Goal: Task Accomplishment & Management: Manage account settings

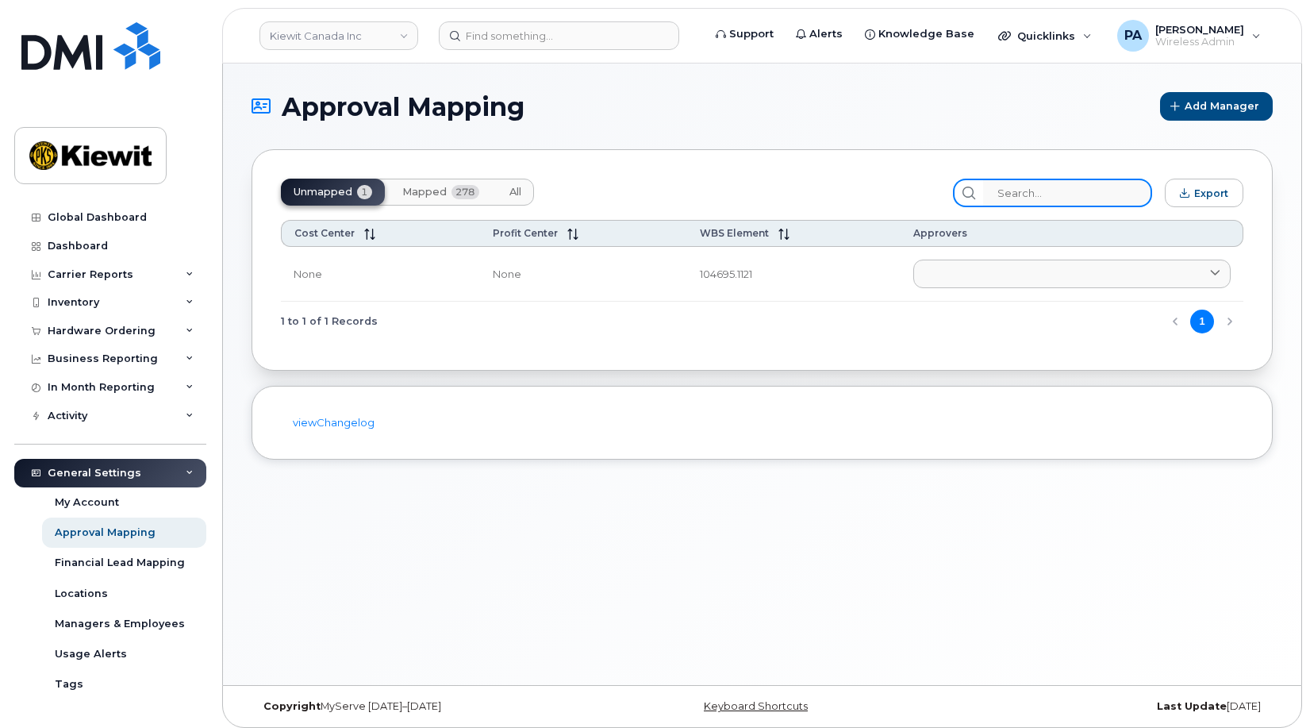
click at [1117, 193] on input "search" at bounding box center [1067, 193] width 169 height 29
type input "104695"
click at [520, 192] on span "All" at bounding box center [515, 192] width 12 height 13
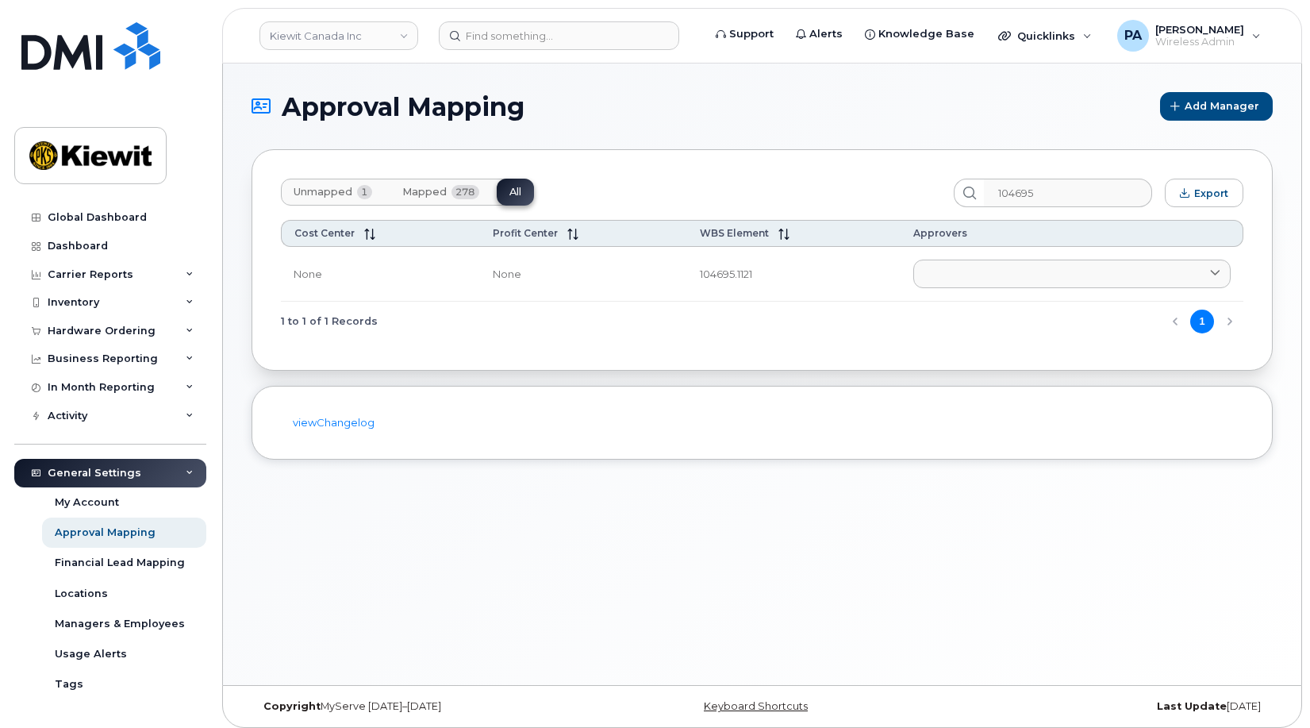
drag, startPoint x: 509, startPoint y: 189, endPoint x: 420, endPoint y: 21, distance: 190.3
click at [493, 177] on div "Unmapped 1 Mapped 278 All 104695 Export Cost Center Profit Center WBS Element A…" at bounding box center [762, 259] width 1021 height 221
drag, startPoint x: 519, startPoint y: 190, endPoint x: 1072, endPoint y: 186, distance: 553.1
click at [519, 190] on span "All" at bounding box center [515, 192] width 12 height 13
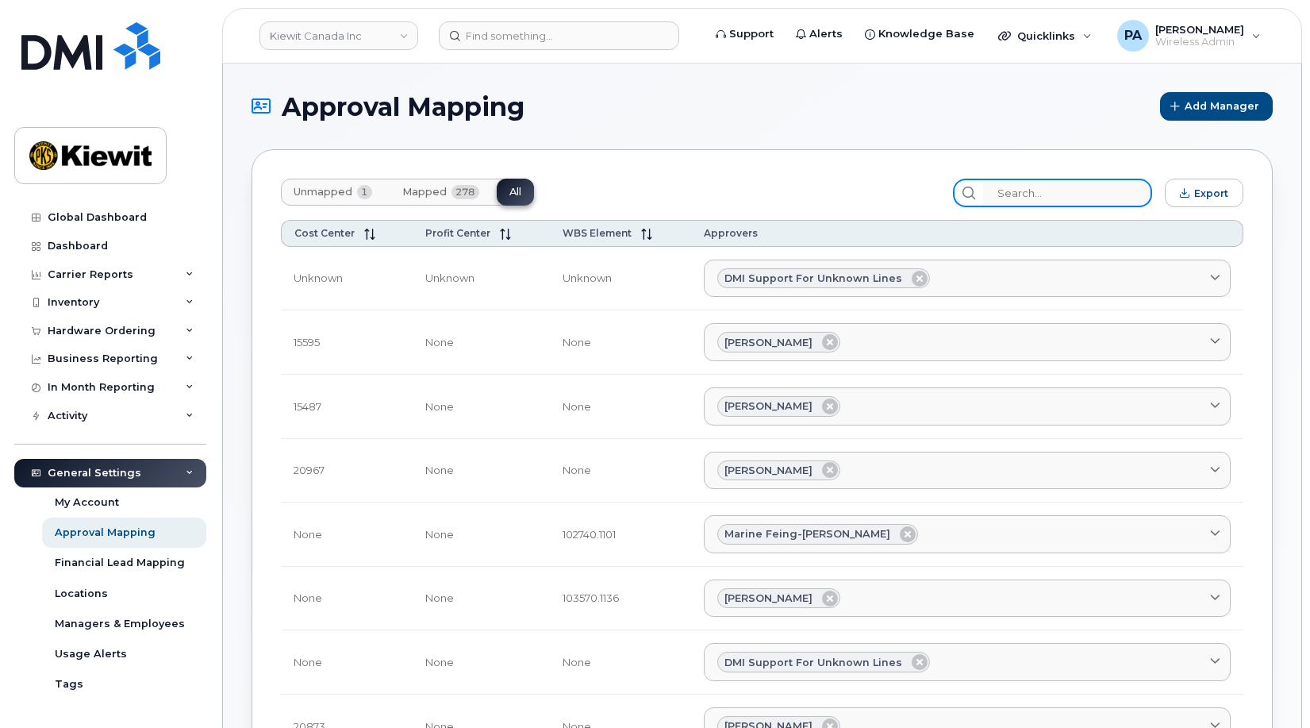
click at [1057, 196] on input "search" at bounding box center [1067, 193] width 169 height 29
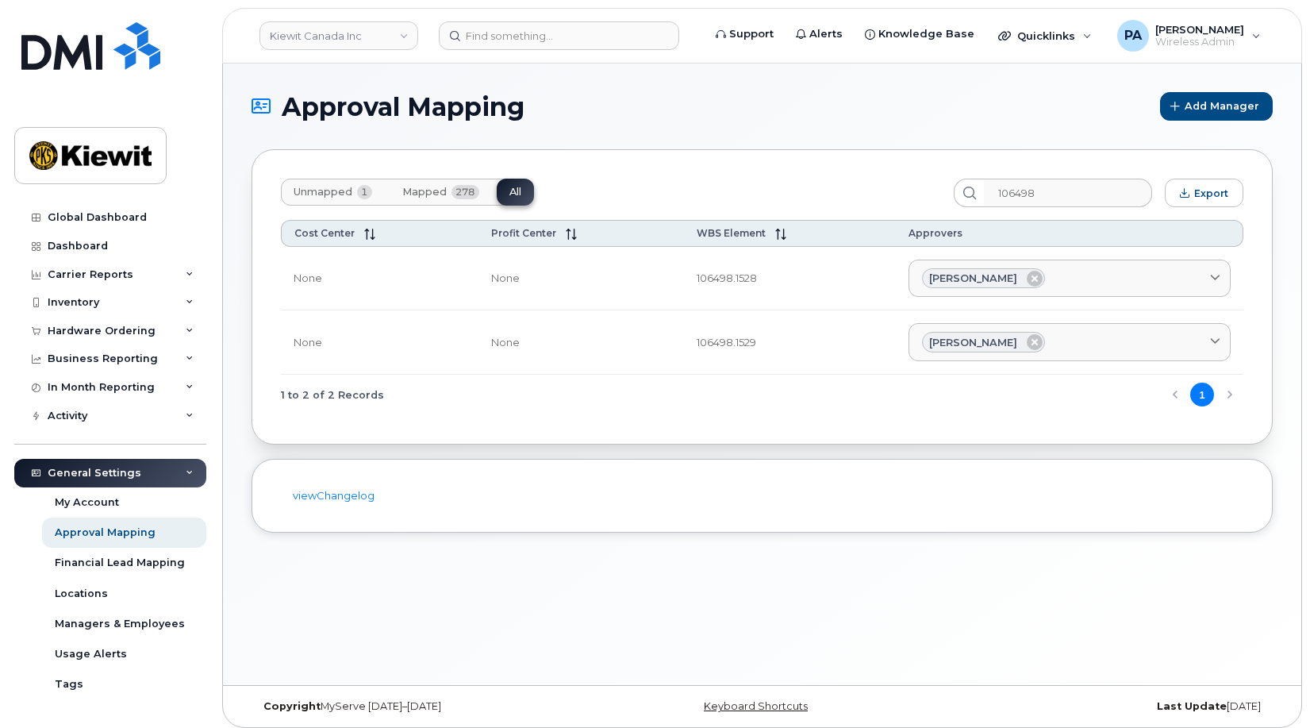
click at [321, 196] on span "Unmapped" at bounding box center [323, 192] width 59 height 13
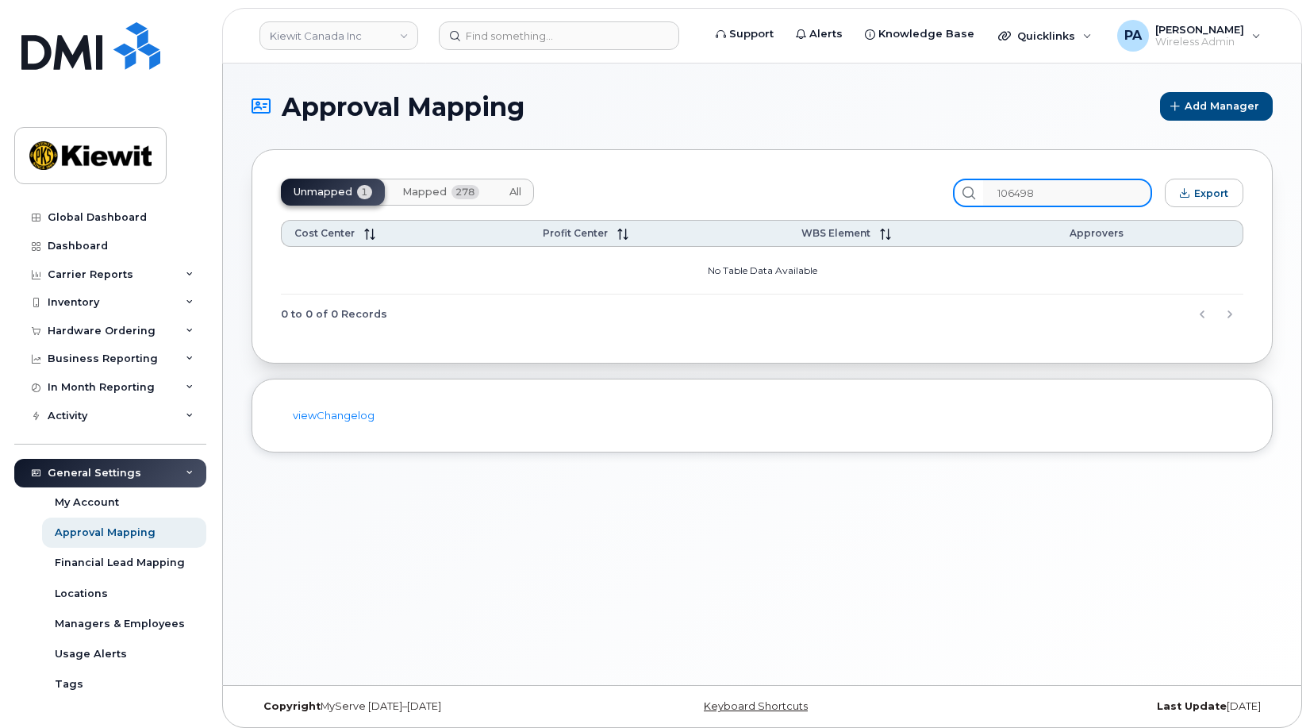
drag, startPoint x: 1081, startPoint y: 192, endPoint x: 788, endPoint y: 140, distance: 297.3
click at [790, 142] on section "Approval Mapping Add Manager Unmapped 1 Mapped 278 All 106498 Export Cost Cente…" at bounding box center [762, 272] width 1021 height 360
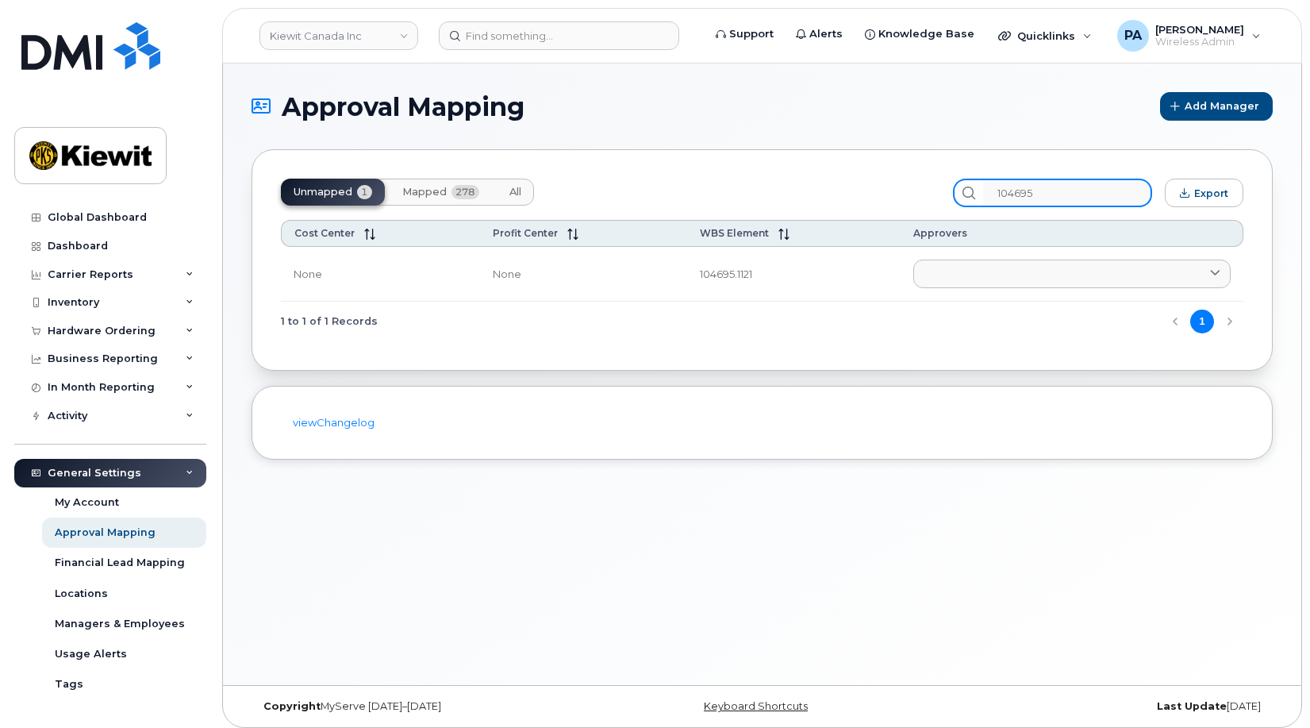
type input "104695"
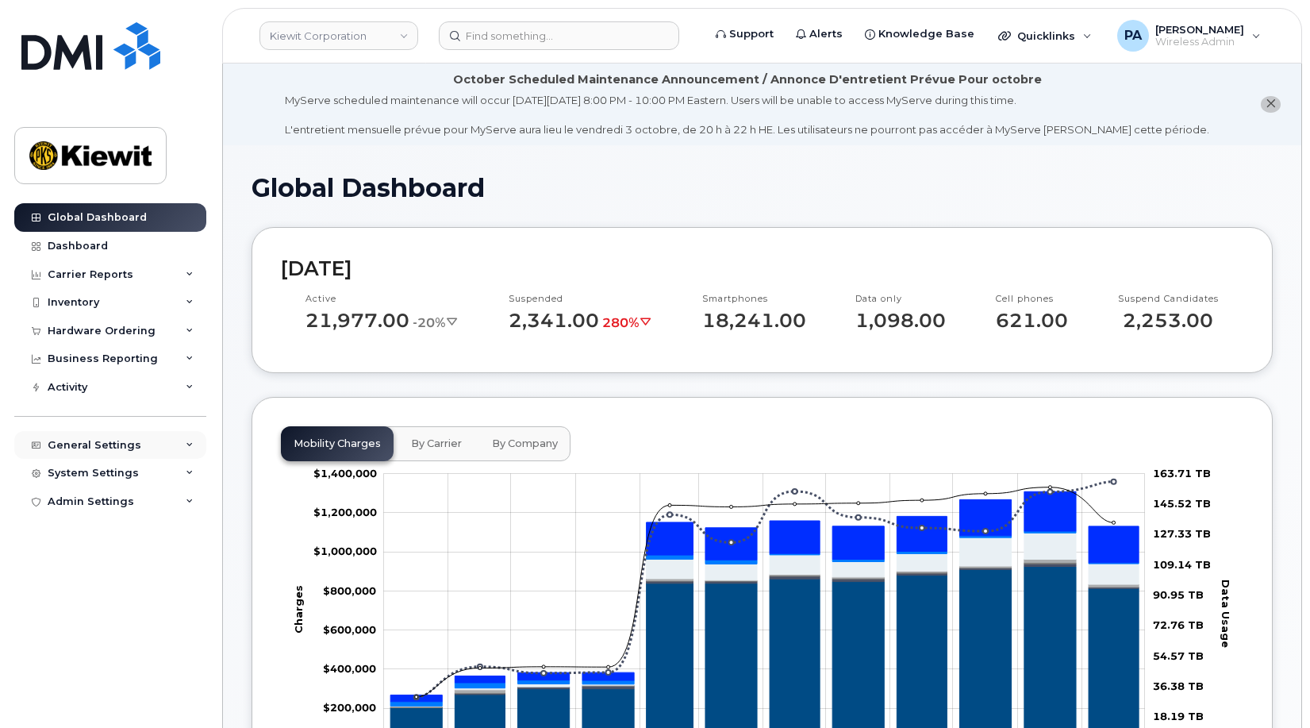
click at [63, 442] on div "General Settings" at bounding box center [95, 445] width 94 height 13
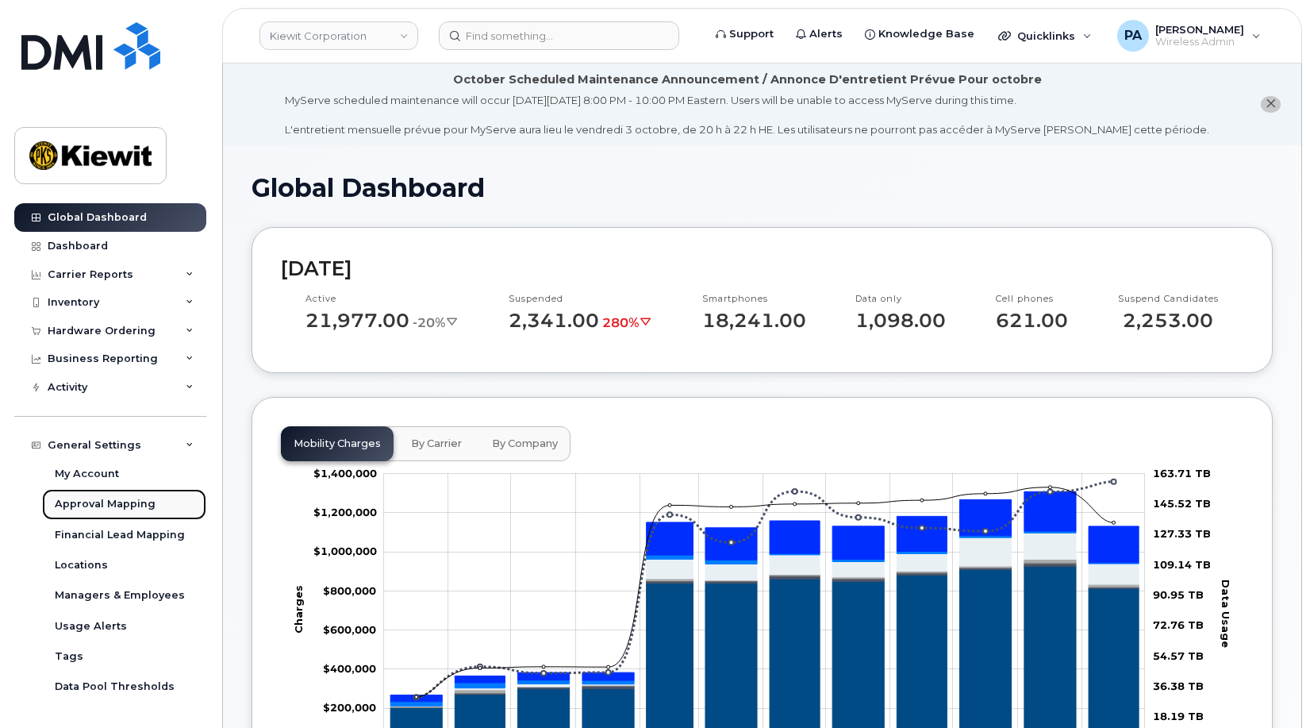
click at [98, 501] on div "Approval Mapping" at bounding box center [105, 504] width 101 height 14
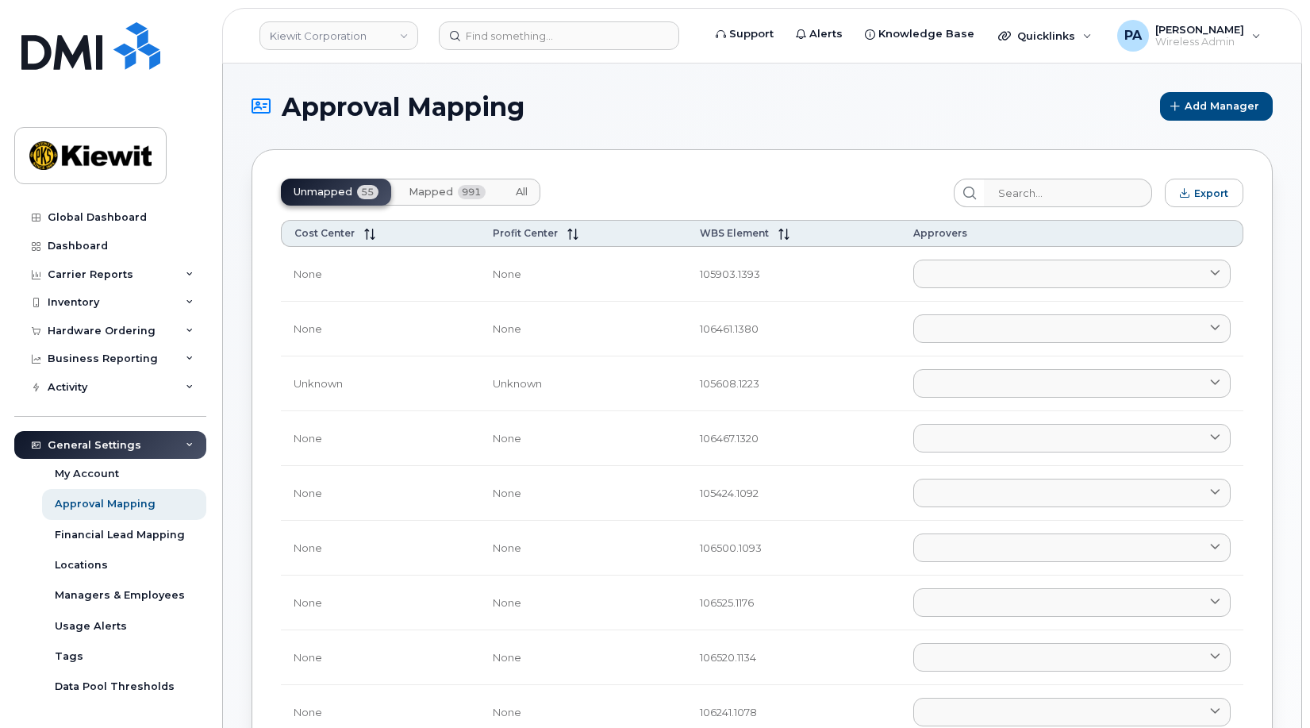
click at [533, 190] on button "All" at bounding box center [521, 192] width 37 height 27
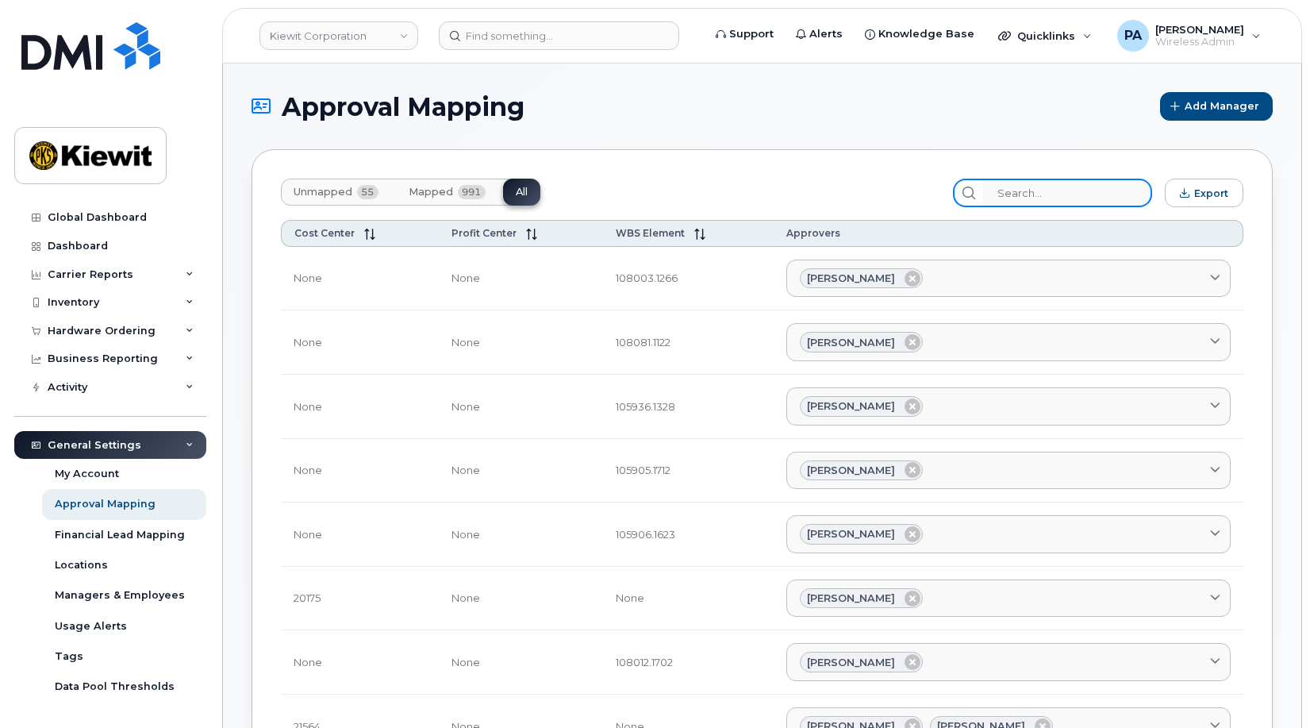
click at [1097, 194] on input "search" at bounding box center [1067, 193] width 169 height 29
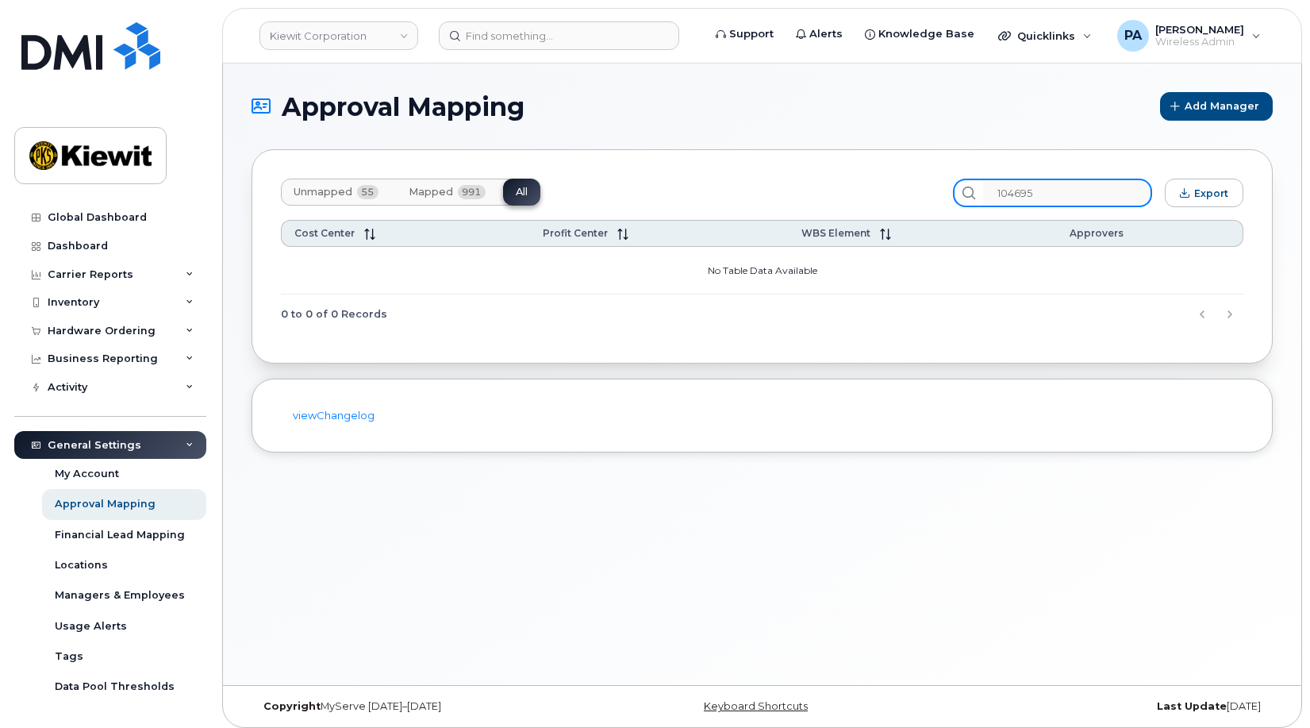
type input "104695"
click at [352, 190] on span "Unmapped" at bounding box center [323, 192] width 59 height 13
drag, startPoint x: 1073, startPoint y: 194, endPoint x: 820, endPoint y: 165, distance: 254.7
click at [823, 167] on div "Unmapped 55 Mapped 991 All 104695 Export Cost Center Profit Center WBS Element …" at bounding box center [762, 256] width 1021 height 214
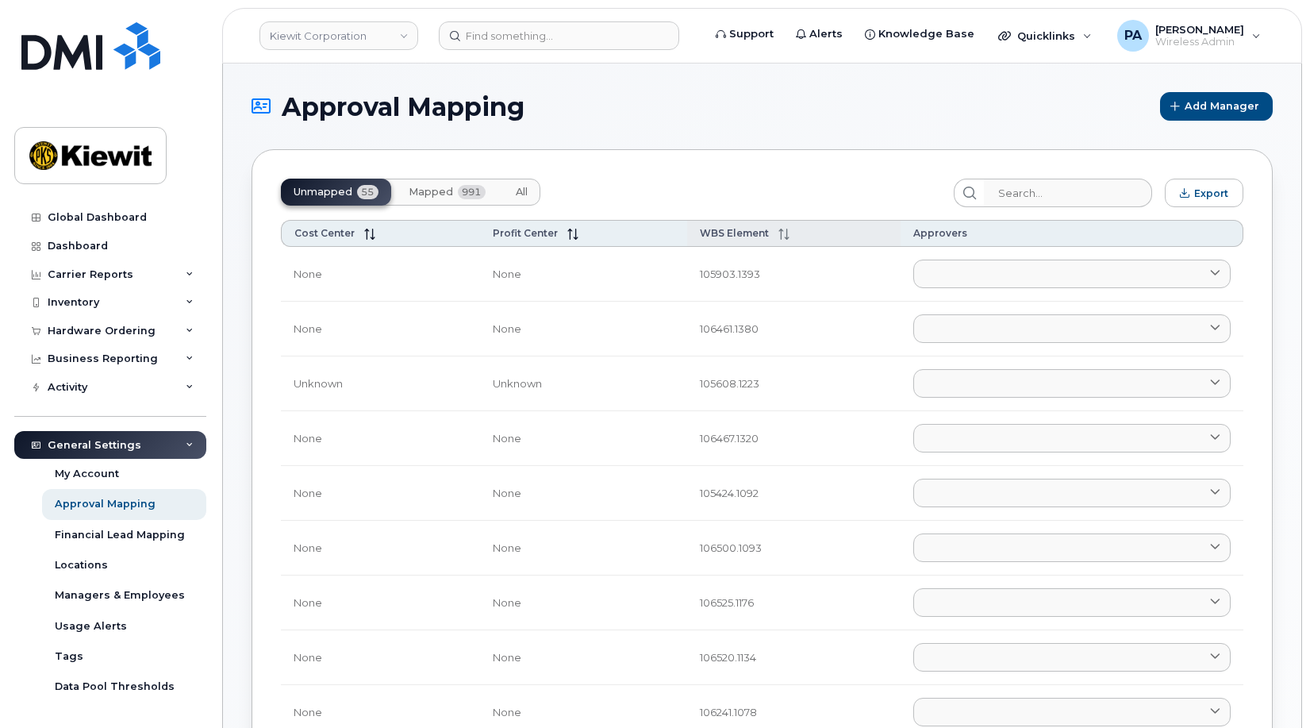
click at [710, 234] on span "WBS Element" at bounding box center [734, 233] width 69 height 12
drag, startPoint x: 324, startPoint y: 189, endPoint x: 94, endPoint y: 510, distance: 395.3
drag, startPoint x: 94, startPoint y: 510, endPoint x: 79, endPoint y: 445, distance: 66.6
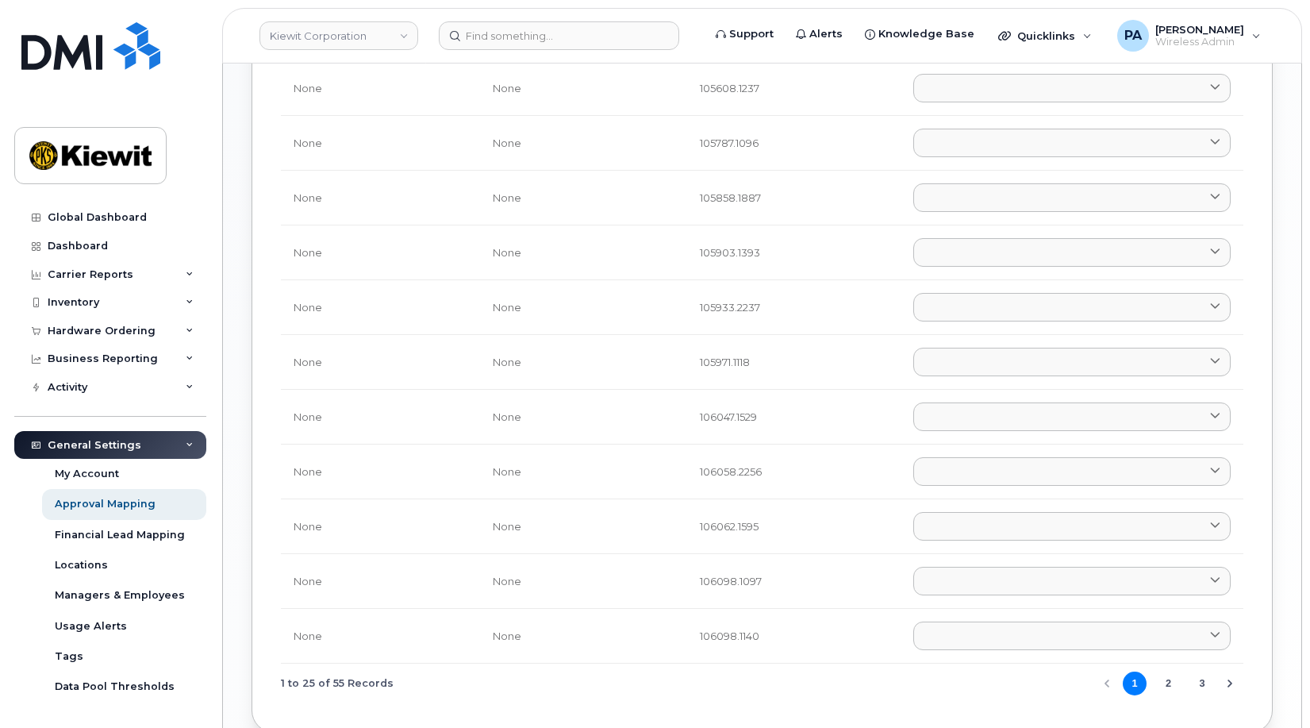
scroll to position [1032, 0]
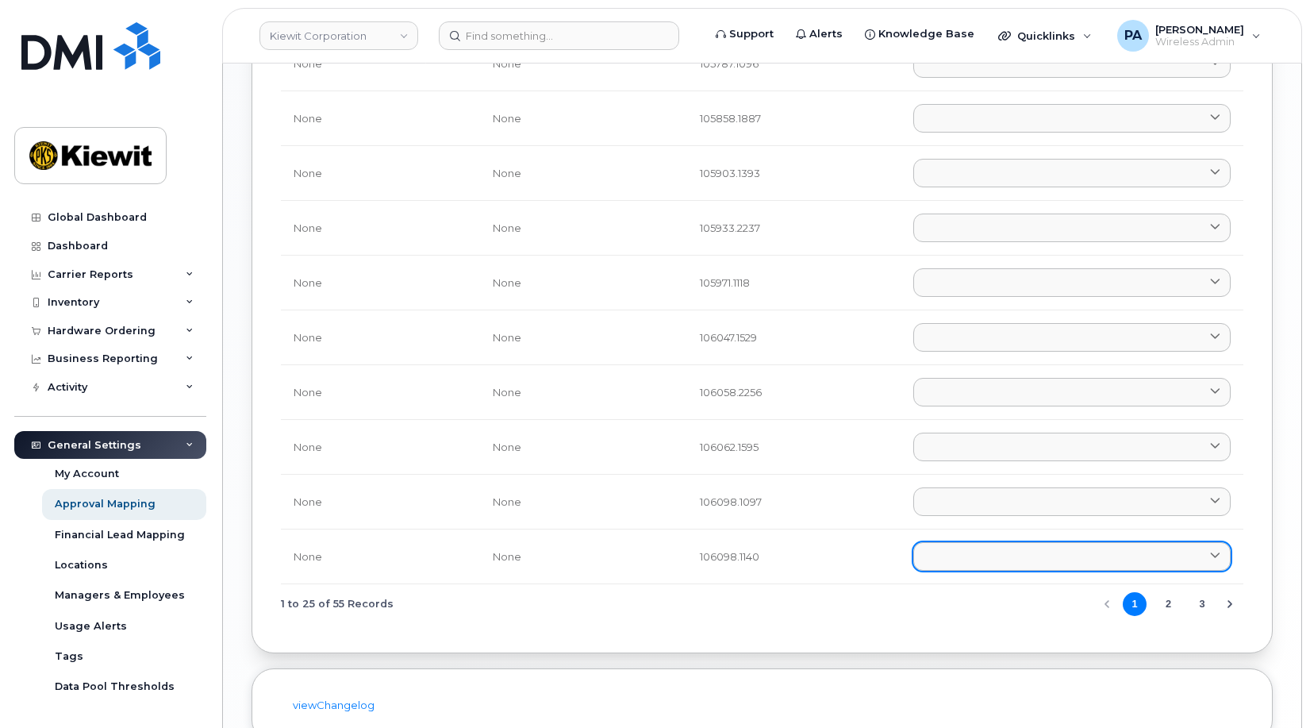
drag, startPoint x: 1173, startPoint y: 602, endPoint x: 1146, endPoint y: 557, distance: 52.7
click at [1173, 602] on button "2" at bounding box center [1169, 604] width 24 height 24
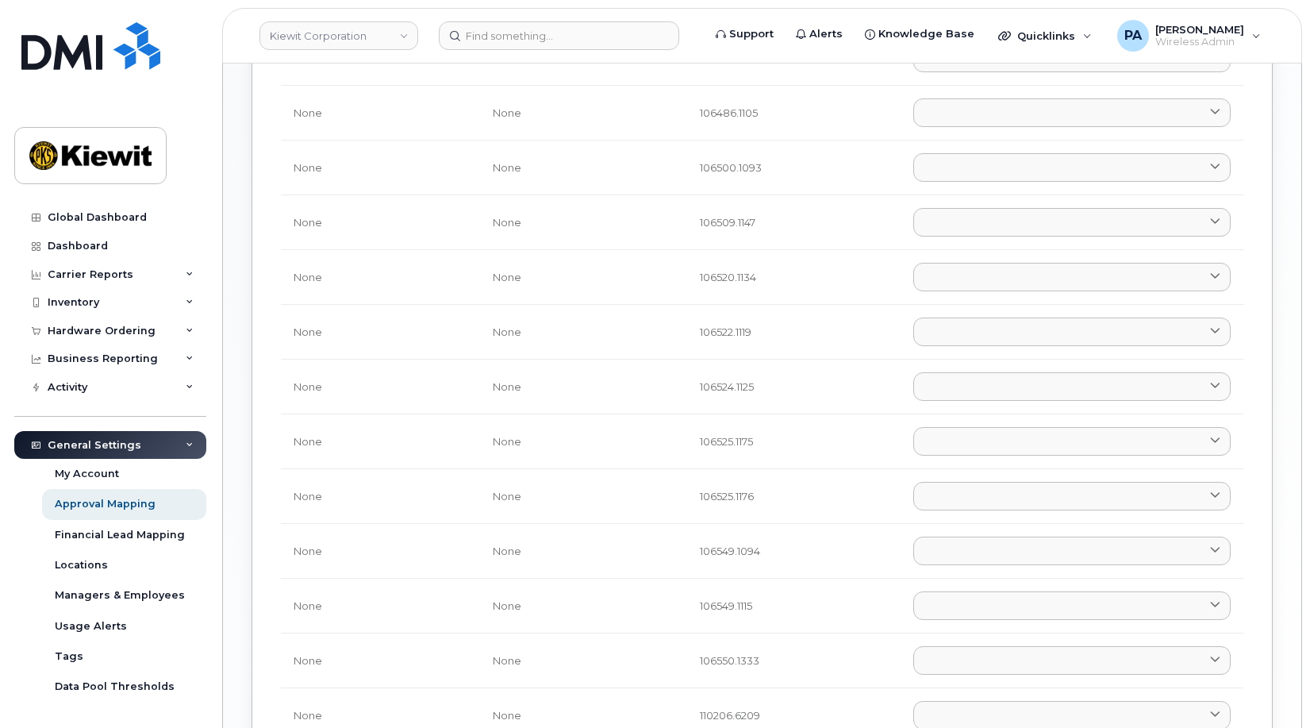
scroll to position [1111, 0]
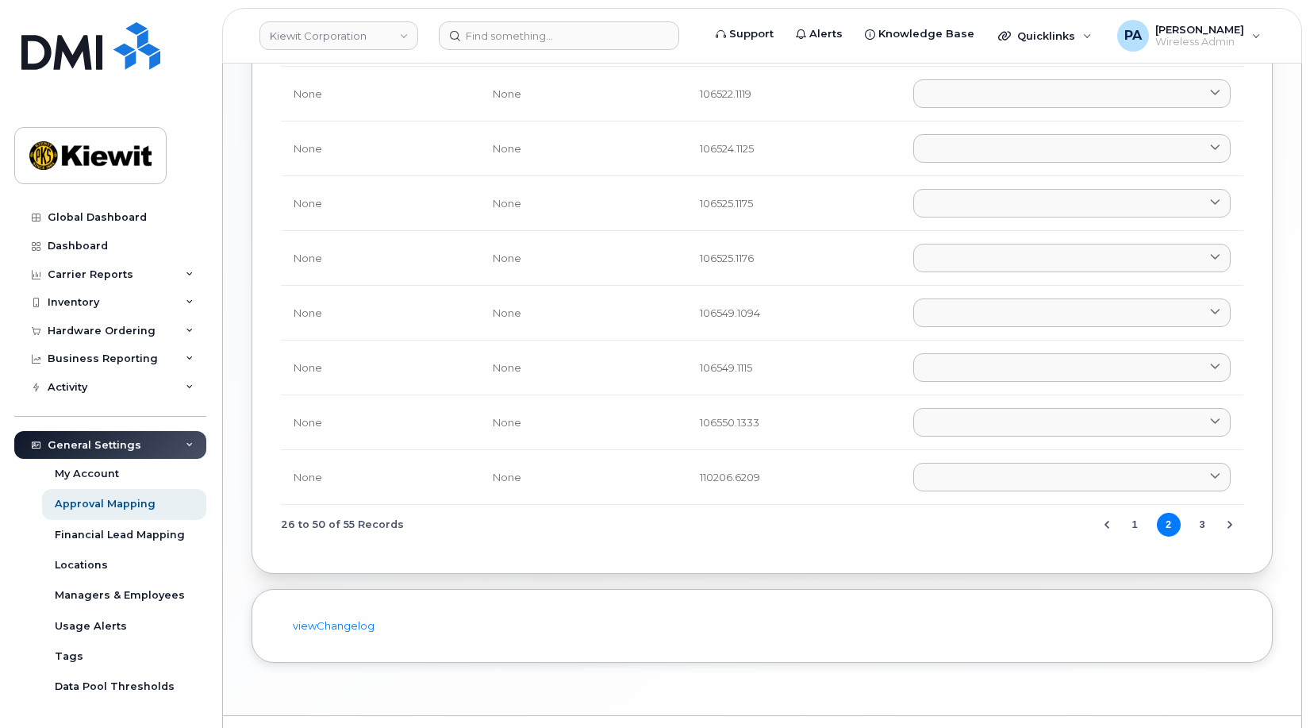
click at [1204, 519] on button "3" at bounding box center [1202, 525] width 24 height 24
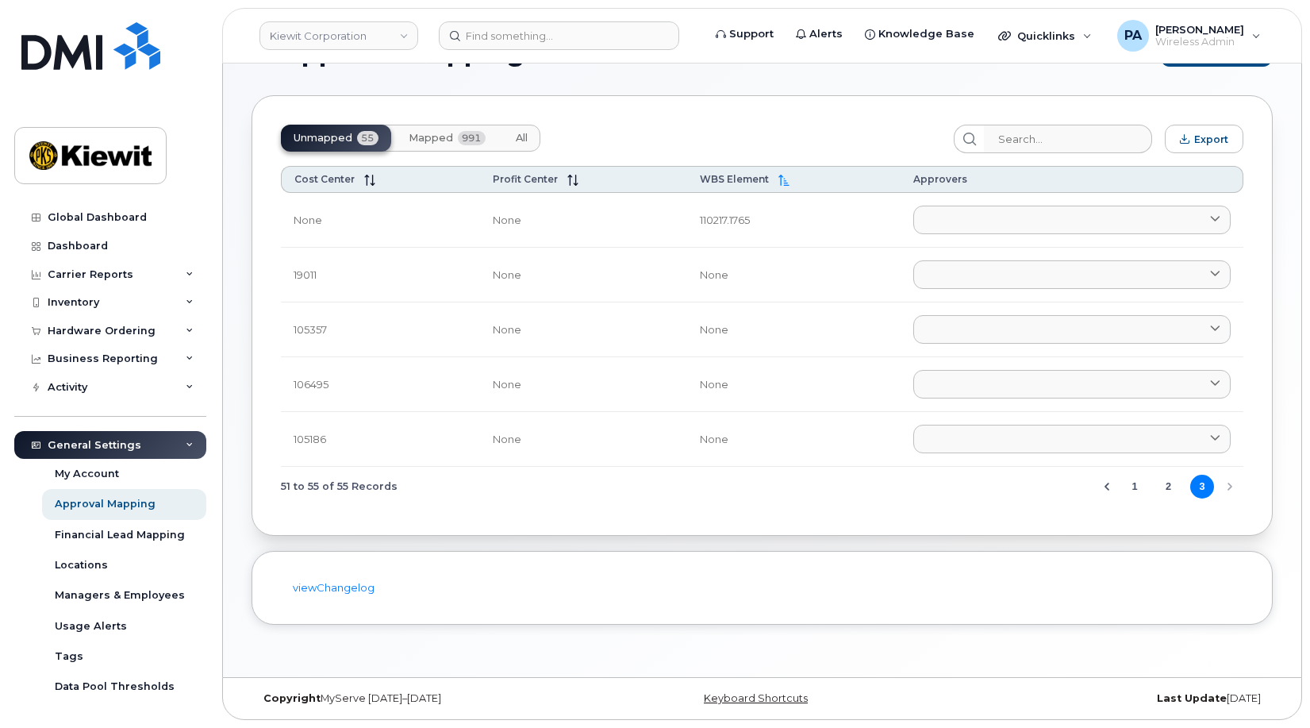
scroll to position [54, 0]
drag, startPoint x: 334, startPoint y: 385, endPoint x: 281, endPoint y: 384, distance: 53.2
click at [281, 384] on td "106495" at bounding box center [380, 384] width 199 height 55
copy td "106495"
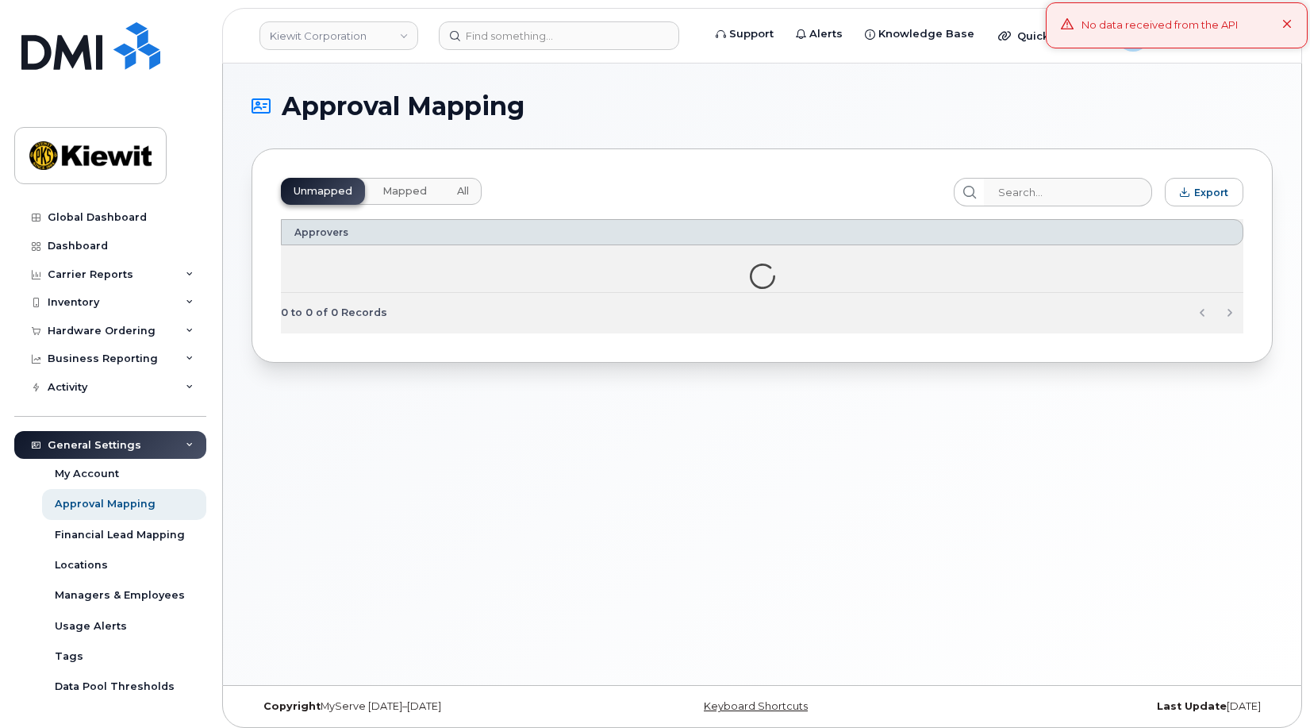
click at [466, 192] on span "All" at bounding box center [463, 191] width 12 height 13
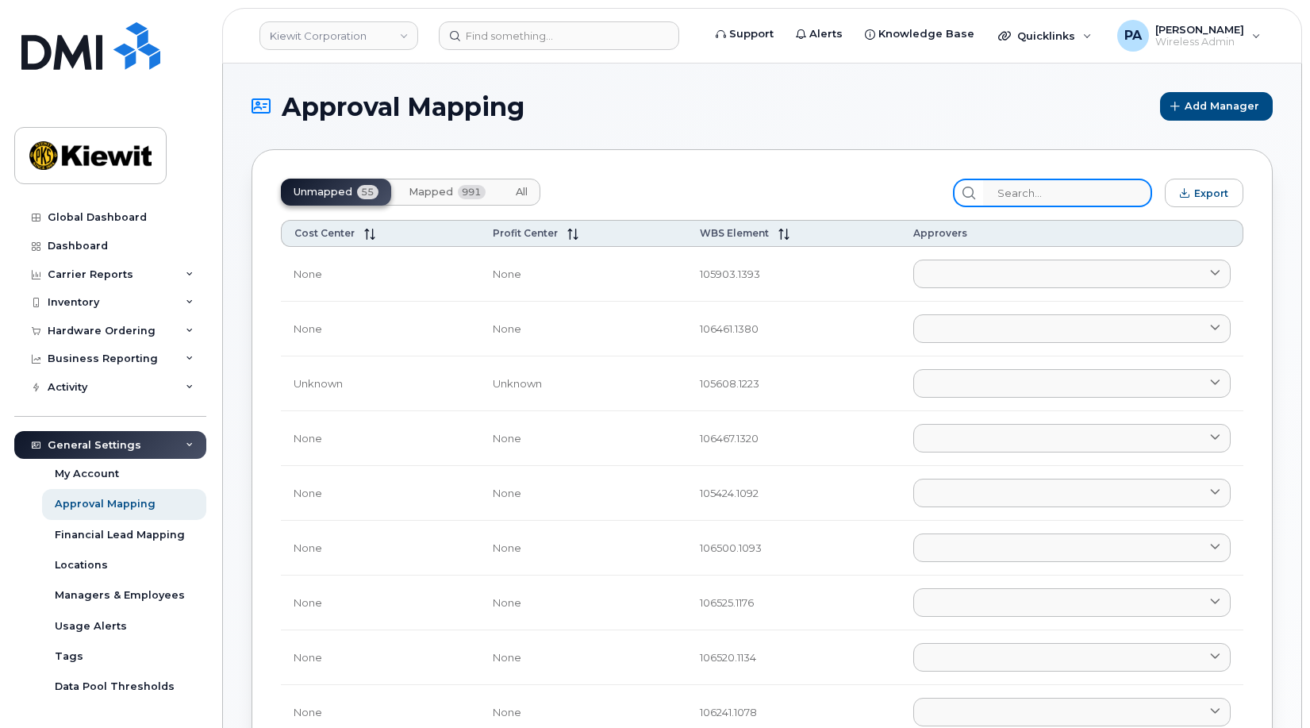
click at [1088, 193] on input "search" at bounding box center [1067, 193] width 169 height 29
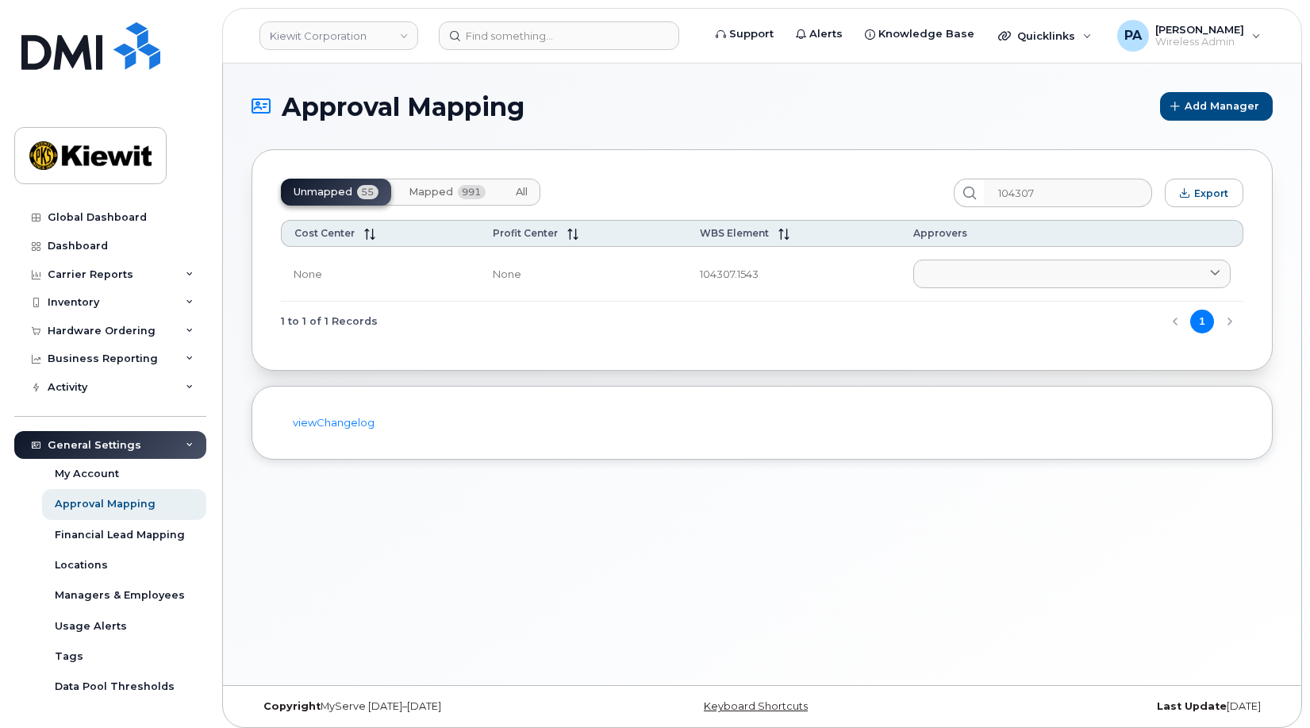
click at [530, 190] on button "All" at bounding box center [521, 192] width 37 height 27
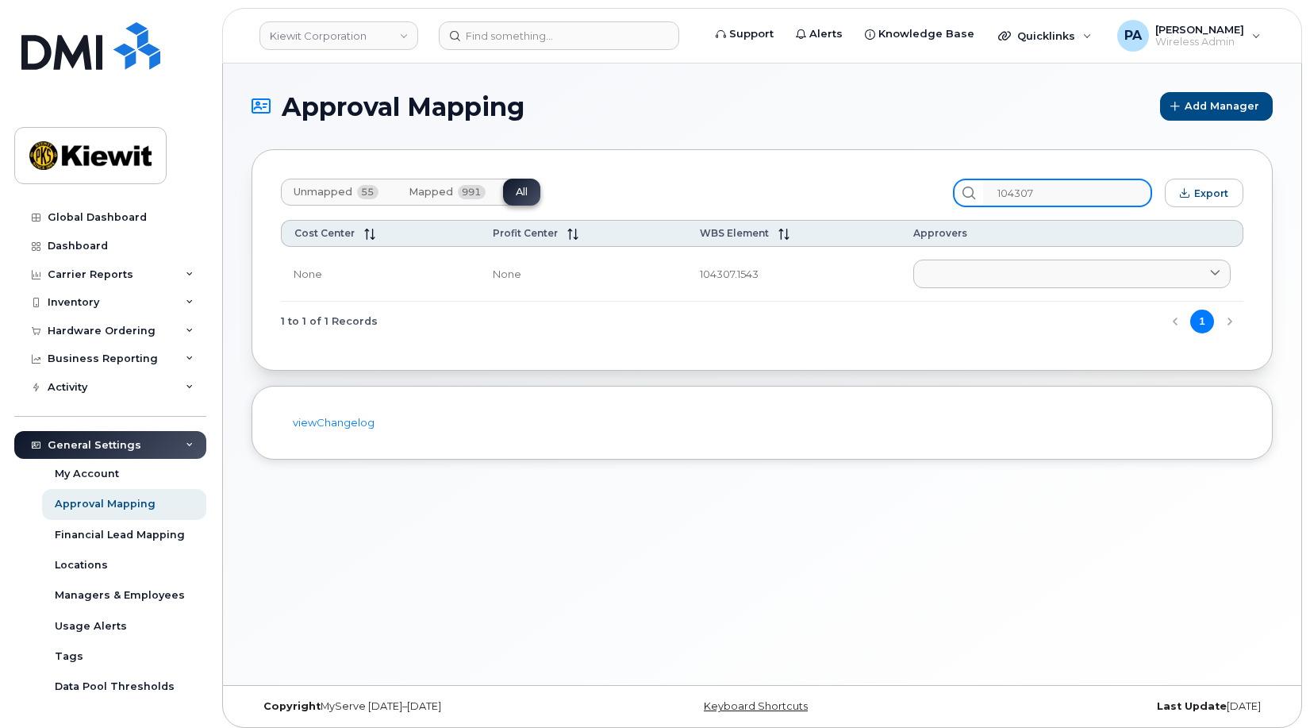
drag, startPoint x: 1075, startPoint y: 189, endPoint x: 900, endPoint y: 172, distance: 176.2
click at [900, 172] on div "Unmapped 55 Mapped 991 All 104307 Export Cost Center Profit Center WBS Element …" at bounding box center [762, 259] width 1021 height 221
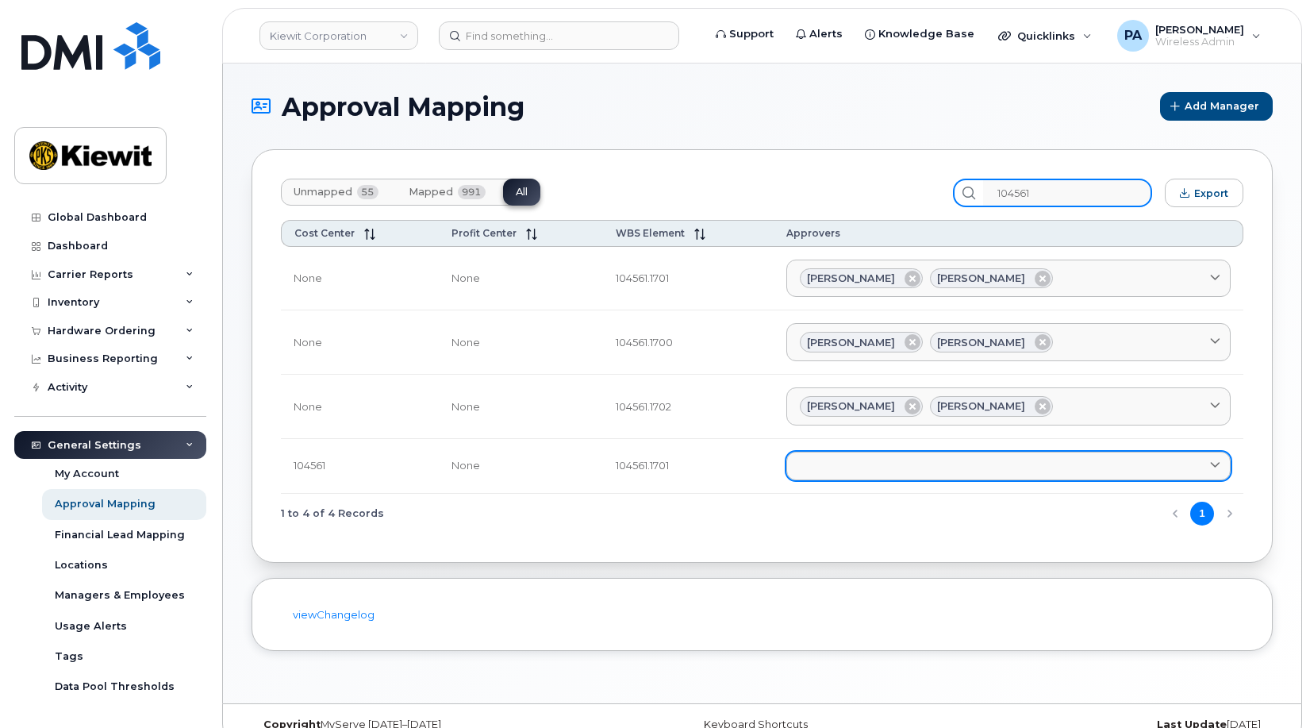
type input "104561"
click at [921, 474] on link at bounding box center [1008, 466] width 444 height 29
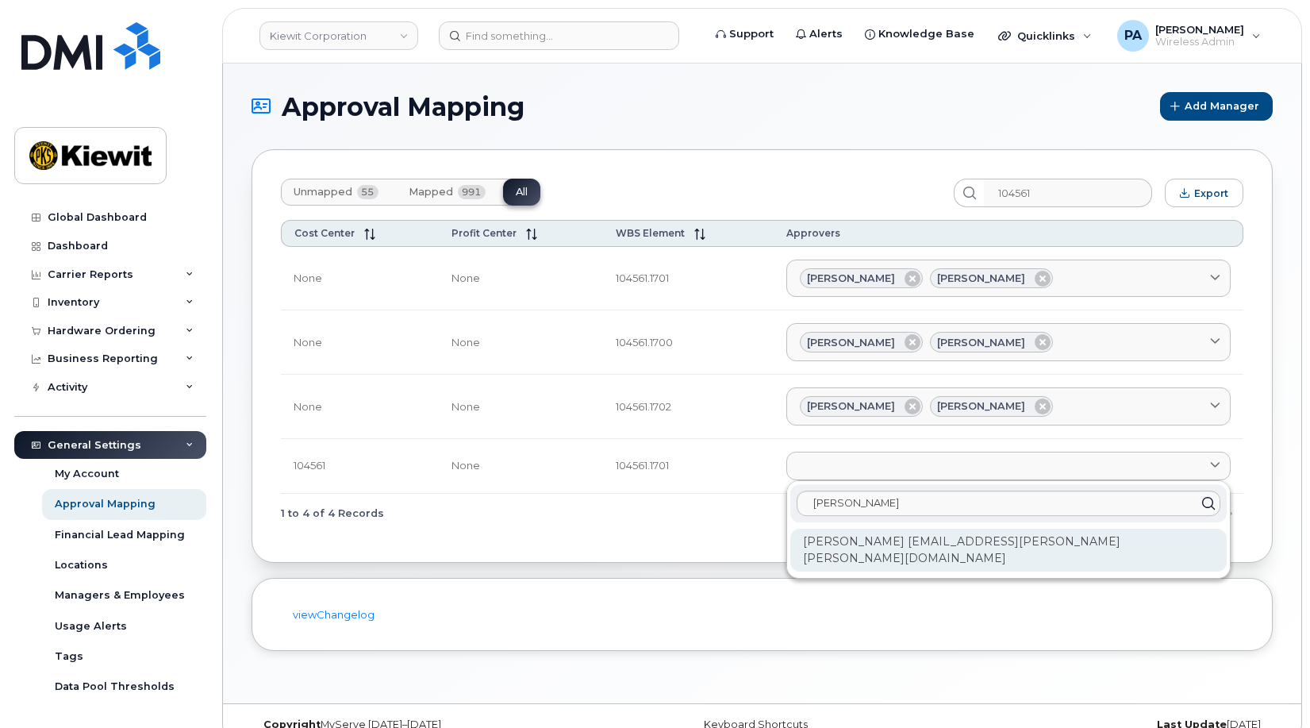
click at [947, 534] on div "[PERSON_NAME] [EMAIL_ADDRESS][PERSON_NAME][PERSON_NAME][DOMAIN_NAME]" at bounding box center [1008, 549] width 436 height 43
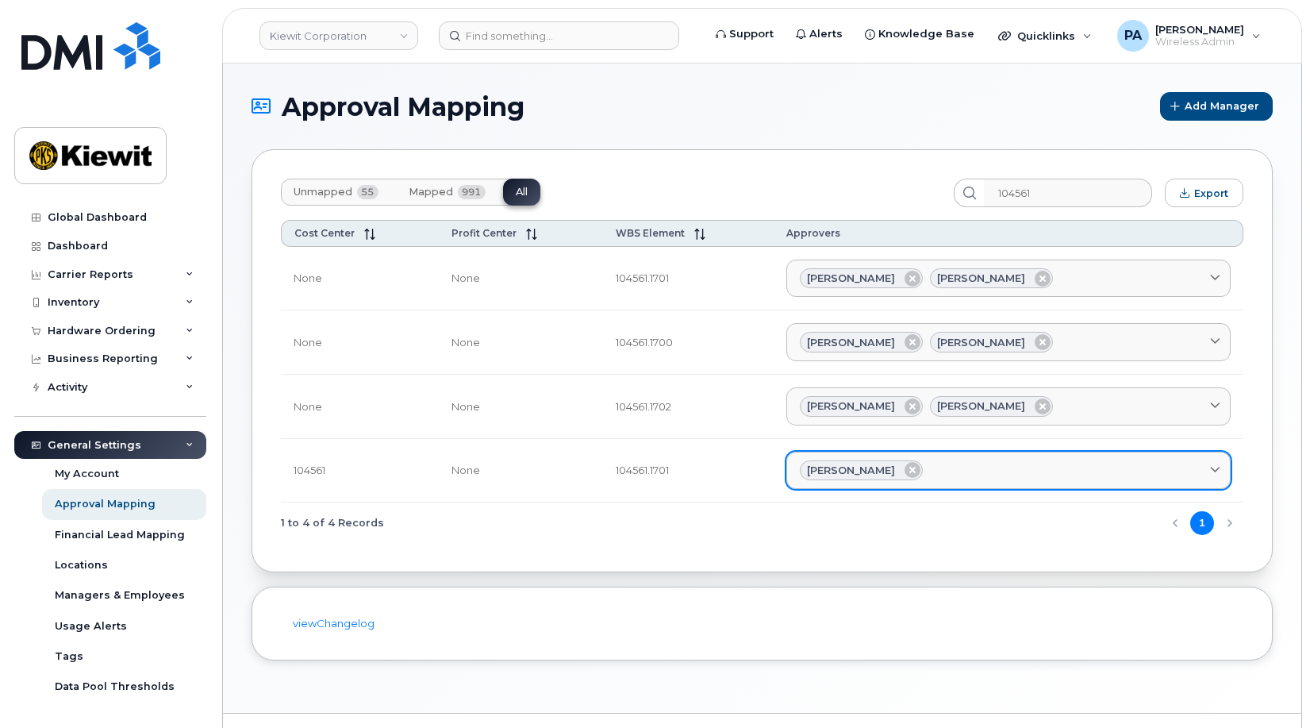
click at [951, 471] on div "[PERSON_NAME]" at bounding box center [1008, 470] width 417 height 21
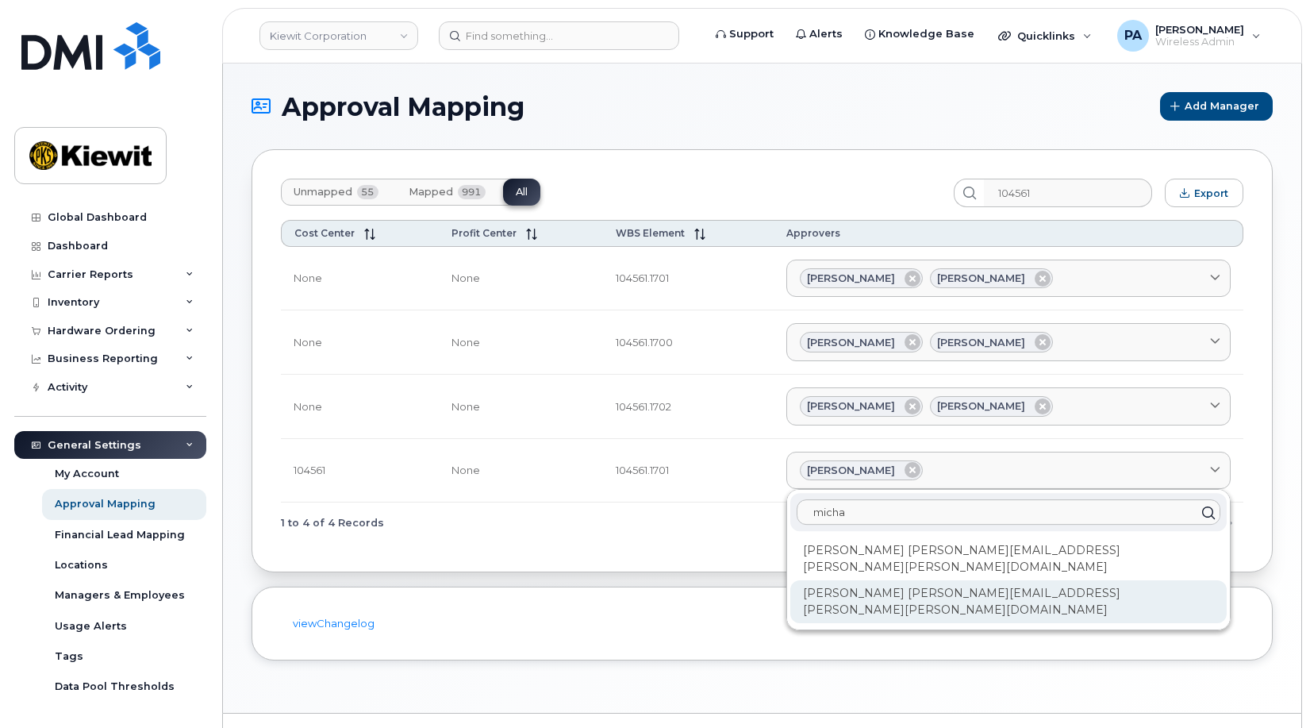
type input "micha"
click at [969, 583] on div "[PERSON_NAME] [PERSON_NAME][EMAIL_ADDRESS][PERSON_NAME][PERSON_NAME][DOMAIN_NAM…" at bounding box center [1008, 601] width 436 height 43
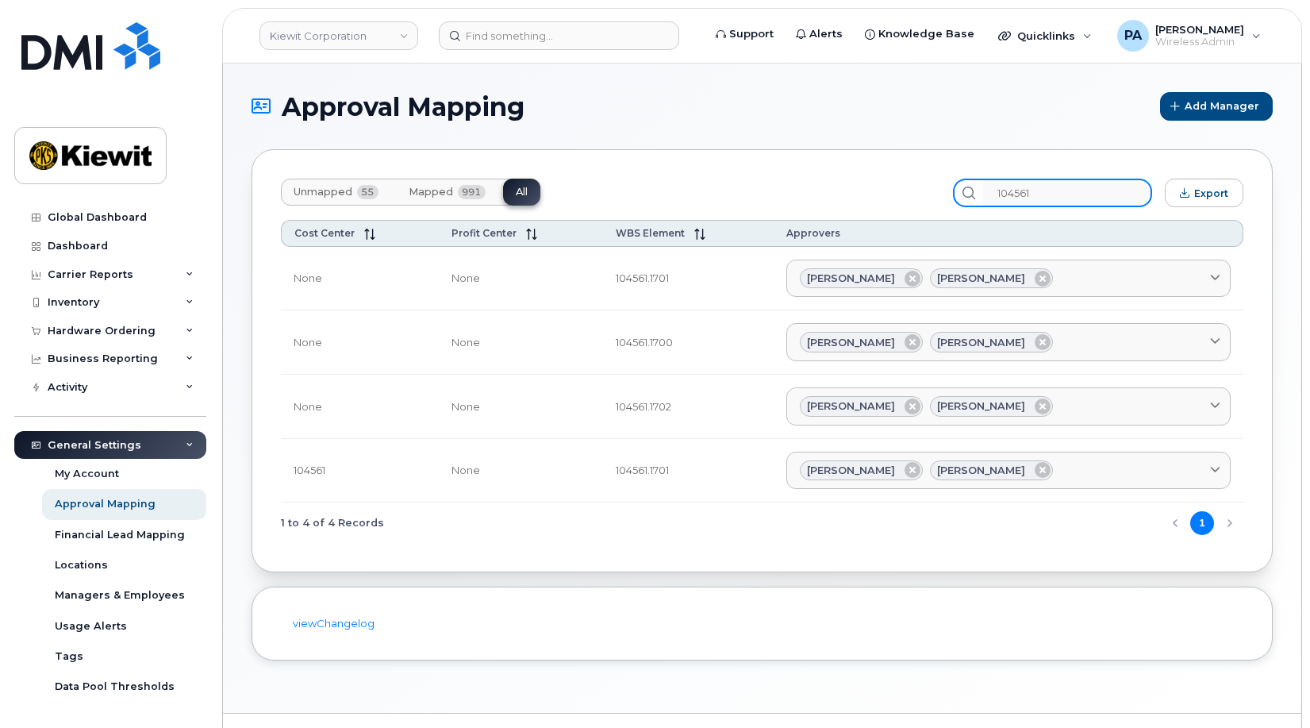
drag, startPoint x: 1057, startPoint y: 190, endPoint x: 950, endPoint y: 172, distance: 108.7
click at [950, 172] on div "Unmapped 55 Mapped 991 All 104561 Export Cost Center Profit Center WBS Element …" at bounding box center [762, 360] width 1021 height 423
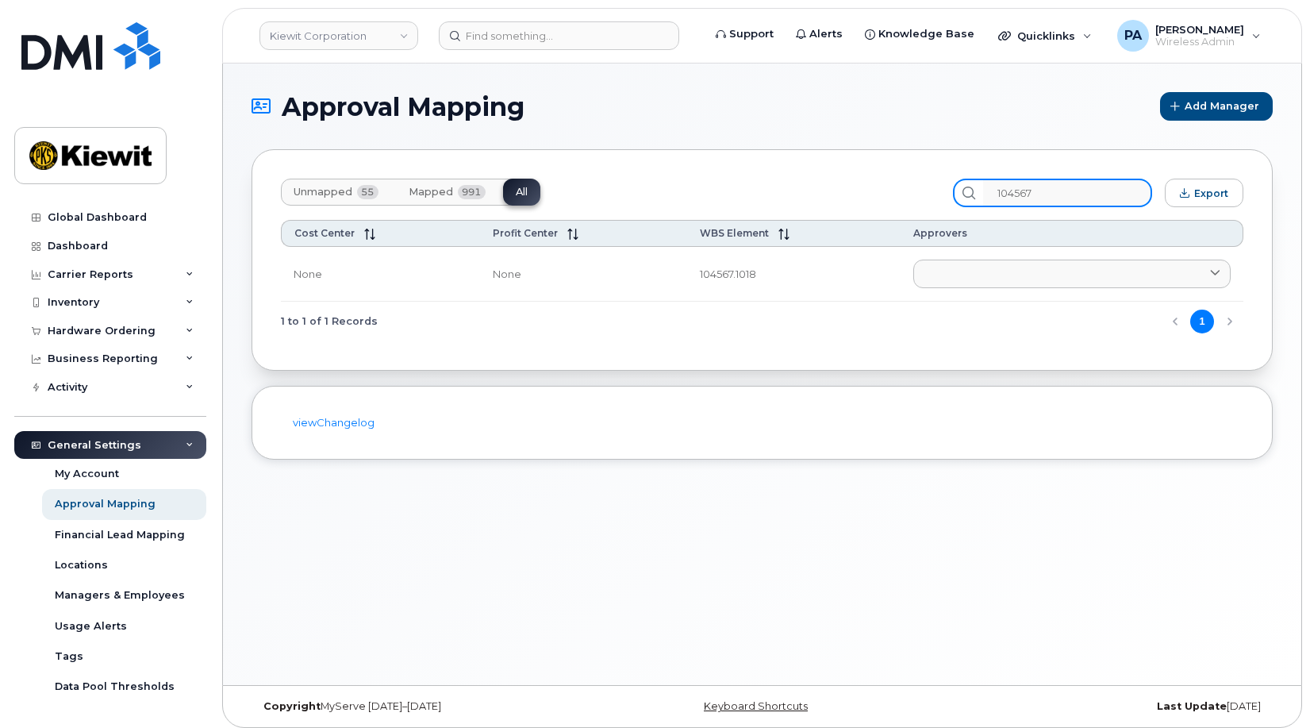
paste input "L’i dolorsita consectetu ad eli seddoeiu temp in utlabore et do magnaal enim Ad…"
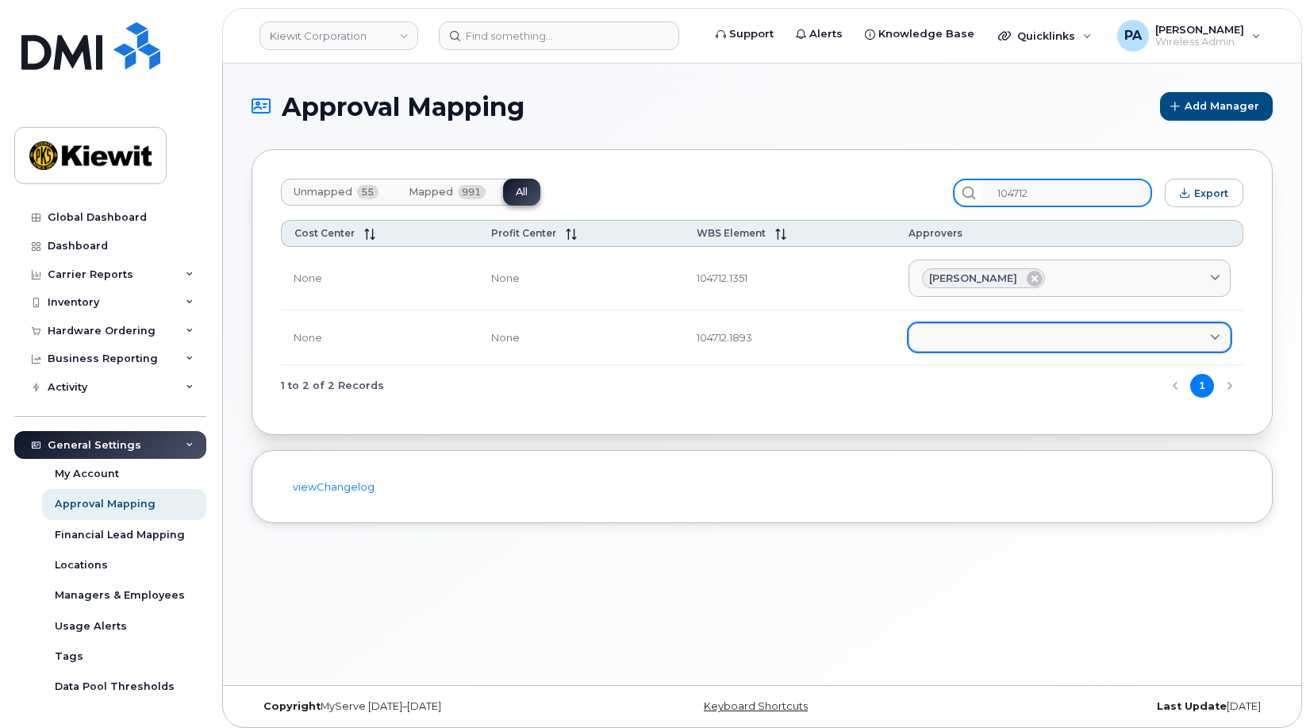
type input "104712"
click at [985, 329] on link at bounding box center [1070, 337] width 322 height 29
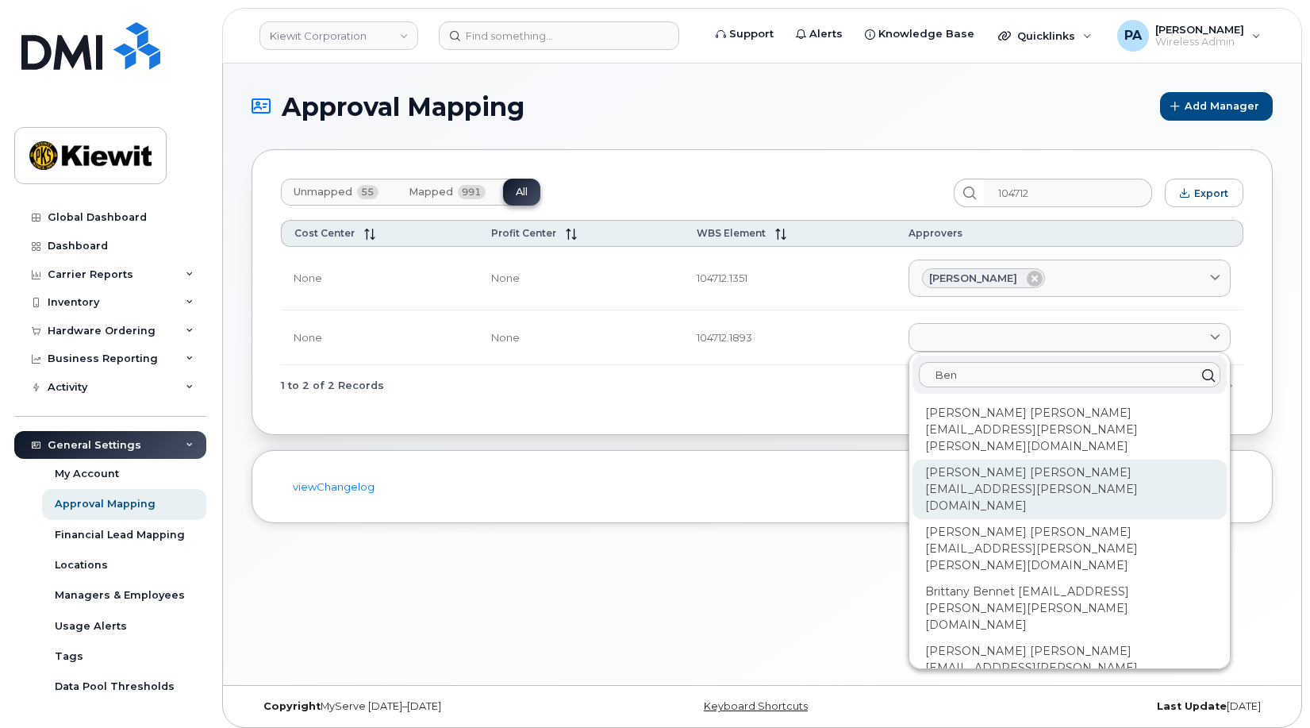
type input "Ben"
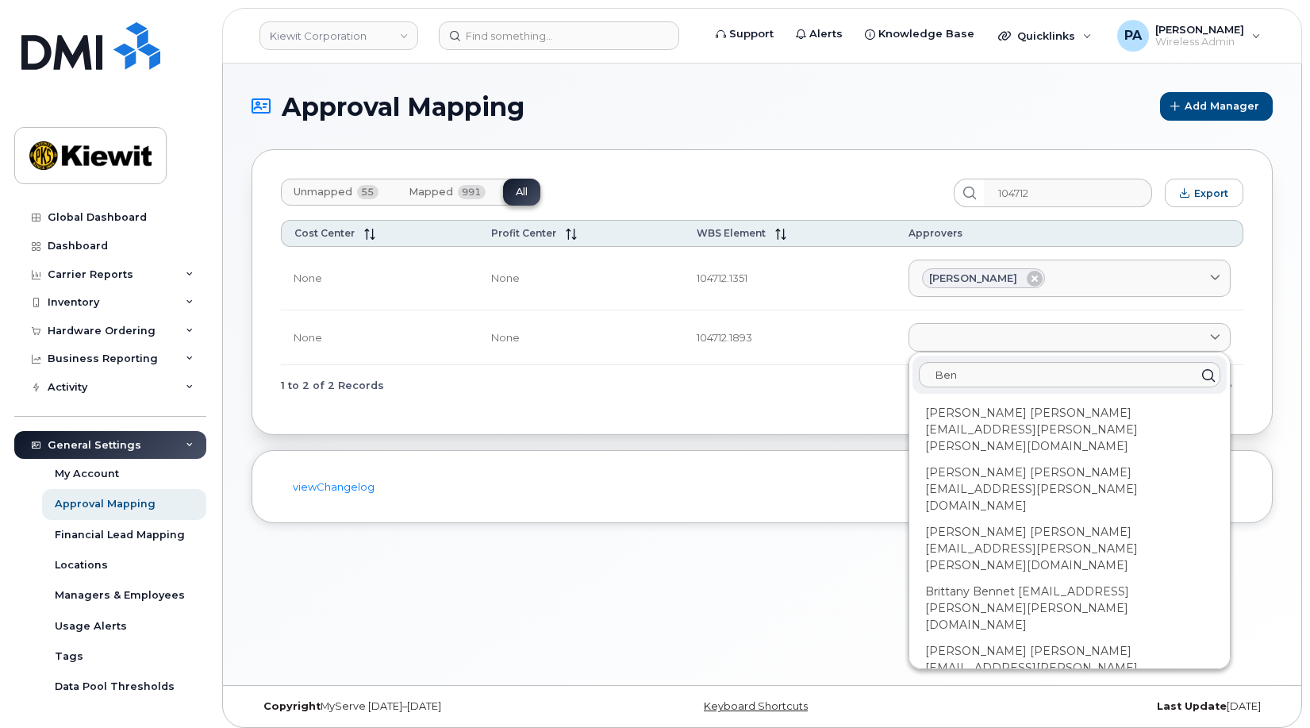
drag, startPoint x: 990, startPoint y: 445, endPoint x: 1009, endPoint y: 397, distance: 52.0
click at [990, 459] on div "Benjamin Nichols BENJAMIN.NICHOLS@MASSELEC.COM" at bounding box center [1070, 489] width 314 height 60
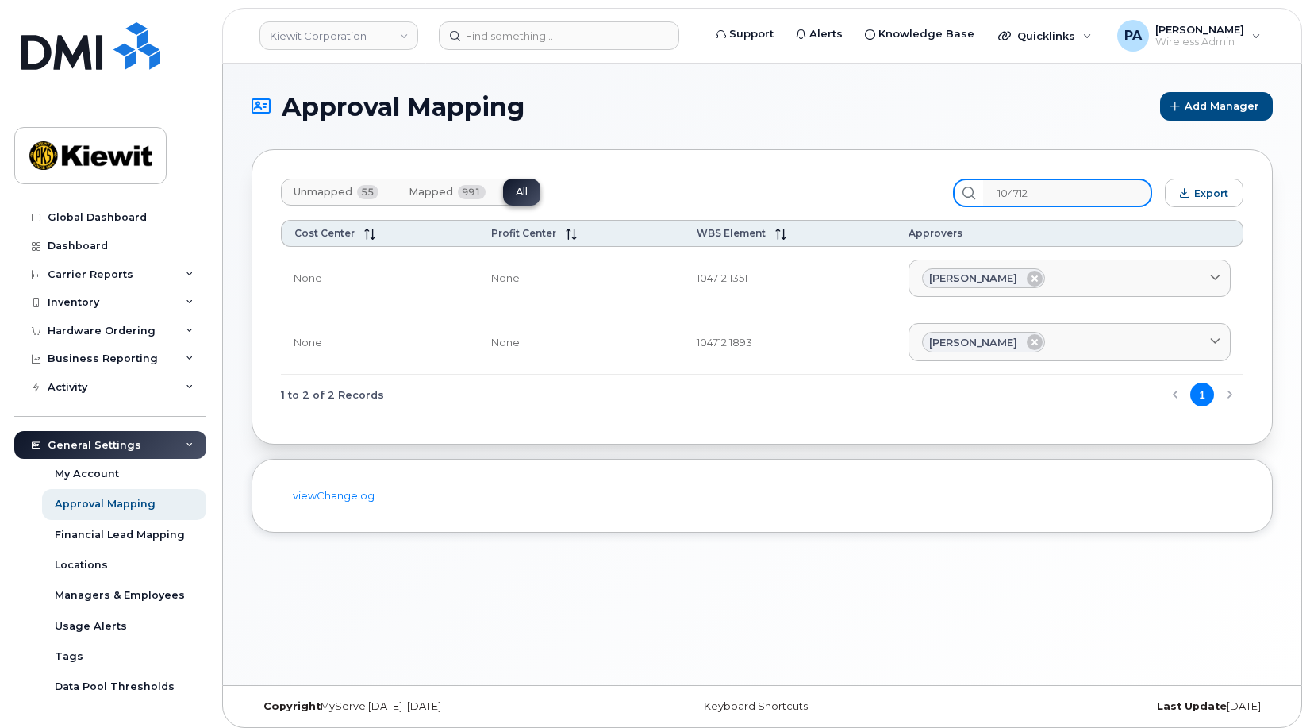
drag, startPoint x: 1081, startPoint y: 181, endPoint x: 956, endPoint y: 181, distance: 124.6
click at [956, 181] on div "Unmapped 55 Mapped 991 All 104712 Export" at bounding box center [762, 193] width 963 height 29
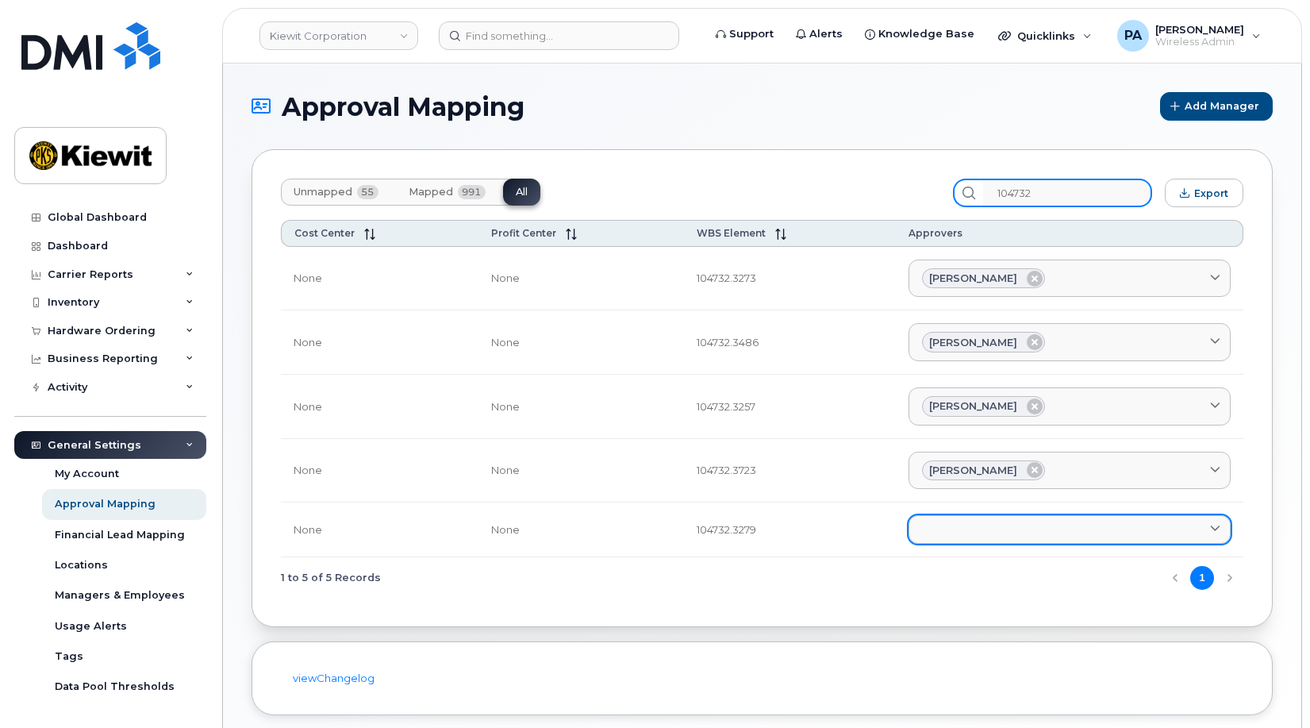
type input "104732"
click at [982, 531] on link at bounding box center [1070, 529] width 322 height 29
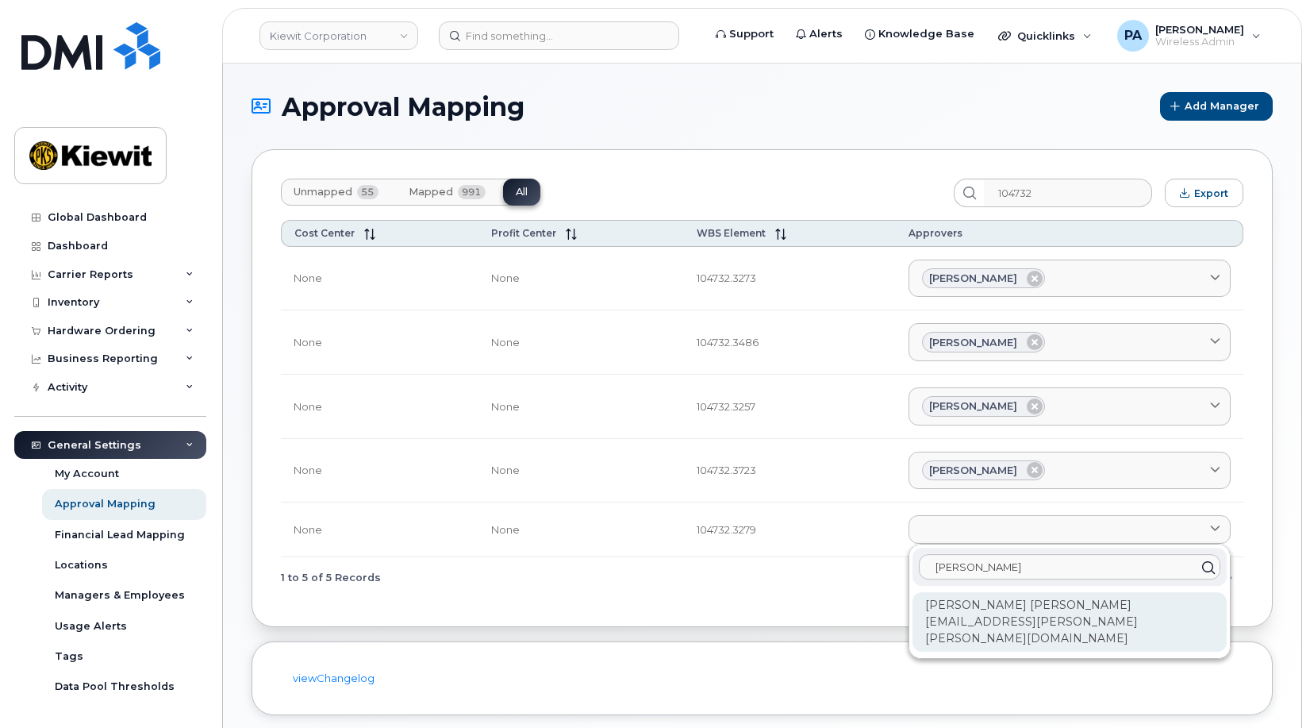
type input "Kirk"
click at [982, 605] on div "Kirk Skuletich KIRK.SKULETICH@KIEWIT.COM" at bounding box center [1070, 622] width 314 height 60
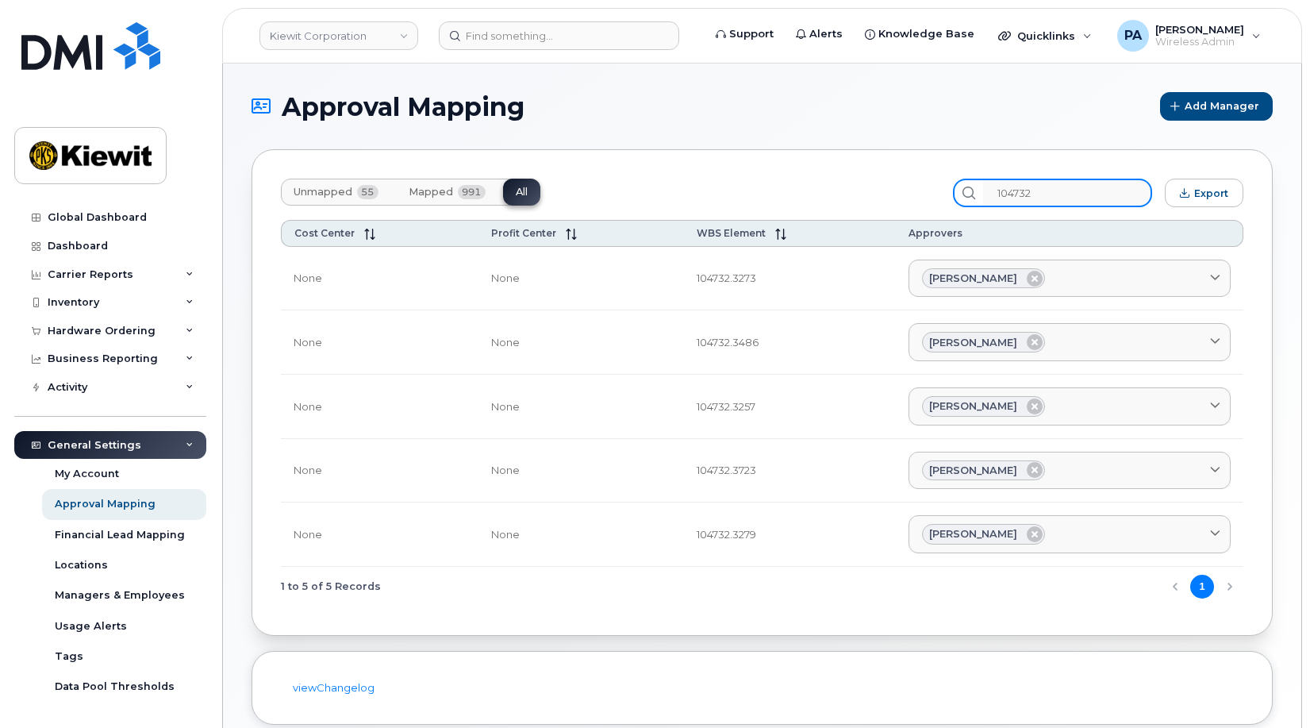
click at [1064, 188] on input "104732" at bounding box center [1067, 193] width 169 height 29
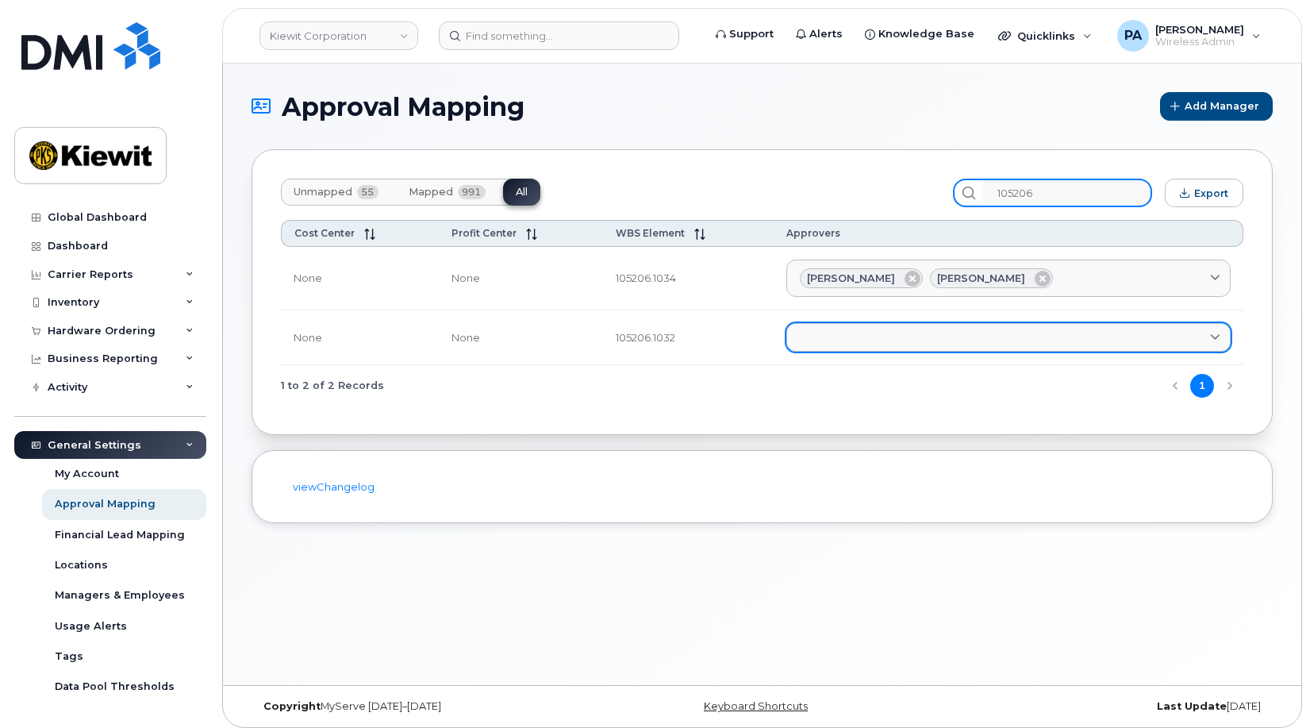
type input "105206"
click at [916, 344] on link at bounding box center [1008, 337] width 444 height 29
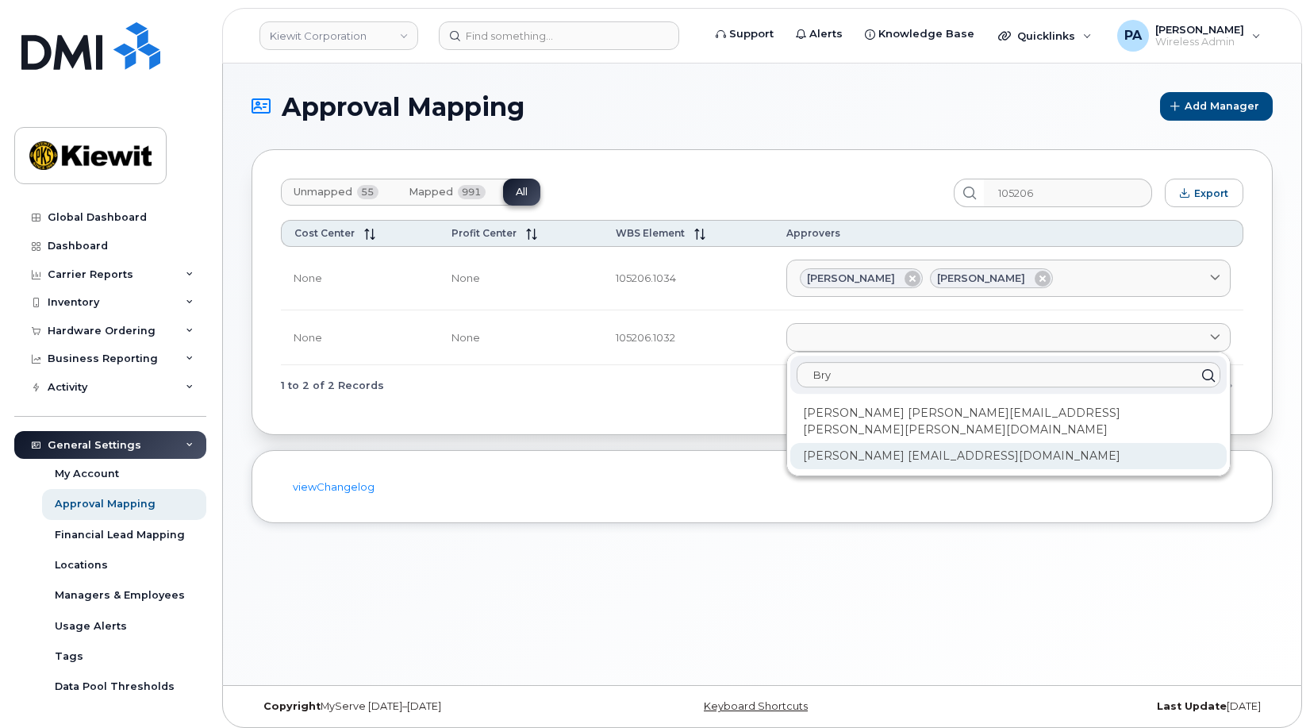
type input "Bry"
click at [919, 443] on div "Bryant Ockenhouse NATE.OCKENHOUSE@KB-JV.COM" at bounding box center [1008, 456] width 436 height 26
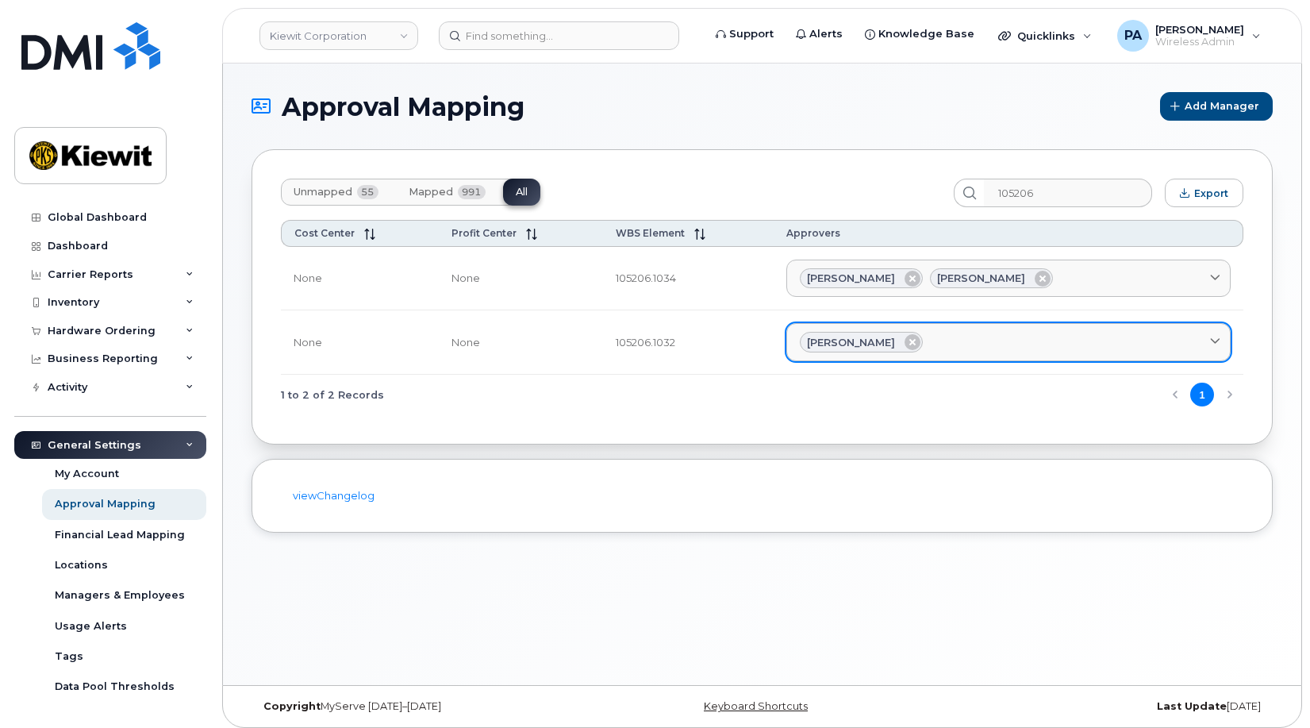
click at [970, 333] on div "Bryant Ockenhouse" at bounding box center [1008, 342] width 417 height 21
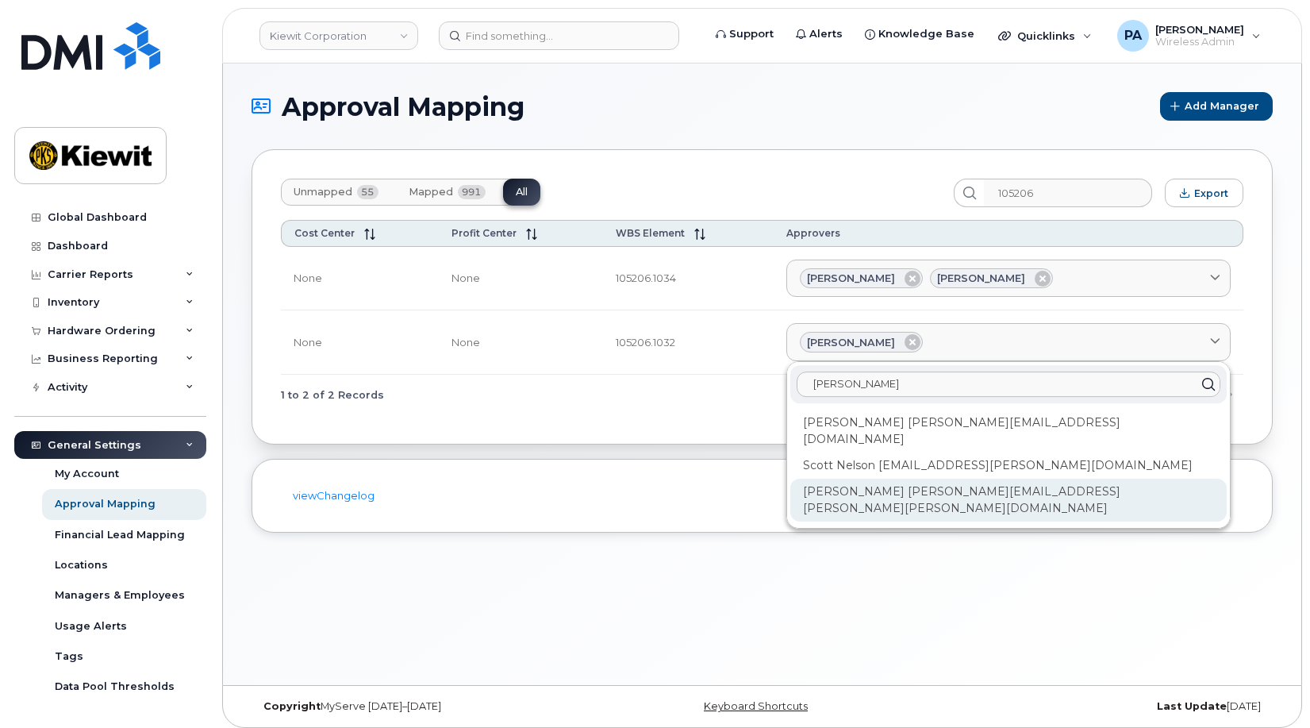
type input "scott"
click at [897, 479] on div "Scott Patterson SCOTT.PATTERSON@KIEWIT.COM" at bounding box center [1008, 500] width 436 height 43
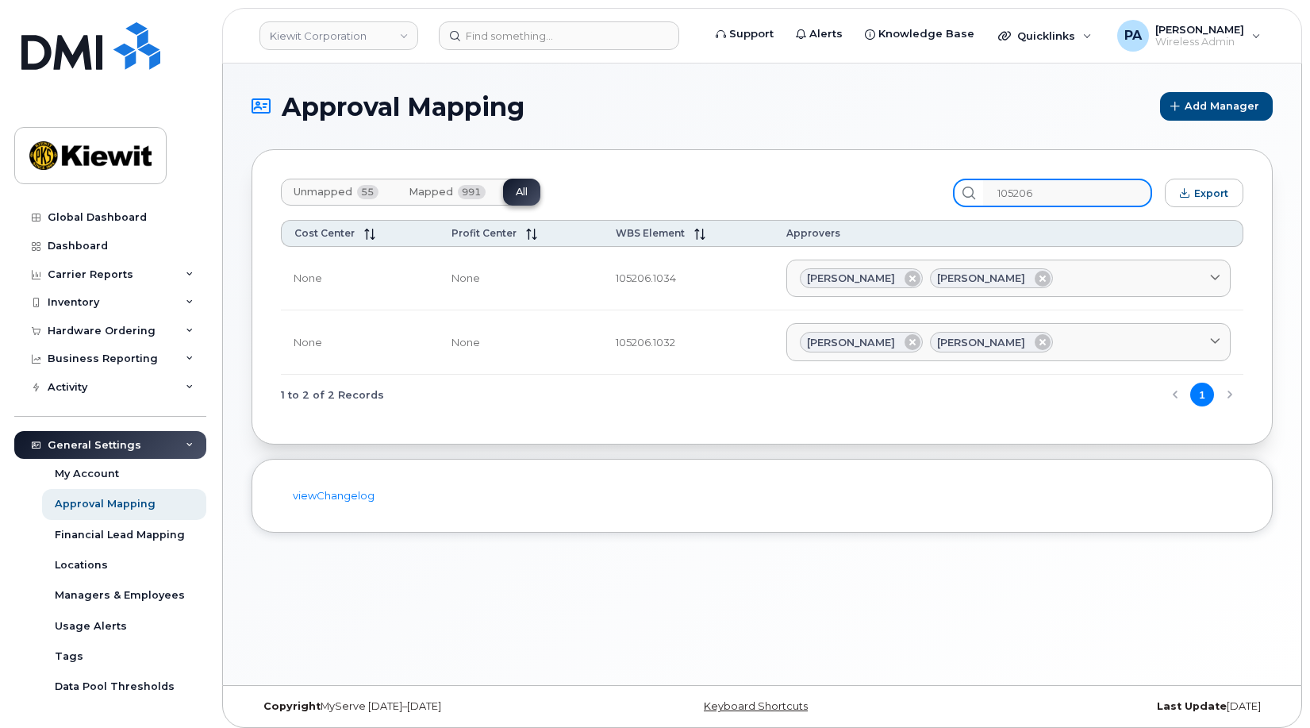
drag, startPoint x: 1079, startPoint y: 198, endPoint x: 951, endPoint y: 192, distance: 127.9
click at [951, 192] on div "Unmapped 55 Mapped 991 All 105206 Export" at bounding box center [762, 193] width 963 height 29
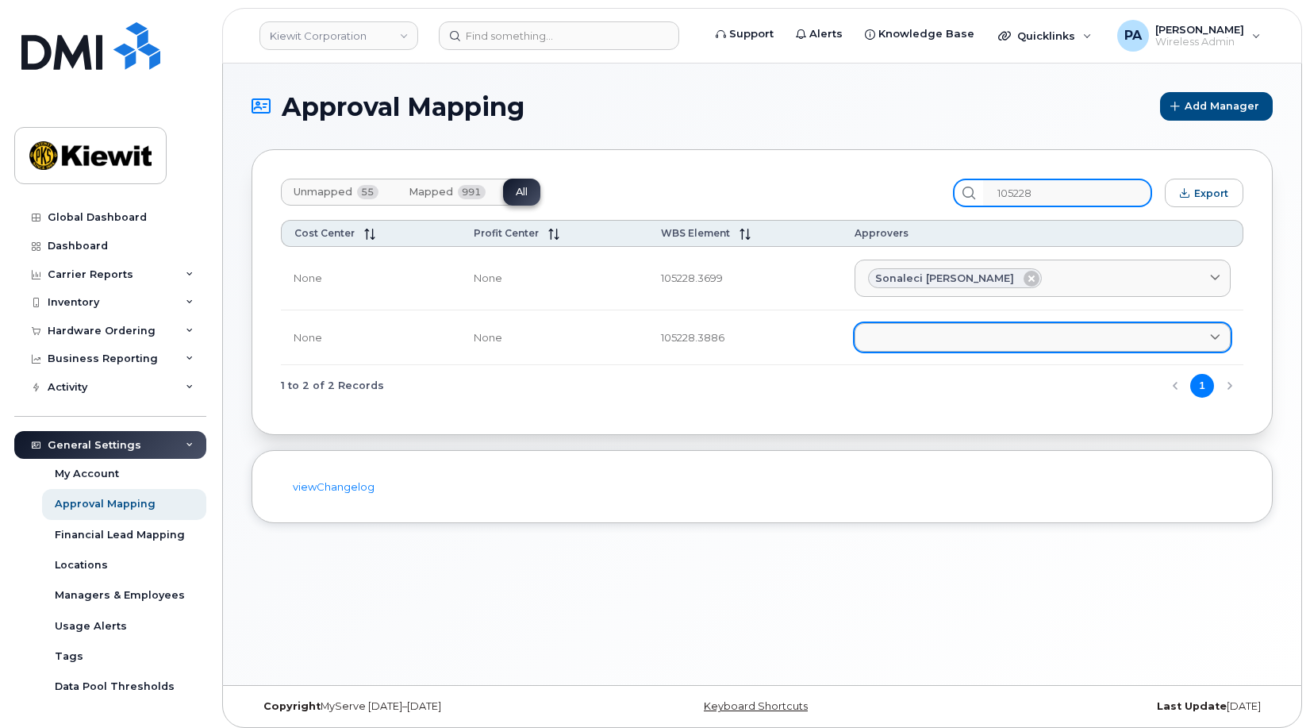
type input "105228"
click at [956, 335] on link at bounding box center [1043, 337] width 376 height 29
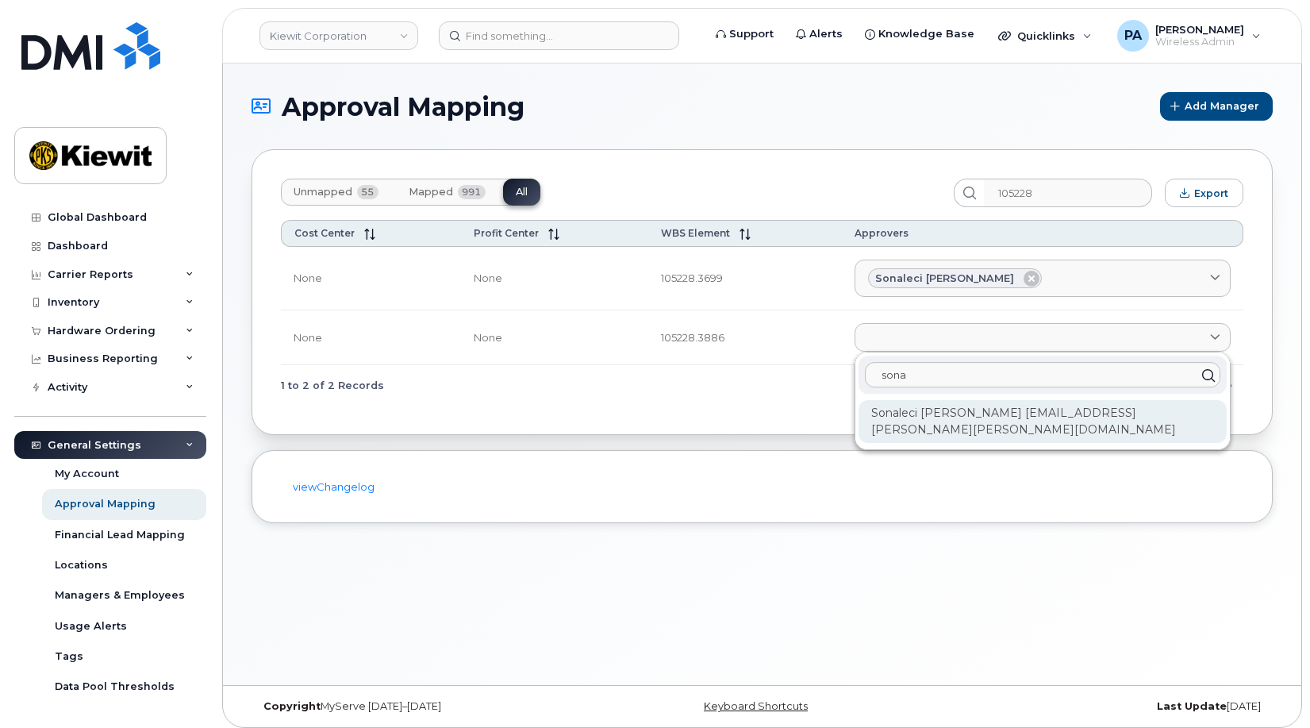
type input "sona"
click at [991, 437] on div "Sonaleci Lizarraga SONALECI.LIZARRAGA@KIEWIT.COM" at bounding box center [1043, 421] width 368 height 43
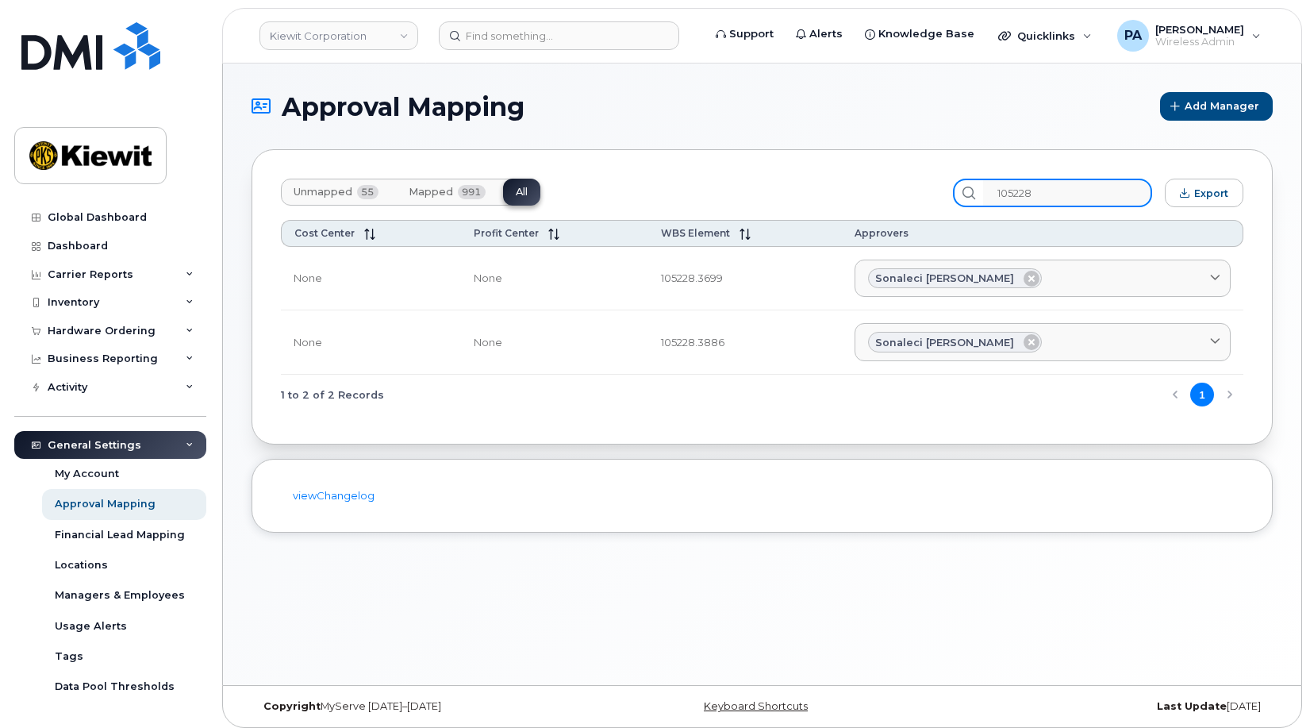
drag, startPoint x: 1080, startPoint y: 183, endPoint x: 875, endPoint y: 179, distance: 204.8
click at [875, 179] on div "Unmapped 55 Mapped 991 All 105228 Export" at bounding box center [762, 193] width 963 height 29
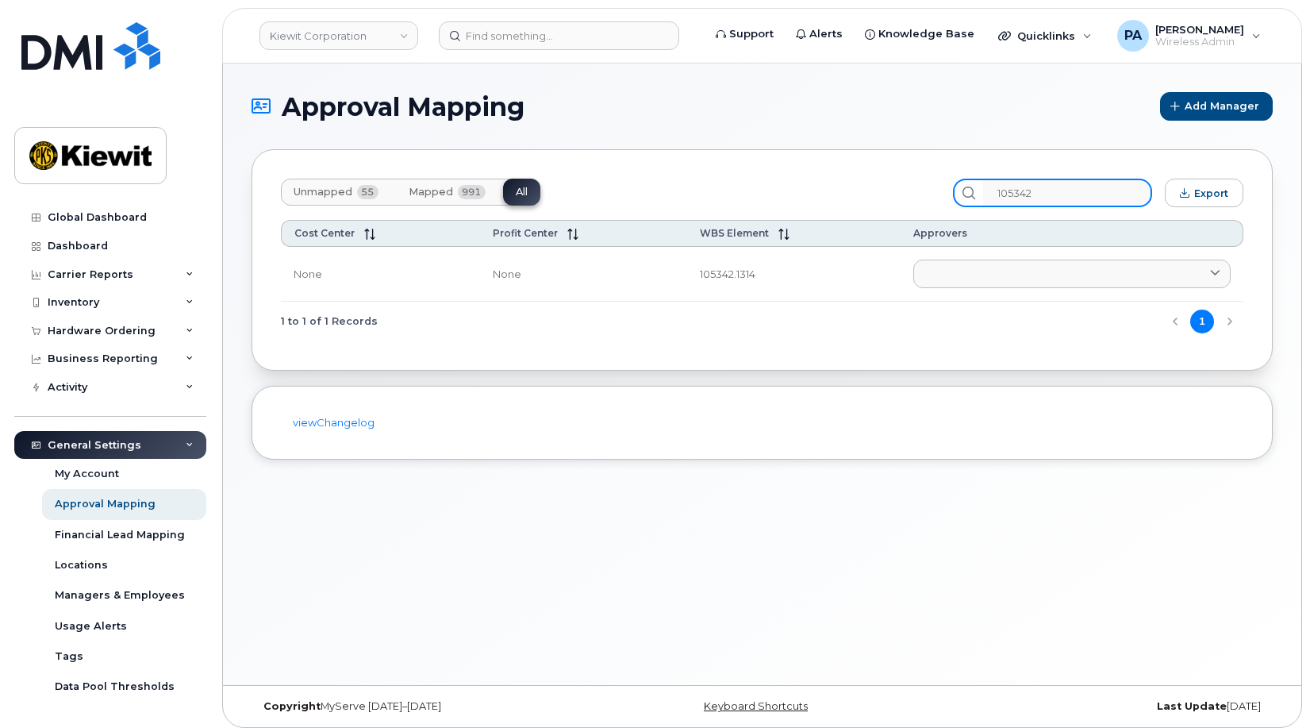
drag, startPoint x: 1050, startPoint y: 191, endPoint x: 894, endPoint y: 173, distance: 157.4
click at [896, 175] on div "Unmapped 55 Mapped 991 All 105342 Export Cost Center Profit Center WBS Element …" at bounding box center [762, 259] width 1021 height 221
drag, startPoint x: 1041, startPoint y: 187, endPoint x: 951, endPoint y: 188, distance: 90.5
click at [951, 188] on div "Unmapped 55 Mapped 991 All 105424 Export" at bounding box center [762, 193] width 963 height 29
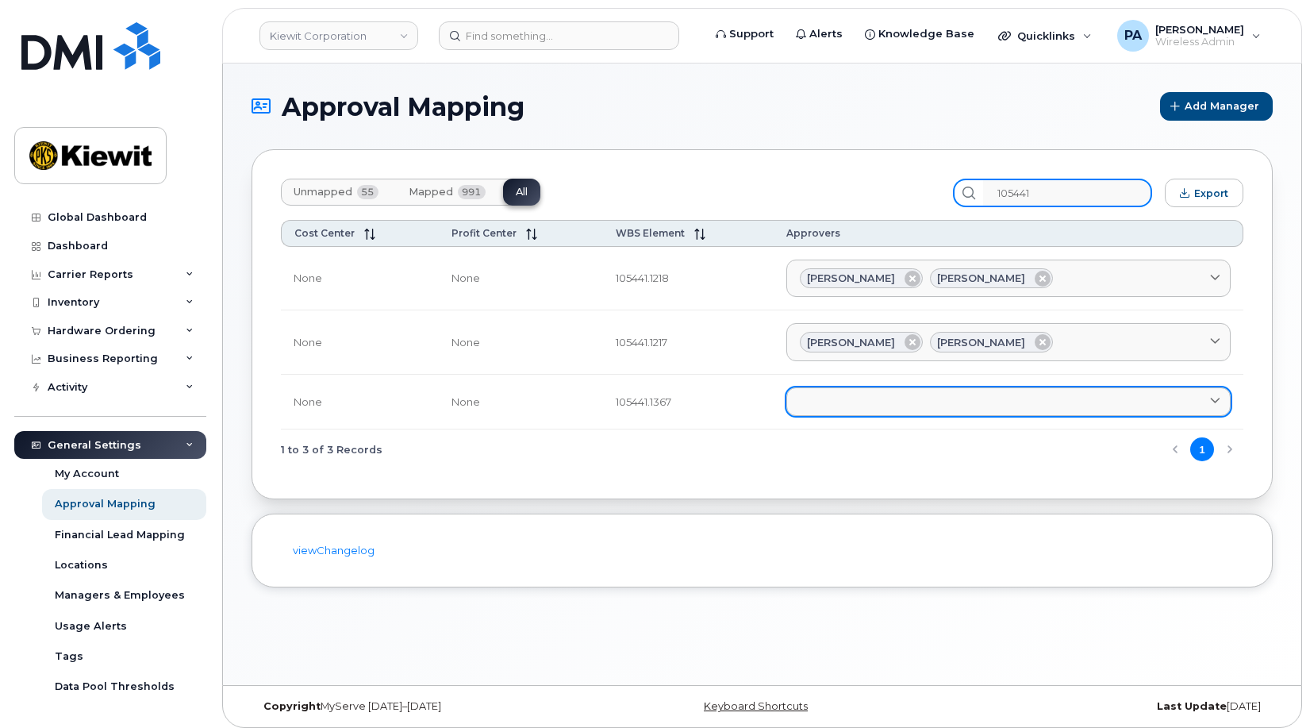
type input "105441"
click at [849, 406] on link at bounding box center [1008, 401] width 444 height 29
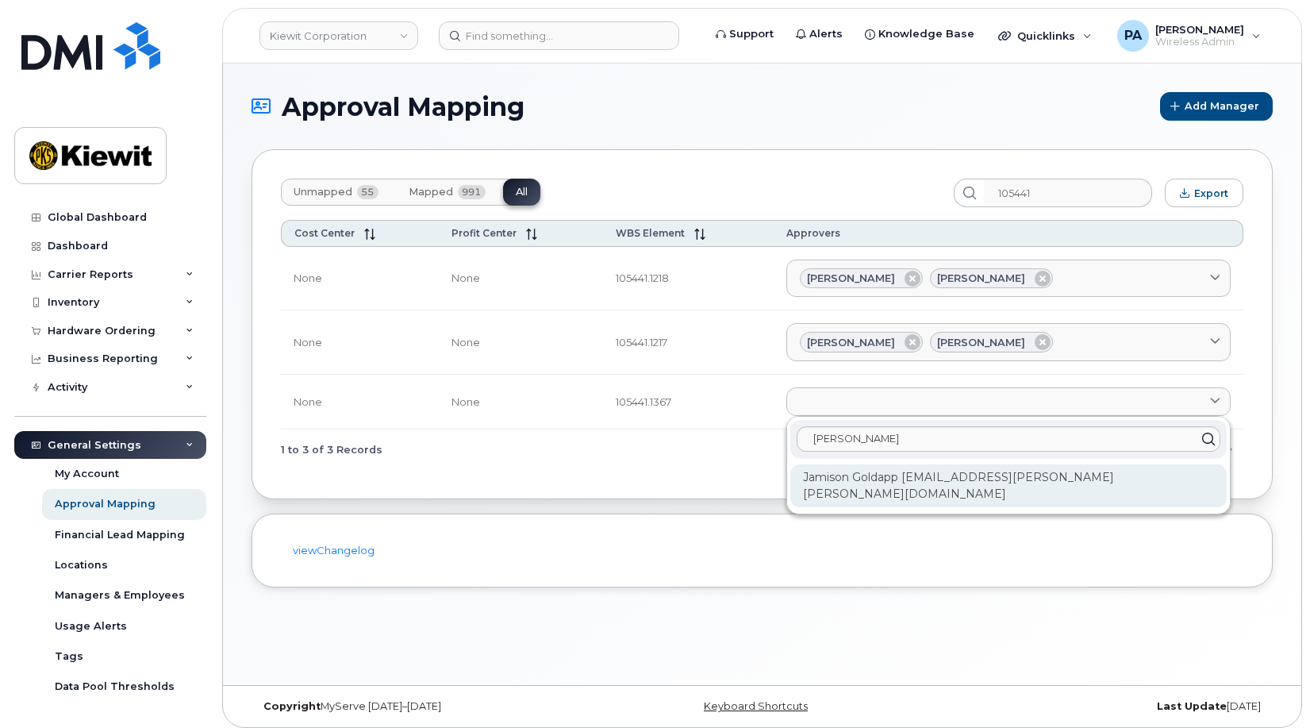
click at [931, 482] on div "Jamison Goldapp JAMISON.GOLDAPP@KIEWIT.COM" at bounding box center [1008, 485] width 436 height 43
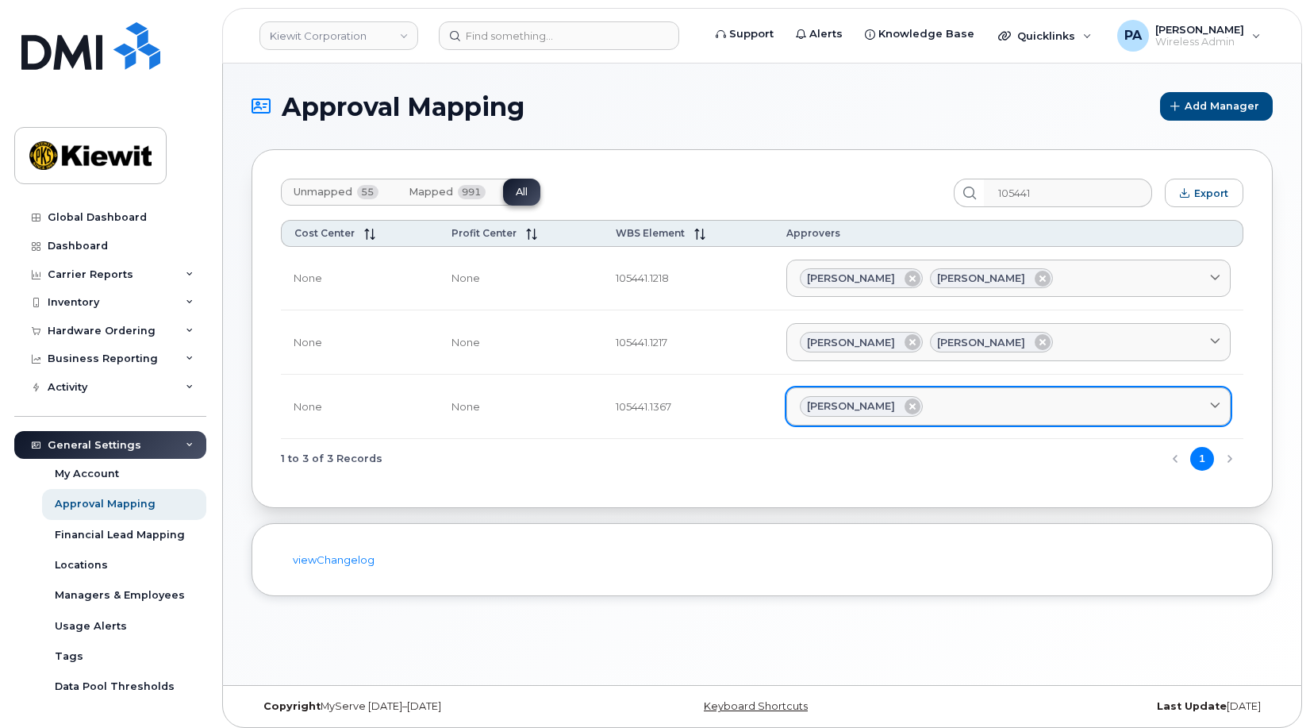
click at [933, 412] on div "Jamison Goldapp" at bounding box center [1008, 406] width 417 height 21
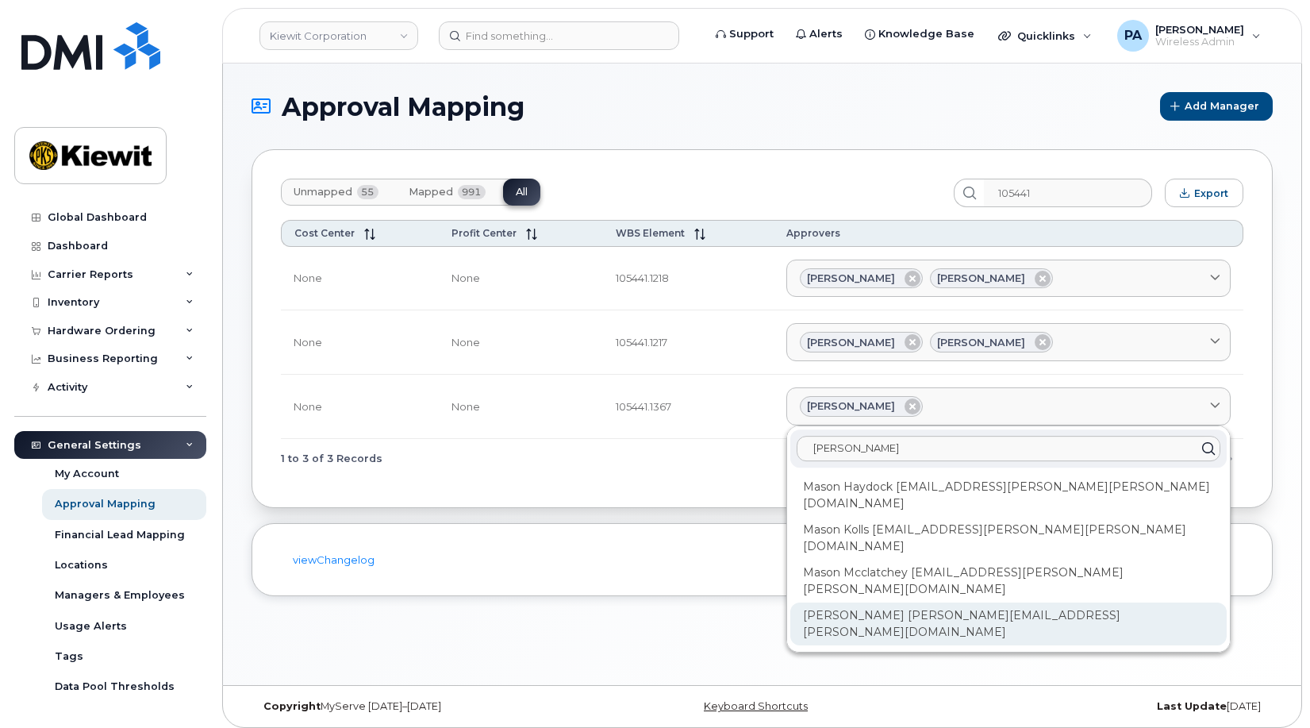
type input "mason"
click at [882, 602] on div "Mason Robertson MASON.ROBERTSON@KIEWIT.COM" at bounding box center [1008, 623] width 436 height 43
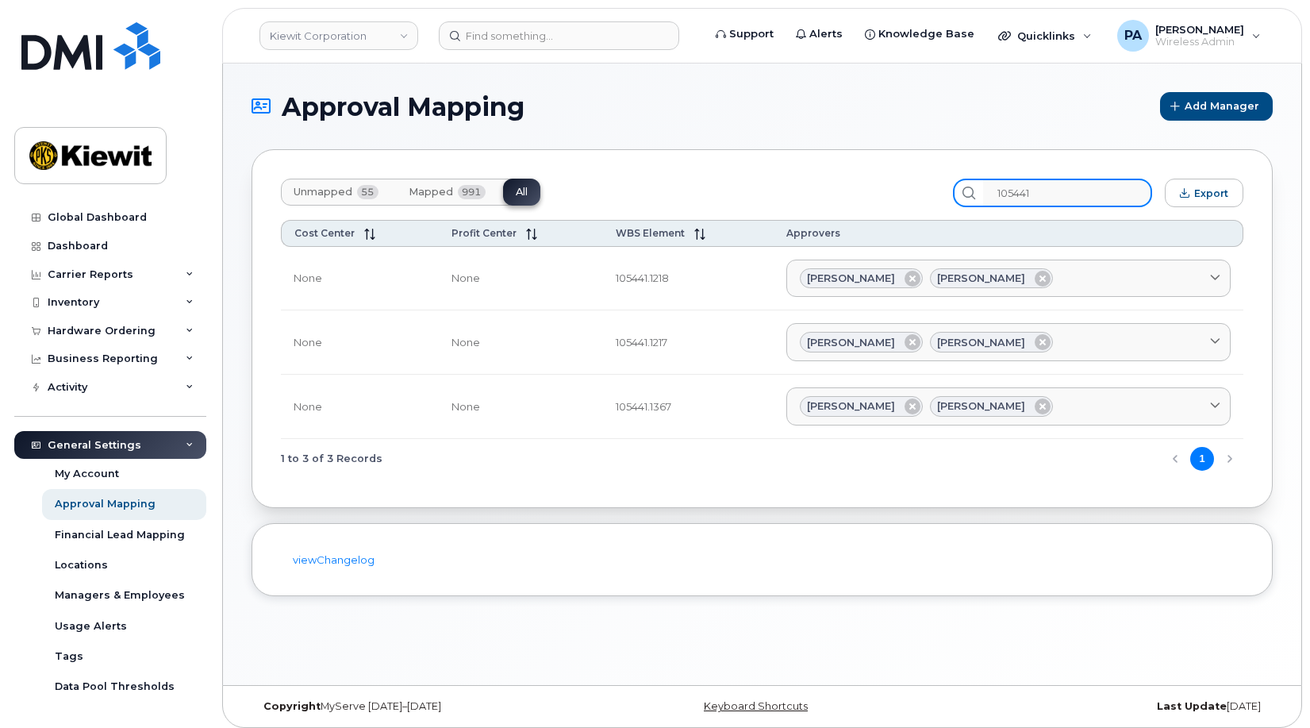
drag, startPoint x: 1047, startPoint y: 194, endPoint x: 688, endPoint y: 147, distance: 362.5
click at [698, 153] on div "Unmapped 55 Mapped 991 All 105441 Export Cost Center Profit Center WBS Element …" at bounding box center [762, 328] width 1021 height 359
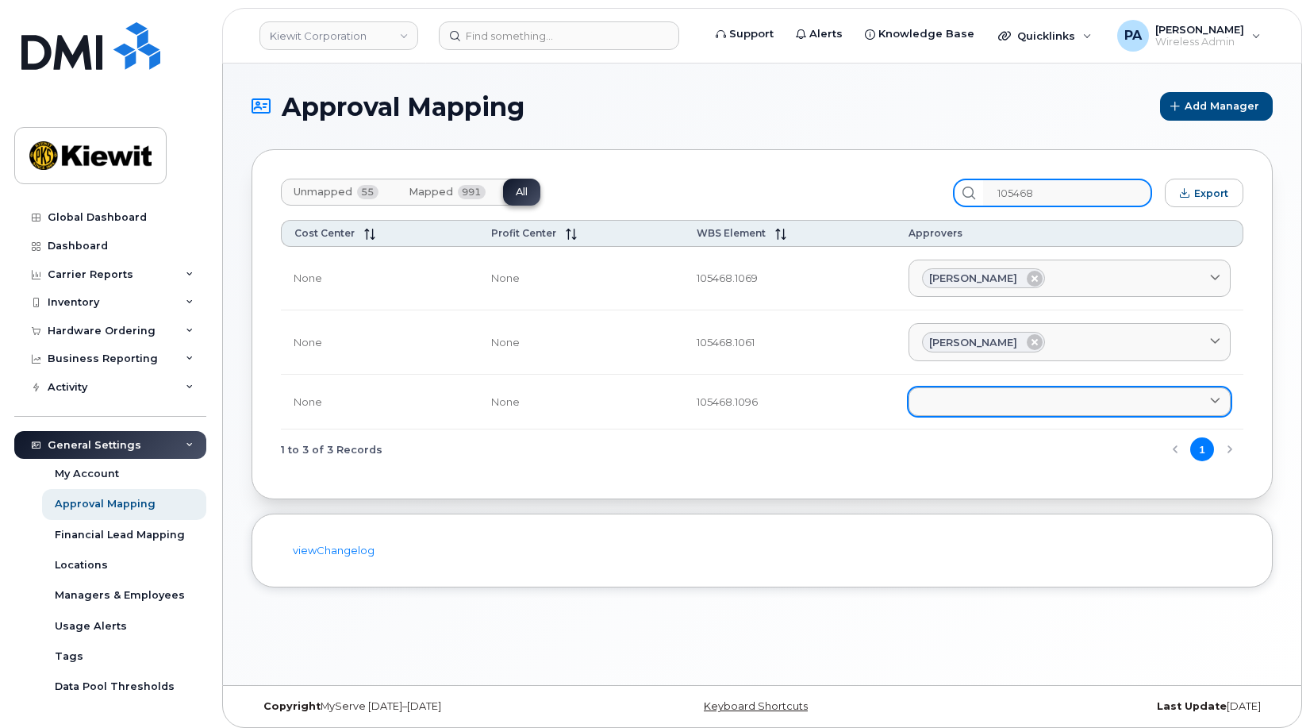
type input "105468"
click at [990, 407] on link at bounding box center [1070, 401] width 322 height 29
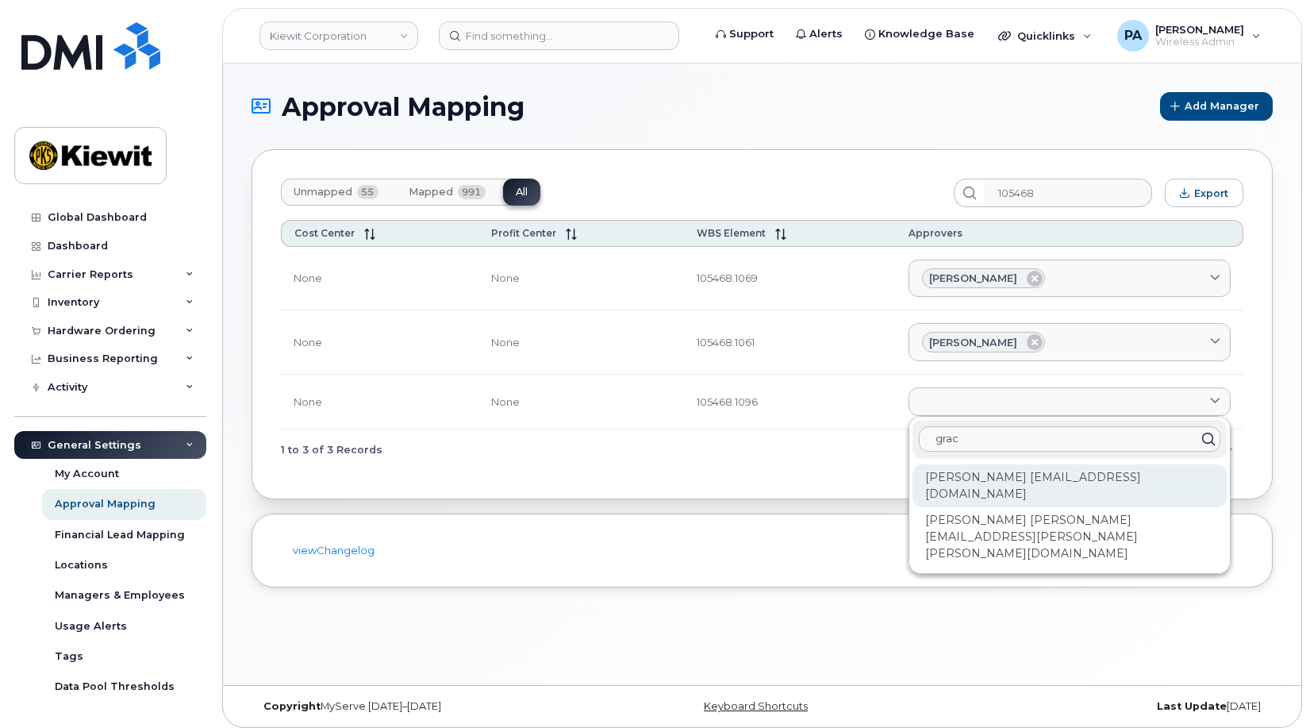
type input "grac"
click at [974, 476] on div "Grace Coomes GRACE.COOMES@KIEWIT.COM" at bounding box center [1070, 485] width 314 height 43
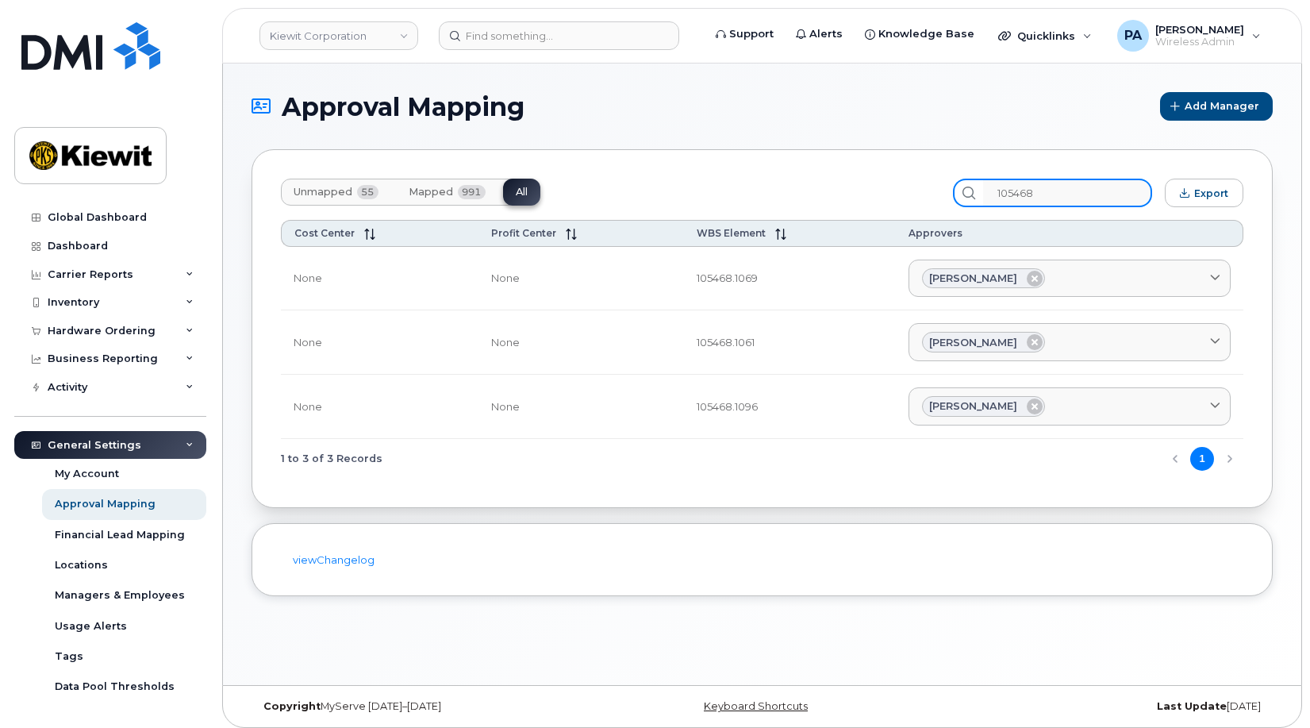
drag, startPoint x: 1068, startPoint y: 195, endPoint x: 870, endPoint y: 159, distance: 201.7
click at [881, 164] on div "Unmapped 55 Mapped 991 All 105468 Export Cost Center Profit Center WBS Element …" at bounding box center [762, 328] width 1021 height 359
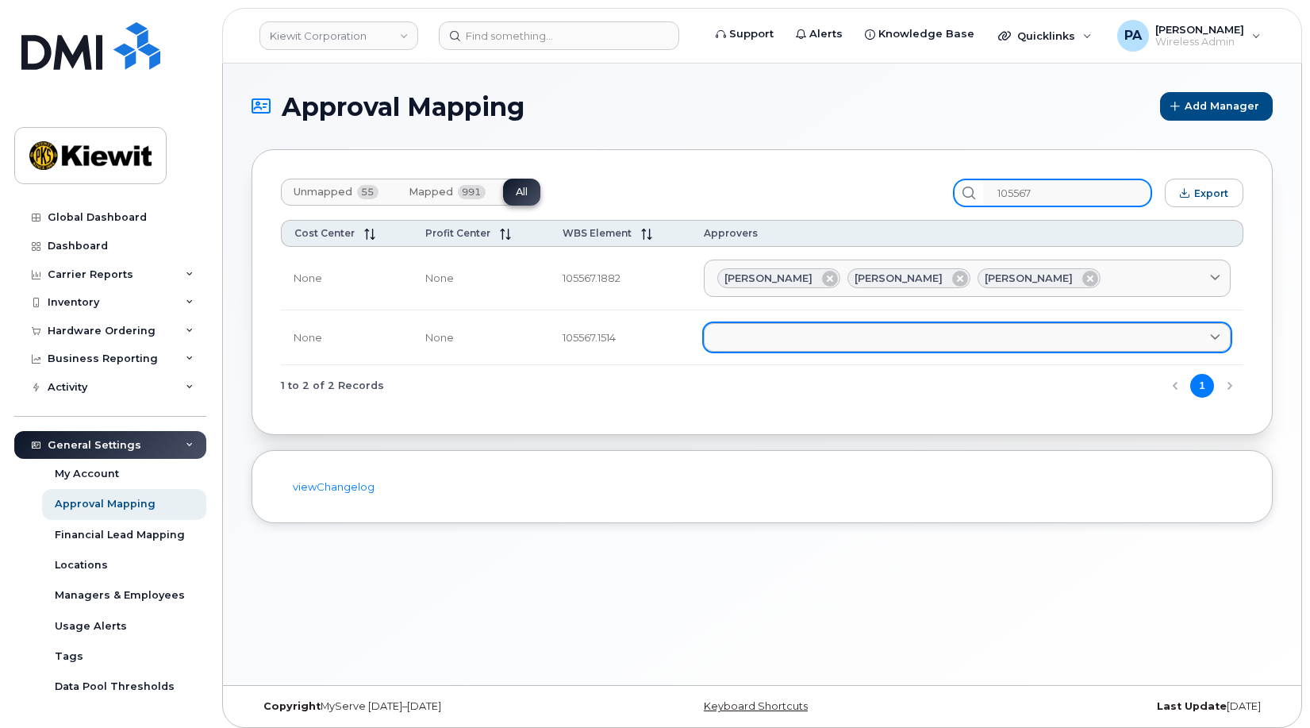
type input "105567"
click at [796, 336] on link at bounding box center [967, 337] width 527 height 29
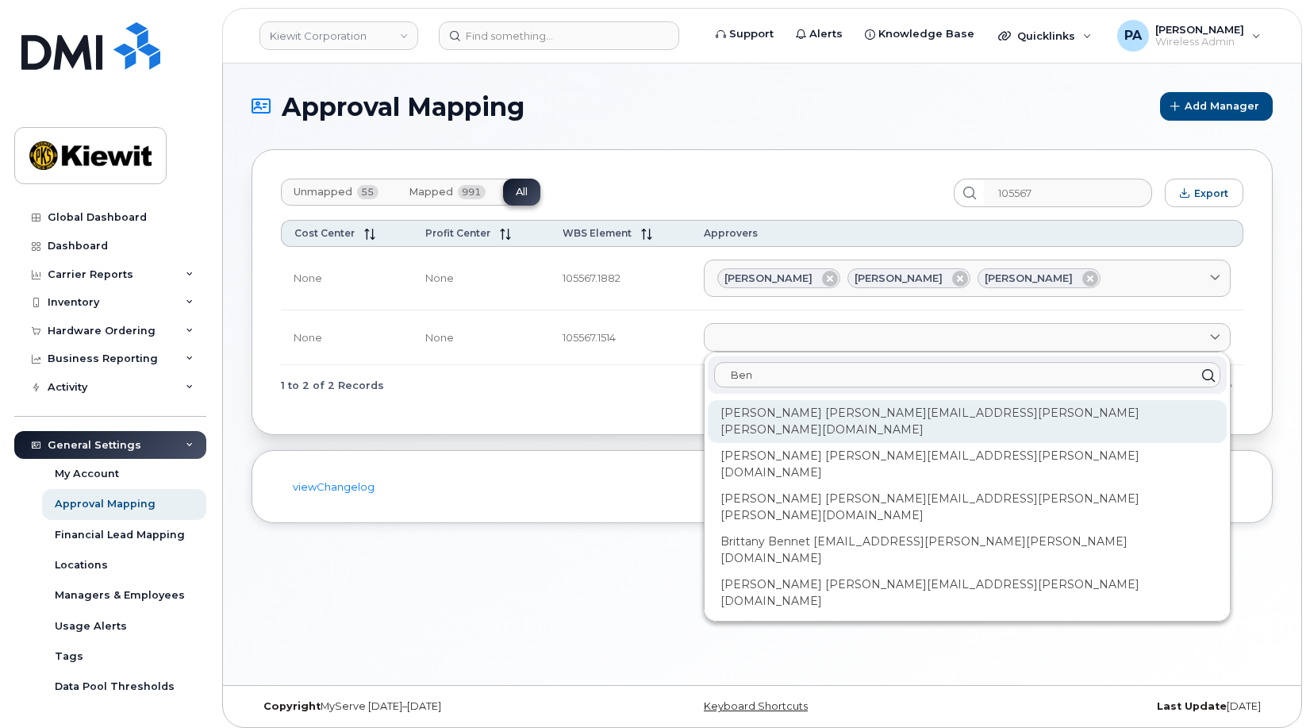
type input "Ben"
click at [828, 407] on div "Benjamin Geers BENJAMIN.GEERS@KIEWIT.COM" at bounding box center [967, 421] width 519 height 43
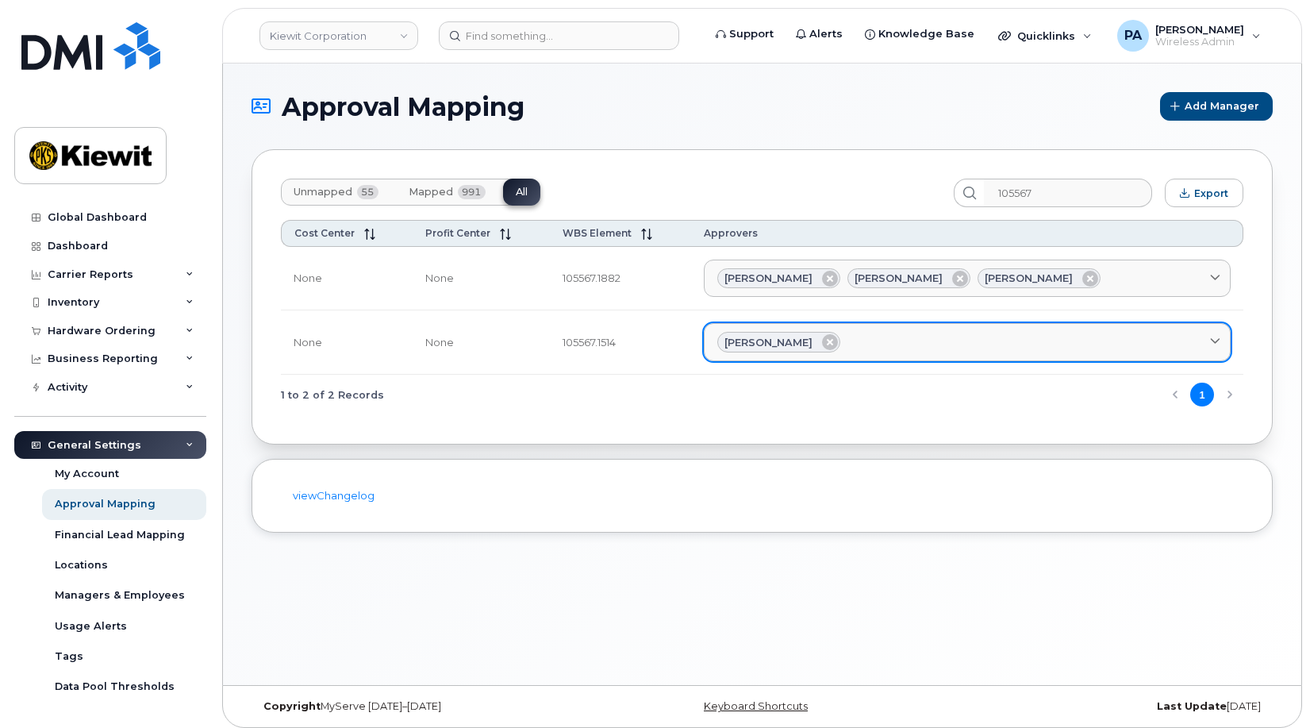
click at [891, 345] on div "Benjamin Geers" at bounding box center [967, 342] width 500 height 21
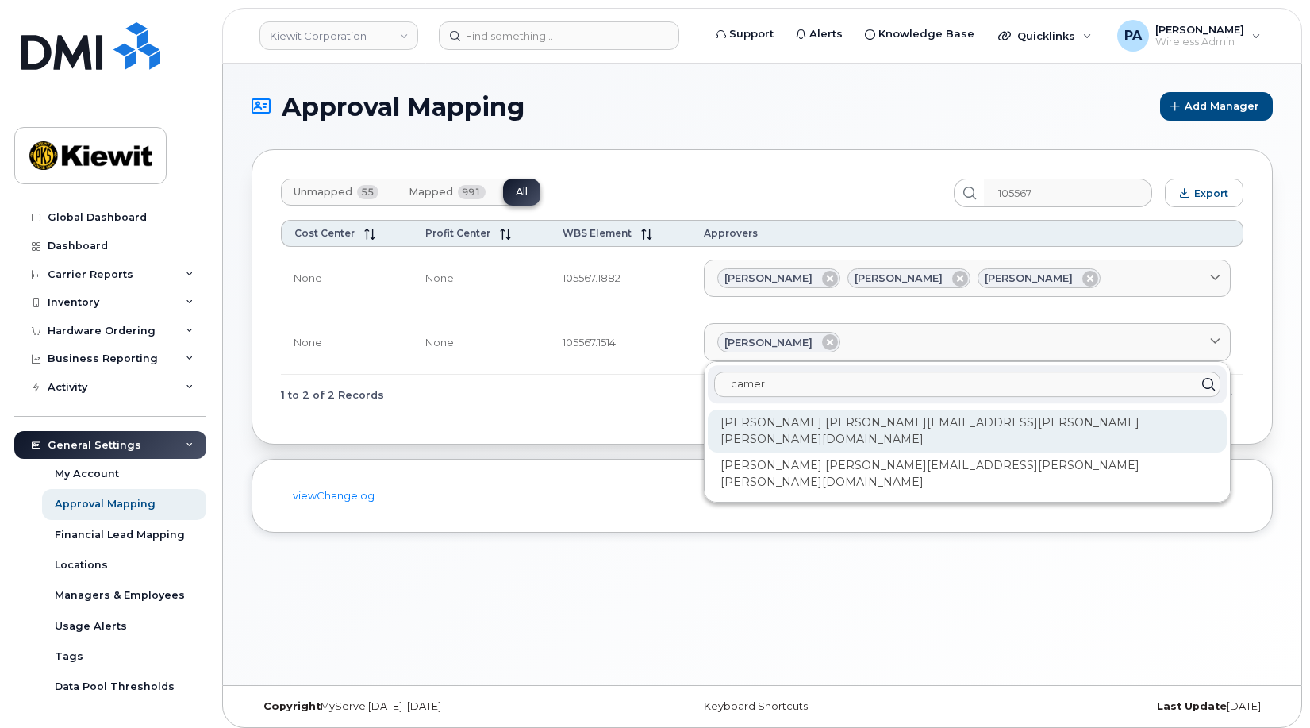
type input "camer"
click at [880, 418] on div "Cameron Kelley CAMERON.KELLEY@KIEWIT.COM" at bounding box center [967, 430] width 519 height 43
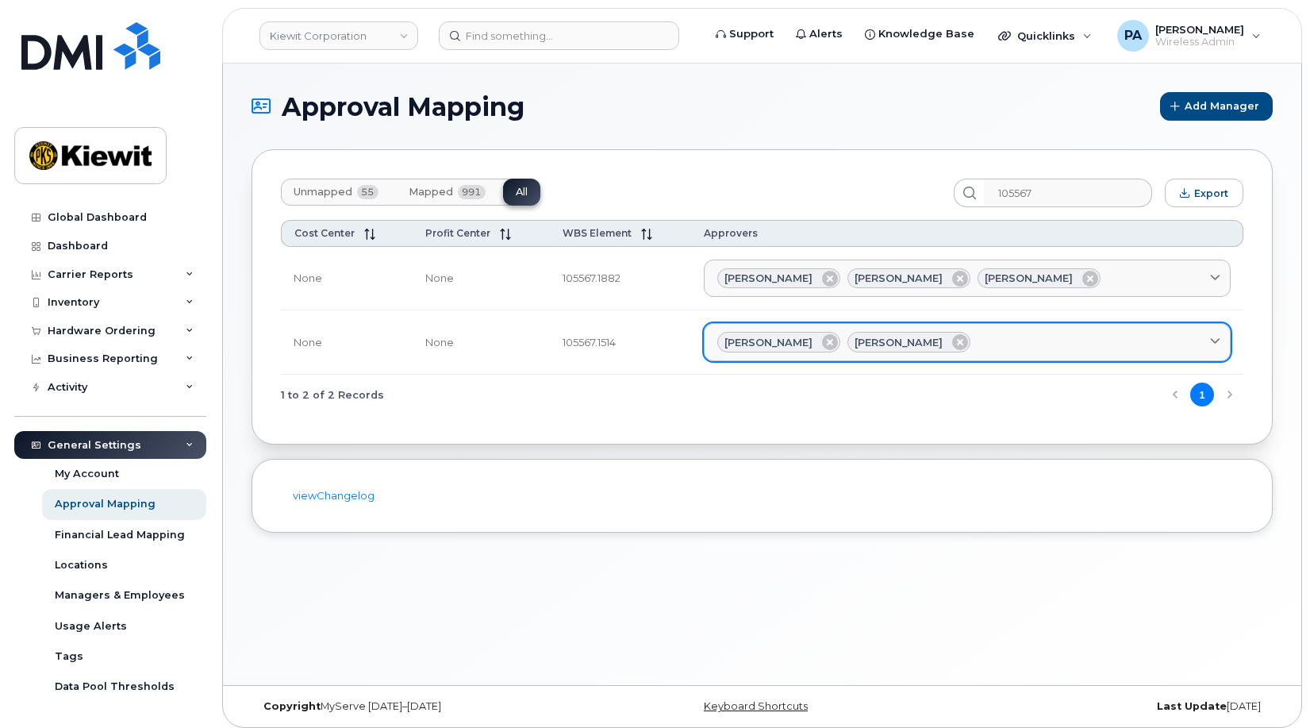
click at [1028, 337] on div "Benjamin Geers Cameron Kelley" at bounding box center [967, 342] width 500 height 21
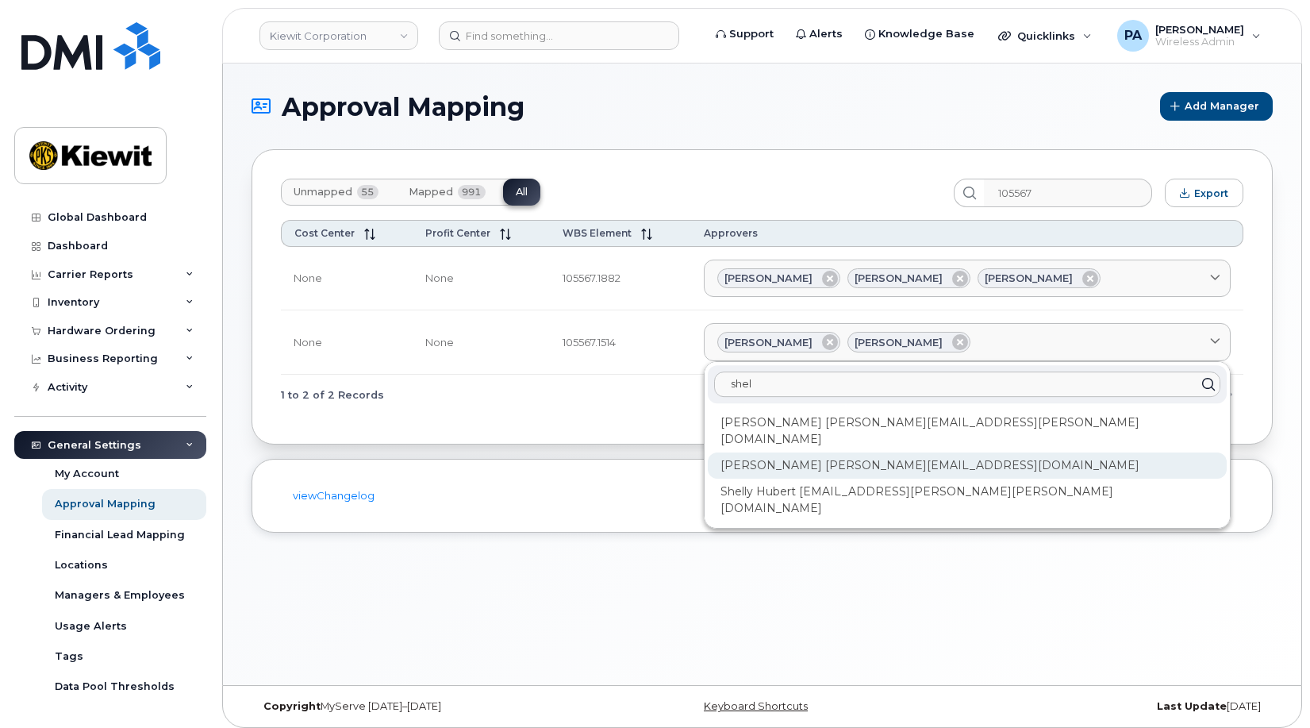
type input "shel"
click at [819, 452] on div "Shelby Miller SHELBY.MILLER@KIEWIT.COM" at bounding box center [967, 465] width 519 height 26
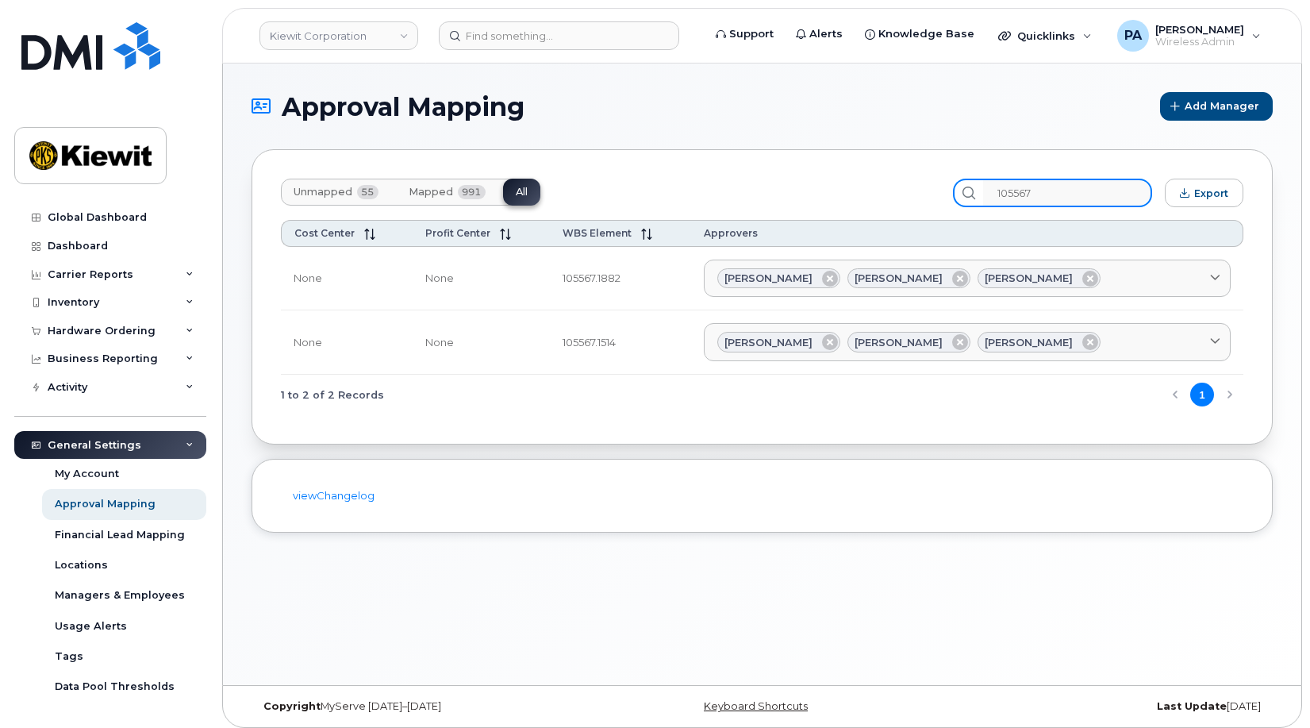
drag, startPoint x: 1072, startPoint y: 186, endPoint x: 873, endPoint y: 183, distance: 199.2
click at [877, 182] on div "Unmapped 55 Mapped 991 All 105567 Export" at bounding box center [762, 193] width 963 height 29
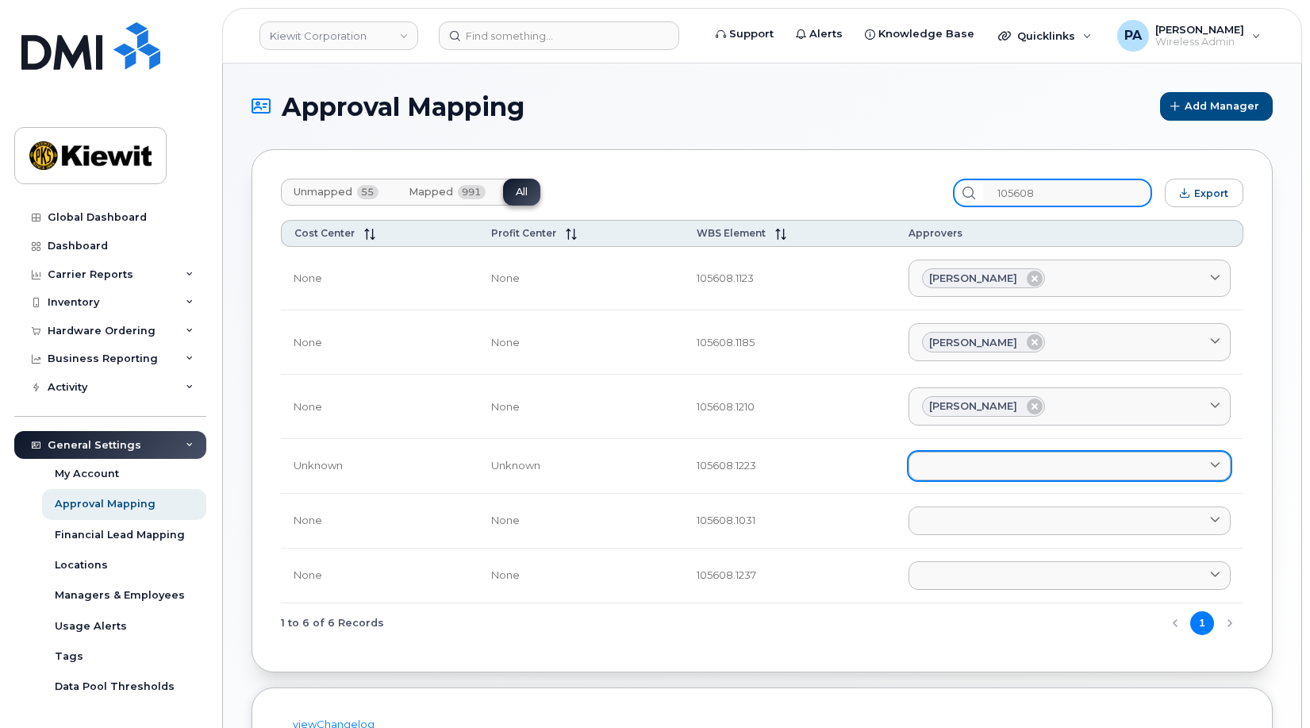
type input "105608"
click at [1005, 463] on link at bounding box center [1070, 466] width 322 height 29
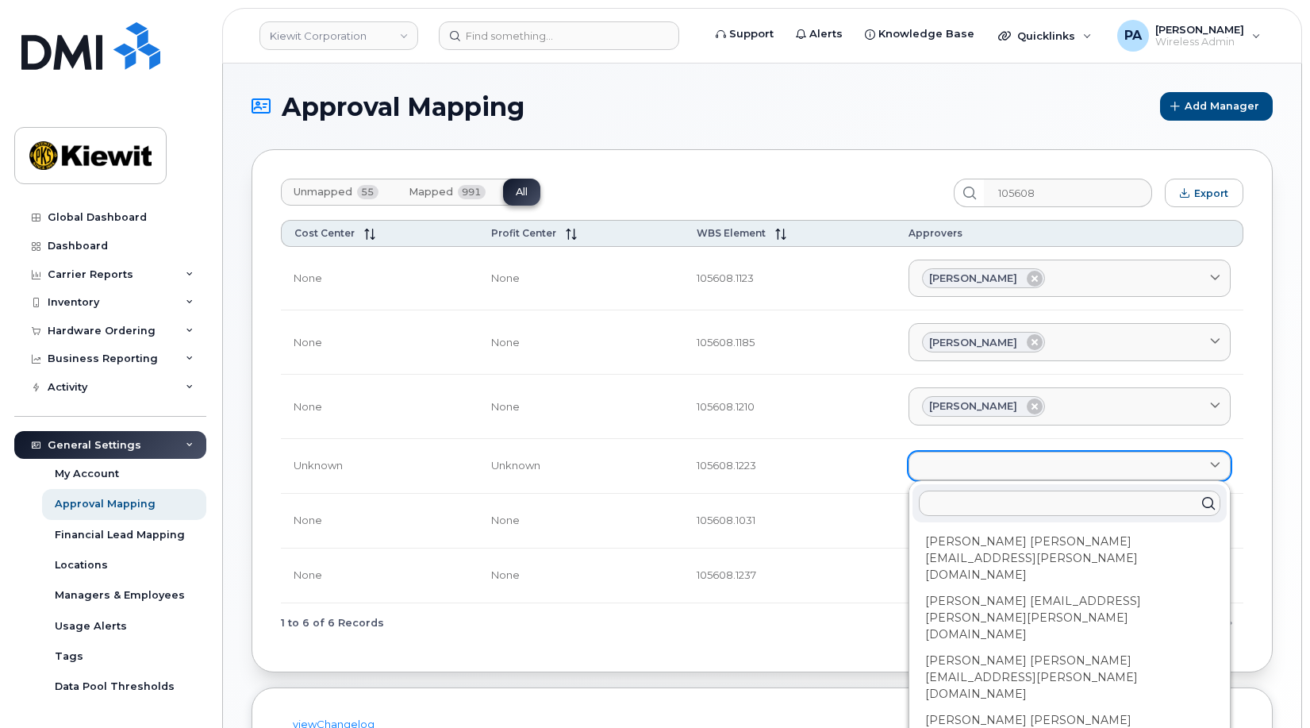
type input "e"
type input "el"
type input "eli"
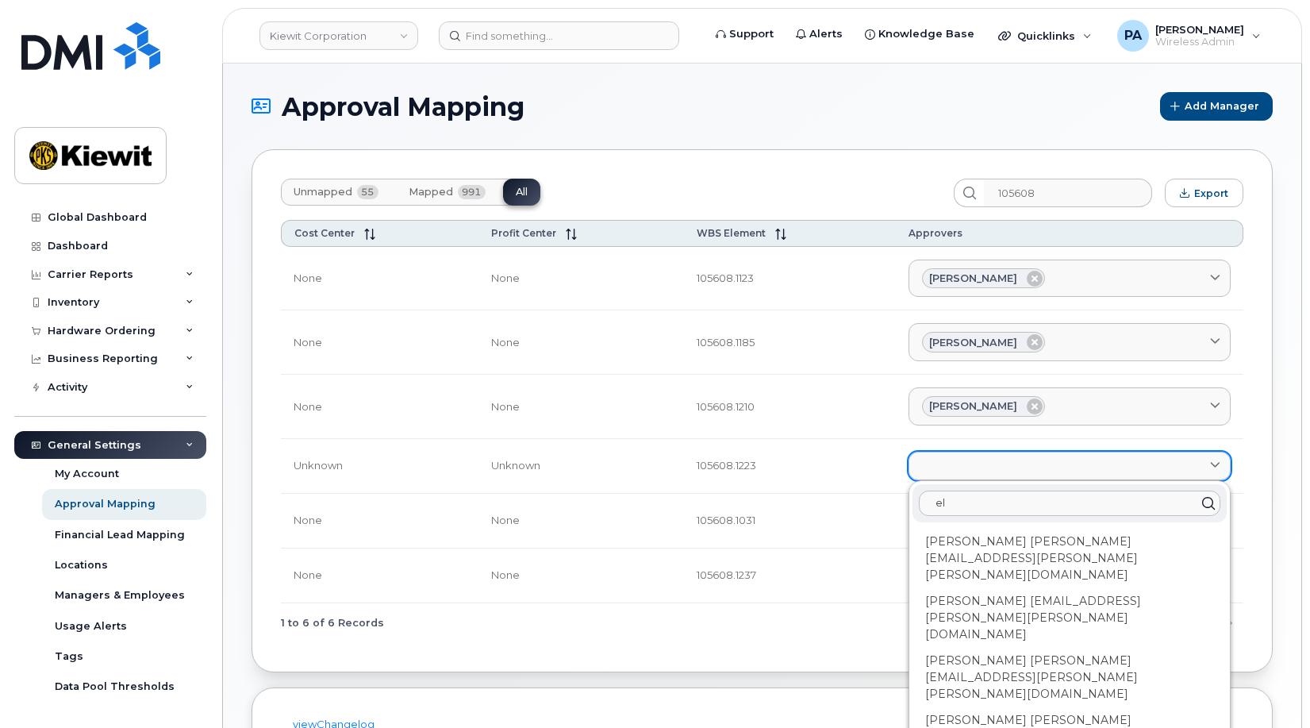
type input "eli"
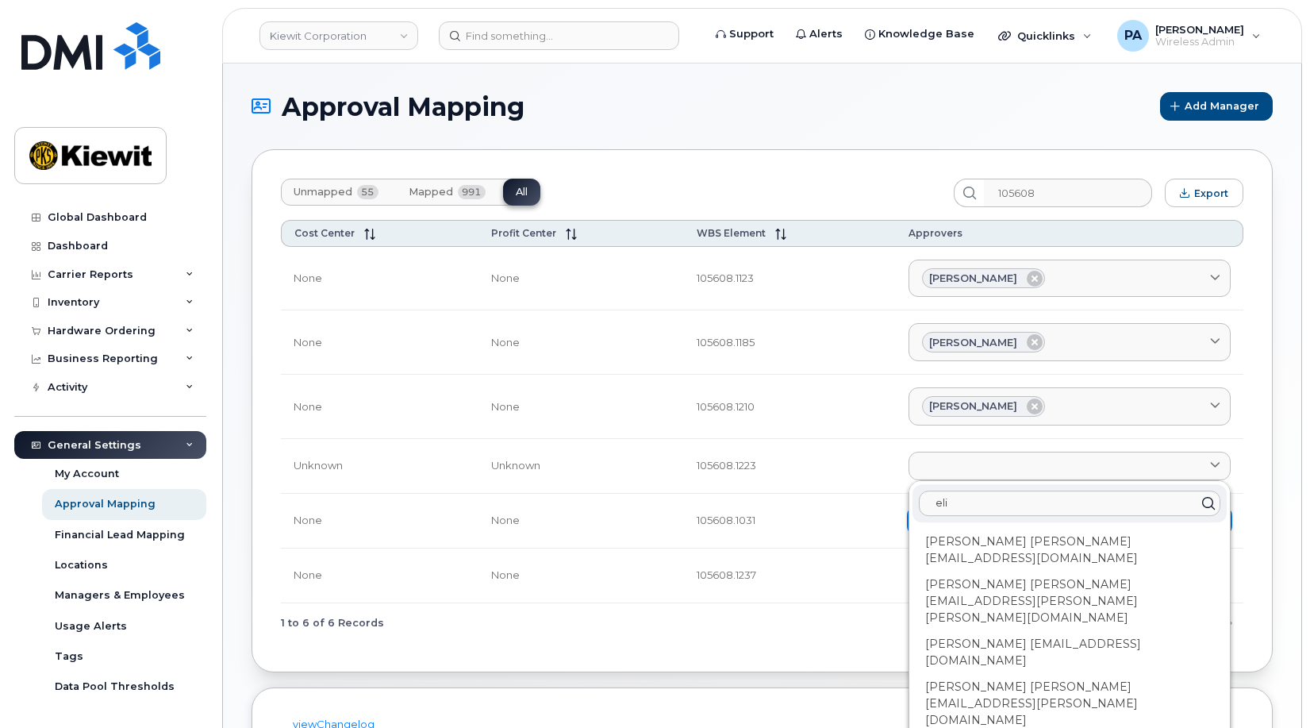
type input "eli"
click at [991, 631] on div "Elizabeth Gray EGRAY@MASSELEC.COM" at bounding box center [1070, 652] width 314 height 43
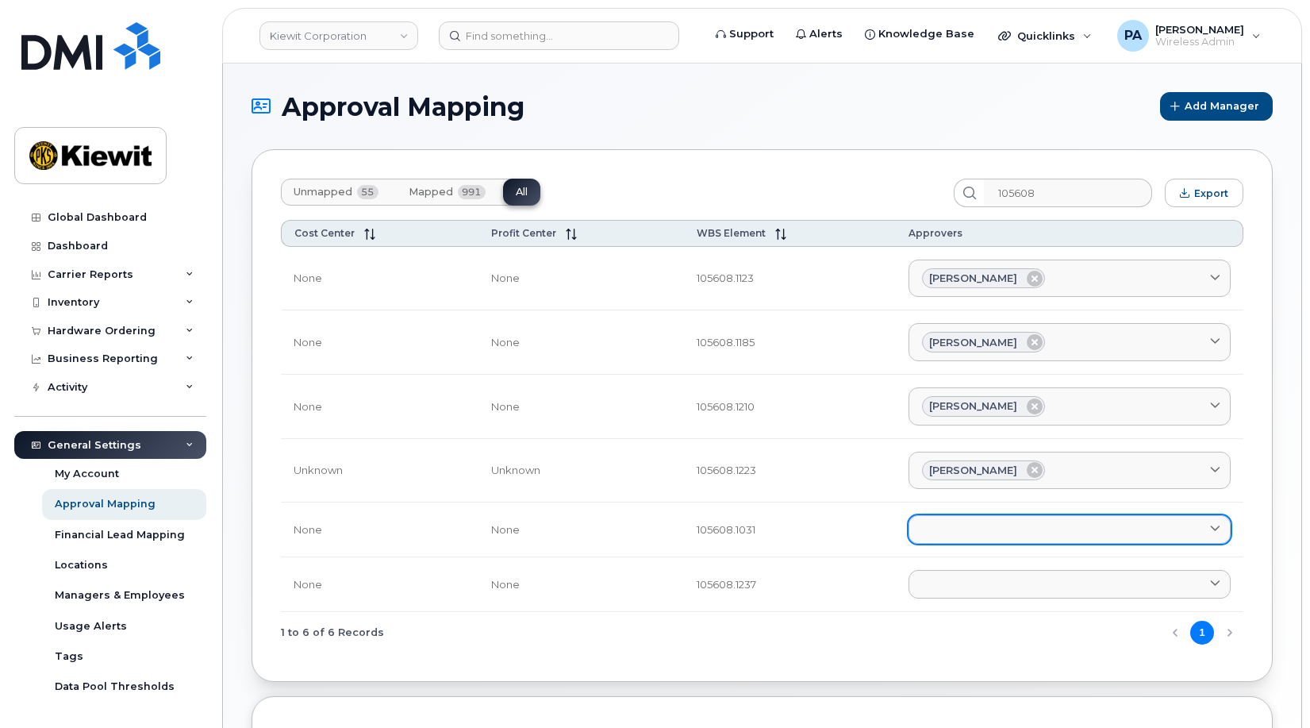
click at [963, 539] on link at bounding box center [1070, 529] width 322 height 29
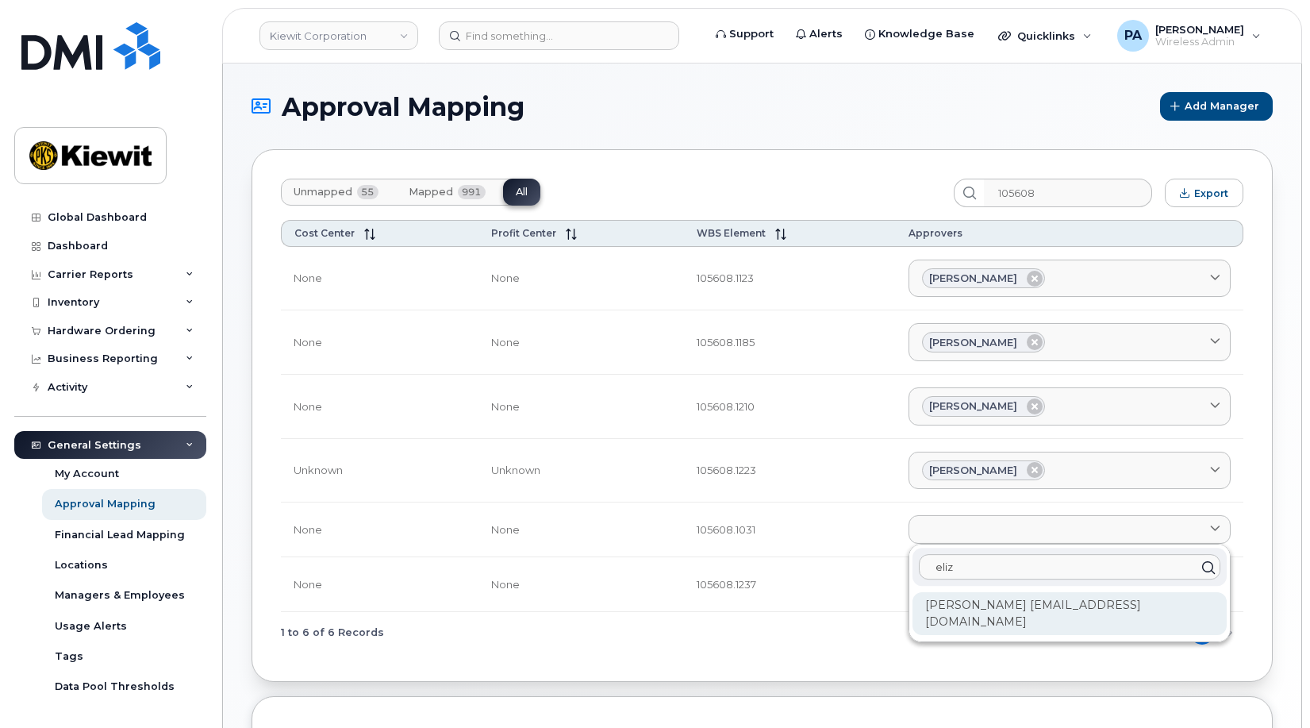
type input "eliz"
click at [1005, 606] on div "Elizabeth Gray EGRAY@MASSELEC.COM" at bounding box center [1070, 613] width 314 height 43
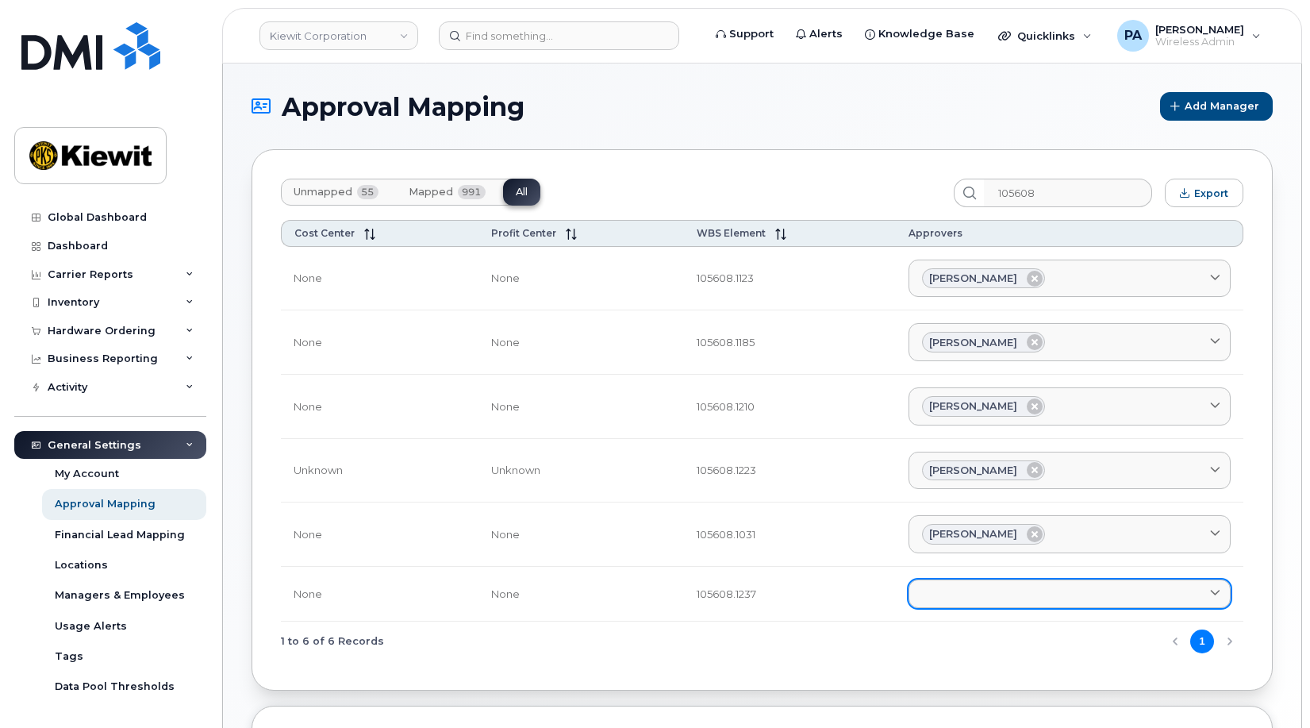
click at [972, 593] on link at bounding box center [1070, 593] width 322 height 29
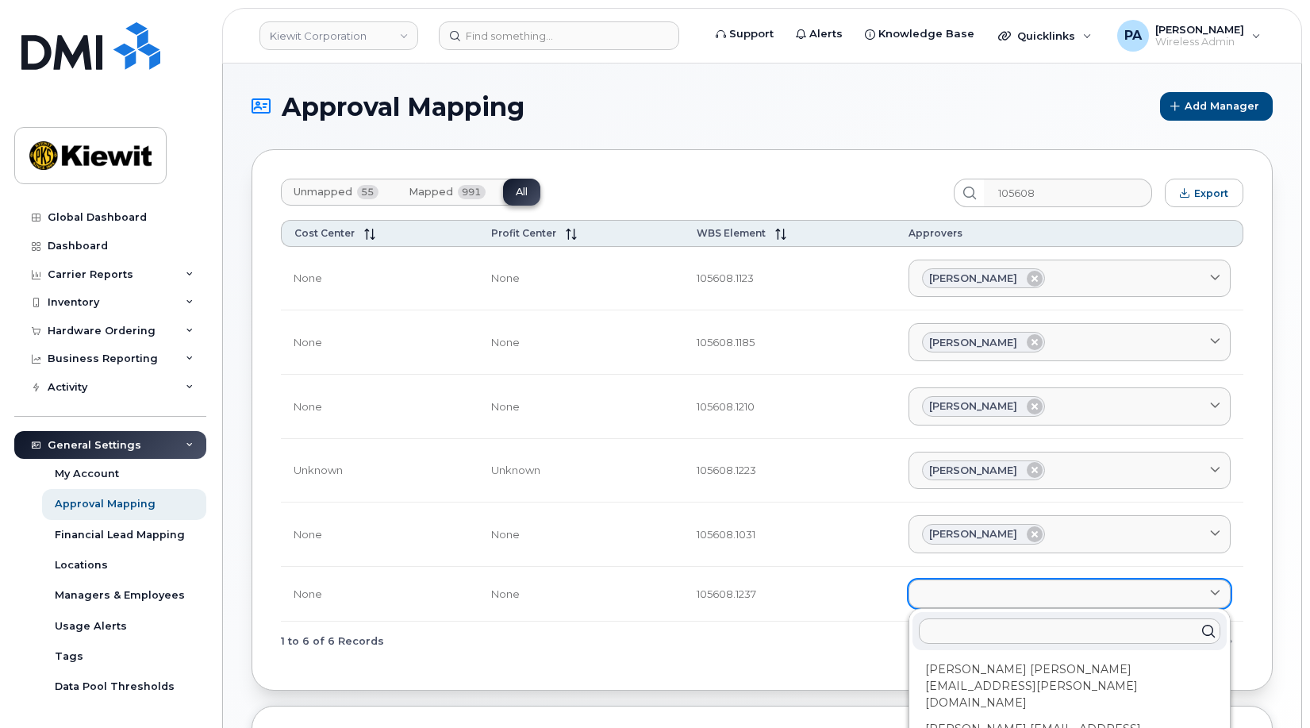
type input "e"
type input "el"
type input "eli"
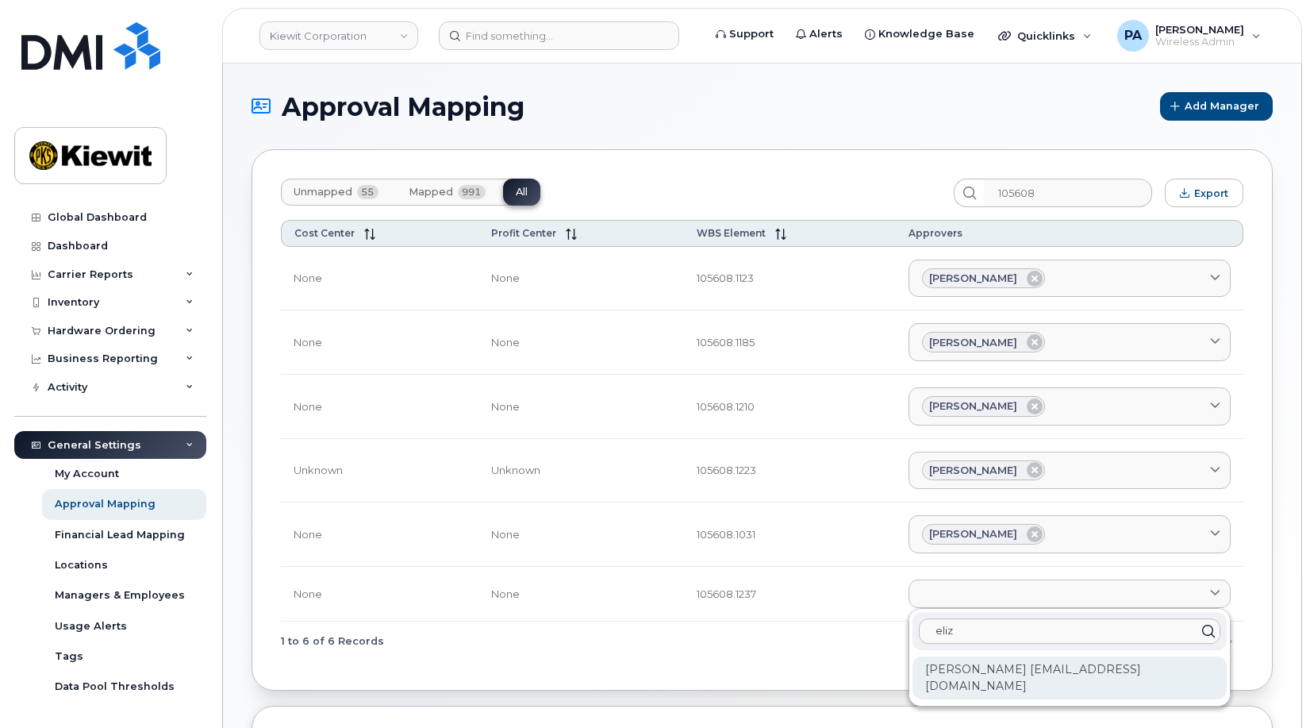
type input "eliz"
click at [983, 680] on div "Elizabeth Gray EGRAY@MASSELEC.COM" at bounding box center [1070, 677] width 314 height 43
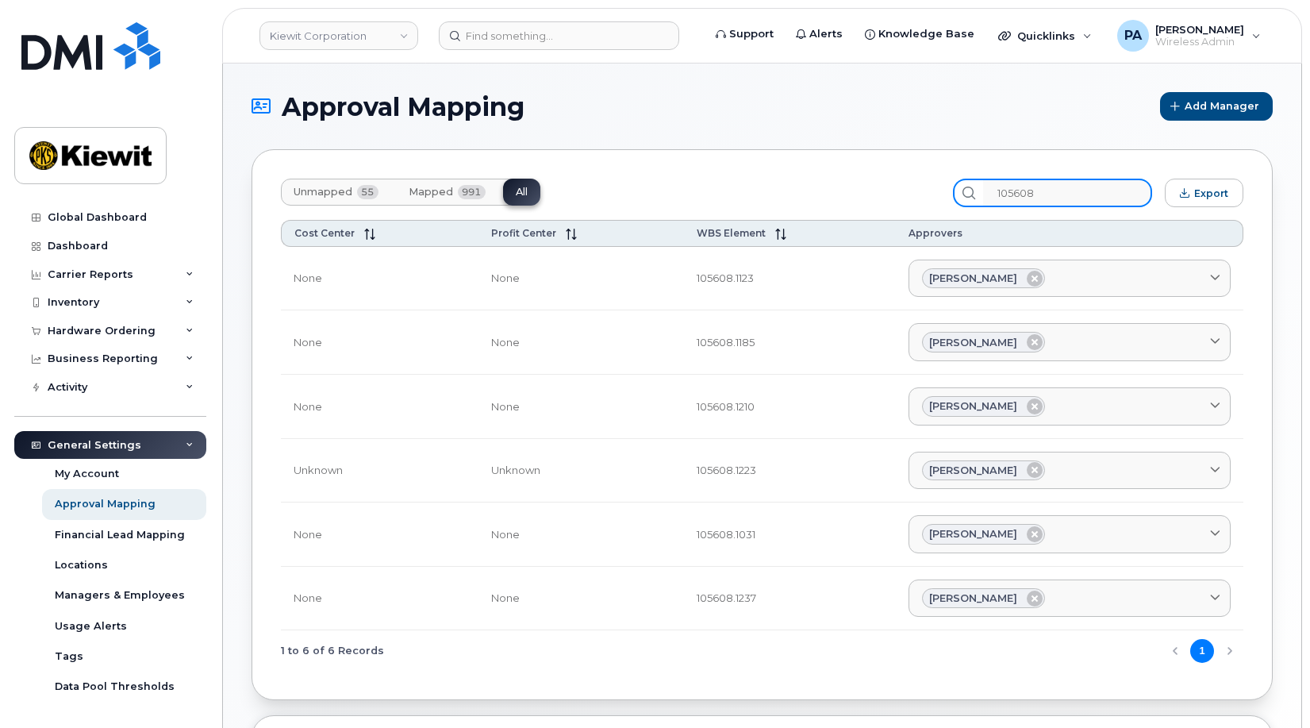
drag, startPoint x: 1049, startPoint y: 191, endPoint x: 892, endPoint y: 159, distance: 160.5
click at [894, 161] on div "Unmapped 55 Mapped 991 All 105608 Export Cost Center Profit Center WBS Element …" at bounding box center [762, 424] width 1021 height 551
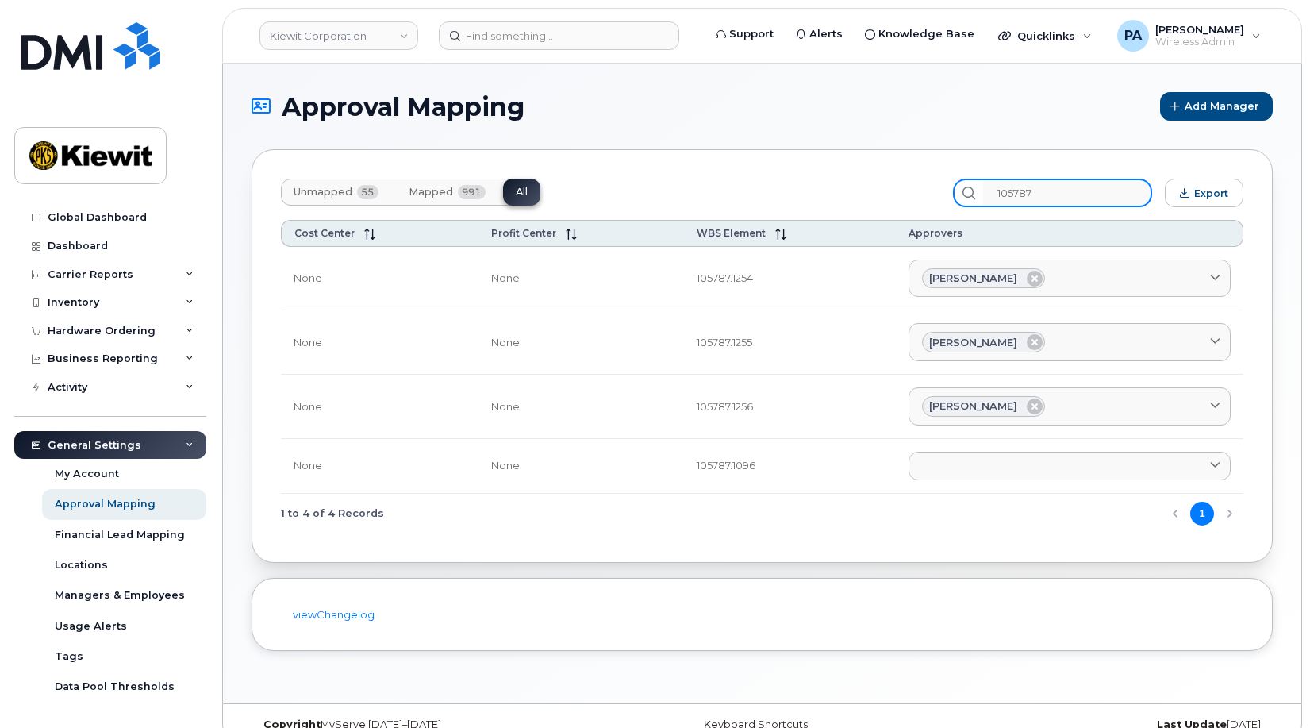
type input "105787"
click at [1020, 484] on td "Aaron Seward AARON.SEWARD@KSTCJV.COM Abrianna Garcia ABRIANNA.GARCIA@KIEWIT.COM…" at bounding box center [1070, 466] width 348 height 55
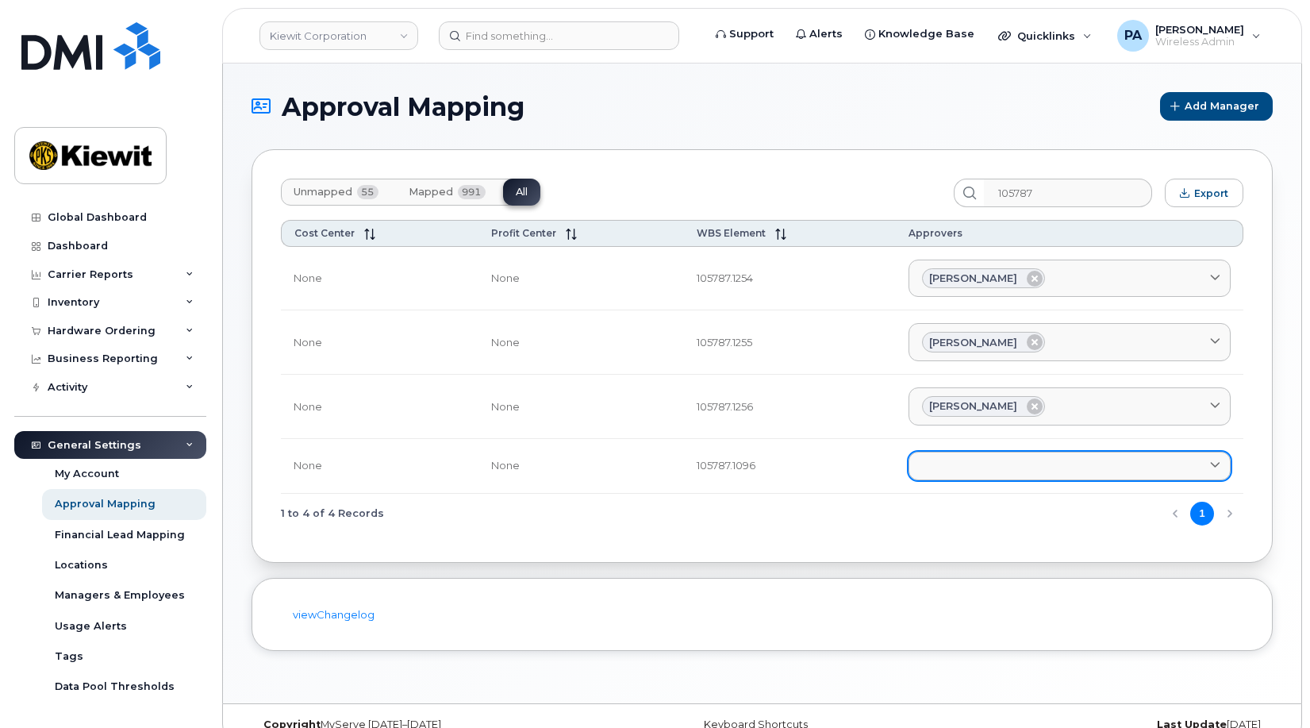
click at [1012, 464] on link at bounding box center [1070, 466] width 322 height 29
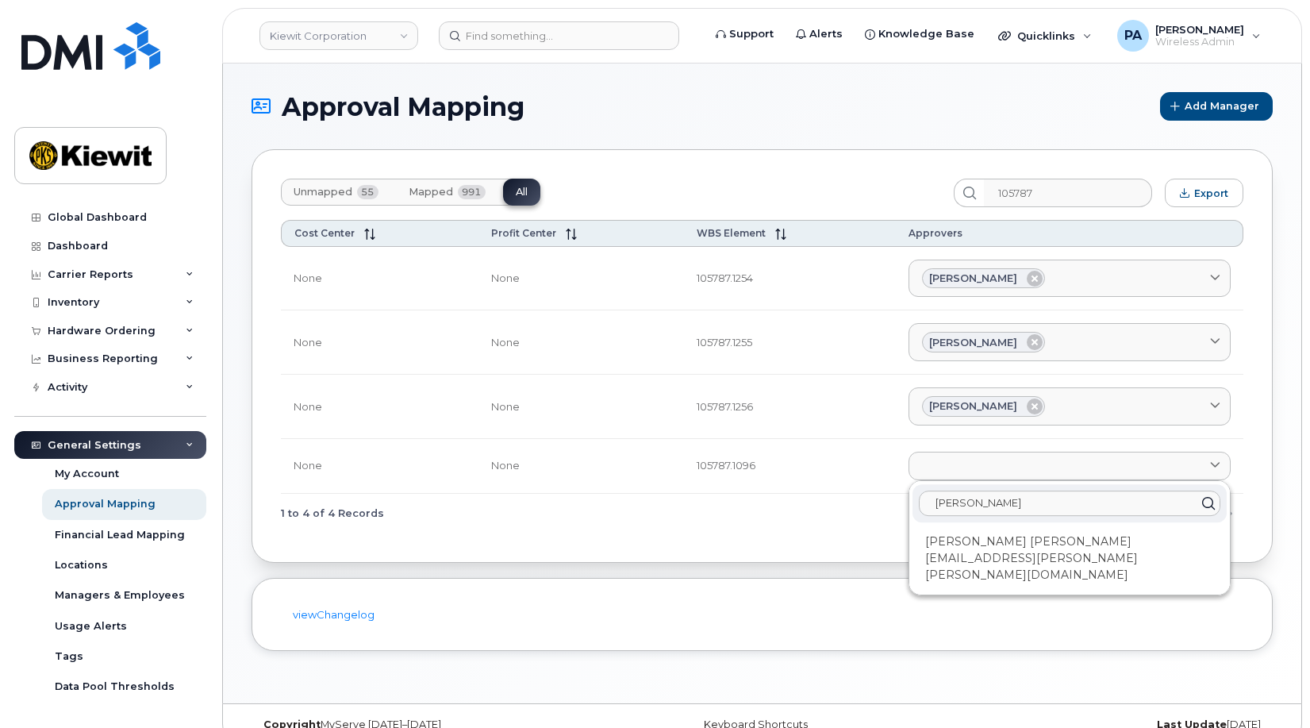
type input "sean"
click at [1016, 525] on div "sean Sean Delmage SEAN.DELMAGE@KIEWIT.COM" at bounding box center [1069, 537] width 321 height 113
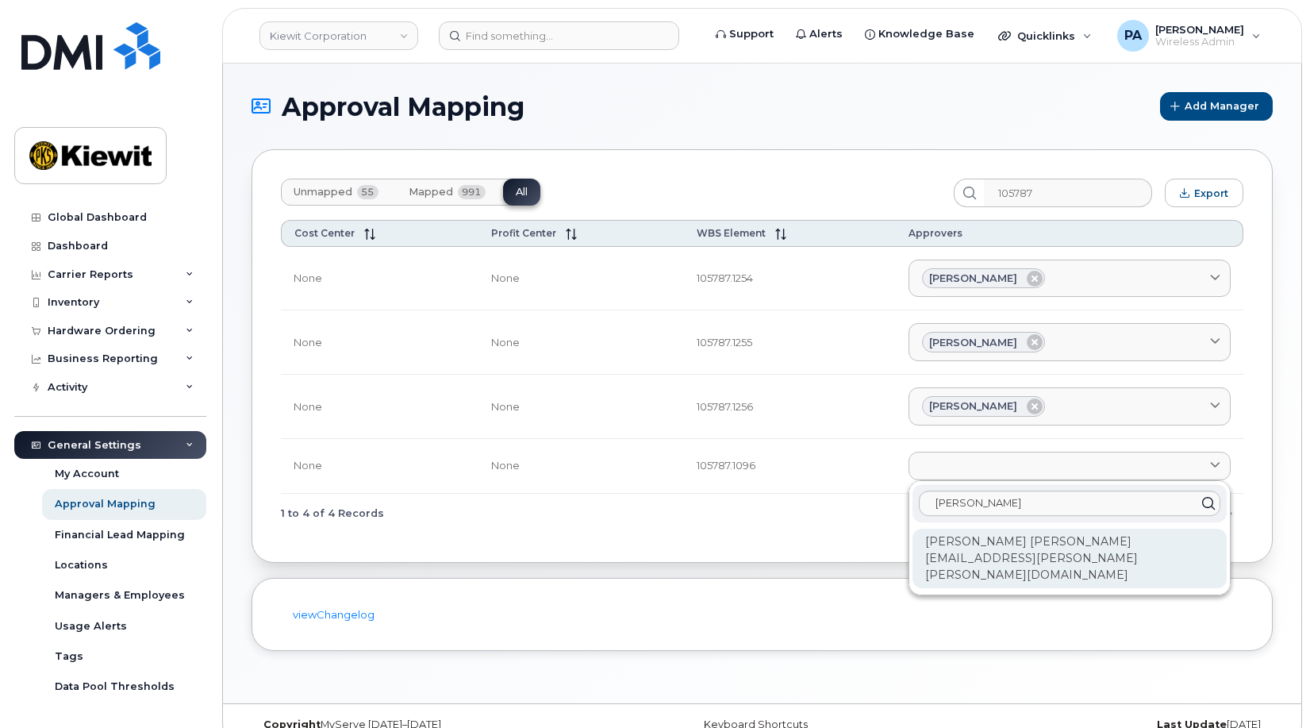
click at [1016, 534] on div "Sean Delmage SEAN.DELMAGE@KIEWIT.COM" at bounding box center [1070, 558] width 314 height 60
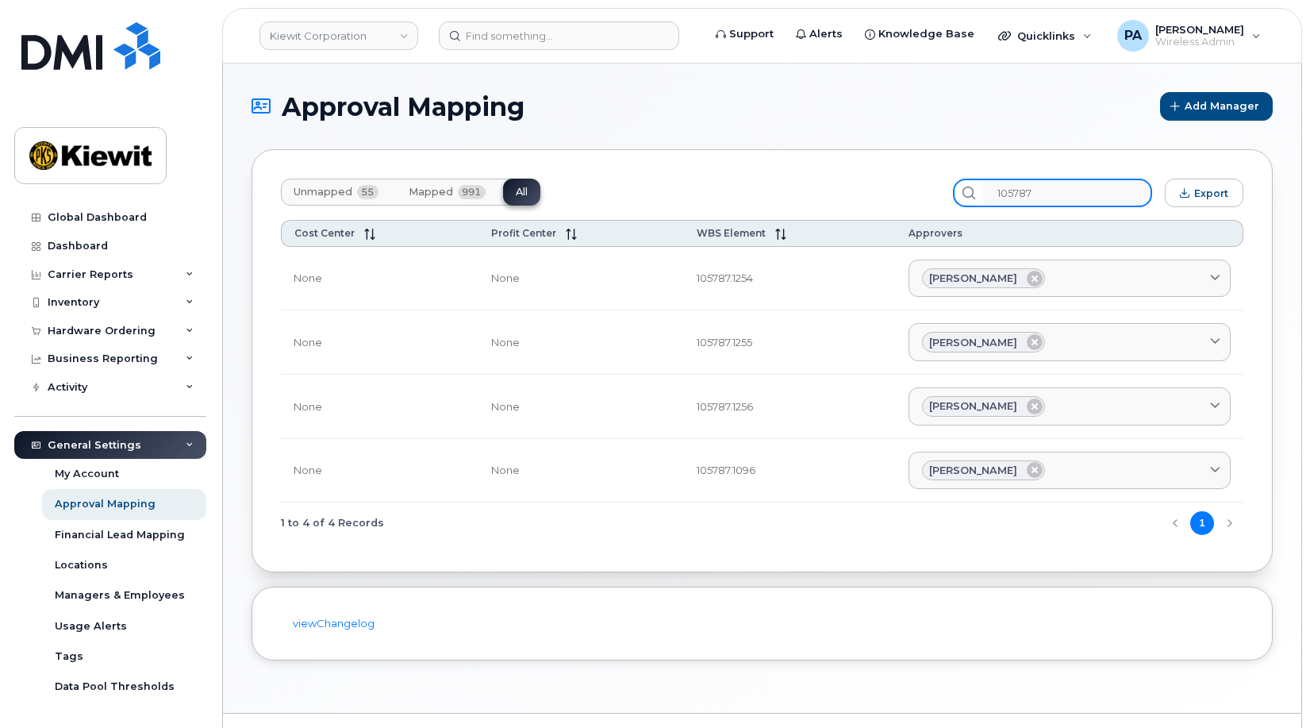
drag, startPoint x: 1055, startPoint y: 196, endPoint x: 941, endPoint y: 190, distance: 113.6
click at [941, 190] on div "Unmapped 55 Mapped 991 All 105787 Export" at bounding box center [762, 193] width 963 height 29
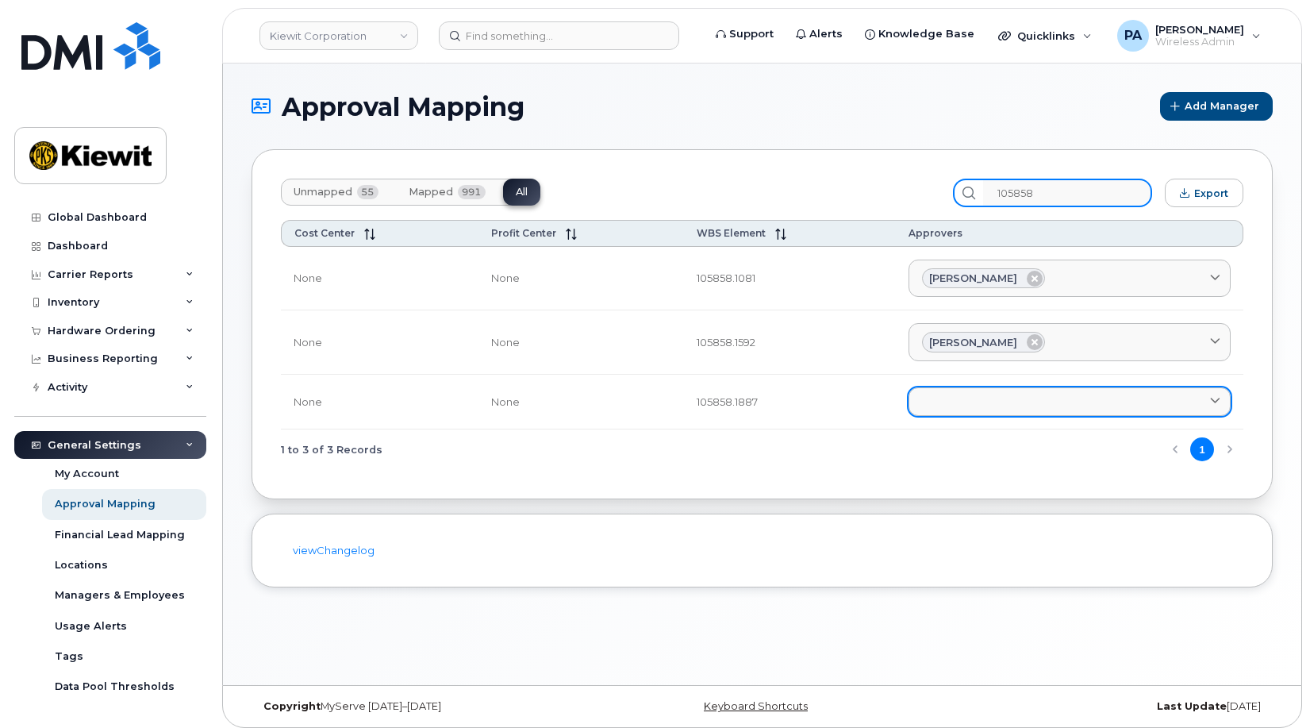
type input "105858"
click at [992, 401] on link at bounding box center [1070, 401] width 322 height 29
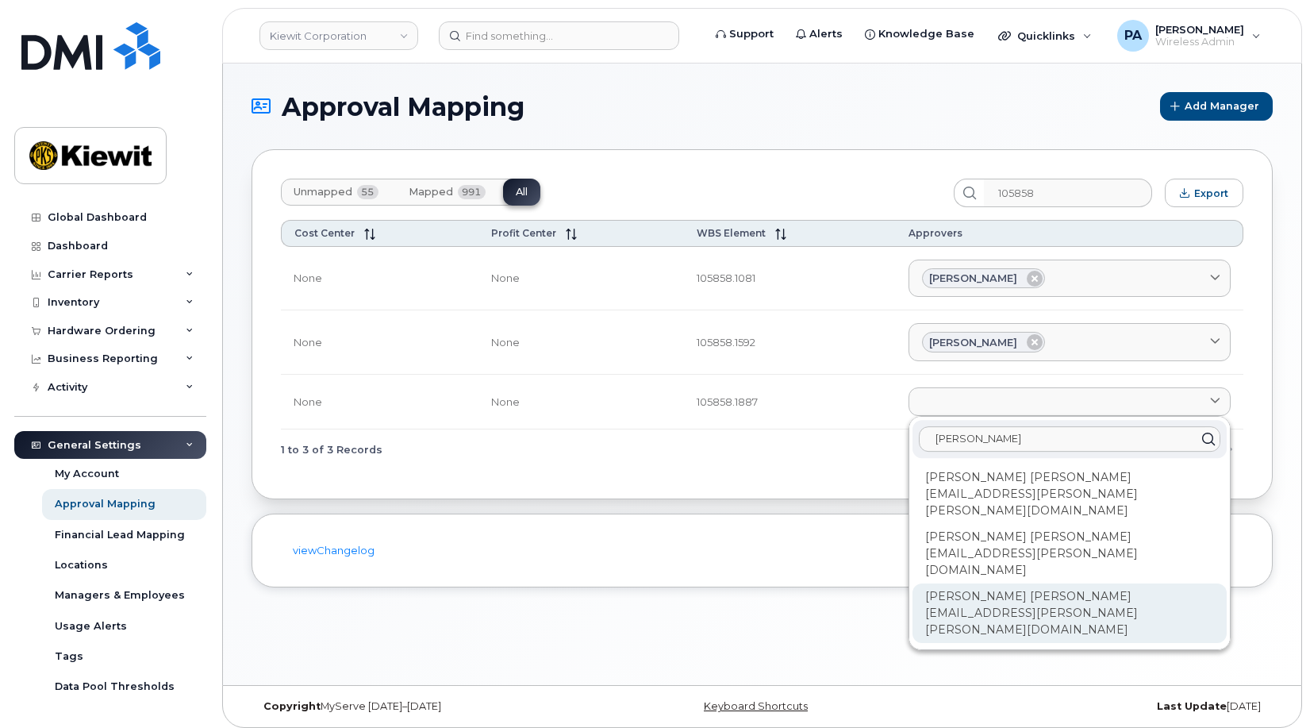
type input "paul"
click at [1014, 583] on div "Paul Goodman PAUL.GOODMAN@KIEWIT.COM" at bounding box center [1070, 613] width 314 height 60
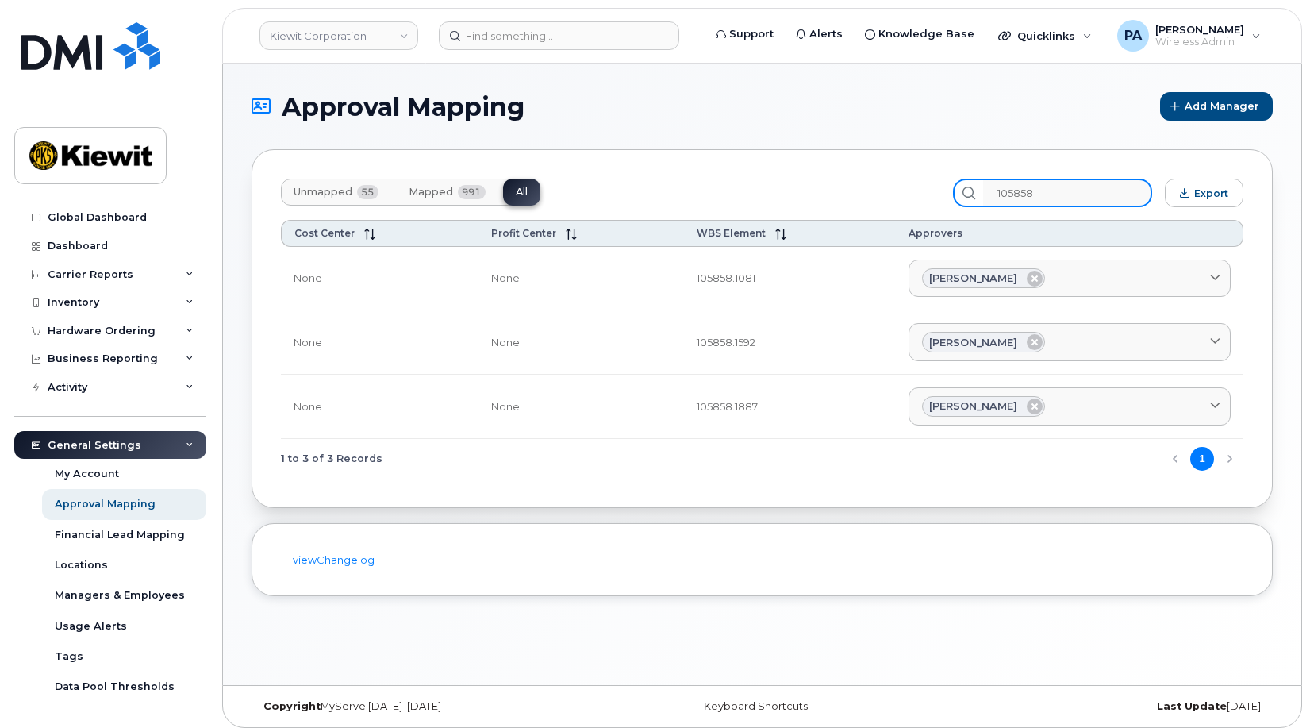
drag, startPoint x: 1082, startPoint y: 194, endPoint x: 704, endPoint y: 136, distance: 382.1
click at [713, 141] on section "Approval Mapping Add Manager Unmapped 55 Mapped 991 All 105858 Export Cost Cent…" at bounding box center [762, 344] width 1021 height 504
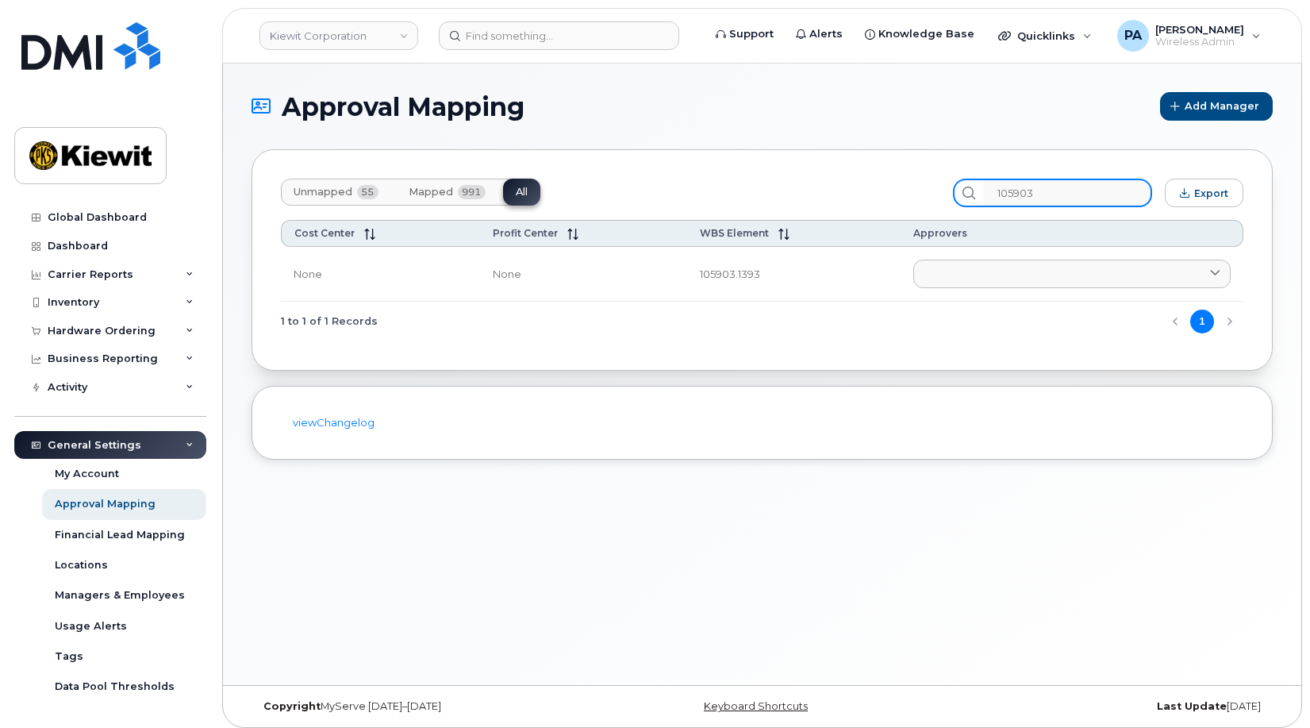
drag, startPoint x: 1073, startPoint y: 190, endPoint x: 751, endPoint y: 172, distance: 321.9
click at [751, 172] on div "Unmapped 55 Mapped 991 All 105903 Export Cost Center Profit Center WBS Element …" at bounding box center [762, 259] width 1021 height 221
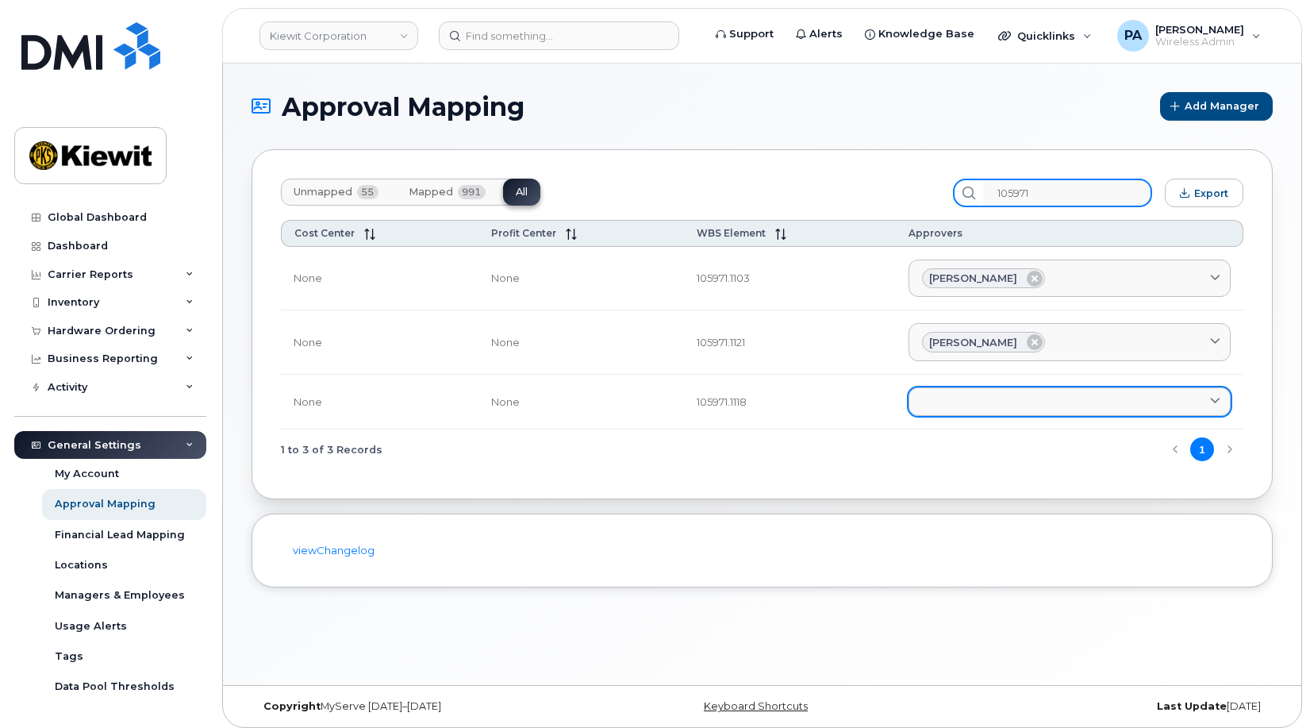
type input "105971"
click at [1002, 399] on link at bounding box center [1070, 401] width 322 height 29
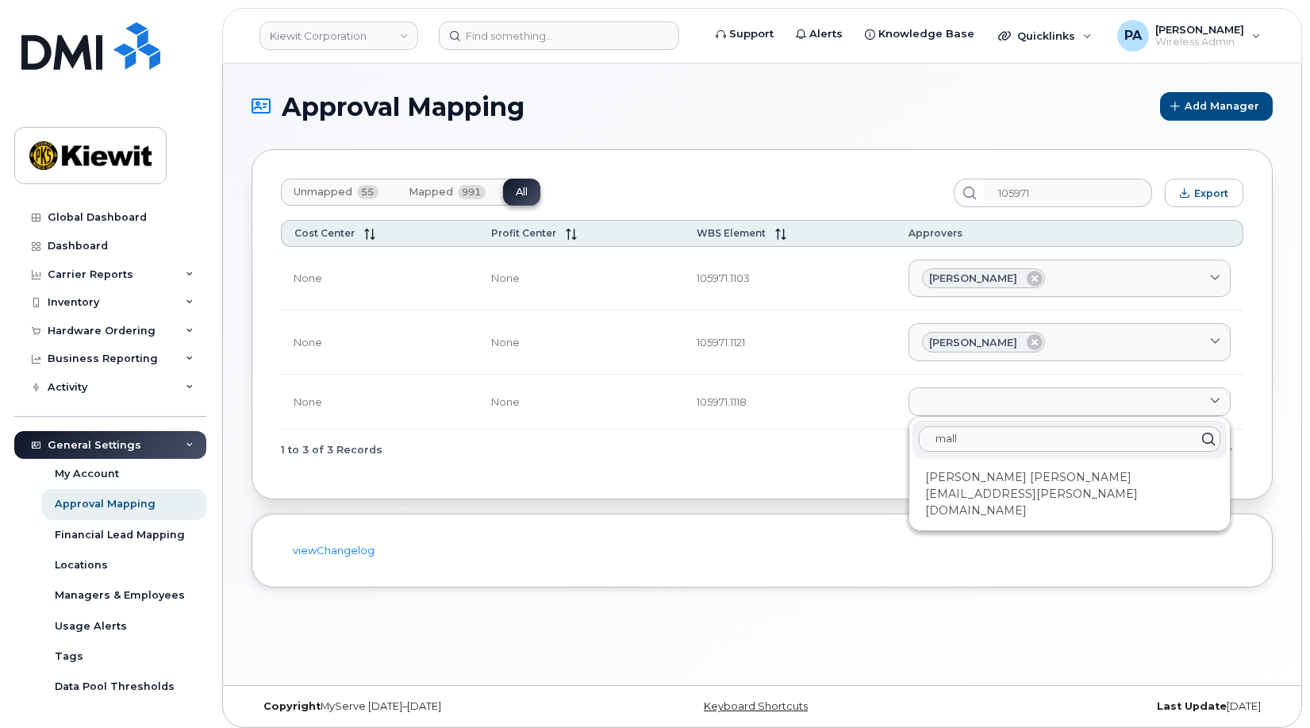
type input "mall"
click at [1017, 482] on div "Mallorie Mogler MALLORIE.MOGLER@KIEWIT.COM" at bounding box center [1070, 494] width 314 height 60
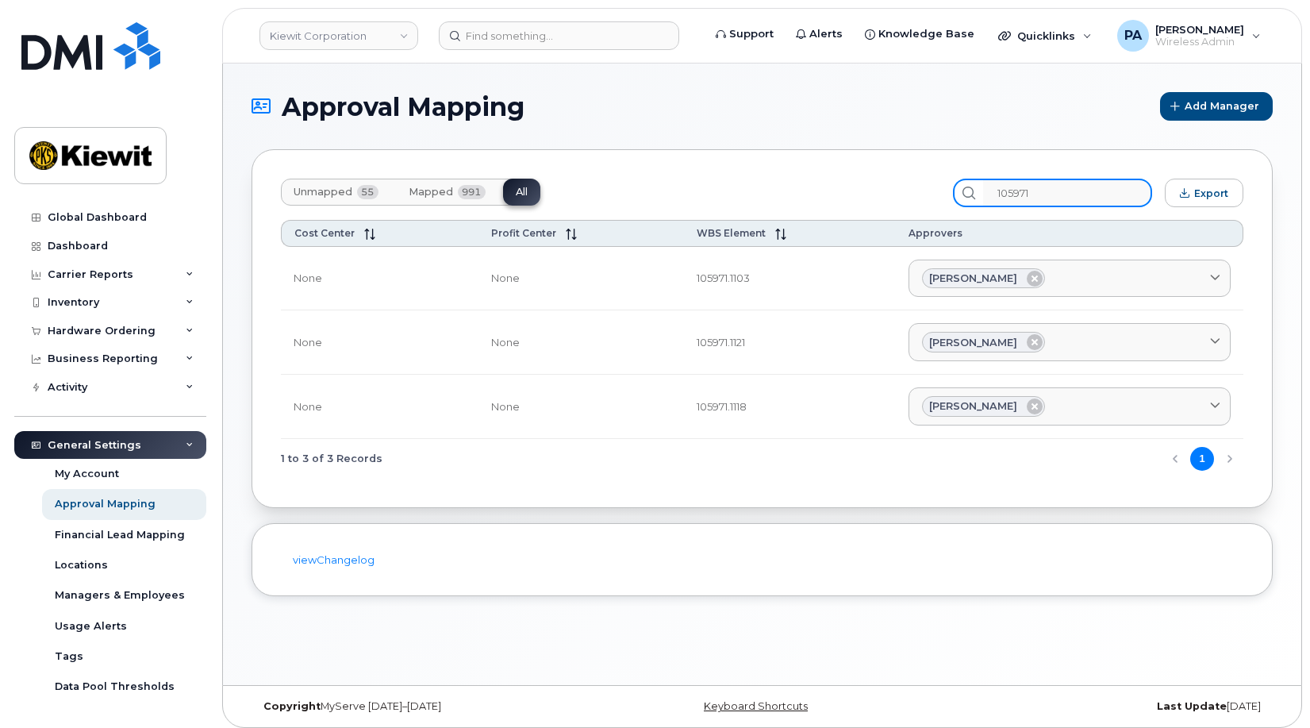
drag, startPoint x: 1115, startPoint y: 202, endPoint x: 809, endPoint y: 190, distance: 306.5
click at [809, 190] on div "Unmapped 55 Mapped 991 All 105971 Export" at bounding box center [762, 193] width 963 height 29
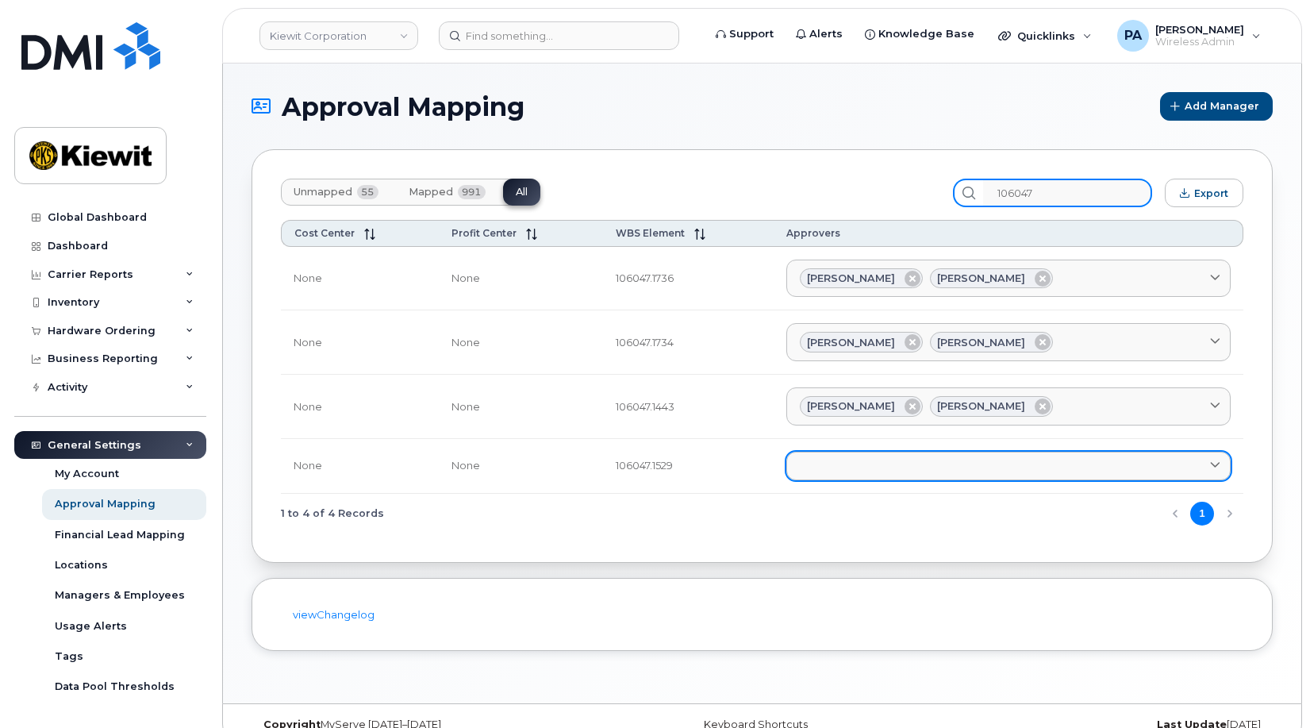
type input "106047"
click at [859, 460] on link at bounding box center [1008, 466] width 444 height 29
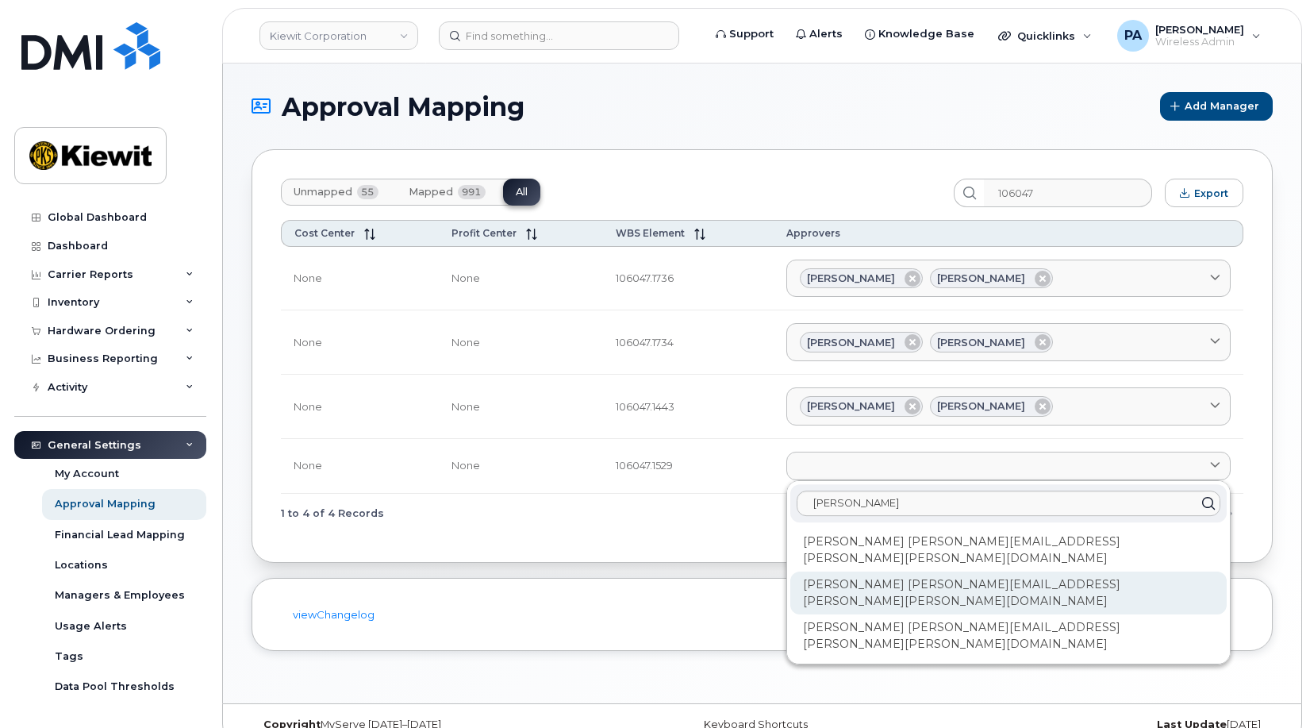
click at [903, 575] on div "Emma Buikema EMMA.BUIKEMA@KIEWIT.COM" at bounding box center [1008, 592] width 436 height 43
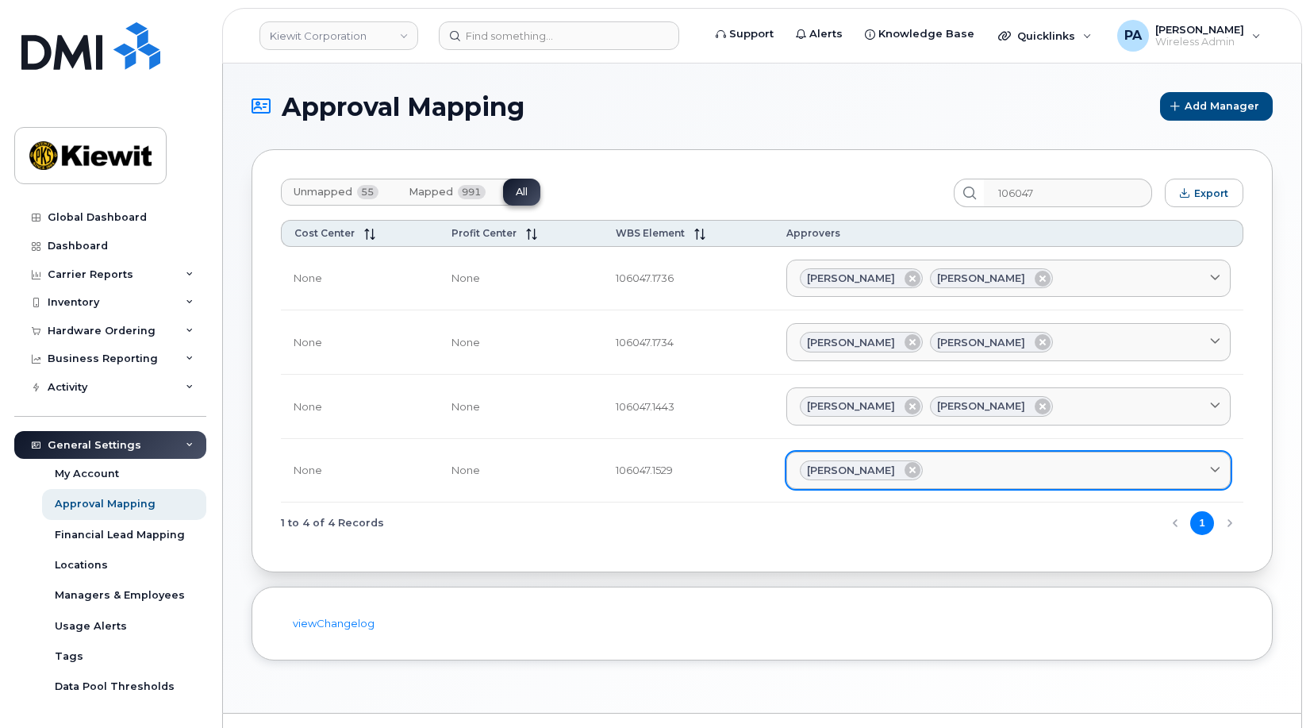
click at [963, 459] on link "Emma Buikema" at bounding box center [1008, 471] width 444 height 38
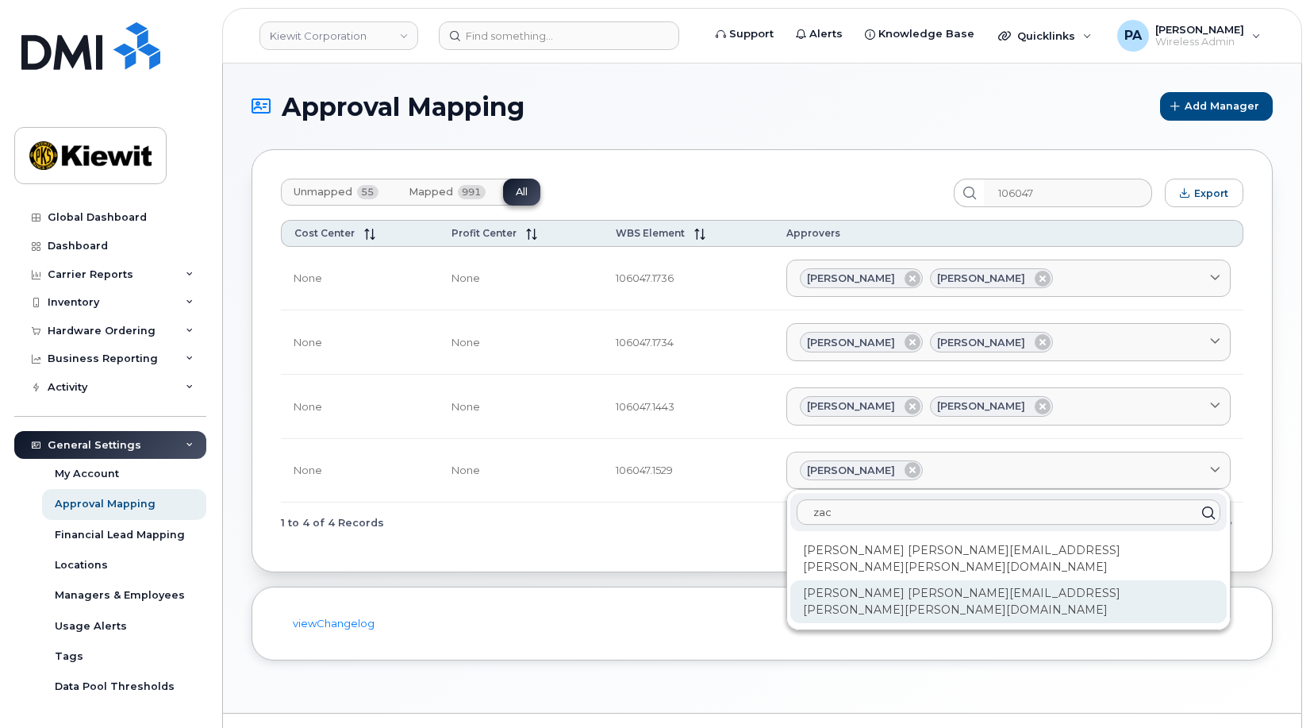
type input "zac"
click at [890, 580] on div "Zachary Griner ZACHARY.GRINER@KIEWIT.COM" at bounding box center [1008, 601] width 436 height 43
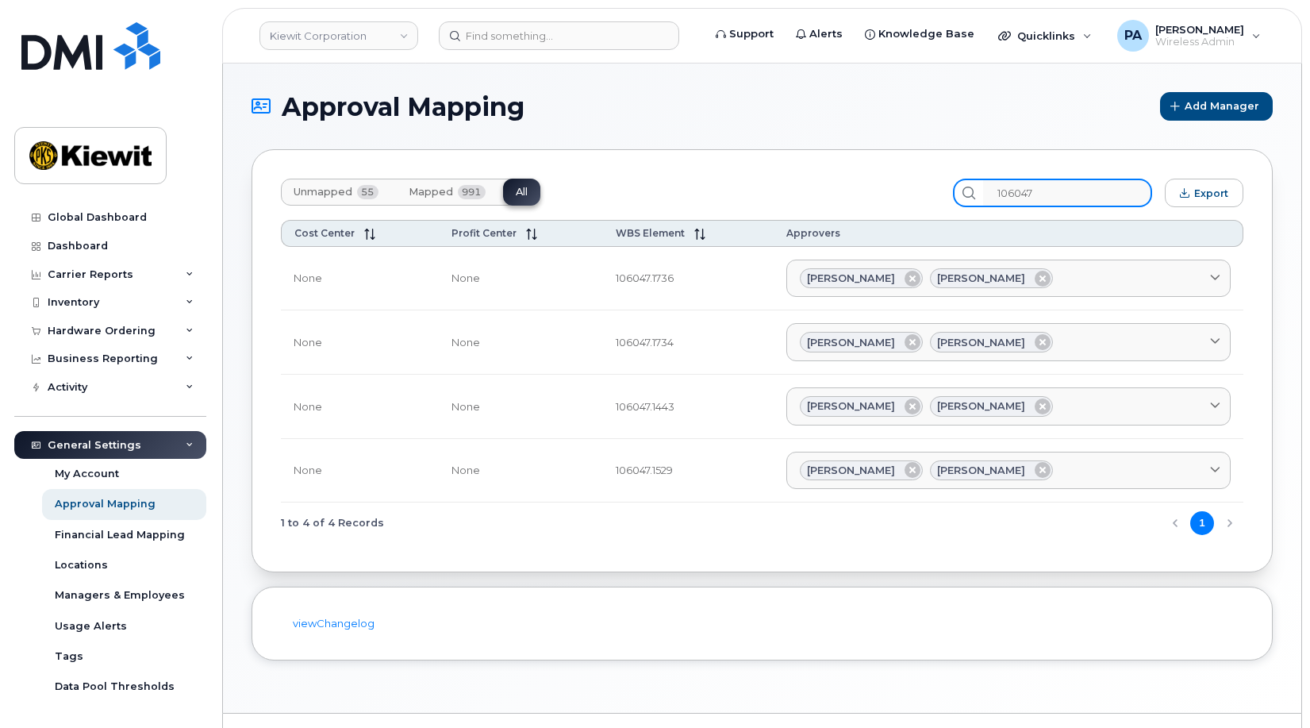
drag, startPoint x: 1061, startPoint y: 199, endPoint x: 759, endPoint y: 174, distance: 302.6
click at [763, 176] on div "Unmapped 55 Mapped 991 All 106047 Export Cost Center Profit Center WBS Element …" at bounding box center [762, 360] width 1021 height 423
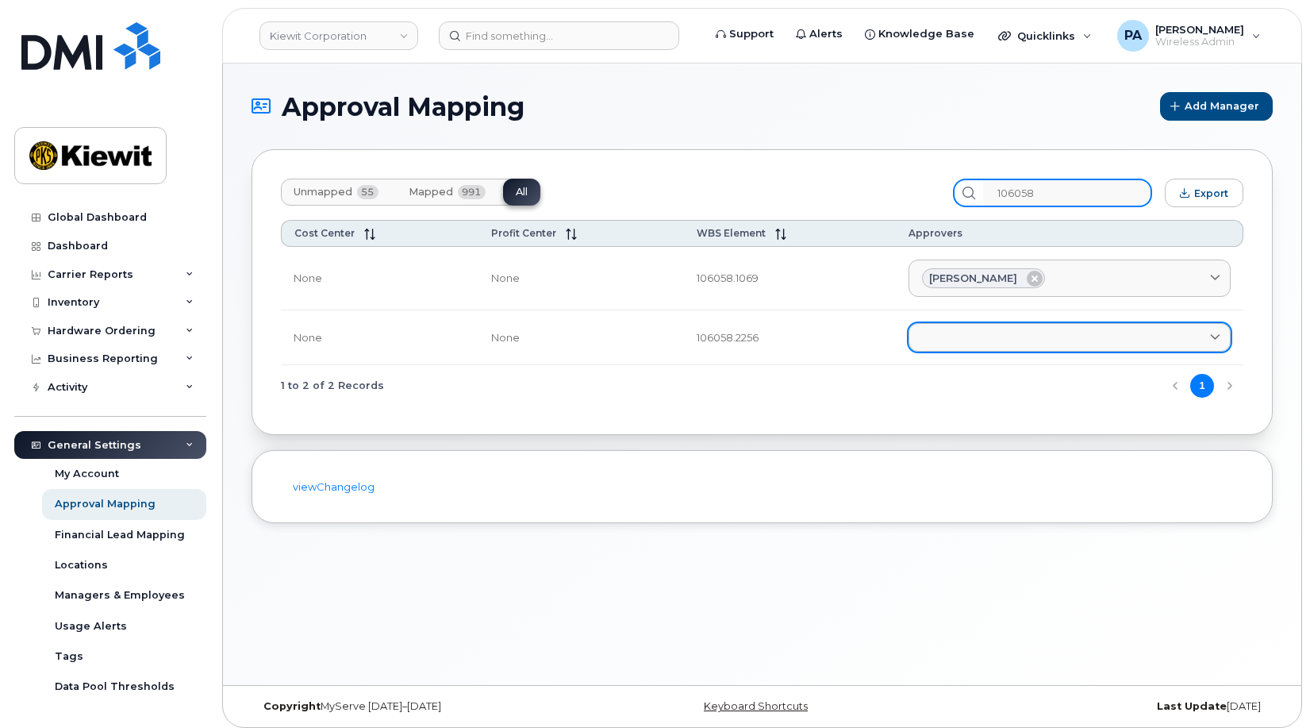
type input "106058"
click at [1033, 325] on td "Aaron Seward AARON.SEWARD@KSTCJV.COM Abrianna Garcia ABRIANNA.GARCIA@KIEWIT.COM…" at bounding box center [1070, 337] width 348 height 55
click at [1024, 333] on link at bounding box center [1070, 337] width 322 height 29
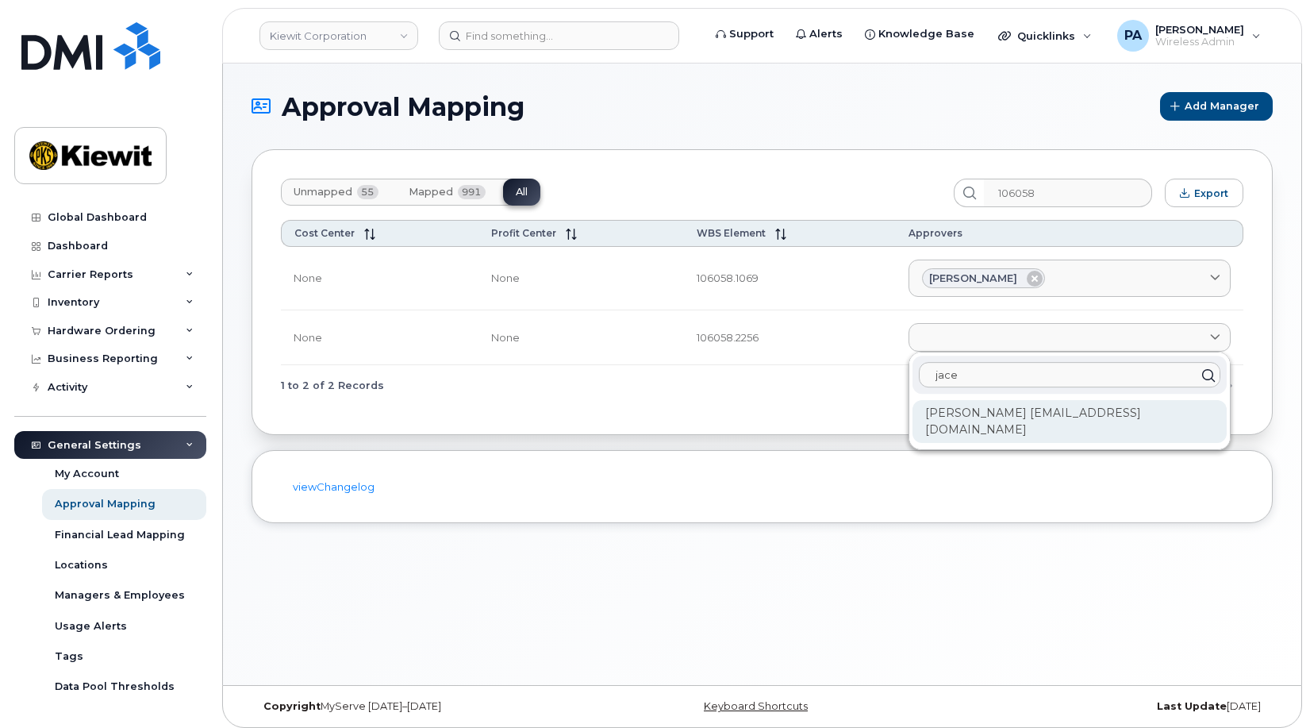
type input "jace"
click at [1047, 402] on div "Jace Miller JACE.MILLER1@TICUS.COM" at bounding box center [1070, 421] width 314 height 43
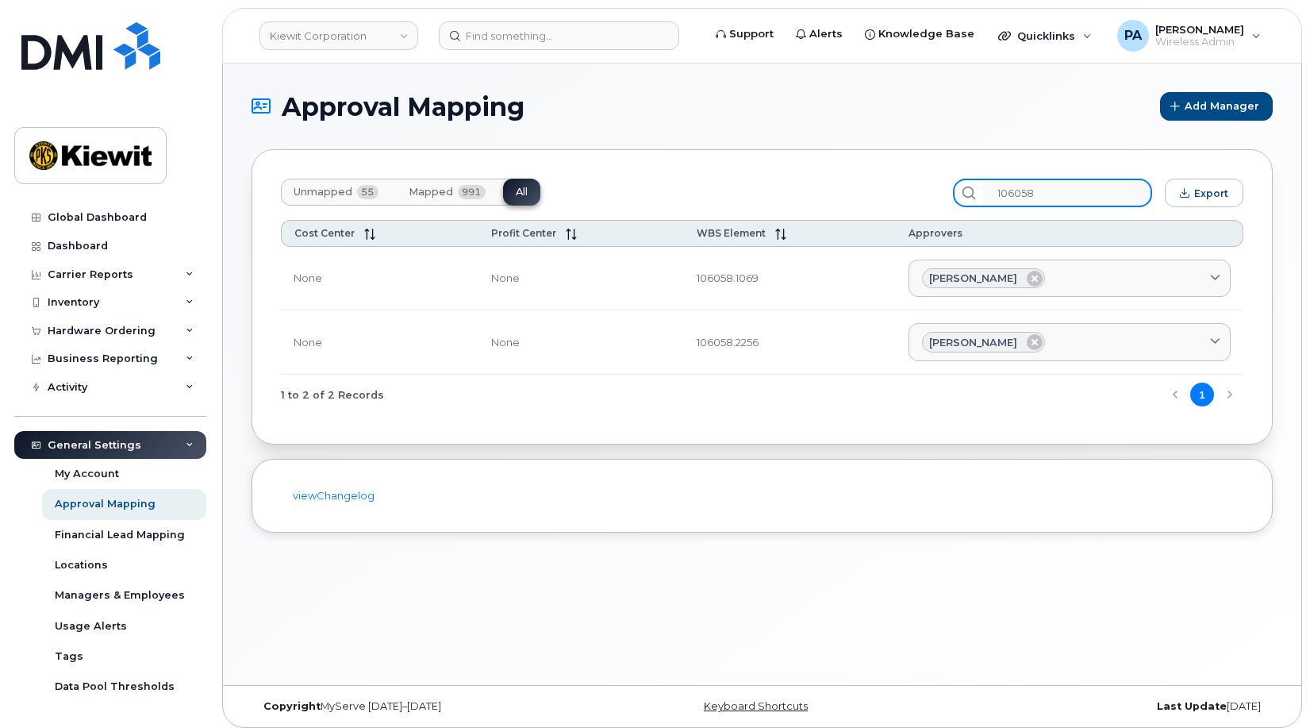
drag, startPoint x: 1051, startPoint y: 199, endPoint x: 964, endPoint y: 185, distance: 88.5
click at [964, 185] on div "Unmapped 55 Mapped 991 All 106058 Export" at bounding box center [762, 193] width 963 height 29
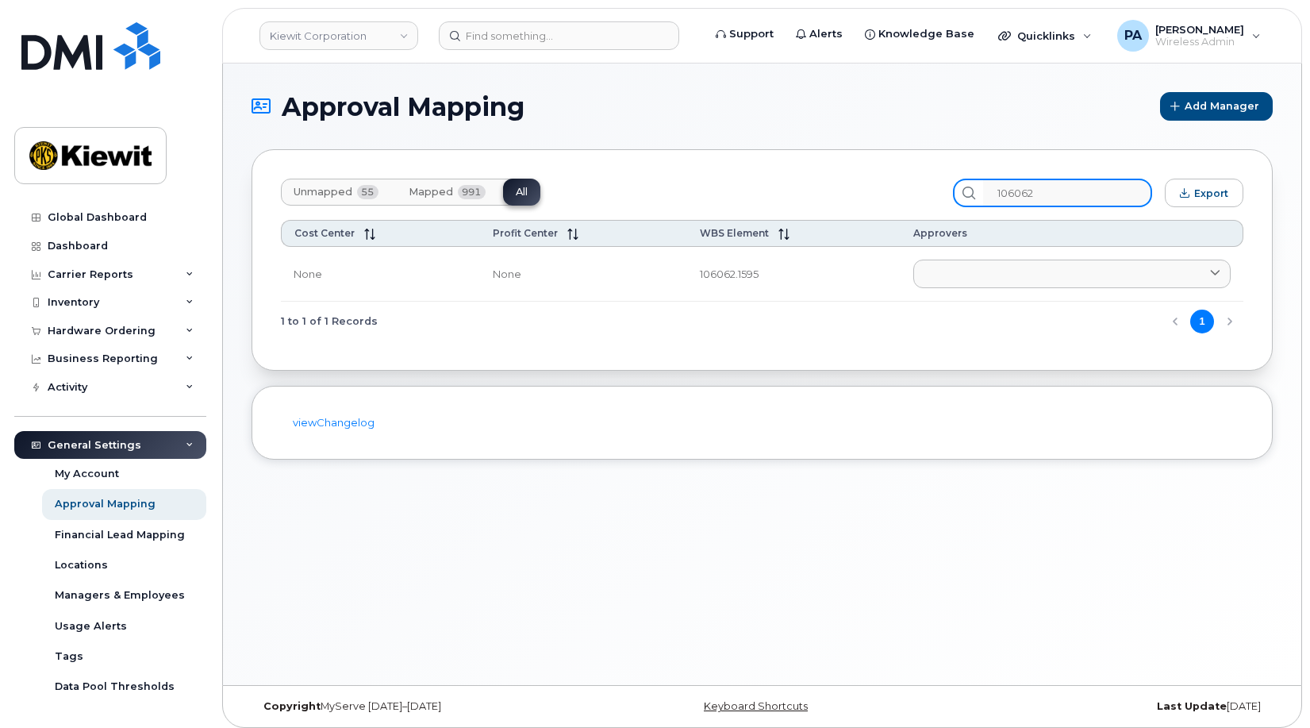
drag, startPoint x: 1035, startPoint y: 195, endPoint x: 613, endPoint y: 192, distance: 422.2
click at [623, 196] on div "Unmapped 55 Mapped 991 All 106062 Export" at bounding box center [762, 193] width 963 height 29
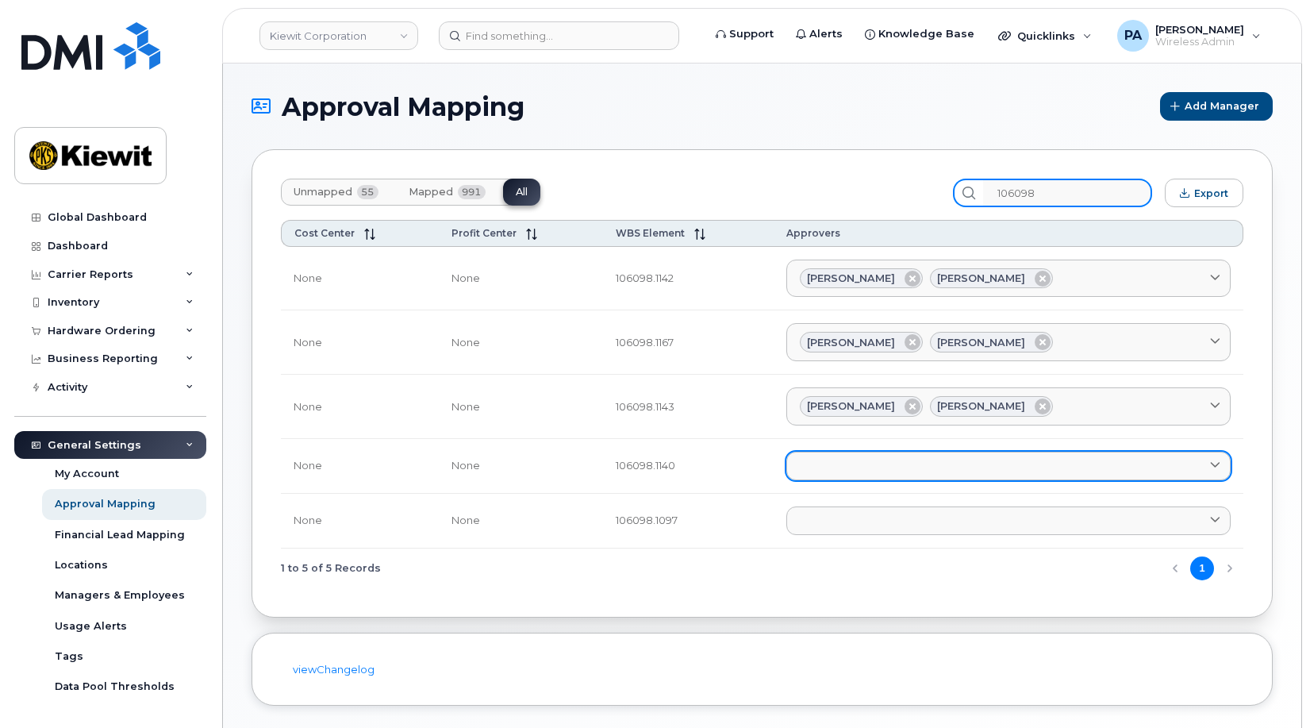
type input "106098"
click at [871, 468] on link at bounding box center [1008, 466] width 444 height 29
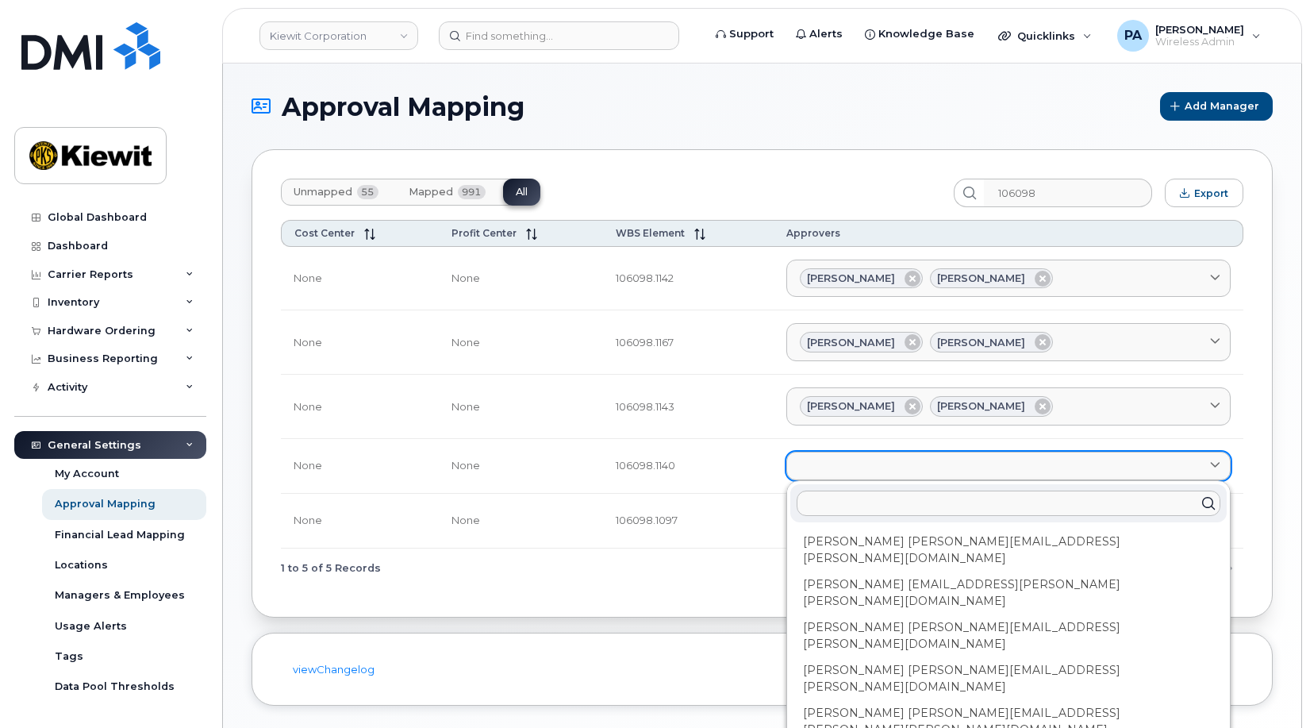
type input "a"
type input "al"
type input "ale"
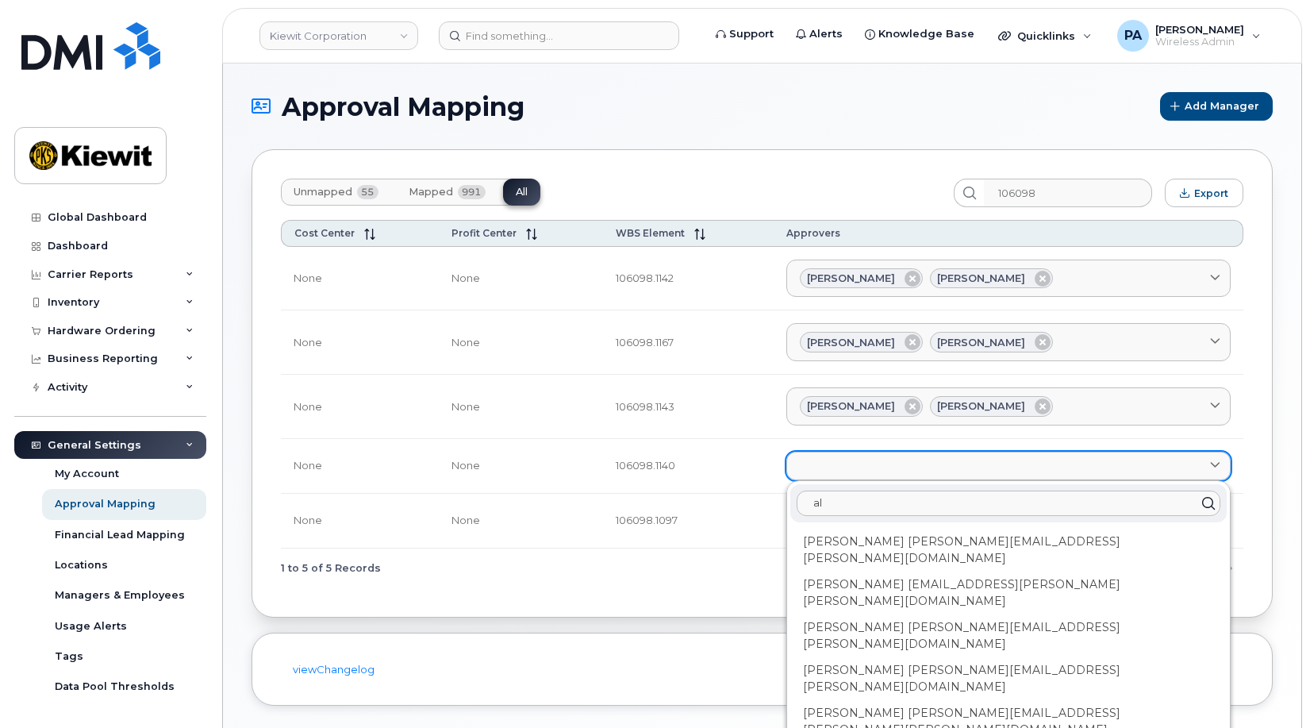
type input "ale"
type input "alex"
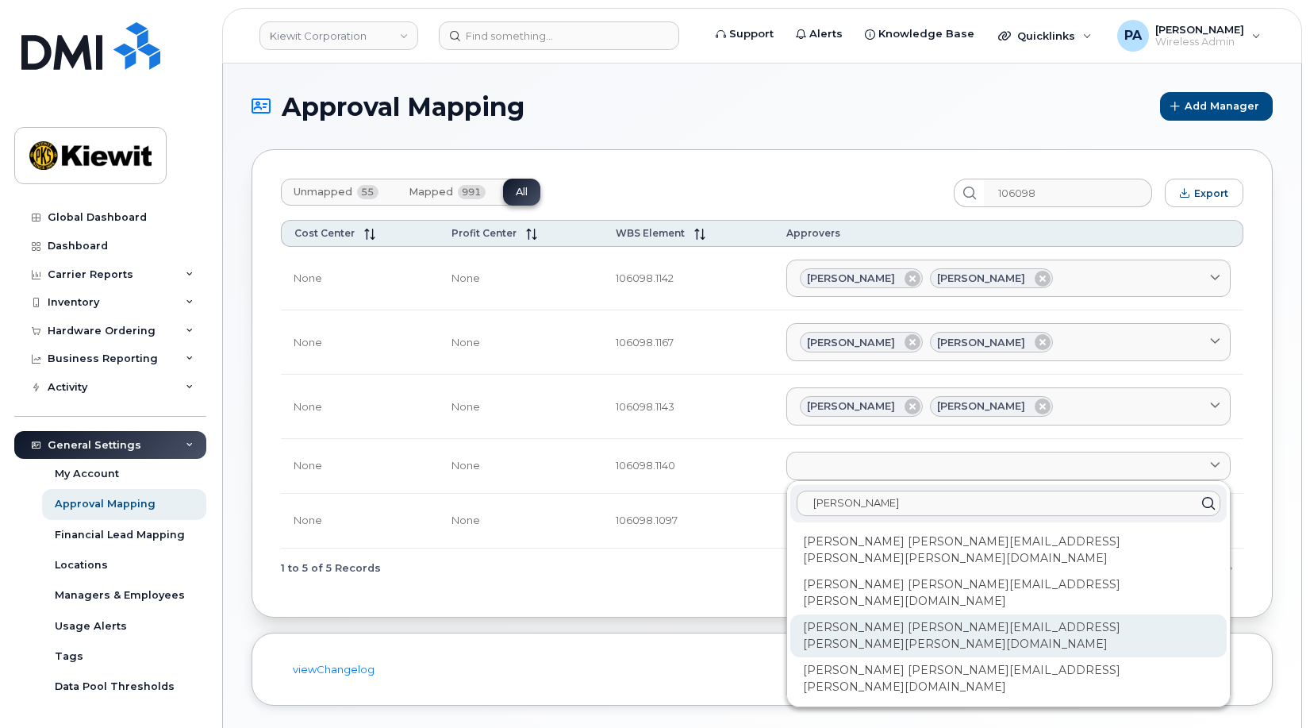
type input "alex"
click at [901, 614] on div "Alex Banuelos ALEX.BANUELOS@KIEWIT.COM" at bounding box center [1008, 635] width 436 height 43
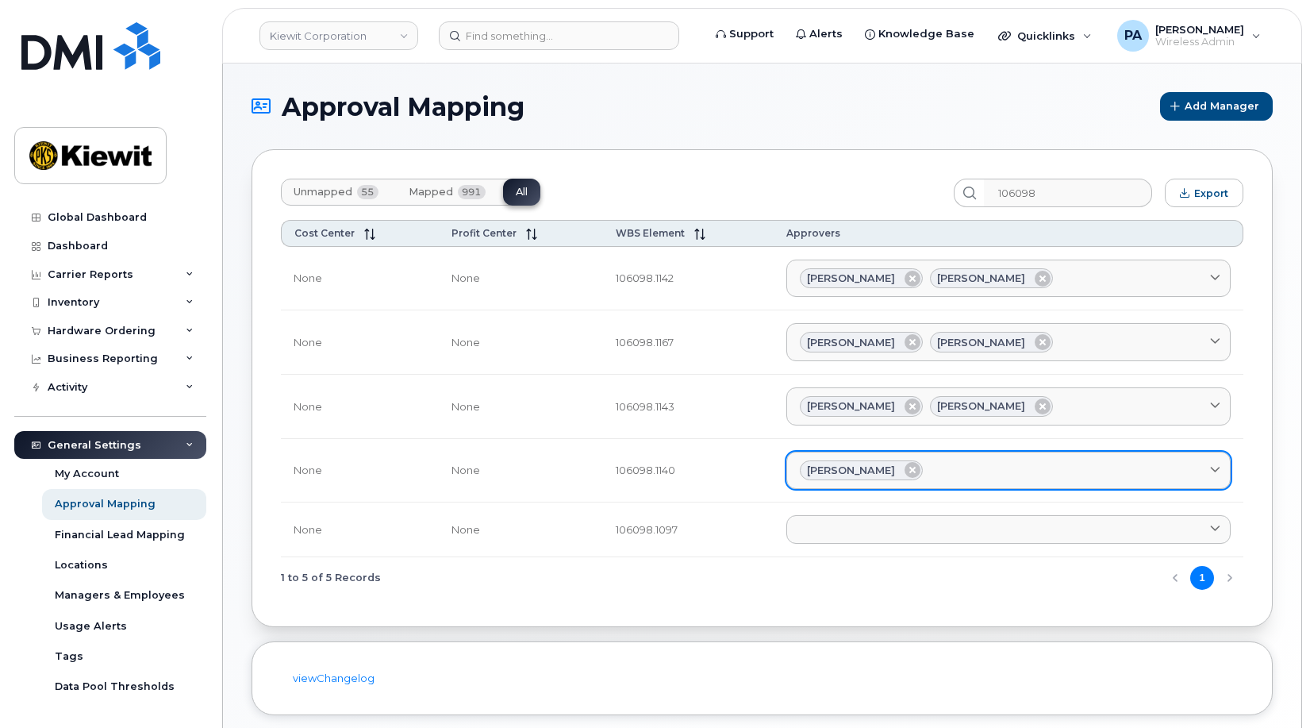
click at [979, 468] on div "Alex Banuelos" at bounding box center [1008, 470] width 417 height 21
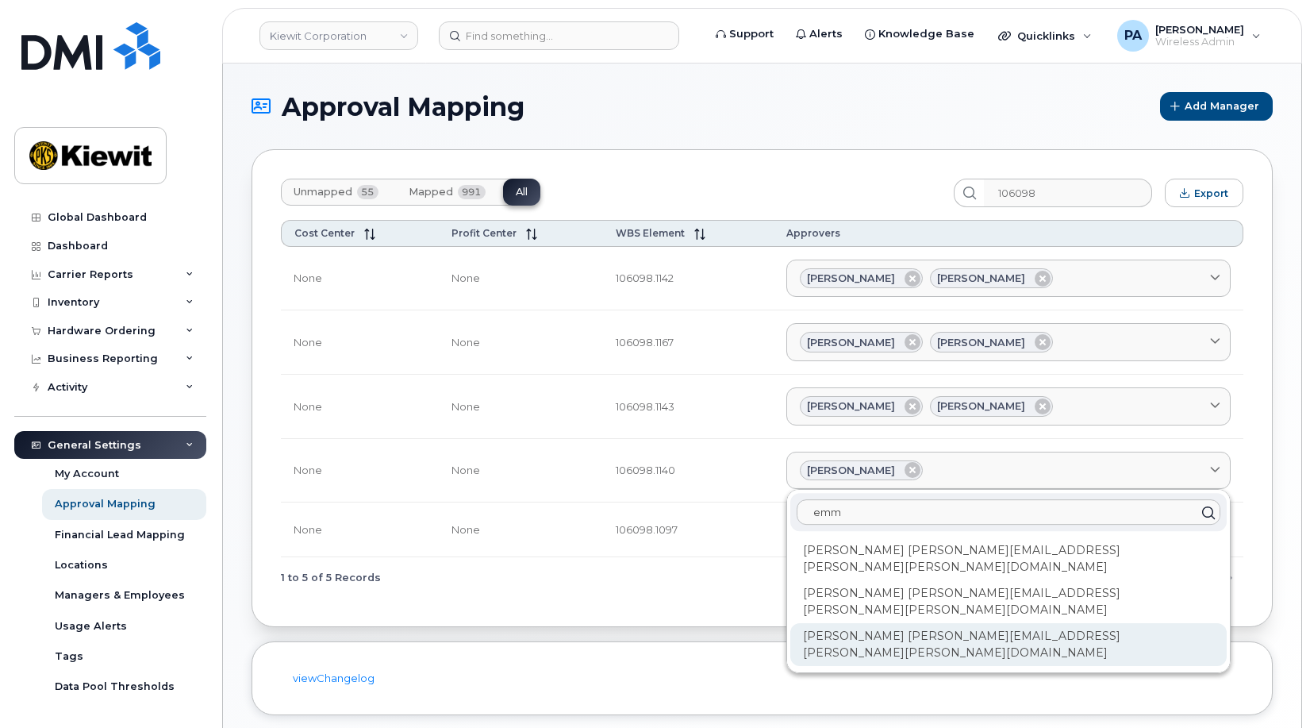
type input "emm"
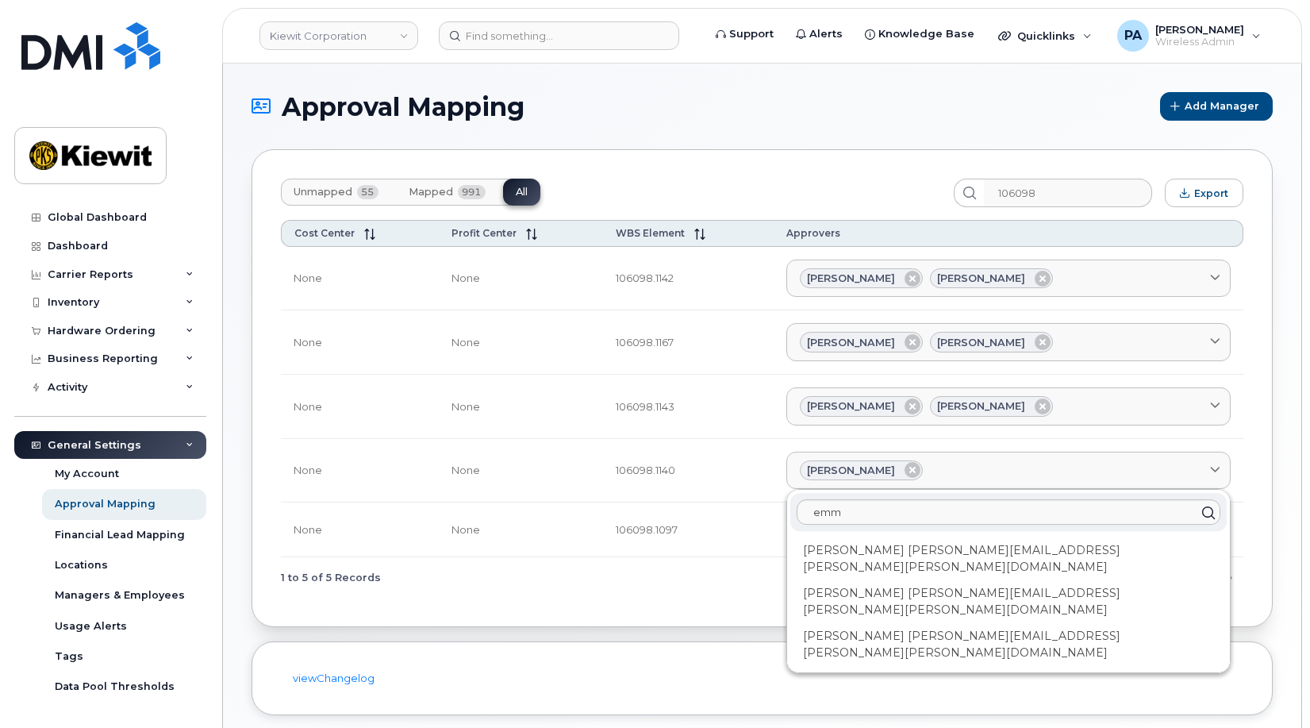
drag, startPoint x: 933, startPoint y: 602, endPoint x: 928, endPoint y: 590, distance: 12.8
click at [933, 623] on div "Emma Sorrell EMMA.SORRELL@KIEWIT.COM" at bounding box center [1008, 644] width 436 height 43
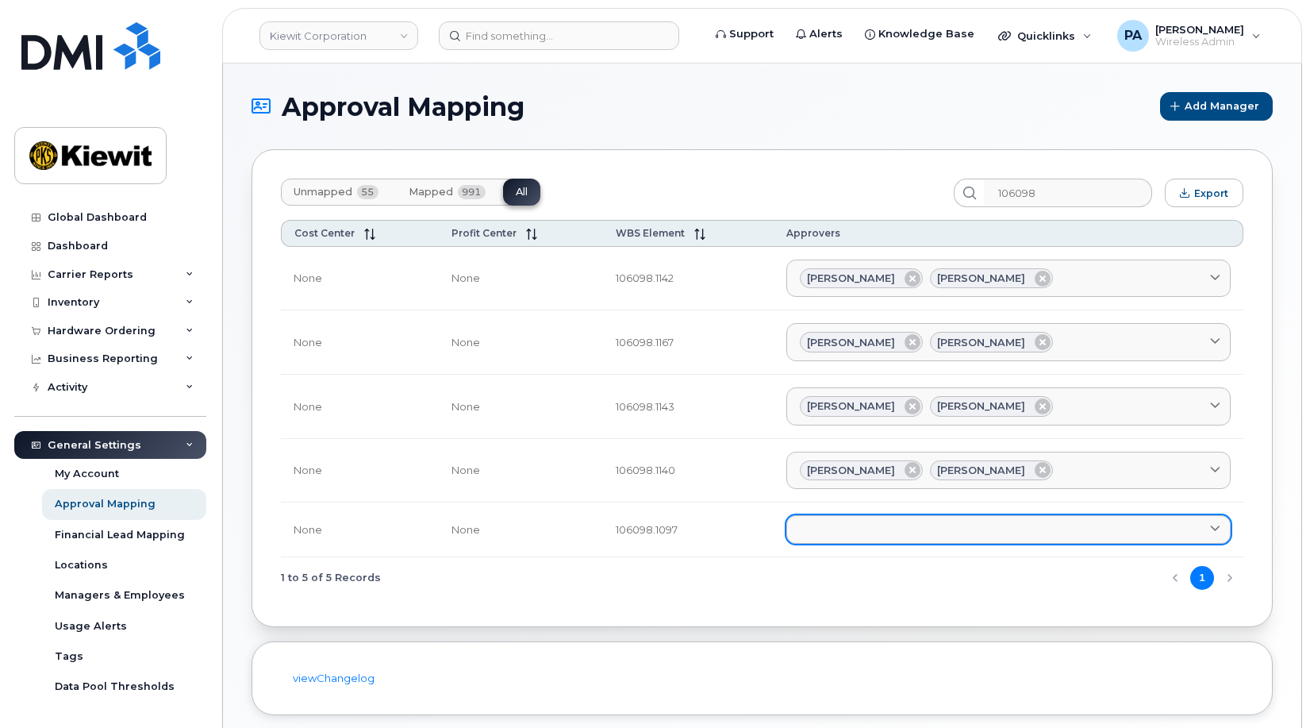
click at [877, 525] on link at bounding box center [1008, 529] width 444 height 29
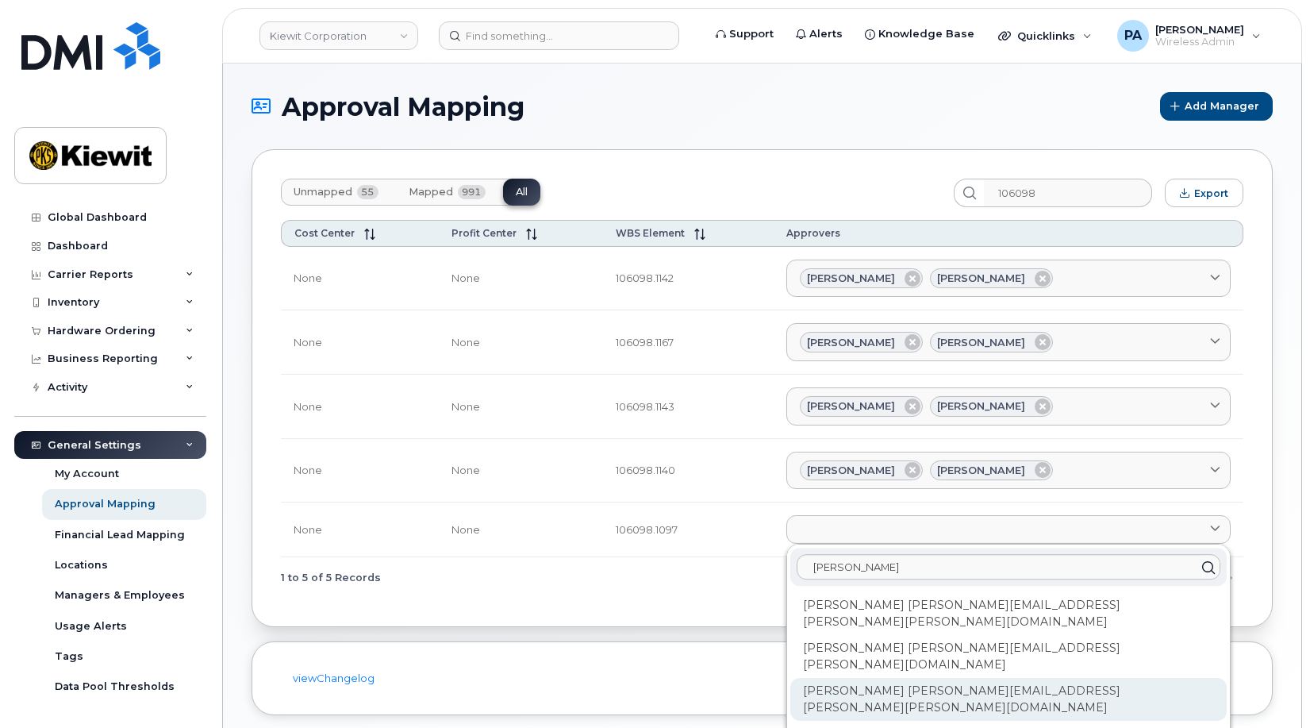
click at [877, 678] on div "Alex Banuelos ALEX.BANUELOS@KIEWIT.COM" at bounding box center [1008, 699] width 436 height 43
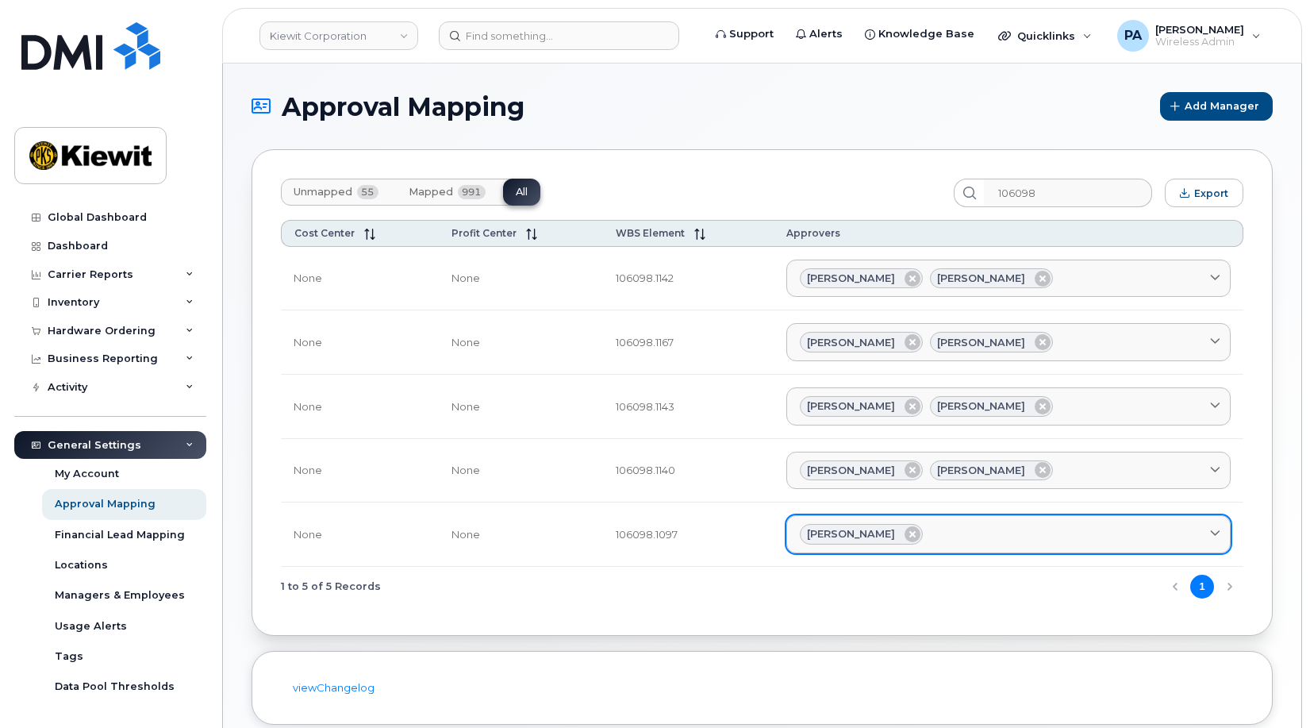
click at [974, 525] on div "Alex Banuelos" at bounding box center [1008, 534] width 417 height 21
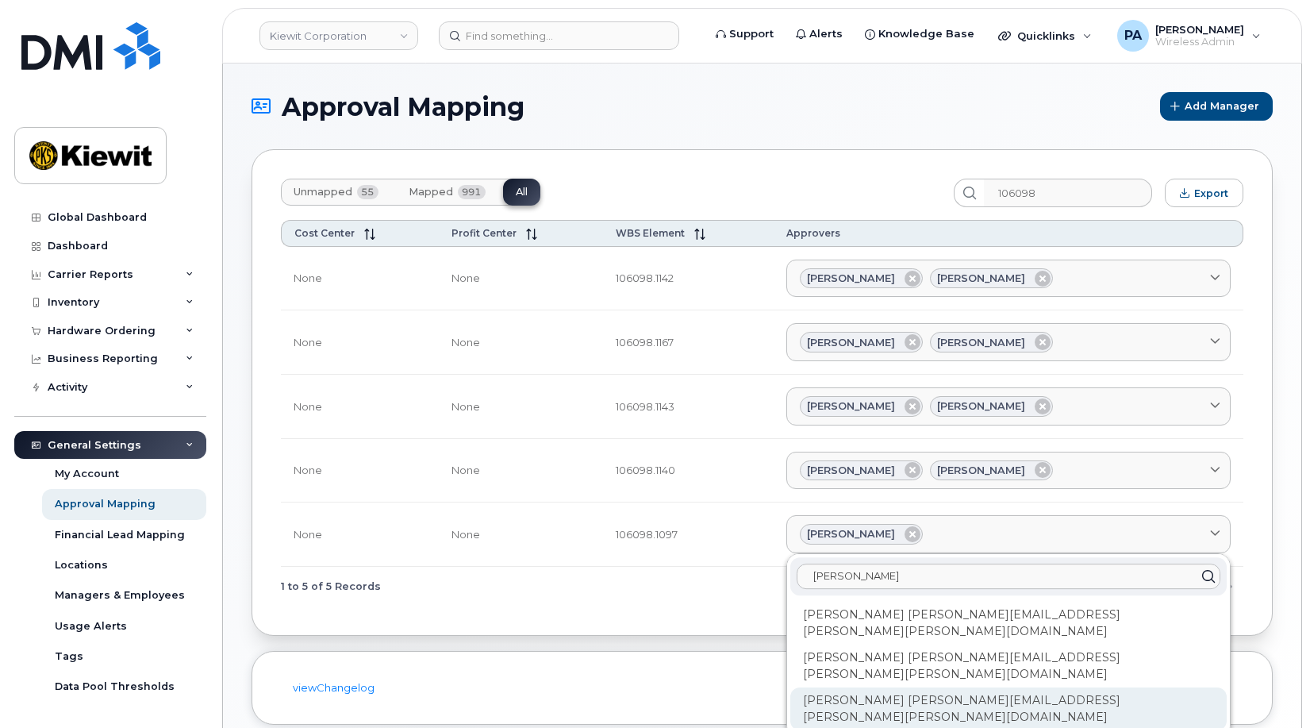
type input "emma"
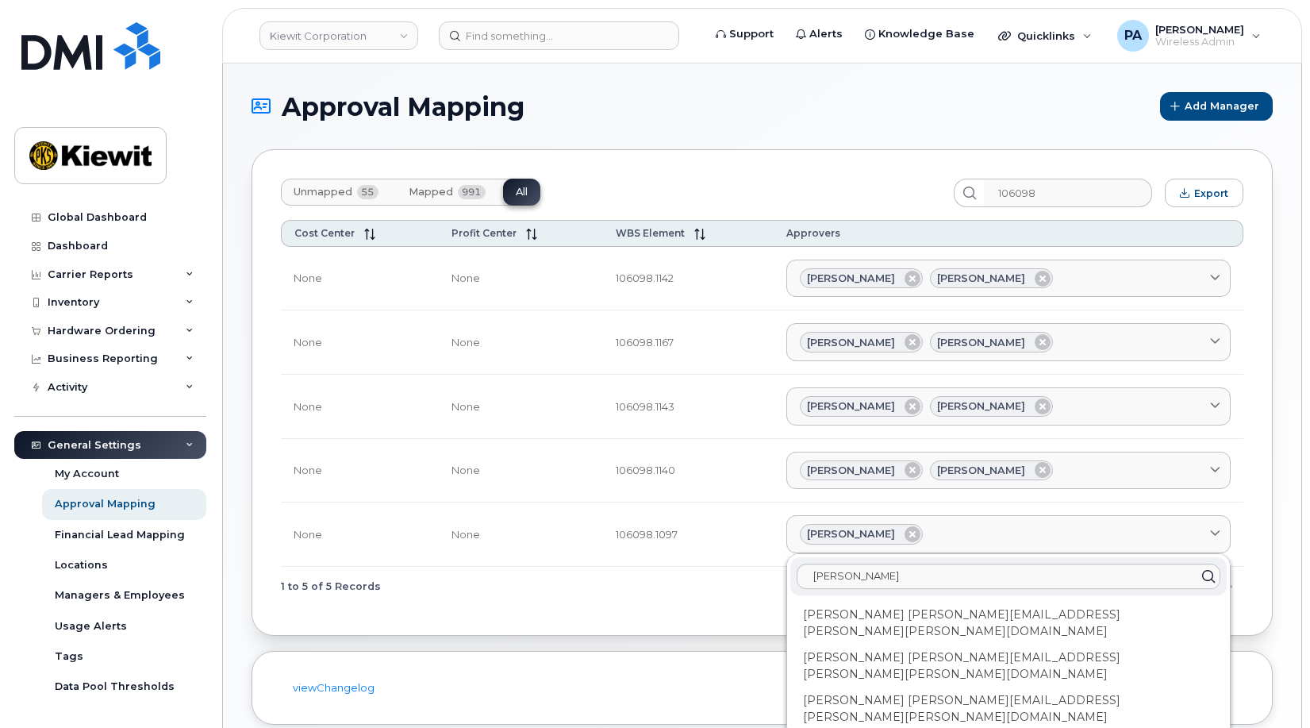
click at [936, 687] on div "Emma Sorrell EMMA.SORRELL@KIEWIT.COM" at bounding box center [1008, 708] width 436 height 43
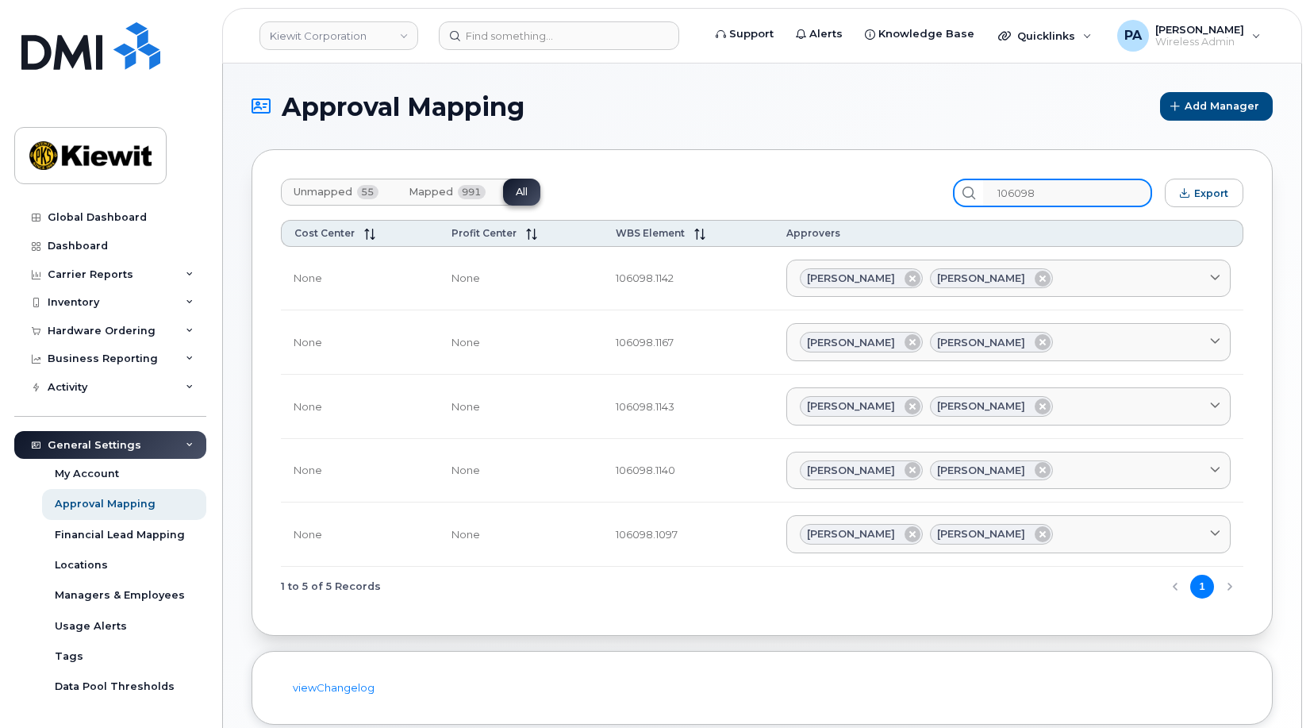
drag, startPoint x: 1079, startPoint y: 195, endPoint x: 923, endPoint y: 183, distance: 156.8
click at [923, 183] on div "Unmapped 55 Mapped 991 All 106098 Export" at bounding box center [762, 193] width 963 height 29
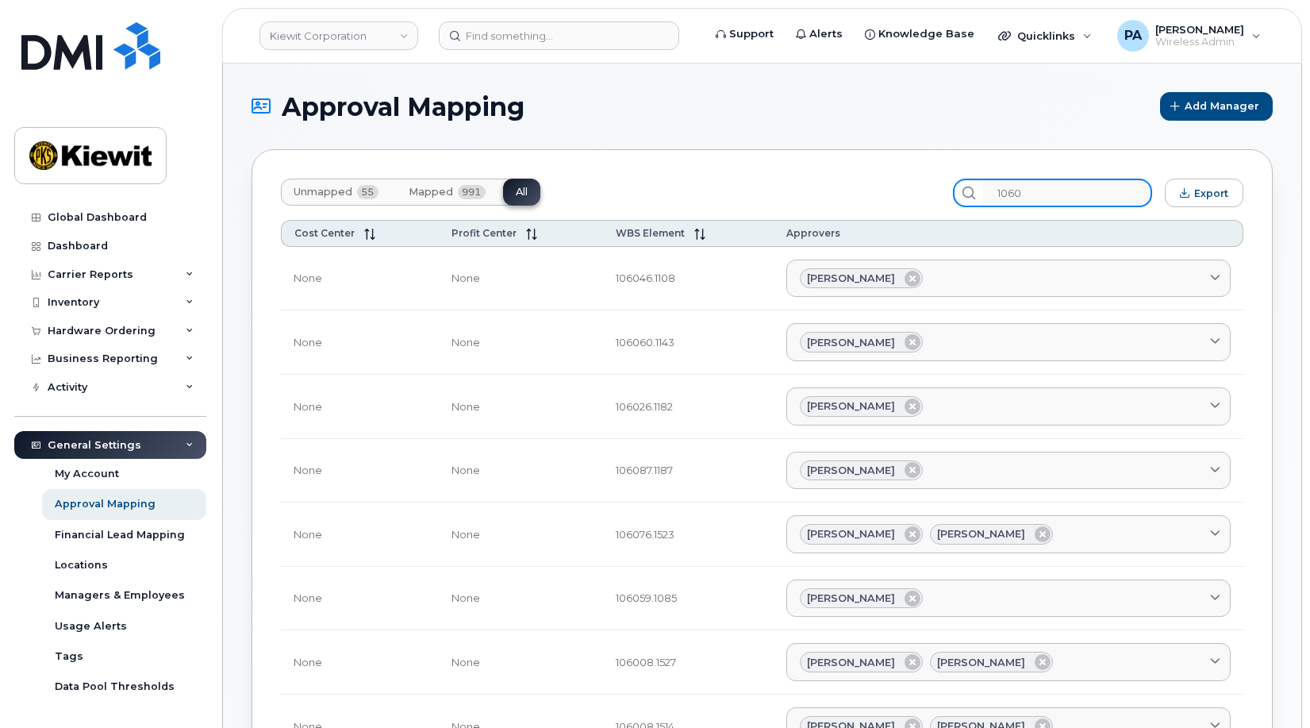
click at [1059, 194] on input "1060" at bounding box center [1067, 193] width 169 height 29
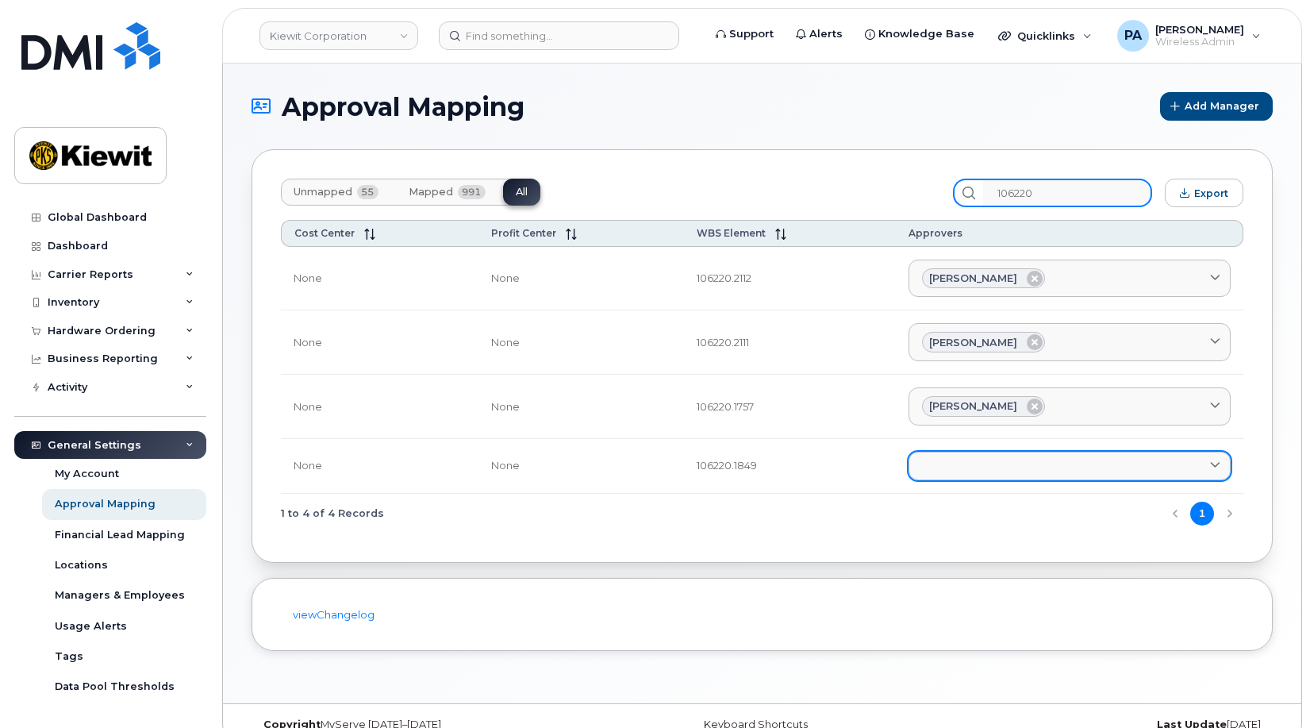
type input "106220"
click at [1051, 465] on link at bounding box center [1070, 466] width 322 height 29
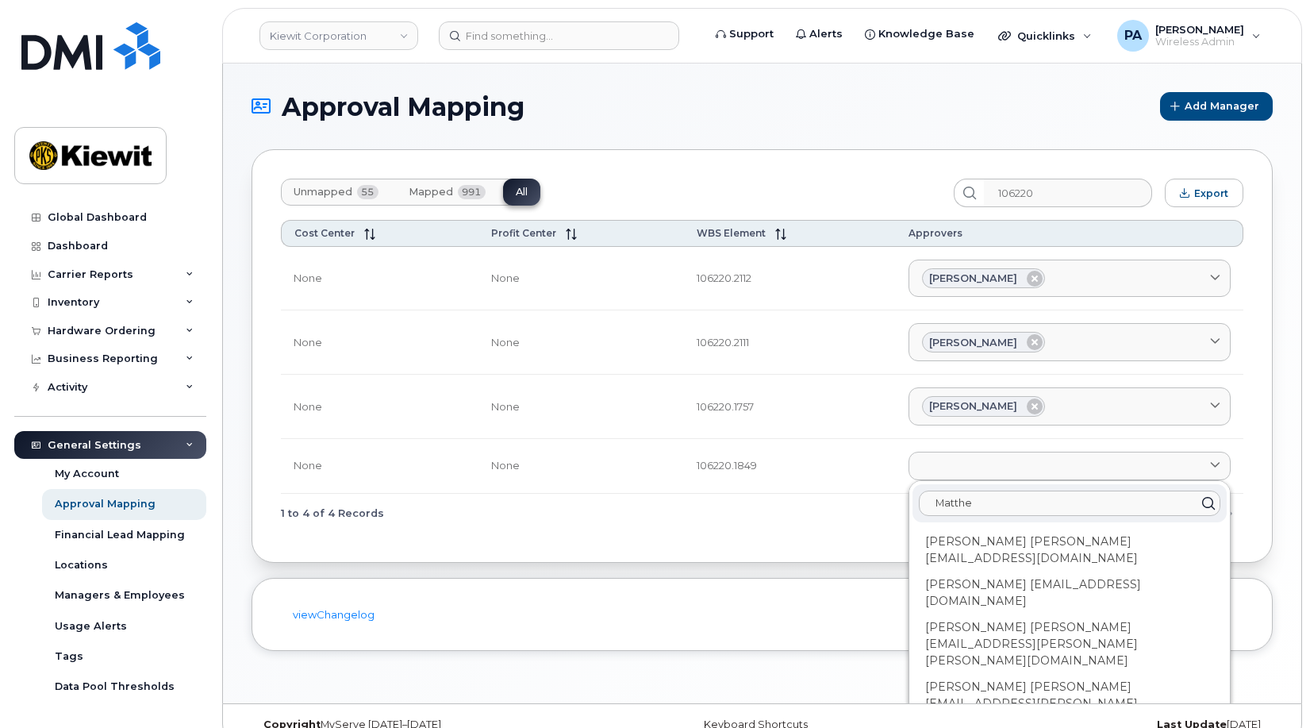
type input "Matthe"
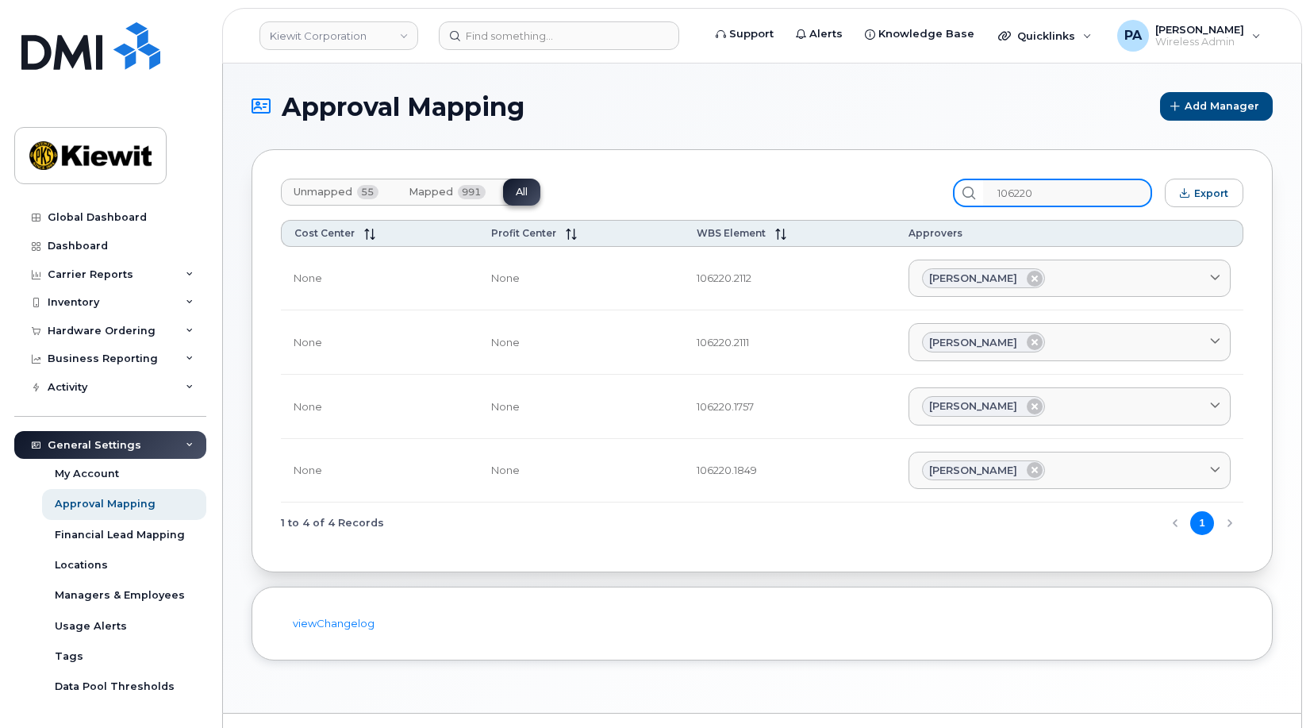
drag, startPoint x: 1056, startPoint y: 191, endPoint x: 693, endPoint y: 117, distance: 371.0
click at [729, 134] on section "Approval Mapping Add Manager Unmapped 55 Mapped 991 All 106220 Export Cost Cent…" at bounding box center [762, 376] width 1021 height 568
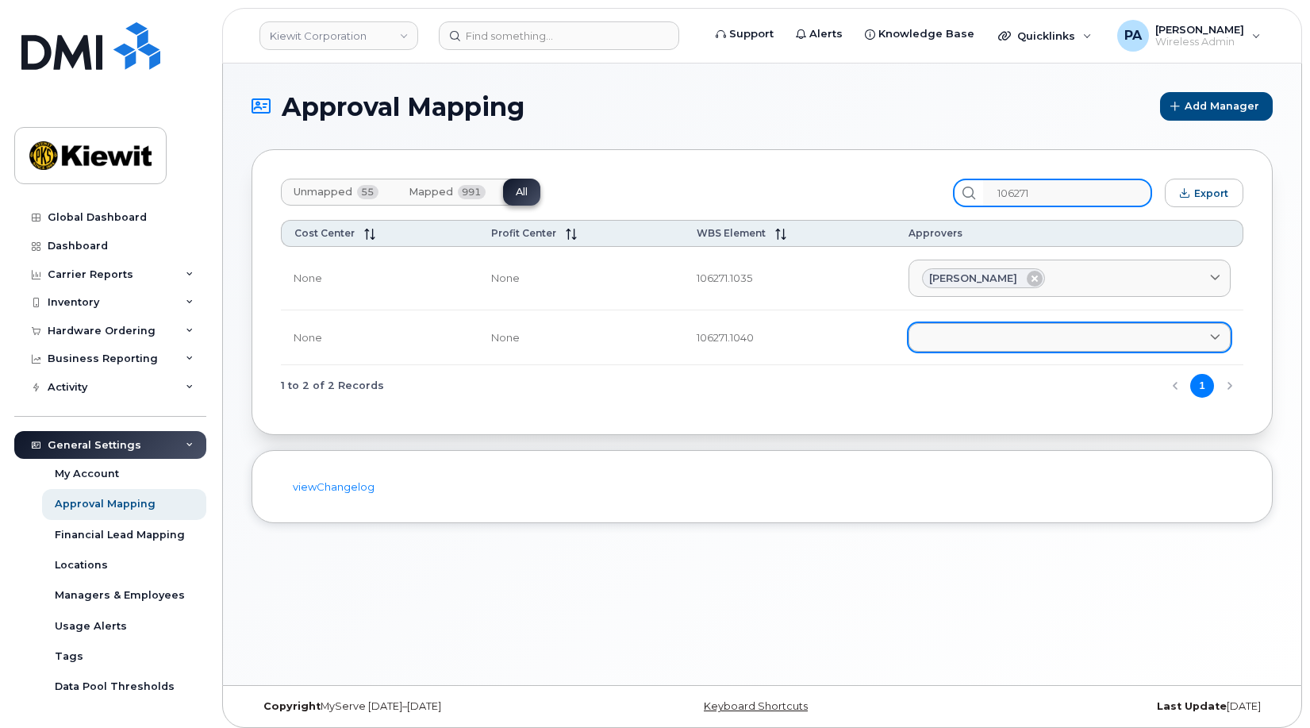
type input "106271"
click at [994, 341] on link at bounding box center [1070, 337] width 322 height 29
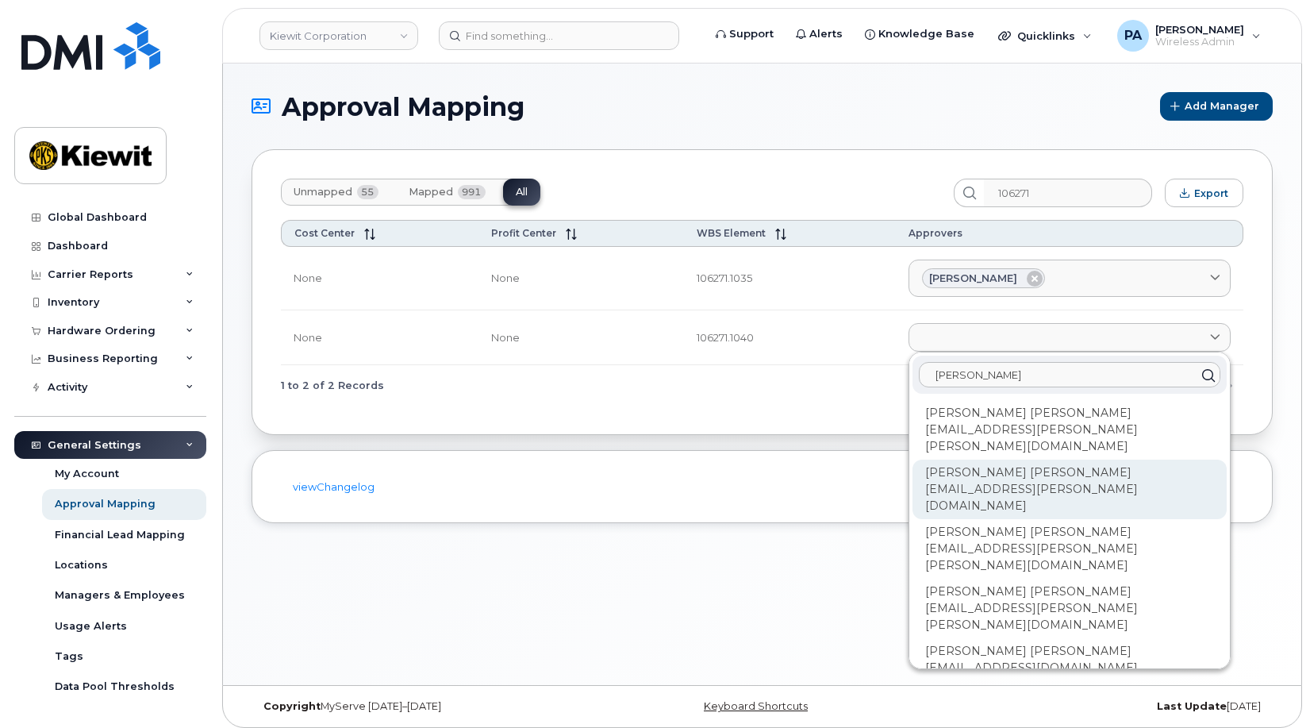
type input "kyle"
click at [1004, 459] on div "Kyle Hirschman KYLE.HIRSCHMAN@KIEWIT.COM" at bounding box center [1070, 489] width 314 height 60
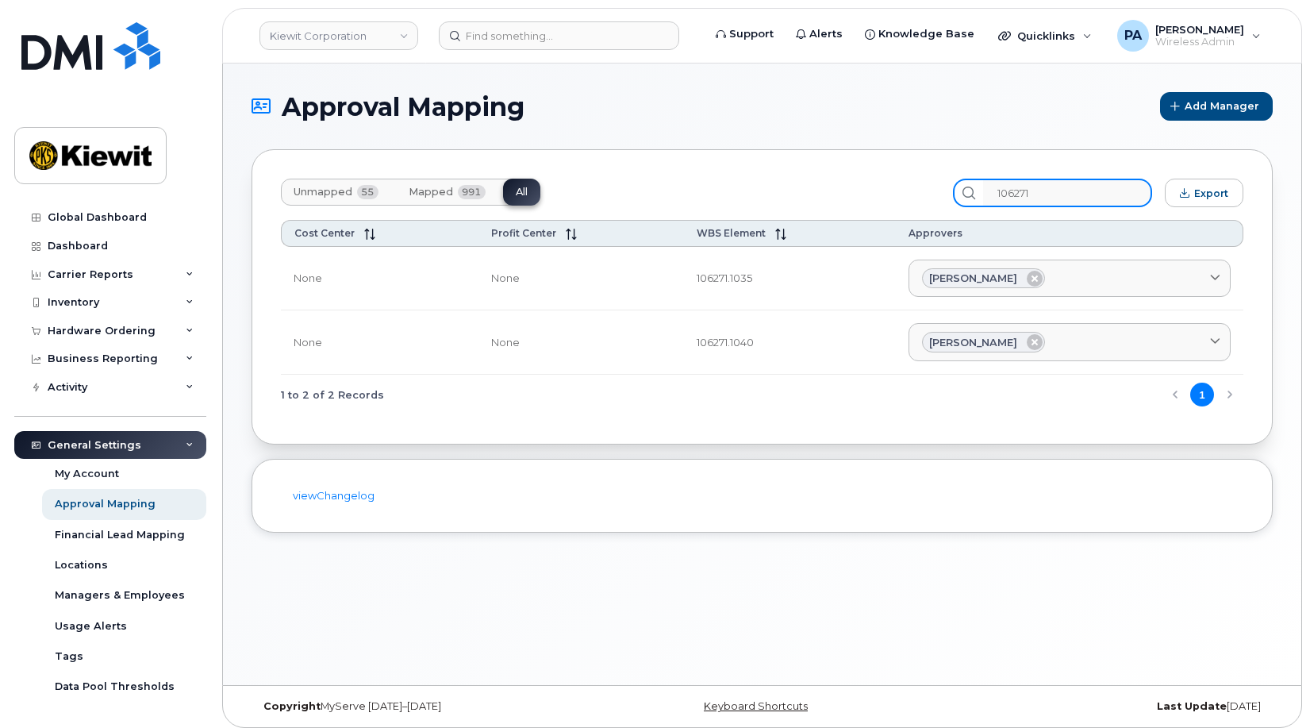
drag, startPoint x: 1072, startPoint y: 198, endPoint x: 721, endPoint y: 185, distance: 351.8
click at [723, 185] on div "Unmapped 55 Mapped 991 All 106271 Export" at bounding box center [762, 193] width 963 height 29
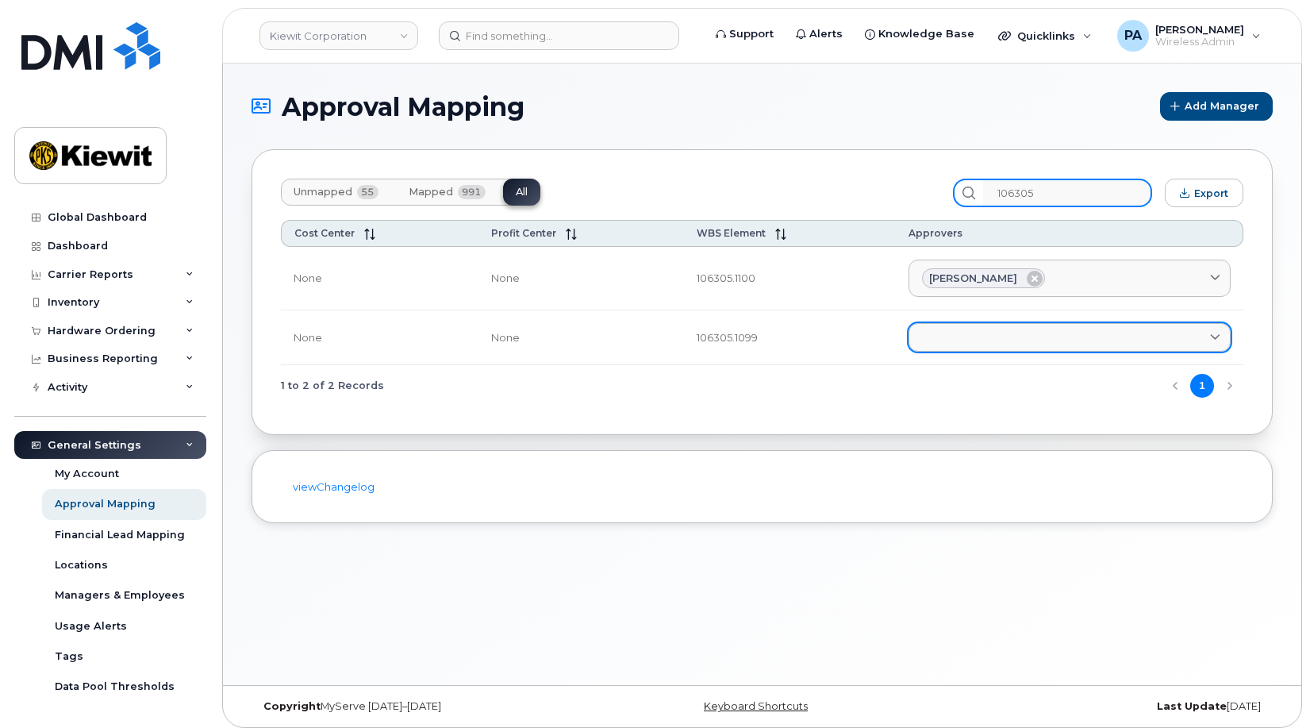
type input "106305"
click at [1037, 344] on link at bounding box center [1070, 337] width 322 height 29
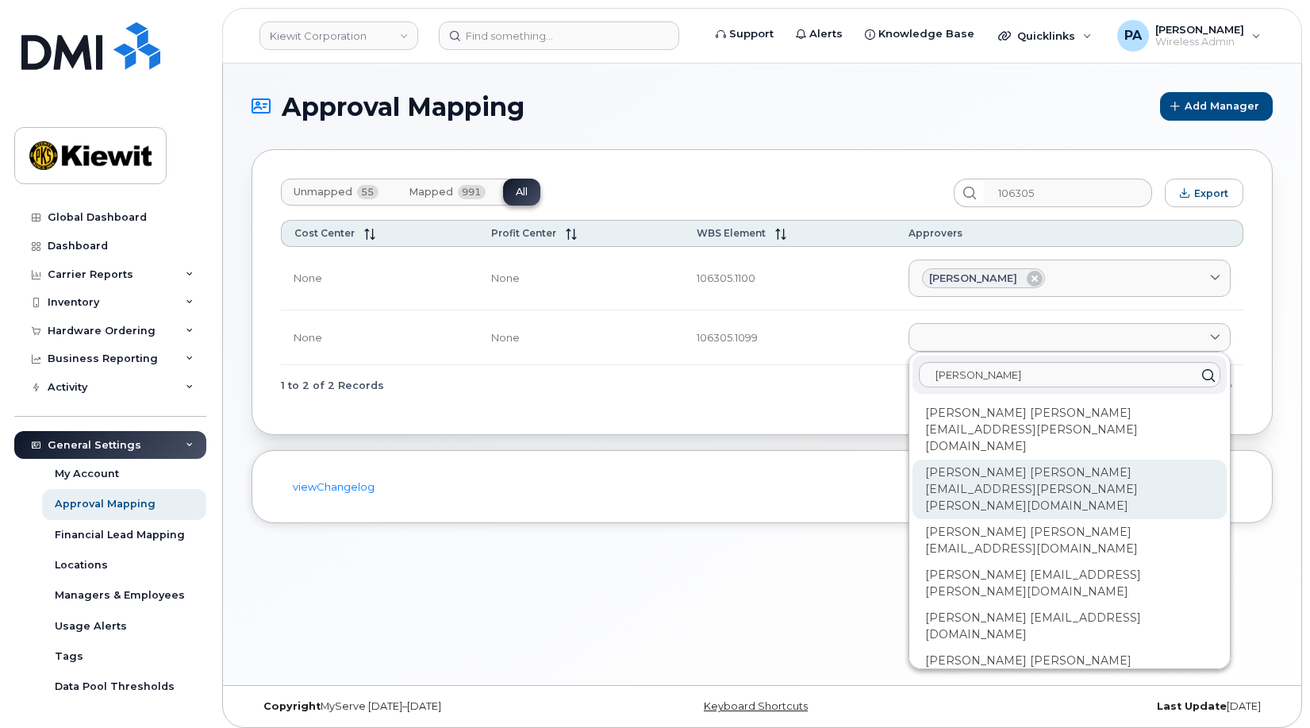
type input "nicholas"
click at [1010, 459] on div "Nicholas Lamme NICHOLAS.LAMME@KIEWIT.COM" at bounding box center [1070, 489] width 314 height 60
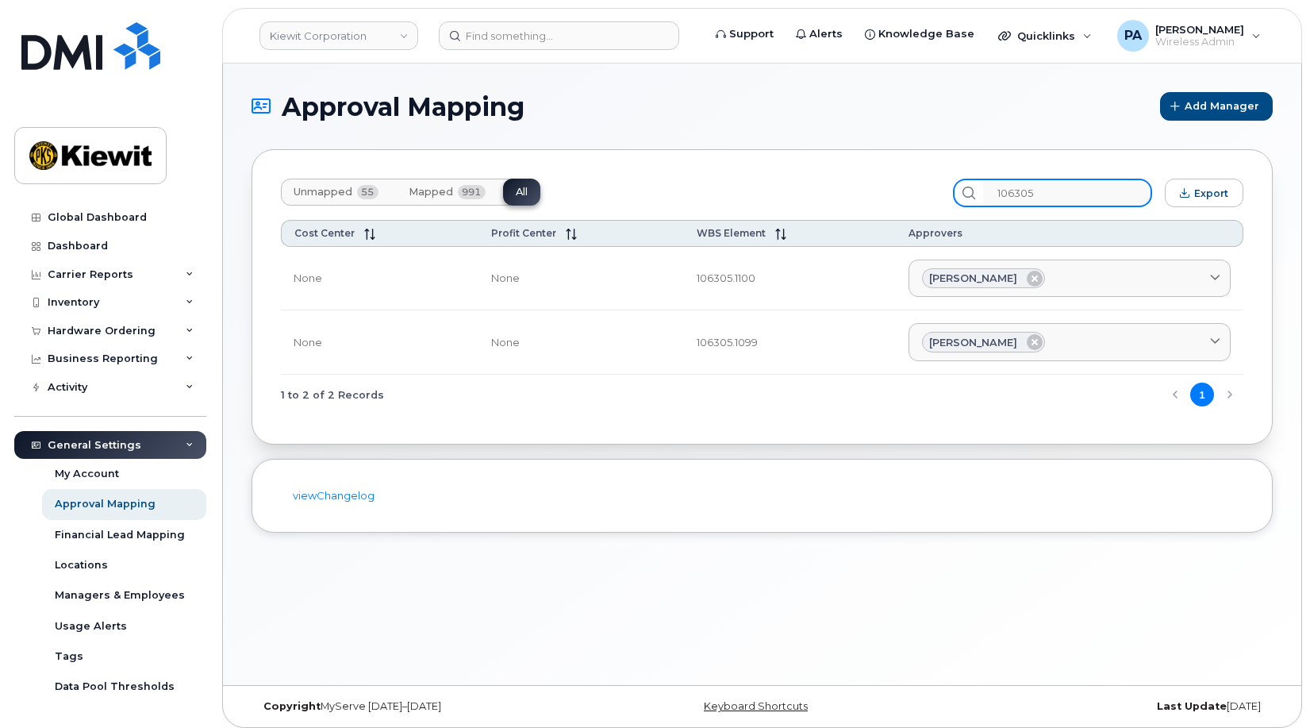
drag, startPoint x: 1066, startPoint y: 194, endPoint x: 937, endPoint y: 190, distance: 128.6
click at [937, 190] on div "Unmapped 55 Mapped 991 All 106305 Export" at bounding box center [762, 193] width 963 height 29
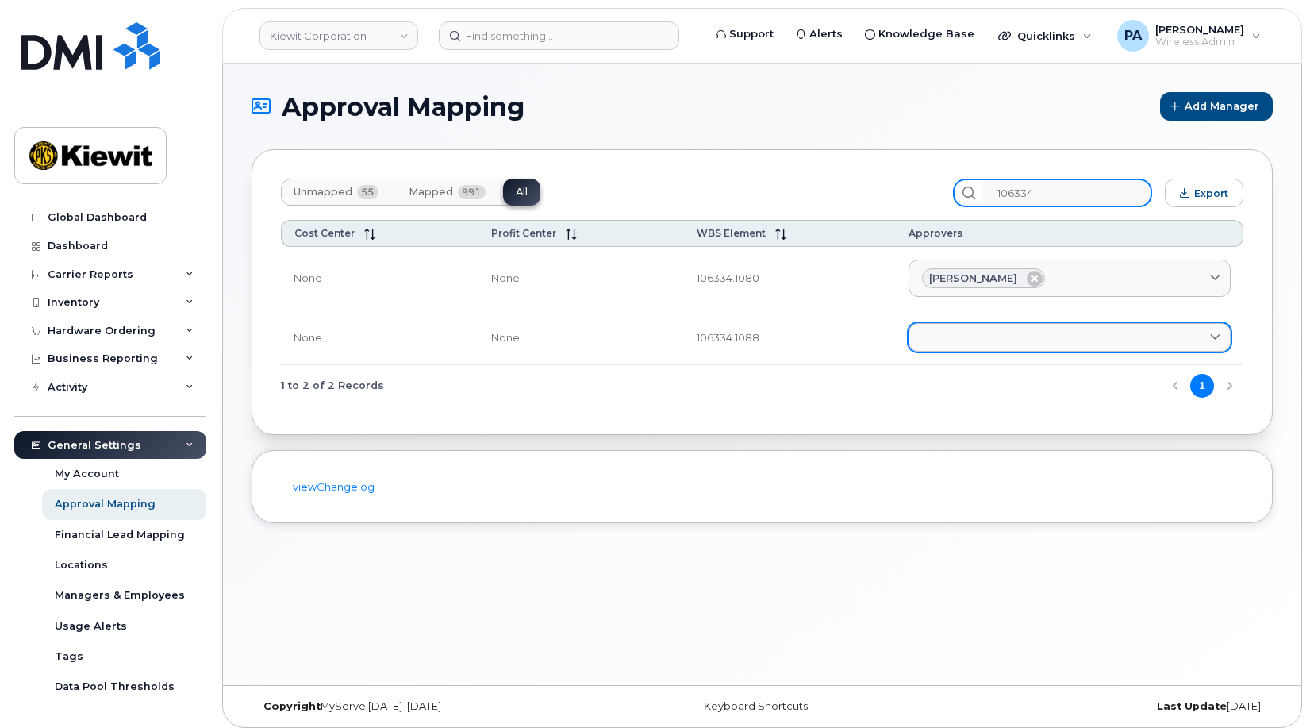
type input "106334"
click at [1123, 336] on link at bounding box center [1070, 337] width 322 height 29
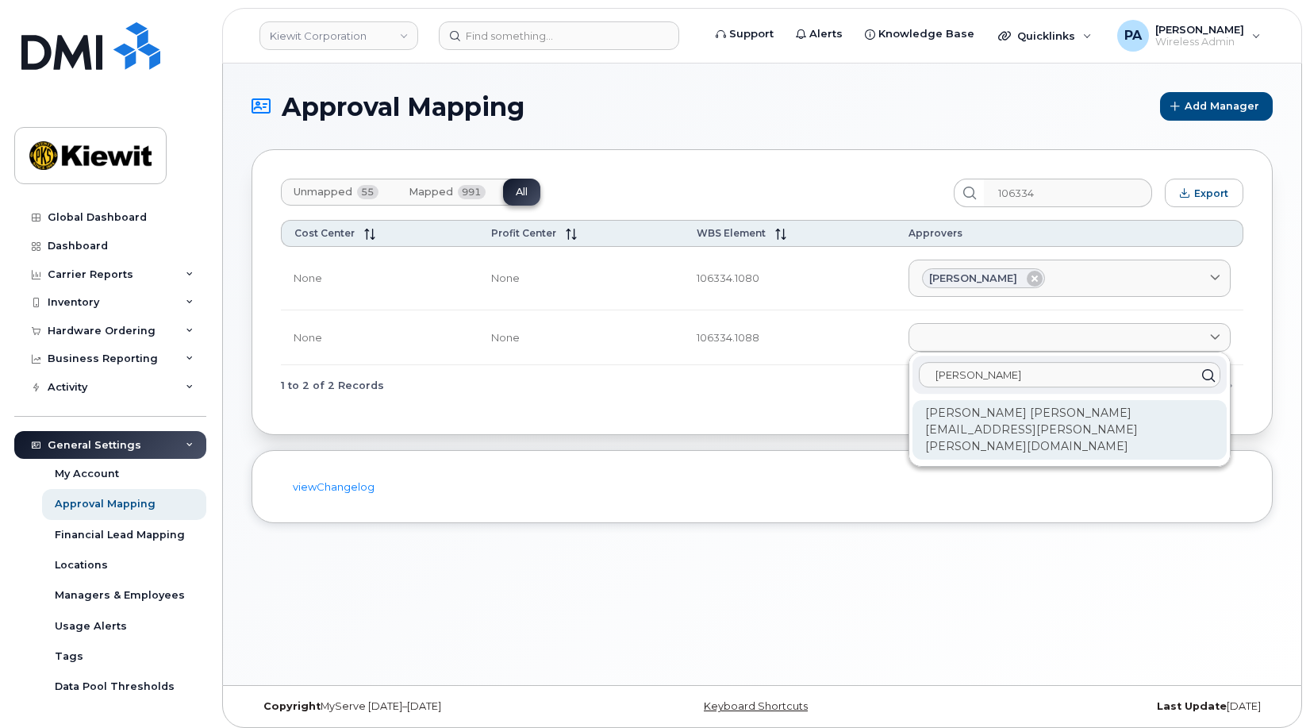
type input "kirk"
click at [975, 419] on div "Kirk Skuletich KIRK.SKULETICH@KIEWIT.COM" at bounding box center [1070, 430] width 314 height 60
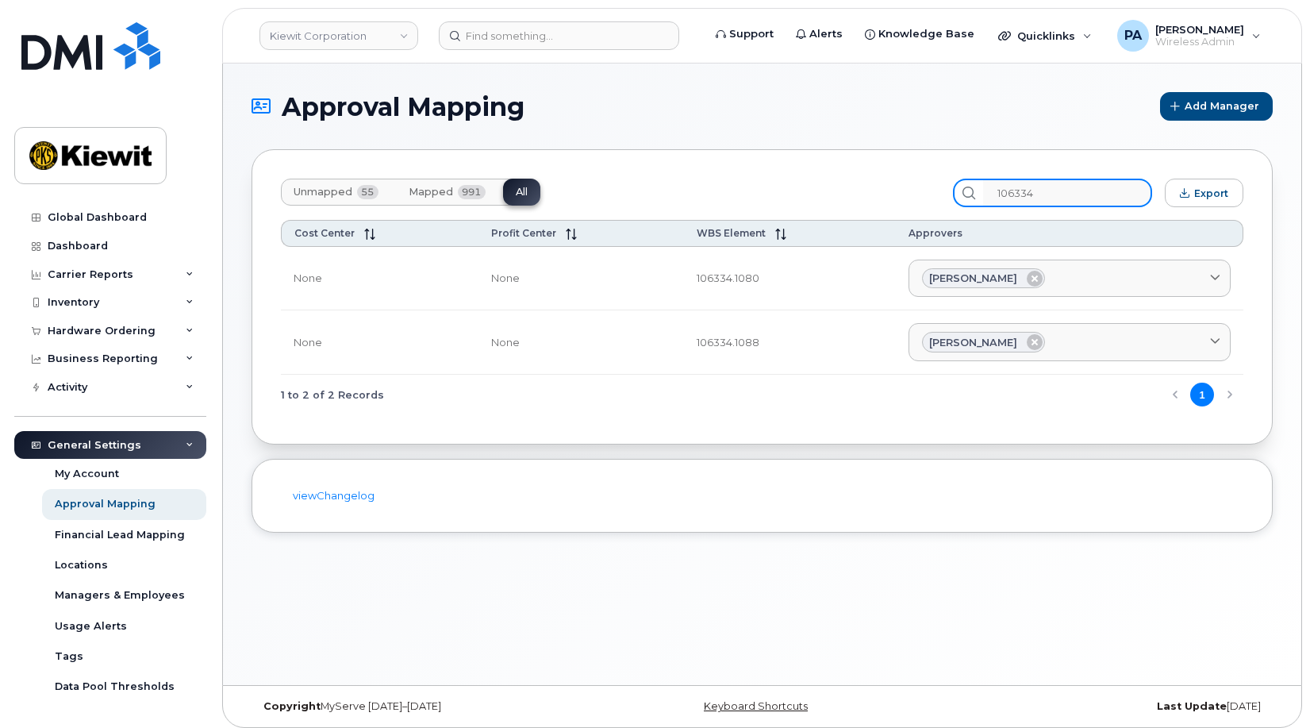
drag, startPoint x: 1093, startPoint y: 190, endPoint x: 909, endPoint y: 171, distance: 185.8
click at [909, 171] on div "Unmapped 55 Mapped 991 All 106334 Export Cost Center Profit Center WBS Element …" at bounding box center [762, 296] width 1021 height 295
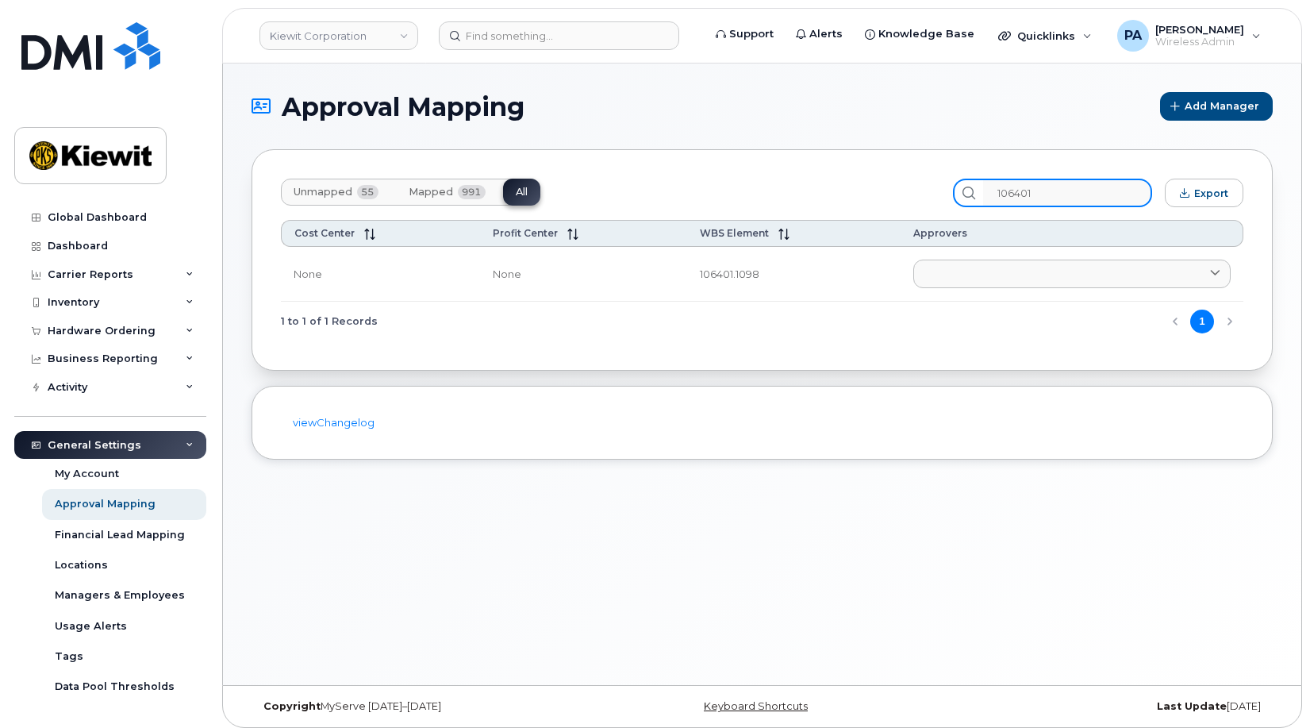
drag, startPoint x: 1079, startPoint y: 188, endPoint x: 766, endPoint y: 139, distance: 317.3
click at [767, 140] on section "Approval Mapping Add Manager Unmapped 55 Mapped 991 All 106401 Export Cost Cent…" at bounding box center [762, 275] width 1021 height 367
drag, startPoint x: 1060, startPoint y: 194, endPoint x: 797, endPoint y: 185, distance: 263.6
click at [805, 188] on div "Unmapped 55 Mapped 991 All 106423 Export" at bounding box center [762, 193] width 963 height 29
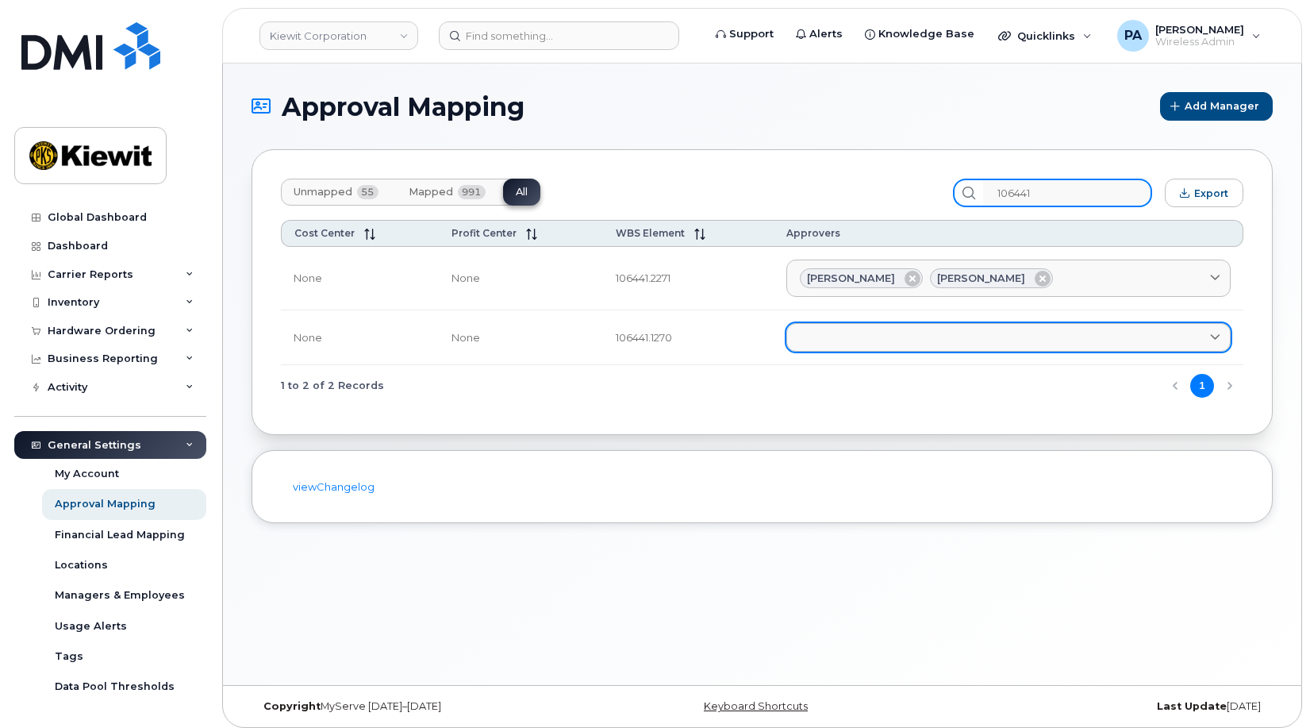
type input "106441"
click at [867, 338] on link at bounding box center [1008, 337] width 444 height 29
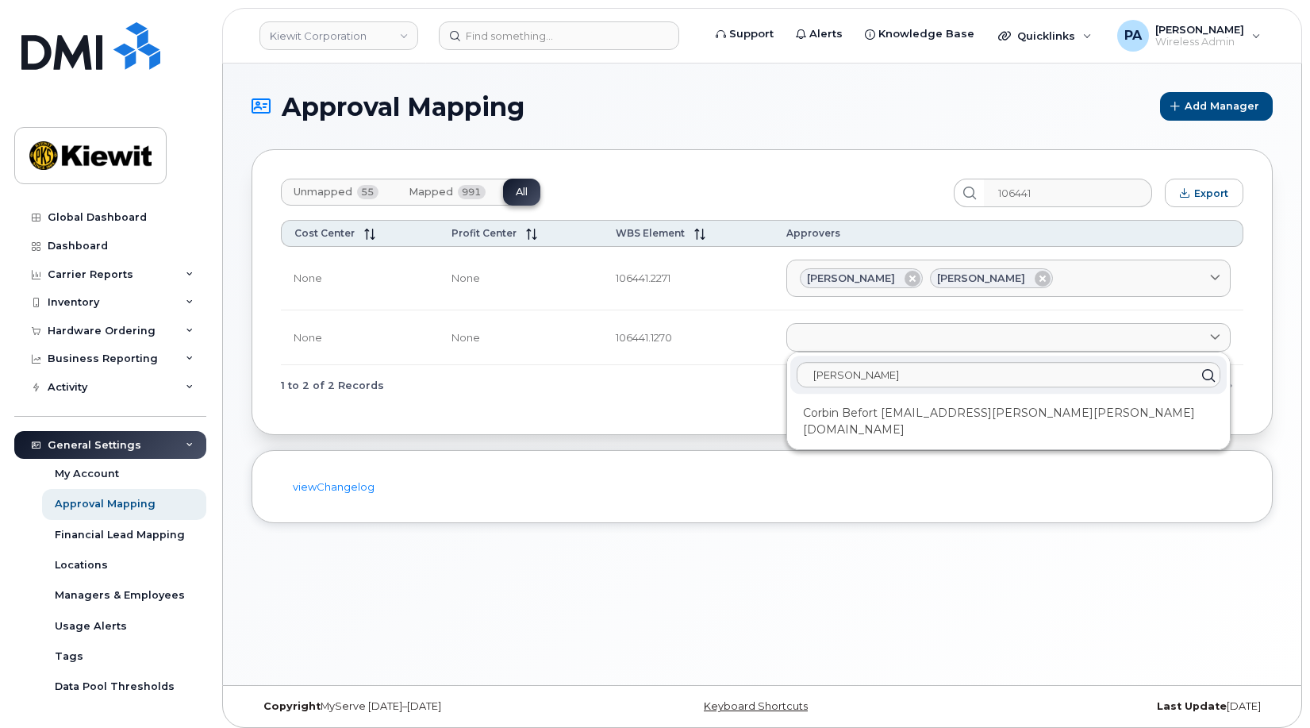
click at [932, 428] on div "corbin Corbin Befort CORBIN.BEFORT@KIEWIT.COM" at bounding box center [1008, 400] width 443 height 97
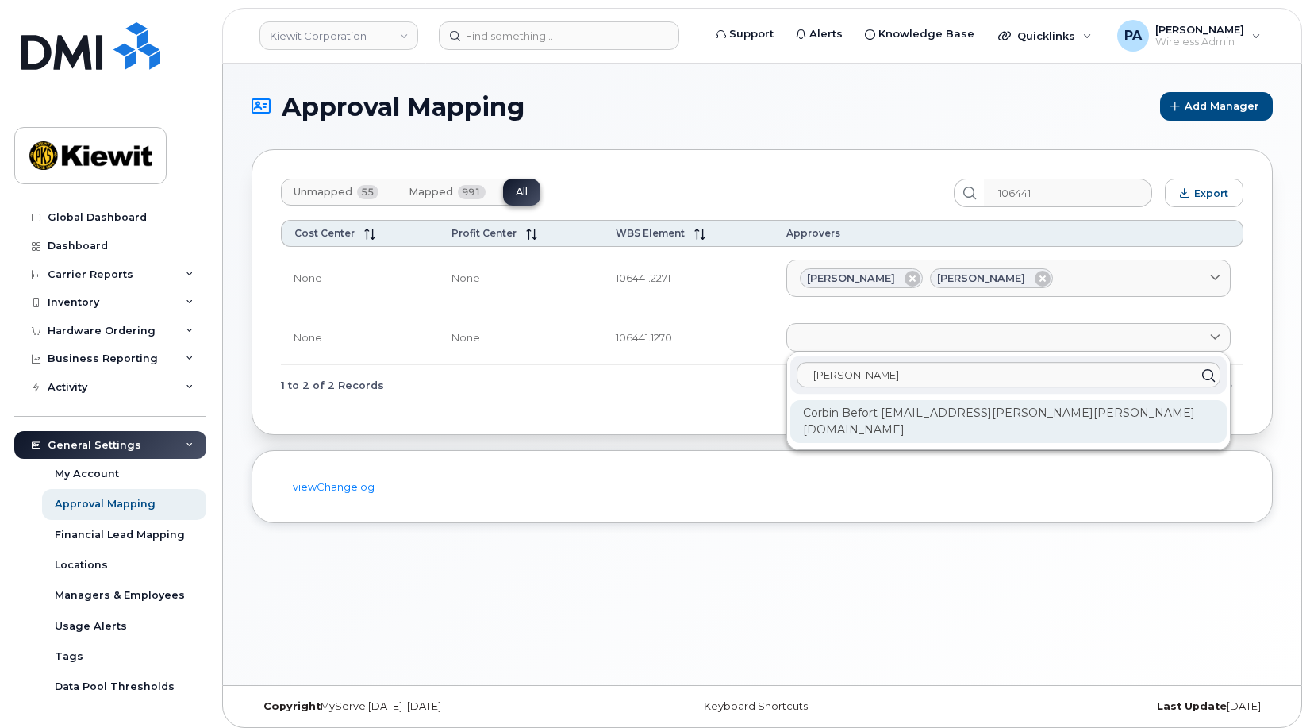
click at [932, 414] on div "Corbin Befort CORBIN.BEFORT@KIEWIT.COM" at bounding box center [1008, 421] width 436 height 43
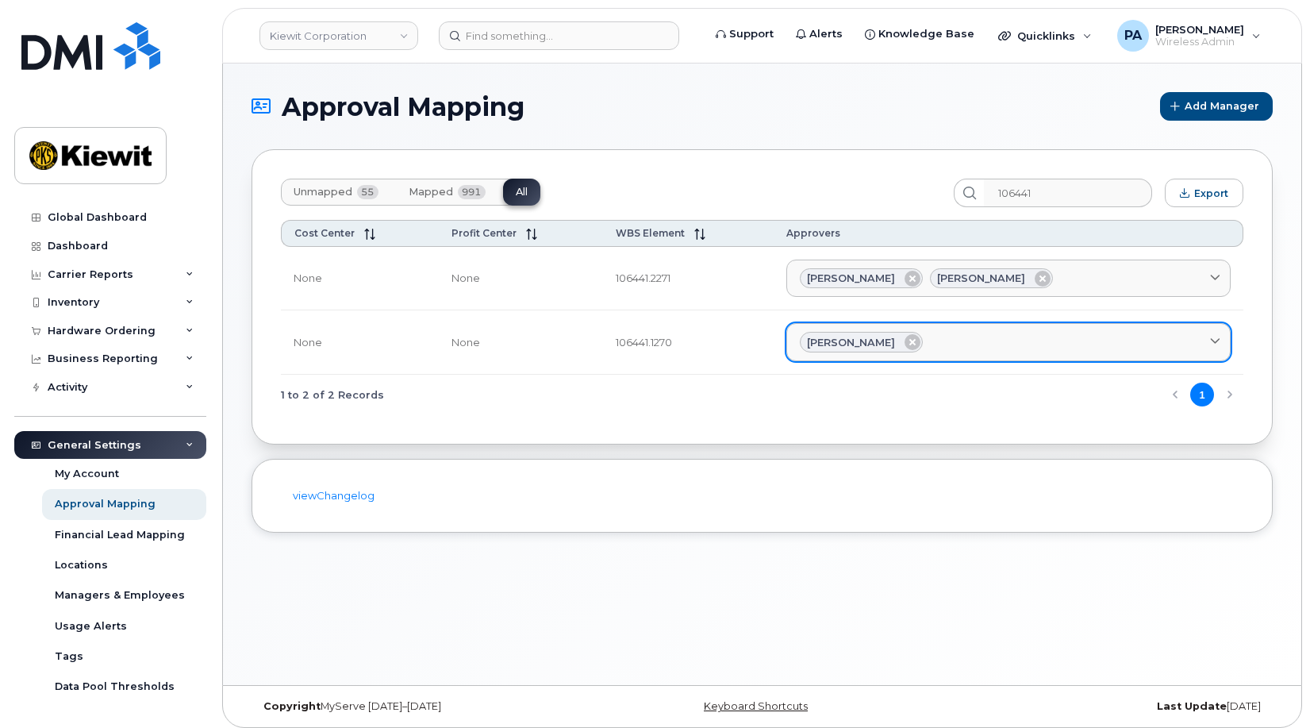
click at [986, 340] on div "Corbin Befort" at bounding box center [1008, 342] width 417 height 21
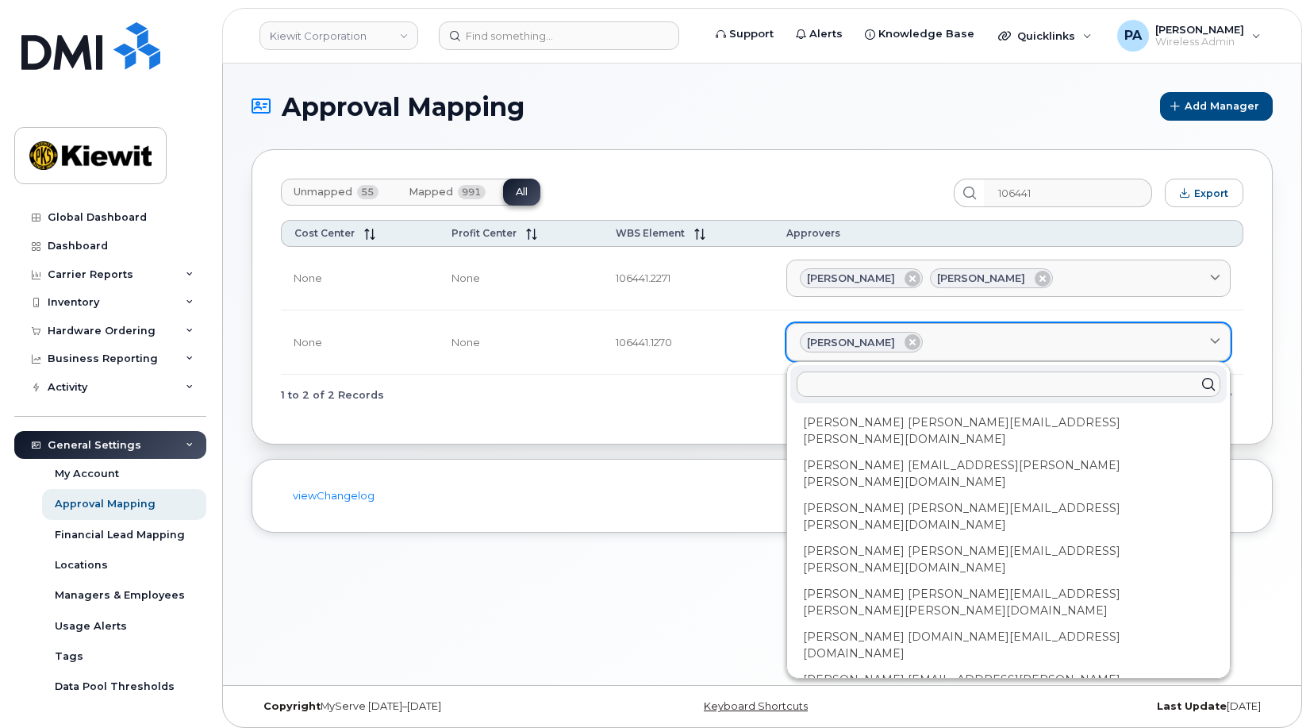
type input "r"
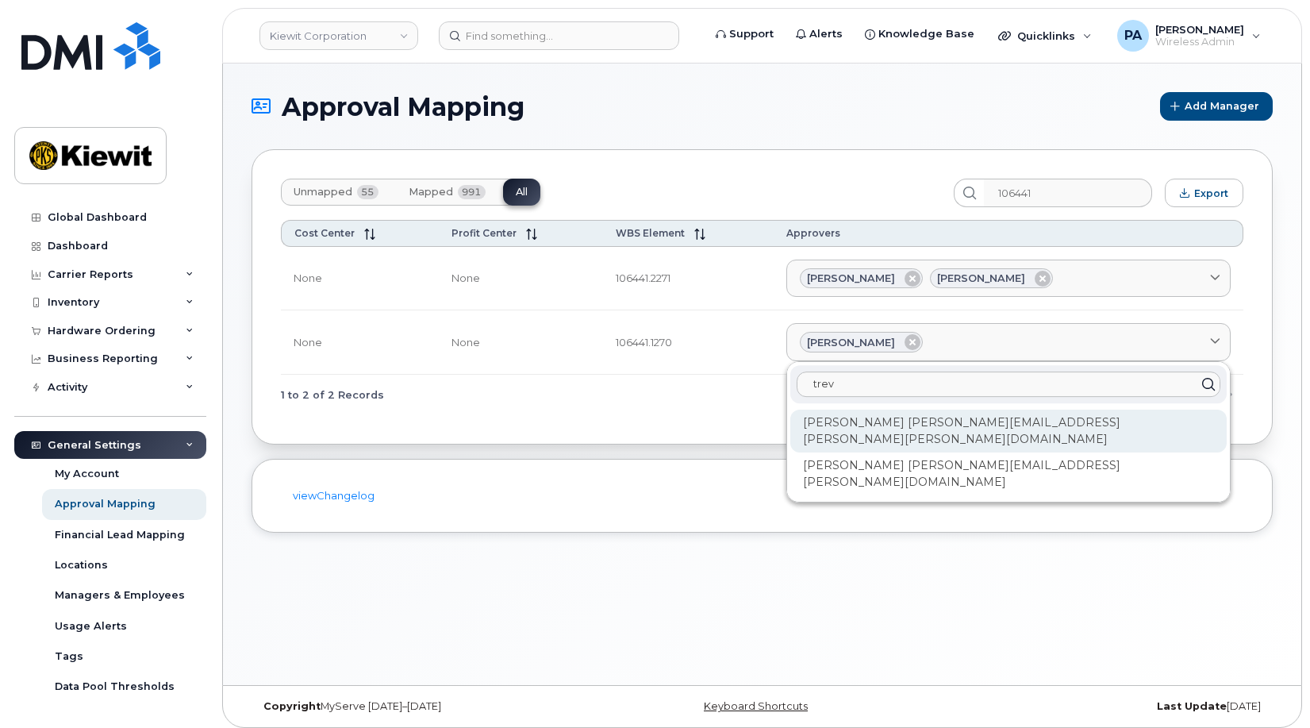
type input "trev"
click at [1042, 425] on div "Trevor Schulte TREVOR.SCHULTE@KIEWIT.COM" at bounding box center [1008, 430] width 436 height 43
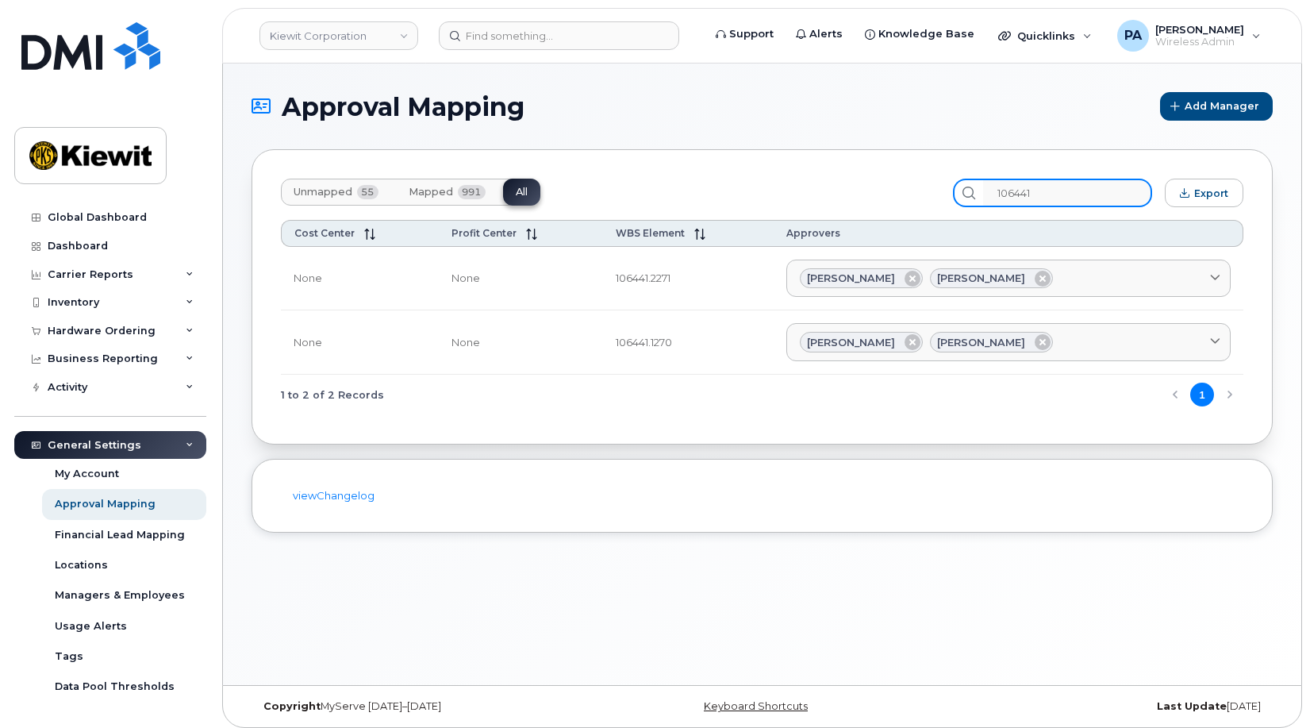
drag, startPoint x: 992, startPoint y: 175, endPoint x: 802, endPoint y: 180, distance: 189.7
click at [805, 180] on div "Unmapped 55 Mapped 991 All 106441 Export" at bounding box center [762, 193] width 963 height 29
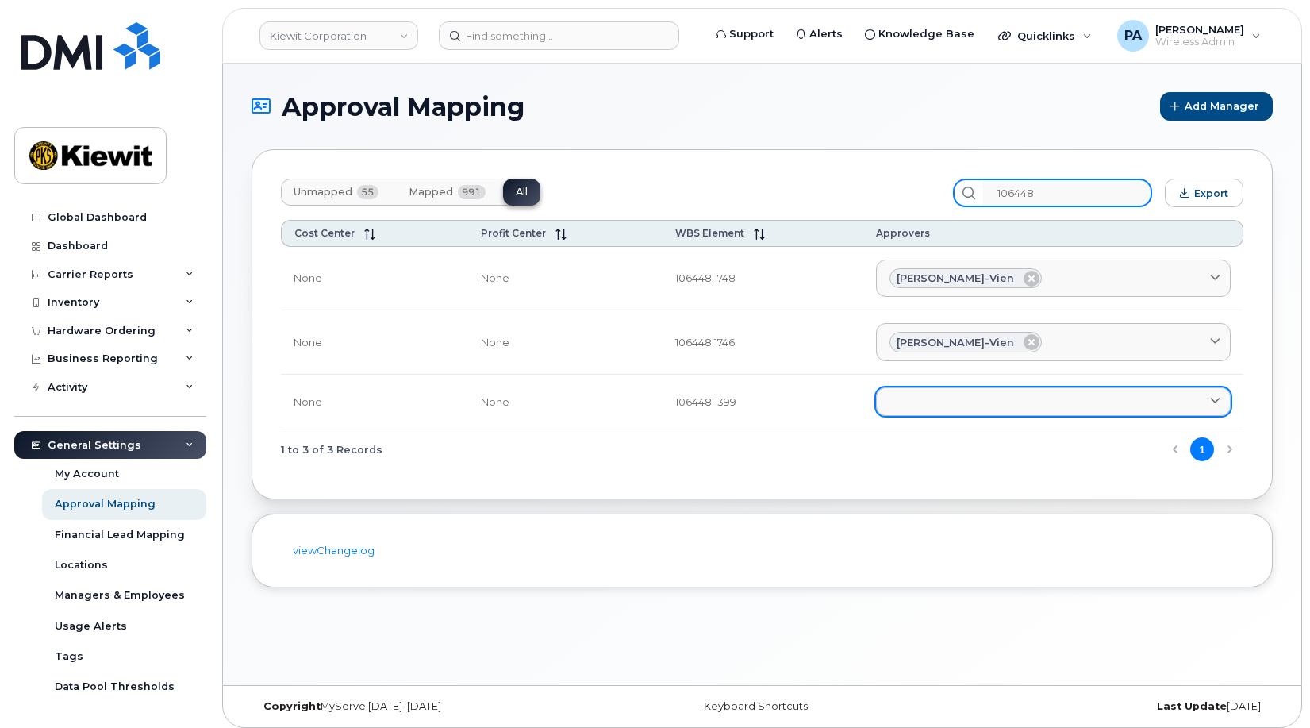
type input "106448"
click at [1051, 404] on link at bounding box center [1053, 401] width 355 height 29
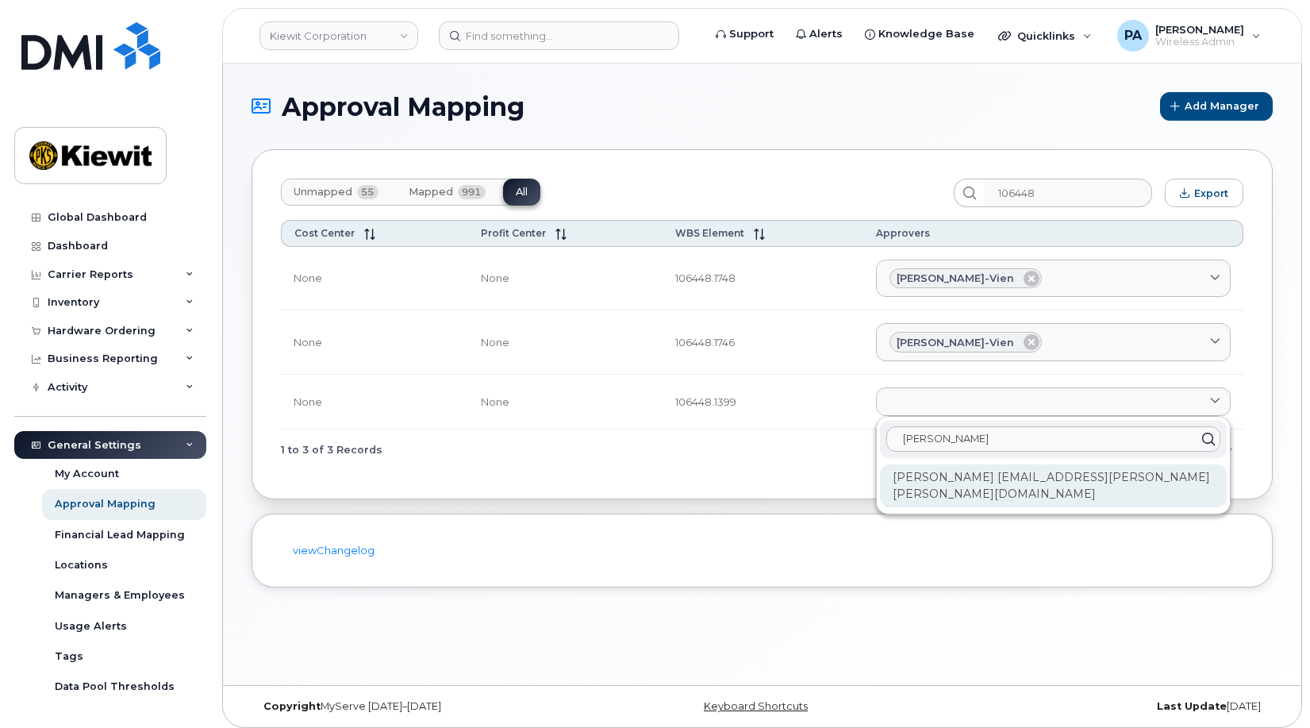
type input "katy"
click at [1034, 466] on div "Katy Chan-Vien KATY.CHAN-VIEN@KIEWIT.COM" at bounding box center [1053, 485] width 347 height 43
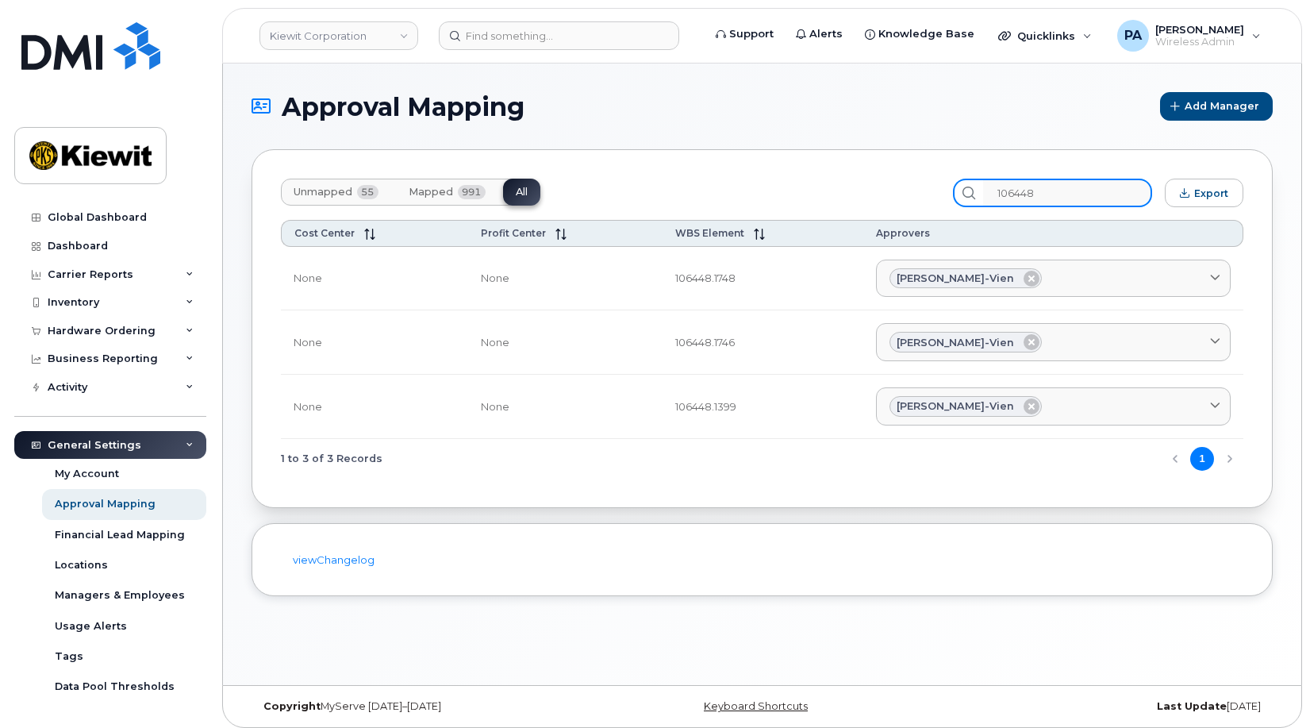
drag, startPoint x: 1043, startPoint y: 191, endPoint x: 848, endPoint y: 197, distance: 195.3
click at [865, 195] on div "Unmapped 55 Mapped 991 All 106448 Export" at bounding box center [762, 193] width 963 height 29
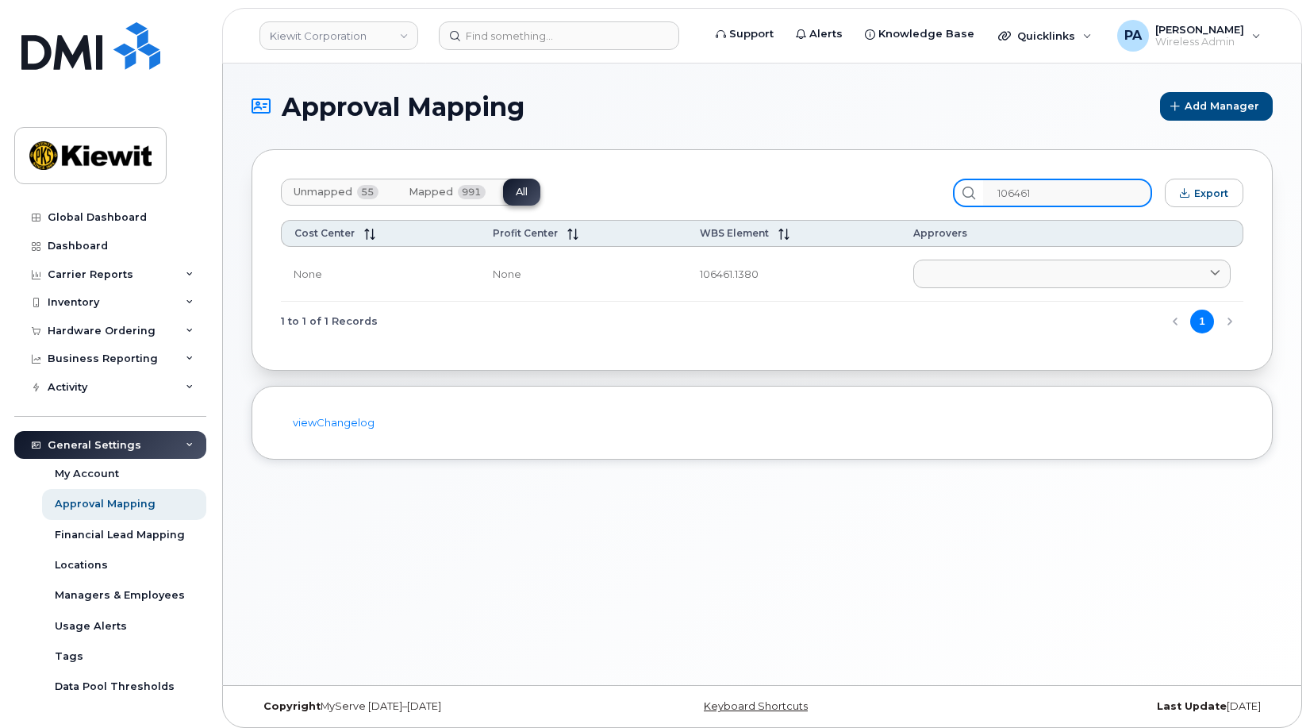
click at [1092, 188] on input "106461" at bounding box center [1067, 193] width 169 height 29
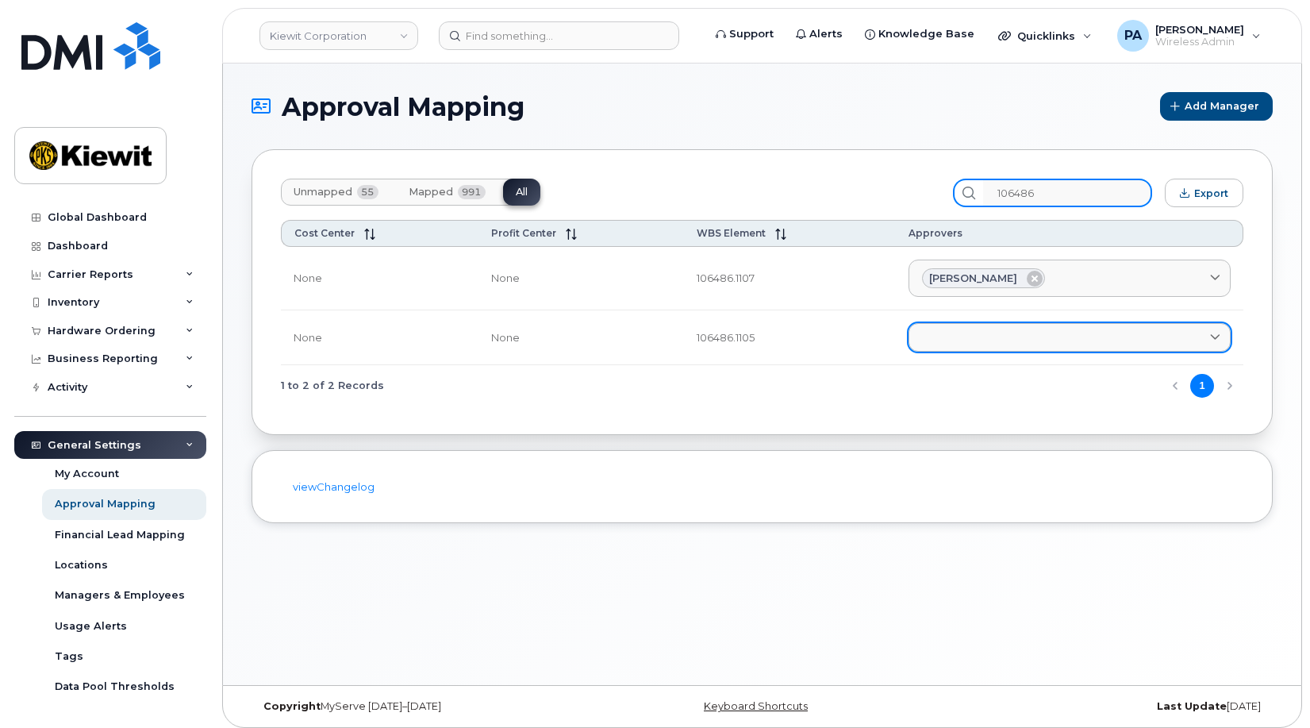
type input "106486"
click at [1025, 332] on link at bounding box center [1070, 337] width 322 height 29
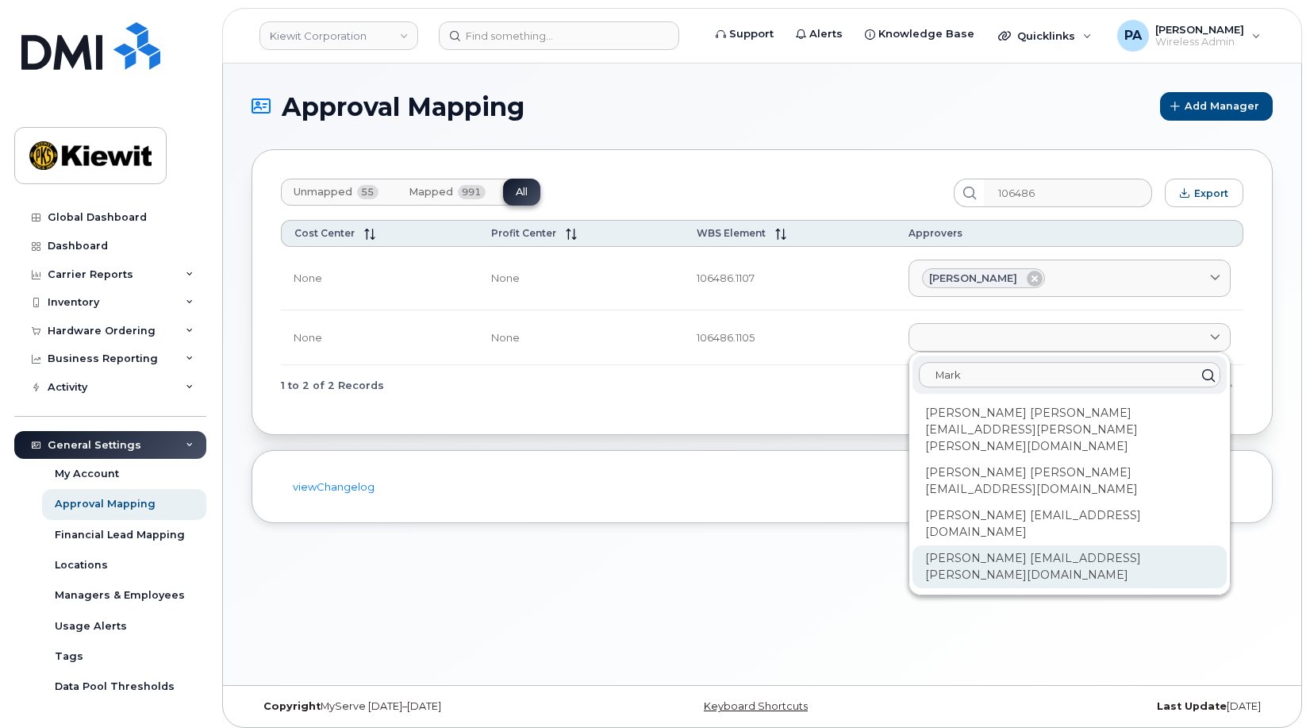
type input "Mark"
click at [1025, 545] on div "Mark Steuck MARK.STEUCK@KIEWIT.COM" at bounding box center [1070, 566] width 314 height 43
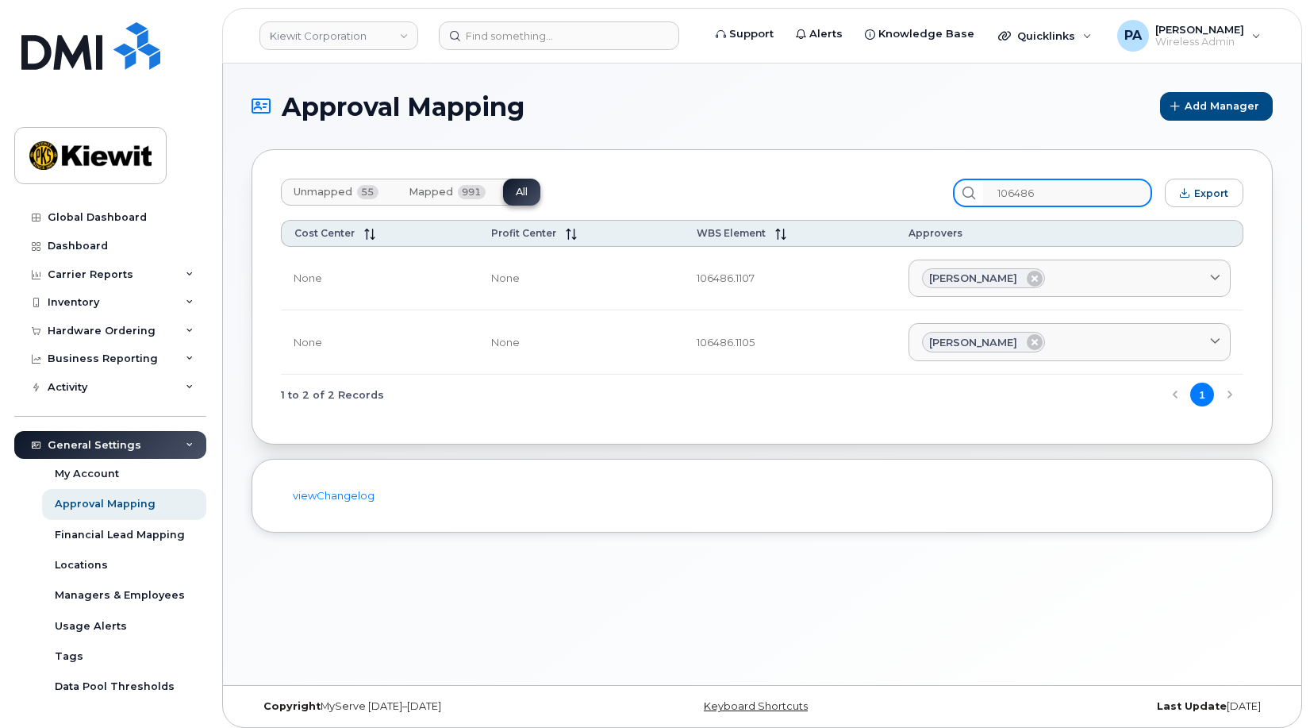
drag, startPoint x: 1082, startPoint y: 186, endPoint x: 805, endPoint y: 171, distance: 277.3
click at [823, 179] on div "Unmapped 55 Mapped 991 All 106486 Export" at bounding box center [762, 193] width 963 height 29
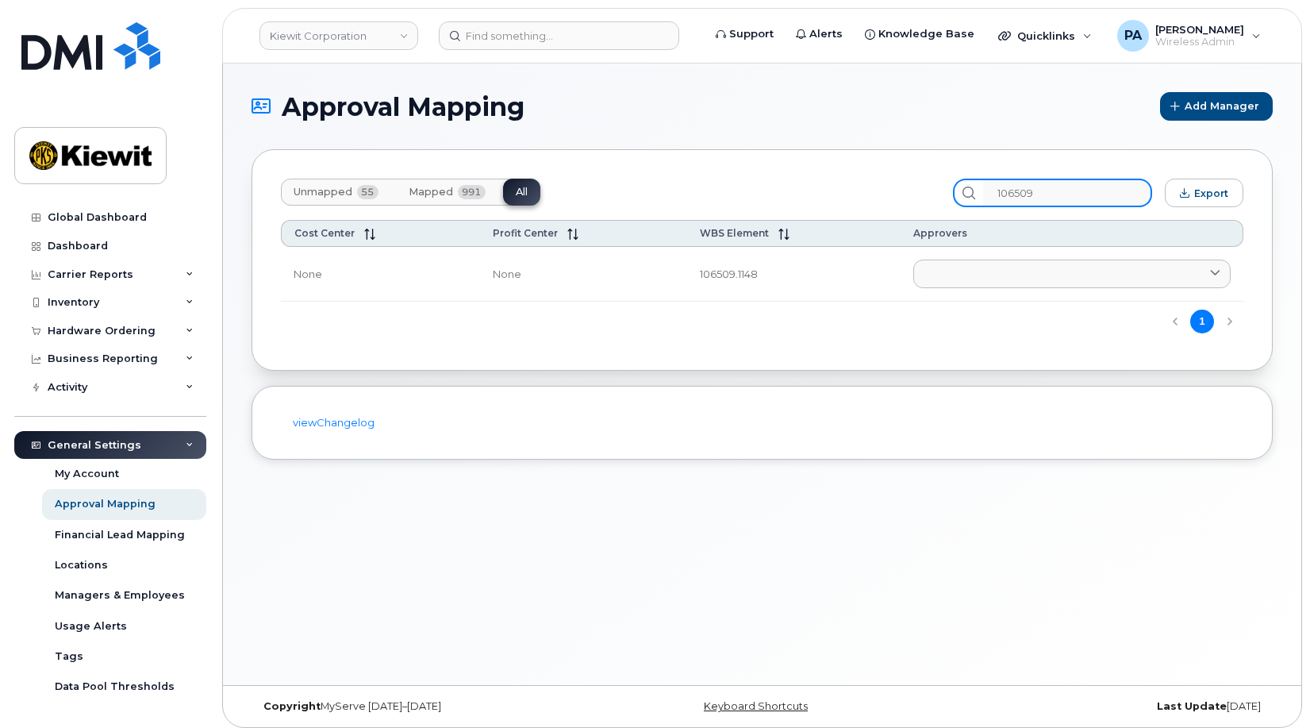
type input "106509"
click link
type input "jacob"
click div "Jacob Chadwick JCHADWICK@MASSELEC.COM"
drag, startPoint x: 1073, startPoint y: 183, endPoint x: 966, endPoint y: 190, distance: 107.4
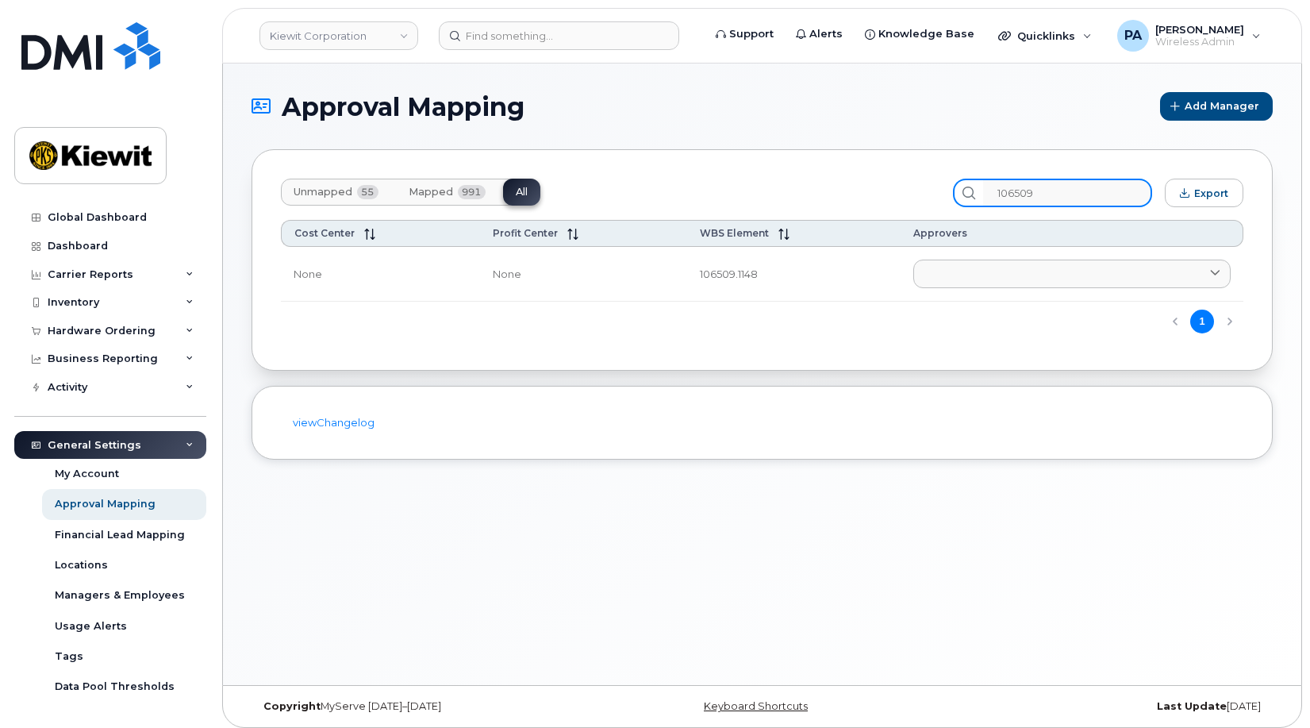
click at [966, 190] on div "Unmapped 55 Mapped 991 All 106509 Export" at bounding box center [762, 193] width 963 height 29
type input "106522"
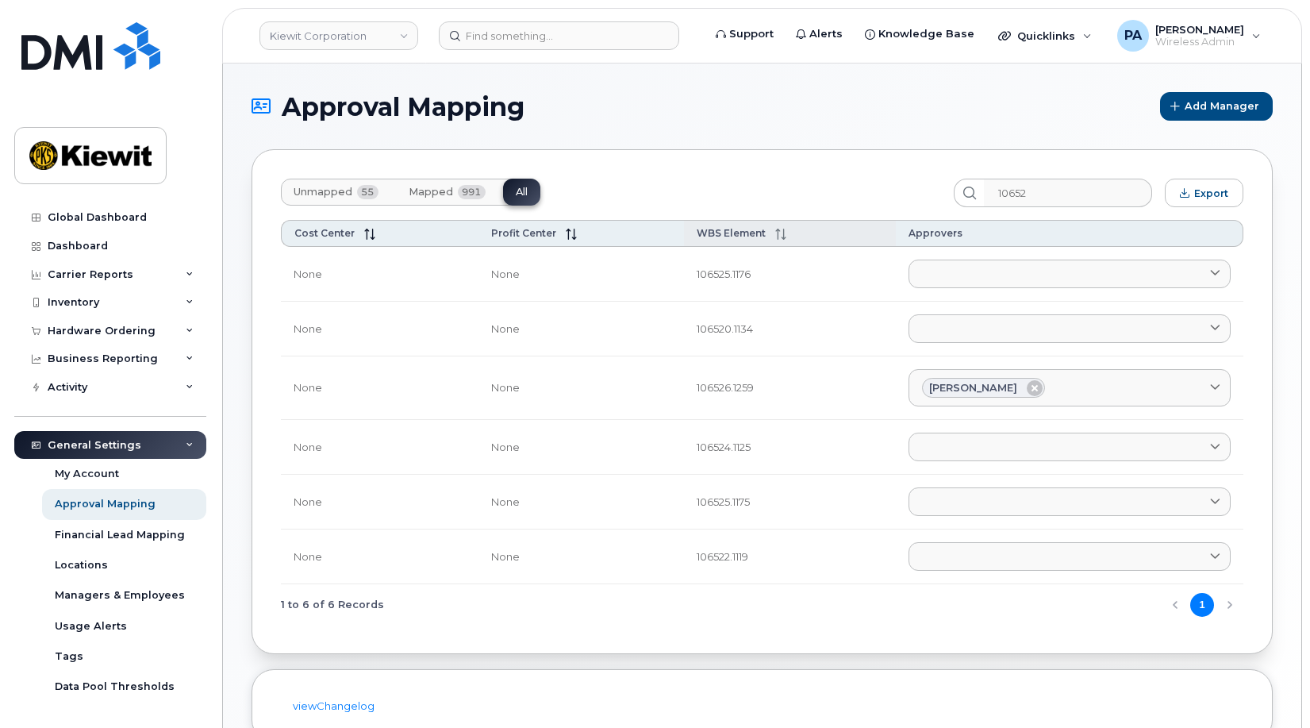
click at [745, 230] on span "WBS Element" at bounding box center [731, 233] width 69 height 12
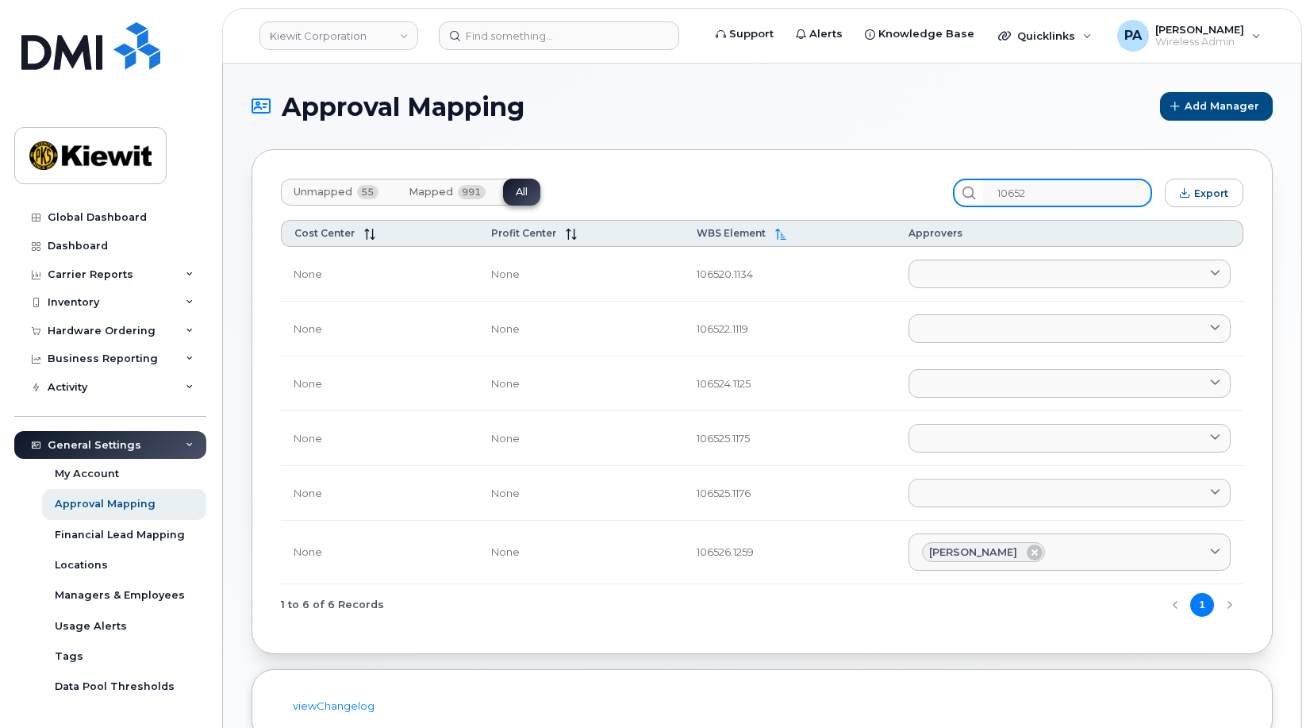
drag, startPoint x: 1093, startPoint y: 188, endPoint x: 966, endPoint y: 198, distance: 128.2
click at [966, 198] on div "Unmapped 55 Mapped 991 All 10652 Export" at bounding box center [762, 193] width 963 height 29
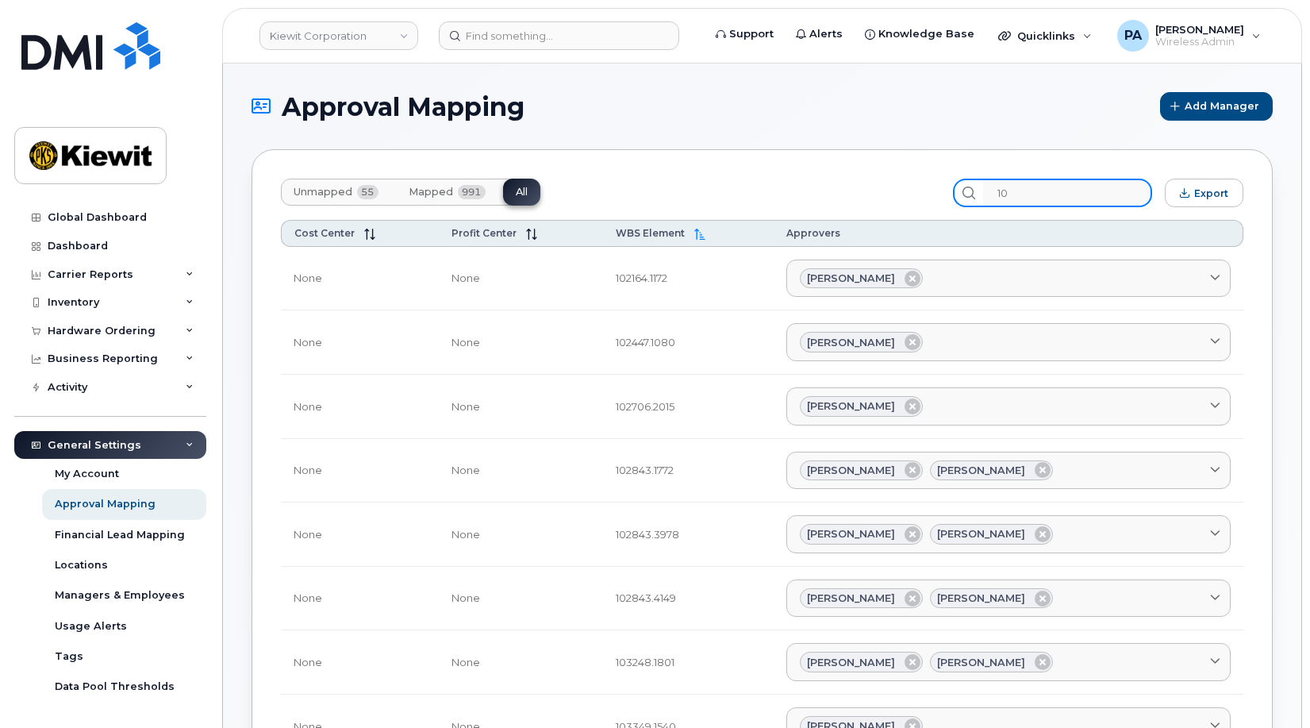
type input "1"
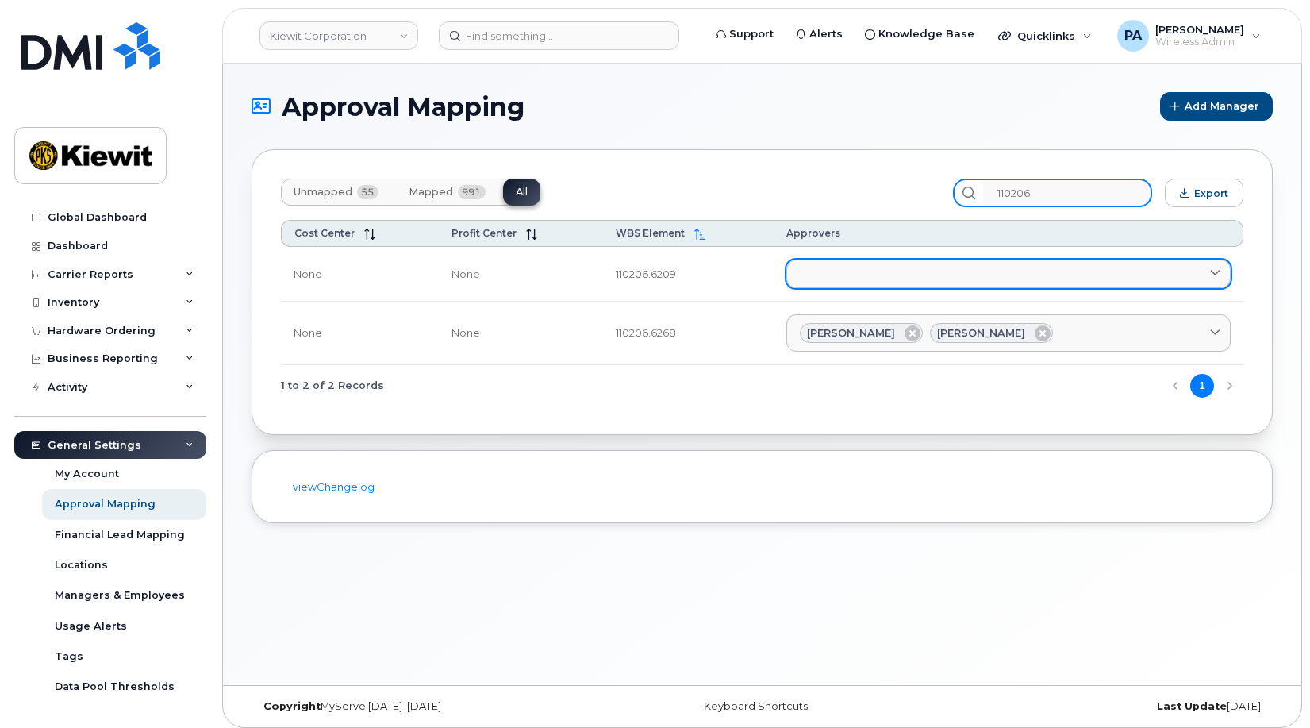
type input "110206"
click at [933, 273] on link at bounding box center [1008, 273] width 444 height 29
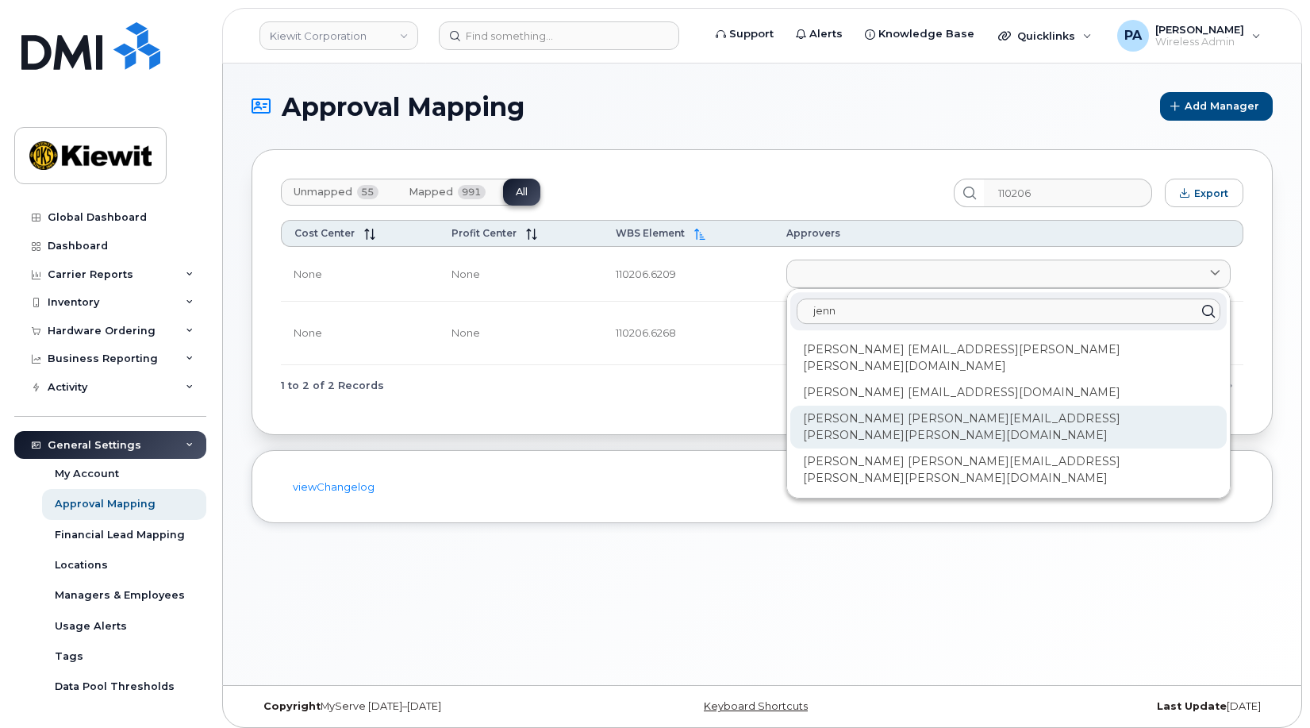
type input "jenn"
click at [917, 405] on div "[PERSON_NAME] [PERSON_NAME][EMAIL_ADDRESS][PERSON_NAME][PERSON_NAME][DOMAIN_NAM…" at bounding box center [1008, 426] width 436 height 43
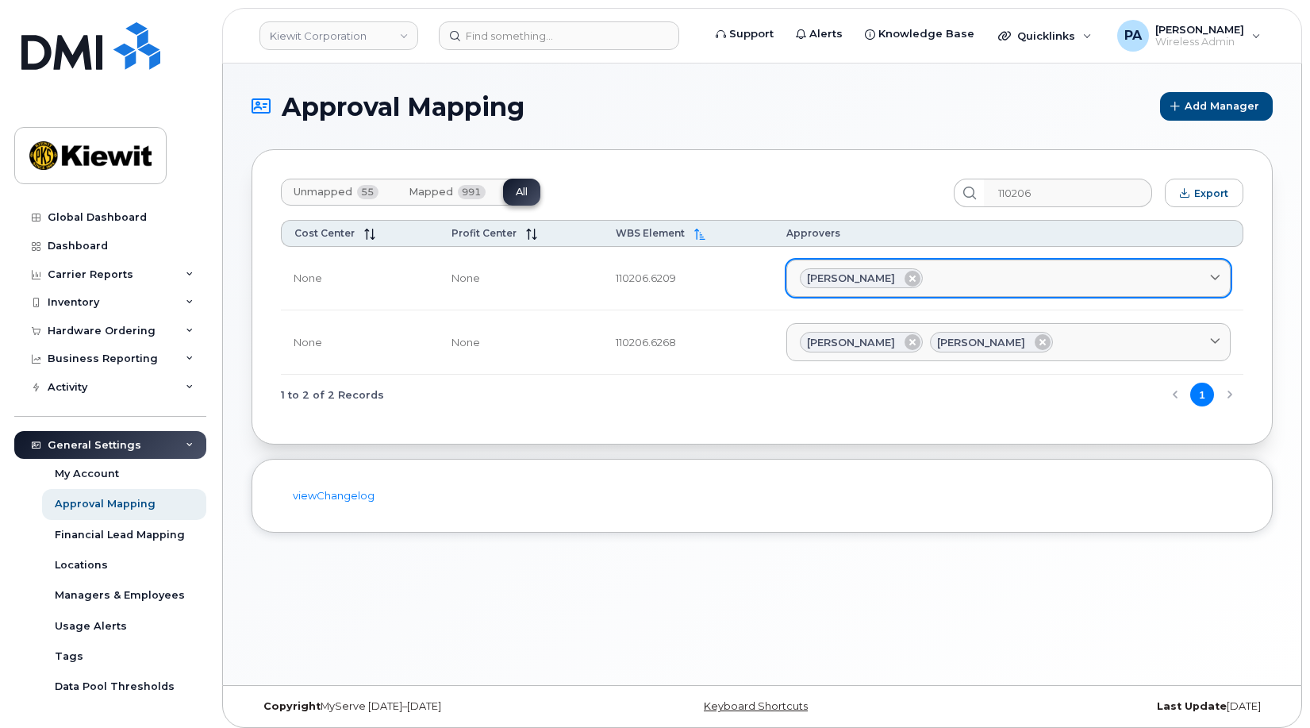
click at [981, 279] on div "Jennifer Krussel" at bounding box center [1008, 278] width 417 height 21
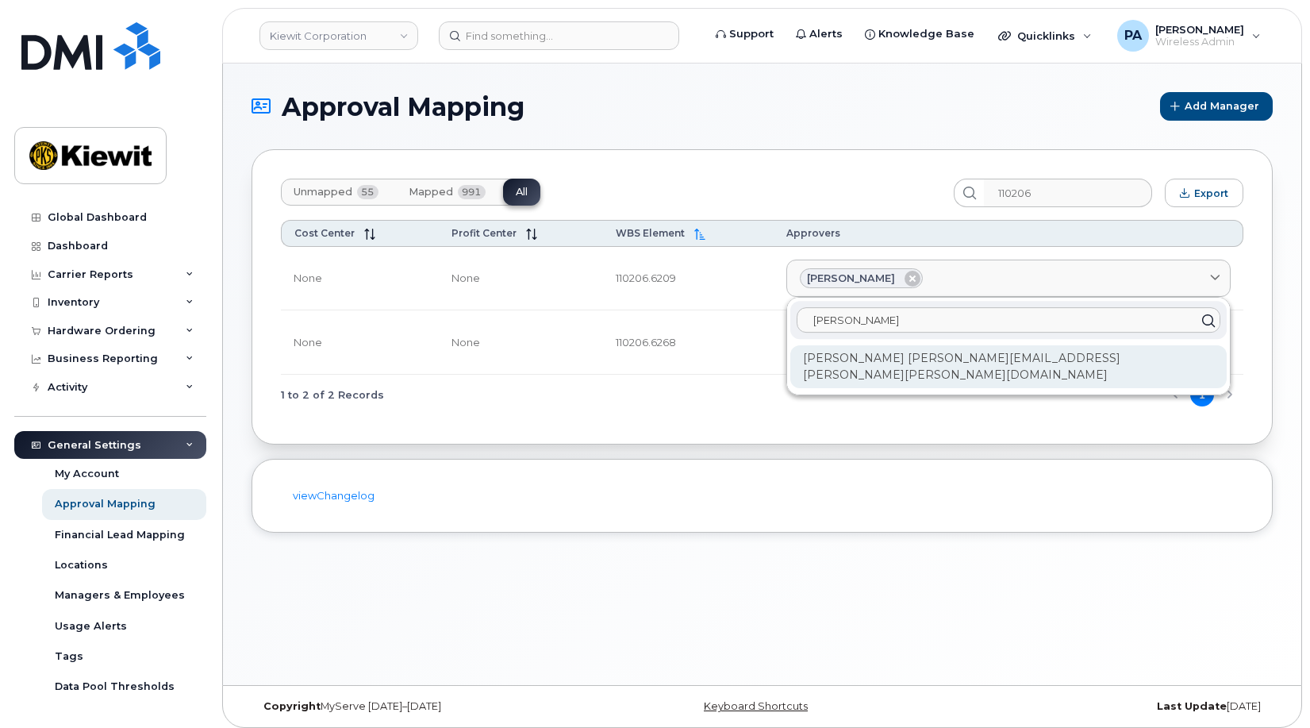
type input "sharon"
click at [993, 362] on div "Sharon Henry SHARON.HENRY@KIEWIT.COM" at bounding box center [1008, 366] width 436 height 43
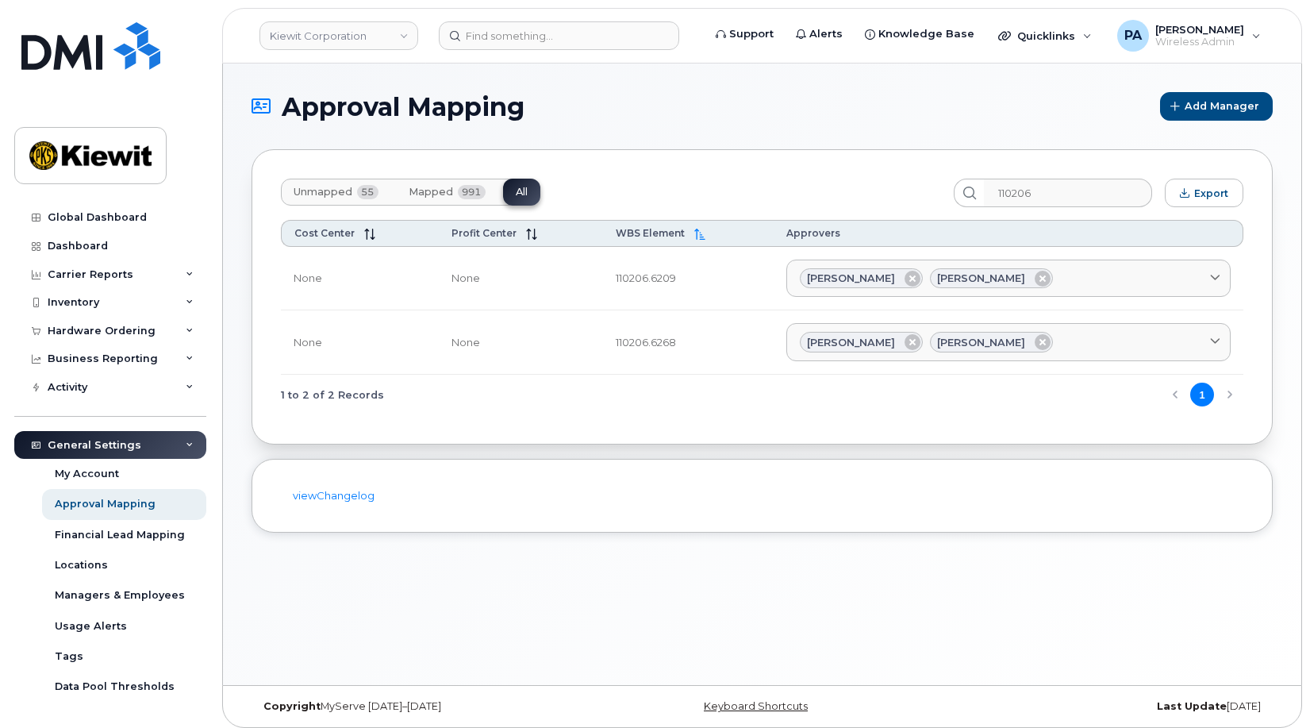
click at [698, 521] on div "viewChangelog" at bounding box center [762, 496] width 1021 height 74
drag, startPoint x: 1070, startPoint y: 188, endPoint x: 804, endPoint y: 184, distance: 265.9
click at [805, 184] on div "Unmapped 55 Mapped 991 All 110206 Export" at bounding box center [762, 193] width 963 height 29
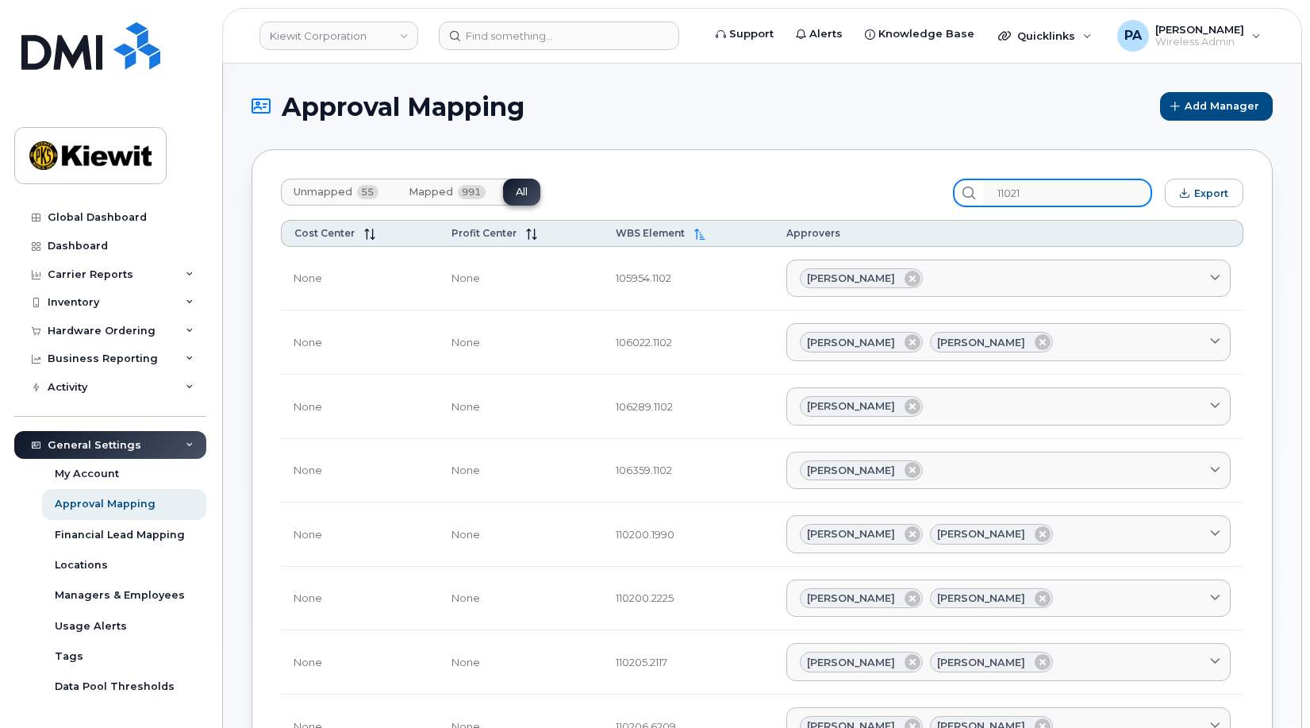
type input "110217"
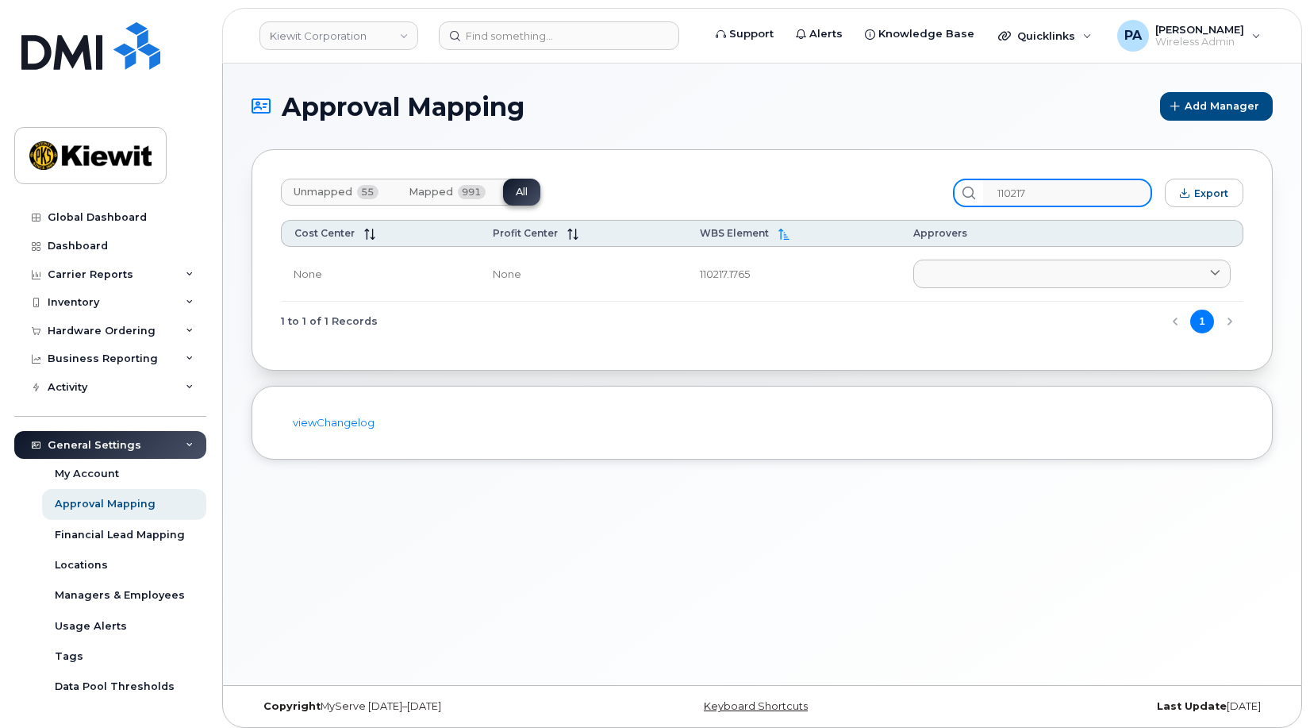
drag, startPoint x: 1073, startPoint y: 187, endPoint x: 705, endPoint y: 140, distance: 370.4
click at [748, 149] on div "Unmapped 55 Mapped 991 All 110217 Export Cost Center Profit Center WBS Element …" at bounding box center [762, 259] width 1021 height 221
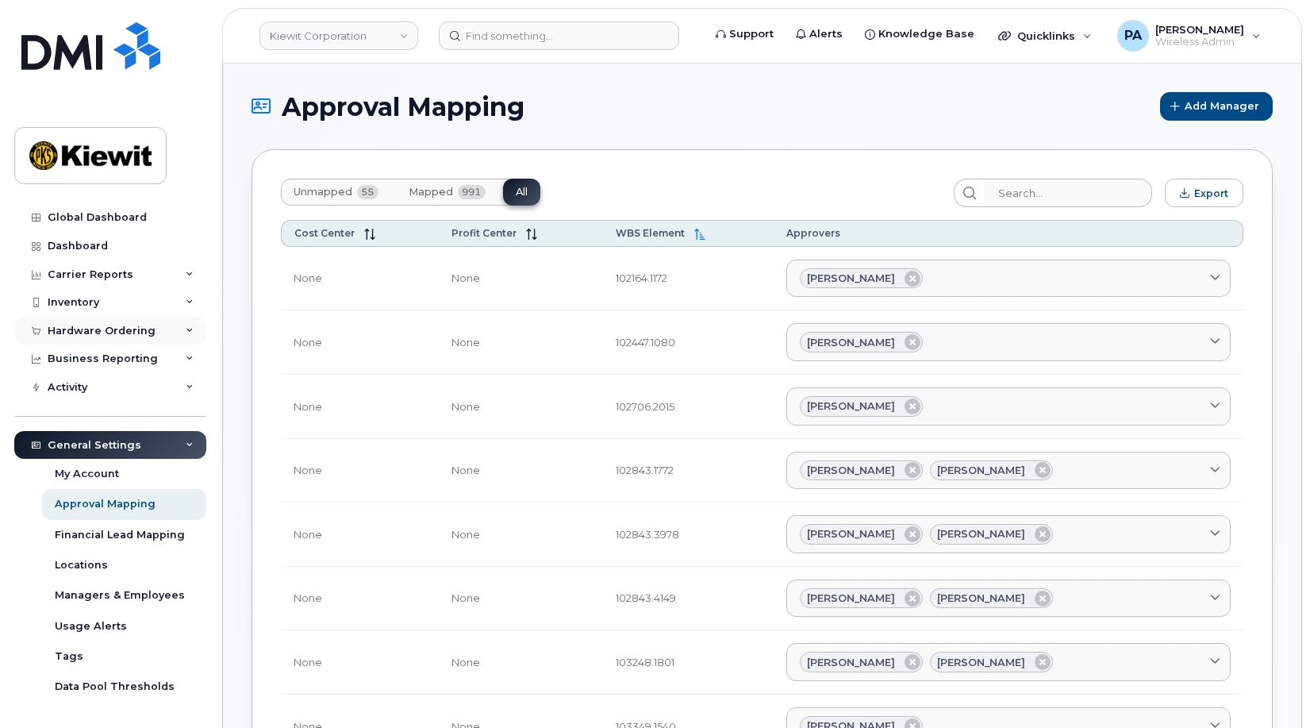
click at [109, 332] on div "Hardware Ordering" at bounding box center [102, 331] width 108 height 13
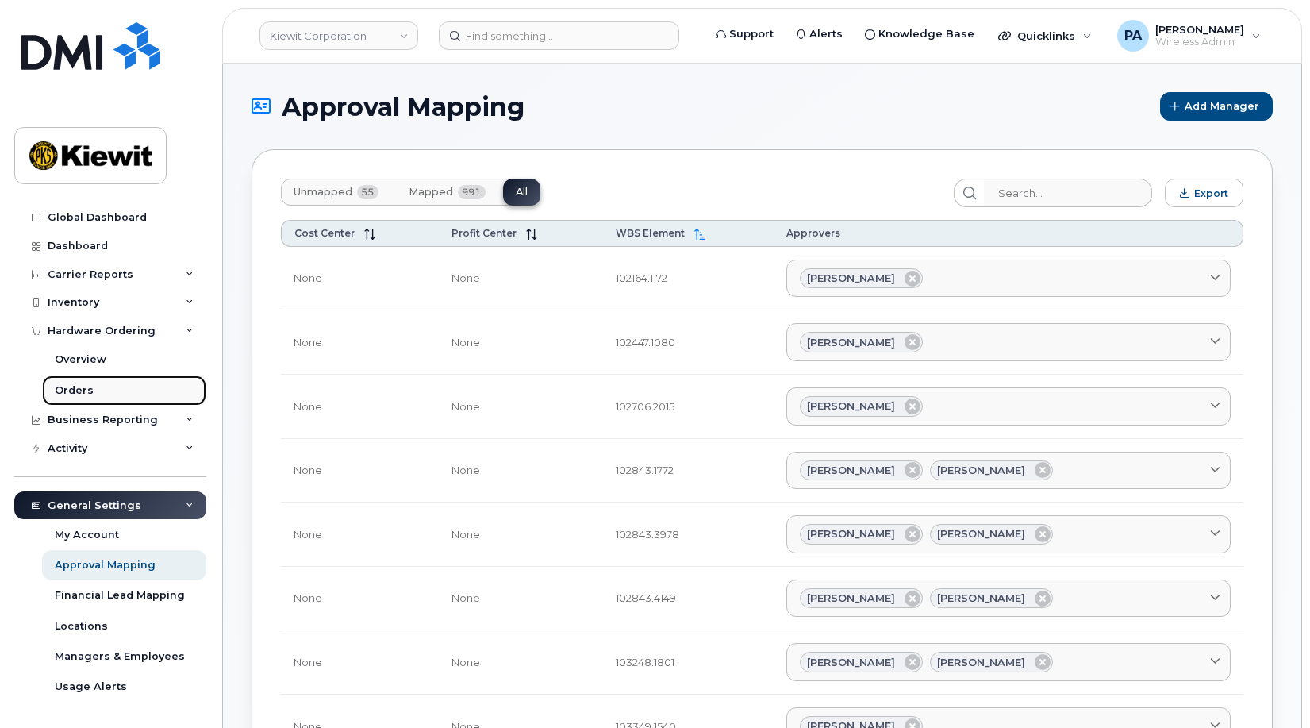
click at [100, 391] on link "Orders" at bounding box center [124, 390] width 164 height 30
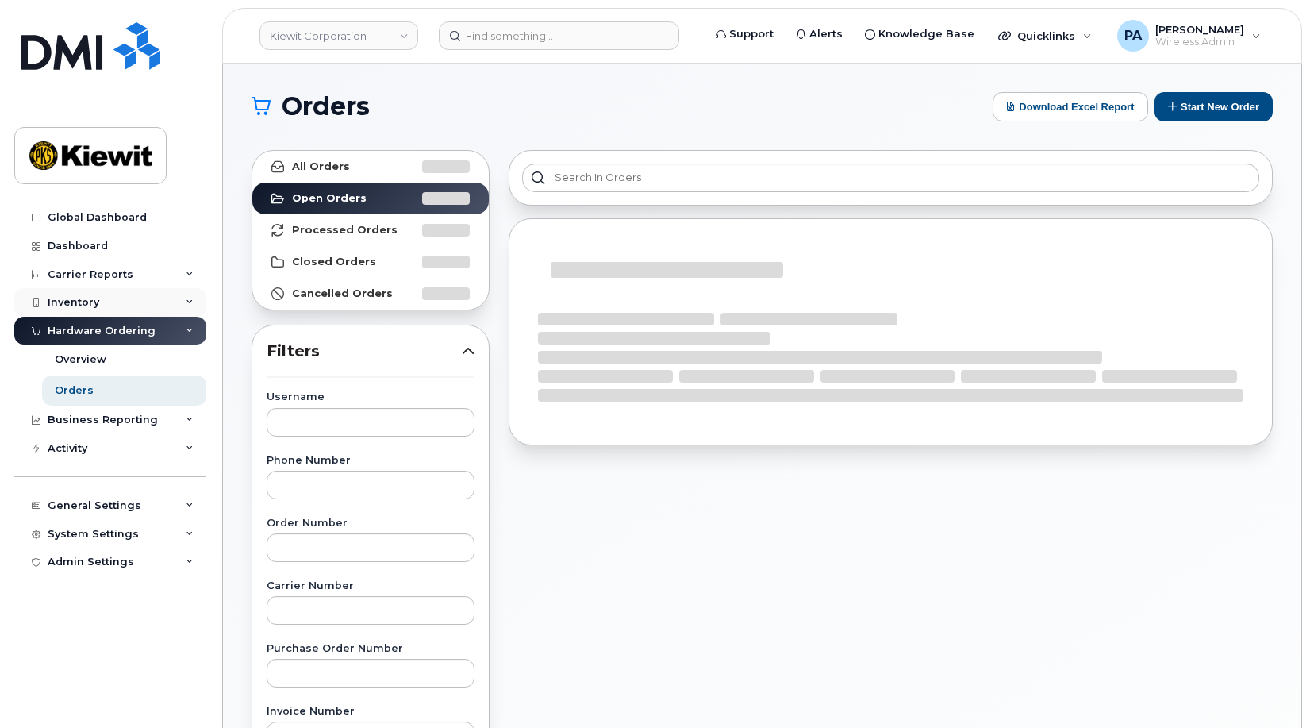
click at [79, 309] on div "Inventory" at bounding box center [110, 302] width 192 height 29
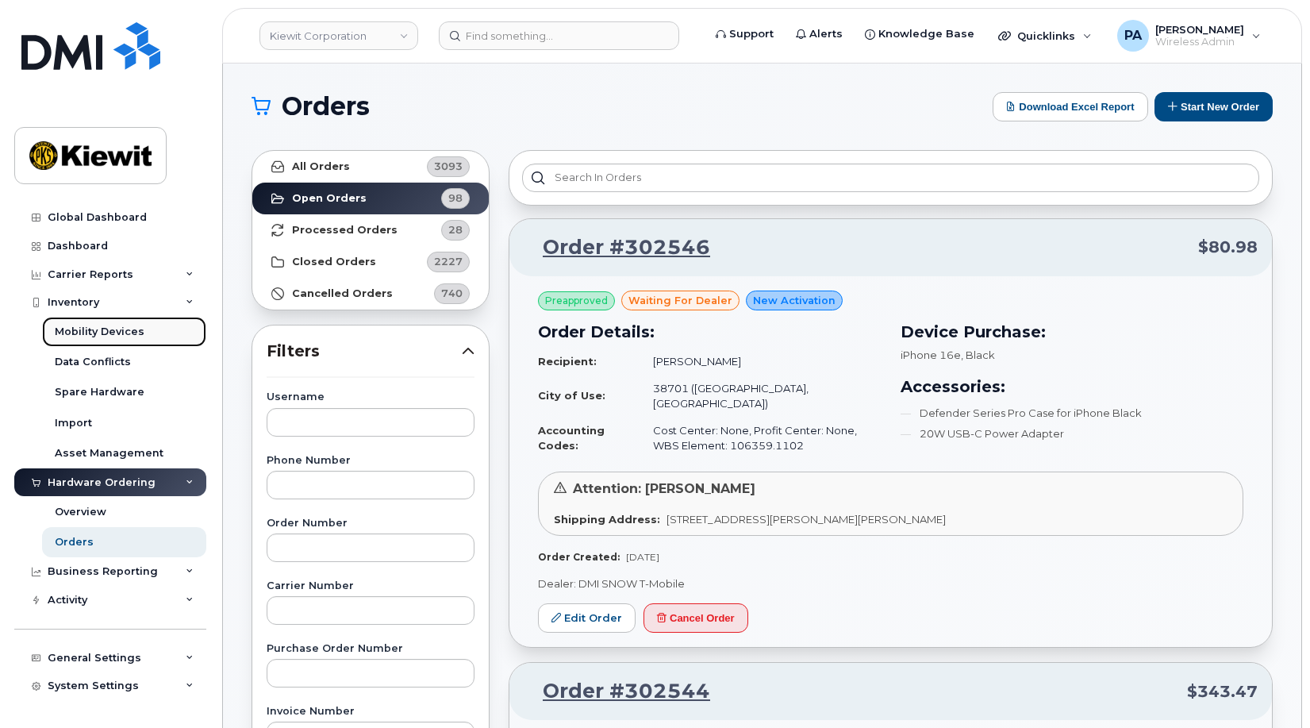
click at [104, 333] on div "Mobility Devices" at bounding box center [100, 332] width 90 height 14
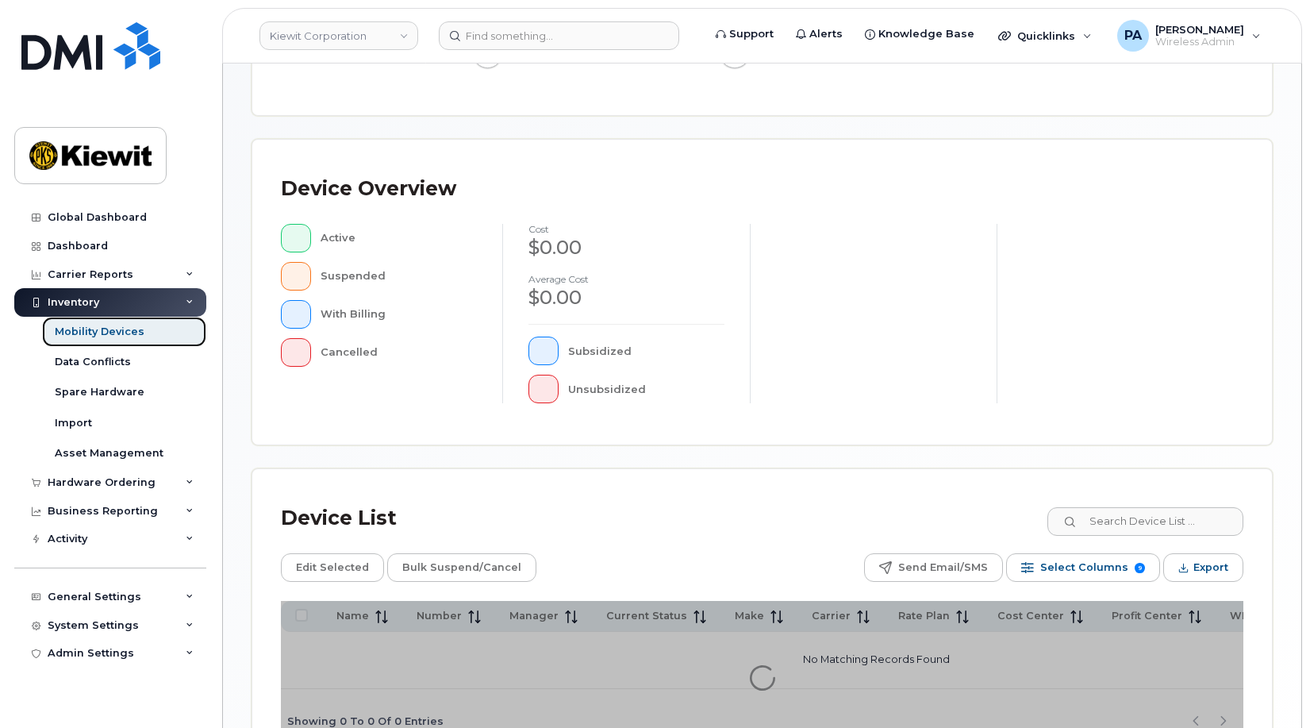
scroll to position [429, 0]
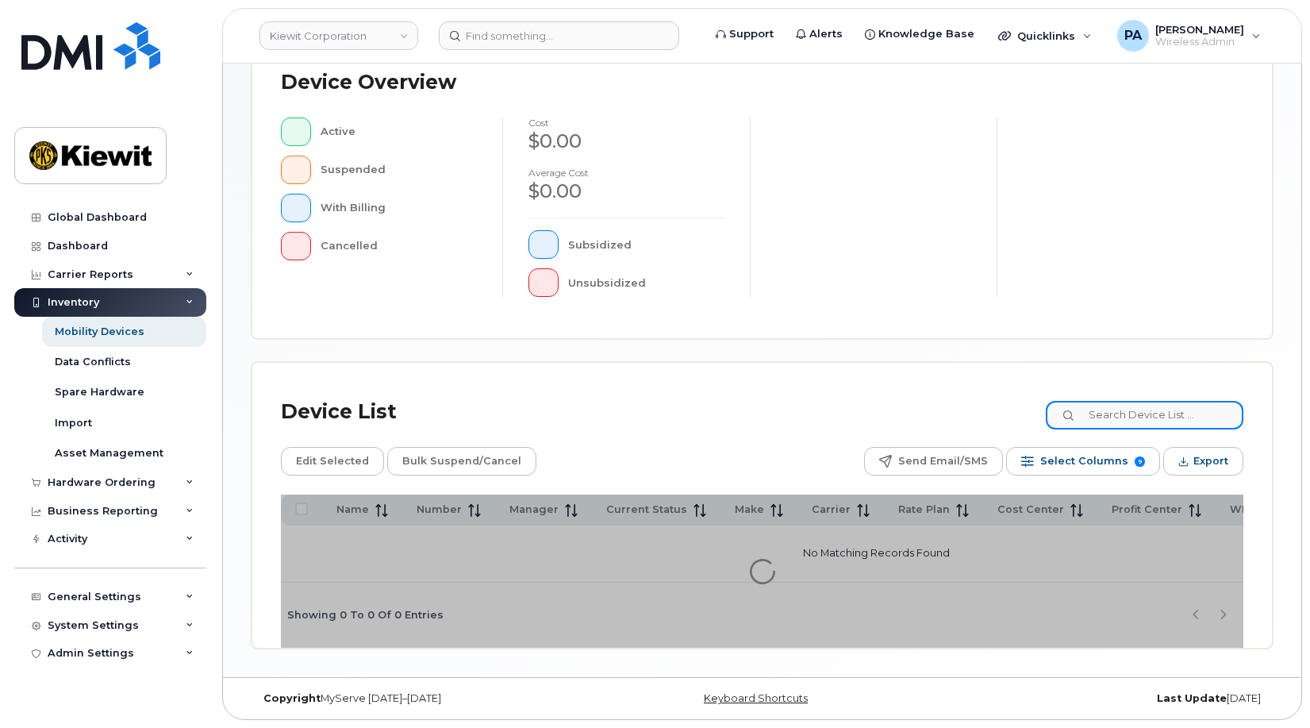
click at [1188, 410] on input at bounding box center [1145, 415] width 198 height 29
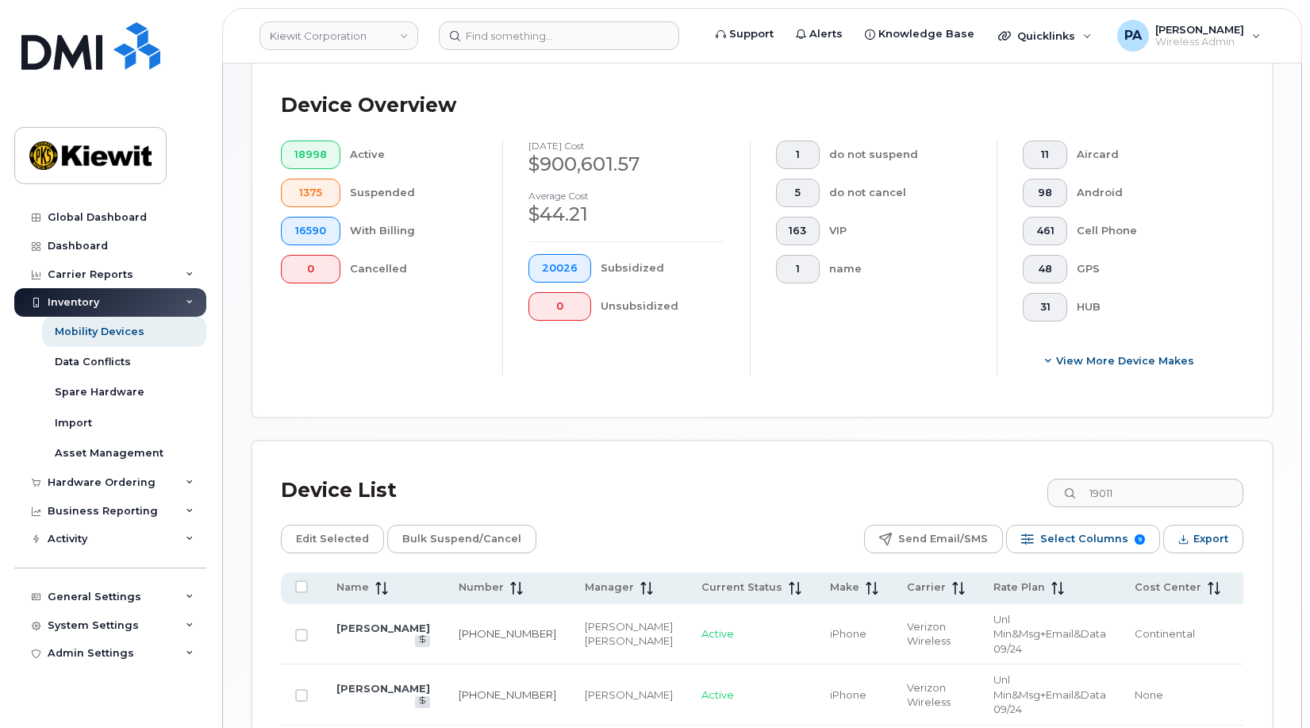
click at [830, 379] on div "Device Overview 18998 Active 1375 Suspended 16590 With Billing 0 Cancelled Sept…" at bounding box center [762, 236] width 963 height 303
click at [1135, 586] on span "Cost Center" at bounding box center [1168, 587] width 67 height 14
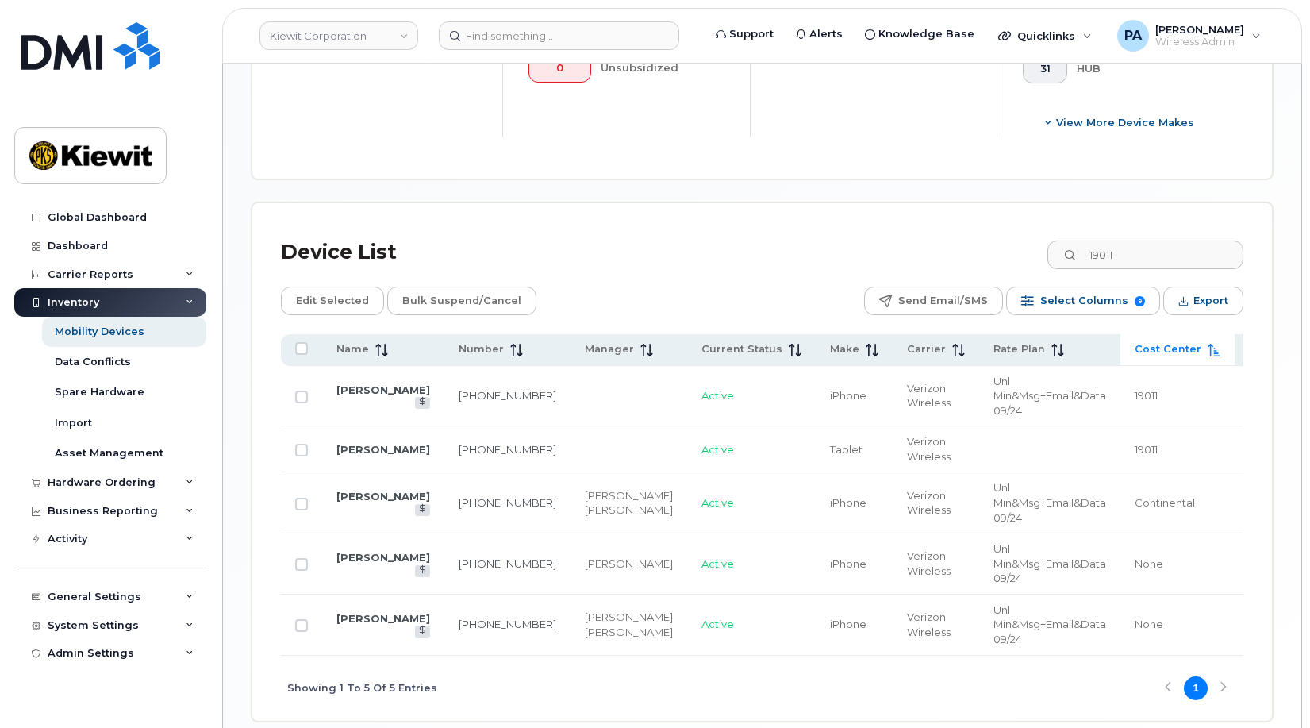
scroll to position [746, 0]
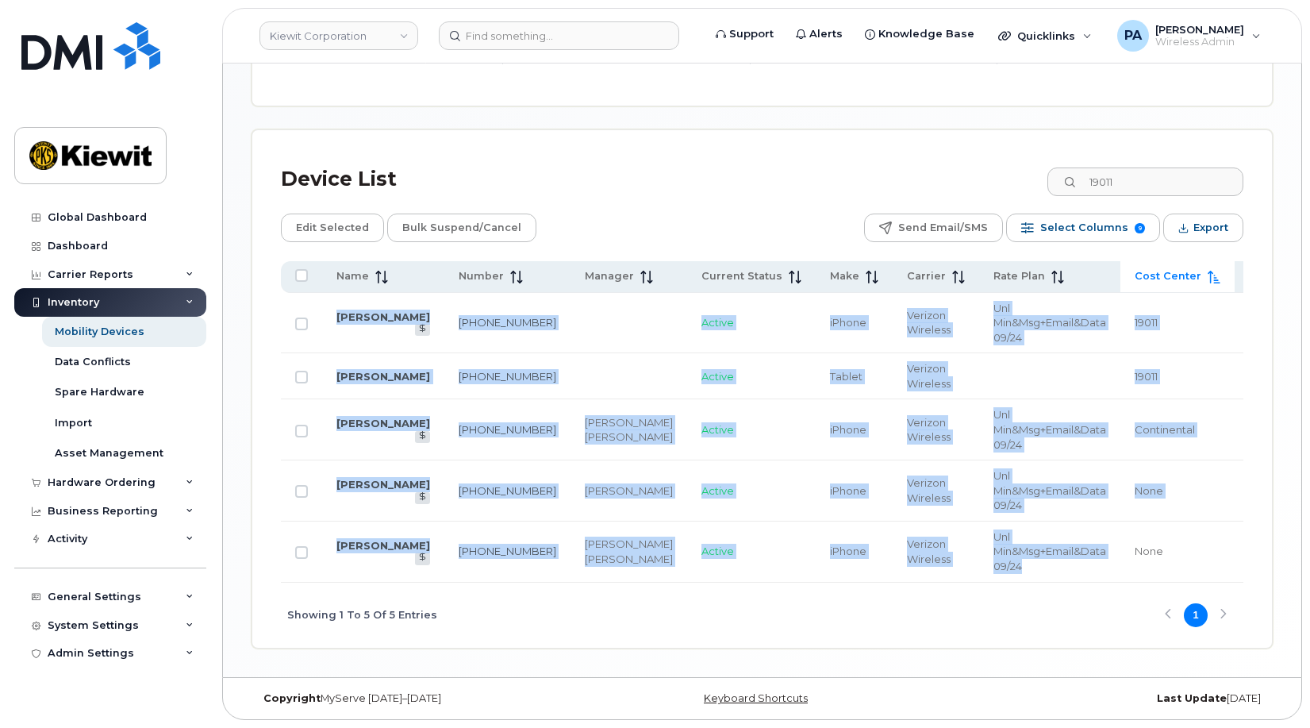
drag, startPoint x: 970, startPoint y: 589, endPoint x: 1167, endPoint y: 591, distance: 196.8
click at [1167, 582] on div "Name Number Manager Current Status Make Carrier Rate Plan Cost Center Profit Ce…" at bounding box center [762, 421] width 963 height 321
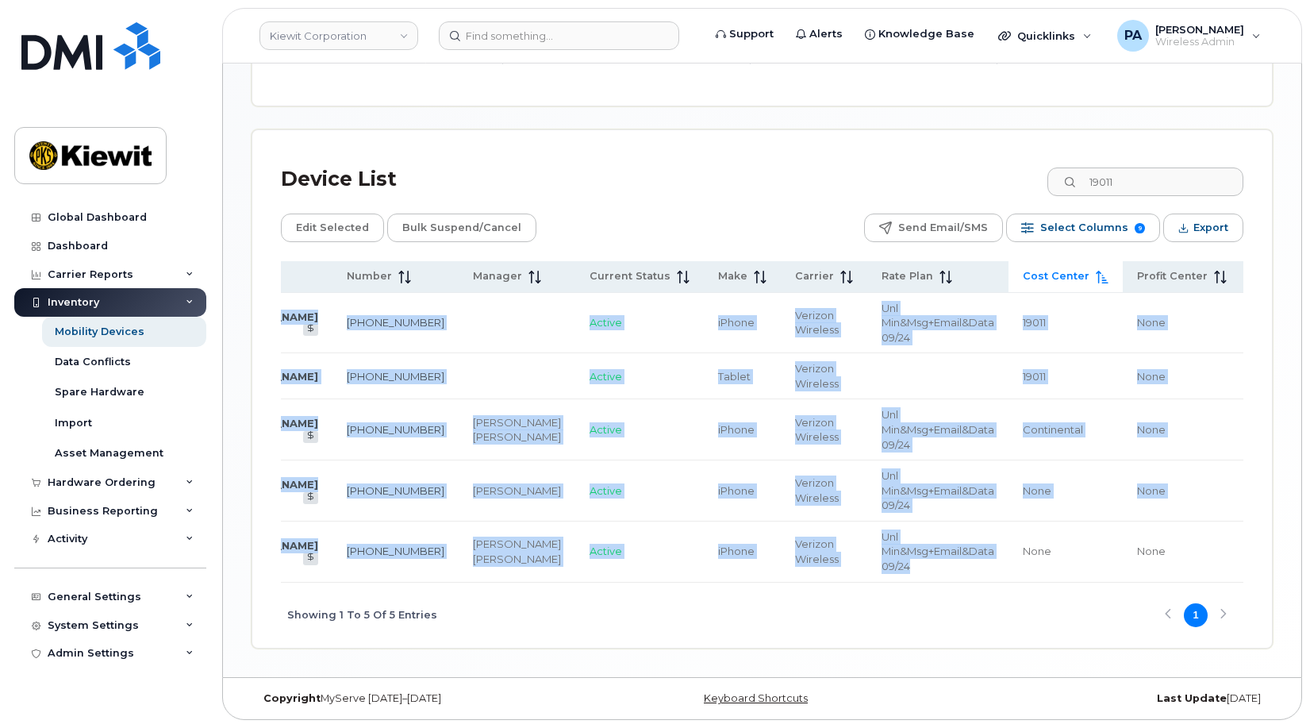
scroll to position [0, 0]
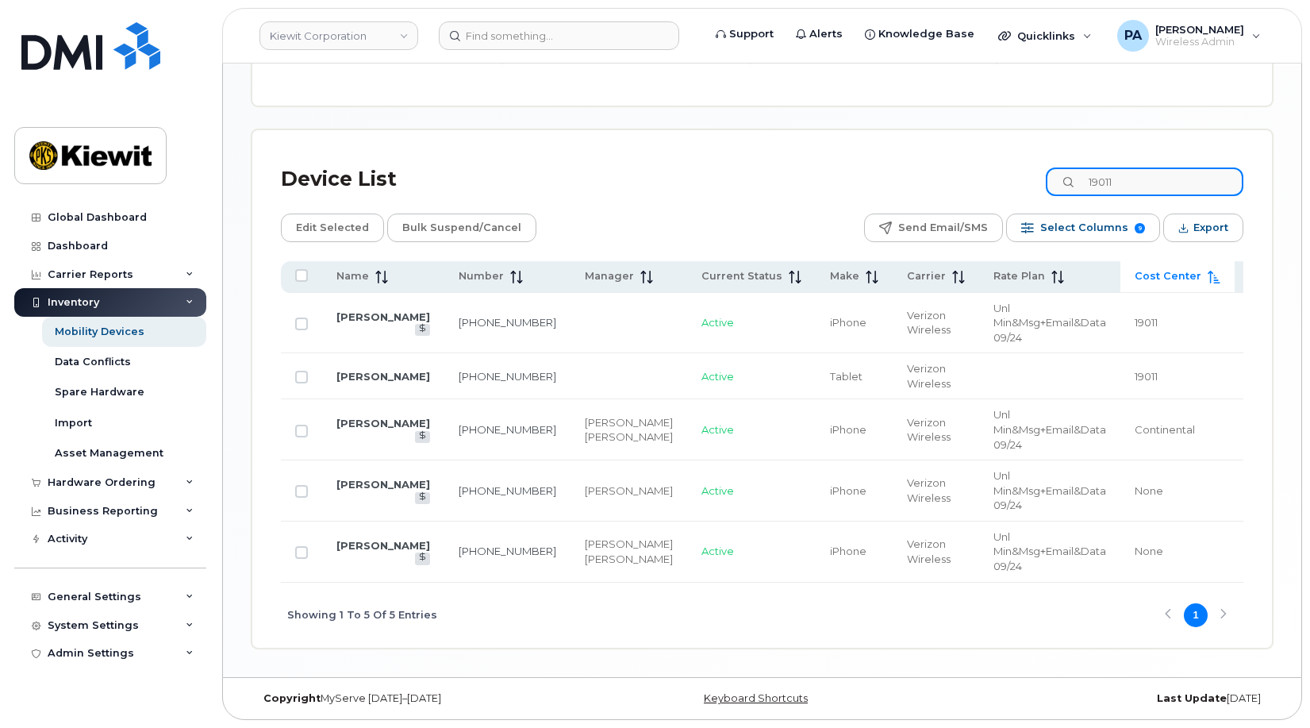
drag, startPoint x: 1179, startPoint y: 179, endPoint x: 933, endPoint y: 163, distance: 246.6
click at [950, 163] on div "Device List 19011" at bounding box center [762, 179] width 963 height 41
click at [1193, 176] on input "19011" at bounding box center [1145, 181] width 198 height 29
drag, startPoint x: 1096, startPoint y: 175, endPoint x: 994, endPoint y: 161, distance: 103.3
click at [994, 161] on div "Device List 19011" at bounding box center [762, 179] width 963 height 41
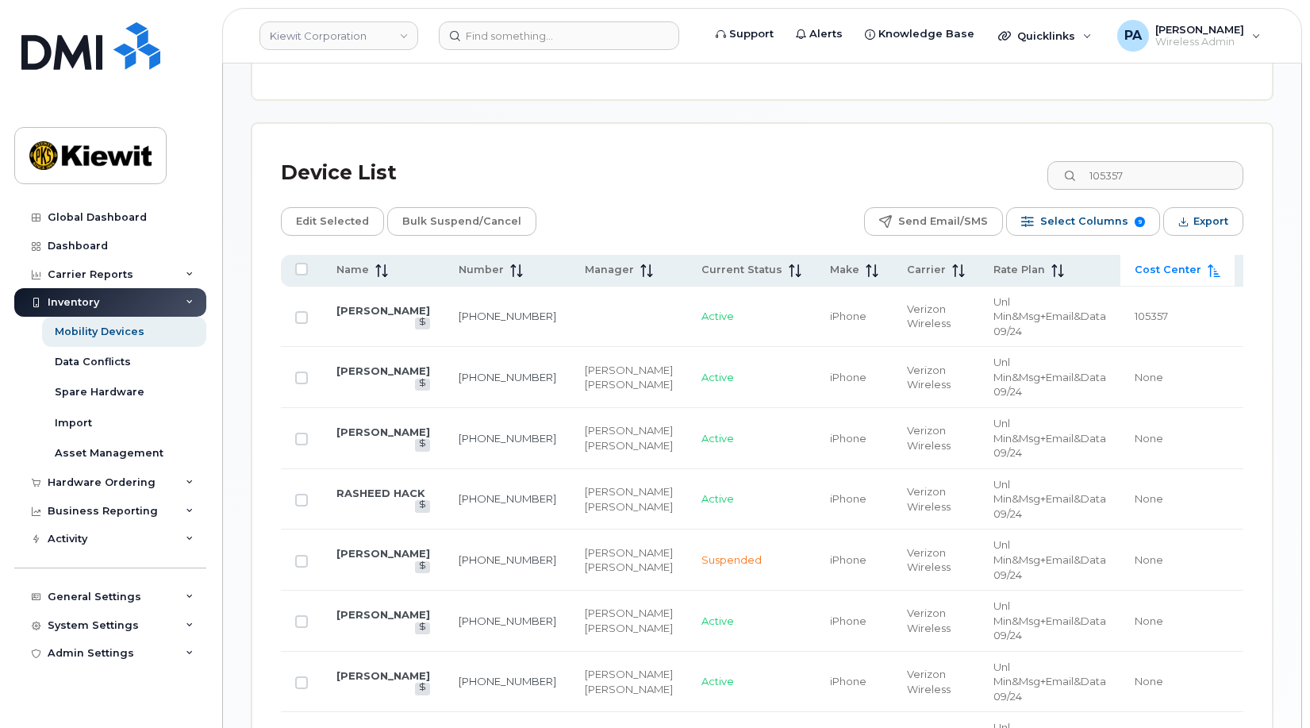
drag, startPoint x: 1201, startPoint y: 394, endPoint x: 1405, endPoint y: 388, distance: 204.8
click at [1309, 388] on html "Kiewit Corporation Support Alerts Knowledge Base Quicklinks Suspend / Cancel De…" at bounding box center [655, 414] width 1310 height 2320
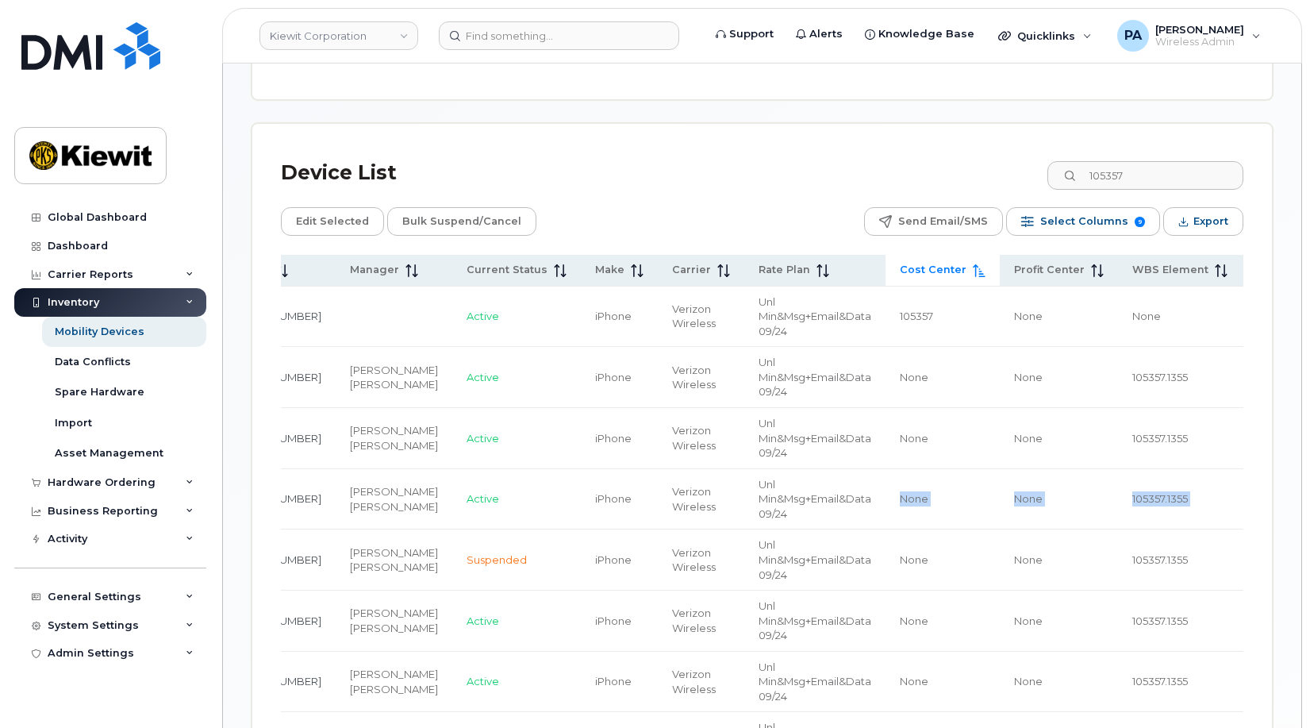
scroll to position [0, 270]
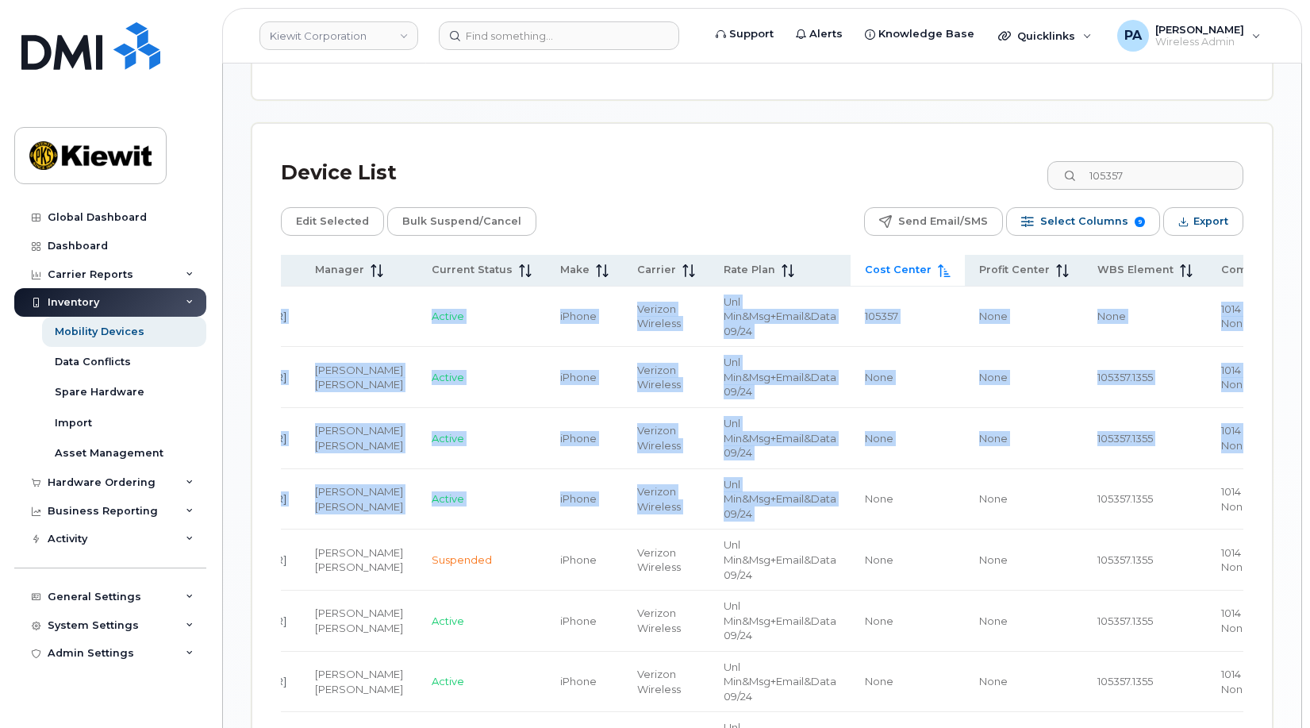
drag, startPoint x: 1054, startPoint y: 562, endPoint x: 1230, endPoint y: 563, distance: 176.2
click at [1240, 530] on tr "RASHEED HACK 201-783-3125 Dameon Myrie Liliia Godunok Active iPhone Verizon Wir…" at bounding box center [675, 499] width 1328 height 61
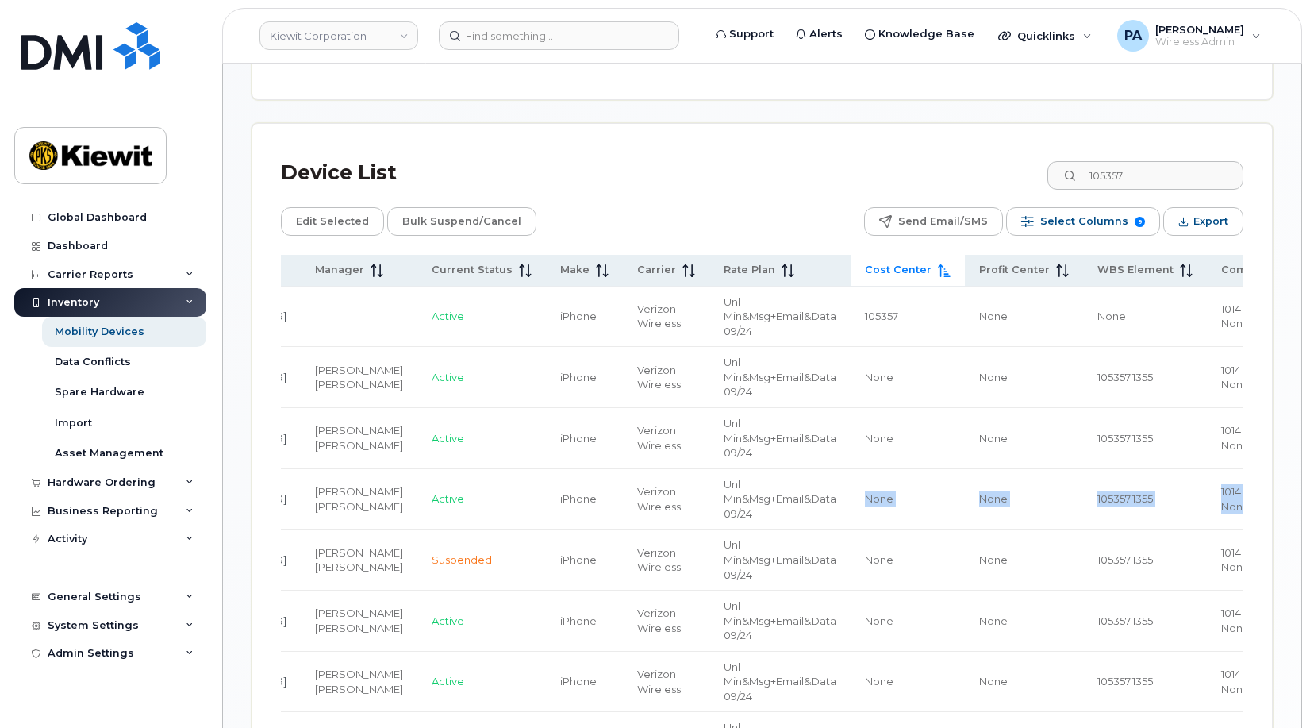
click at [1097, 505] on span "105357.1355" at bounding box center [1125, 498] width 56 height 13
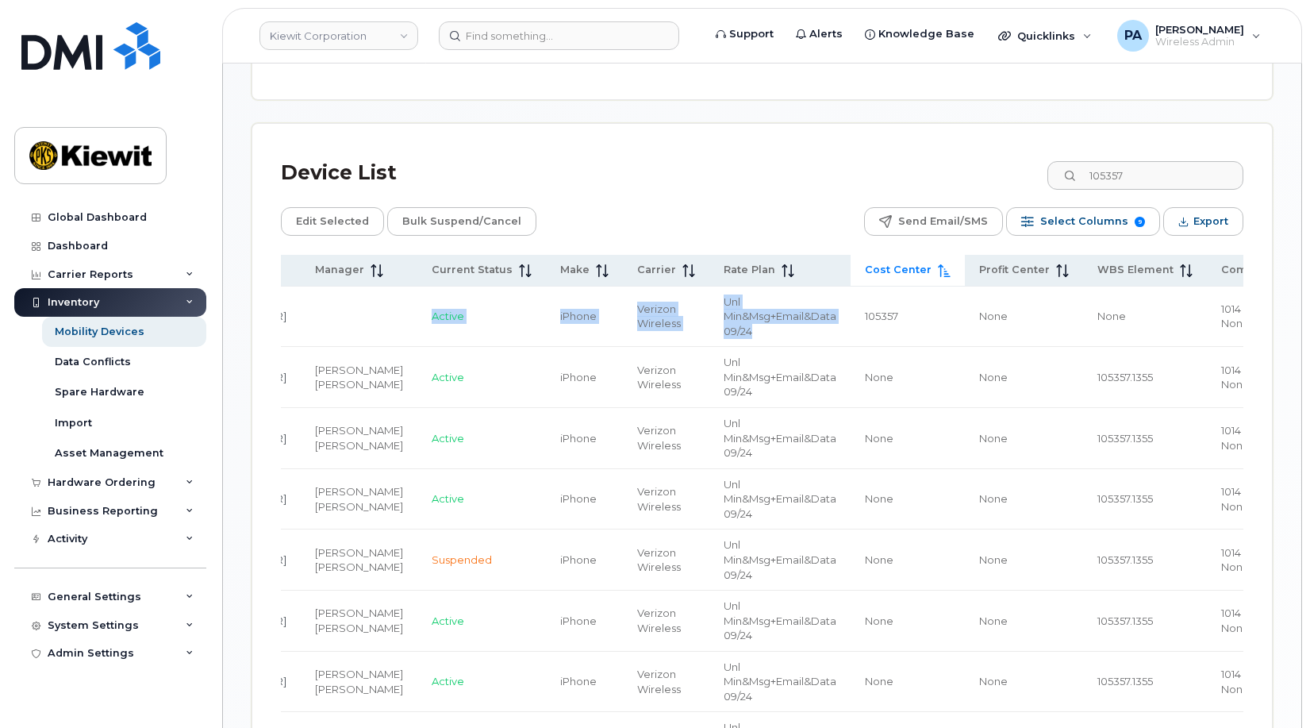
scroll to position [0, 0]
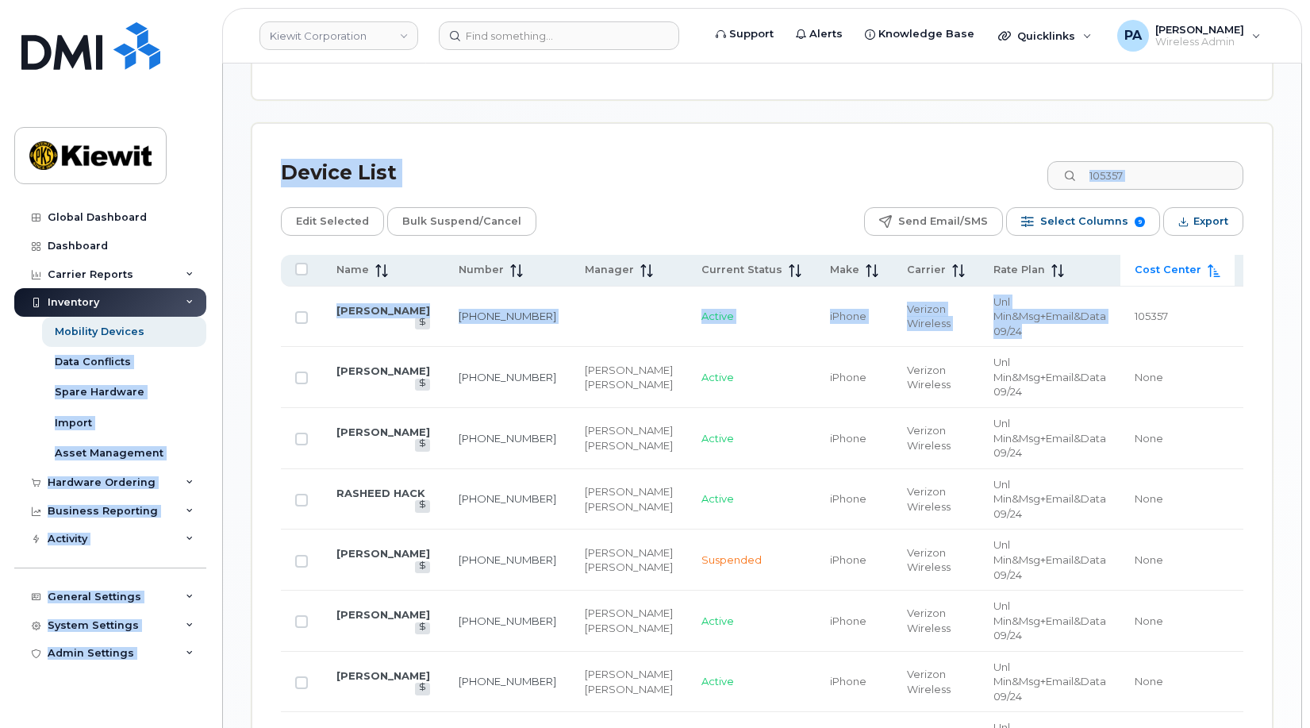
drag, startPoint x: 576, startPoint y: 330, endPoint x: 190, endPoint y: 319, distance: 385.8
click at [223, 319] on div "Kiewit Corporation Support Alerts Knowledge Base Quicklinks Suspend / Cancel De…" at bounding box center [762, 420] width 1078 height 2205
drag, startPoint x: 190, startPoint y: 319, endPoint x: 361, endPoint y: 320, distance: 170.6
click at [1166, 178] on input "105357" at bounding box center [1145, 175] width 198 height 29
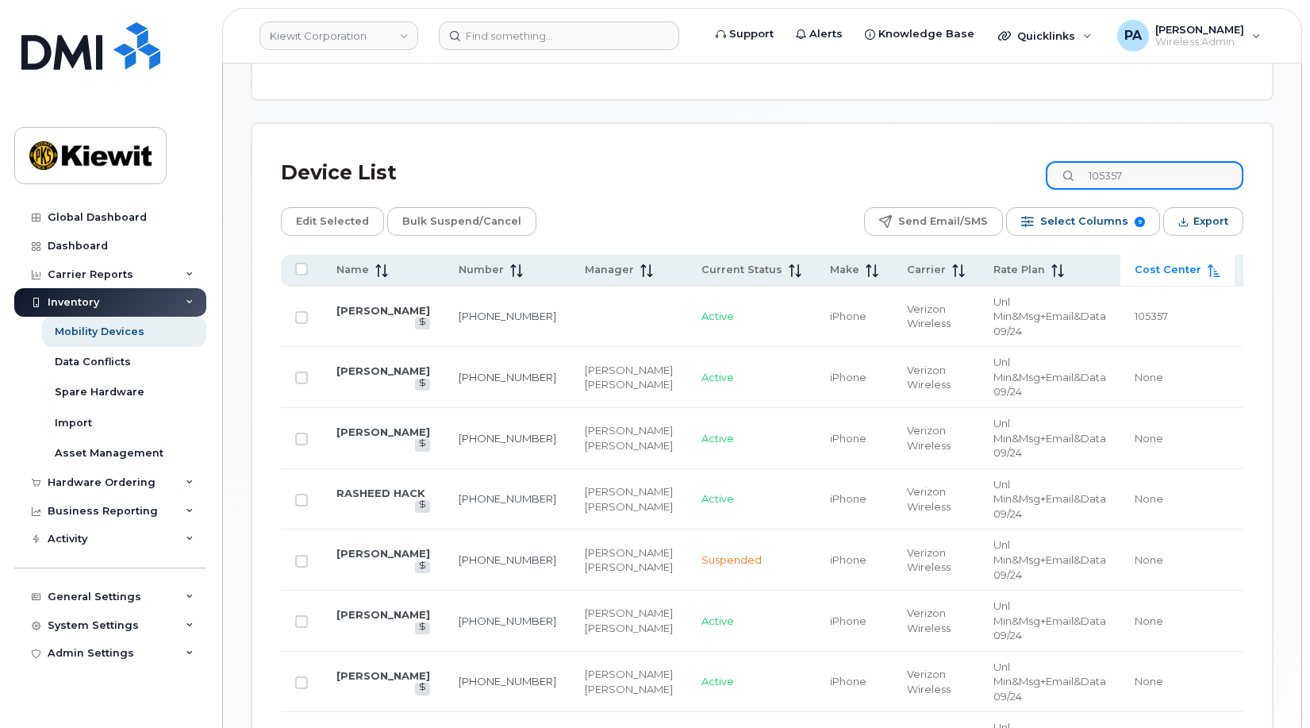
drag, startPoint x: 1100, startPoint y: 180, endPoint x: 765, endPoint y: 164, distance: 335.2
click at [766, 164] on div "Device List 105357" at bounding box center [762, 172] width 963 height 41
paste input "6495"
type input "106495"
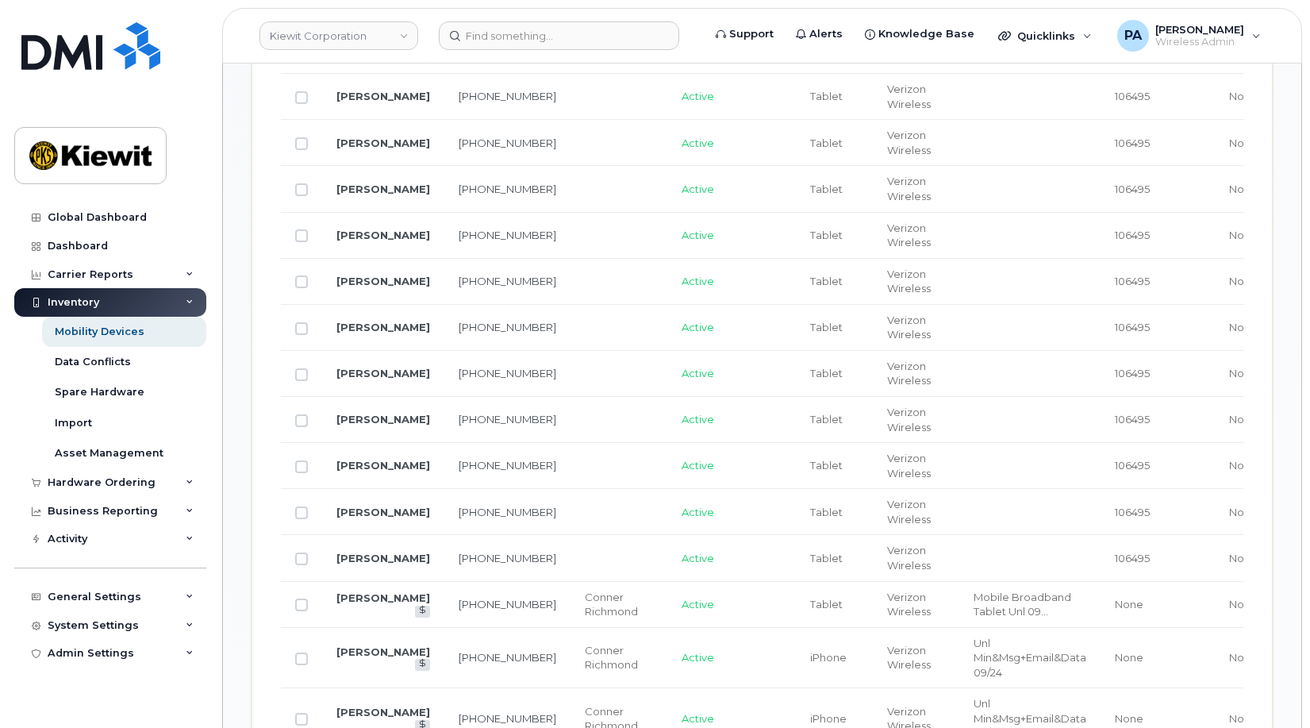
scroll to position [1222, 0]
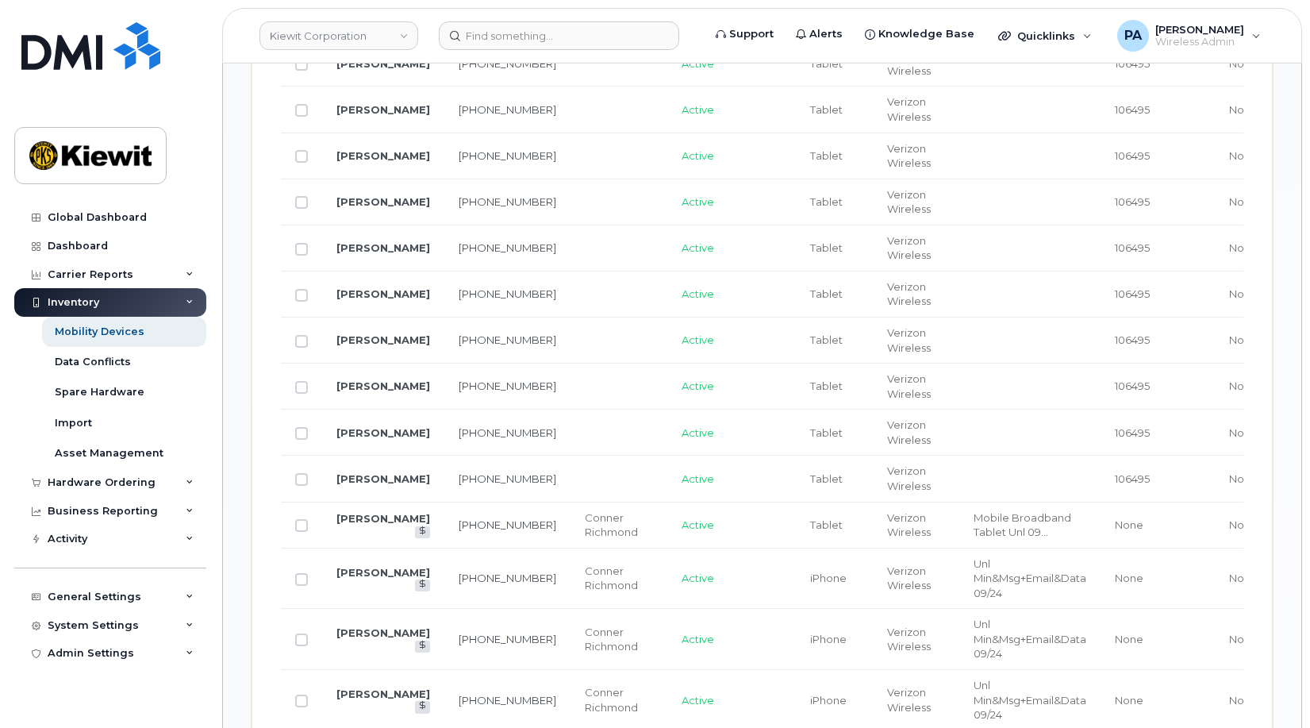
drag, startPoint x: 1220, startPoint y: 486, endPoint x: 1270, endPoint y: 483, distance: 50.8
click at [1289, 486] on div "Mobility Devices Devices Save Report Import from CSV Export to CSV Add Device F…" at bounding box center [762, 725] width 1078 height 3768
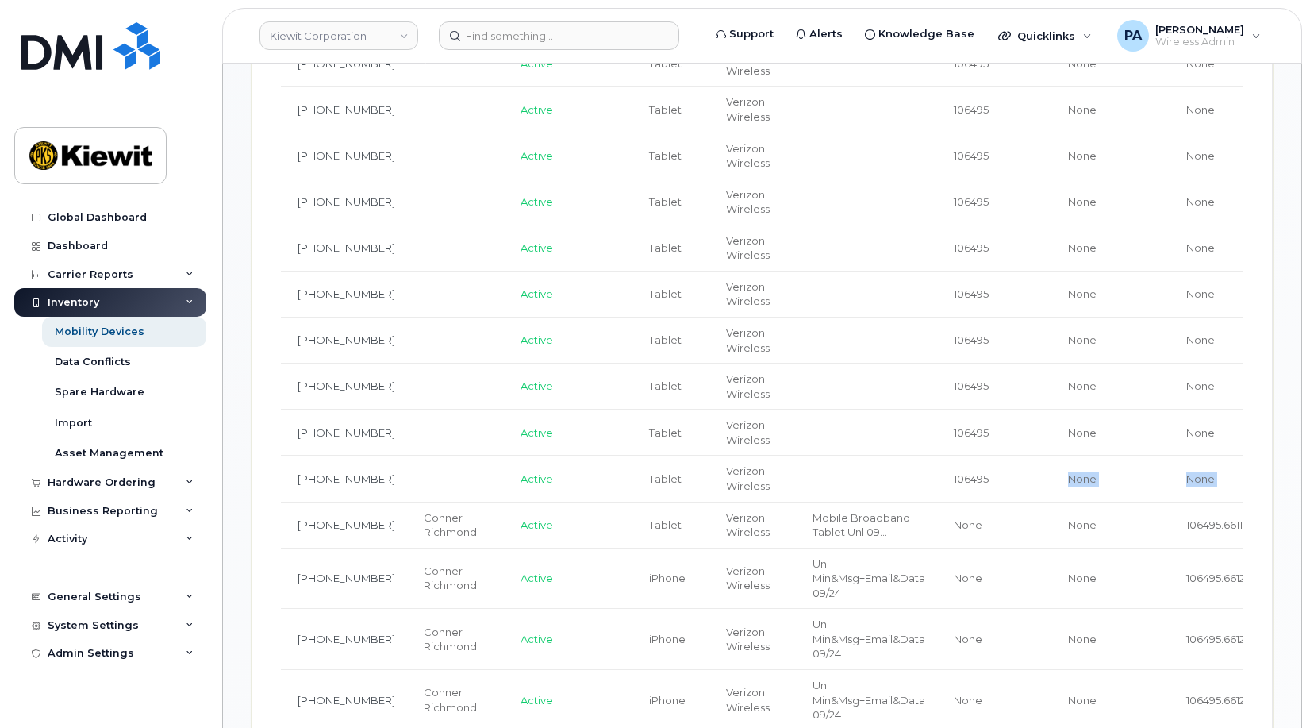
scroll to position [0, 270]
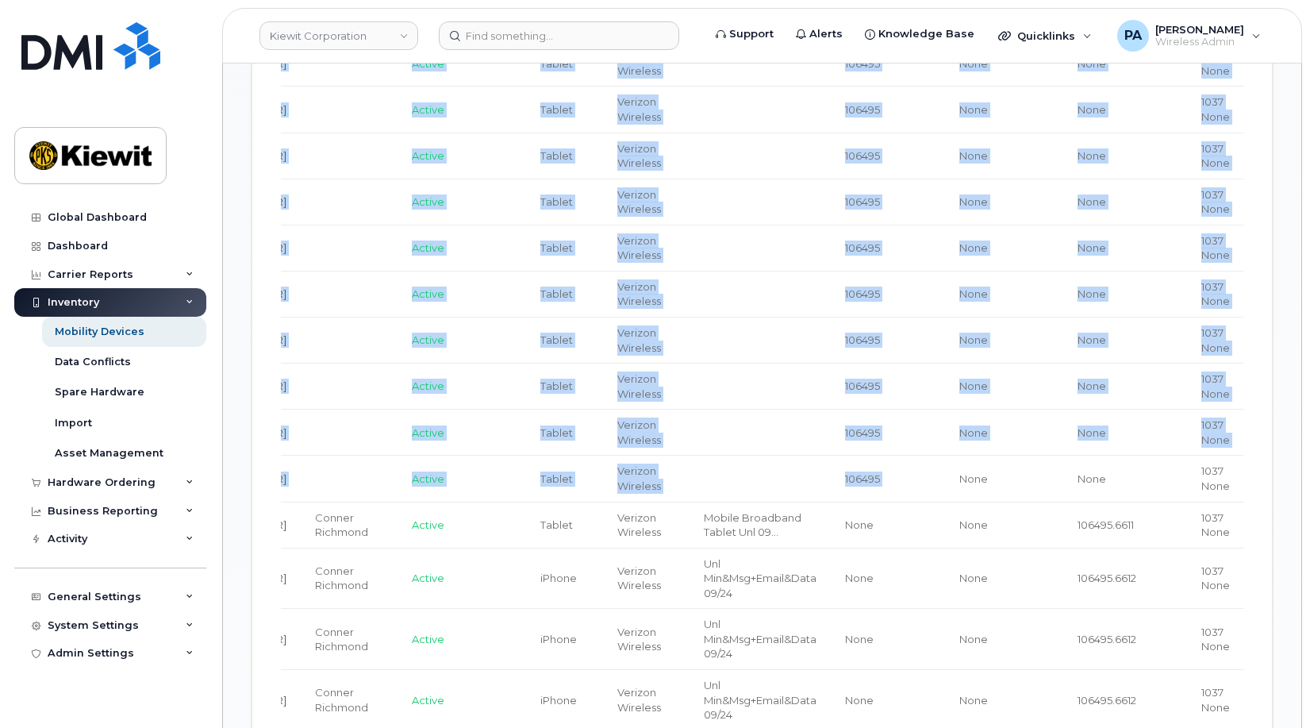
click at [1274, 481] on div "Mobility Devices Devices Save Report Import from CSV Export to CSV Add Device F…" at bounding box center [762, 725] width 1078 height 3768
click at [1096, 476] on td "None" at bounding box center [1125, 478] width 124 height 46
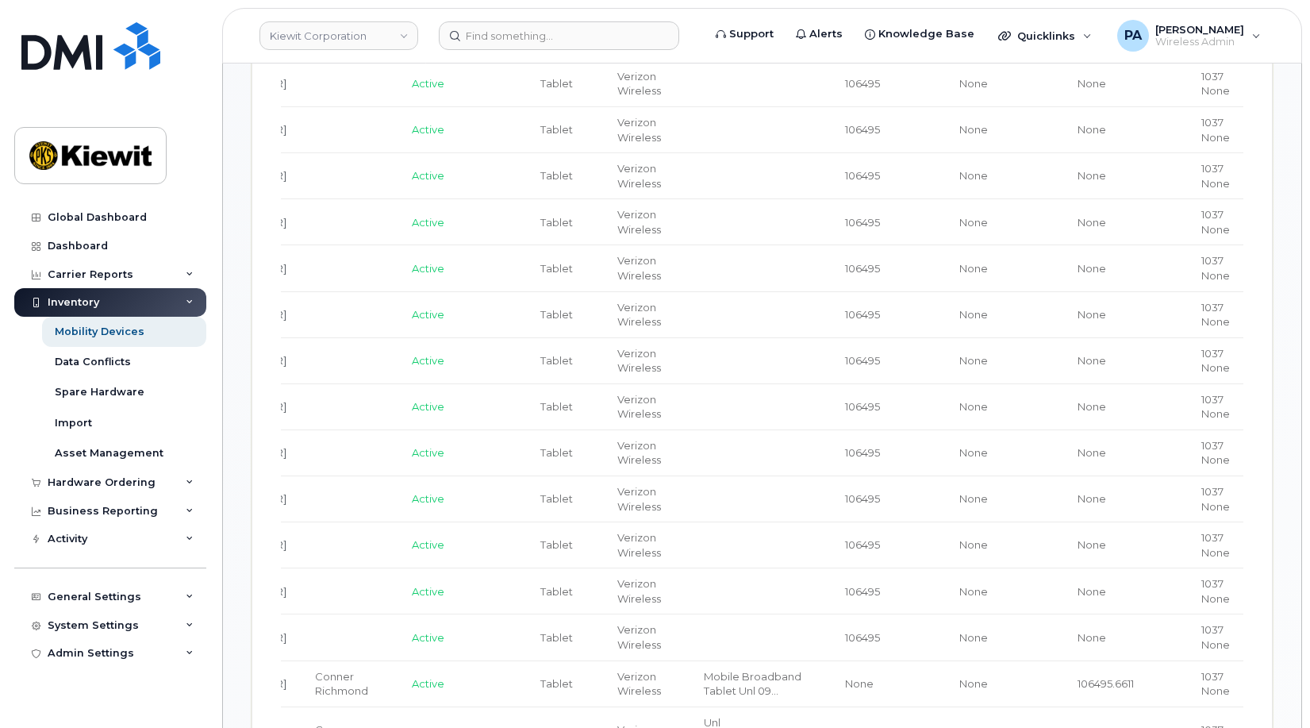
scroll to position [587, 0]
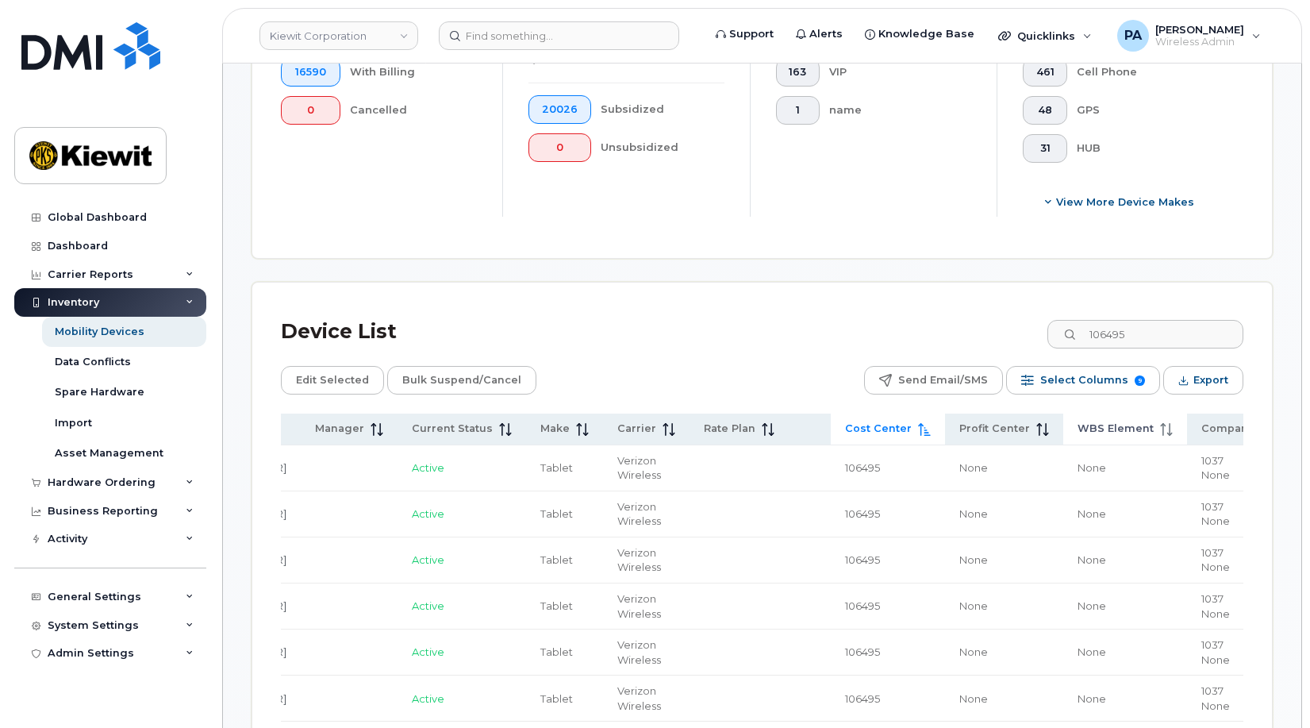
click at [1078, 431] on span "WBS Element" at bounding box center [1116, 428] width 76 height 14
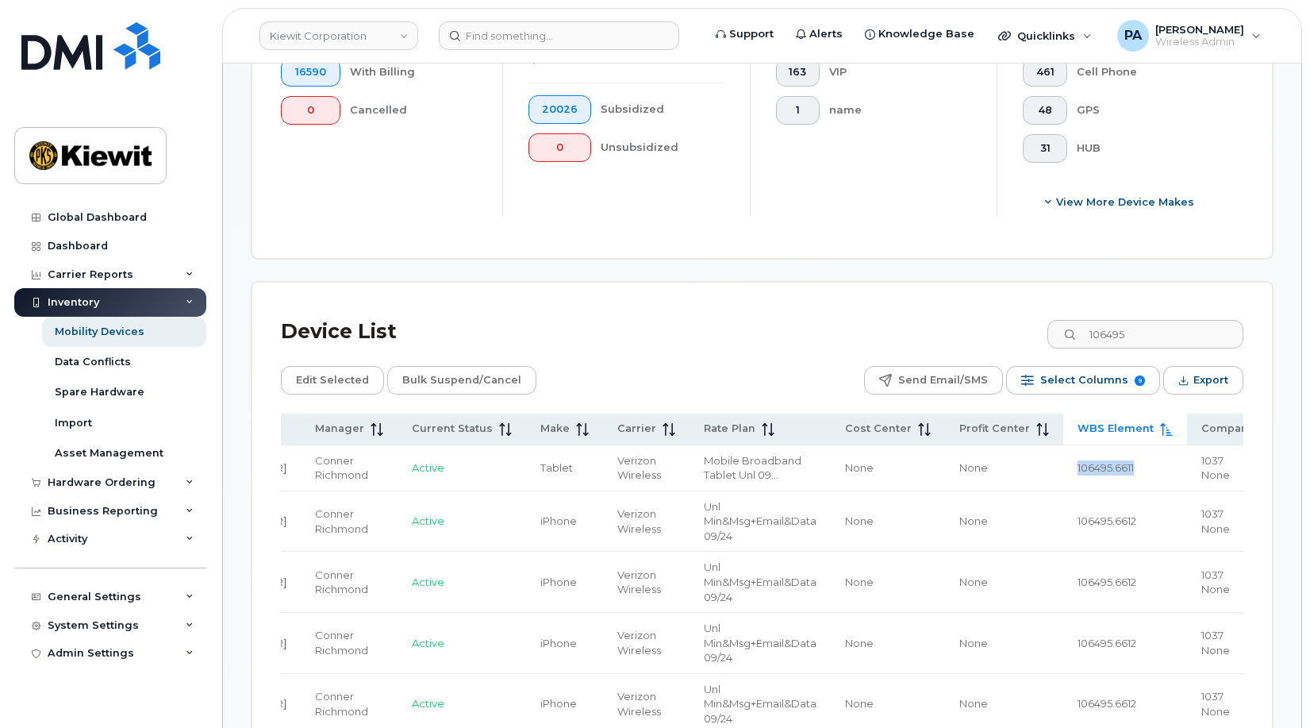
drag, startPoint x: 1087, startPoint y: 469, endPoint x: 1009, endPoint y: 467, distance: 77.8
click at [1063, 467] on td "106495.6611" at bounding box center [1125, 468] width 124 height 46
copy span "106495.6611"
drag, startPoint x: 1074, startPoint y: 522, endPoint x: 1013, endPoint y: 515, distance: 61.5
click at [1063, 515] on td "106495.6612" at bounding box center [1125, 521] width 124 height 61
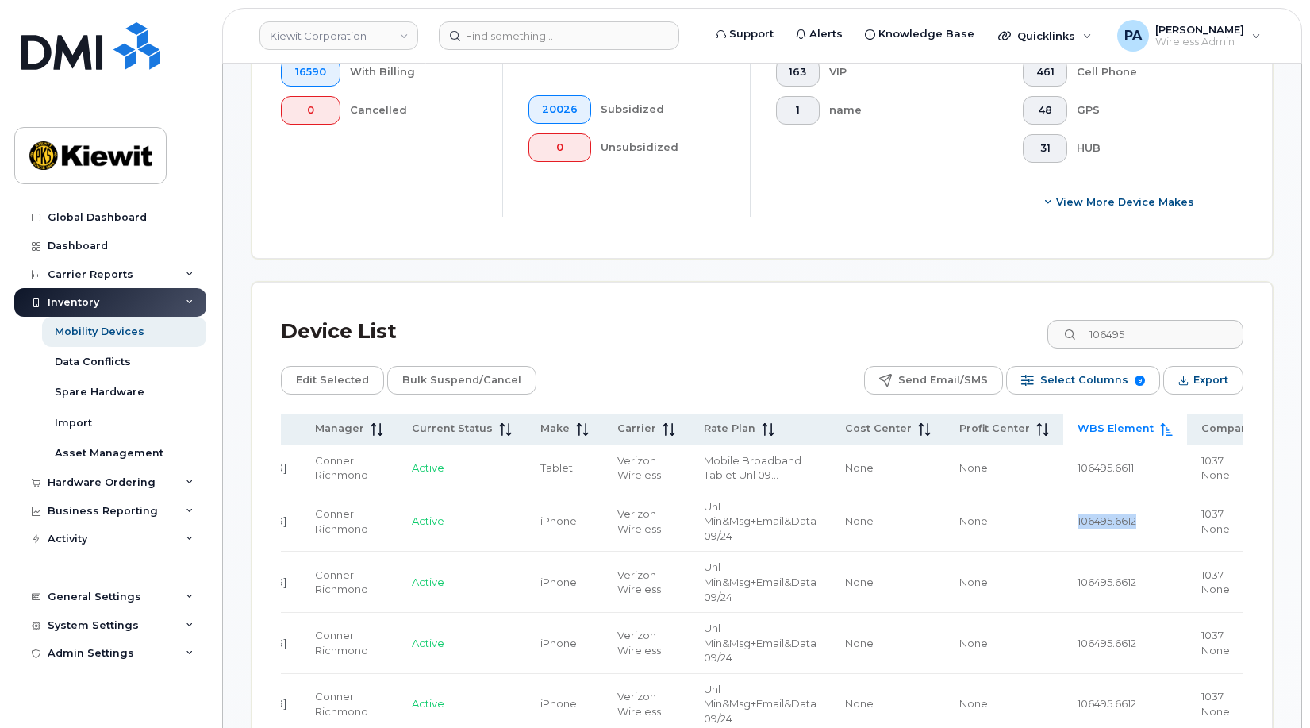
copy span "106495.6612"
click at [959, 425] on span "Profit Center" at bounding box center [994, 428] width 71 height 14
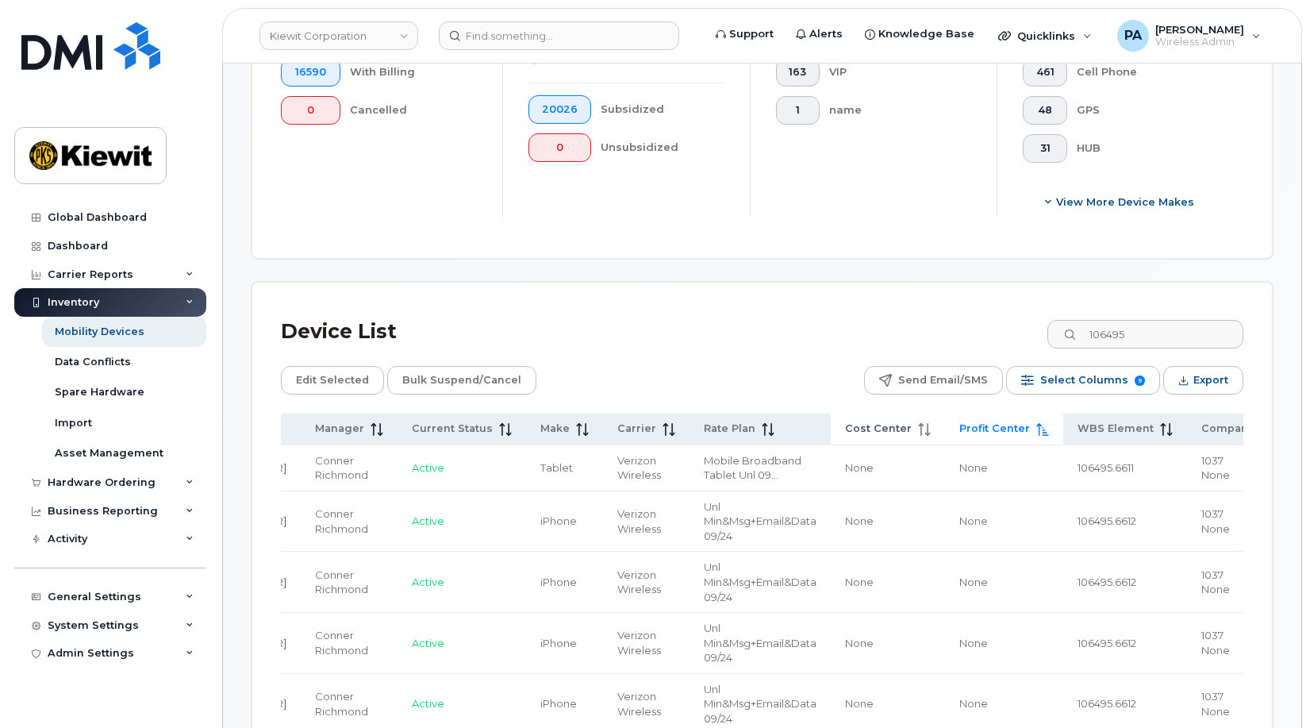
click at [845, 424] on span "Cost Center" at bounding box center [878, 428] width 67 height 14
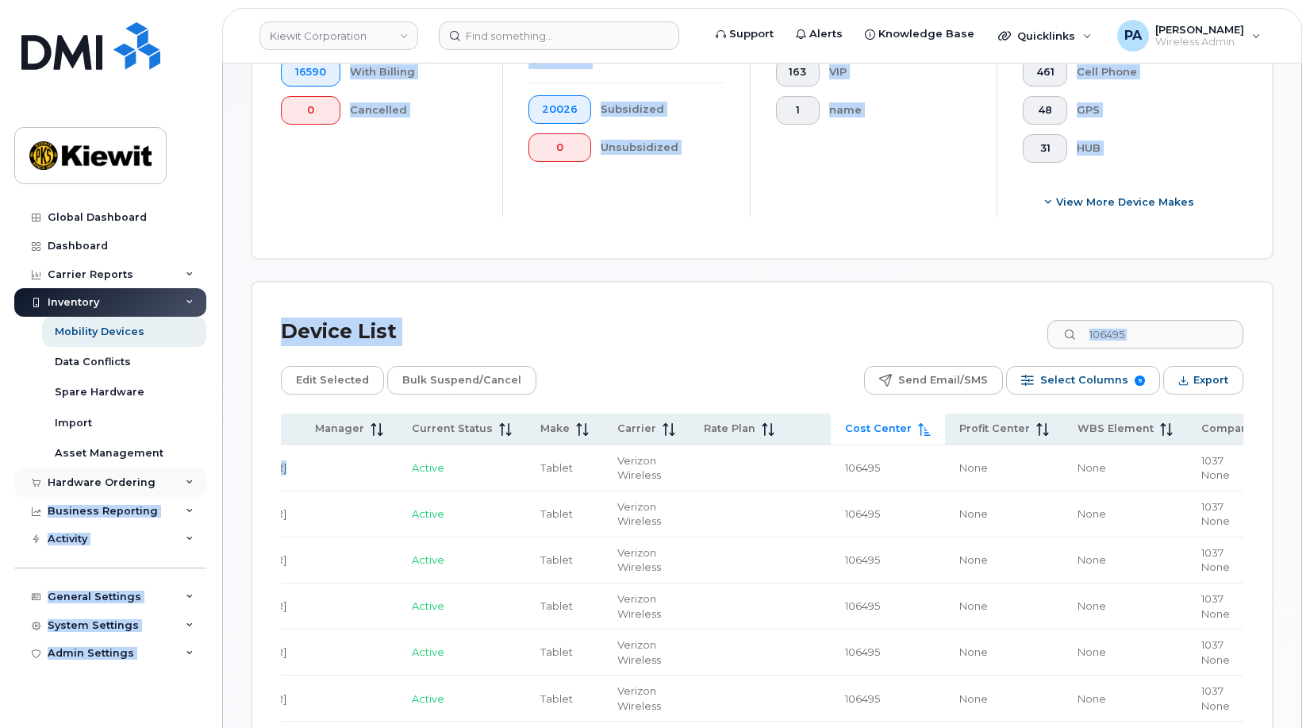
drag, startPoint x: 261, startPoint y: 486, endPoint x: 157, endPoint y: 472, distance: 104.9
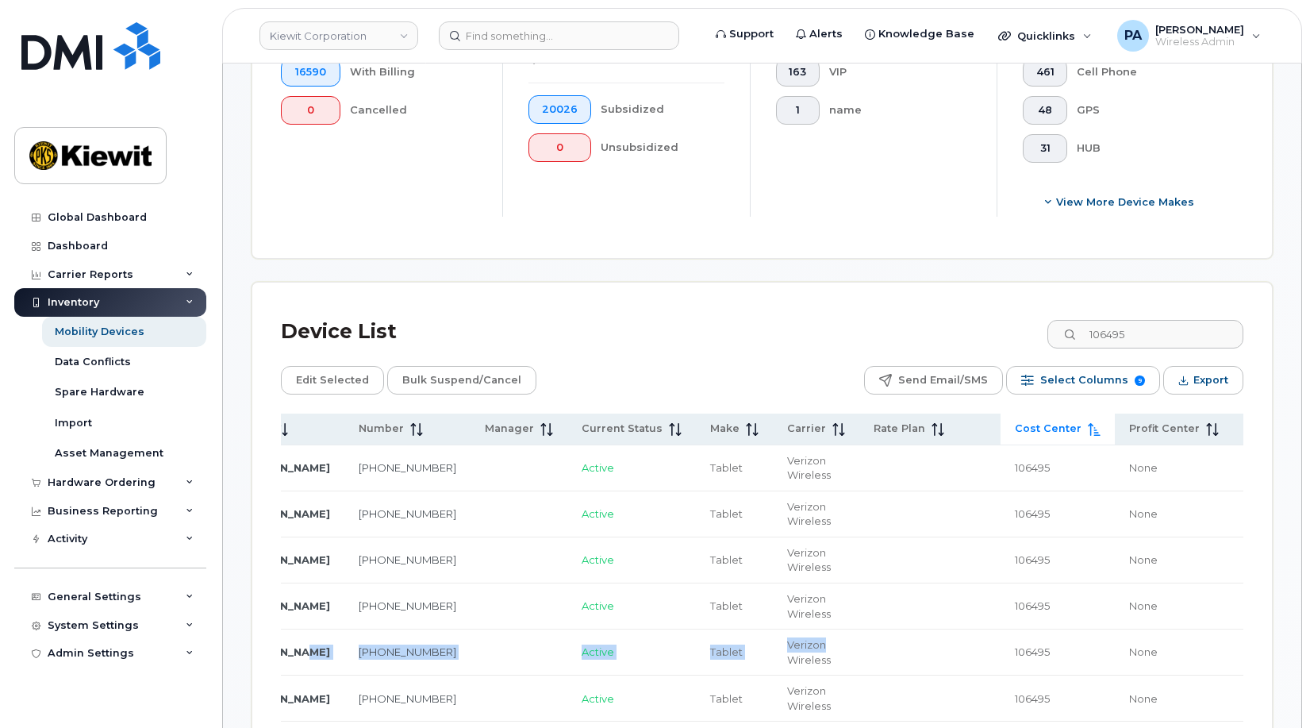
scroll to position [0, 0]
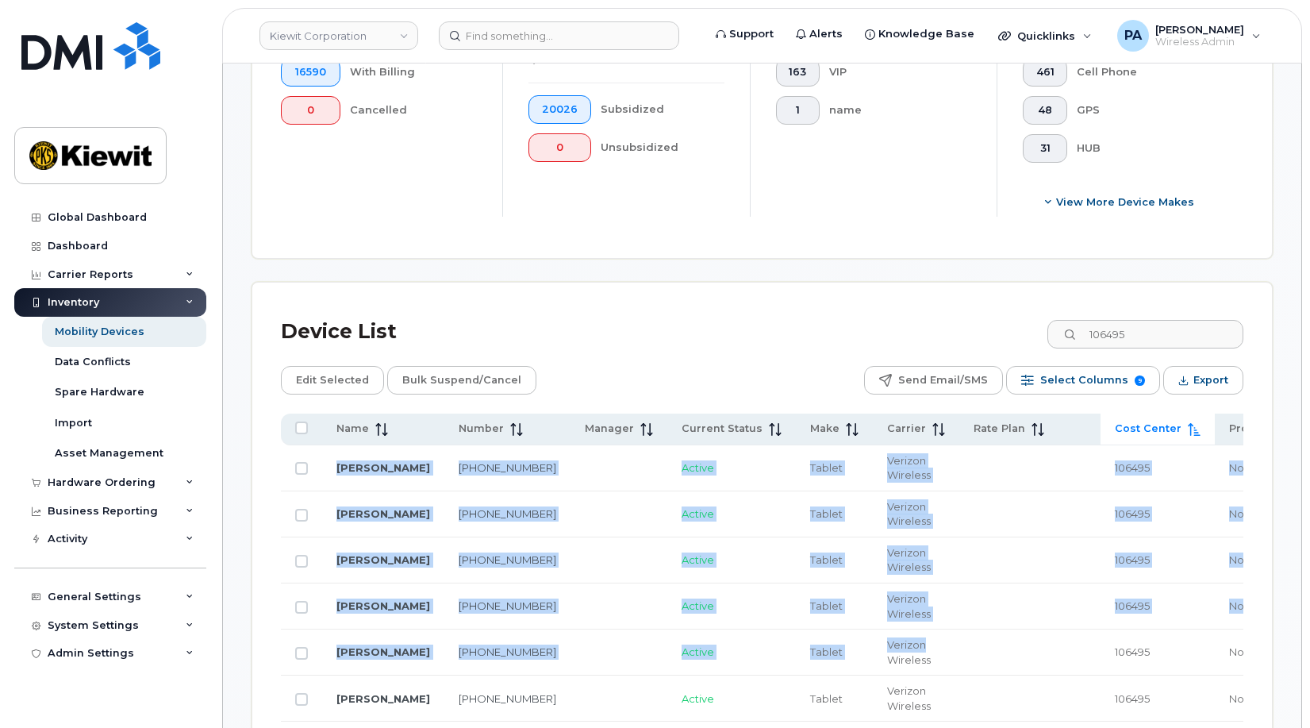
drag, startPoint x: 530, startPoint y: 646, endPoint x: 262, endPoint y: 639, distance: 268.3
drag, startPoint x: 262, startPoint y: 639, endPoint x: 300, endPoint y: 467, distance: 175.6
click at [300, 467] on input "Row Unselected" at bounding box center [301, 468] width 13 height 13
checkbox input "true"
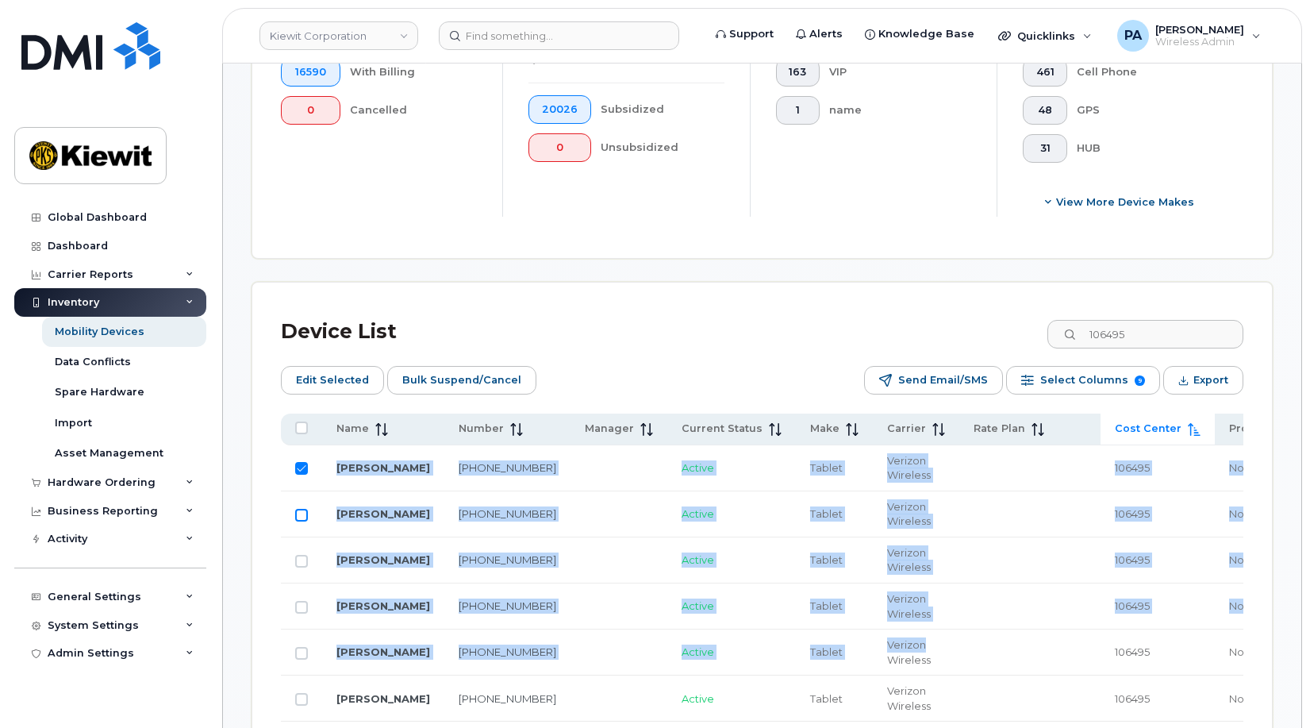
drag, startPoint x: 297, startPoint y: 515, endPoint x: 299, endPoint y: 524, distance: 9.0
click at [297, 516] on input "Row Unselected" at bounding box center [301, 515] width 13 height 13
checkbox input "true"
click at [302, 564] on input "Row Unselected" at bounding box center [301, 561] width 13 height 13
checkbox input "true"
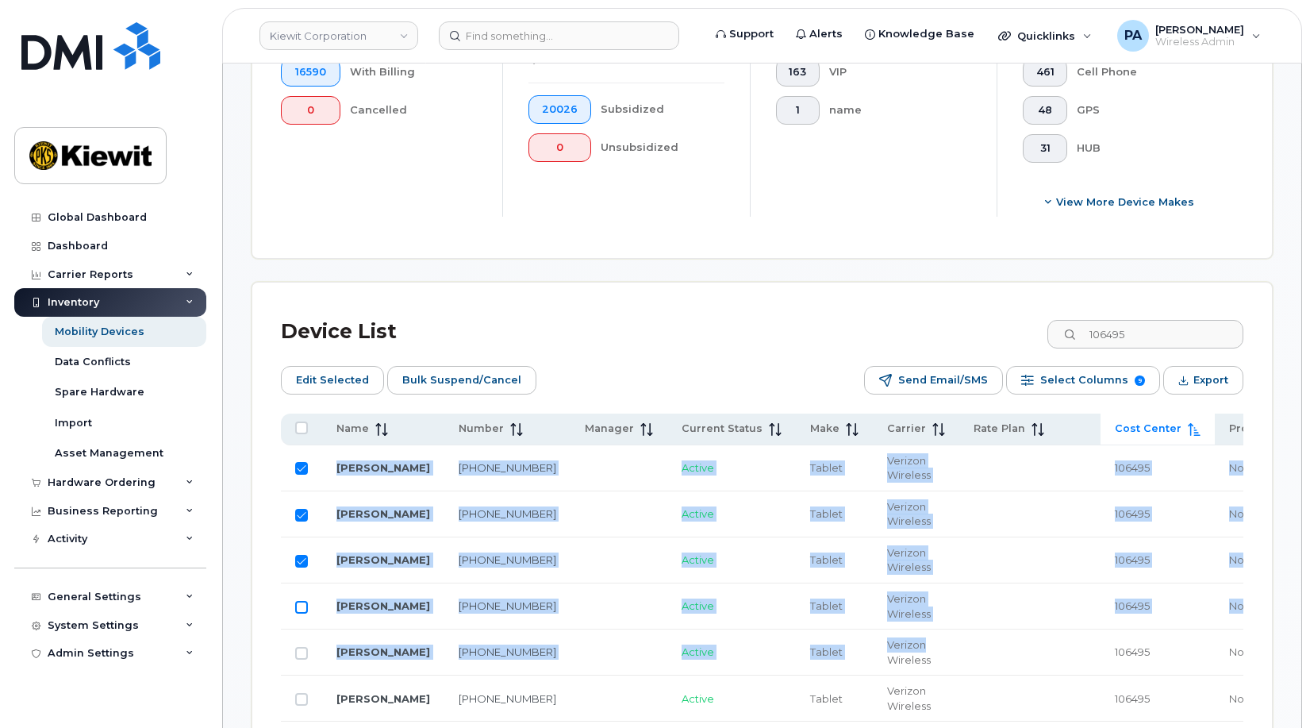
click at [298, 609] on input "Row Unselected" at bounding box center [301, 607] width 13 height 13
checkbox input "true"
click at [302, 657] on input "Row Unselected" at bounding box center [301, 653] width 13 height 13
checkbox input "true"
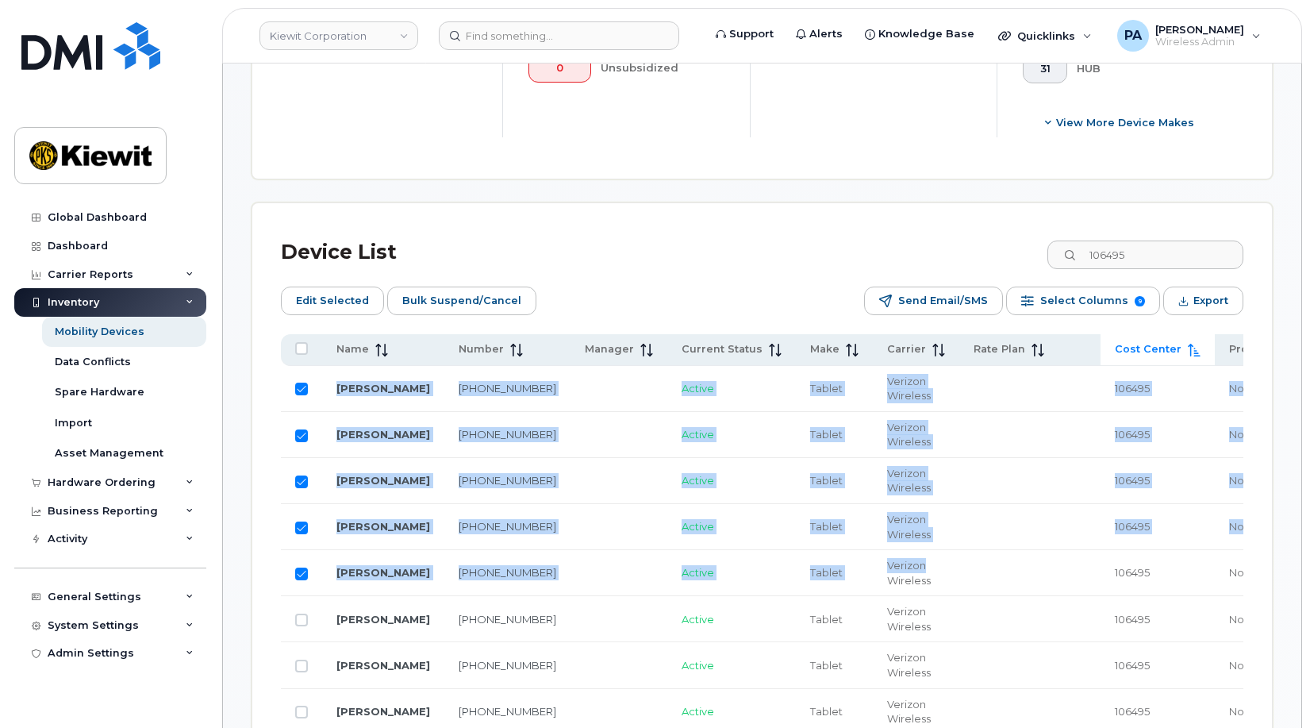
scroll to position [825, 0]
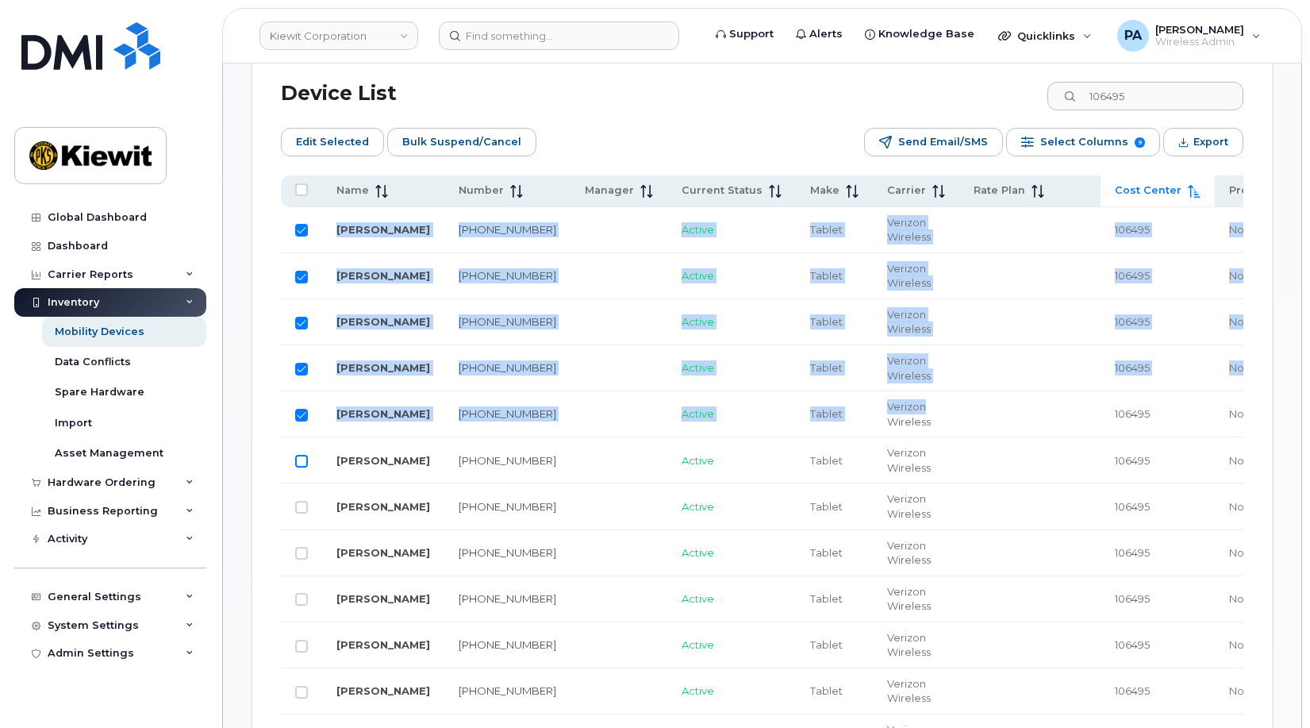
click at [302, 457] on input "Row Unselected" at bounding box center [301, 461] width 13 height 13
checkbox input "true"
click at [298, 506] on input "Row Unselected" at bounding box center [301, 507] width 13 height 13
checkbox input "true"
click at [301, 553] on input "Row Unselected" at bounding box center [301, 553] width 13 height 13
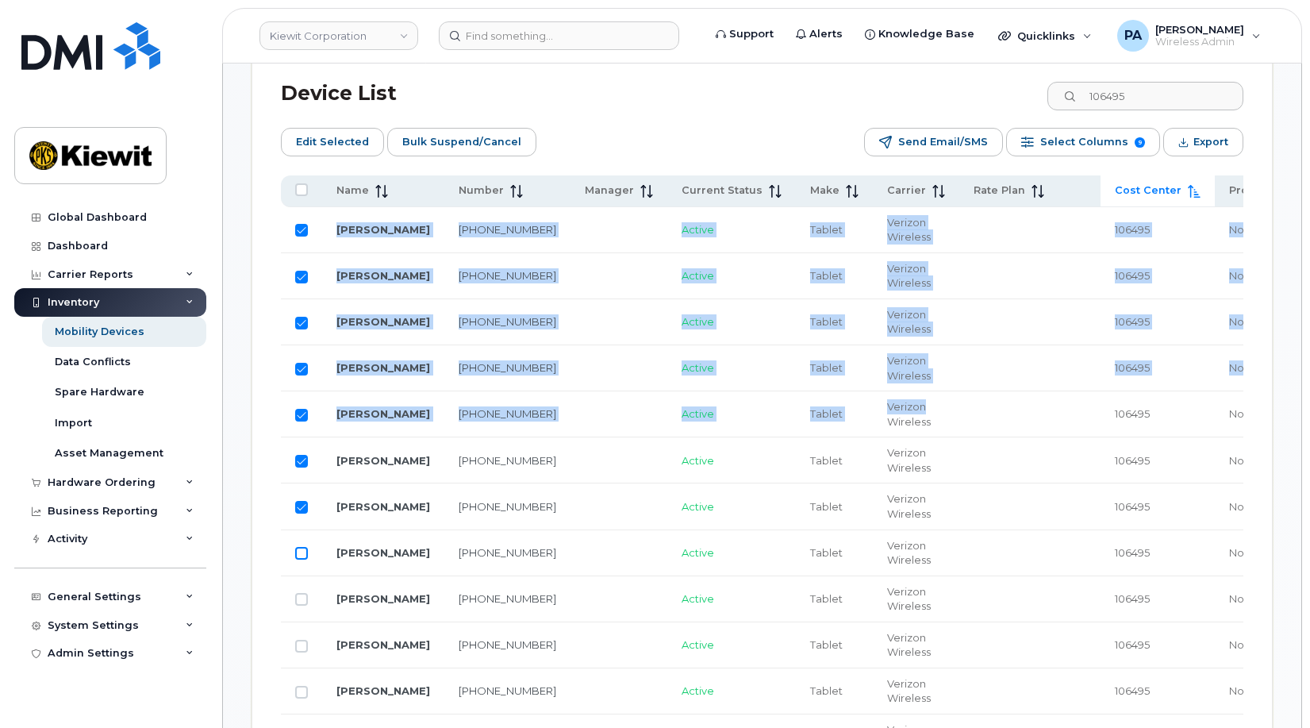
checkbox input "true"
click at [302, 601] on input "Row Unselected" at bounding box center [301, 599] width 13 height 13
checkbox input "true"
click at [302, 640] on input "Row Unselected" at bounding box center [301, 646] width 13 height 13
checkbox input "true"
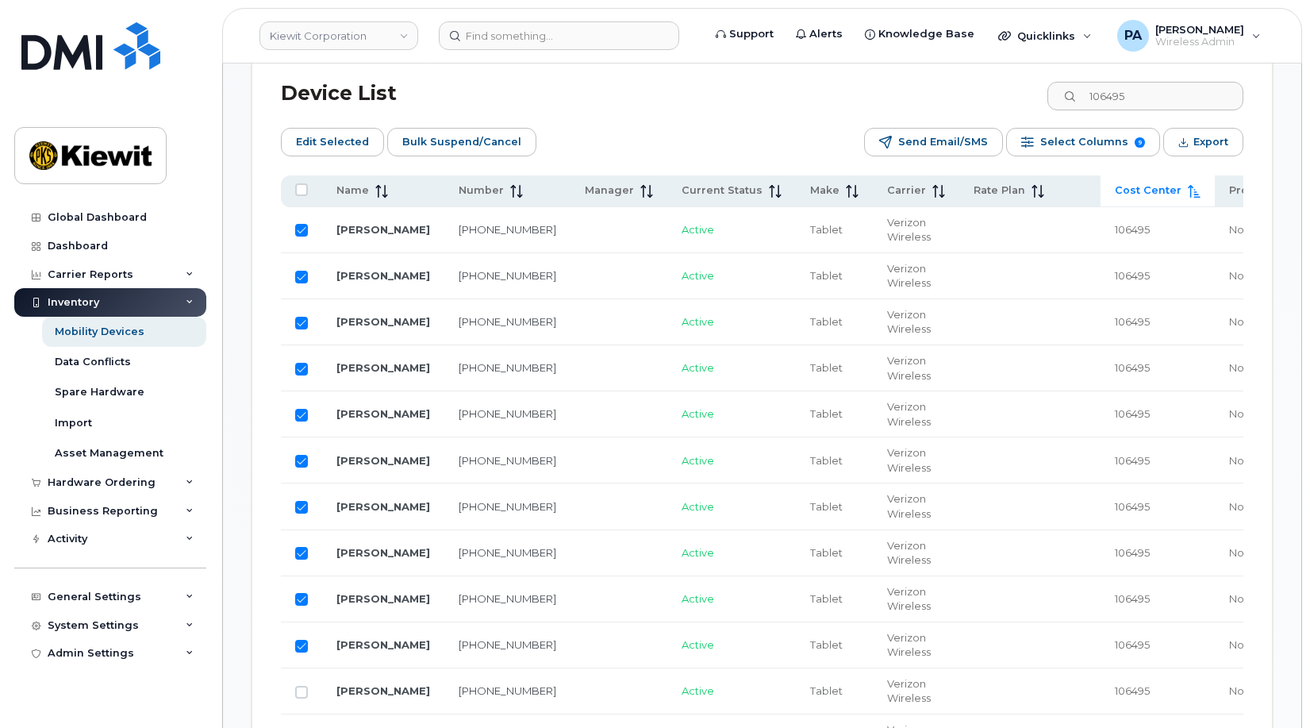
click at [302, 699] on td at bounding box center [301, 691] width 41 height 46
click at [302, 692] on input "Row Unselected" at bounding box center [301, 692] width 13 height 13
checkbox input "true"
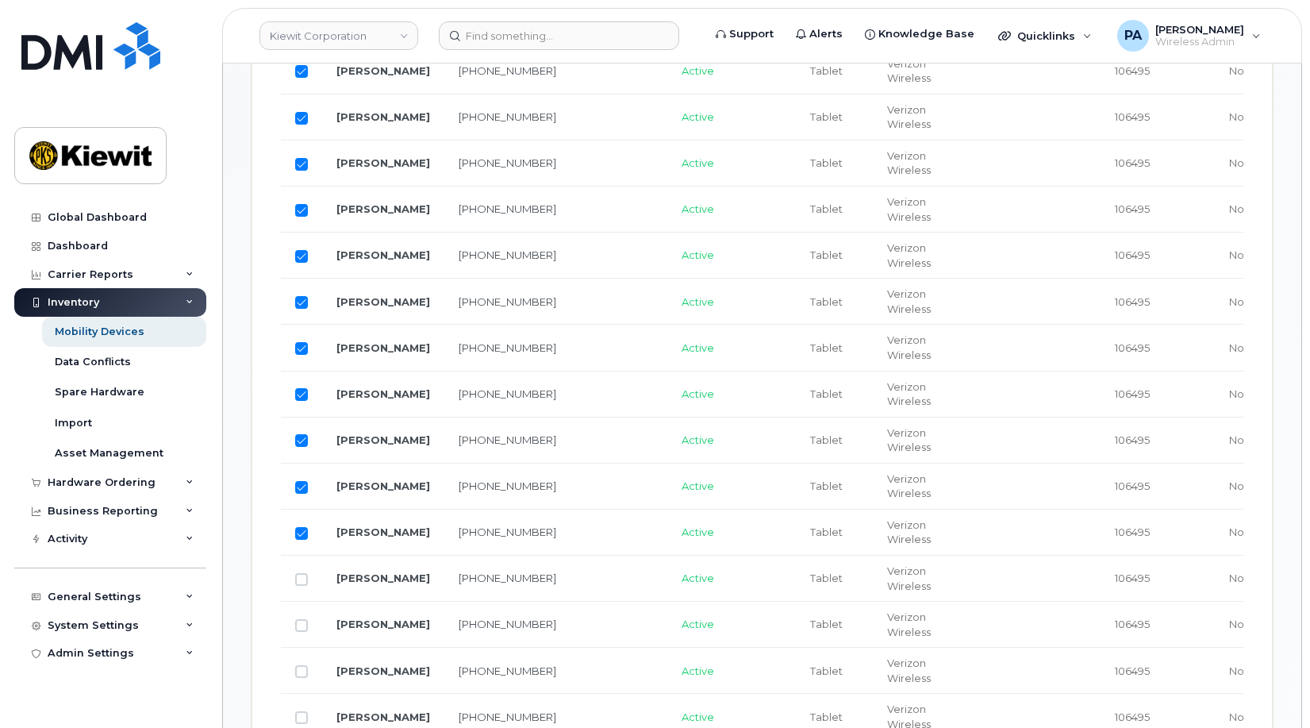
scroll to position [1063, 0]
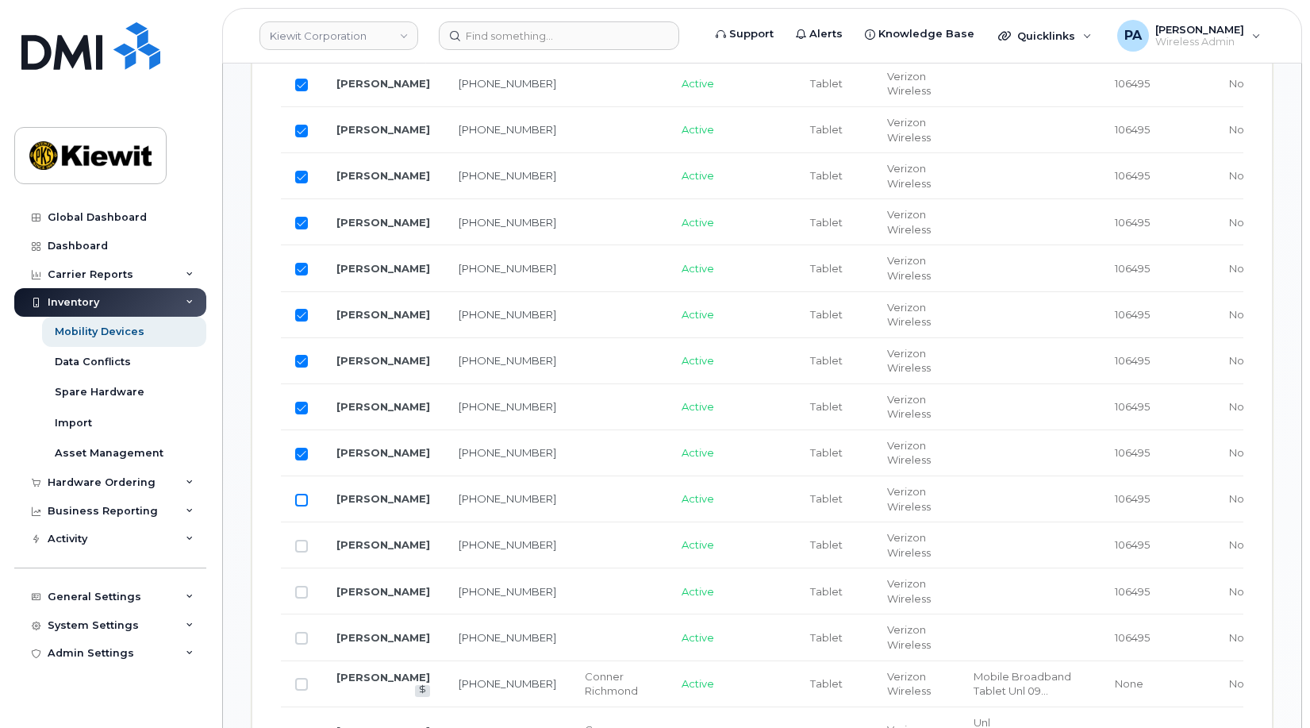
click at [303, 502] on input "Row Unselected" at bounding box center [301, 500] width 13 height 13
checkbox input "true"
click at [302, 545] on input "Row Unselected" at bounding box center [301, 546] width 13 height 13
checkbox input "true"
click at [304, 594] on input "Row Unselected" at bounding box center [301, 592] width 13 height 13
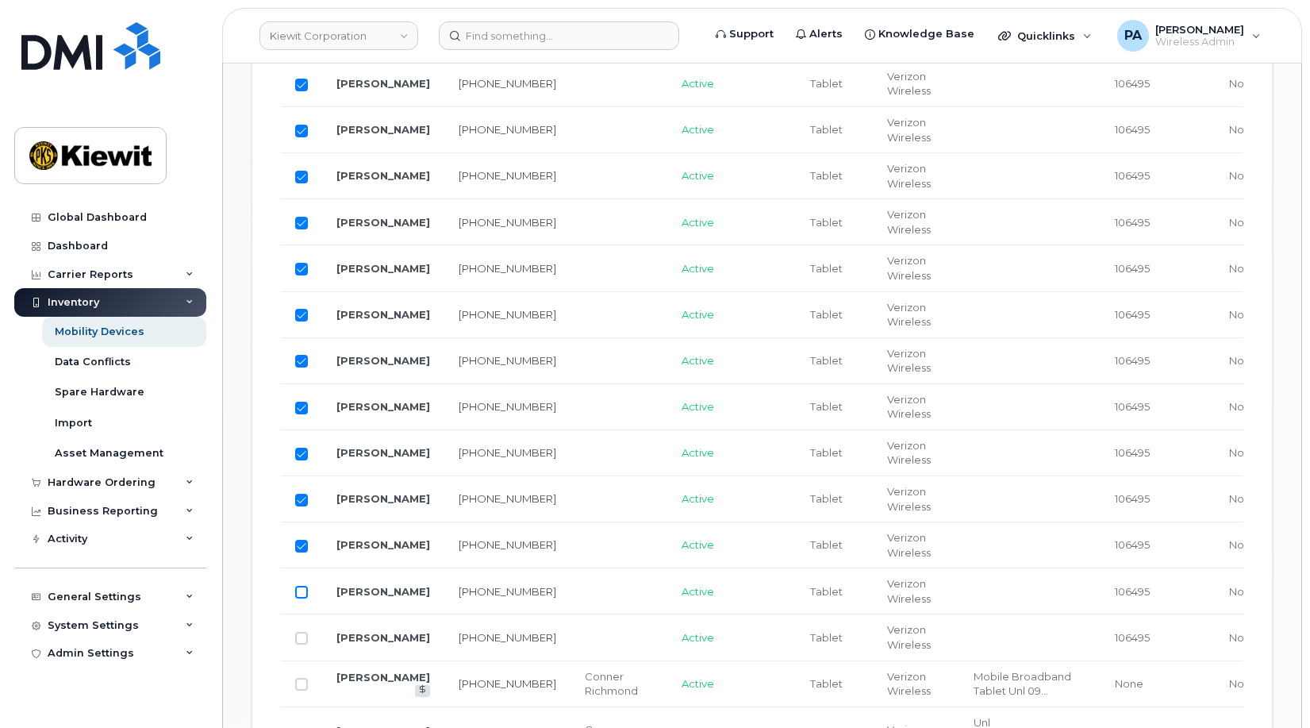
checkbox input "true"
click at [301, 639] on input "Row Unselected" at bounding box center [301, 638] width 13 height 13
checkbox input "true"
click at [307, 683] on input "Row Unselected" at bounding box center [301, 684] width 13 height 13
checkbox input "true"
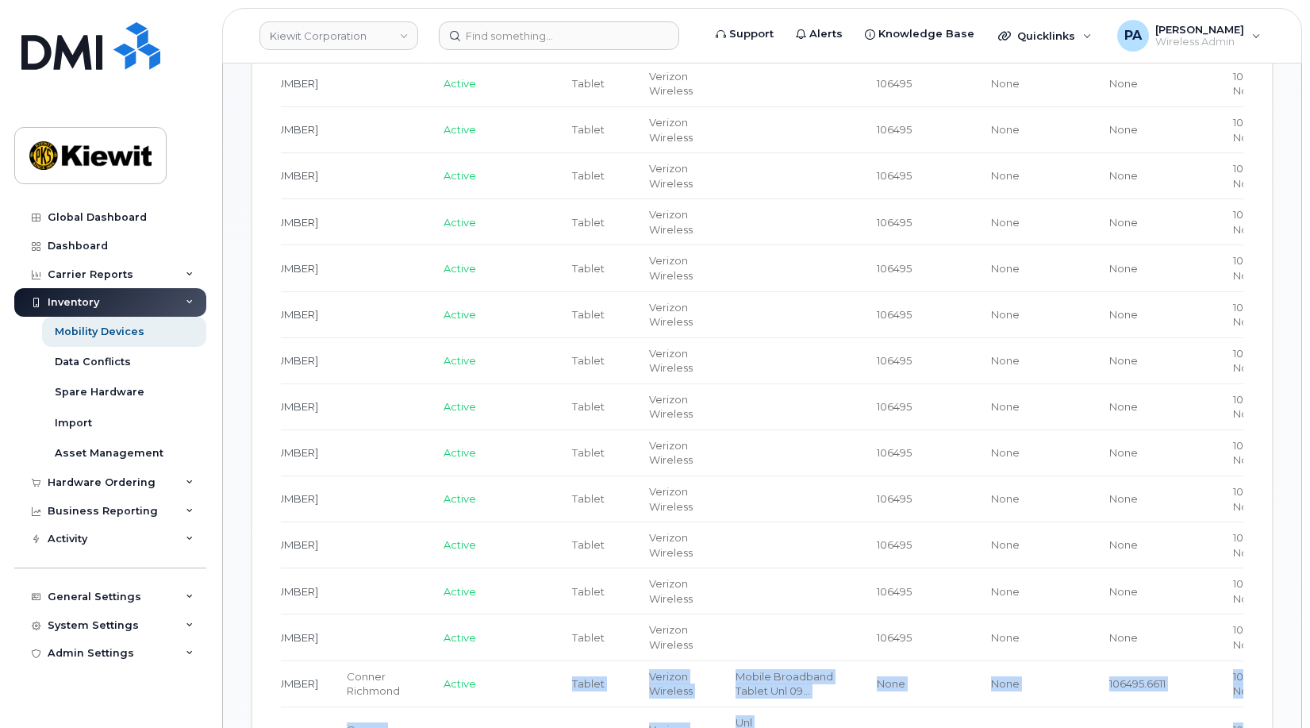
scroll to position [0, 267]
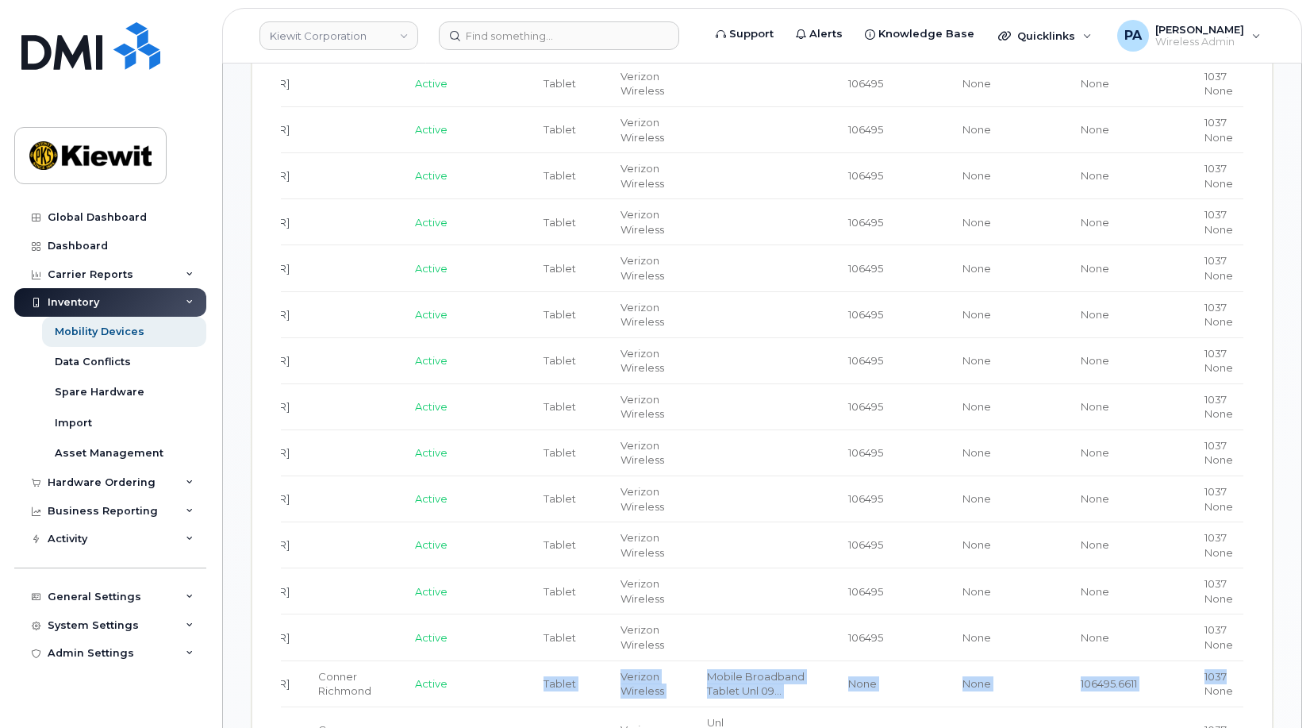
drag, startPoint x: 717, startPoint y: 682, endPoint x: 1159, endPoint y: 682, distance: 442.0
click at [1159, 682] on tr "Robert Andrews 201-470-3948 Conner Richmond Active Tablet Verizon Wireless Mobi…" at bounding box center [668, 684] width 1309 height 46
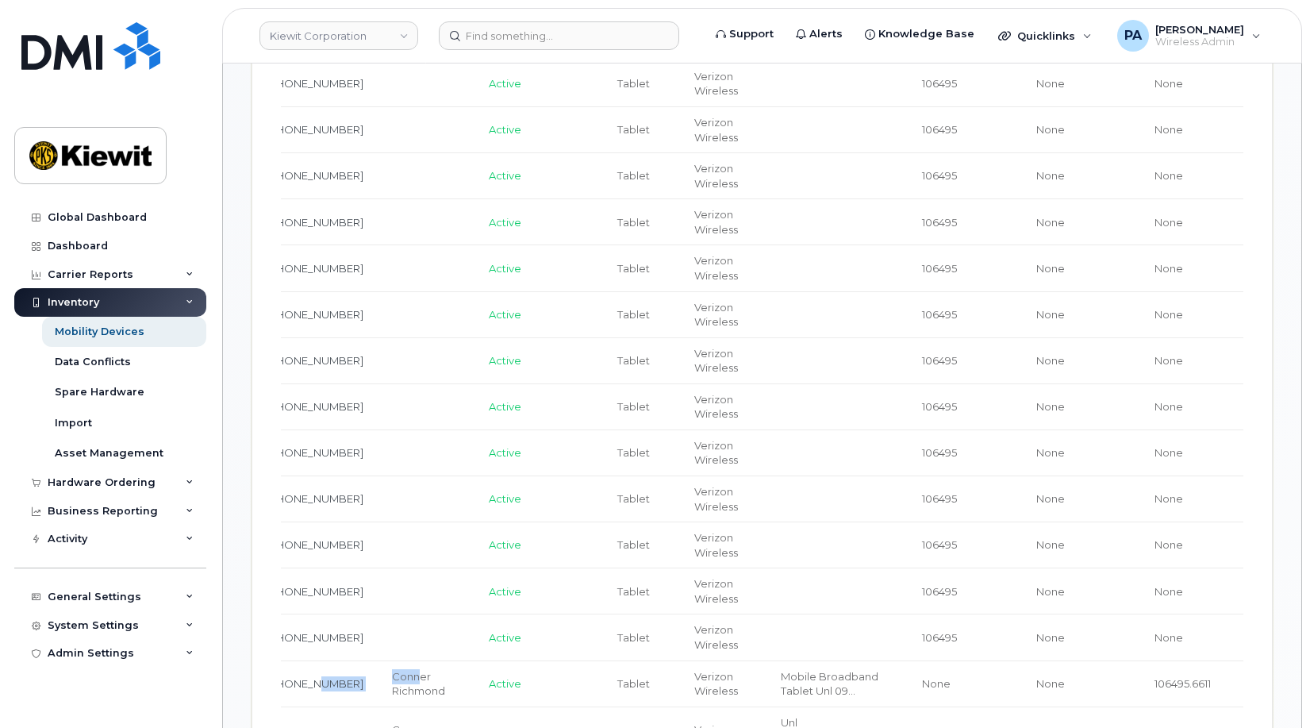
scroll to position [0, 0]
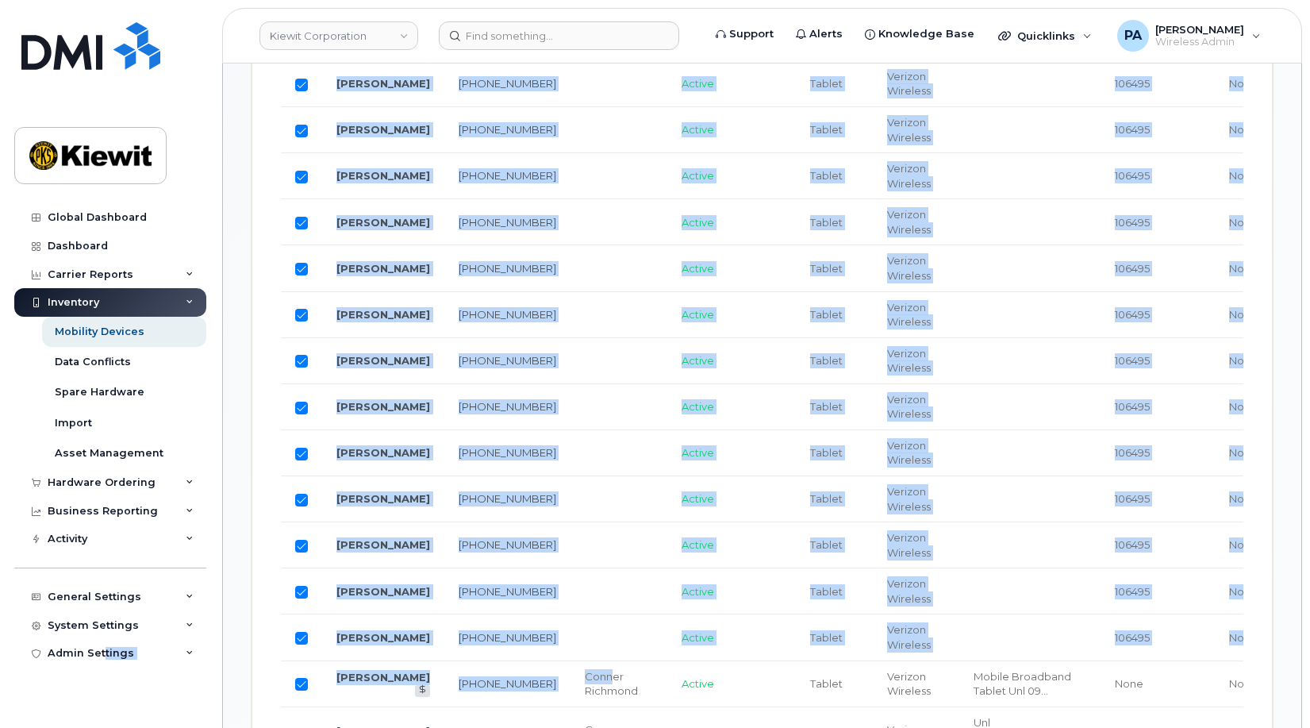
drag, startPoint x: 294, startPoint y: 674, endPoint x: 101, endPoint y: 671, distance: 192.8
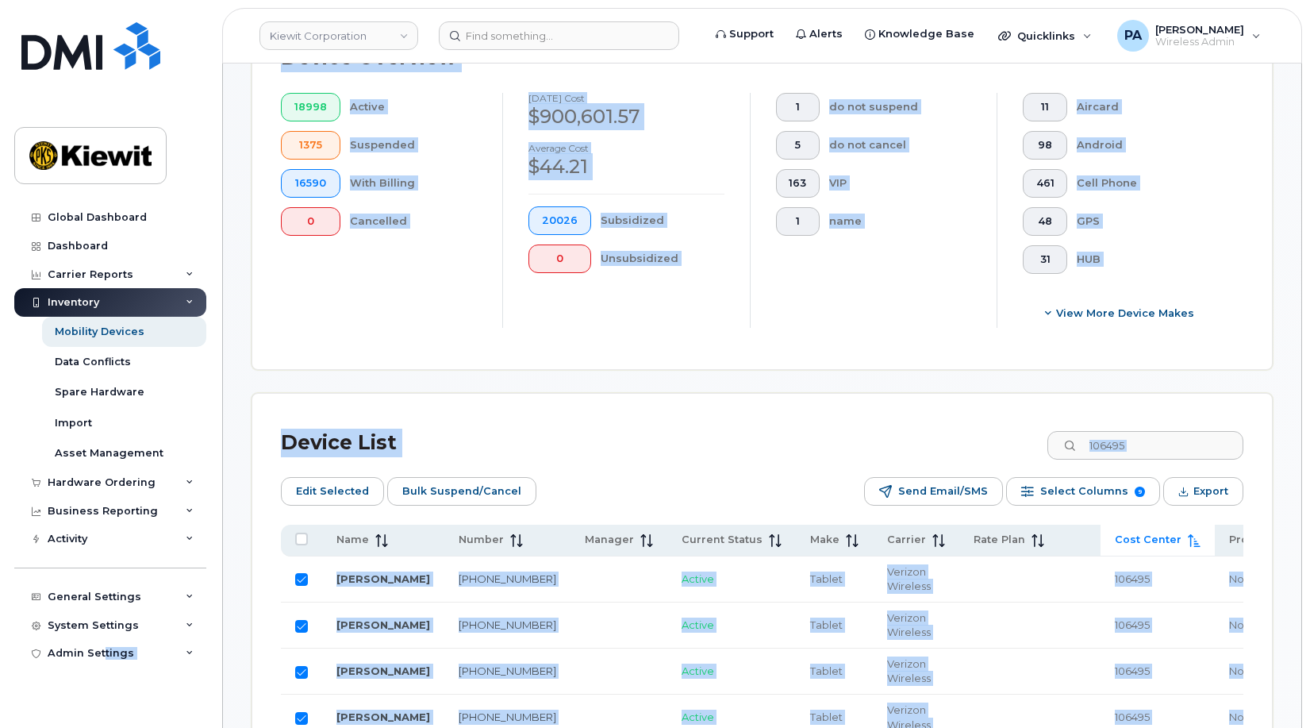
scroll to position [555, 0]
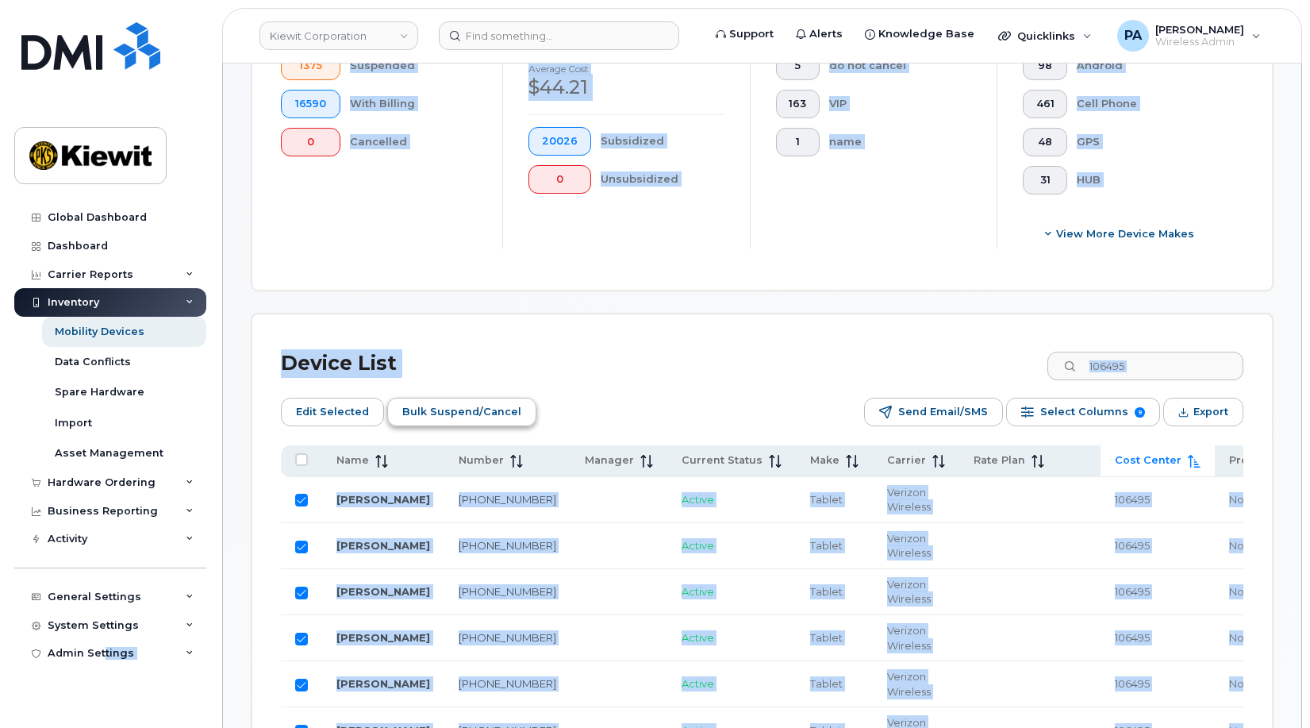
click at [479, 414] on span "Bulk Suspend/Cancel" at bounding box center [461, 412] width 119 height 24
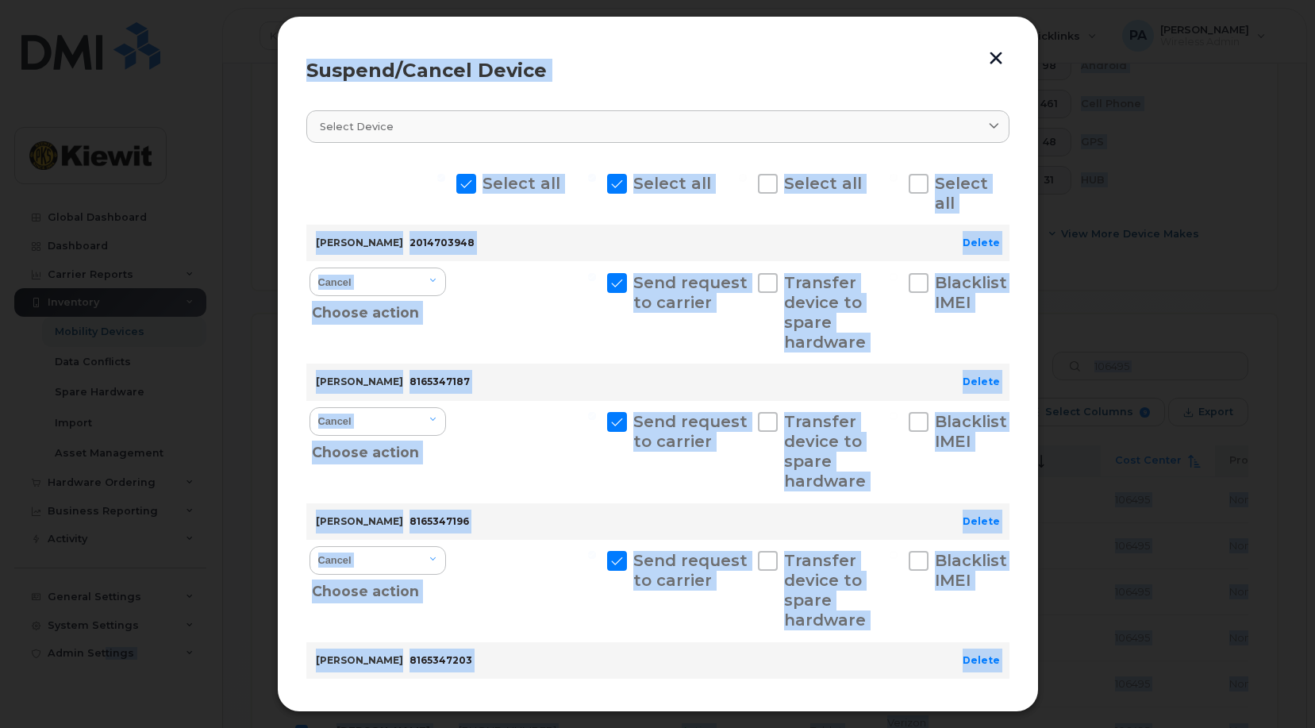
click at [999, 56] on button "button" at bounding box center [996, 57] width 24 height 26
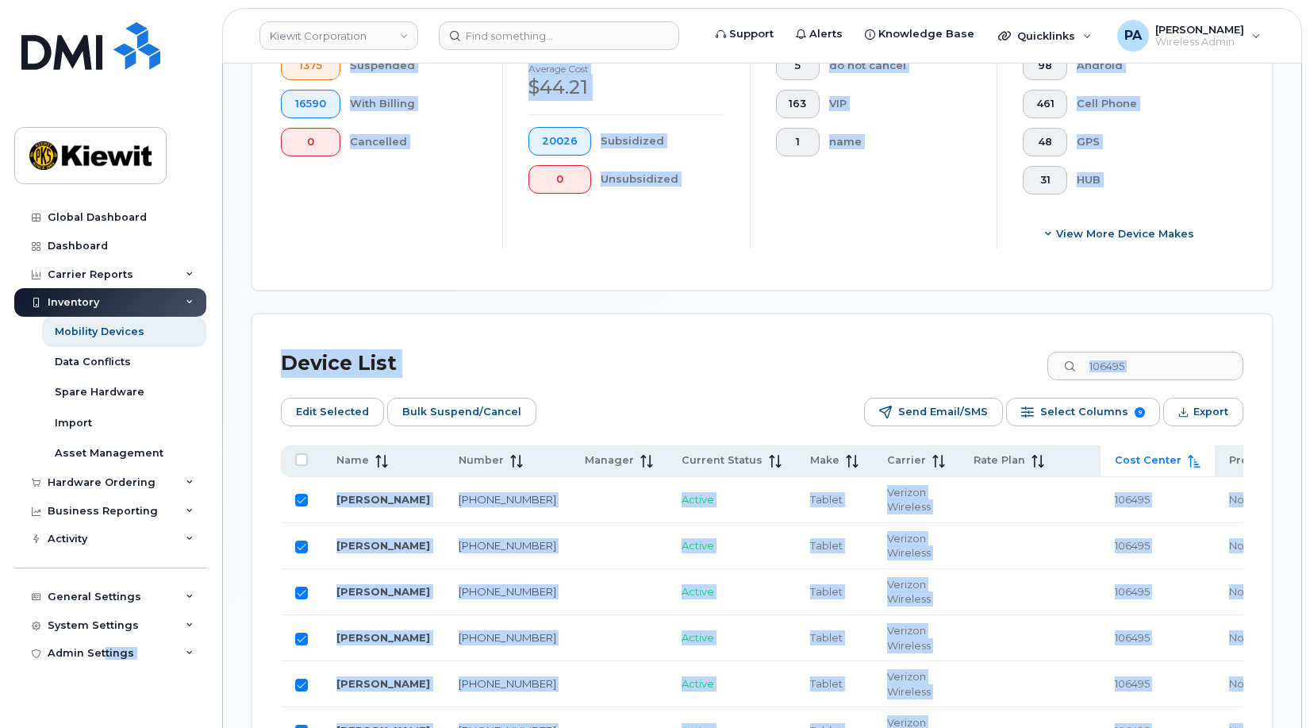
click at [580, 372] on div "Device List 106495" at bounding box center [762, 363] width 963 height 41
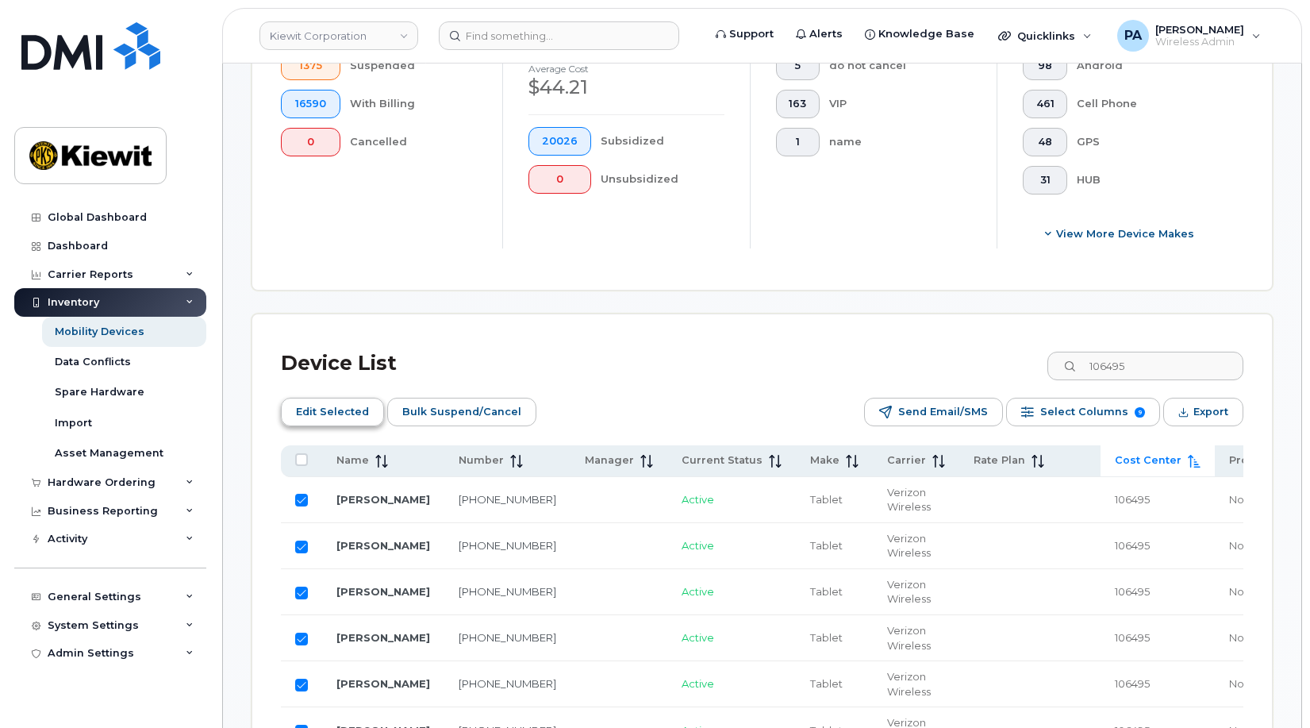
click at [332, 411] on span "Edit Selected" at bounding box center [332, 412] width 73 height 24
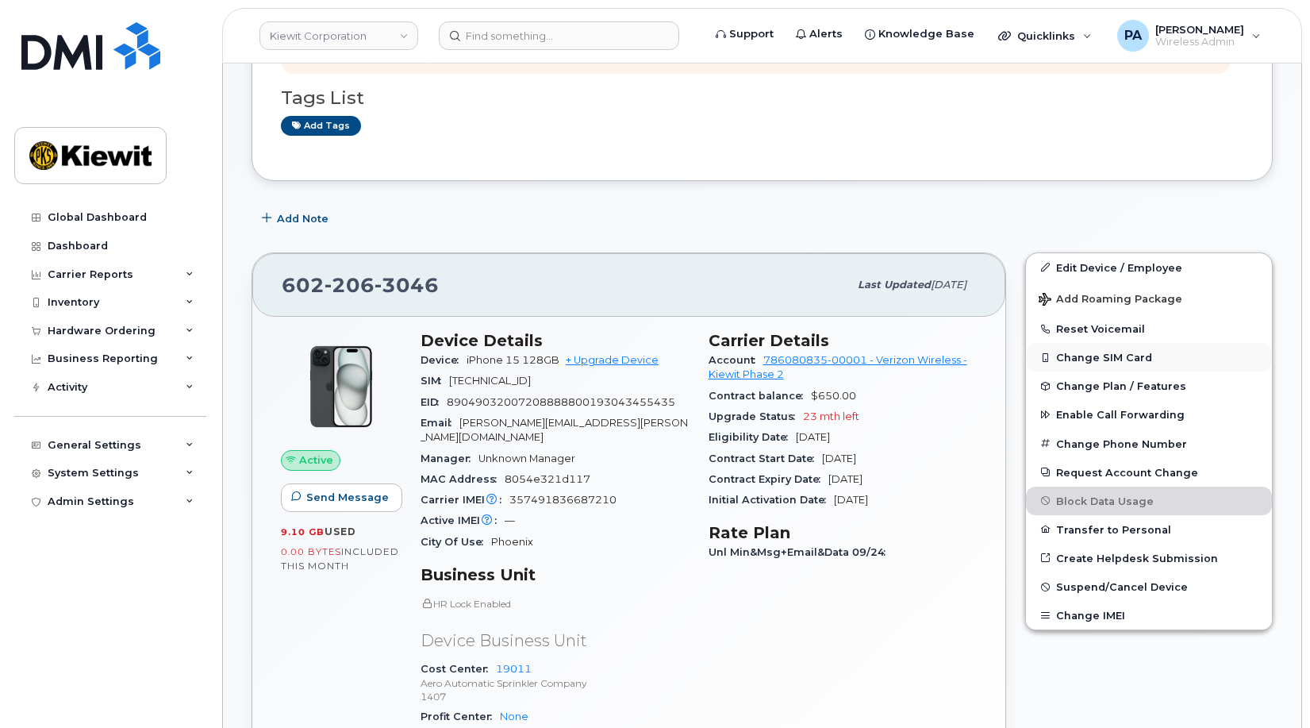
scroll to position [317, 0]
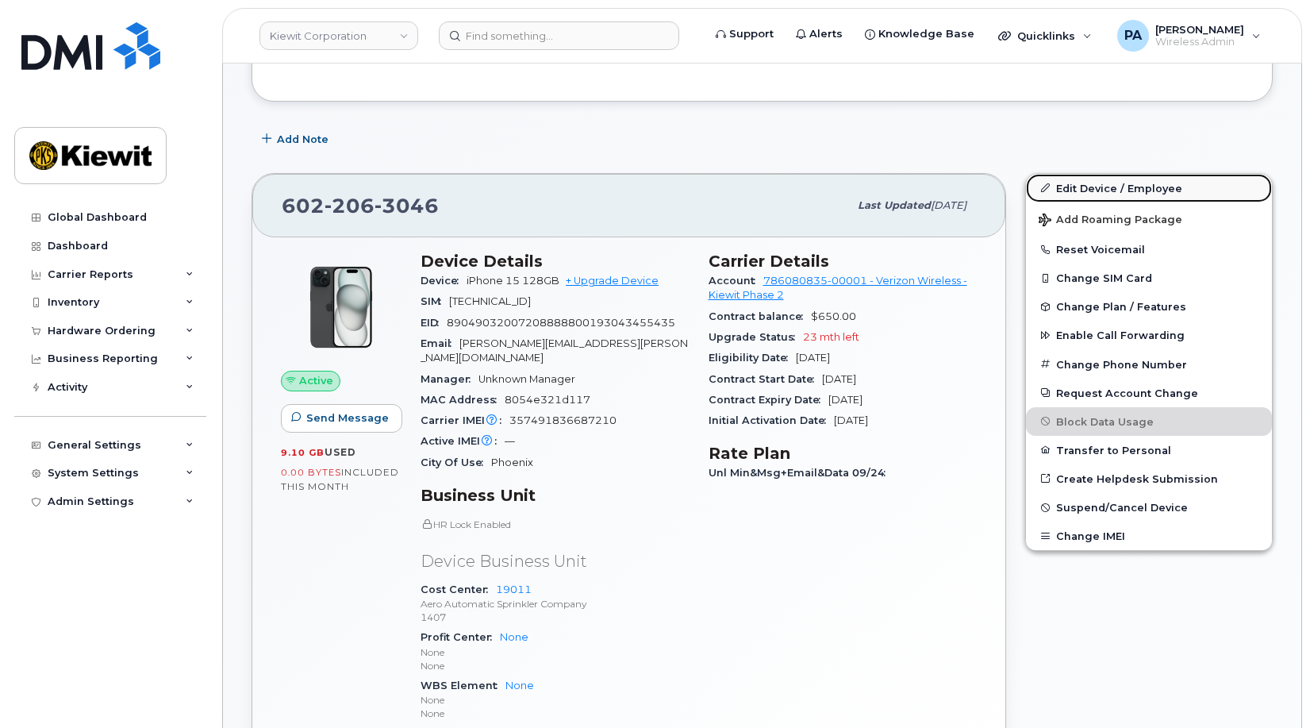
click at [1093, 190] on link "Edit Device / Employee" at bounding box center [1149, 188] width 246 height 29
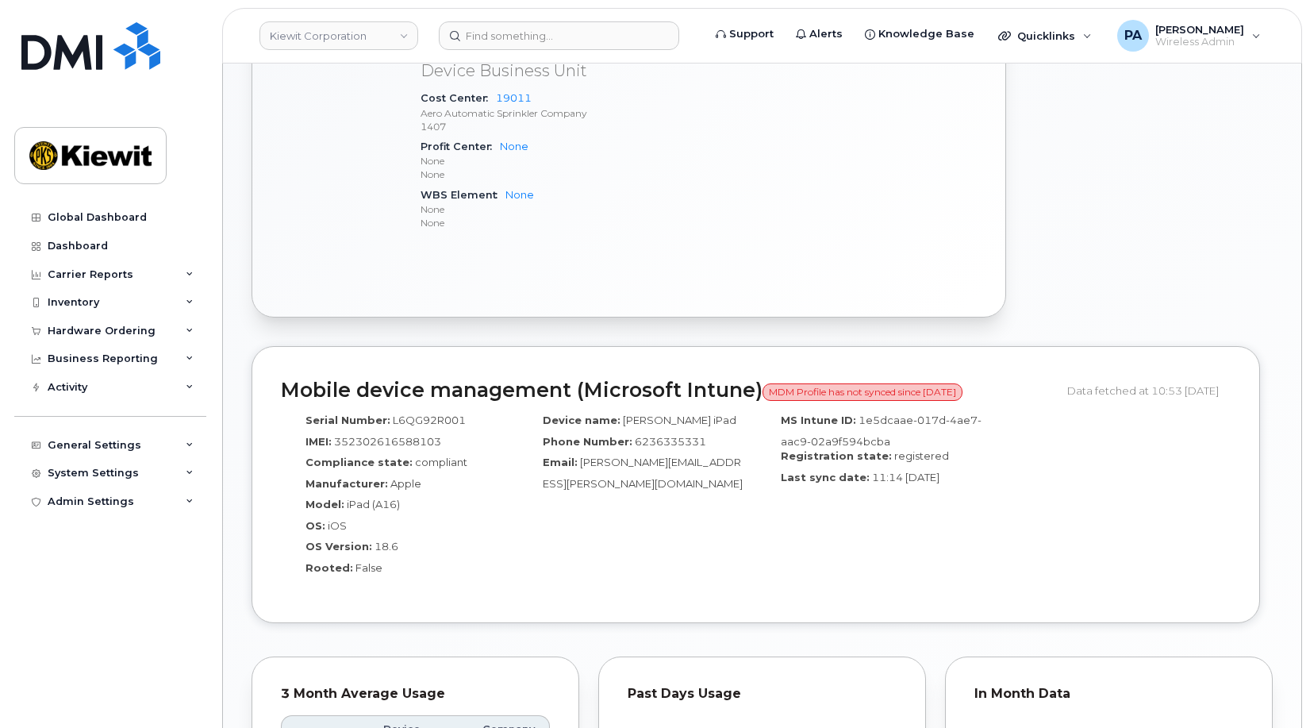
scroll to position [397, 0]
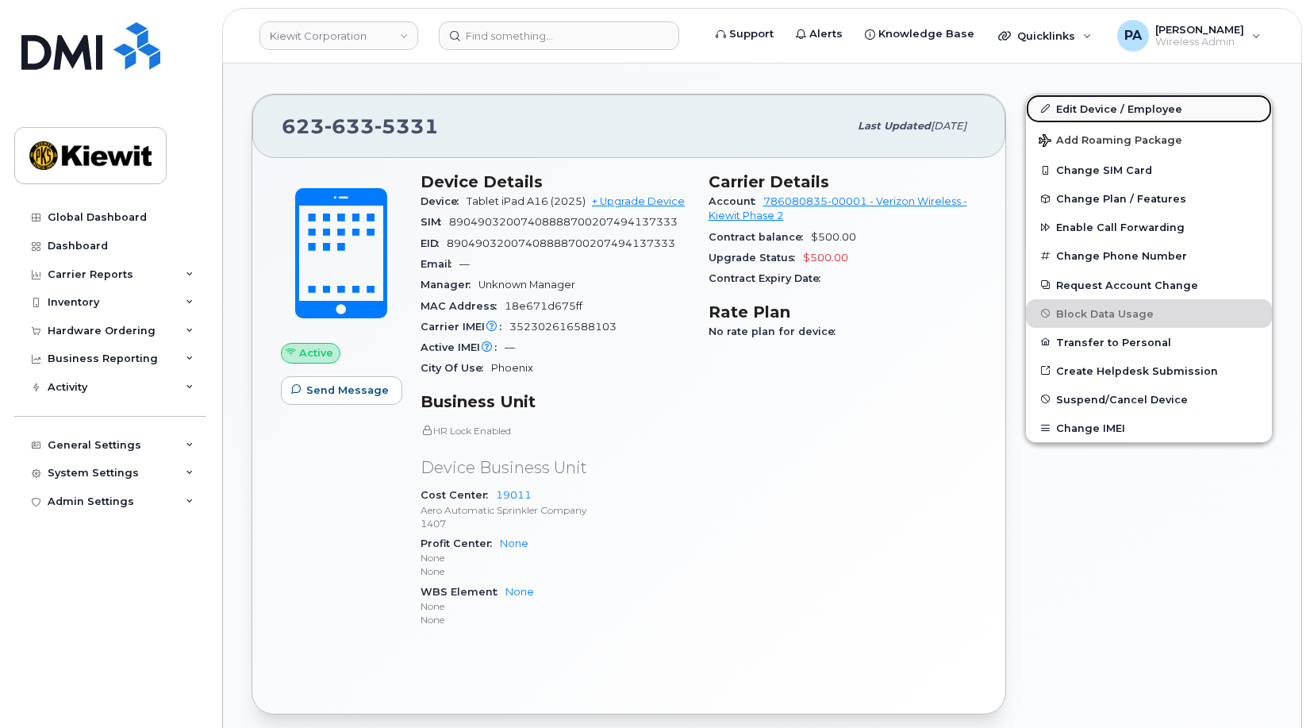
click at [1127, 110] on link "Edit Device / Employee" at bounding box center [1149, 108] width 246 height 29
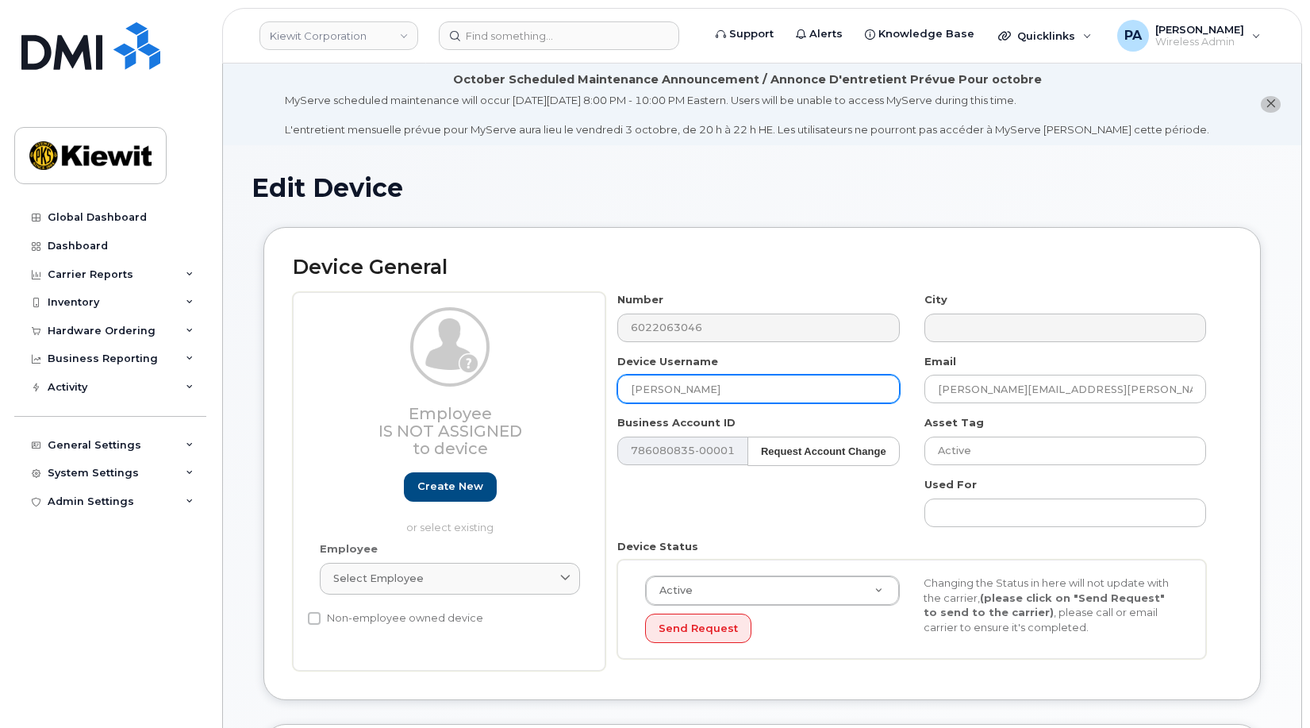
drag, startPoint x: 702, startPoint y: 394, endPoint x: 536, endPoint y: 386, distance: 166.8
click at [536, 386] on div "Employee Is not assigned to device Create new or select existing Employee Selec…" at bounding box center [762, 481] width 939 height 379
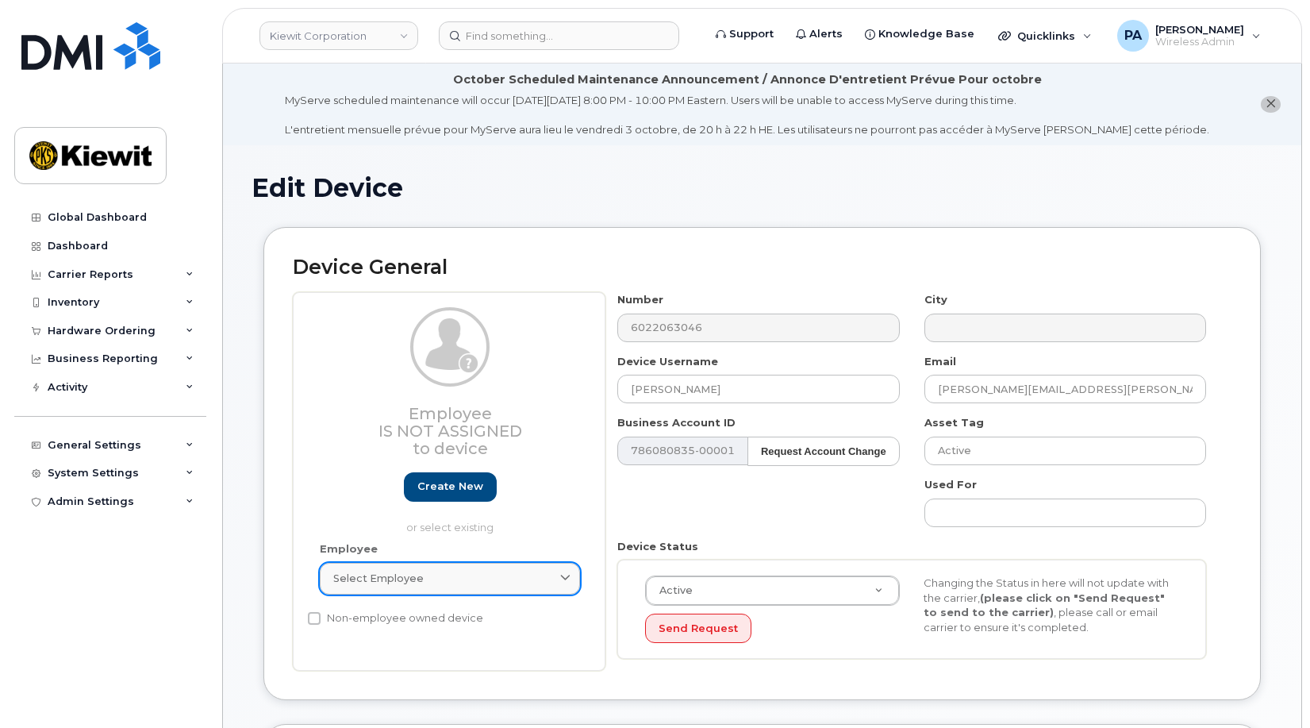
click at [401, 577] on span "Select employee" at bounding box center [378, 578] width 90 height 15
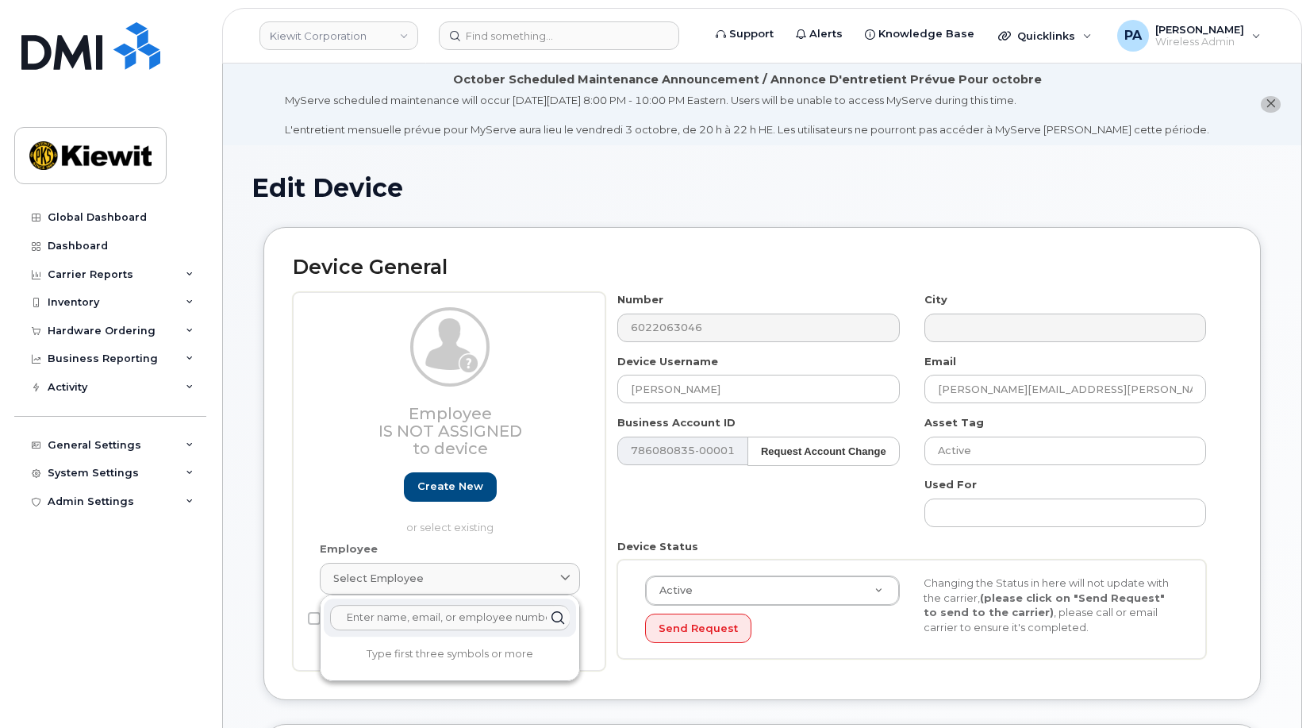
paste input "[PERSON_NAME]"
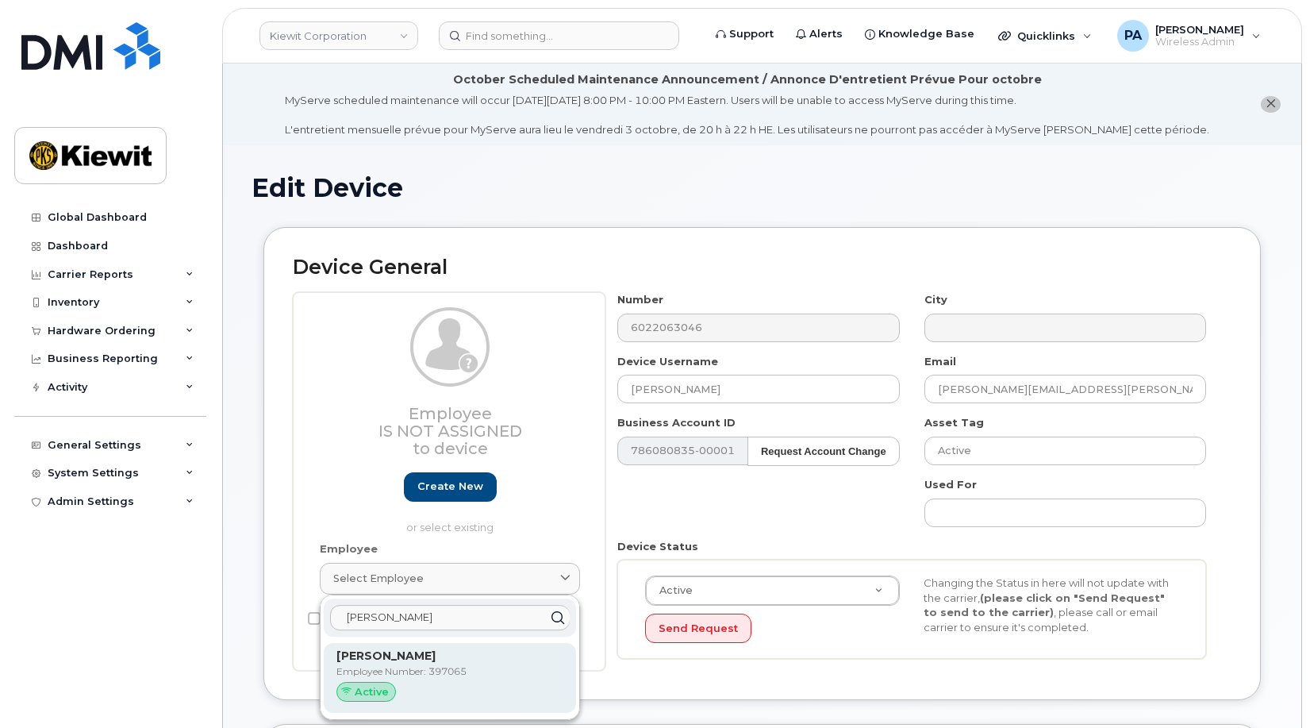
type input "[PERSON_NAME]"
click at [430, 663] on div "[PERSON_NAME] Employee Number: 397065 Active" at bounding box center [449, 678] width 227 height 61
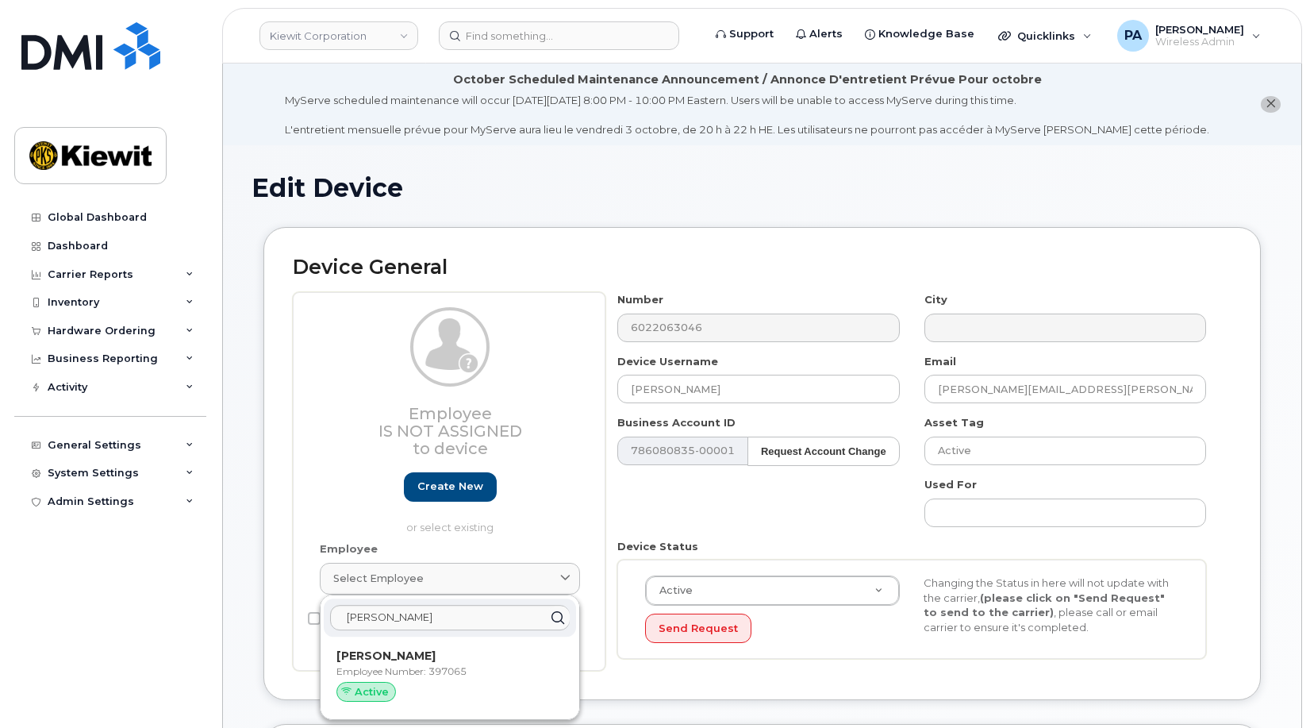
type input "397065"
type input "[PERSON_NAME]"
type input "[PERSON_NAME][EMAIL_ADDRESS][PERSON_NAME][DOMAIN_NAME]"
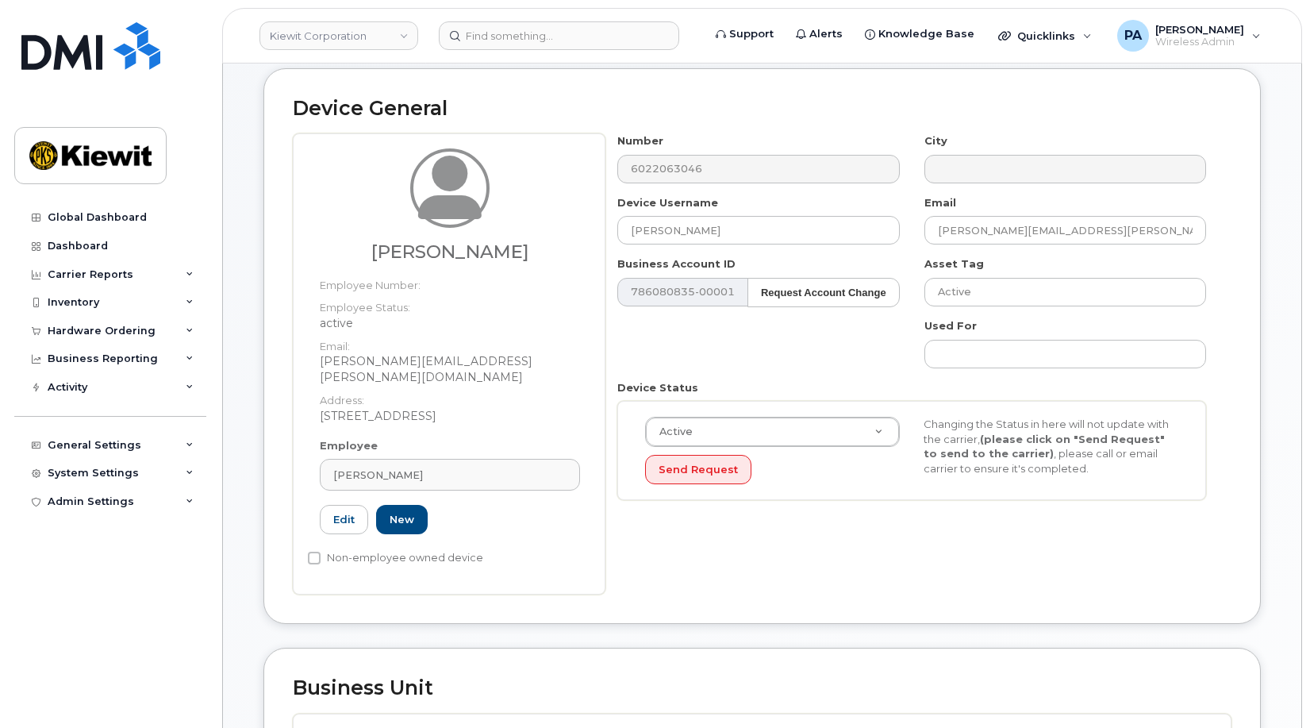
scroll to position [555, 0]
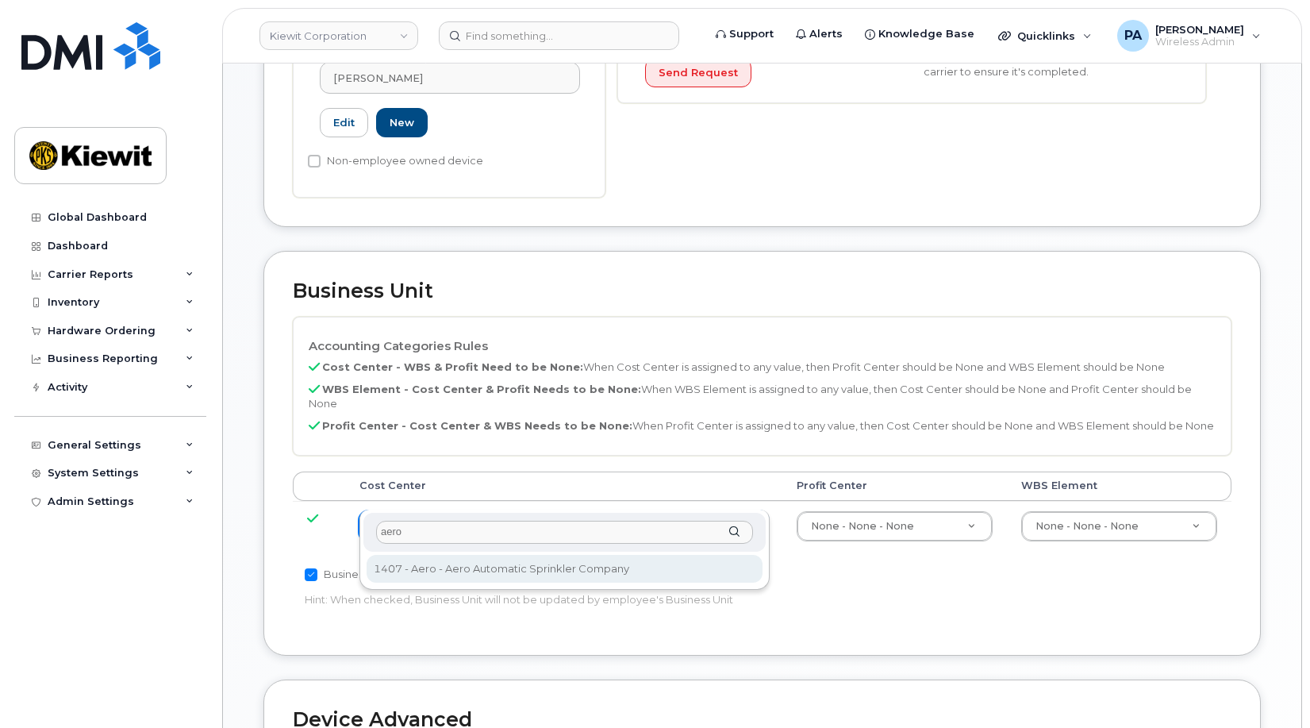
type input "aero"
type input "35235219"
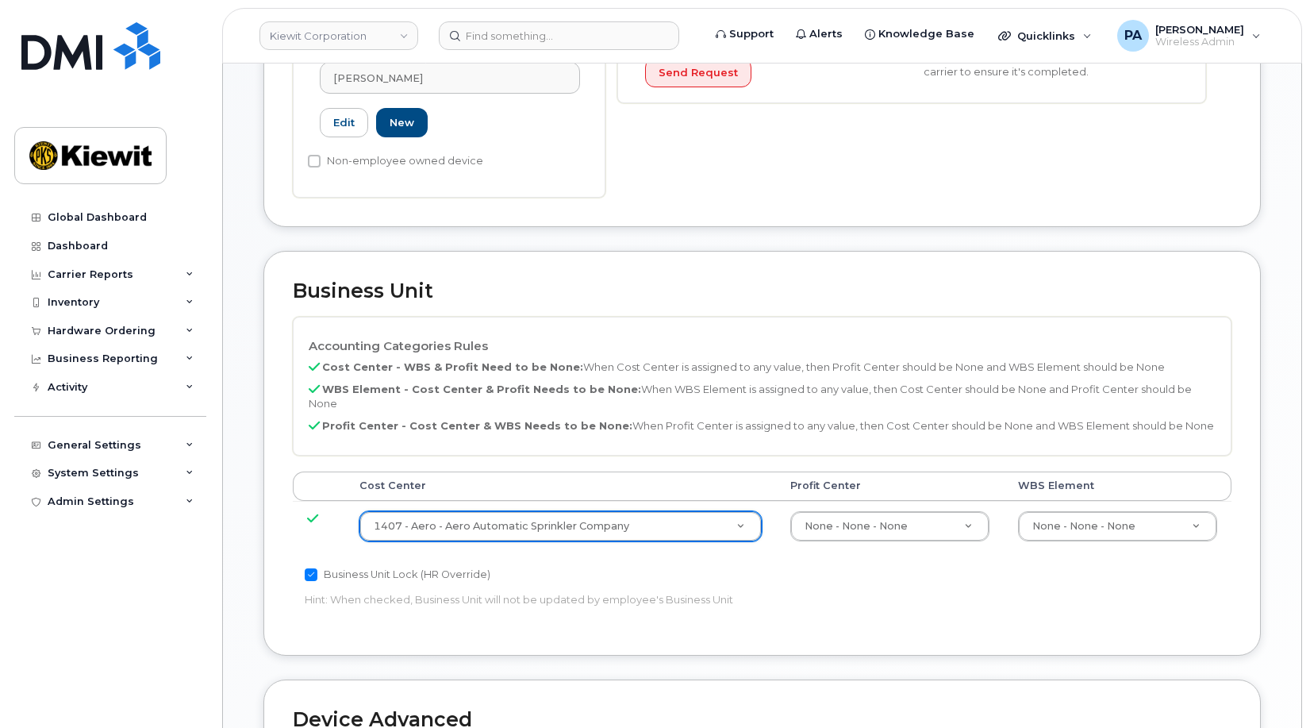
scroll to position [950, 0]
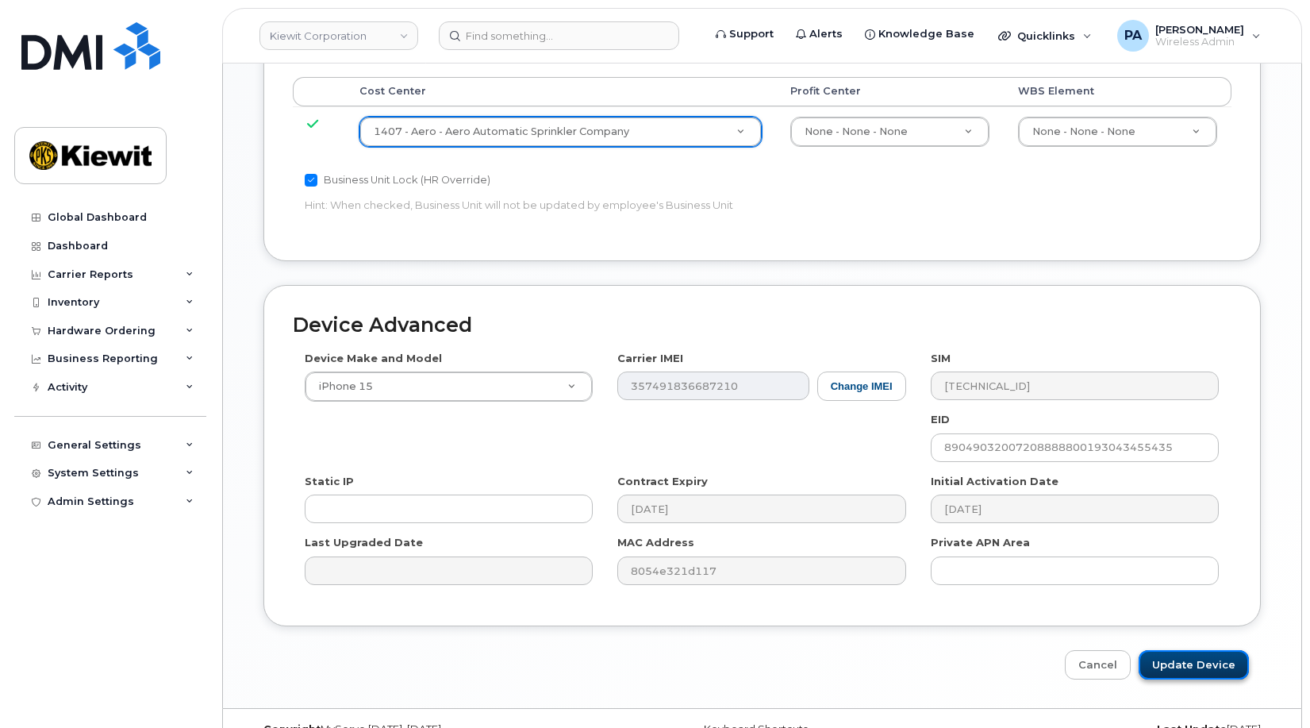
click at [1188, 650] on input "Update Device" at bounding box center [1194, 664] width 110 height 29
type input "Saving..."
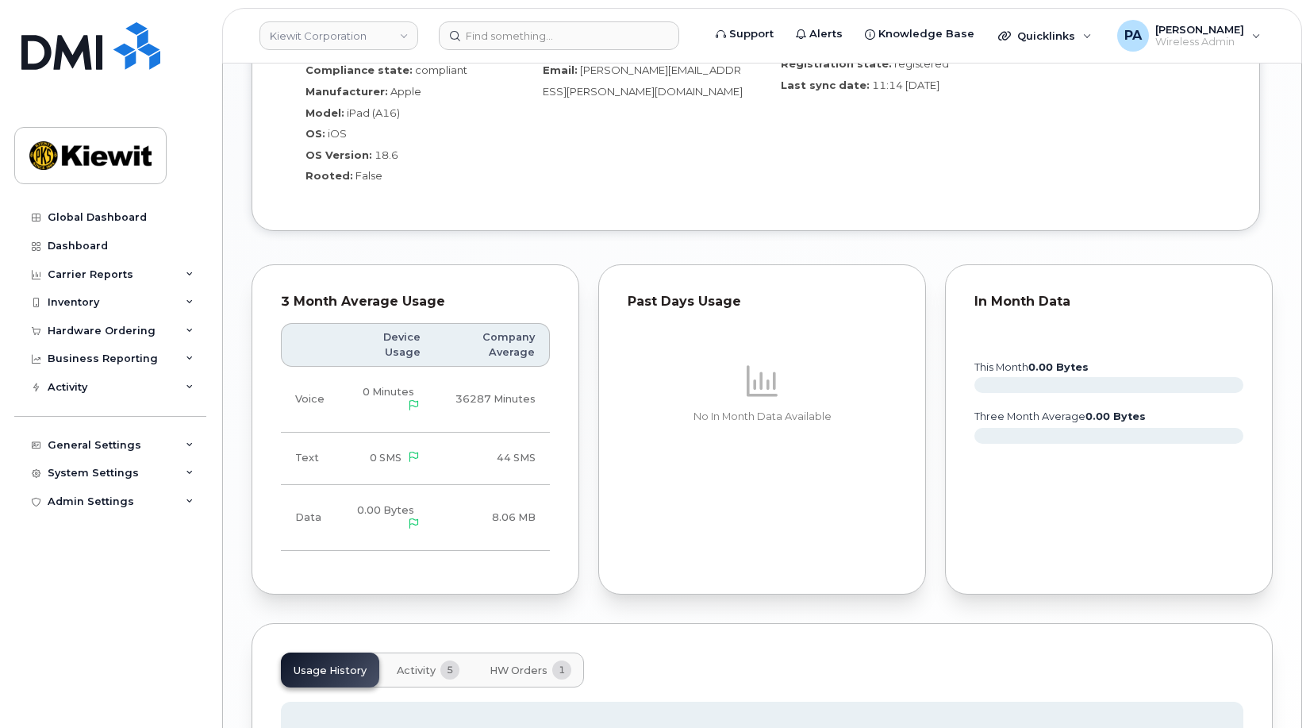
scroll to position [1763, 0]
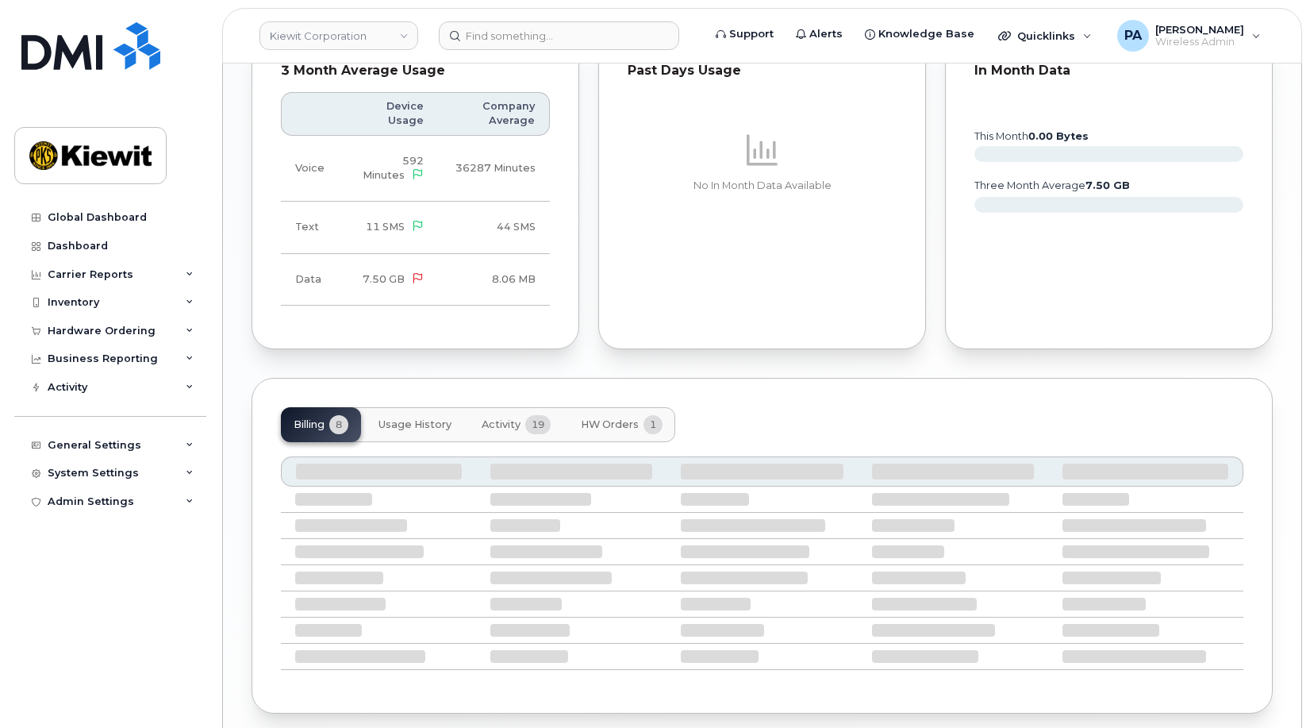
scroll to position [1602, 0]
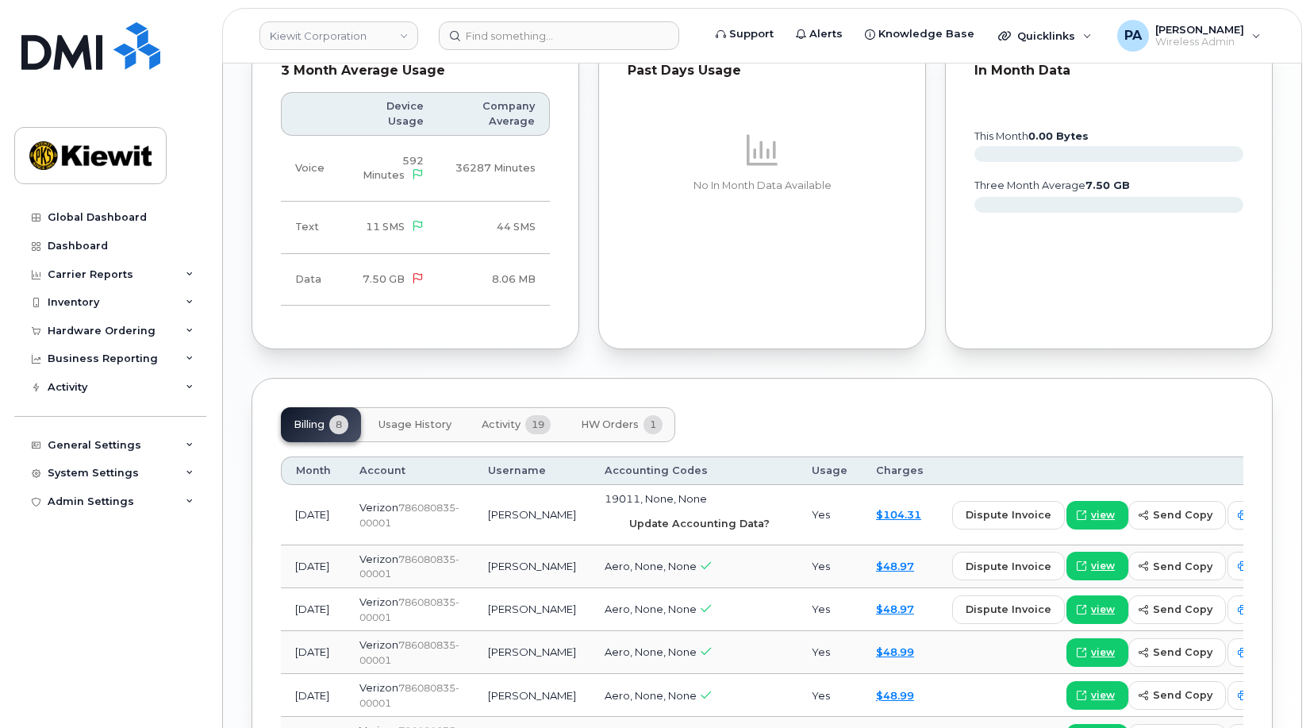
drag, startPoint x: 613, startPoint y: 510, endPoint x: 744, endPoint y: 71, distance: 457.7
click at [629, 516] on span "Update Accounting Data?" at bounding box center [699, 523] width 140 height 15
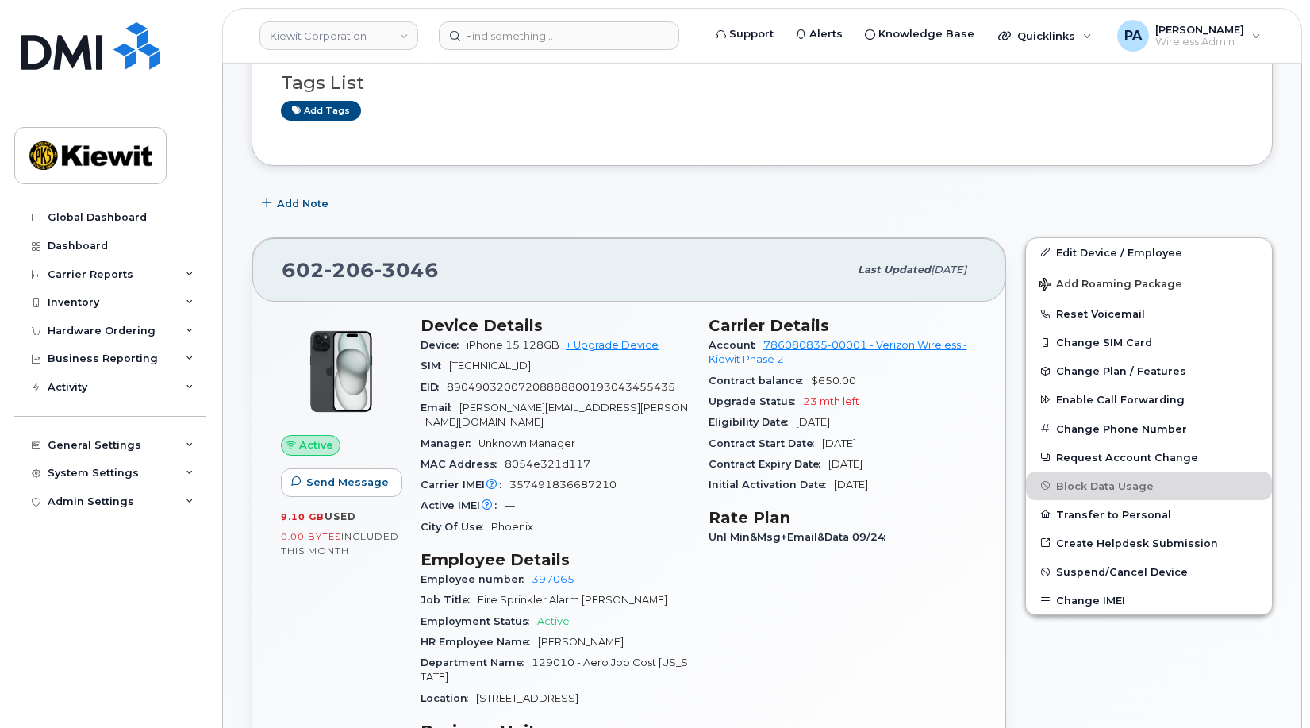
scroll to position [0, 0]
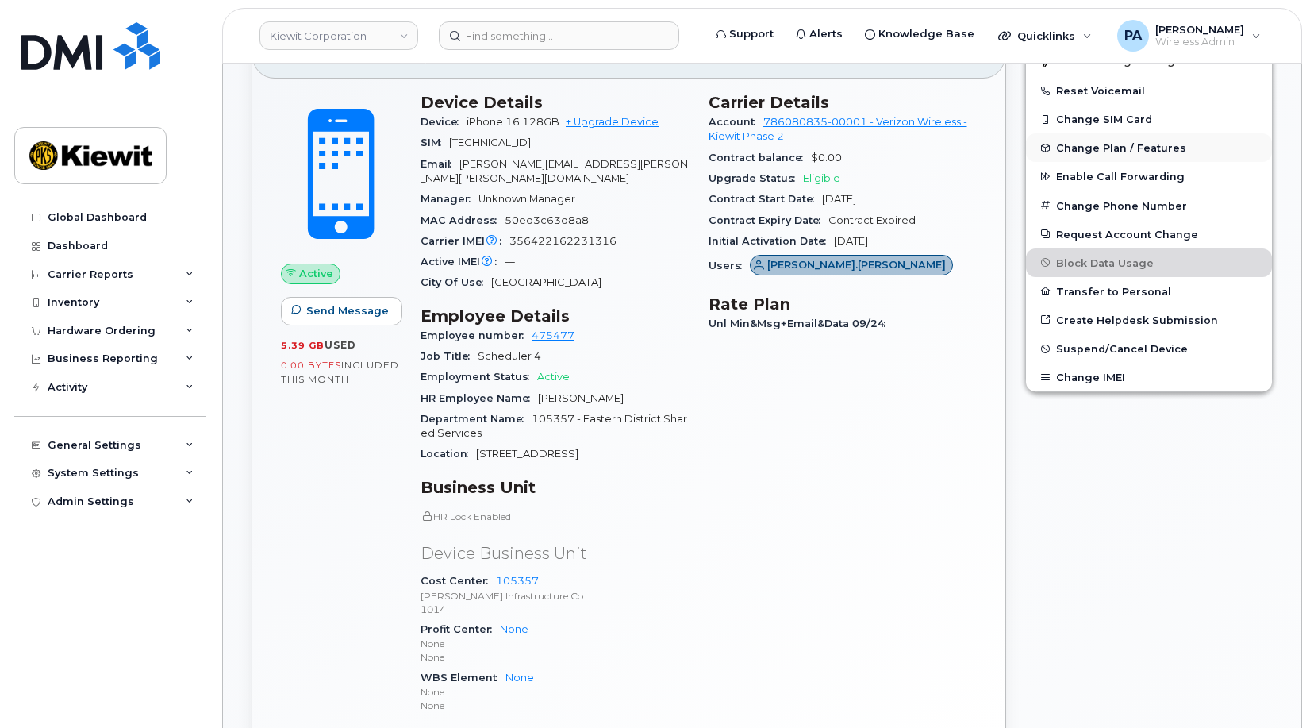
scroll to position [159, 0]
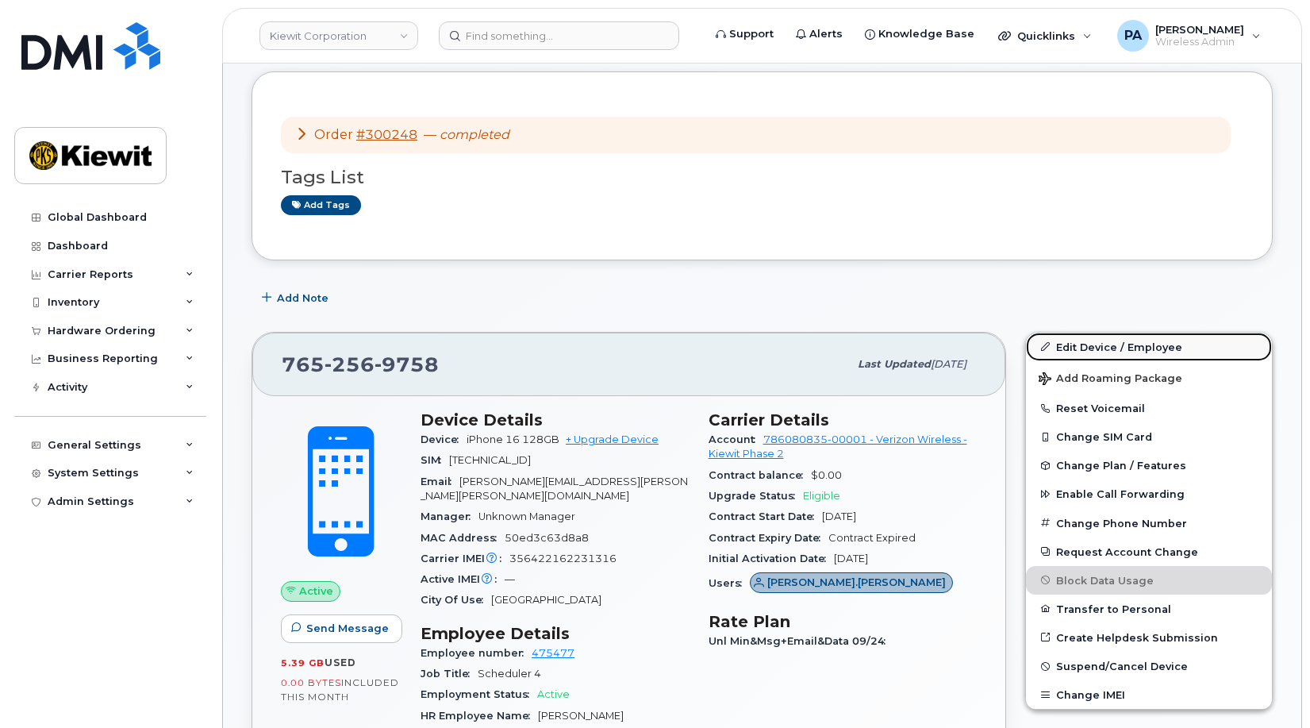
click at [1124, 346] on link "Edit Device / Employee" at bounding box center [1149, 346] width 246 height 29
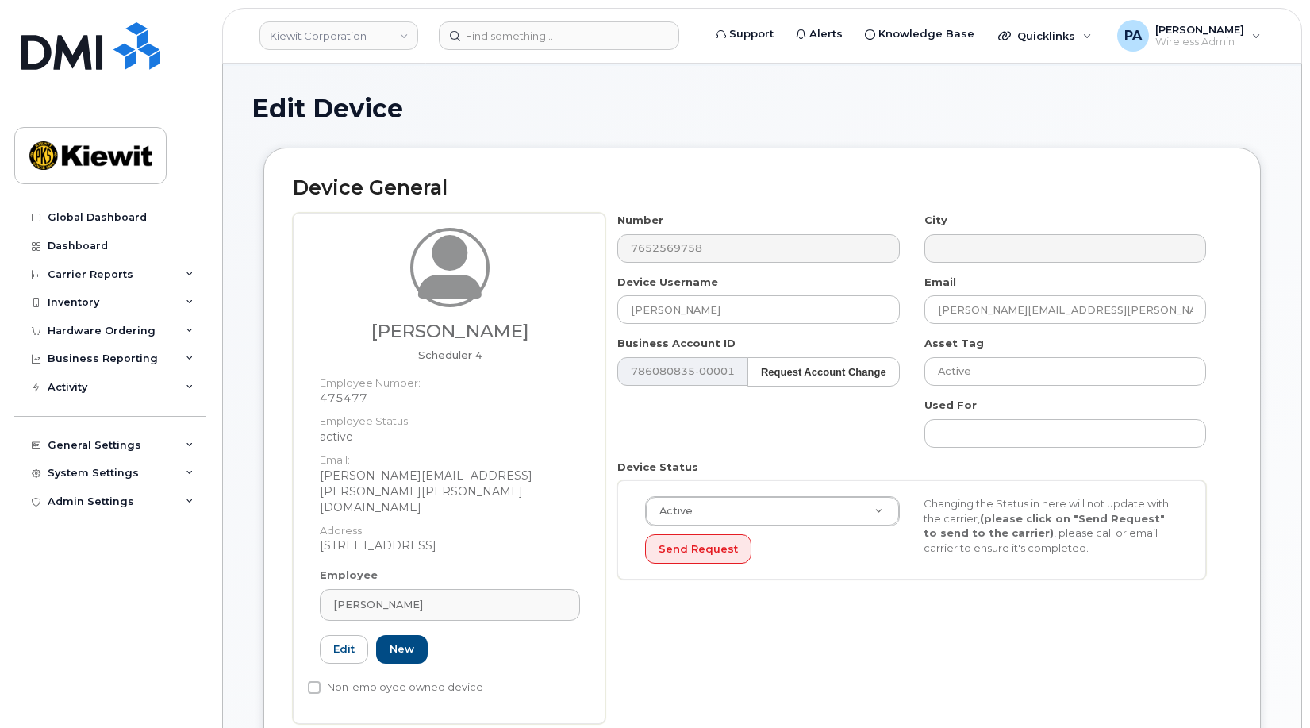
scroll to position [476, 0]
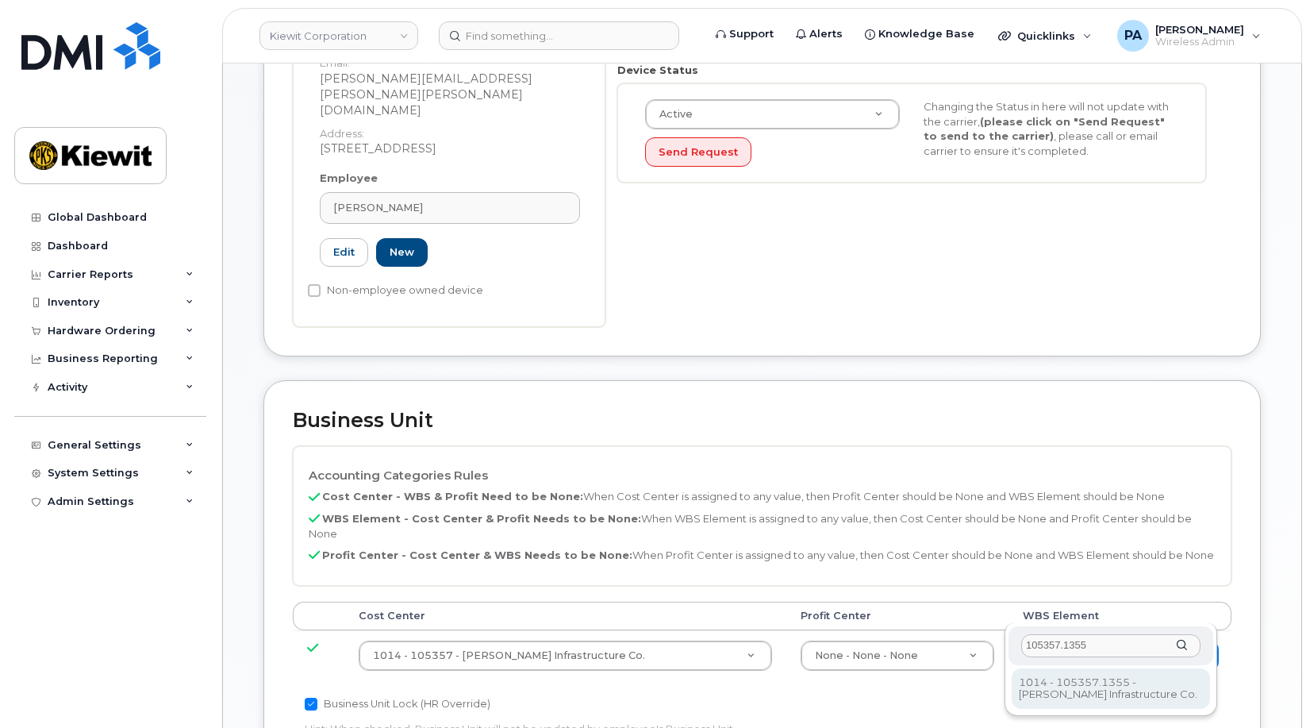
type input "105357.1355"
type input "33851877"
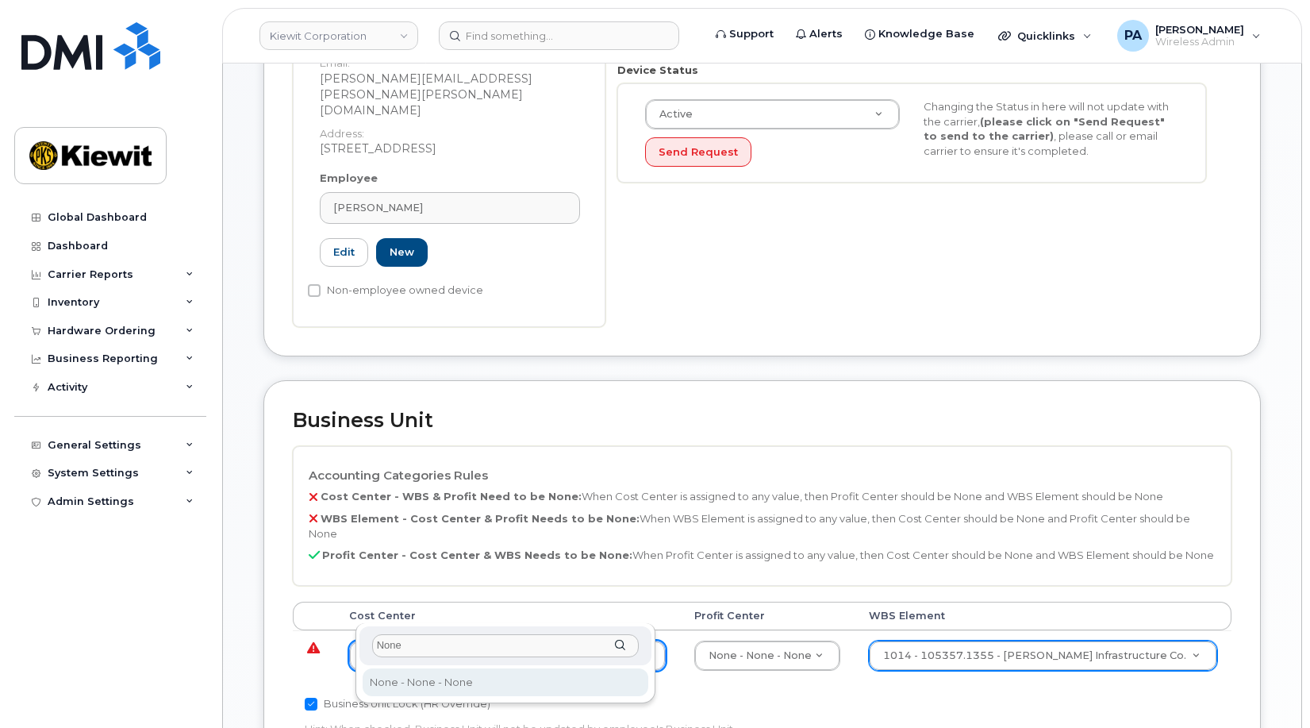
type input "None"
type input "29629358"
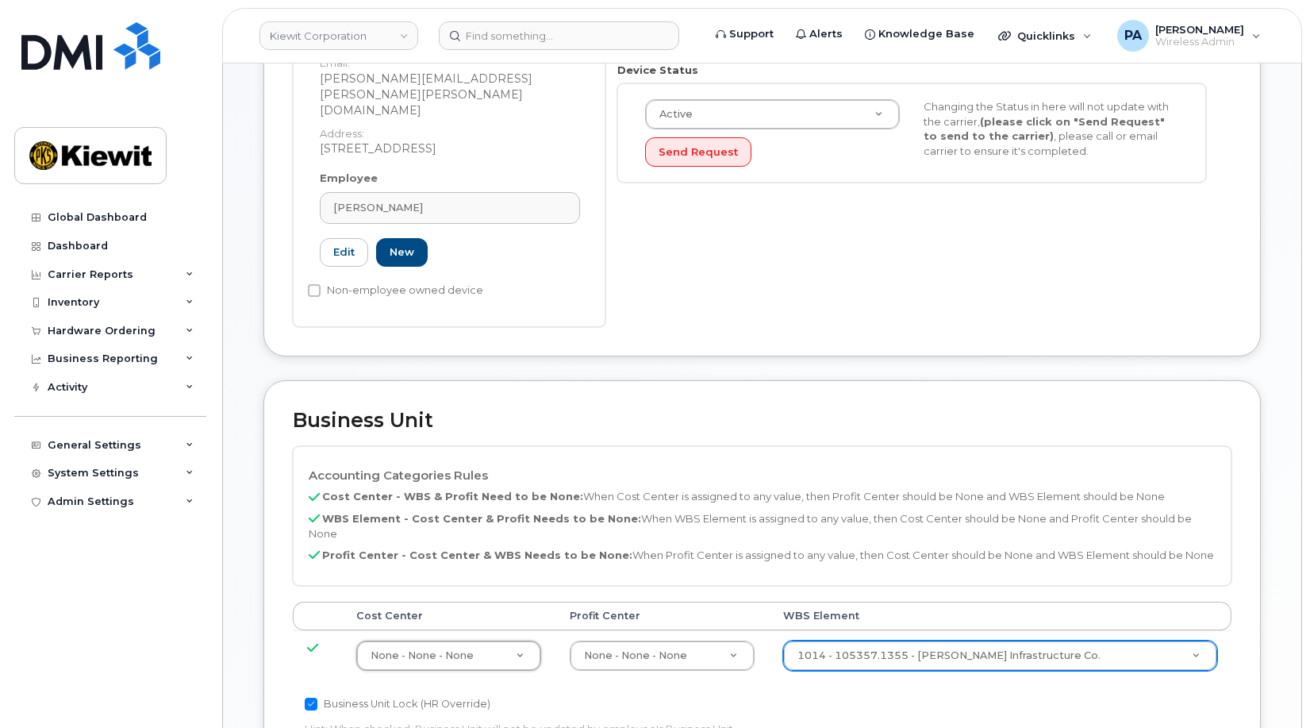
scroll to position [985, 0]
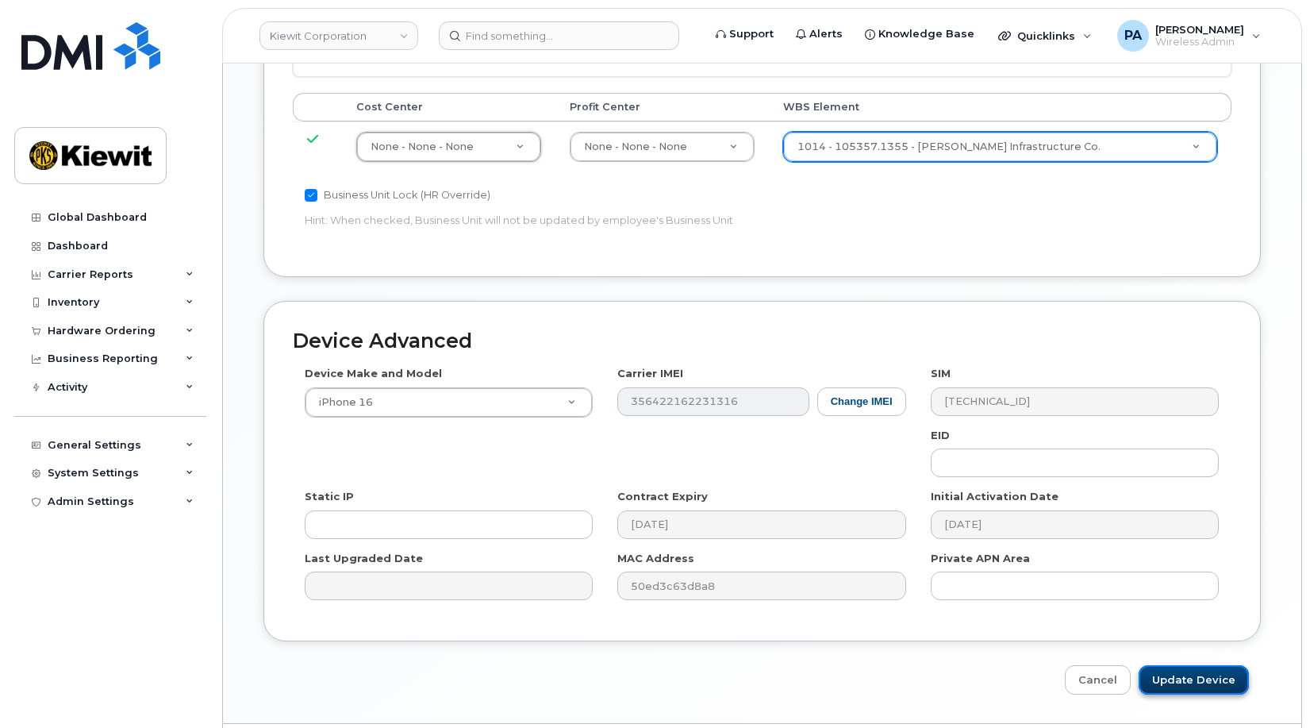
click at [1222, 665] on input "Update Device" at bounding box center [1194, 679] width 110 height 29
type input "Saving..."
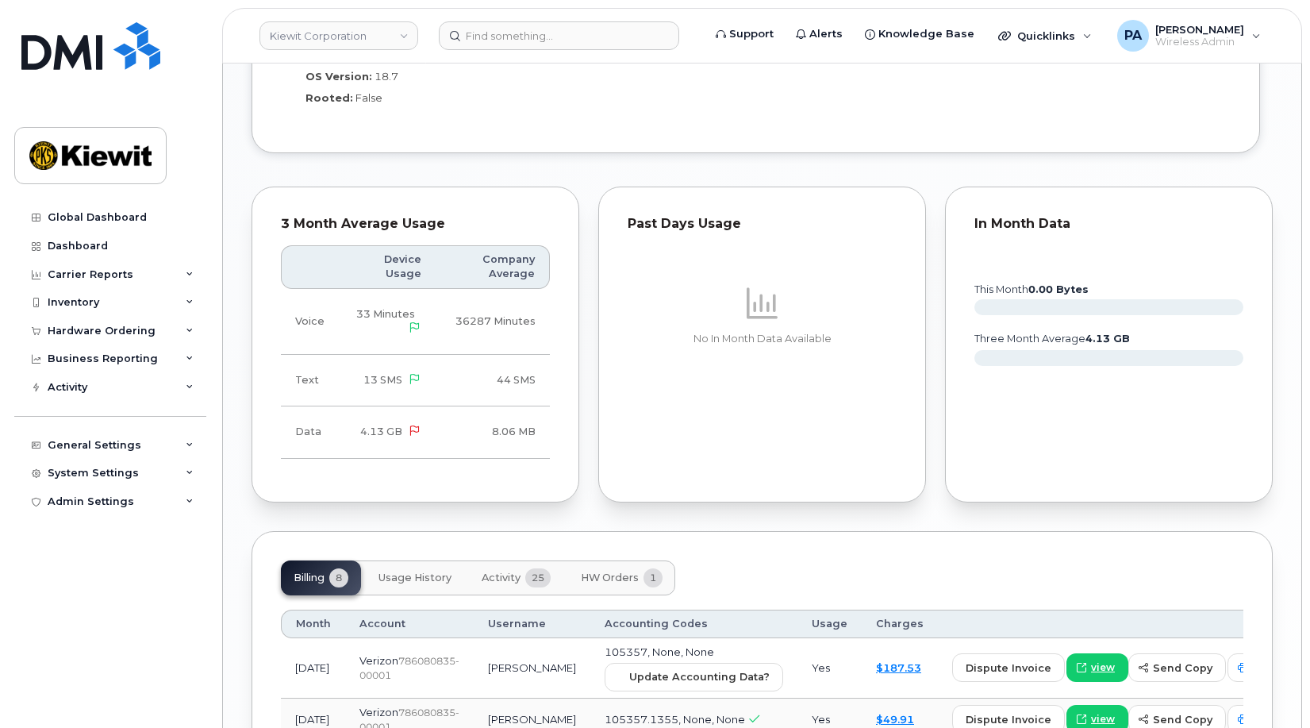
scroll to position [1904, 0]
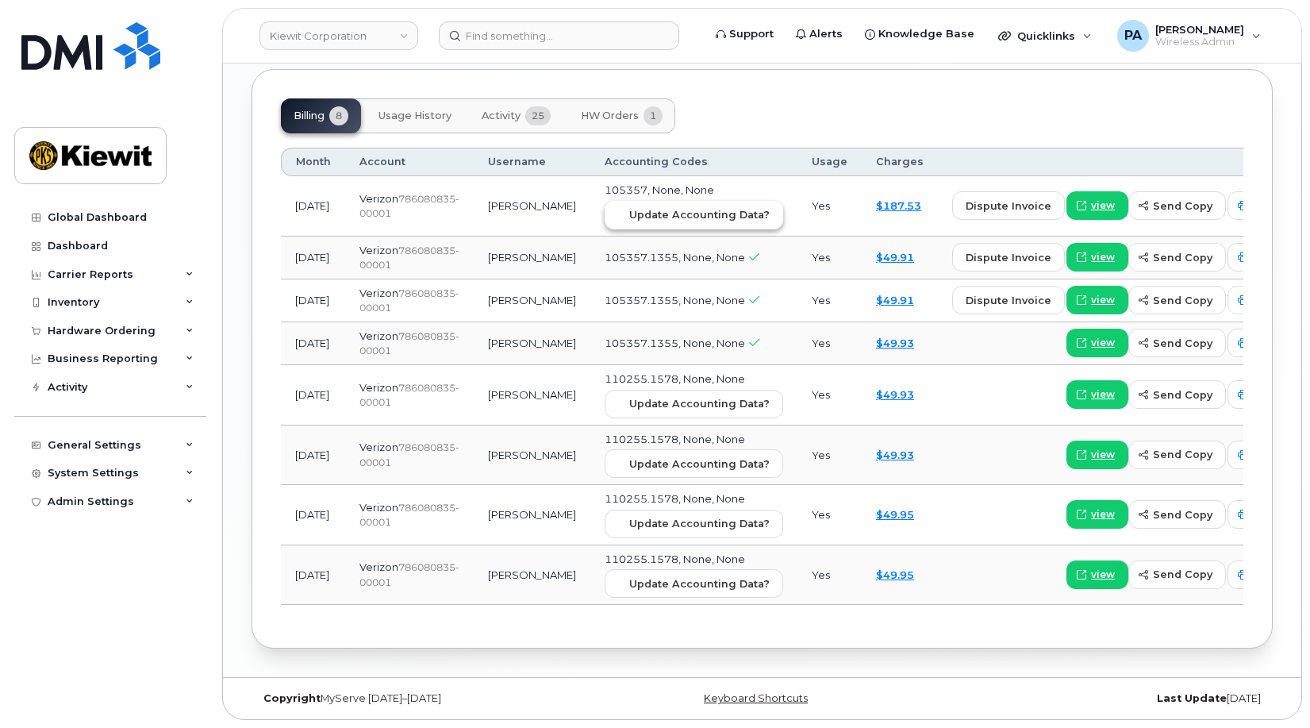
click at [629, 207] on span "Update Accounting Data?" at bounding box center [699, 214] width 140 height 15
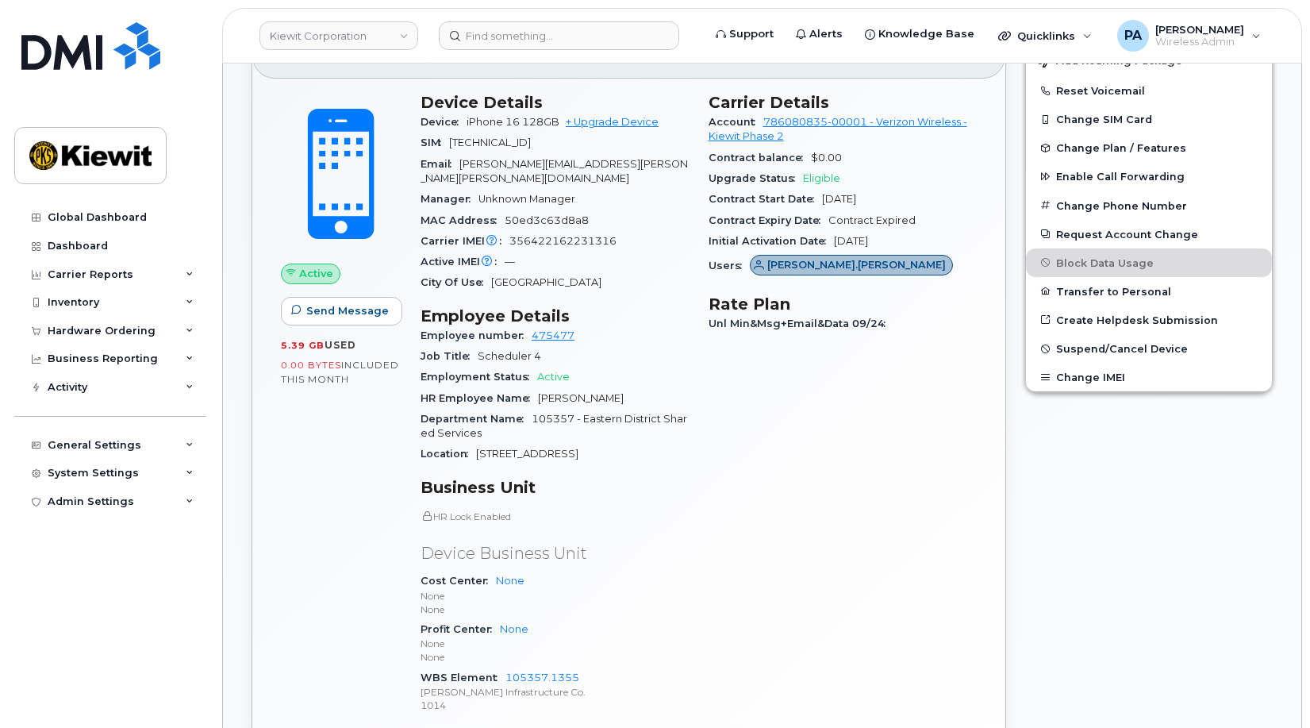
scroll to position [0, 0]
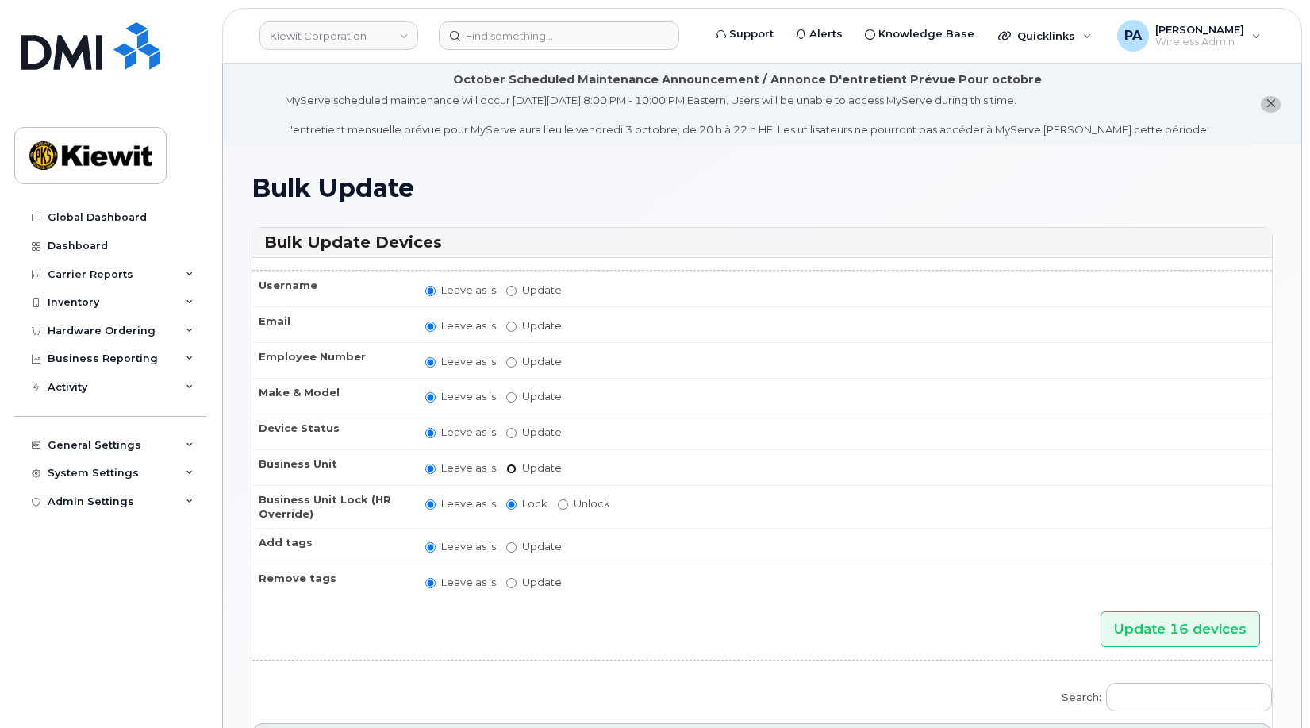
click at [511, 470] on input "Update" at bounding box center [511, 468] width 10 height 10
radio input "true"
radio input "false"
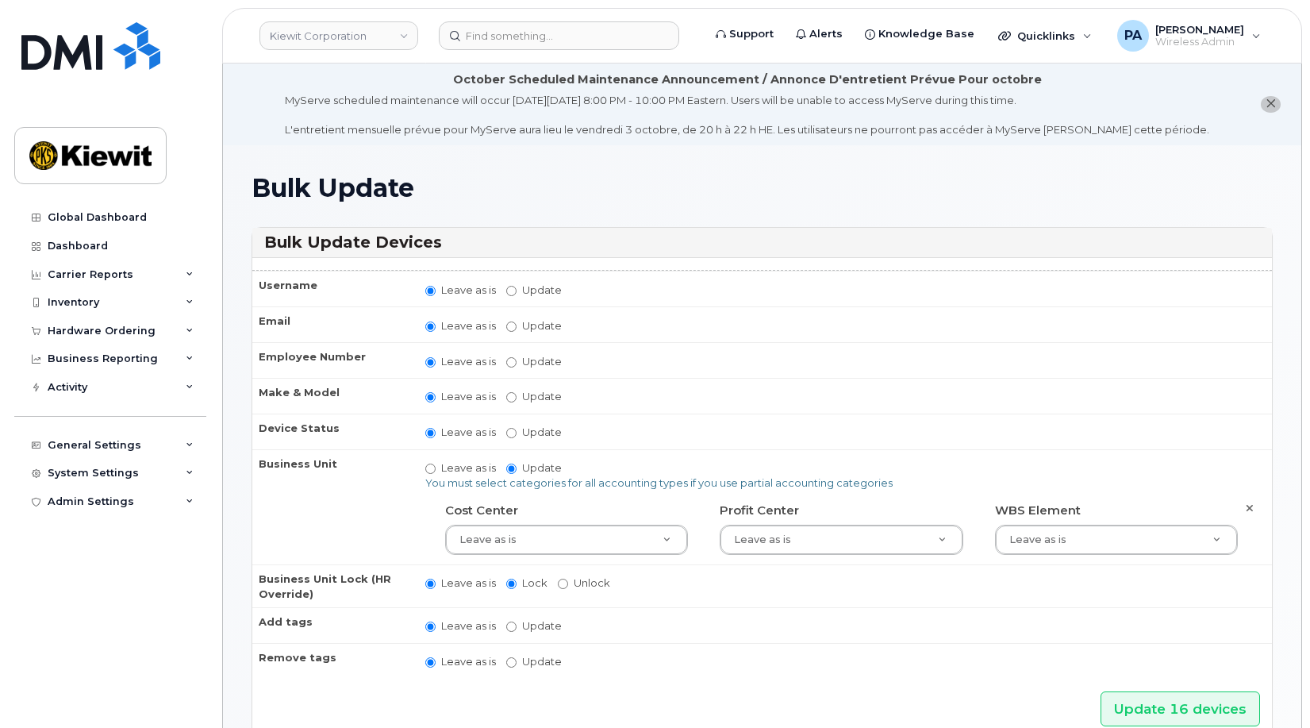
drag, startPoint x: 578, startPoint y: 370, endPoint x: 1034, endPoint y: 466, distance: 465.5
click at [1034, 466] on td "Leave as is Update You must select categories for all accounting types if you u…" at bounding box center [841, 506] width 861 height 115
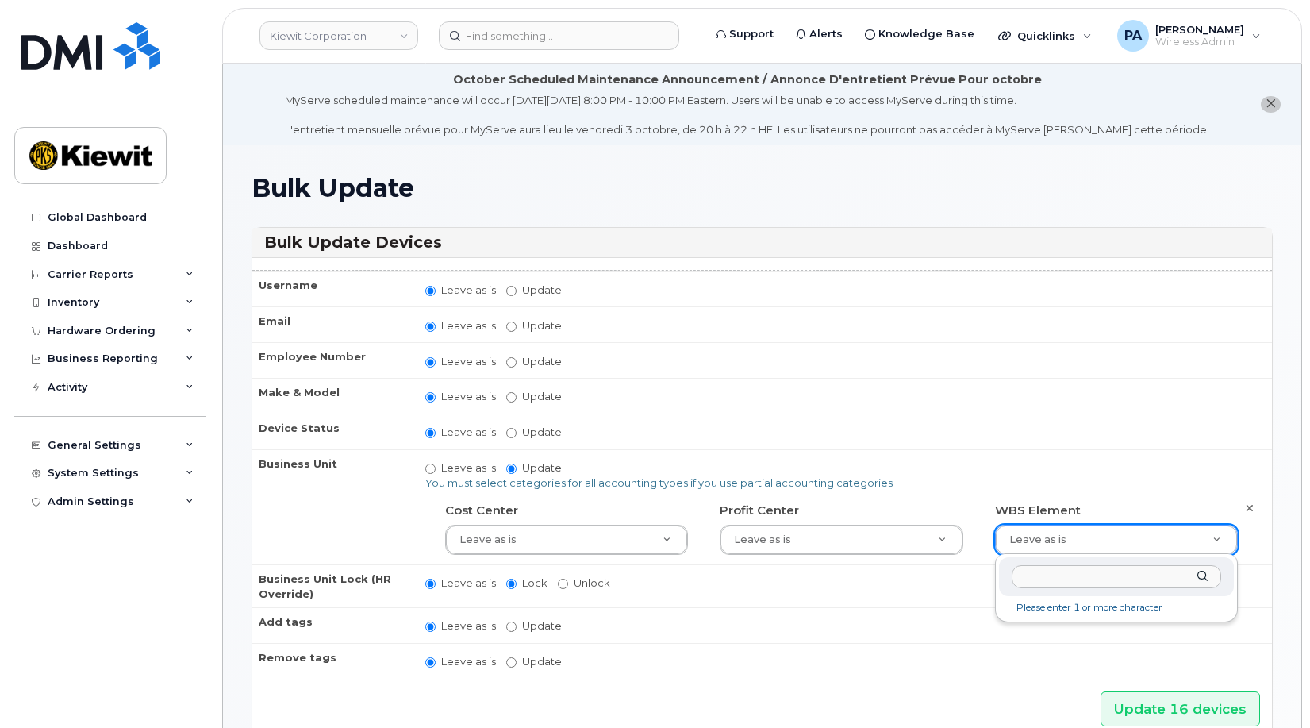
click at [1066, 578] on input "text" at bounding box center [1116, 576] width 209 height 23
type input "106495.6612"
type input "35834206"
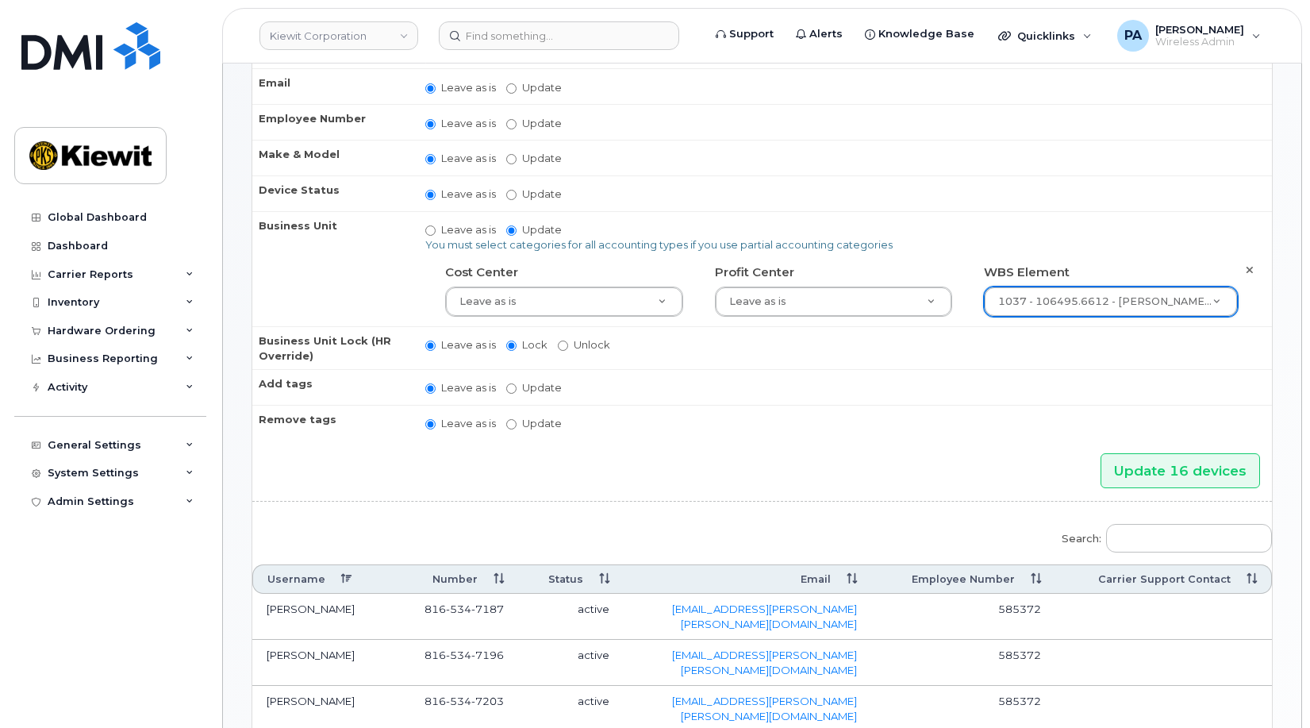
scroll to position [317, 0]
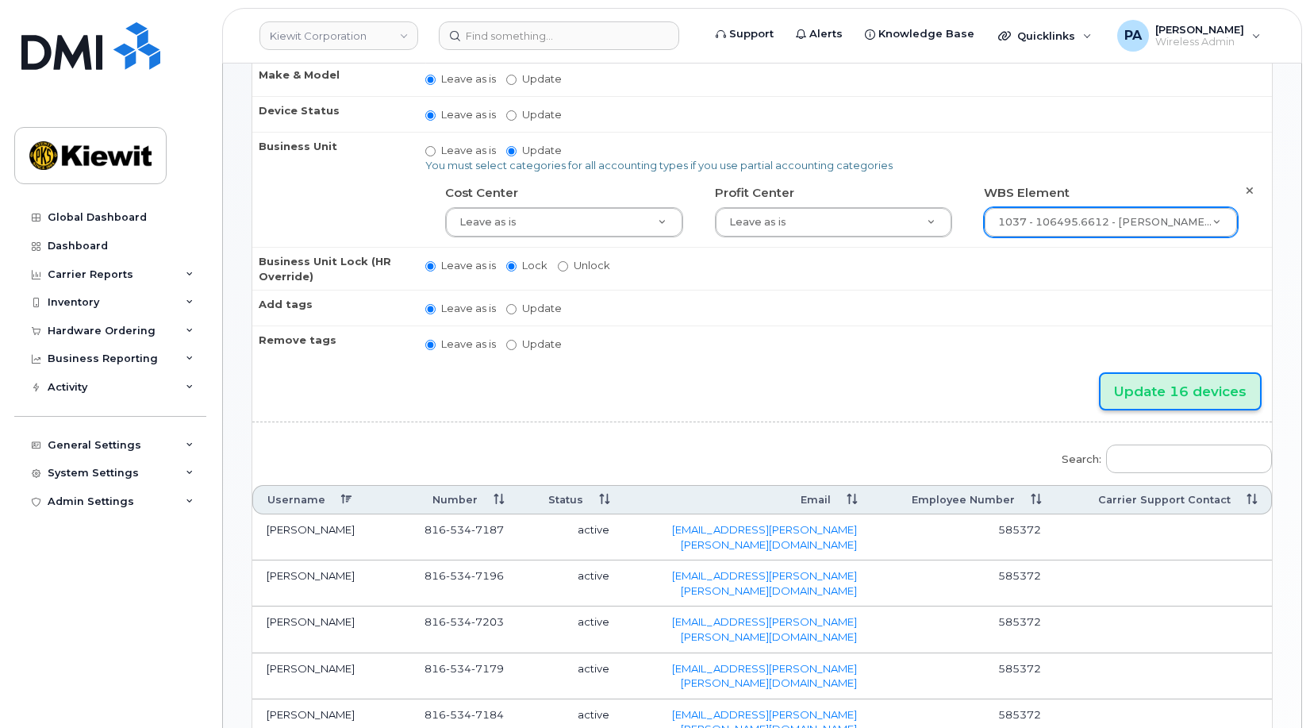
click at [1163, 404] on input "Update 16 devices" at bounding box center [1181, 392] width 160 height 36
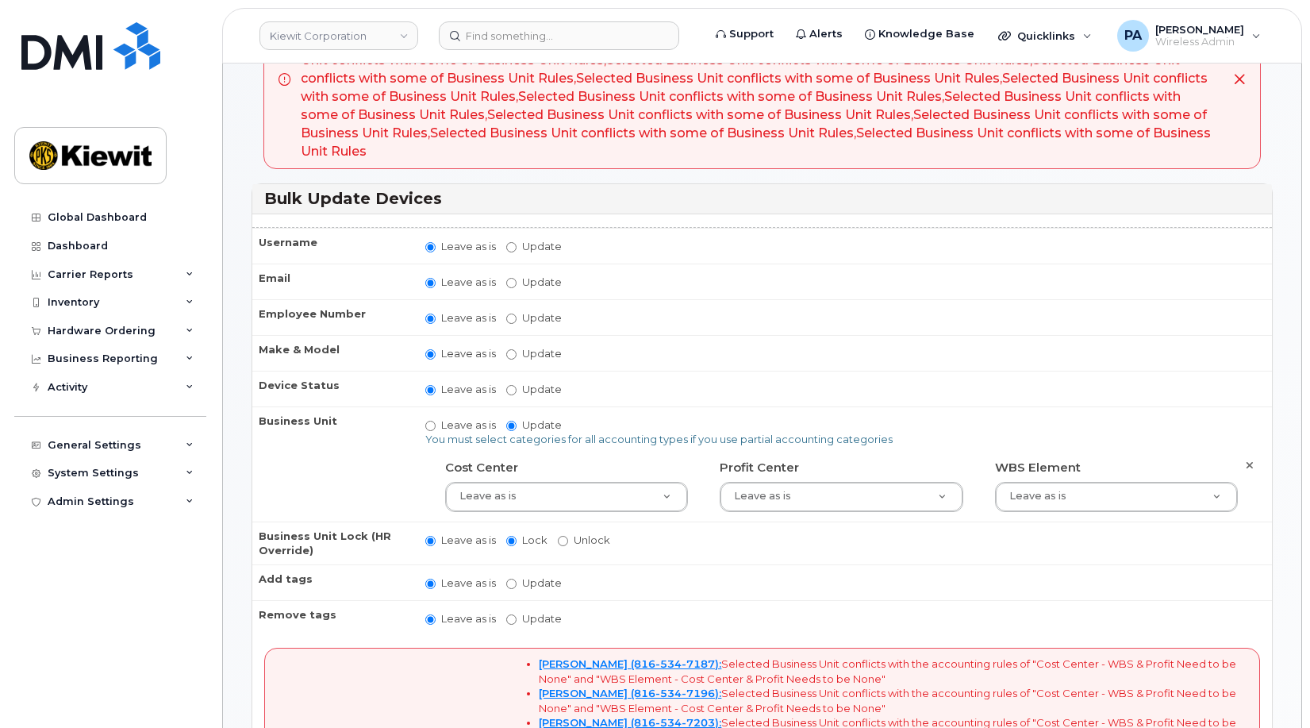
scroll to position [317, 0]
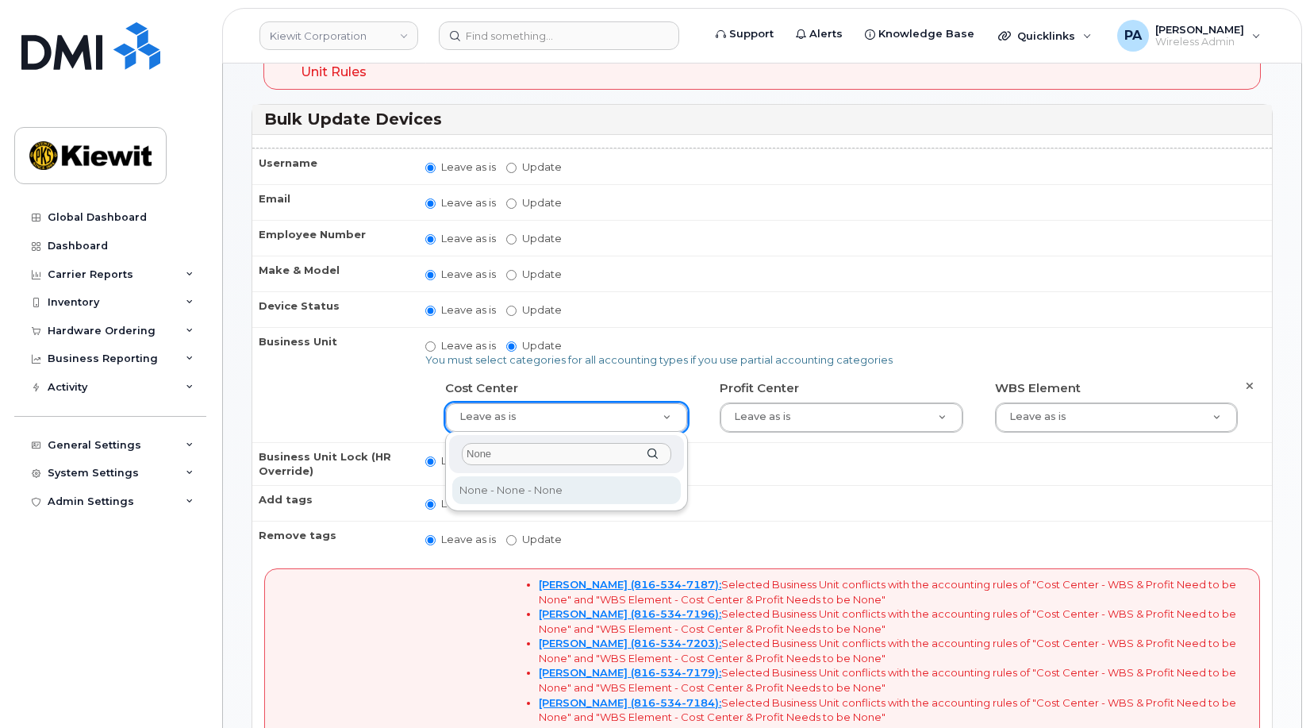
type input "None"
type input "29629358"
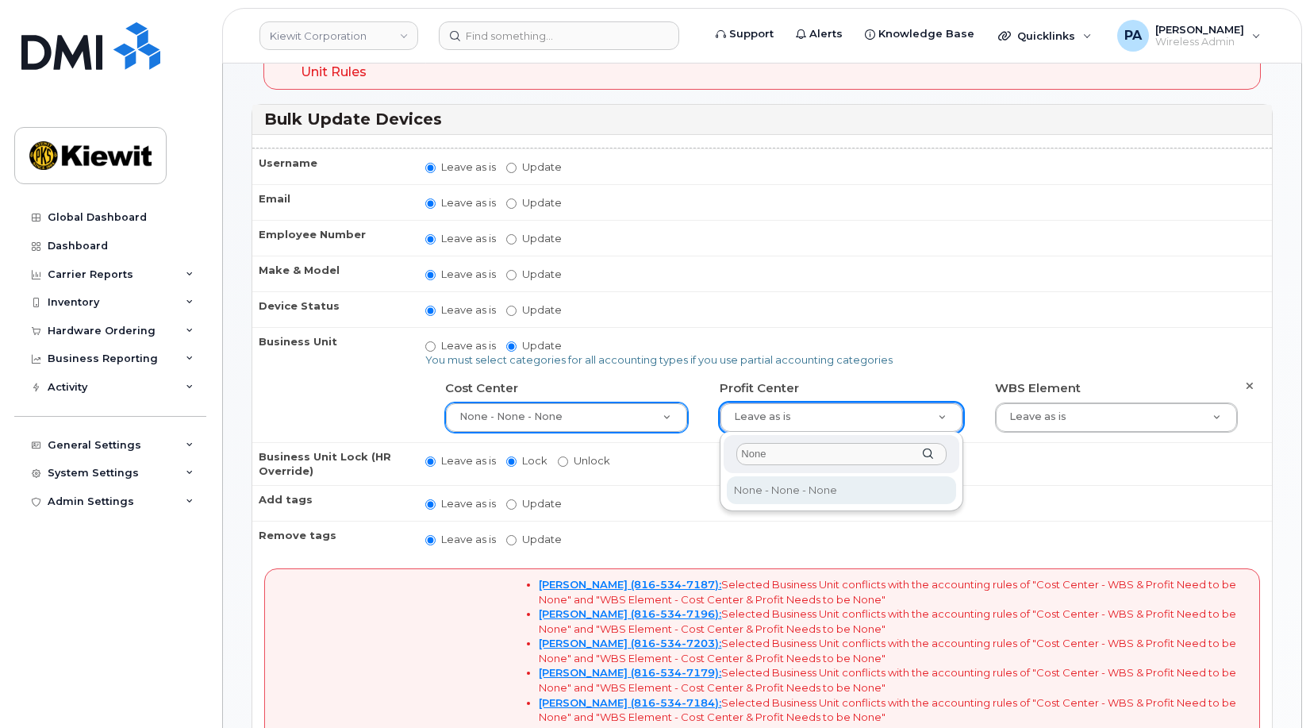
type input "None"
type input "29629357"
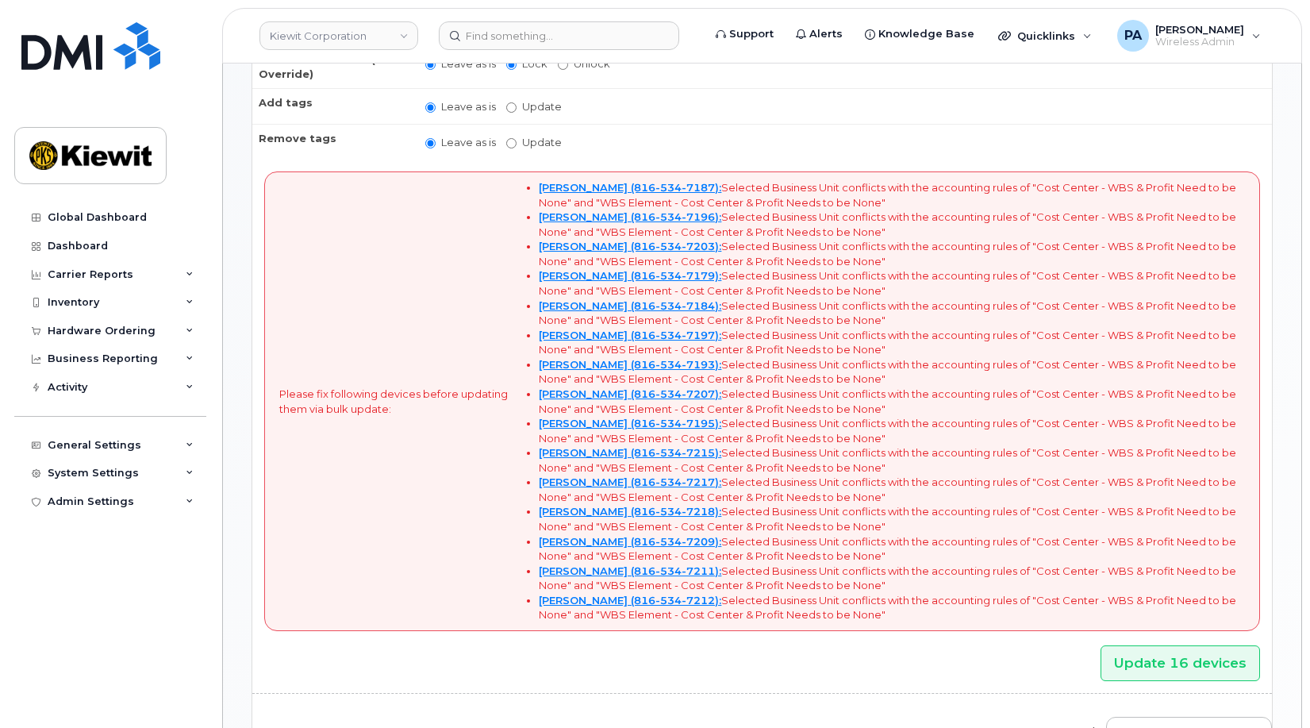
scroll to position [873, 0]
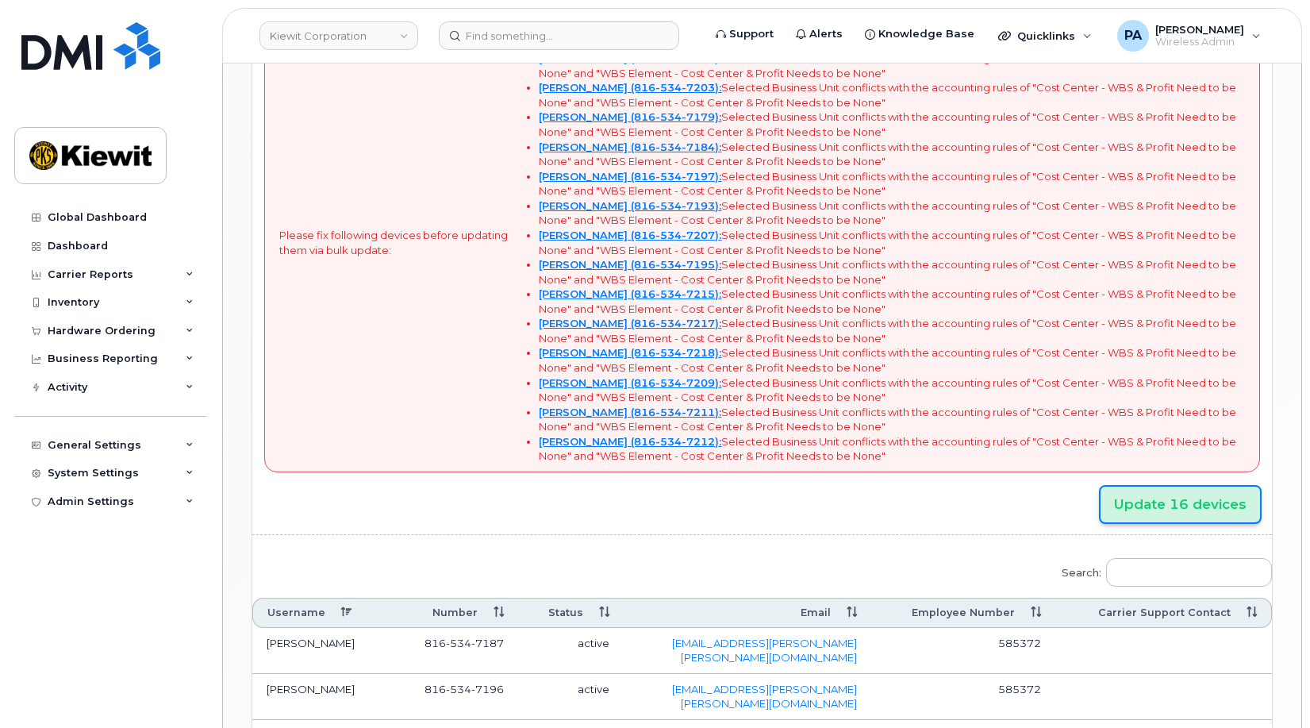
click at [1162, 505] on input "Update 16 devices" at bounding box center [1181, 504] width 160 height 36
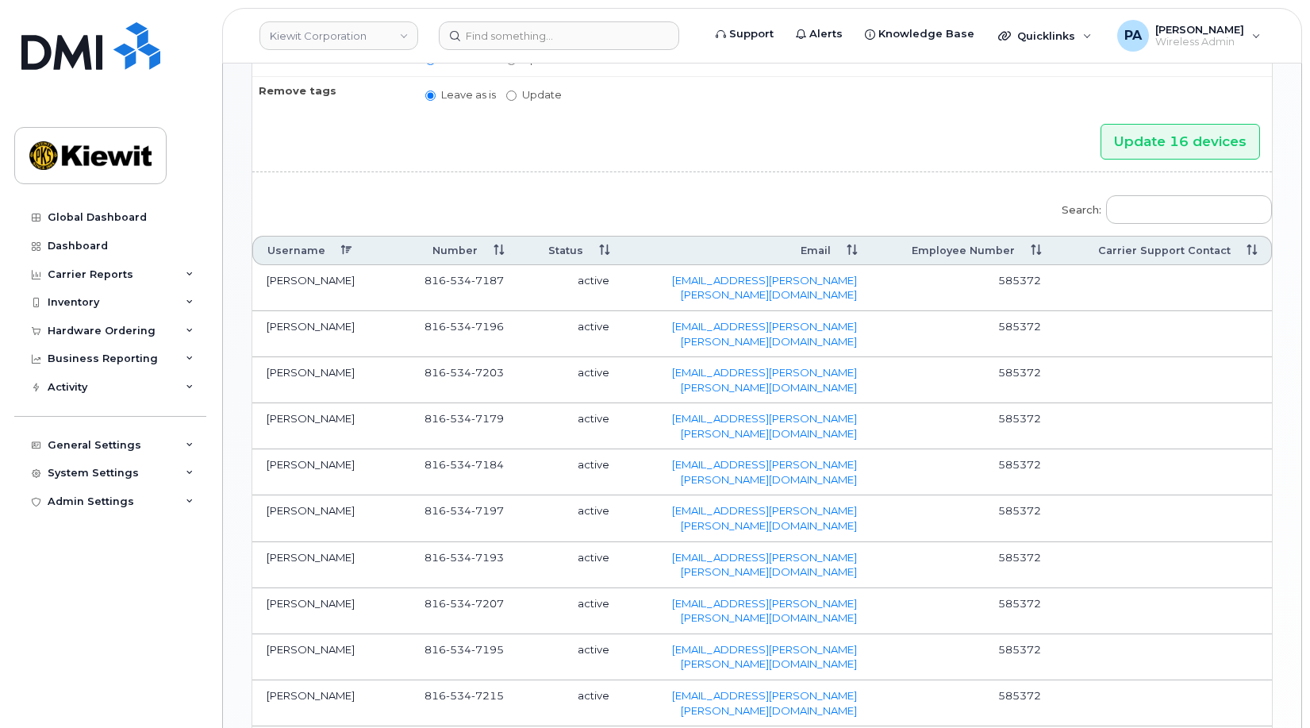
scroll to position [818, 0]
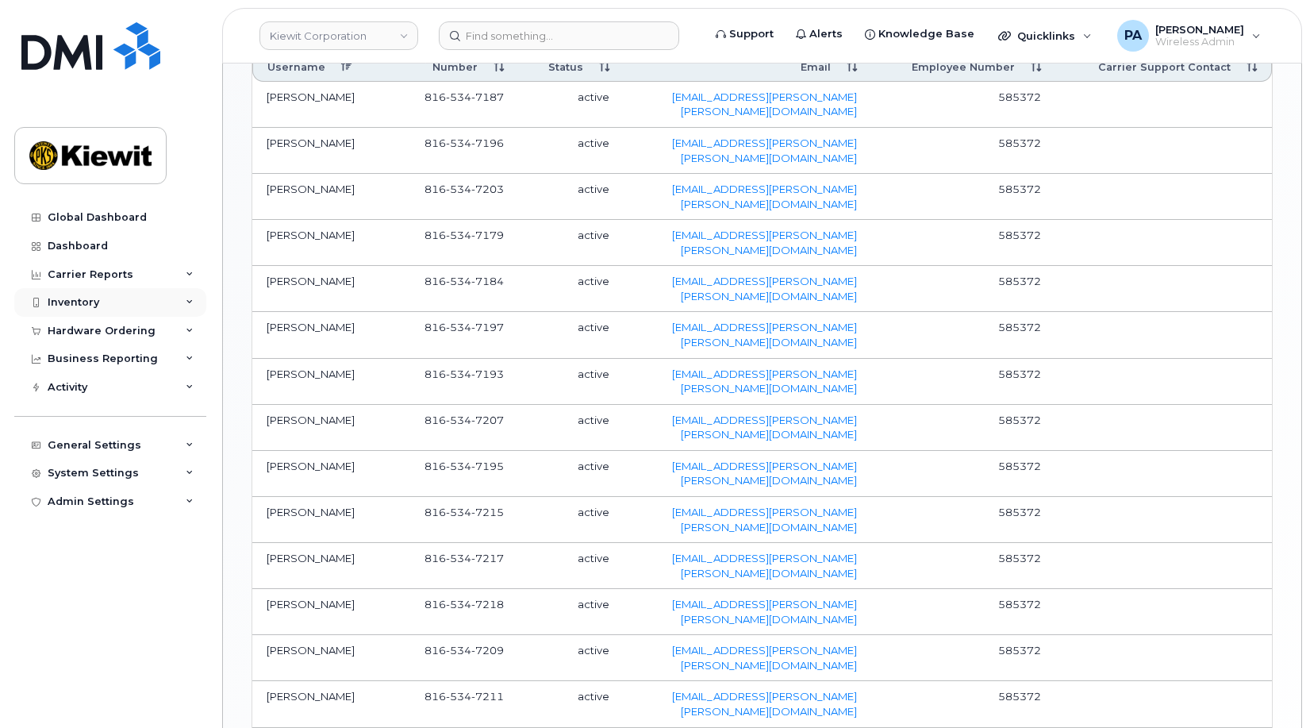
click at [81, 304] on div "Inventory" at bounding box center [74, 302] width 52 height 13
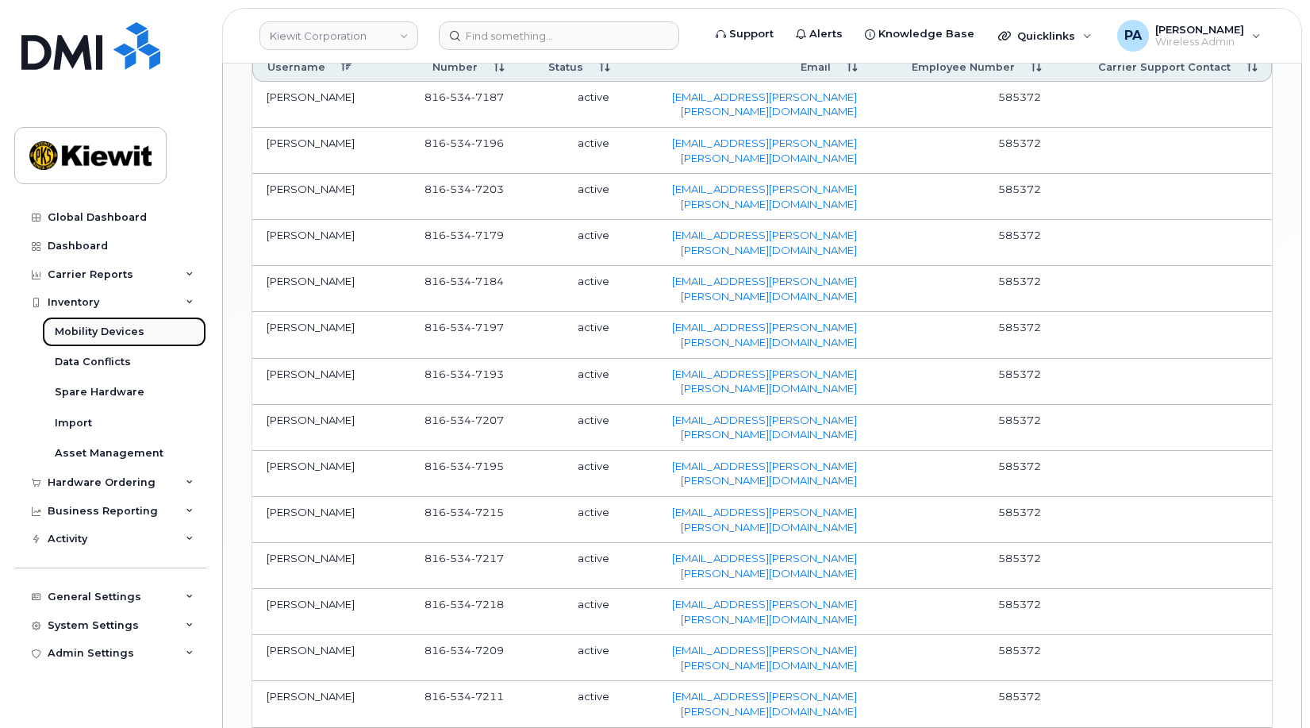
click at [74, 327] on div "Mobility Devices" at bounding box center [100, 332] width 90 height 14
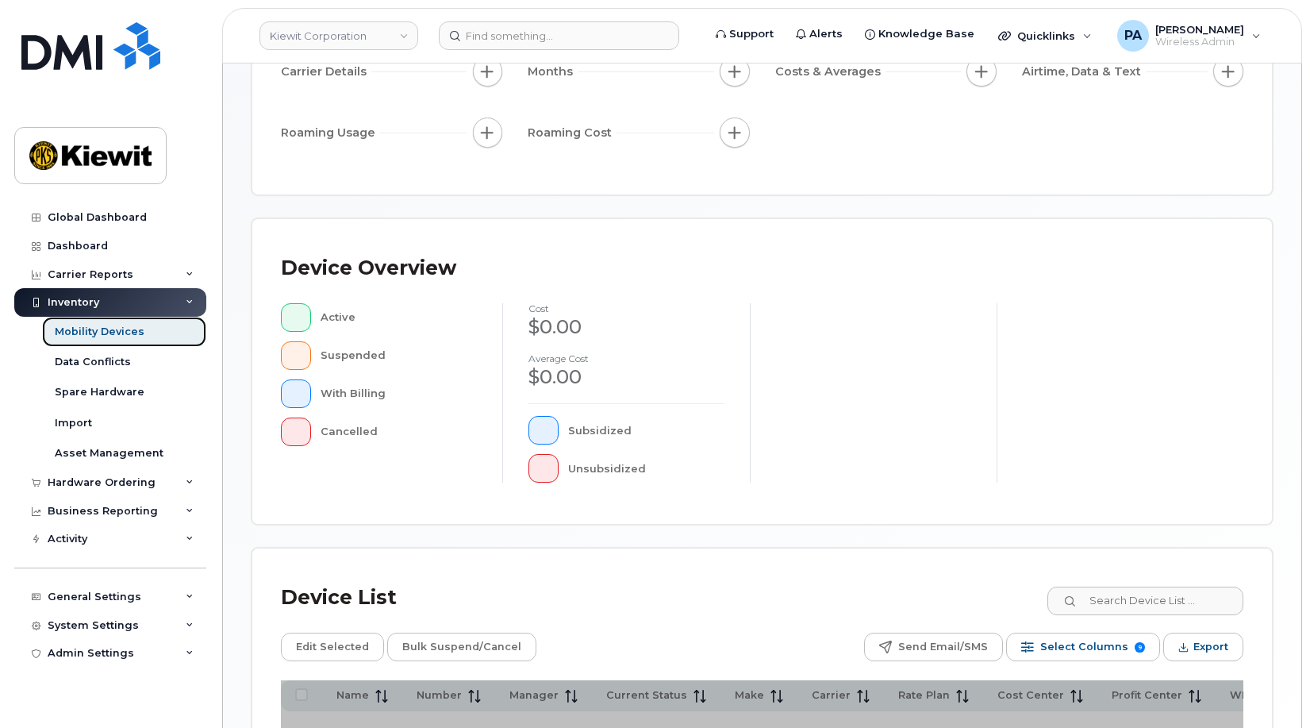
scroll to position [429, 0]
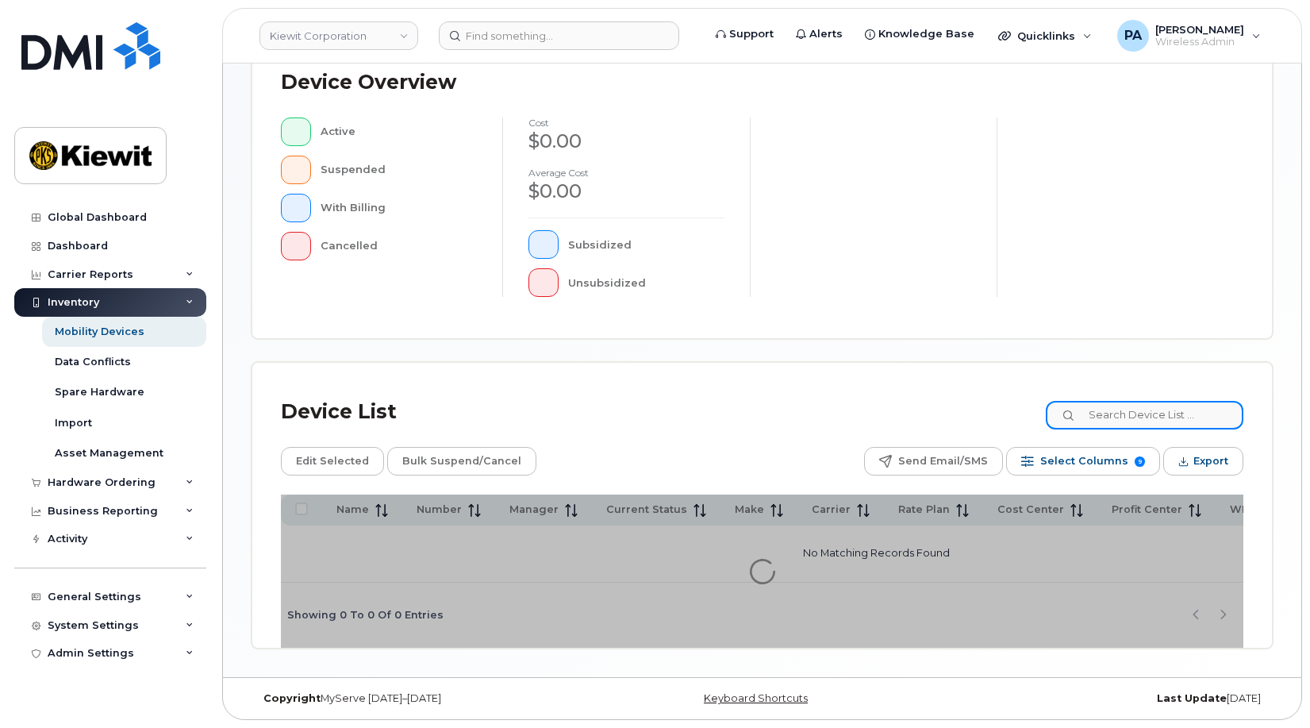
click at [1130, 417] on input at bounding box center [1145, 415] width 198 height 29
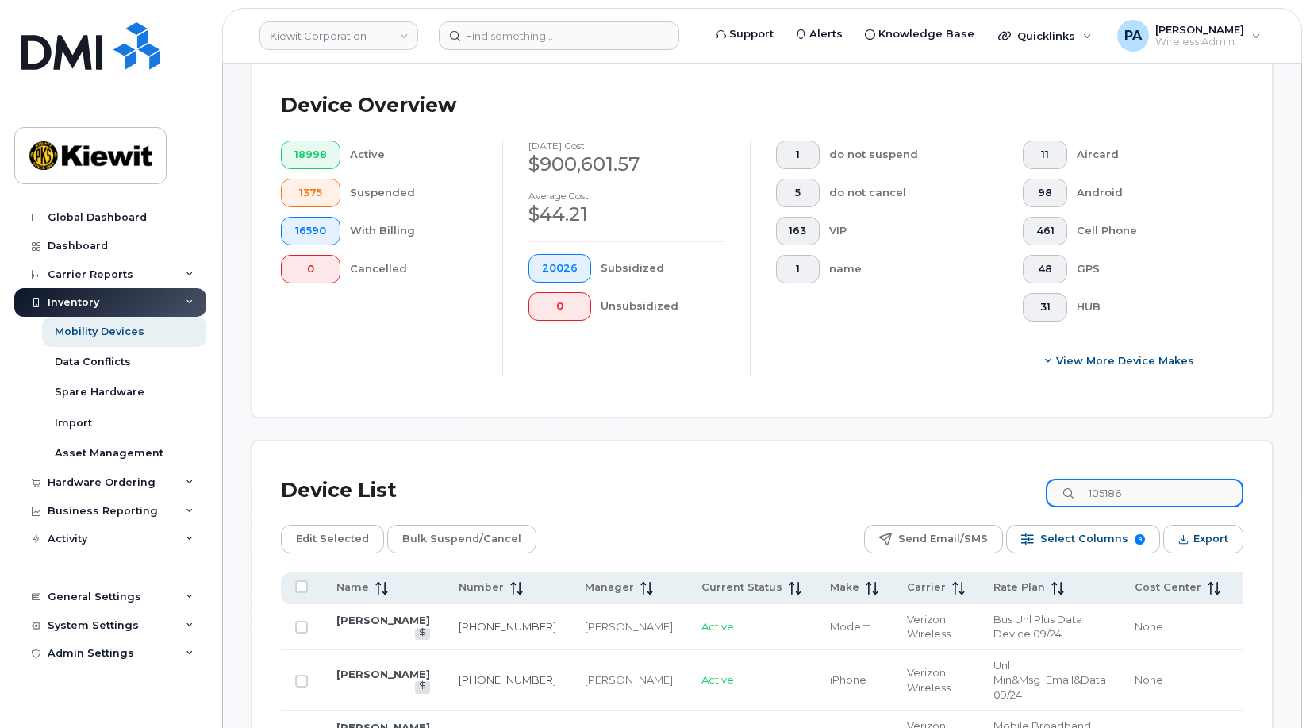
type input "105186"
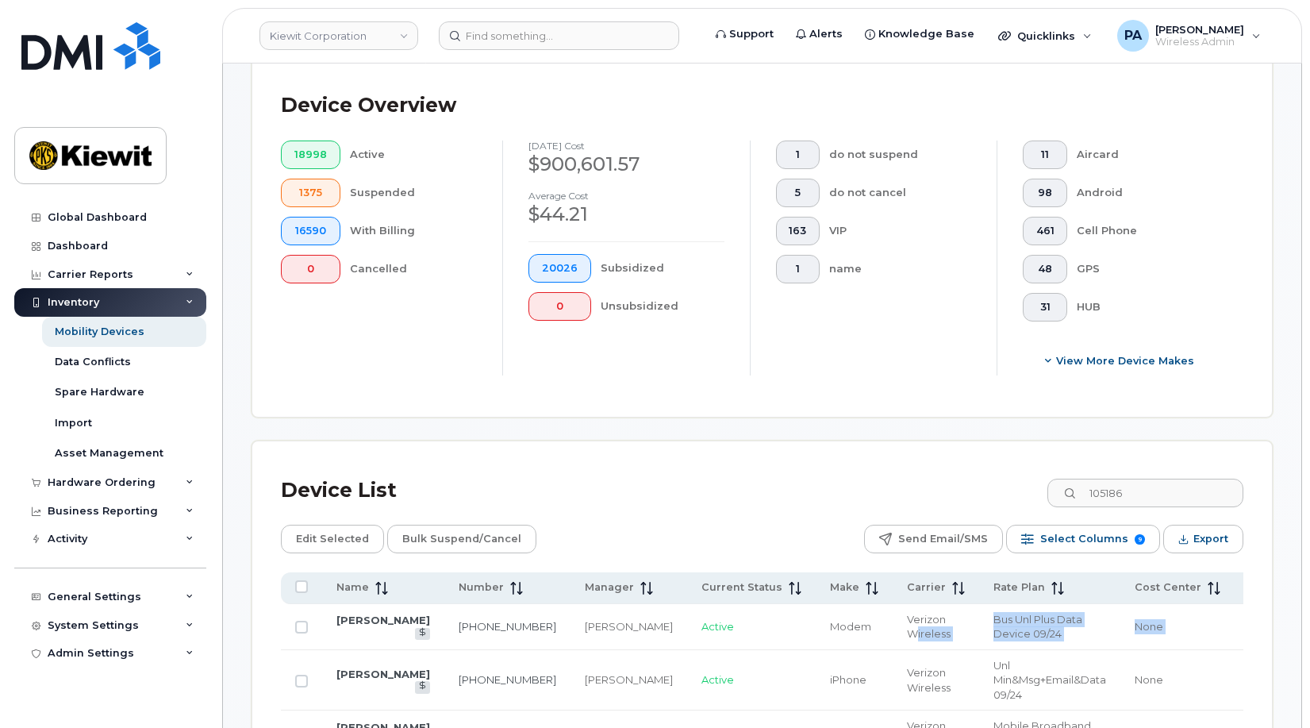
scroll to position [0, 270]
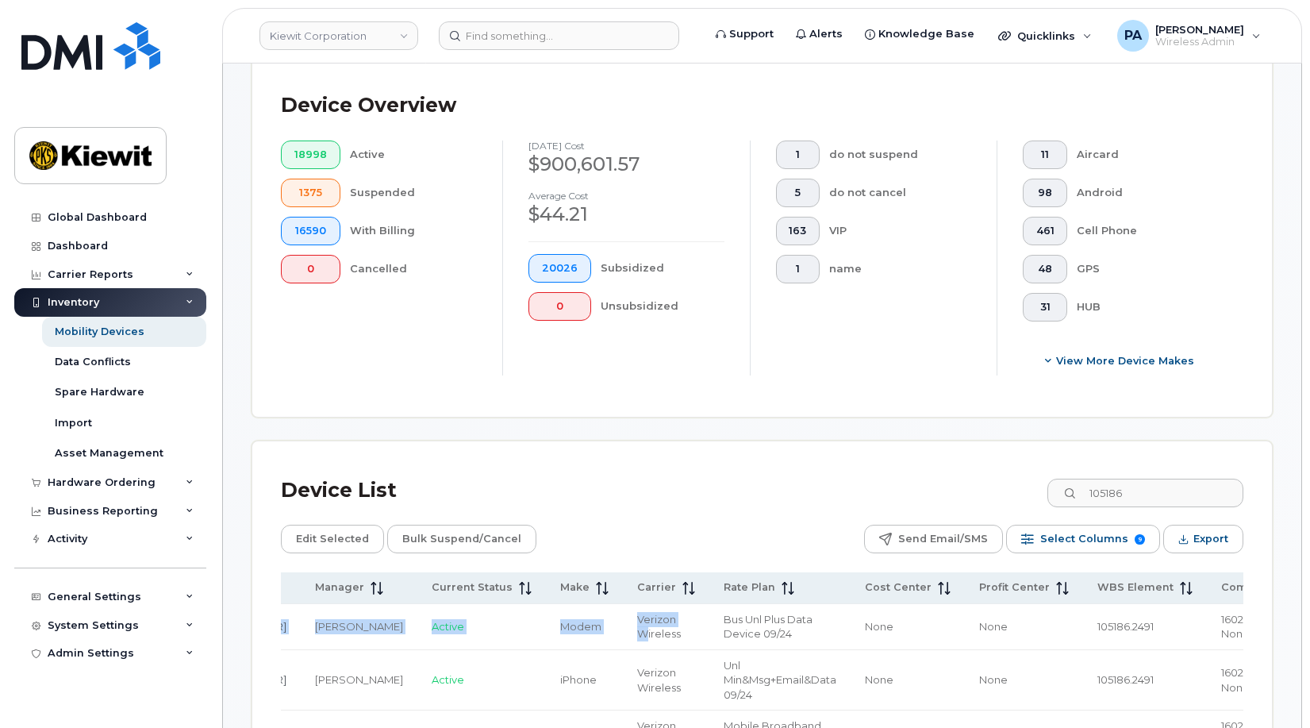
drag, startPoint x: 840, startPoint y: 636, endPoint x: 1171, endPoint y: 648, distance: 331.1
click at [1182, 648] on tr "[PERSON_NAME] [PHONE_NUMBER] [PERSON_NAME] Active Modem Verizon Wireless Bus Un…" at bounding box center [675, 627] width 1328 height 46
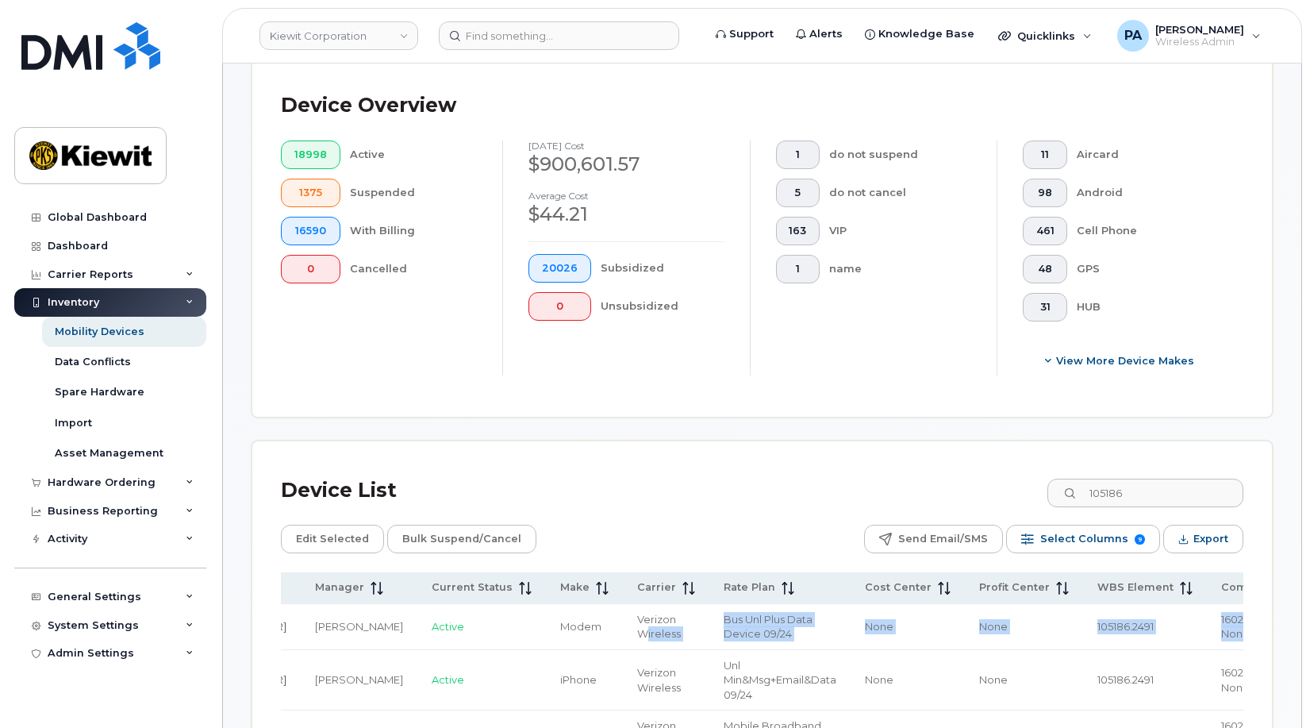
click at [1097, 622] on span "105186.2491" at bounding box center [1125, 626] width 56 height 13
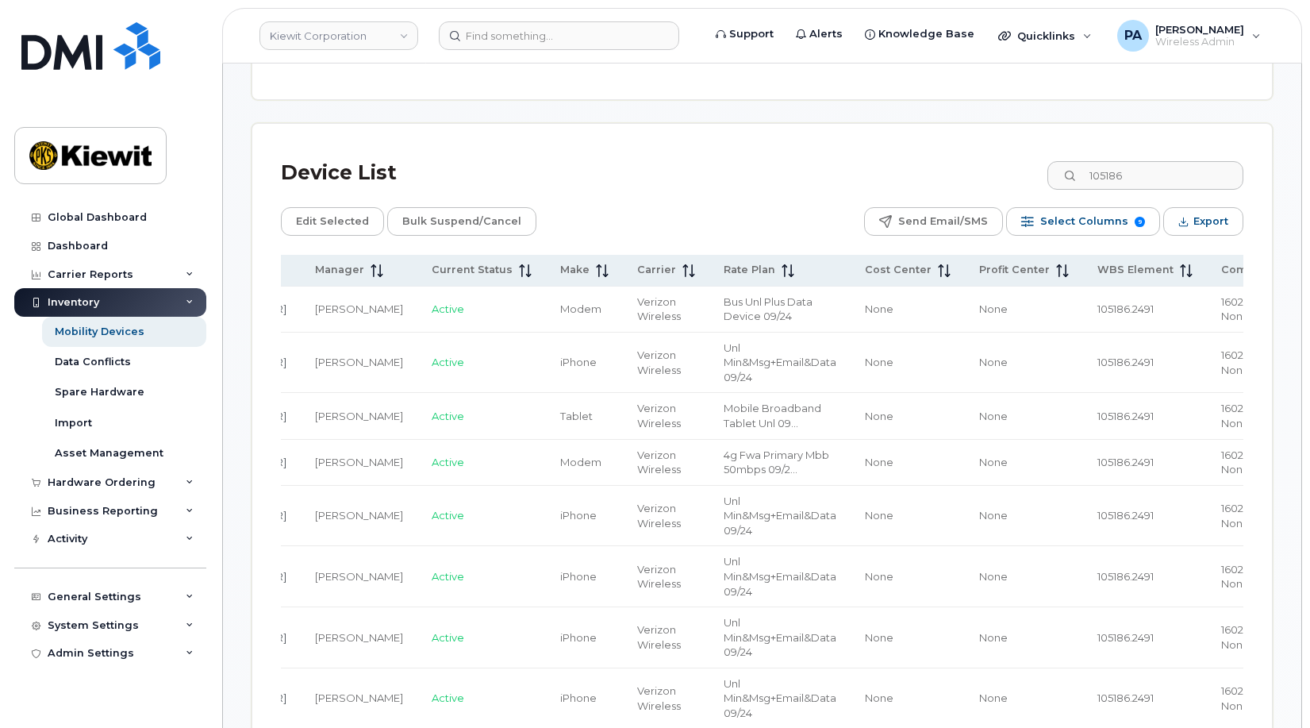
drag, startPoint x: 1067, startPoint y: 576, endPoint x: 992, endPoint y: 578, distance: 74.6
click at [992, 578] on tr "BRODY GASKILL 206-572-0478 Richard Vogler Active iPhone Verizon Wireless Unl Mi…" at bounding box center [675, 576] width 1328 height 61
copy tr "105186.2491"
click at [865, 276] on span "Cost Center" at bounding box center [898, 270] width 67 height 14
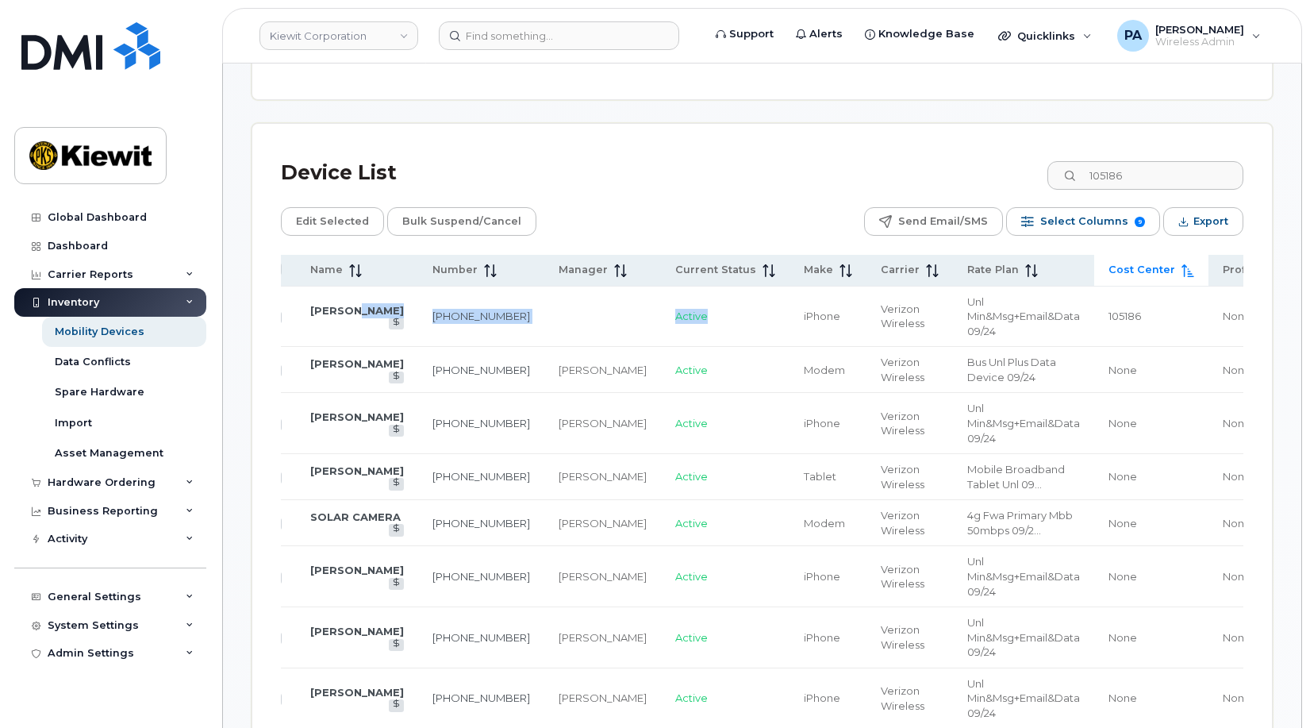
scroll to position [0, 0]
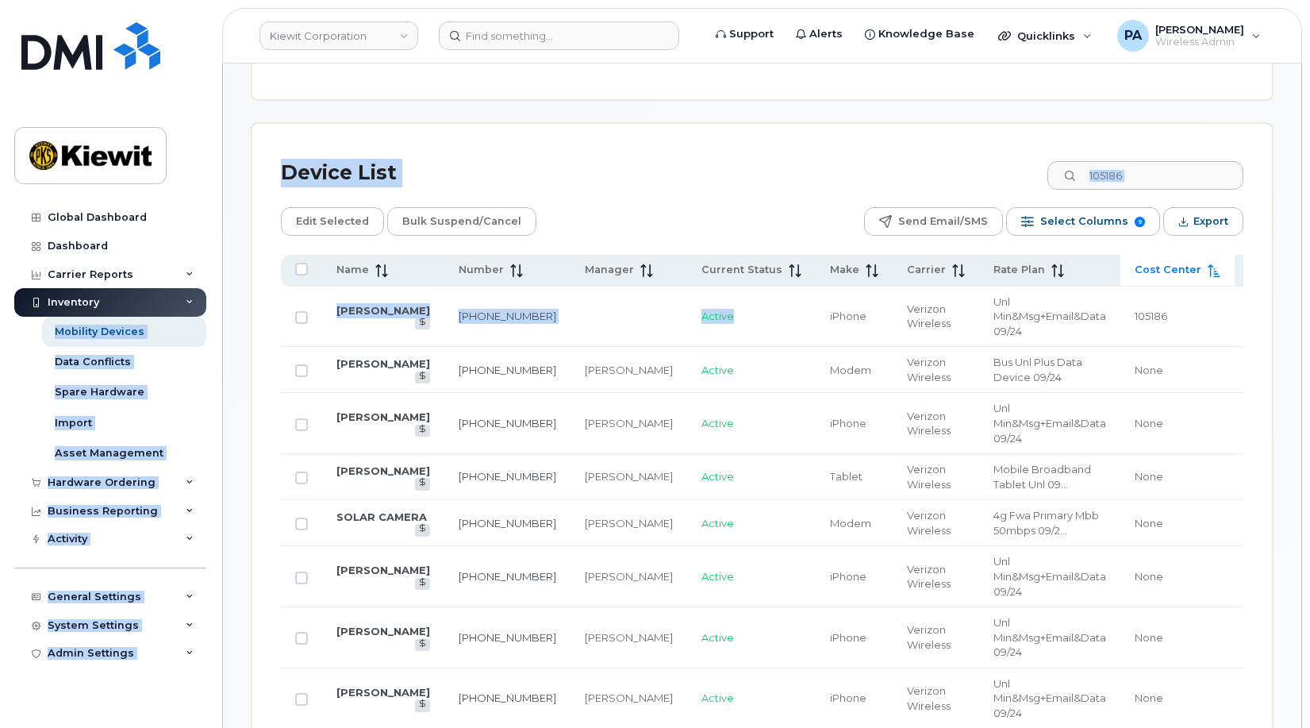
drag, startPoint x: 395, startPoint y: 323, endPoint x: 206, endPoint y: 314, distance: 189.9
drag, startPoint x: 206, startPoint y: 314, endPoint x: 385, endPoint y: 320, distance: 179.4
click at [385, 320] on td "[PERSON_NAME]" at bounding box center [383, 316] width 122 height 61
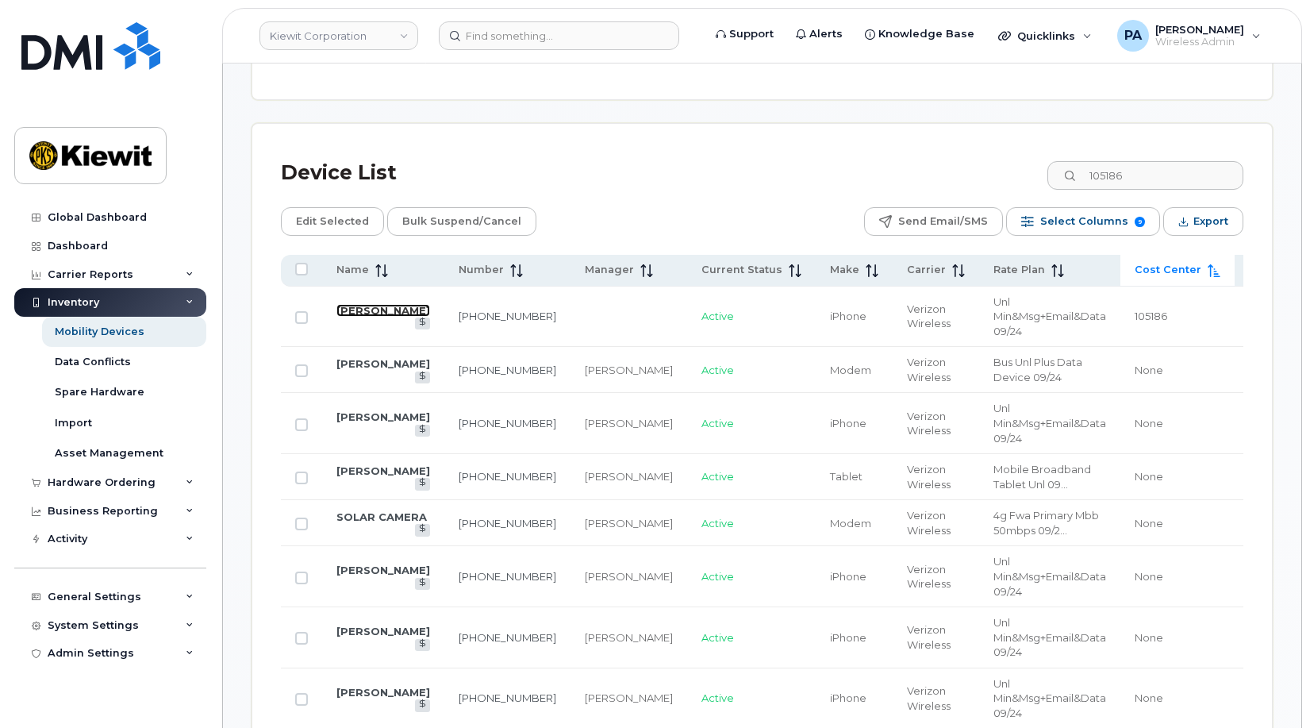
click at [354, 317] on link "[PERSON_NAME]" at bounding box center [383, 310] width 94 height 13
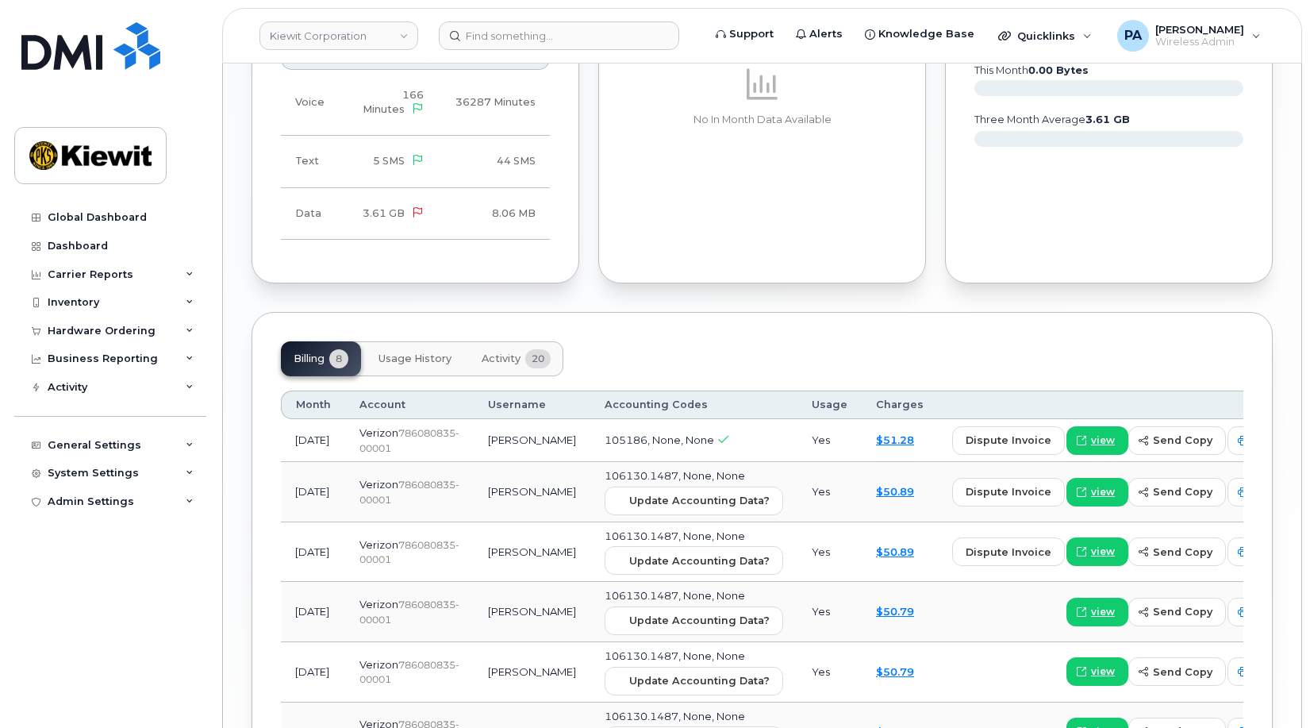
scroll to position [2024, 0]
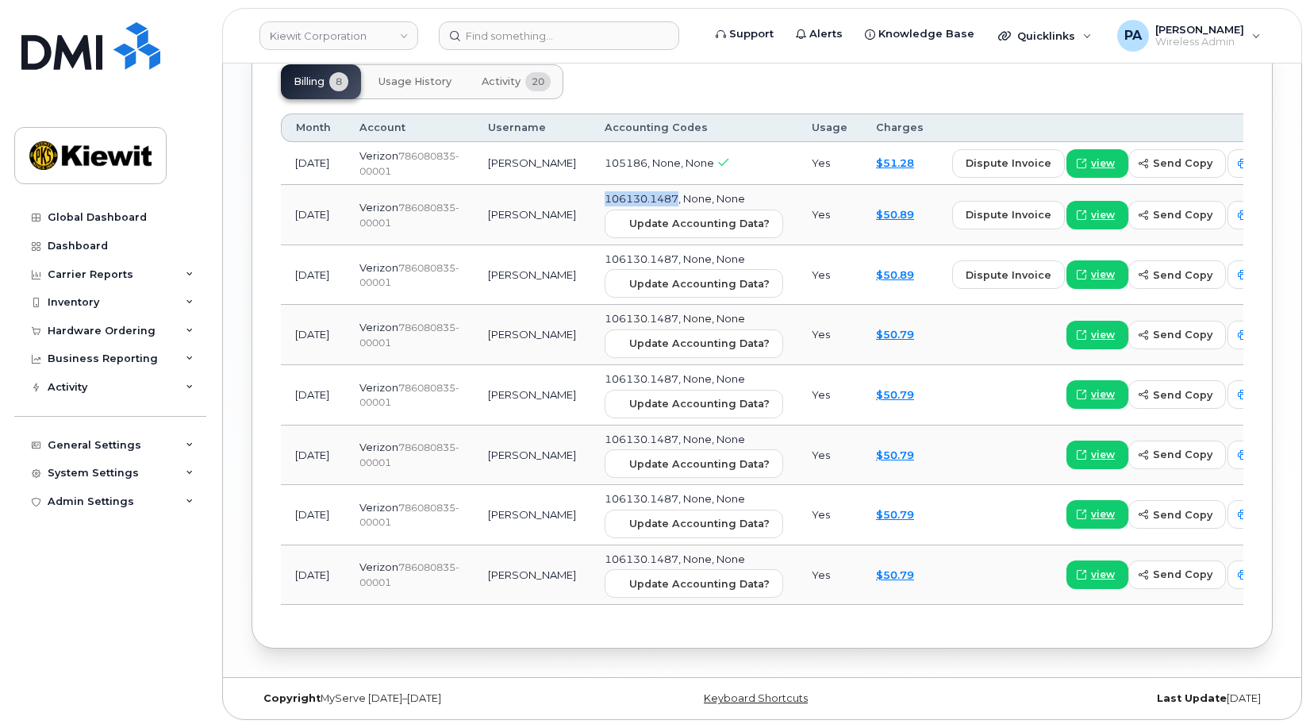
drag, startPoint x: 639, startPoint y: 198, endPoint x: 559, endPoint y: 203, distance: 79.5
click at [590, 203] on td "106130.1487, None, None Update Accounting Data?" at bounding box center [693, 215] width 207 height 60
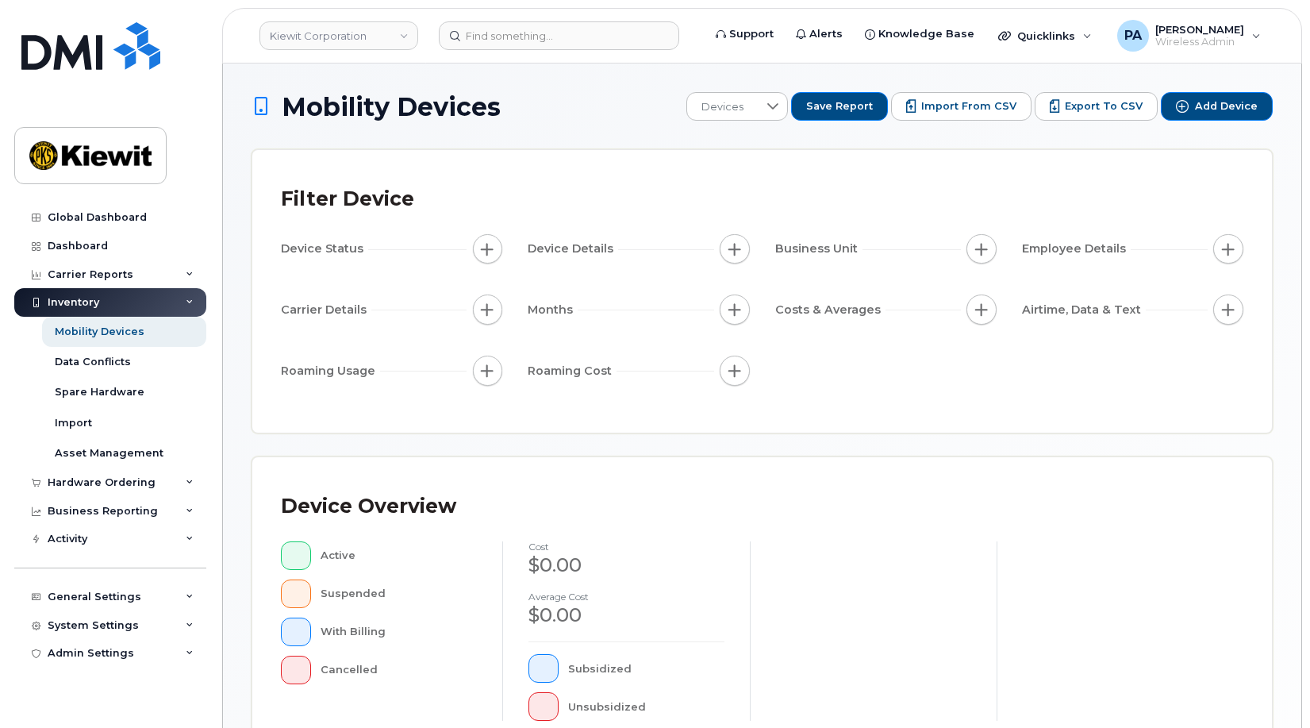
scroll to position [429, 0]
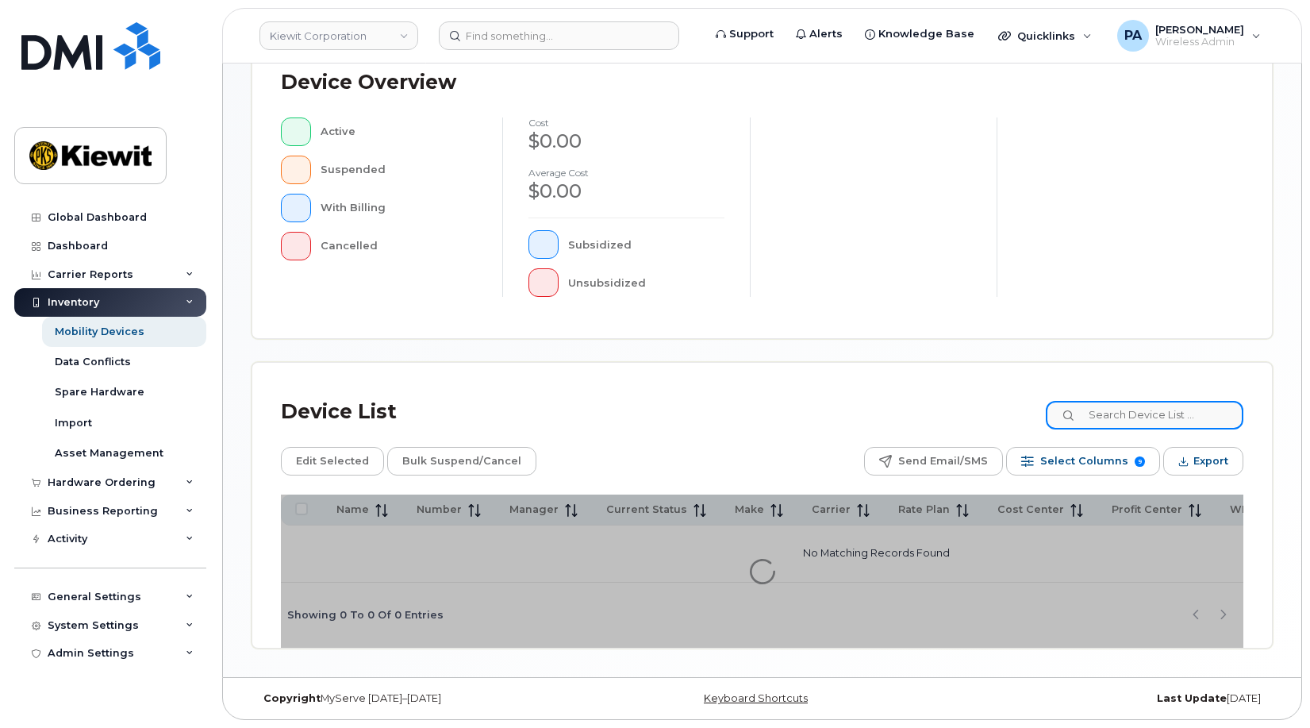
click at [1197, 416] on input at bounding box center [1145, 415] width 198 height 29
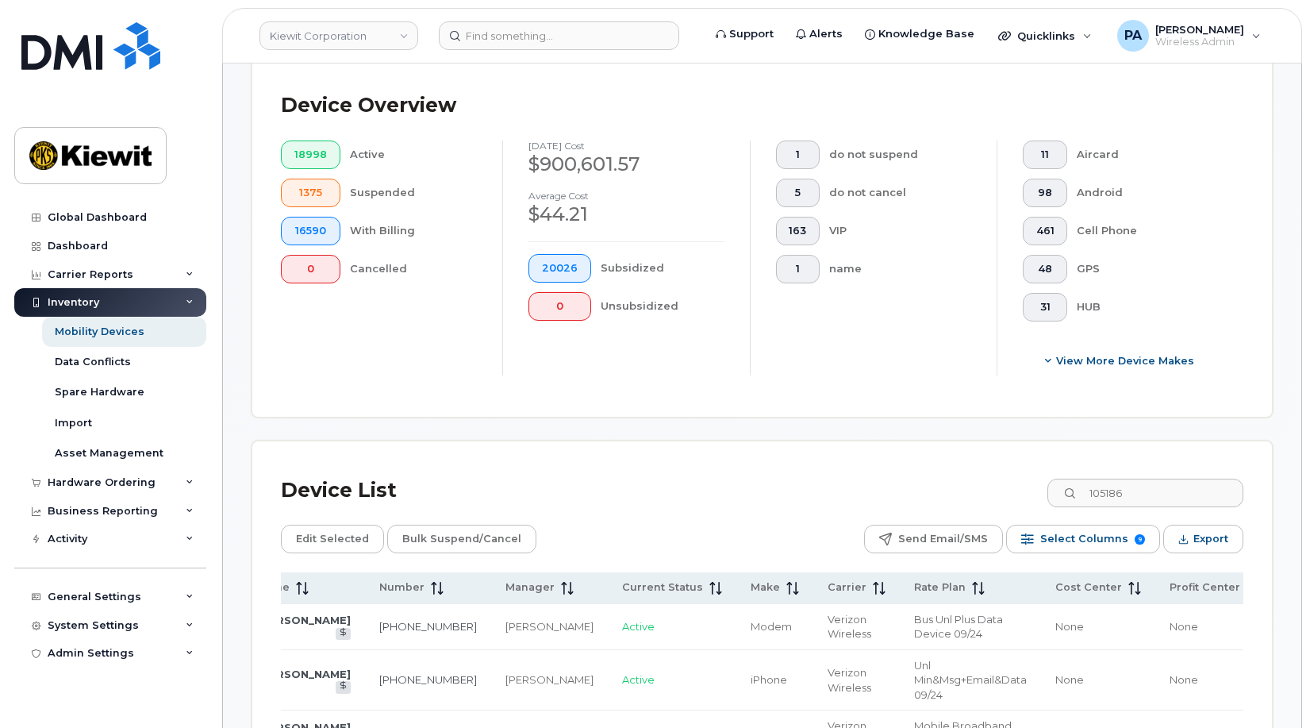
scroll to position [0, 270]
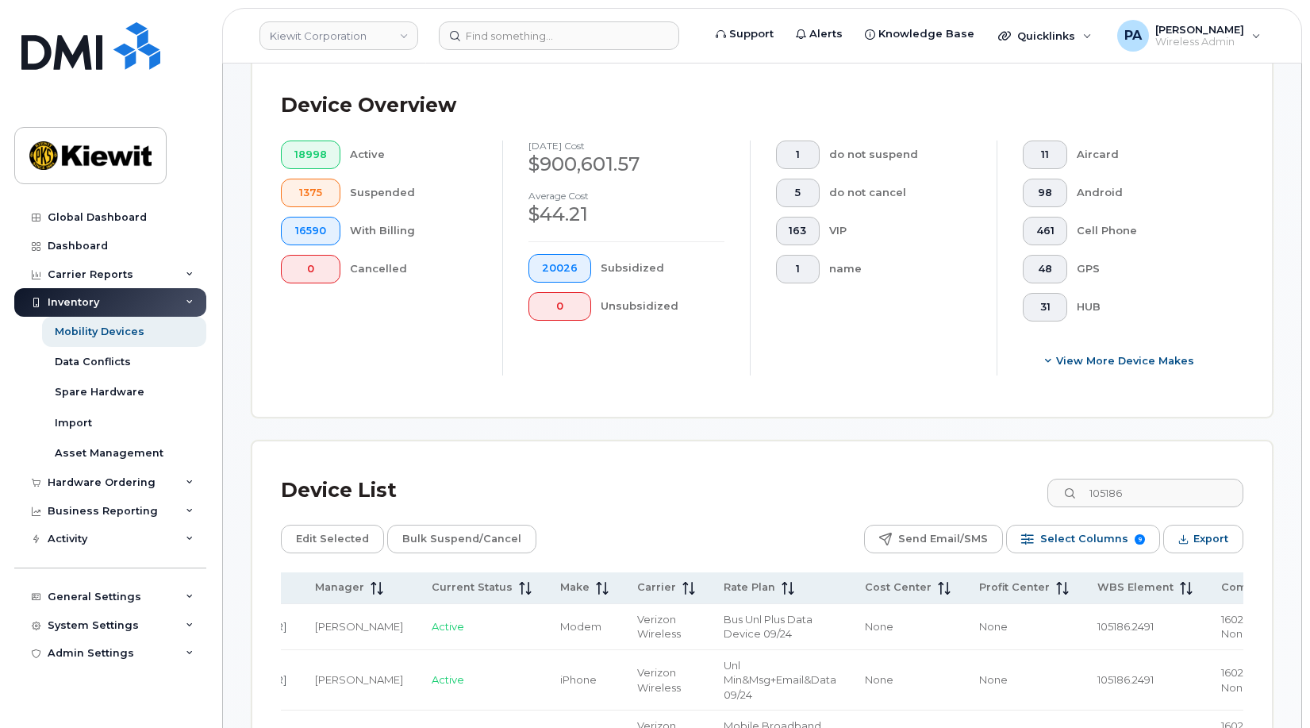
drag, startPoint x: 1128, startPoint y: 636, endPoint x: 1263, endPoint y: 628, distance: 135.1
click at [1097, 622] on span "105186.2491" at bounding box center [1125, 626] width 56 height 13
click at [865, 593] on span "Cost Center" at bounding box center [898, 587] width 67 height 14
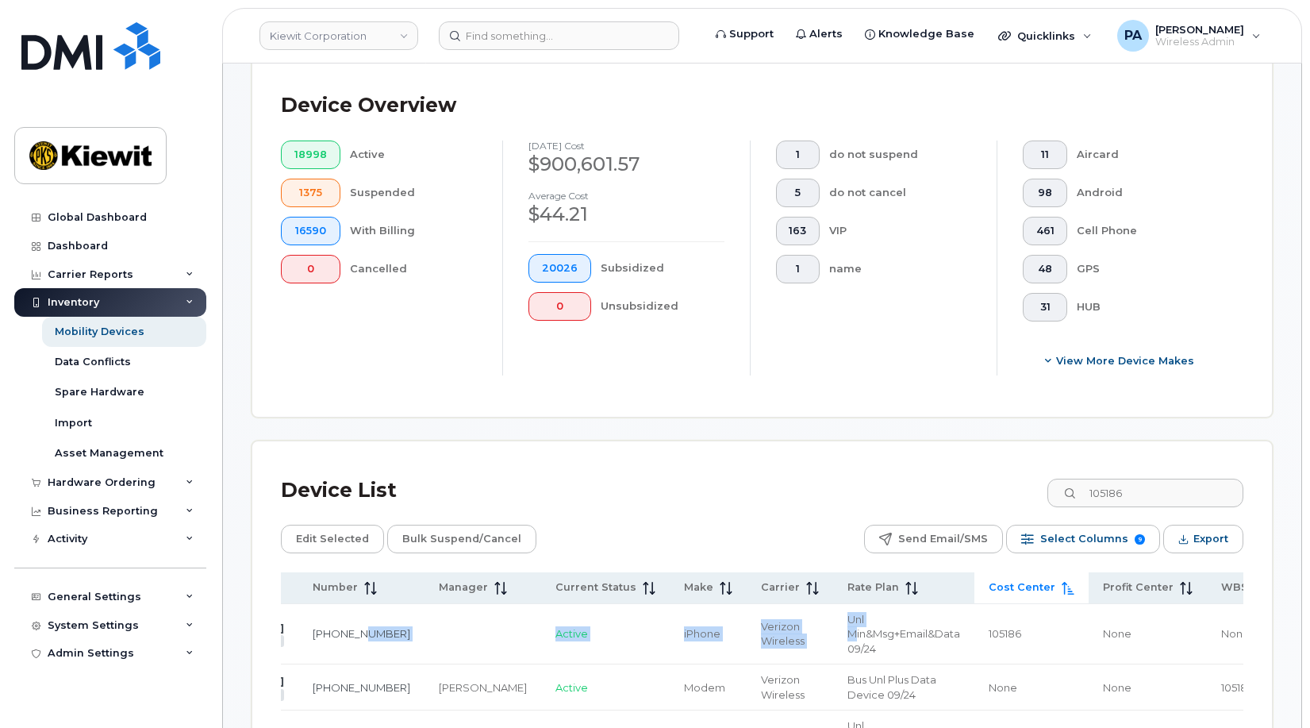
scroll to position [0, 0]
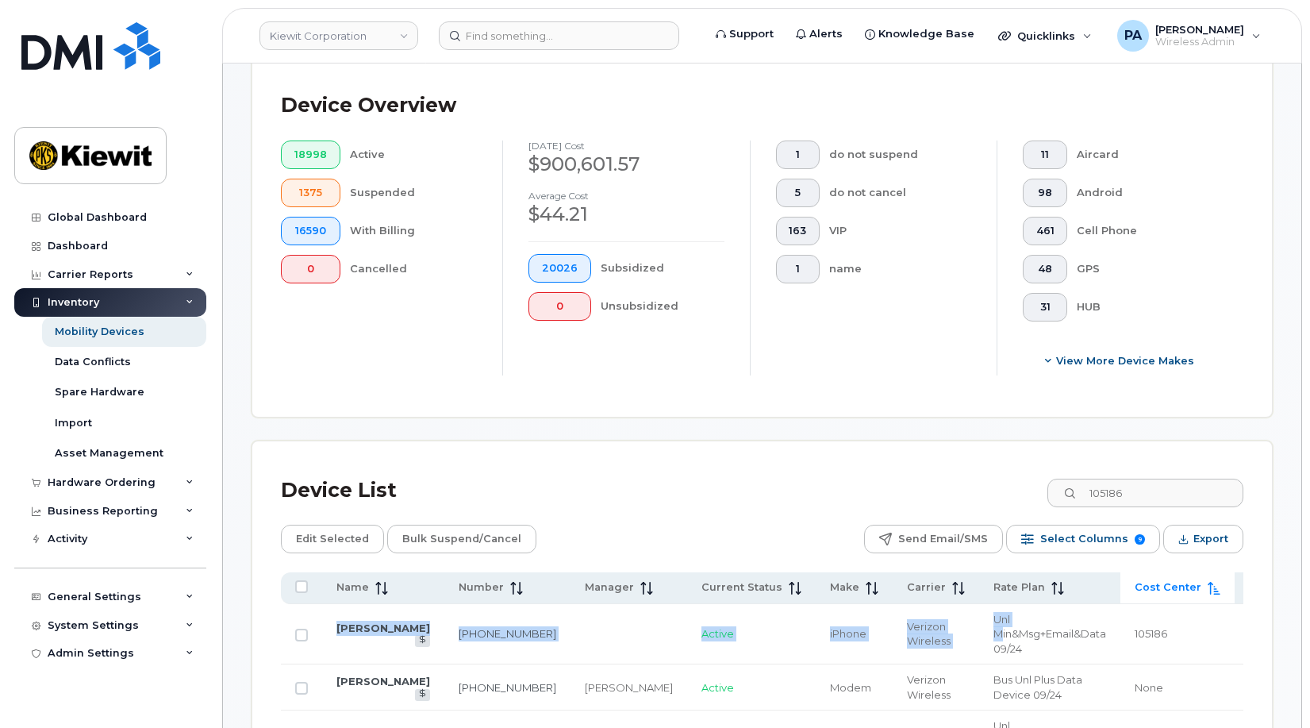
drag, startPoint x: 537, startPoint y: 644, endPoint x: 218, endPoint y: 638, distance: 319.1
drag, startPoint x: 218, startPoint y: 638, endPoint x: 344, endPoint y: 634, distance: 125.4
click at [79, 592] on div "General Settings" at bounding box center [95, 596] width 94 height 13
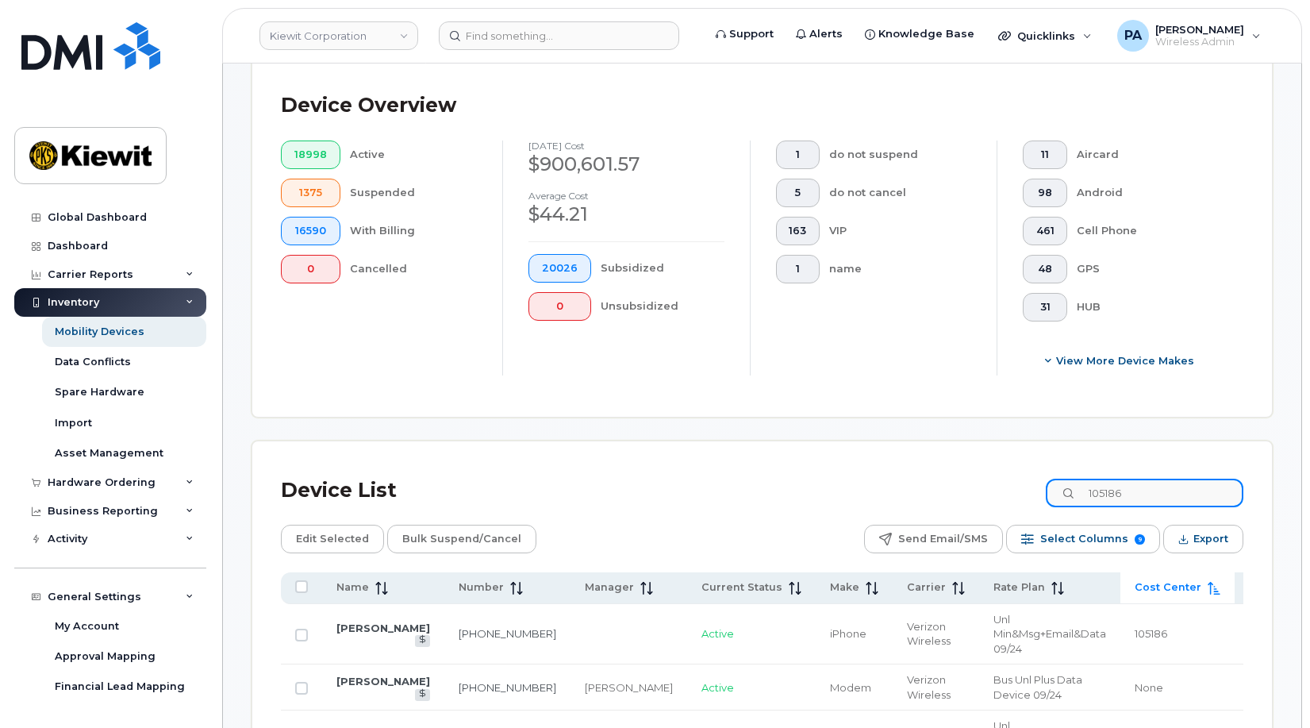
drag, startPoint x: 1030, startPoint y: 520, endPoint x: 663, endPoint y: 559, distance: 369.5
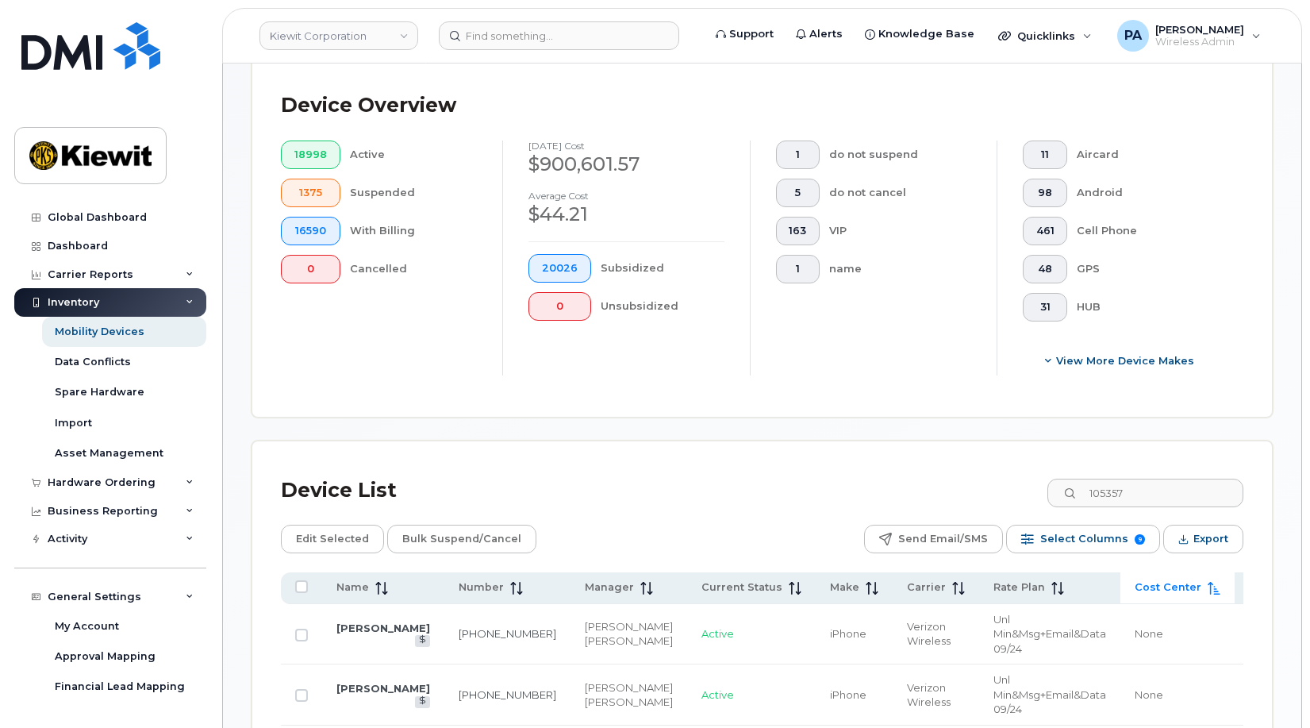
drag, startPoint x: 356, startPoint y: 629, endPoint x: 873, endPoint y: 475, distance: 539.0
click at [873, 475] on div "Device List 105357" at bounding box center [762, 490] width 963 height 41
drag, startPoint x: 1151, startPoint y: 491, endPoint x: 851, endPoint y: 465, distance: 300.3
type input "1"
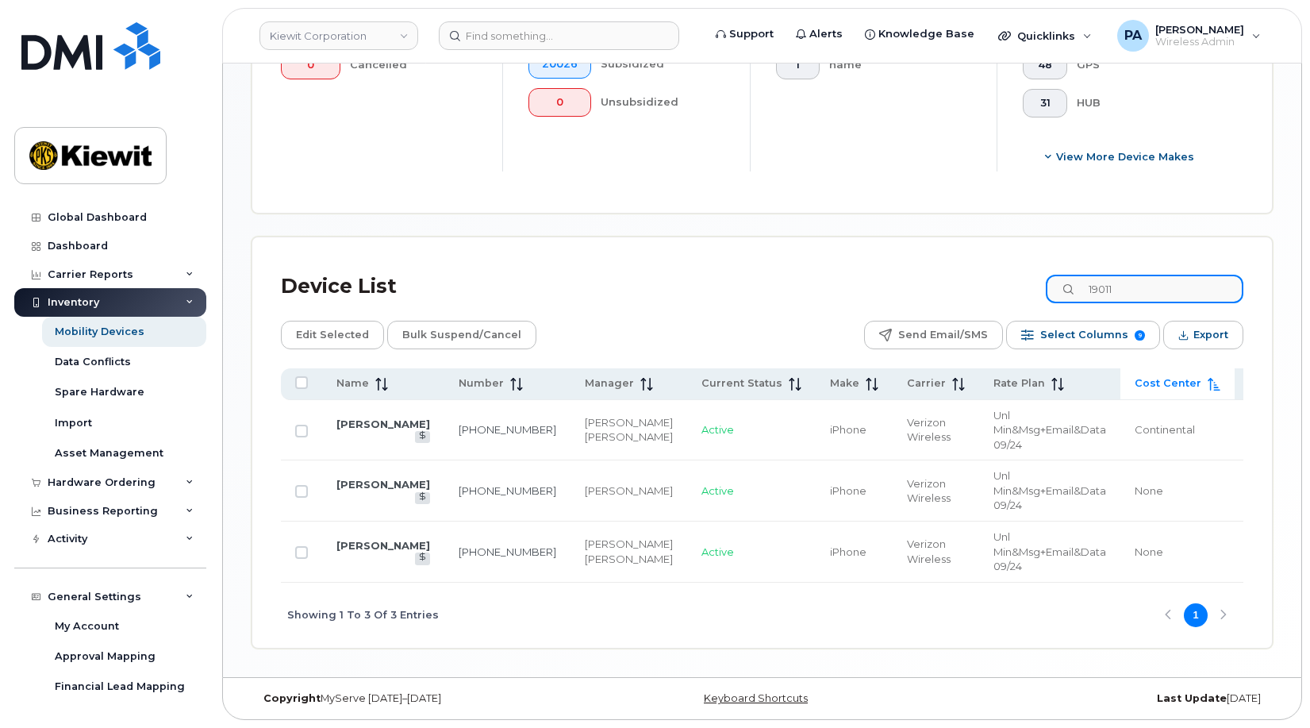
drag, startPoint x: 1099, startPoint y: 269, endPoint x: 824, endPoint y: 275, distance: 274.6
click at [824, 275] on div "Device List 19011" at bounding box center [762, 286] width 963 height 41
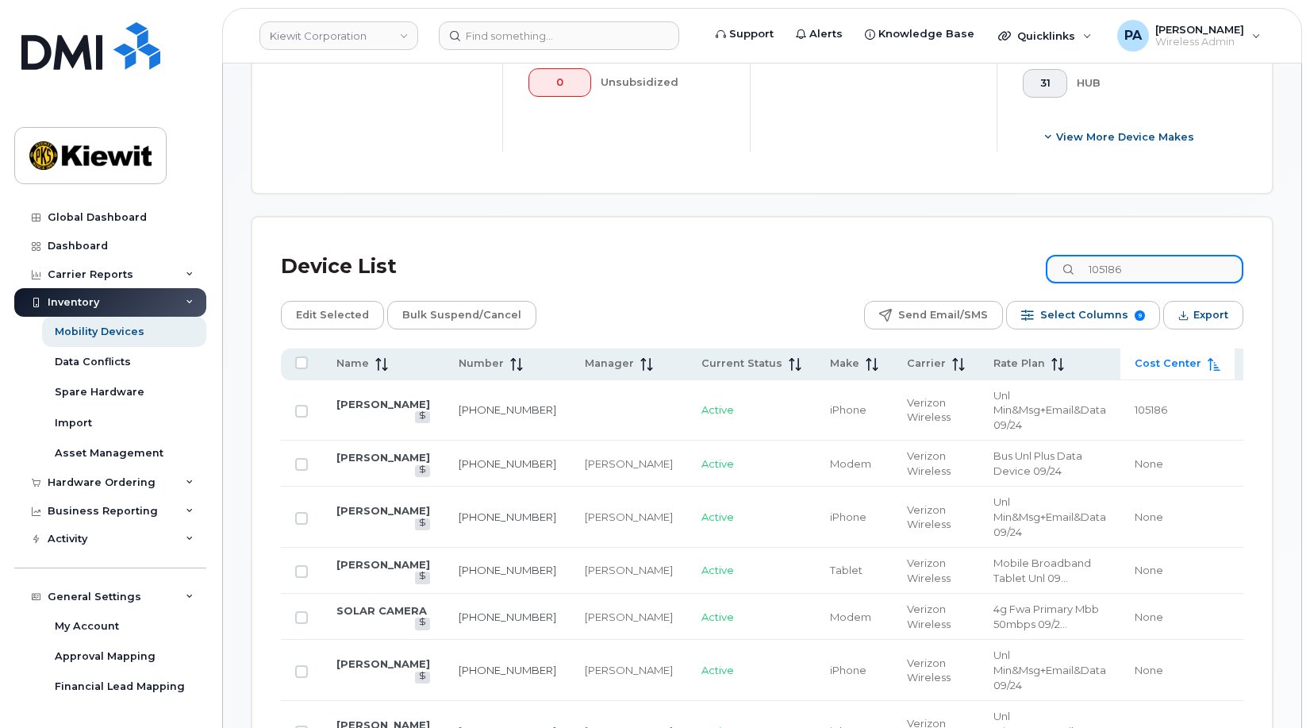
drag, startPoint x: 1132, startPoint y: 275, endPoint x: 940, endPoint y: 263, distance: 192.5
click at [940, 263] on div "Device List 105186" at bounding box center [762, 266] width 963 height 41
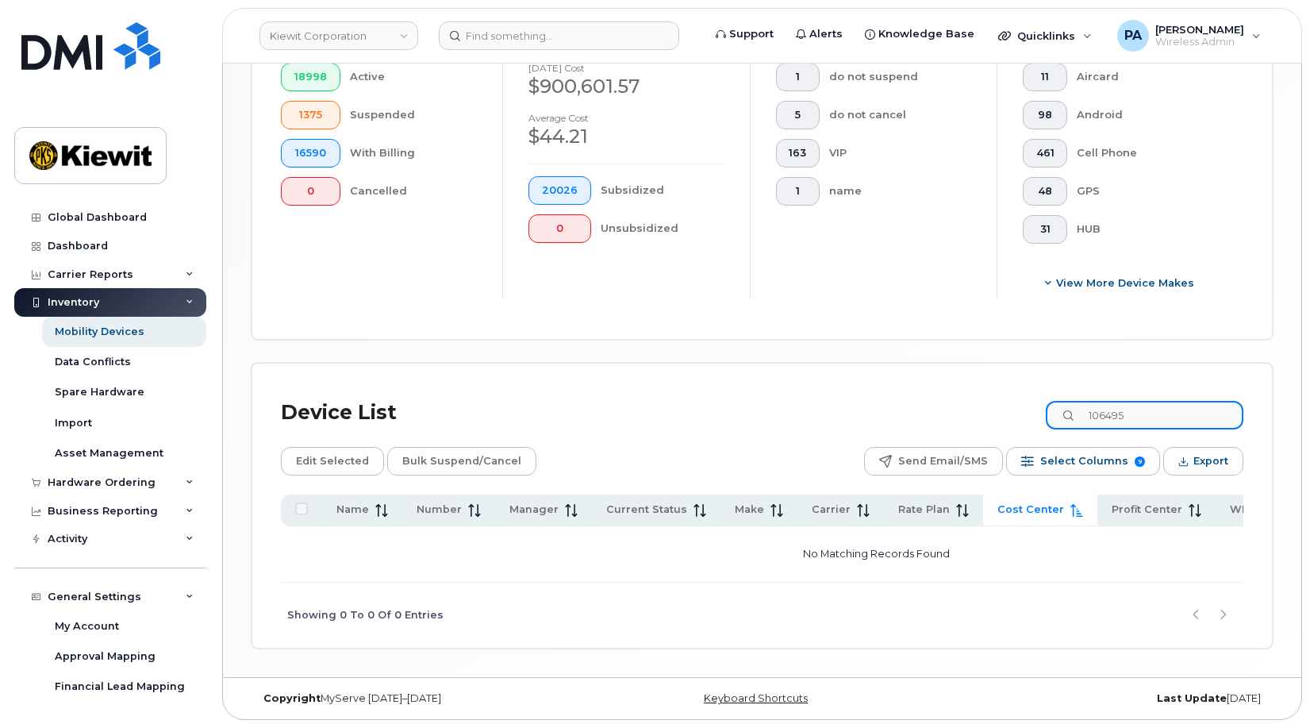
scroll to position [652, 0]
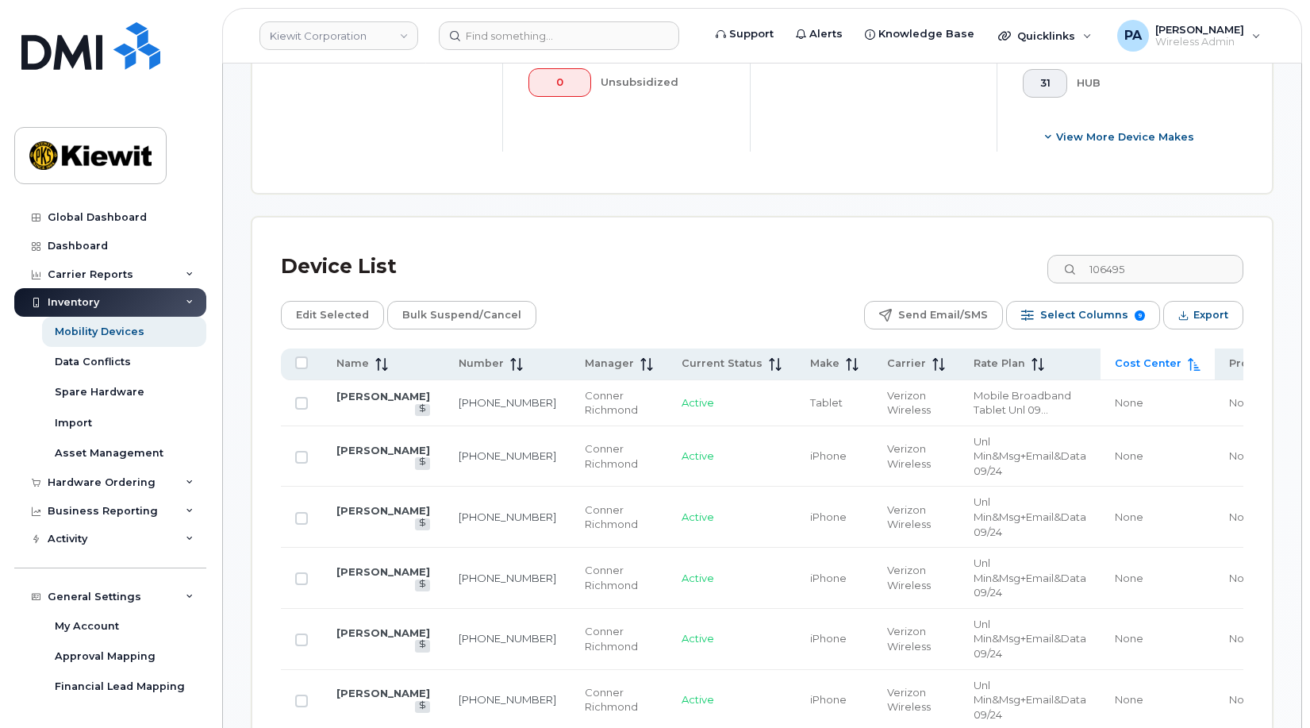
click at [1115, 365] on span "Cost Center" at bounding box center [1148, 363] width 67 height 14
click at [1115, 368] on span "Cost Center" at bounding box center [1148, 363] width 67 height 14
drag, startPoint x: 1118, startPoint y: 265, endPoint x: 779, endPoint y: 213, distance: 342.7
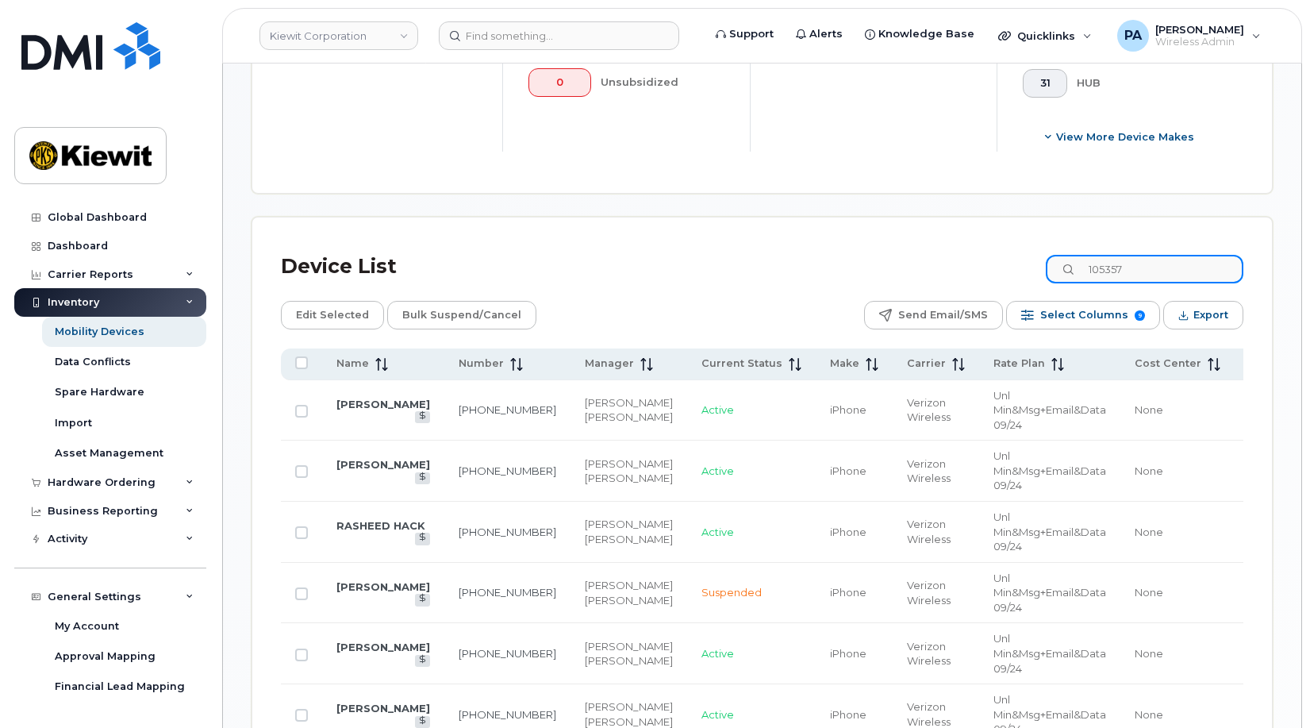
type input "105357"
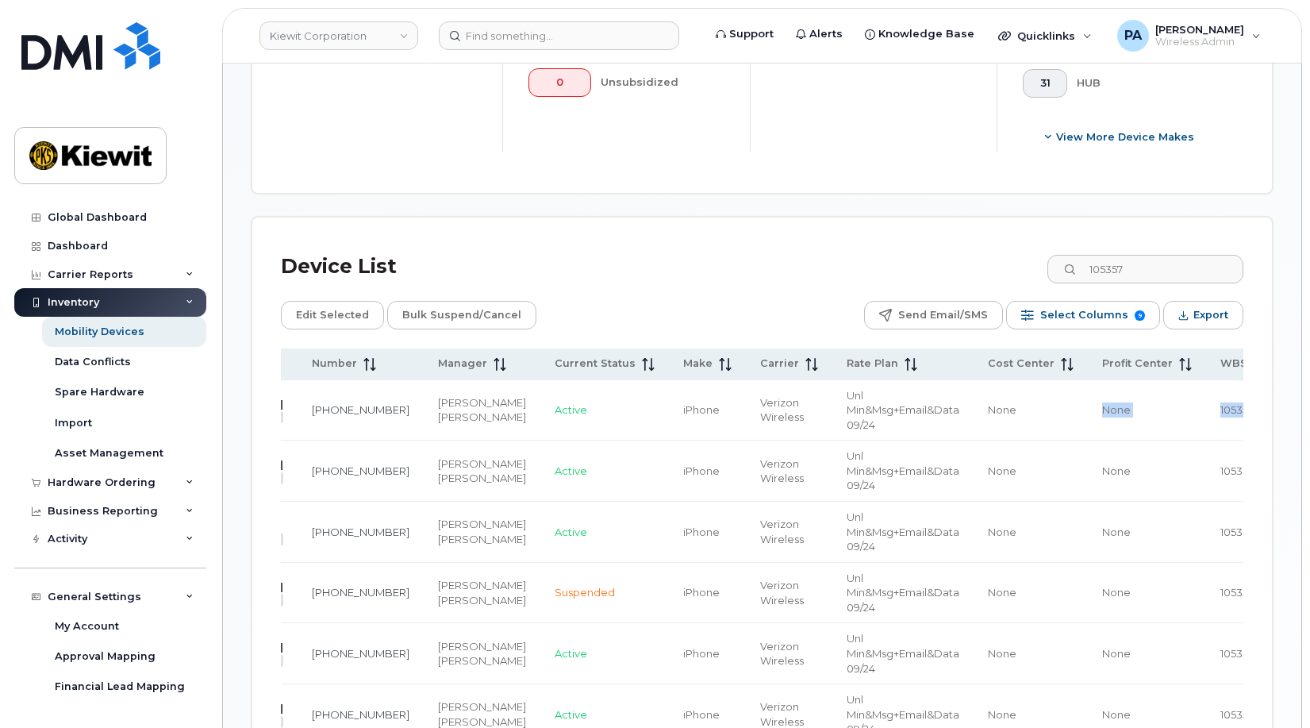
scroll to position [0, 270]
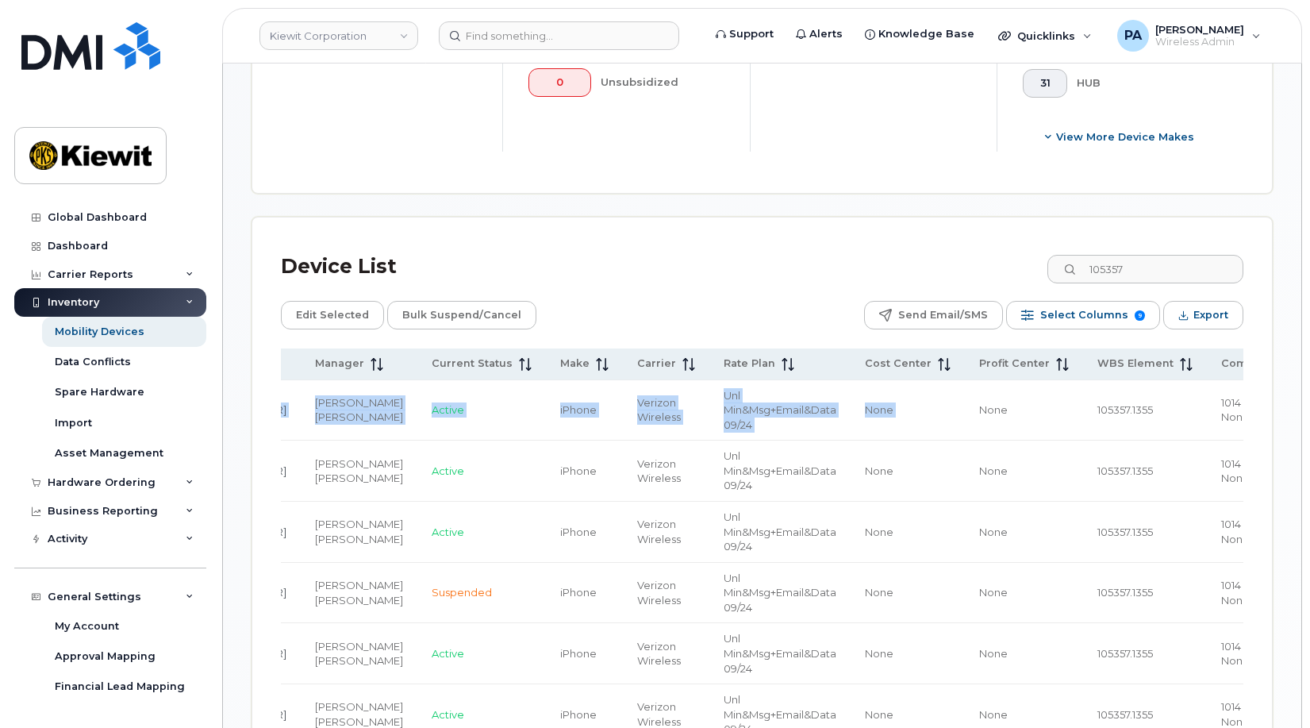
drag, startPoint x: 1206, startPoint y: 419, endPoint x: 1284, endPoint y: 421, distance: 77.8
click at [1284, 421] on div "Mobility Devices Devices Save Report Import from CSV Export to CSV Add Device F…" at bounding box center [762, 513] width 1078 height 2205
click at [1083, 429] on td "105357.1355" at bounding box center [1145, 410] width 124 height 61
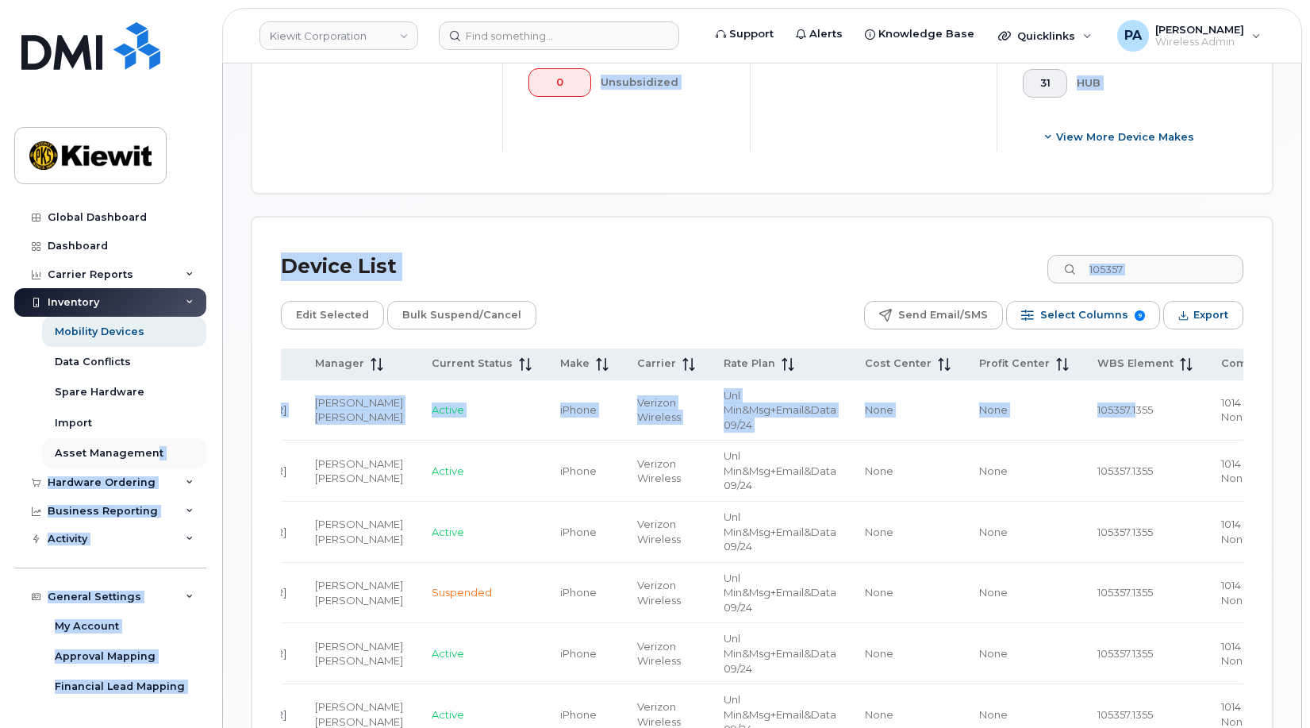
scroll to position [0, 0]
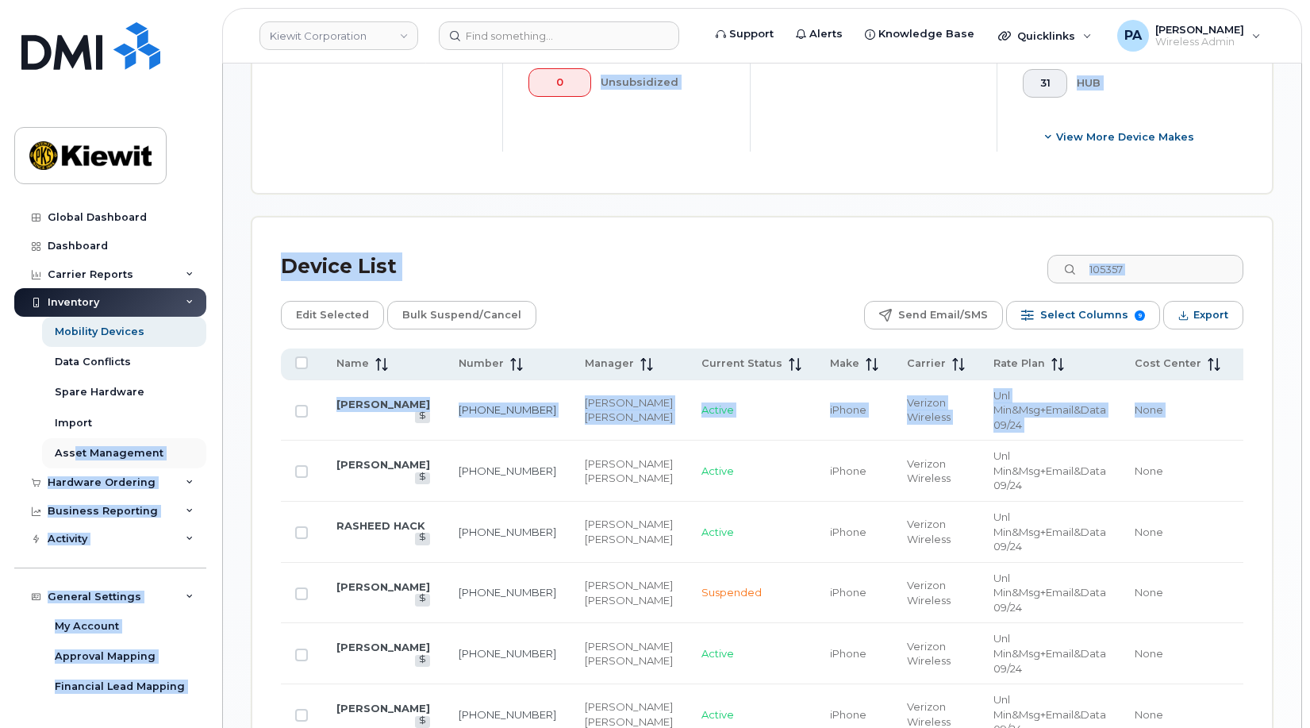
drag, startPoint x: 1020, startPoint y: 429, endPoint x: 73, endPoint y: 457, distance: 947.1
click at [223, 457] on div "Kiewit Corporation Support Alerts Knowledge Base Quicklinks Suspend / Cancel De…" at bounding box center [762, 513] width 1078 height 2205
click at [1135, 360] on span "Cost Center" at bounding box center [1168, 363] width 67 height 14
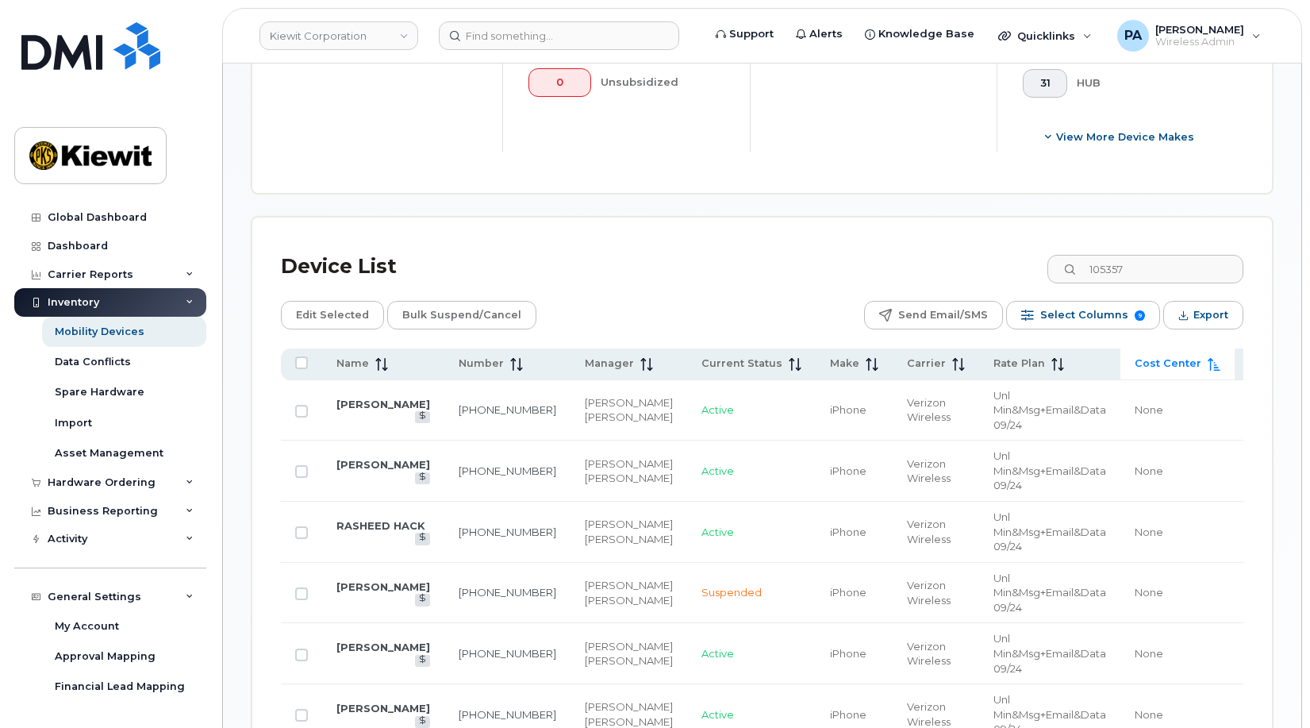
click at [1135, 360] on span "Cost Center" at bounding box center [1168, 363] width 67 height 14
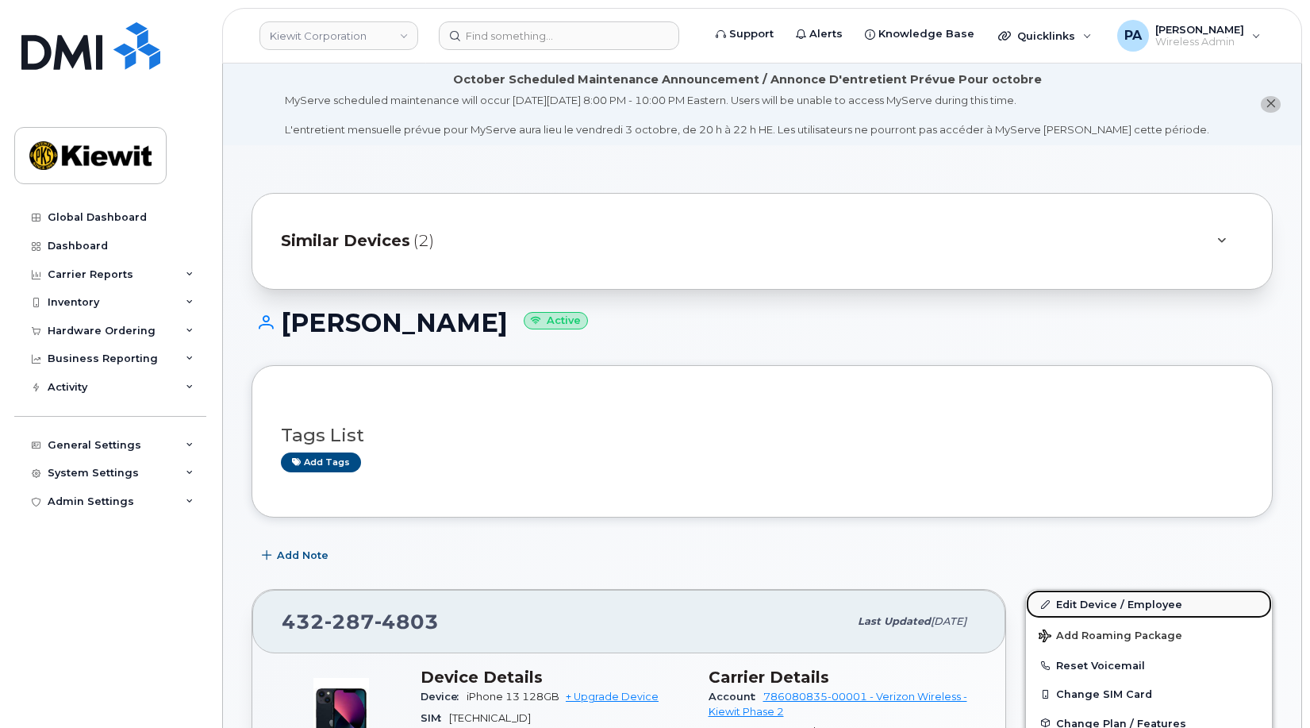
drag, startPoint x: 1117, startPoint y: 605, endPoint x: 1113, endPoint y: 594, distance: 12.1
click at [1117, 605] on link "Edit Device / Employee" at bounding box center [1149, 604] width 246 height 29
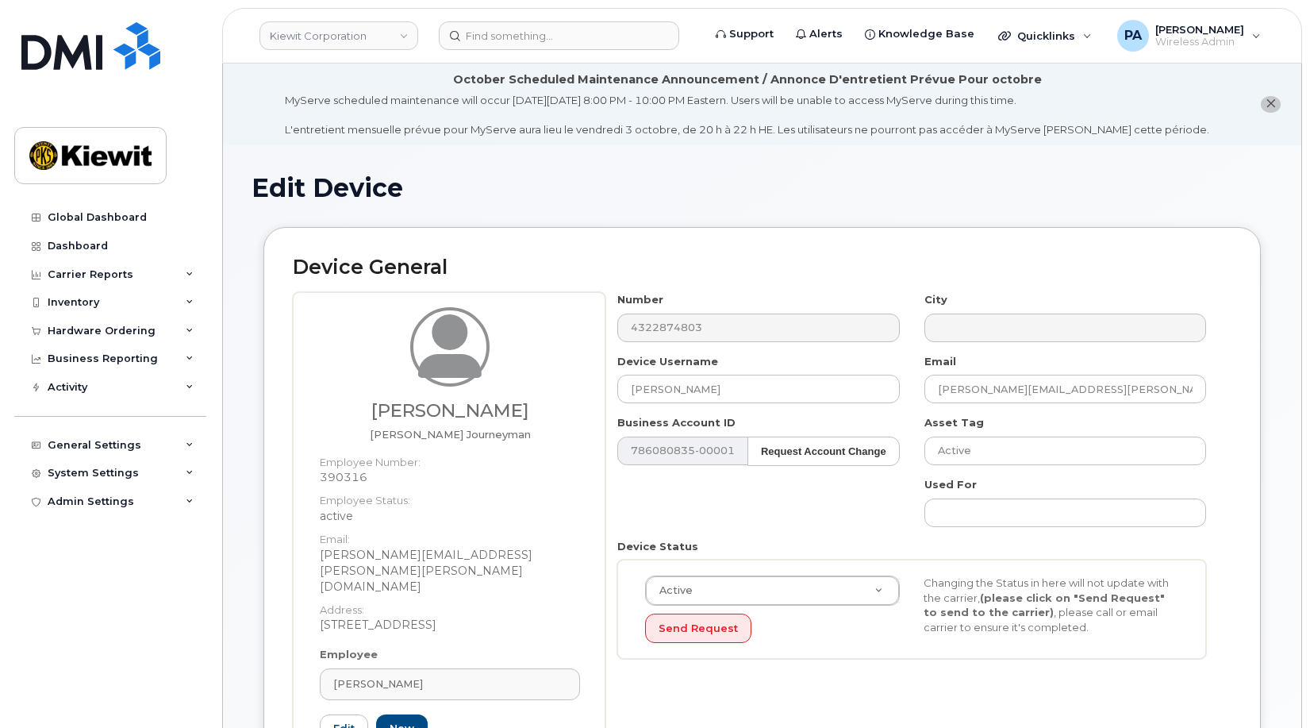
scroll to position [555, 0]
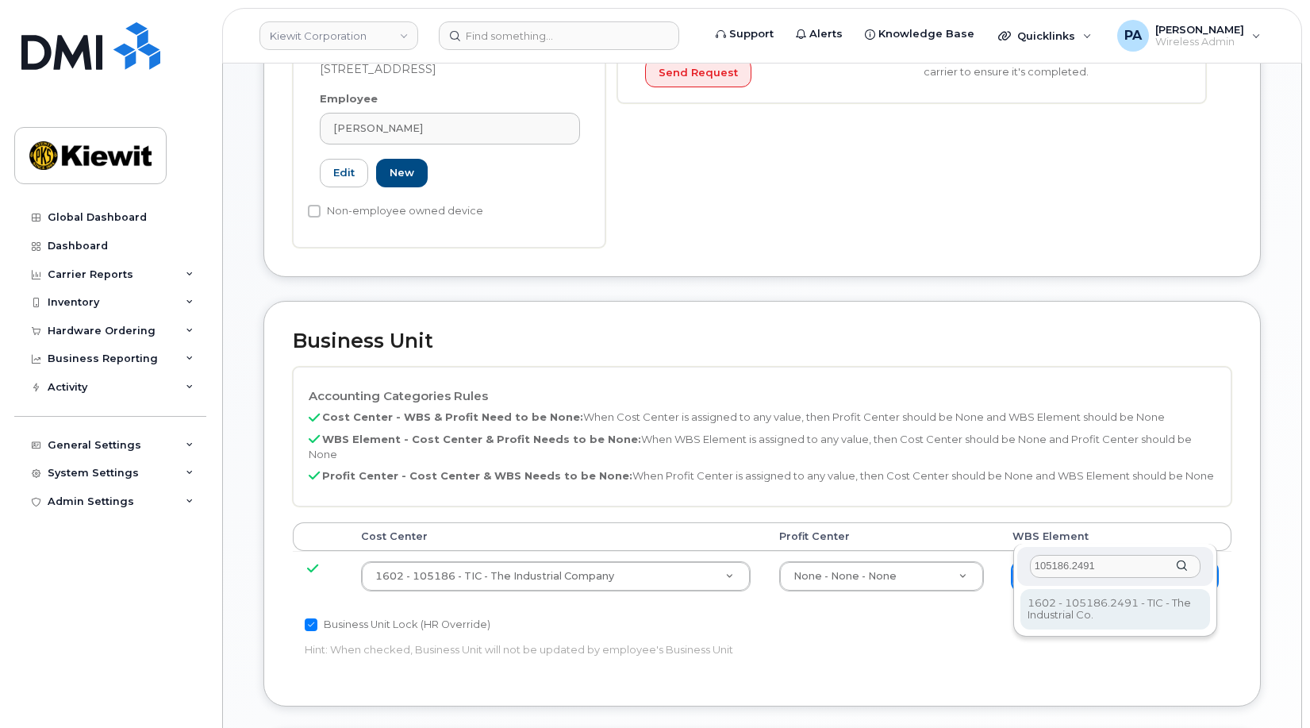
type input "105186.2491"
type input "30139203"
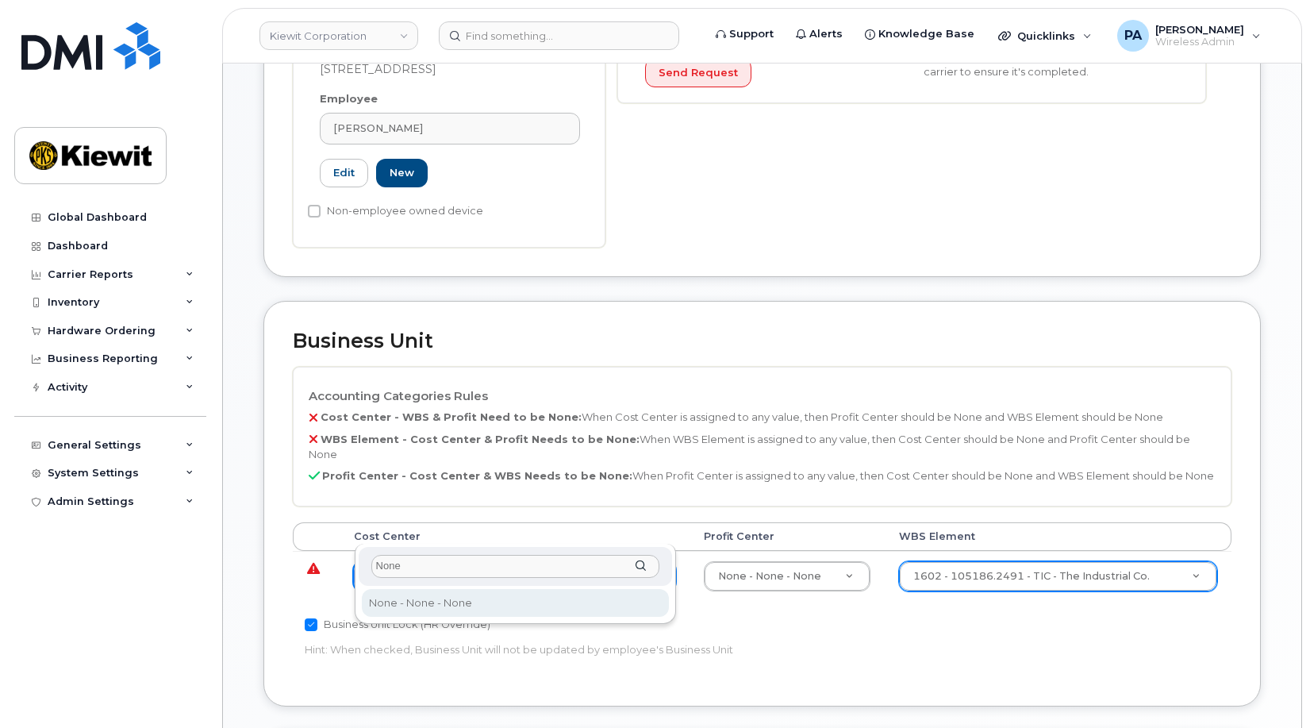
type input "None"
type input "29629358"
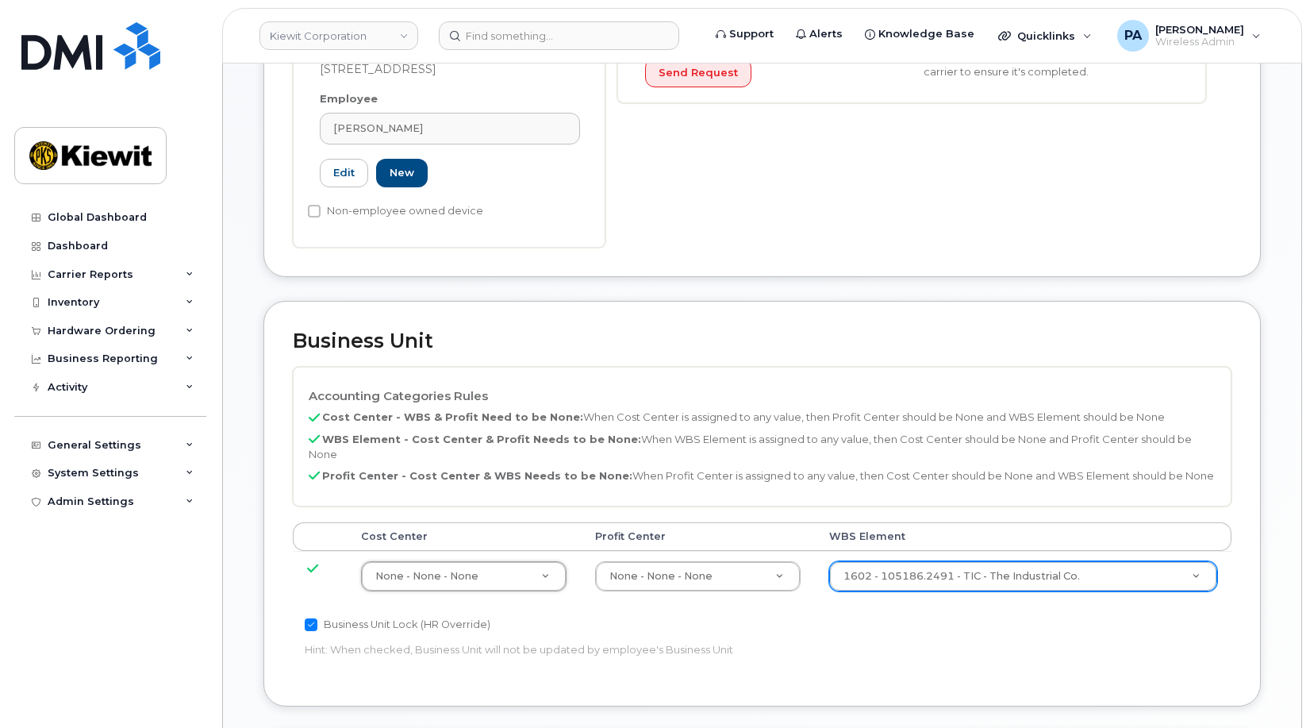
scroll to position [985, 0]
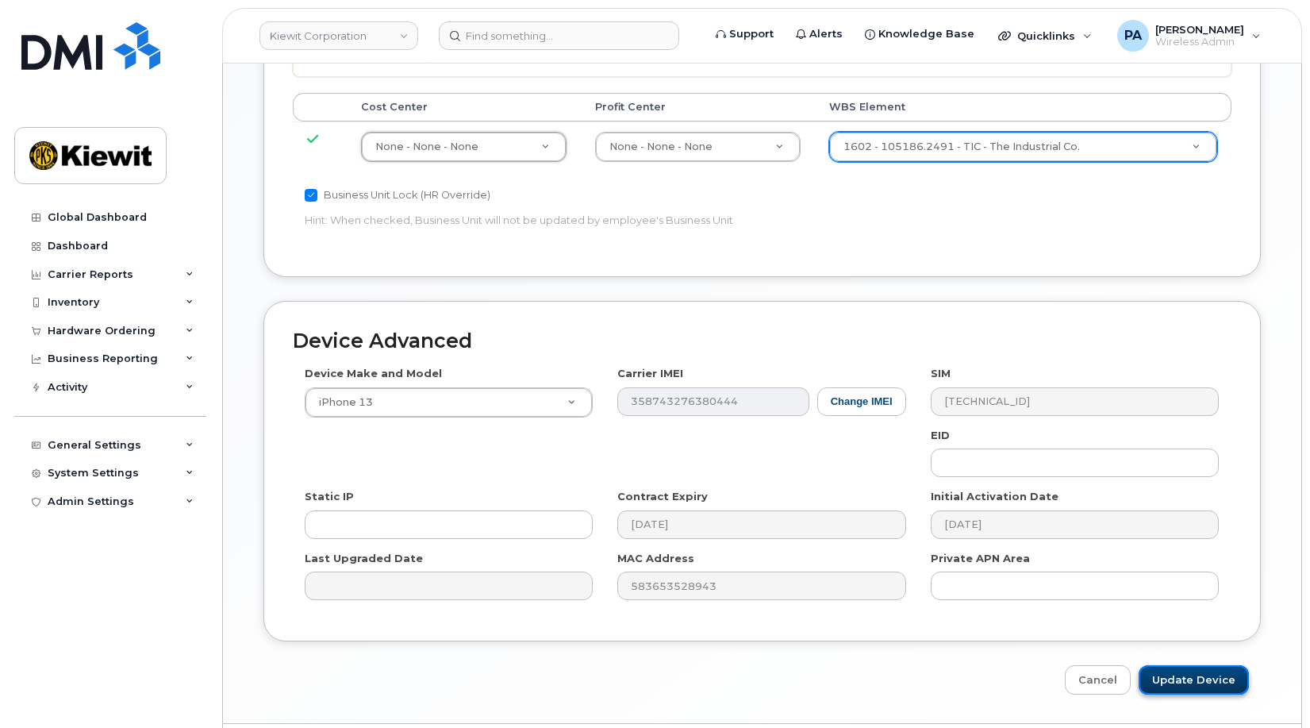
click at [1191, 665] on input "Update Device" at bounding box center [1194, 679] width 110 height 29
type input "Saving..."
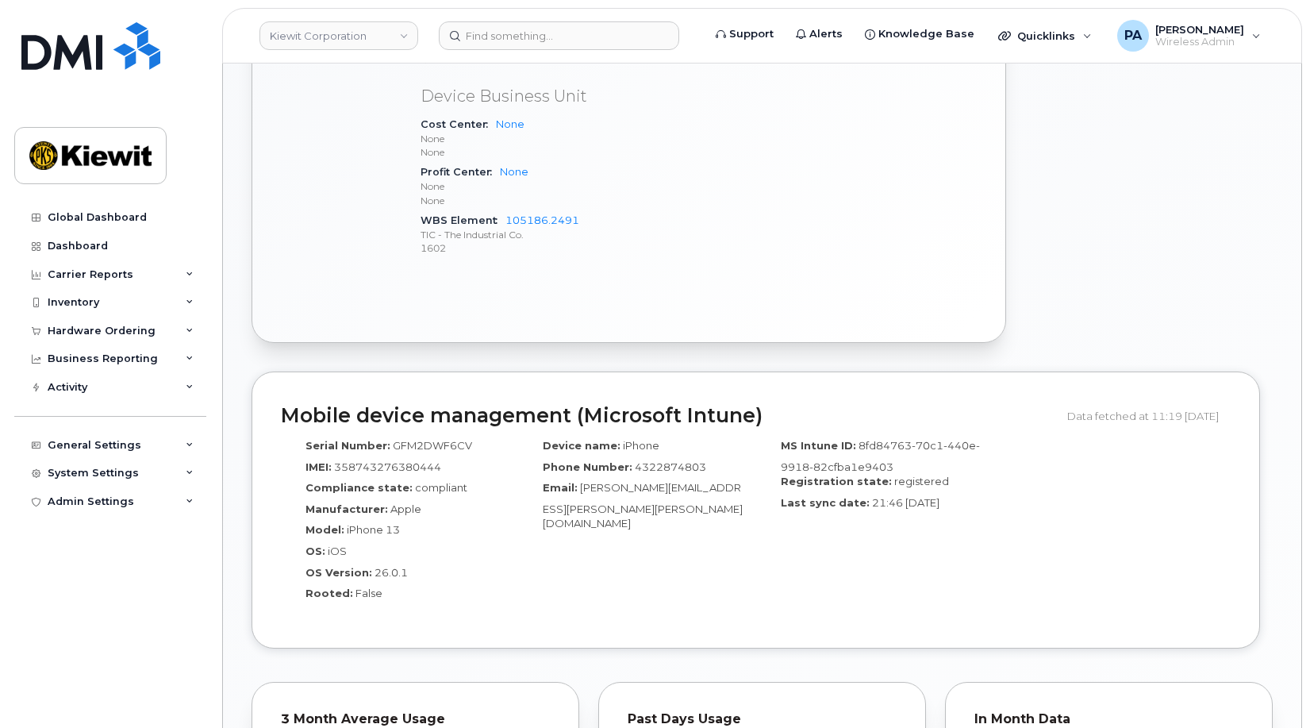
scroll to position [1508, 0]
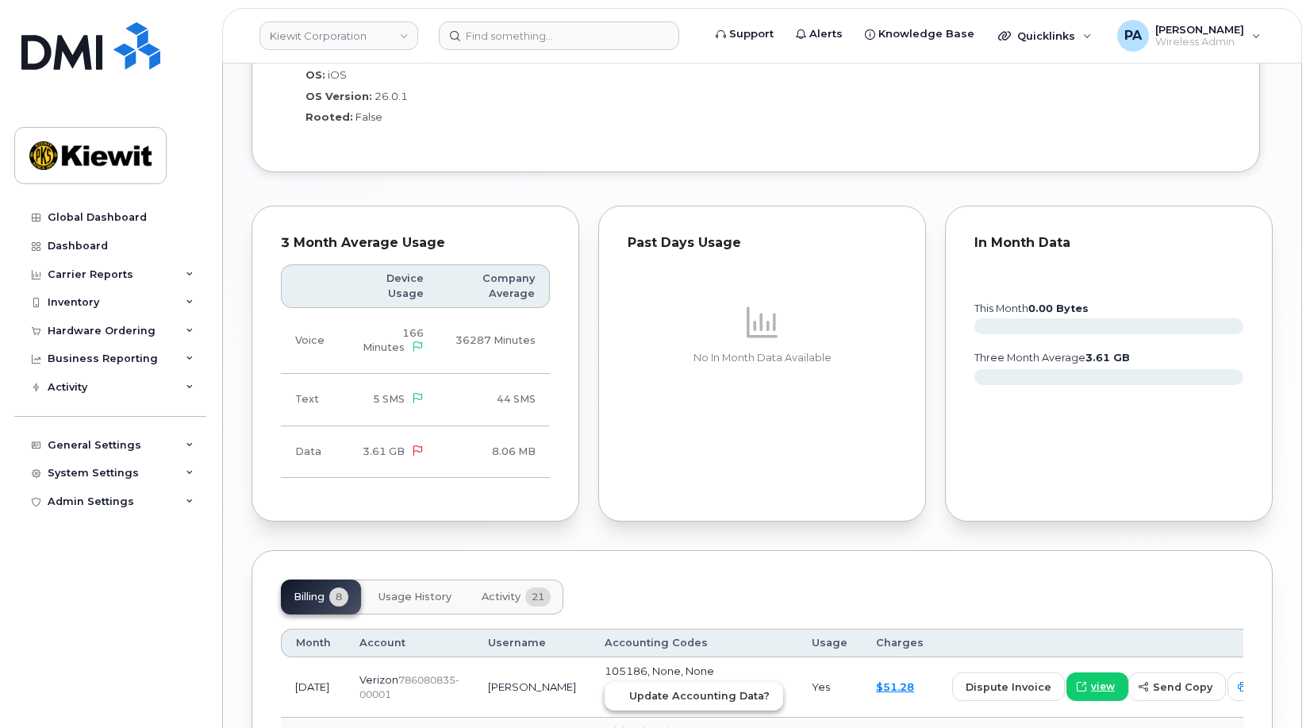
click at [654, 688] on span "Update Accounting Data?" at bounding box center [699, 695] width 140 height 15
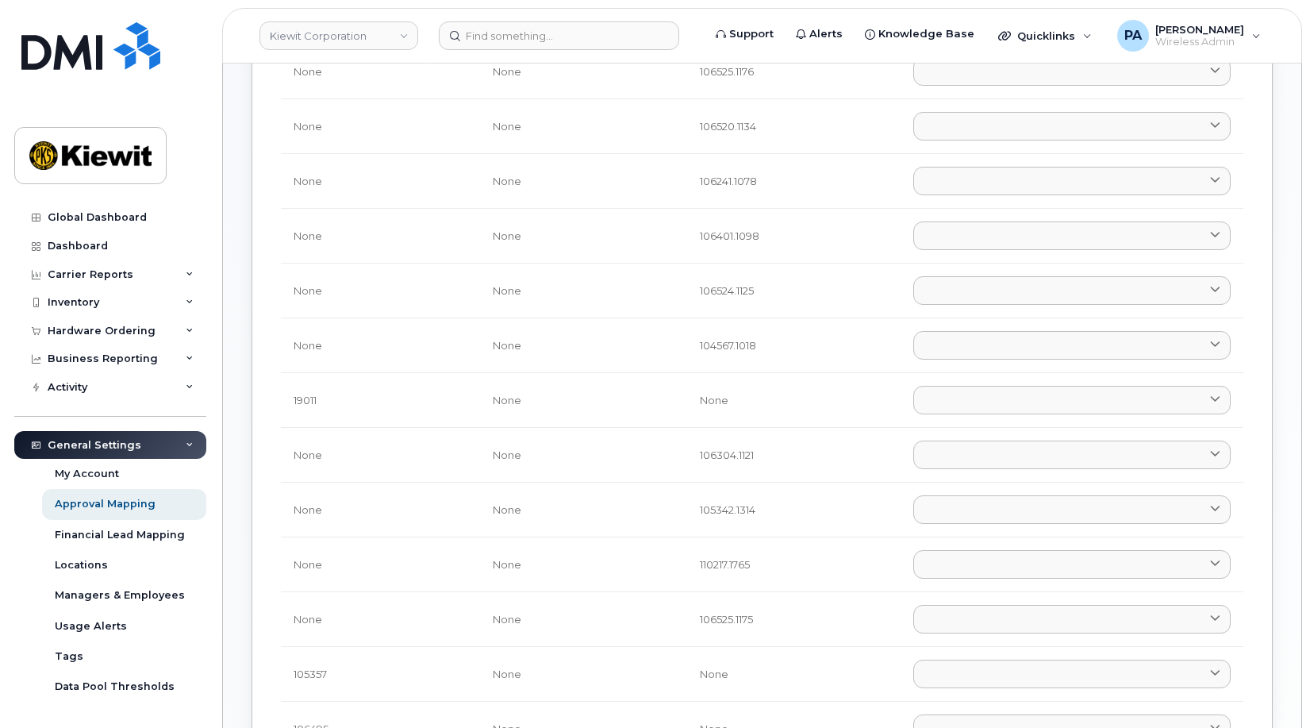
scroll to position [79, 0]
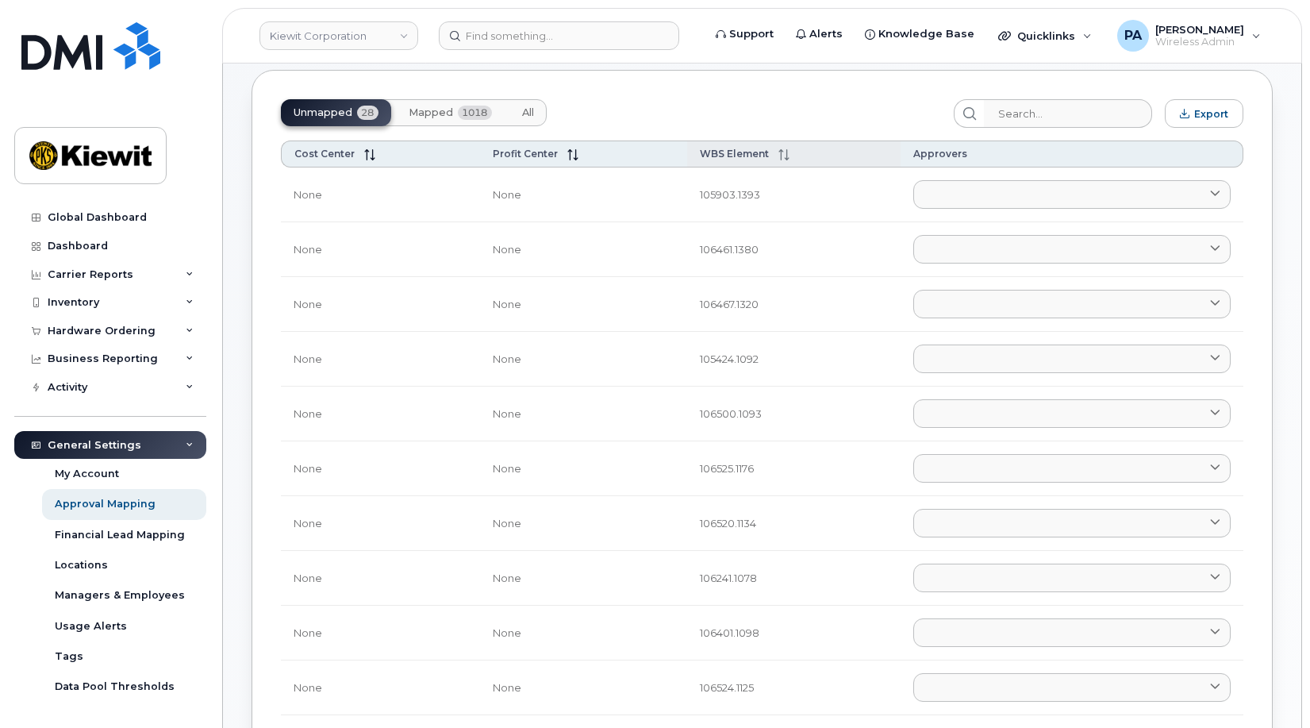
click at [731, 152] on span "WBS Element" at bounding box center [734, 154] width 69 height 12
click at [334, 156] on span "Cost Center" at bounding box center [324, 154] width 60 height 12
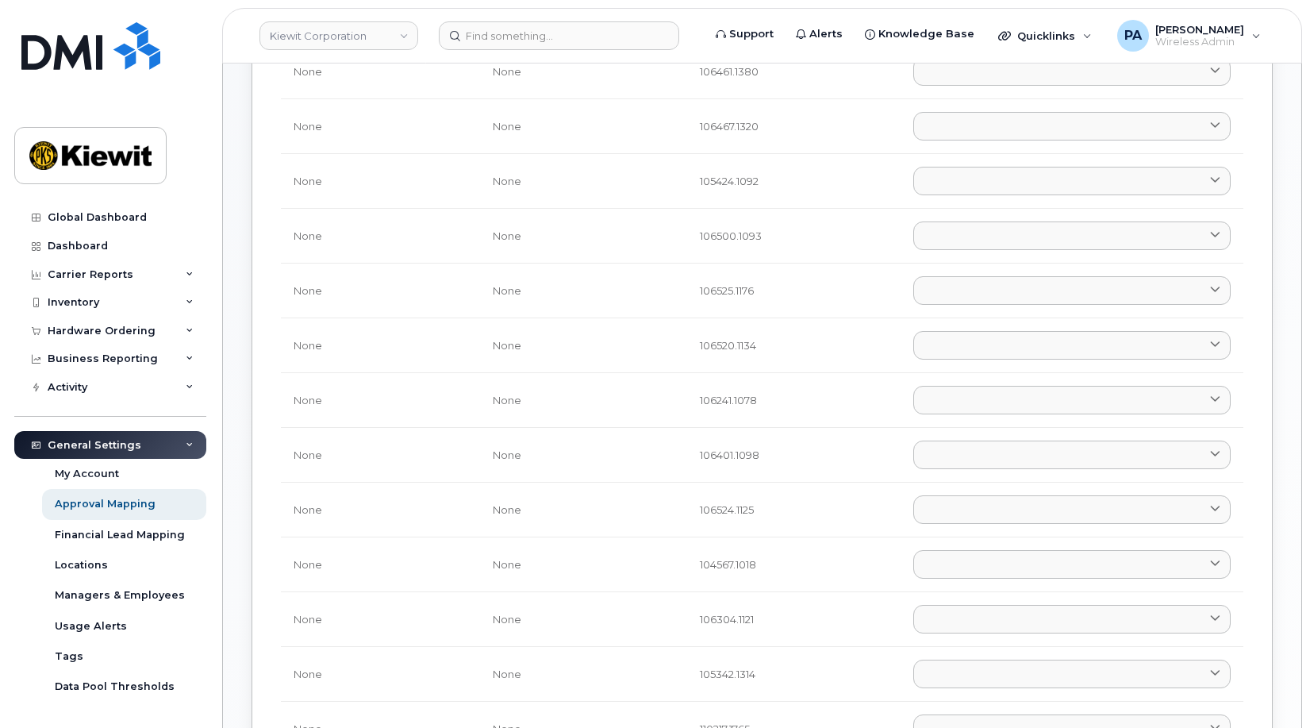
scroll to position [555, 0]
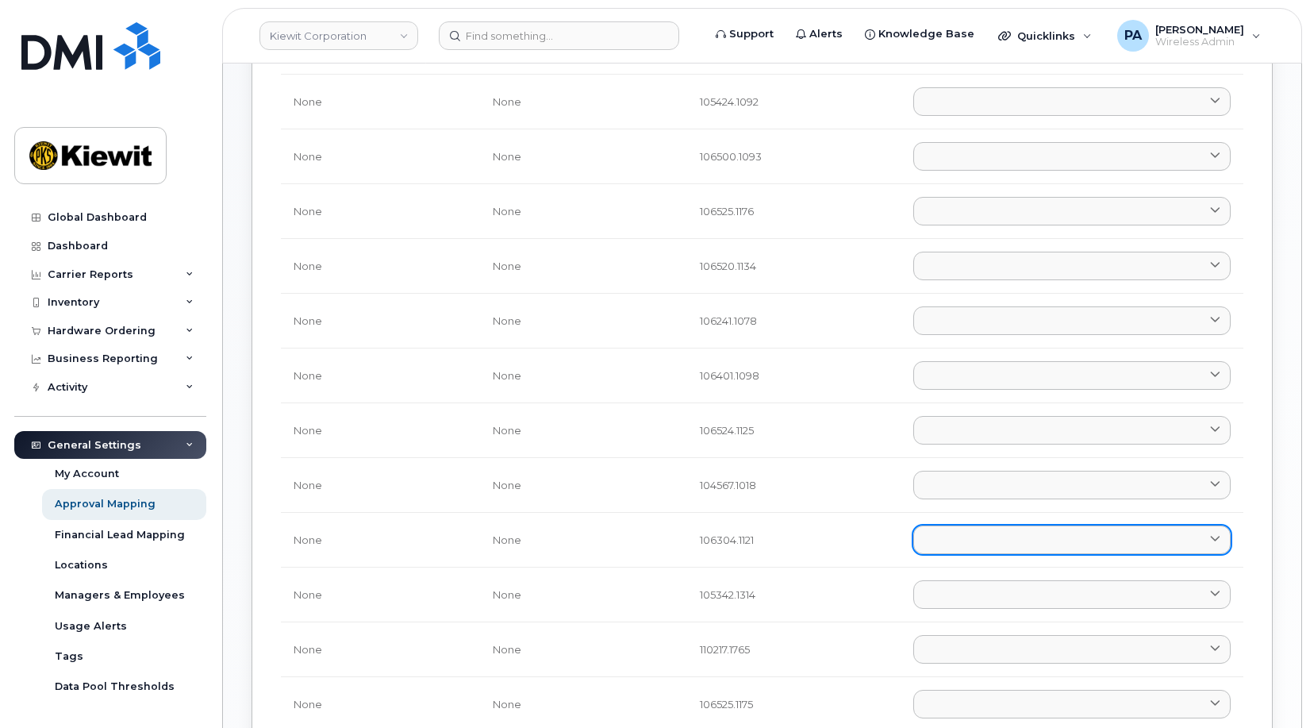
click at [951, 543] on link at bounding box center [1071, 539] width 317 height 29
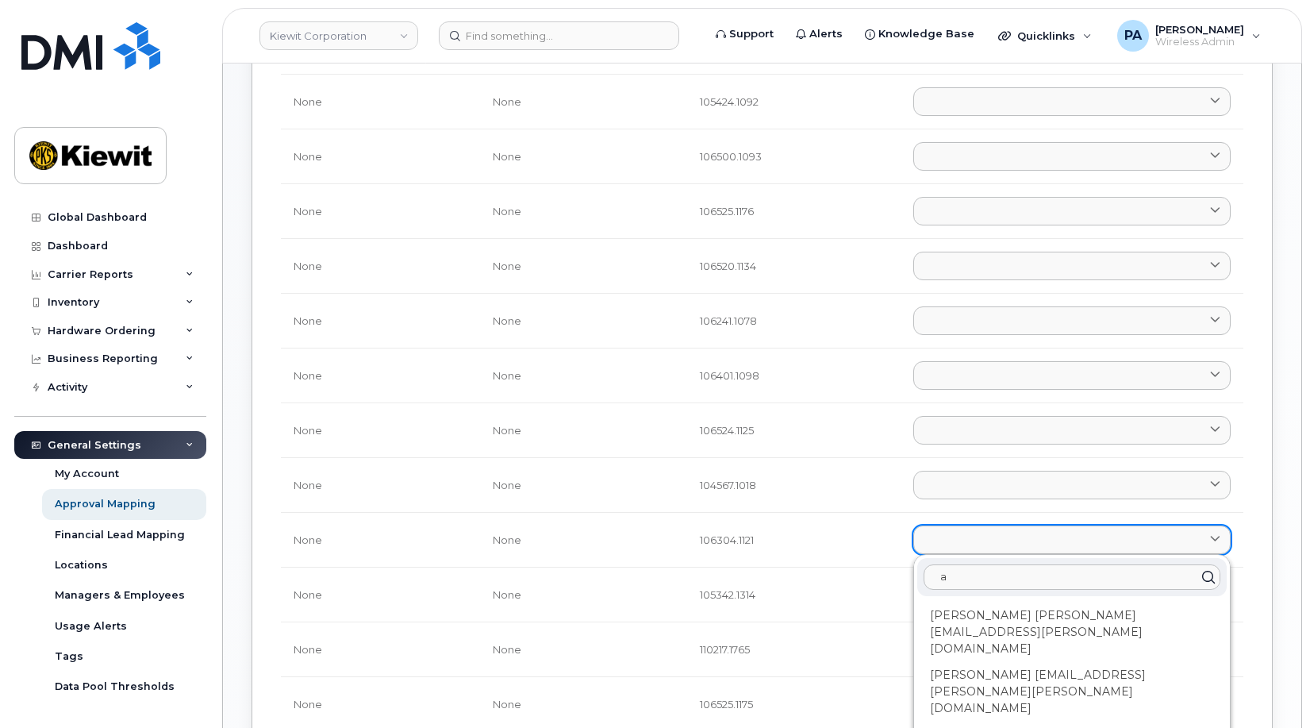
type input "an"
type input "anu"
type input "anup"
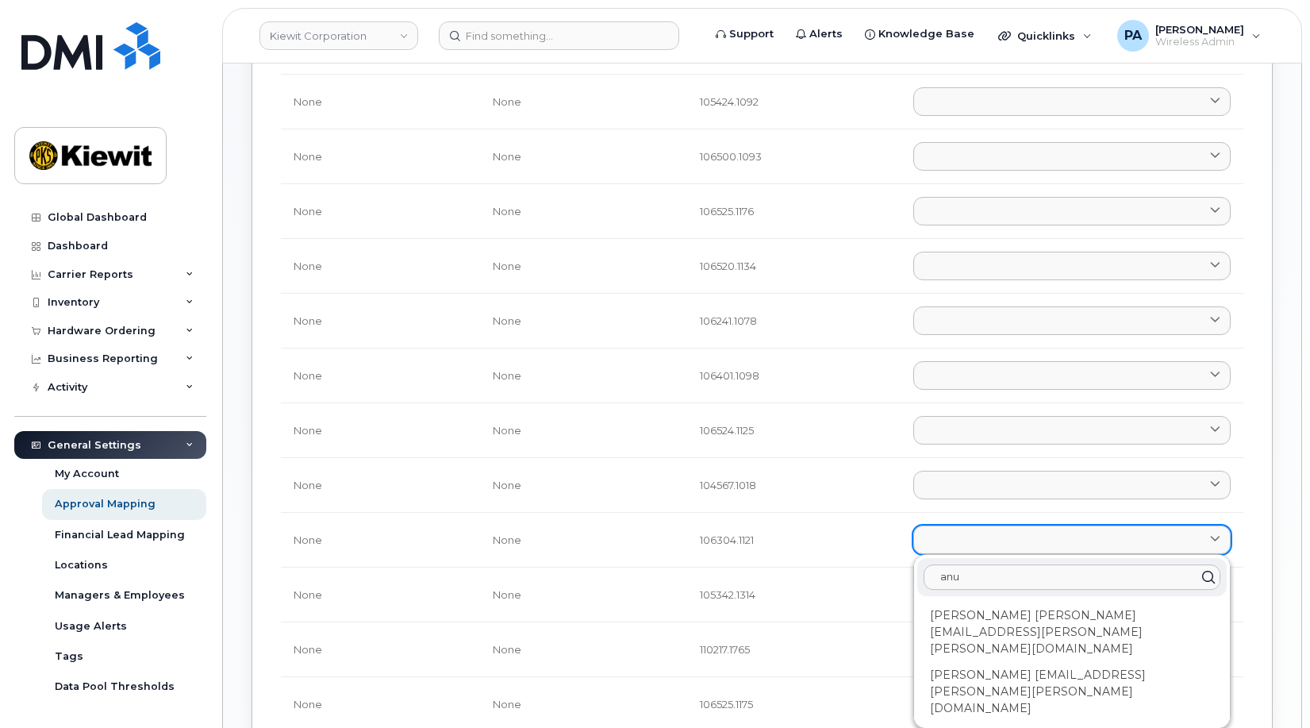
type input "anup"
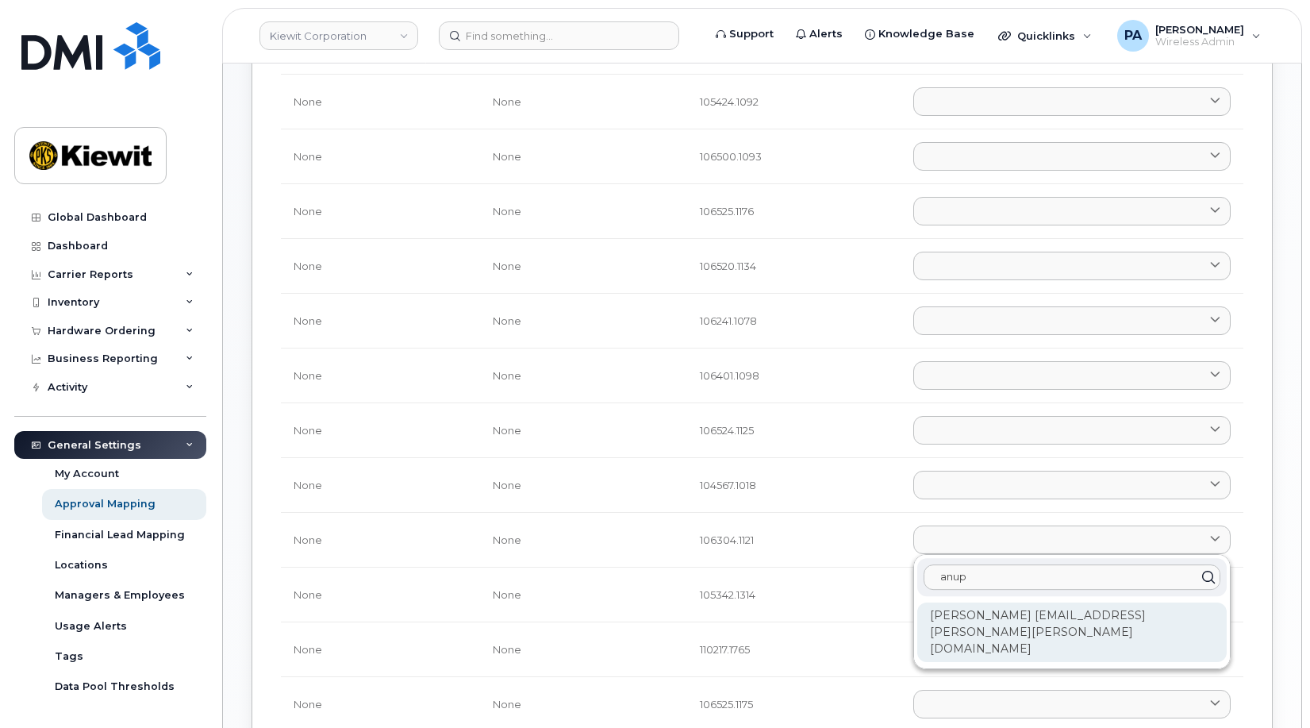
type input "anup"
click at [983, 618] on div "Anup Dondeti ANUP.DONDETI@KIEWIT.COM" at bounding box center [1071, 632] width 309 height 60
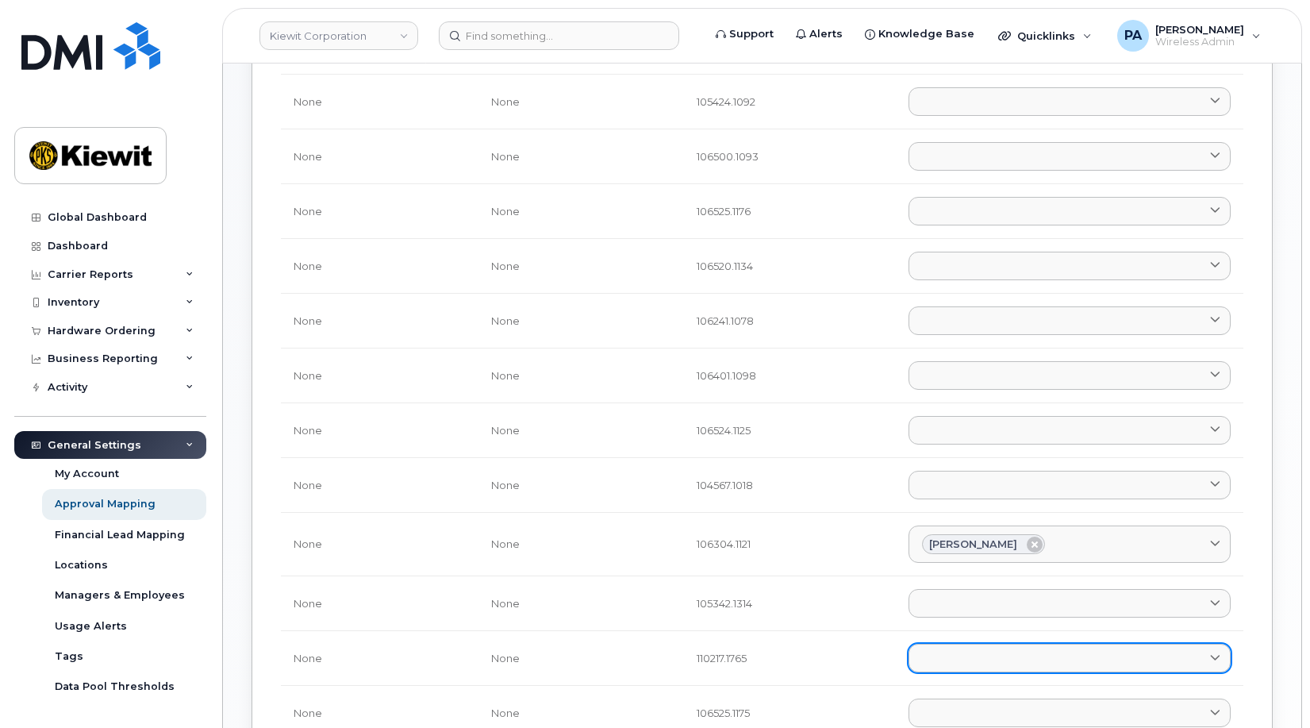
click at [977, 661] on link at bounding box center [1070, 658] width 322 height 29
type input "a"
type input "as"
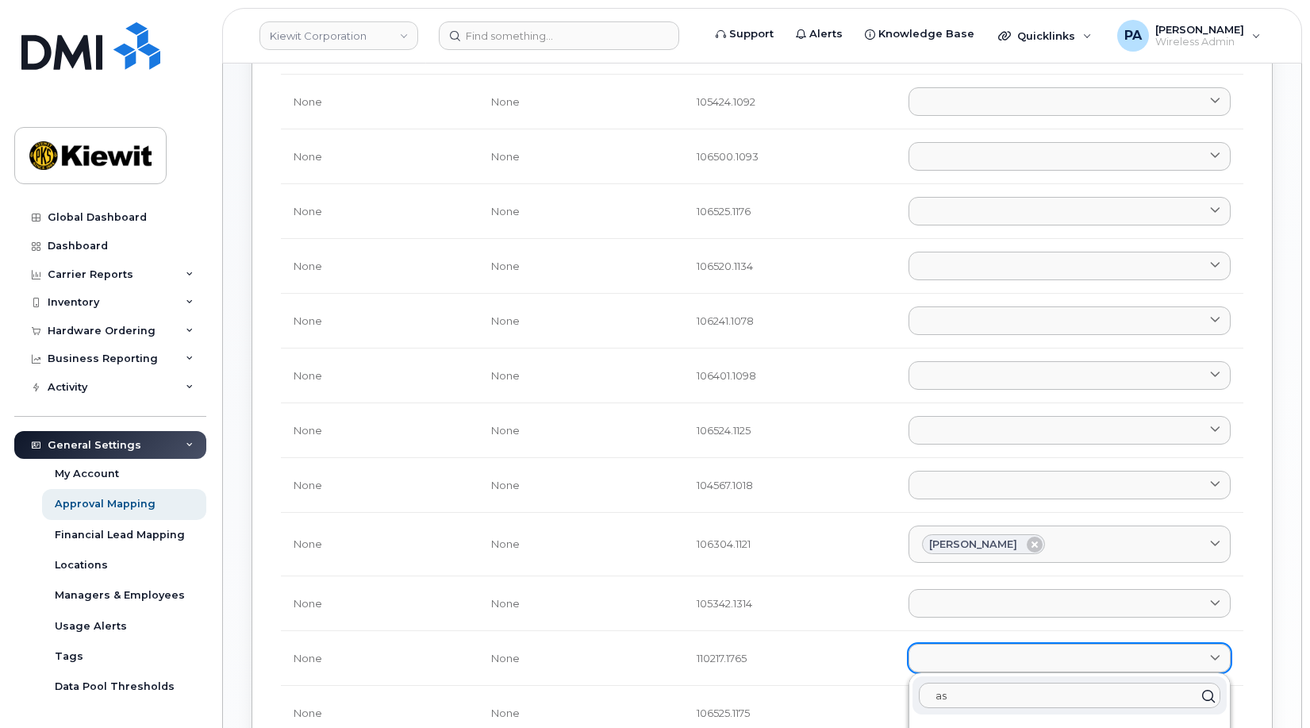
type input "ash"
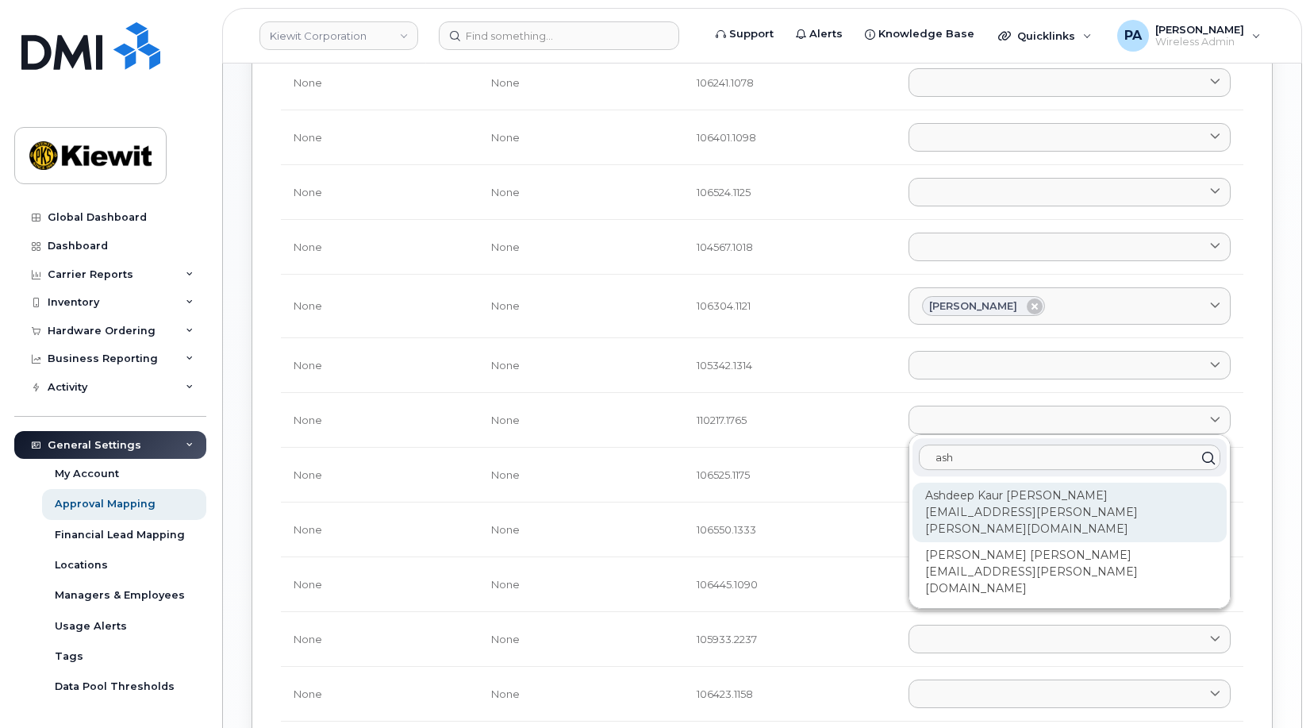
type input "ash"
click at [978, 493] on div "Ashdeep Kaur Vij ASHDEEPKAUR.VIJ@KIEWIT.COM" at bounding box center [1070, 512] width 314 height 60
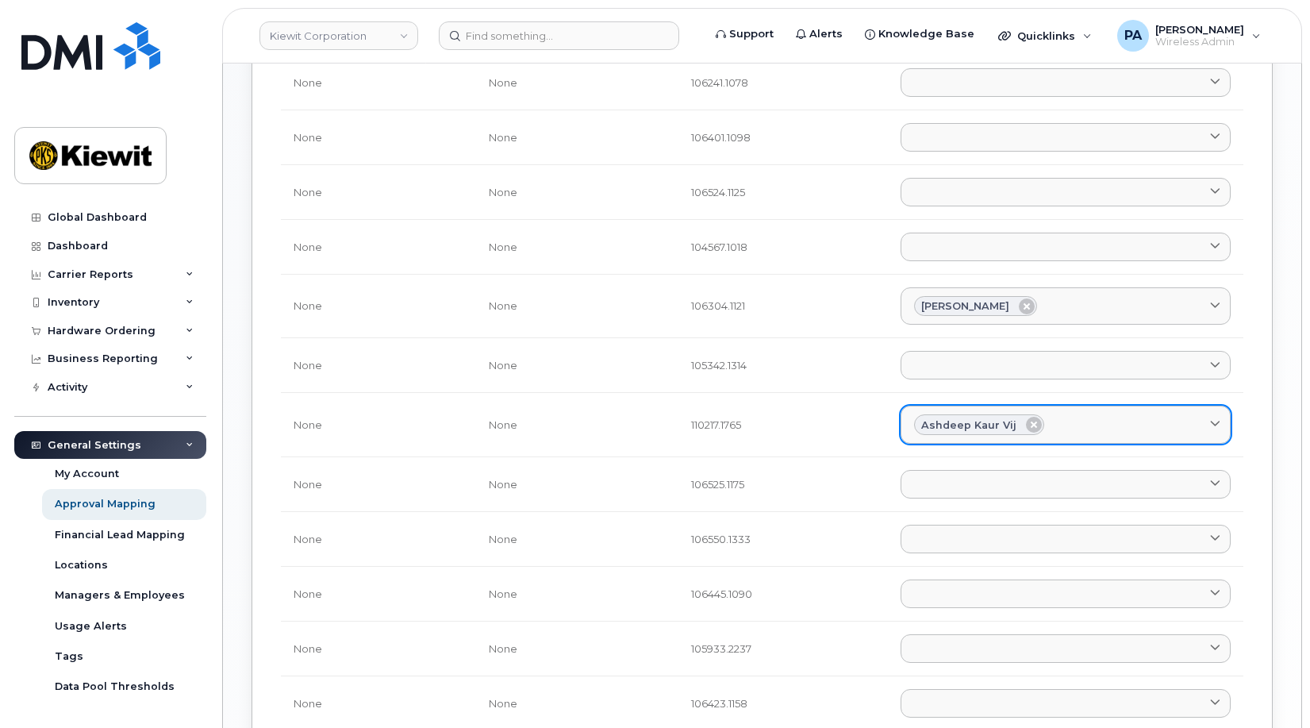
click at [1101, 425] on div "Ashdeep Kaur Vij" at bounding box center [1065, 424] width 303 height 21
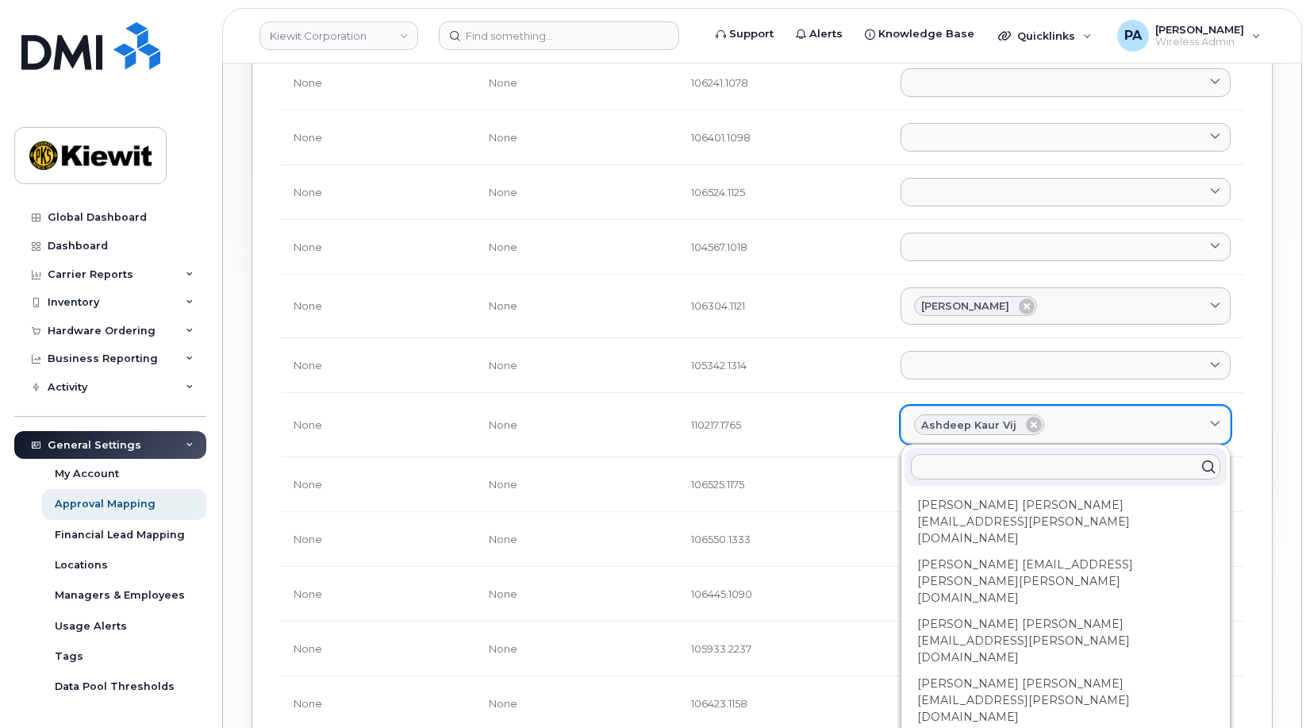
type input "k"
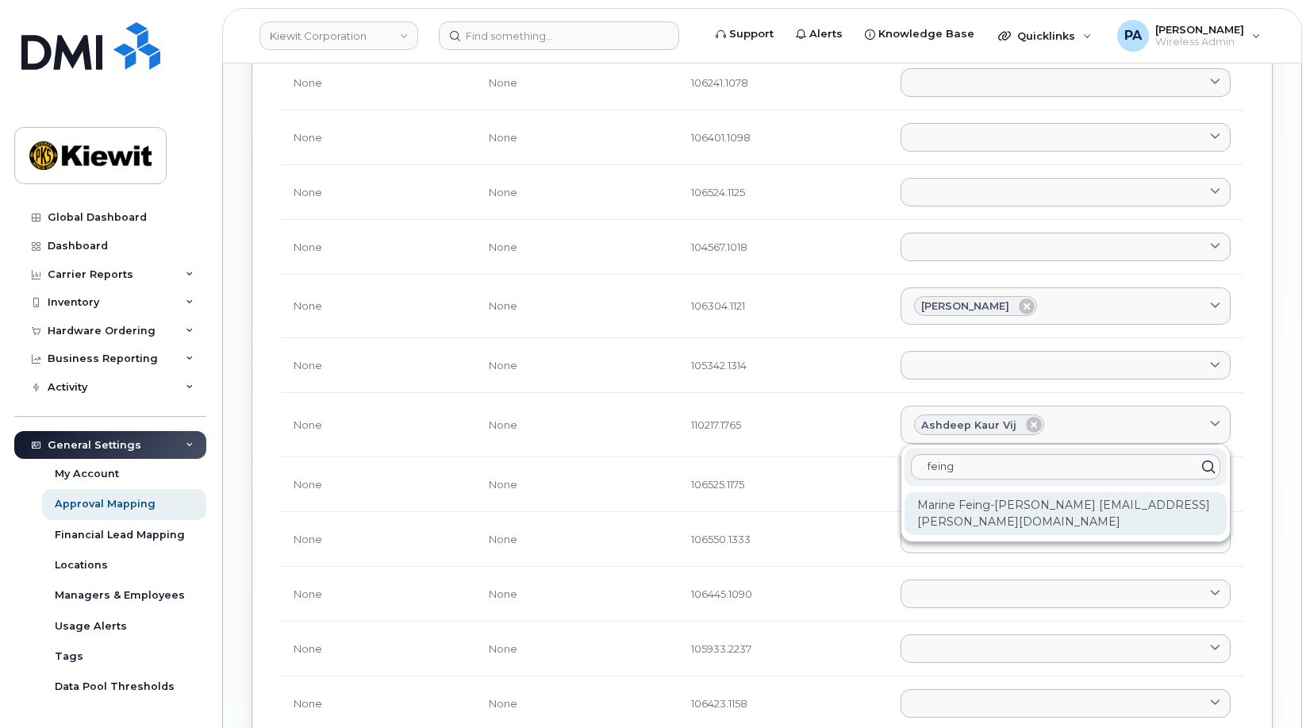
type input "feing"
click at [1072, 520] on div "Marine Feing-[PERSON_NAME] [EMAIL_ADDRESS][PERSON_NAME][DOMAIN_NAME]" at bounding box center [1066, 513] width 322 height 43
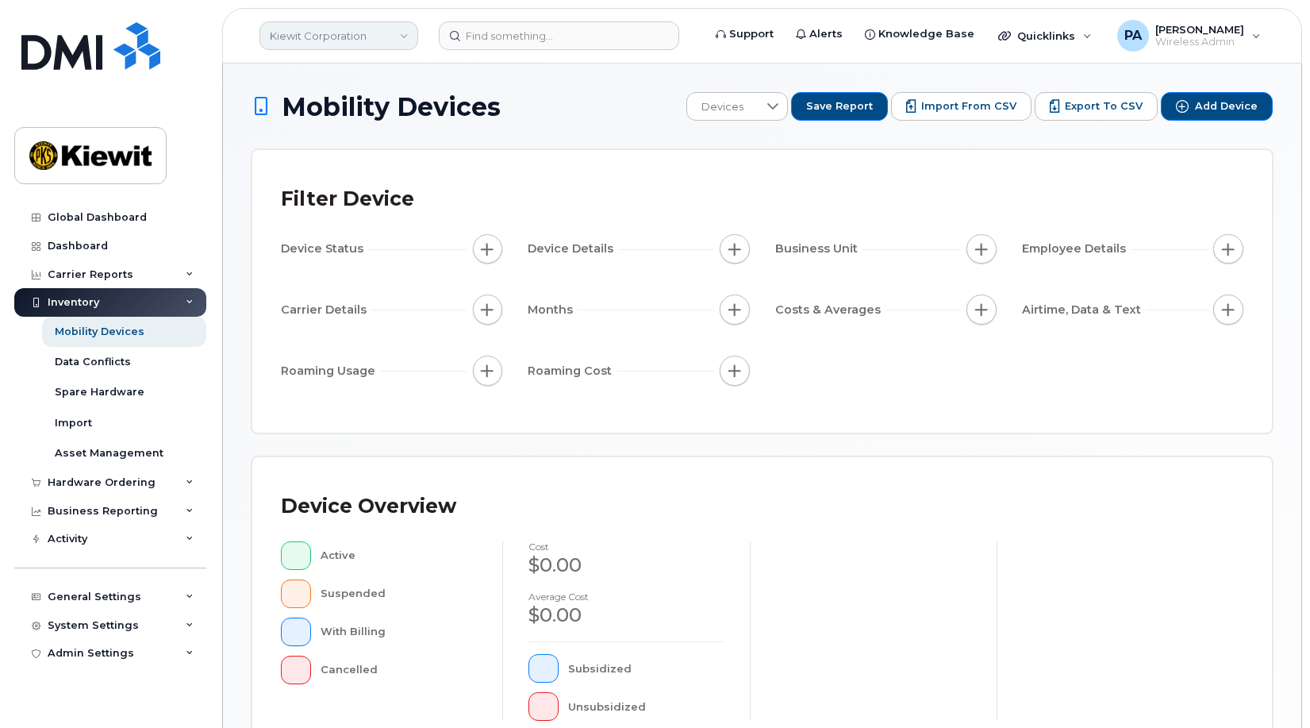
click at [353, 34] on link "Kiewit Corporation" at bounding box center [338, 35] width 159 height 29
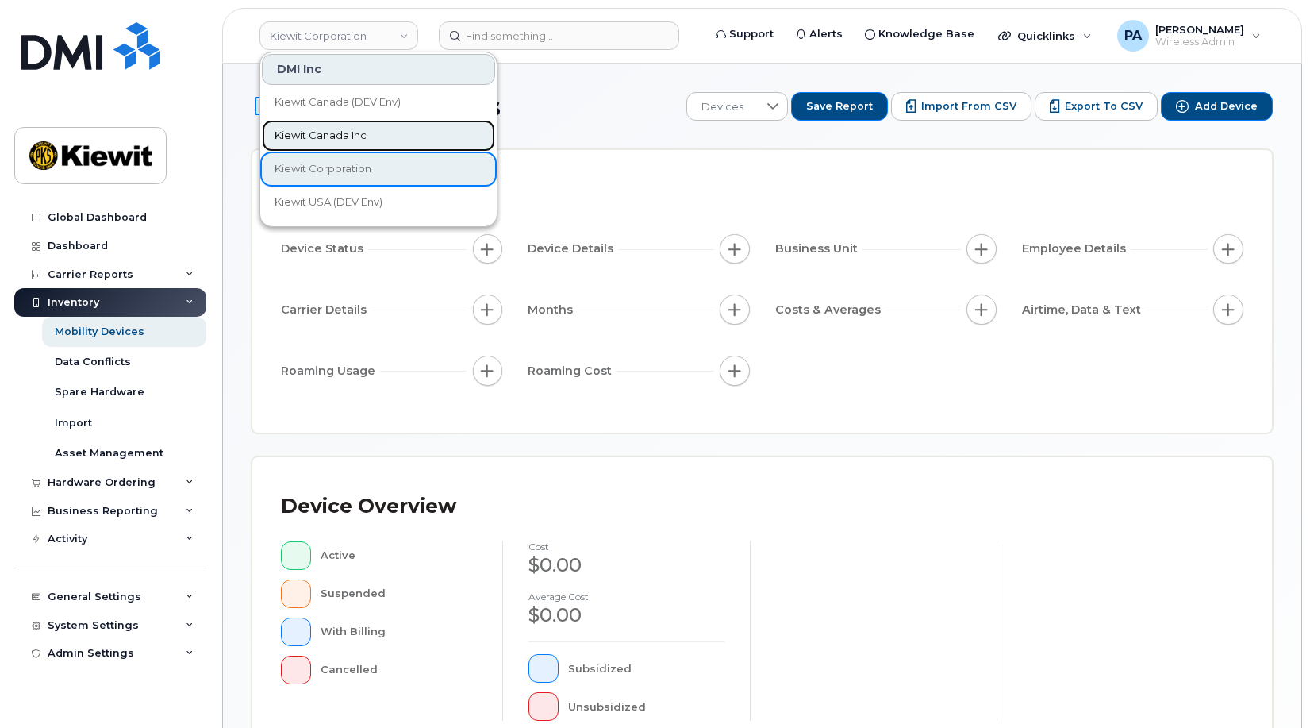
click at [348, 131] on span "Kiewit Canada Inc" at bounding box center [321, 136] width 92 height 16
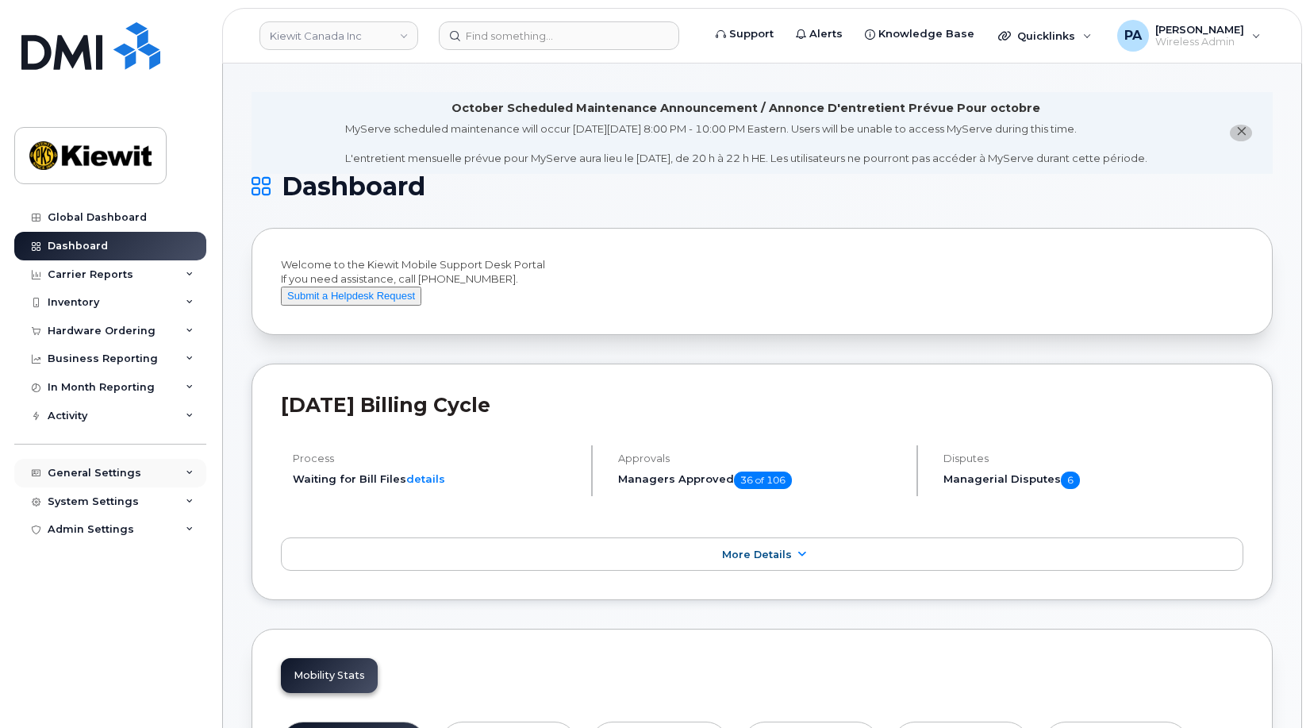
click at [129, 465] on div "General Settings" at bounding box center [110, 473] width 192 height 29
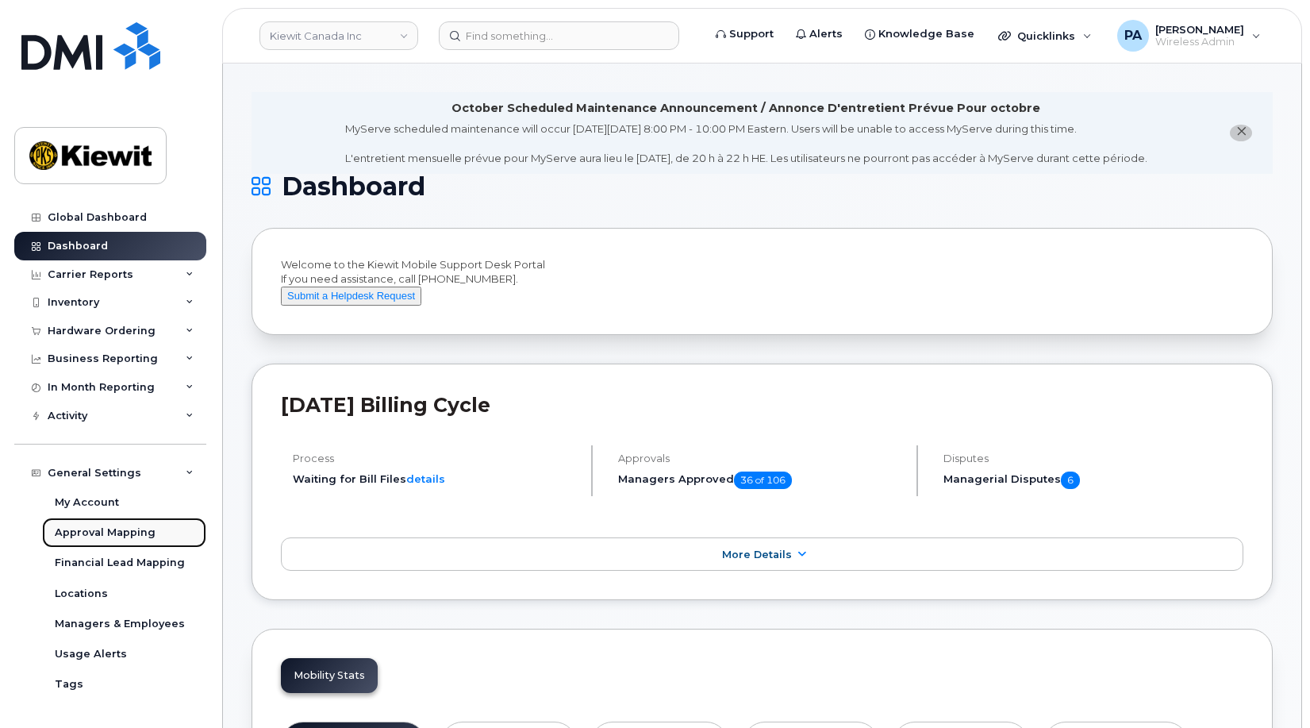
click at [102, 535] on div "Approval Mapping" at bounding box center [105, 532] width 101 height 14
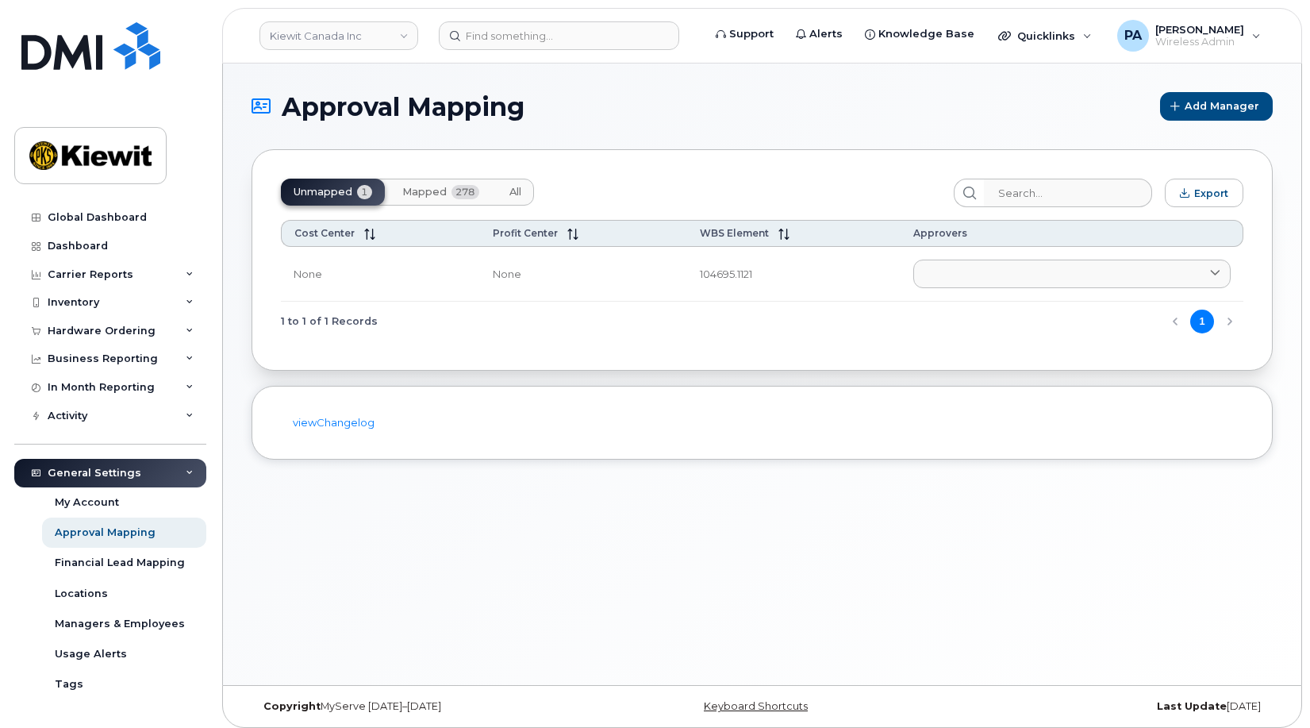
click at [513, 187] on span "All" at bounding box center [515, 192] width 12 height 13
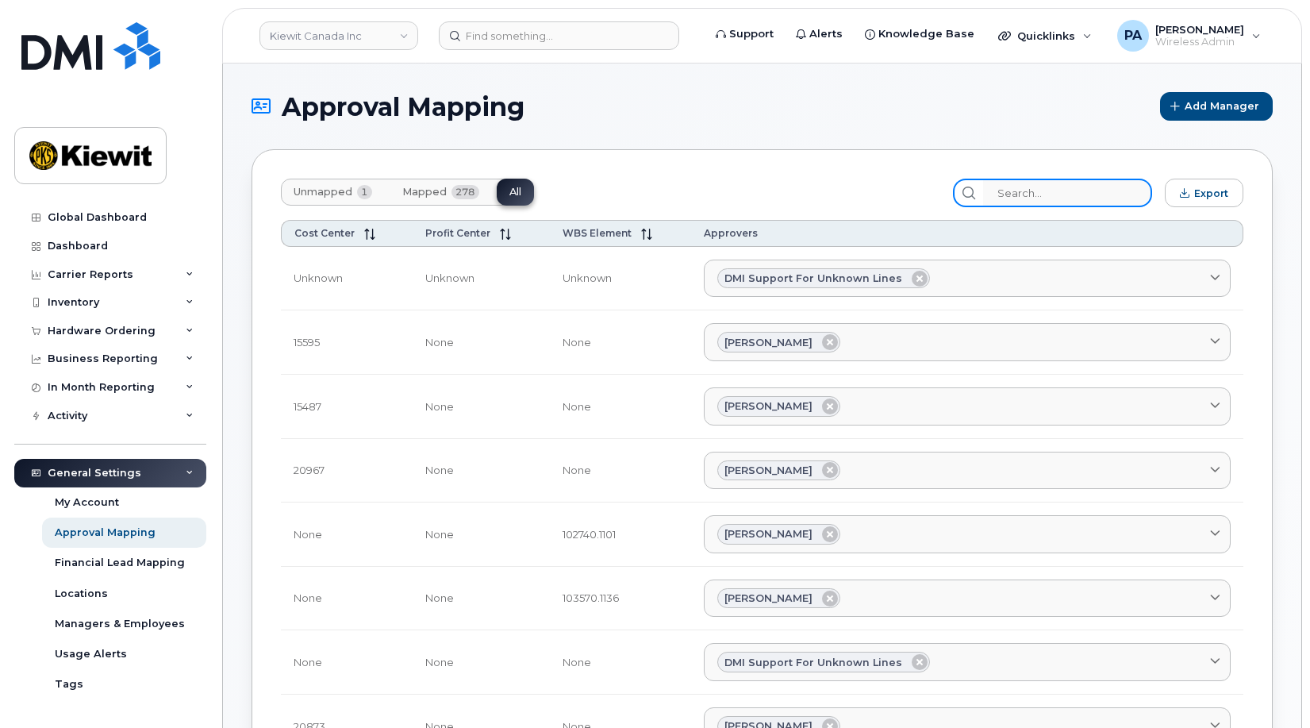
click at [1068, 194] on input "search" at bounding box center [1067, 193] width 169 height 29
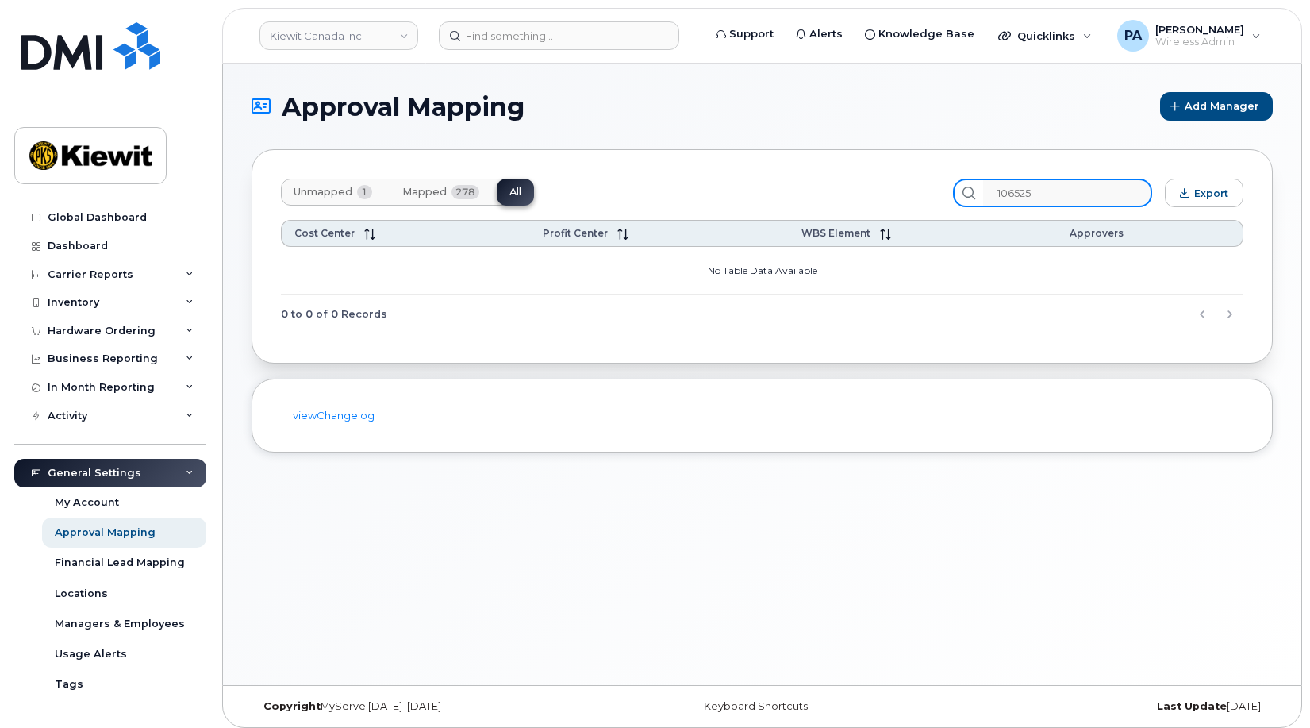
click at [1089, 195] on input "106525" at bounding box center [1067, 193] width 169 height 29
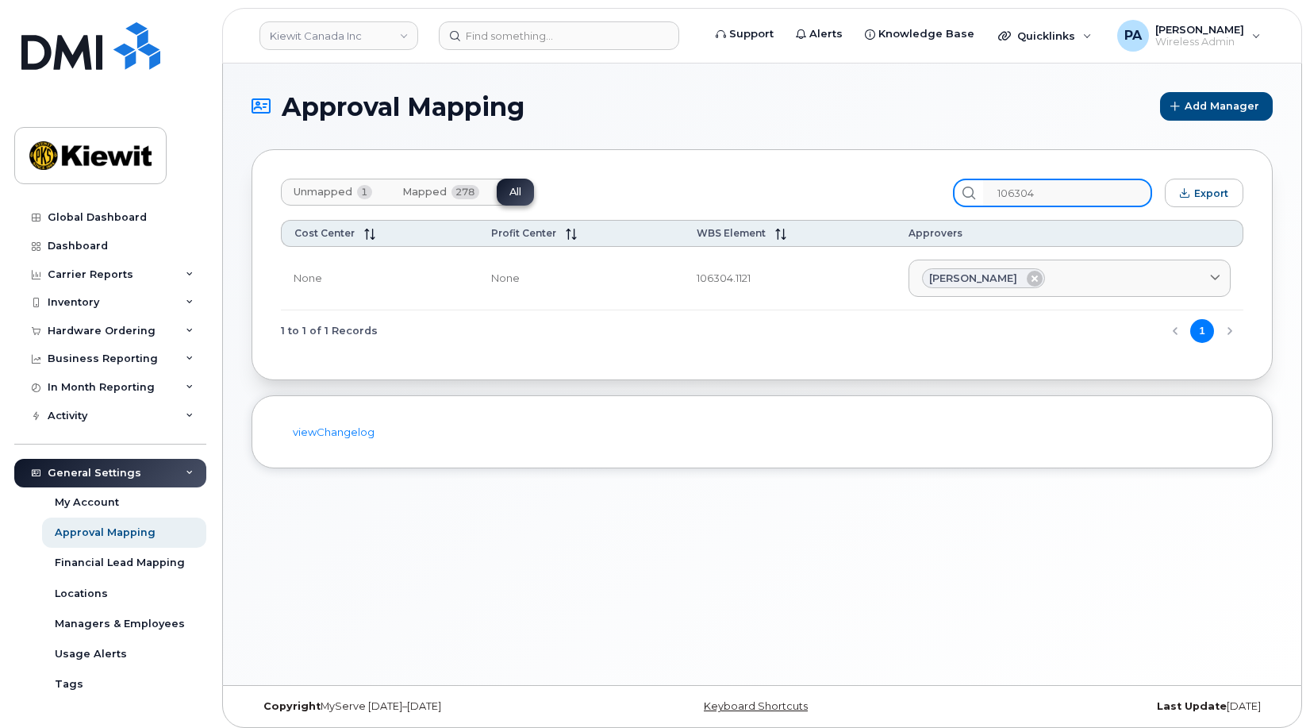
drag, startPoint x: 1093, startPoint y: 191, endPoint x: 959, endPoint y: 196, distance: 135.0
click at [959, 196] on div "Unmapped 1 Mapped 278 All 106304 Export" at bounding box center [762, 193] width 963 height 29
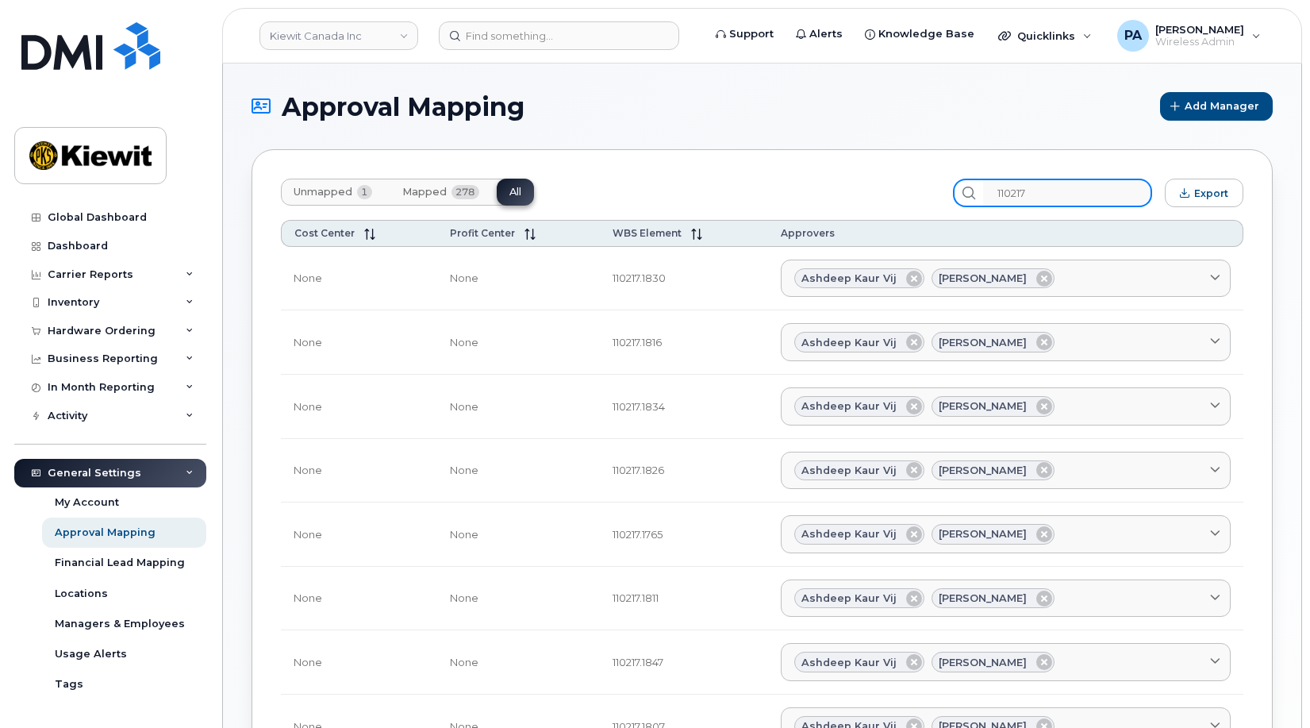
drag, startPoint x: 1066, startPoint y: 193, endPoint x: 587, endPoint y: 96, distance: 488.2
click at [613, 105] on section "Approval Mapping Add Manager Unmapped 1 Mapped 278 All 110217 Export Cost Cente…" at bounding box center [762, 600] width 1021 height 1016
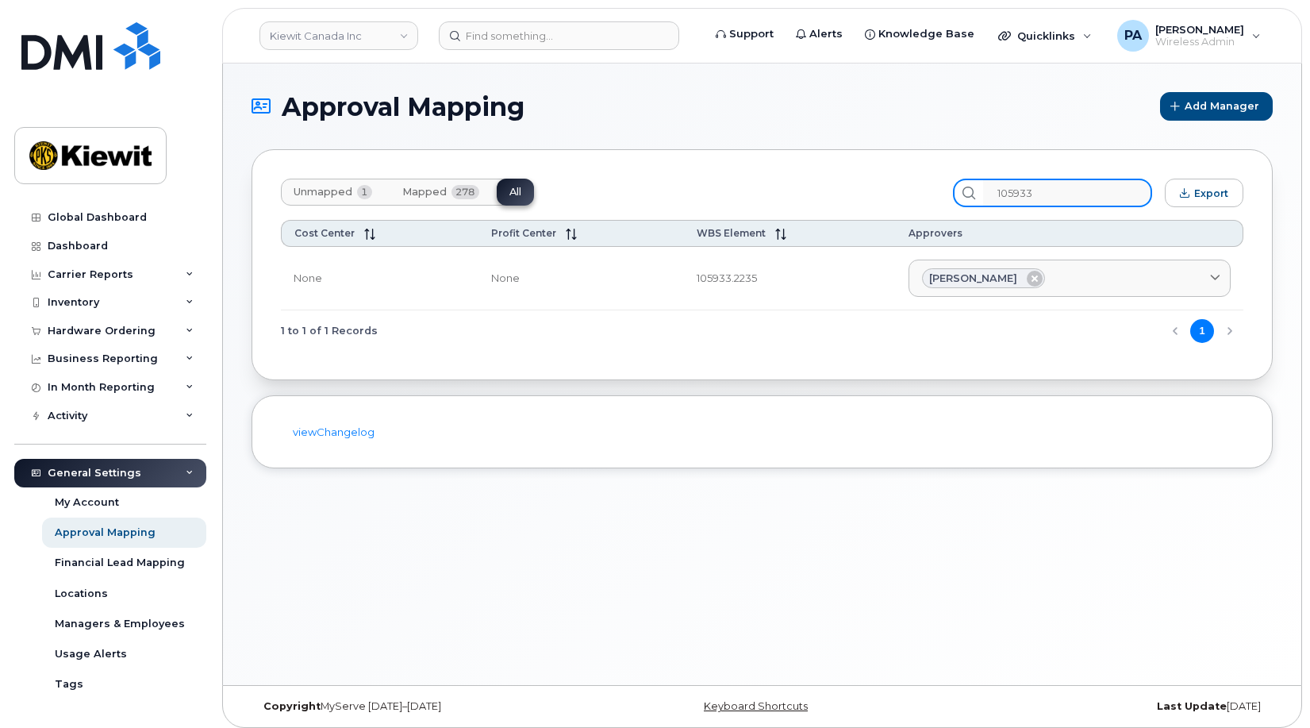
drag, startPoint x: 1063, startPoint y: 196, endPoint x: 796, endPoint y: 200, distance: 267.5
click at [810, 205] on div "Unmapped 1 Mapped 278 All 105933 Export" at bounding box center [762, 193] width 963 height 29
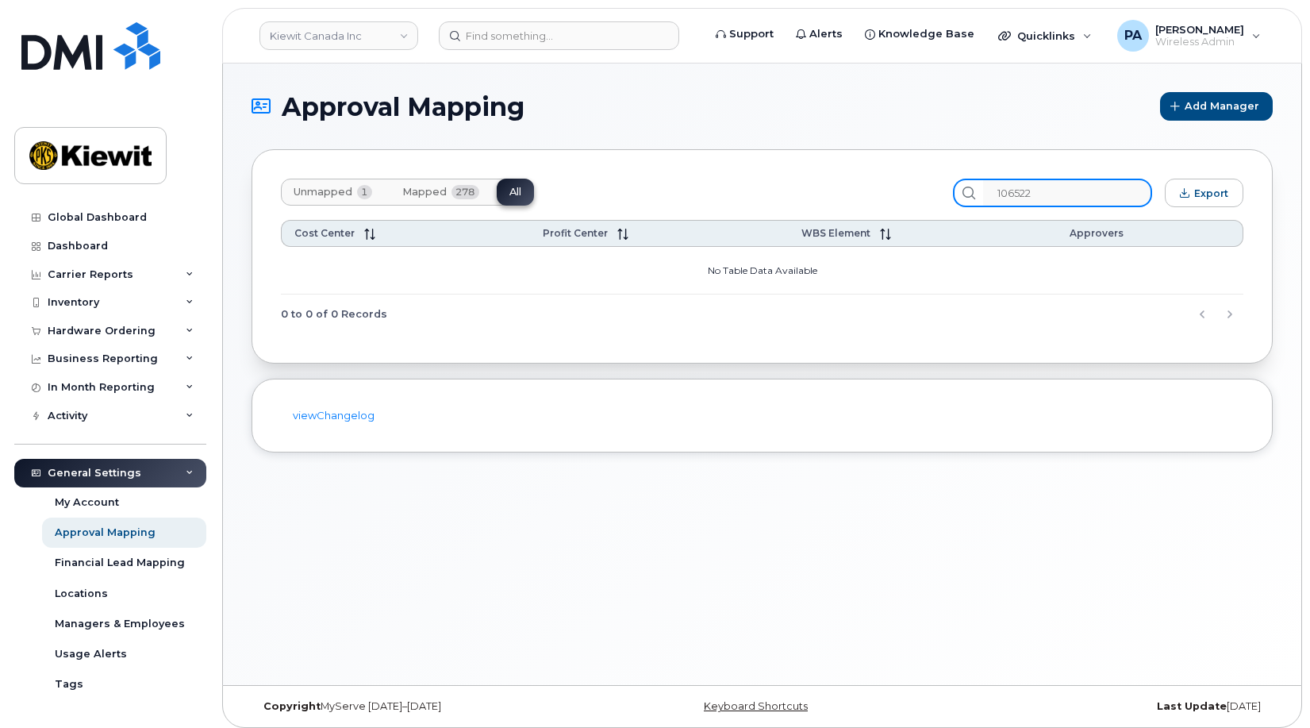
drag, startPoint x: 1053, startPoint y: 190, endPoint x: 719, endPoint y: 156, distance: 335.8
click at [720, 156] on div "Unmapped 1 Mapped 278 All 106522 Export Cost Center Profit Center WBS Element A…" at bounding box center [762, 256] width 1021 height 214
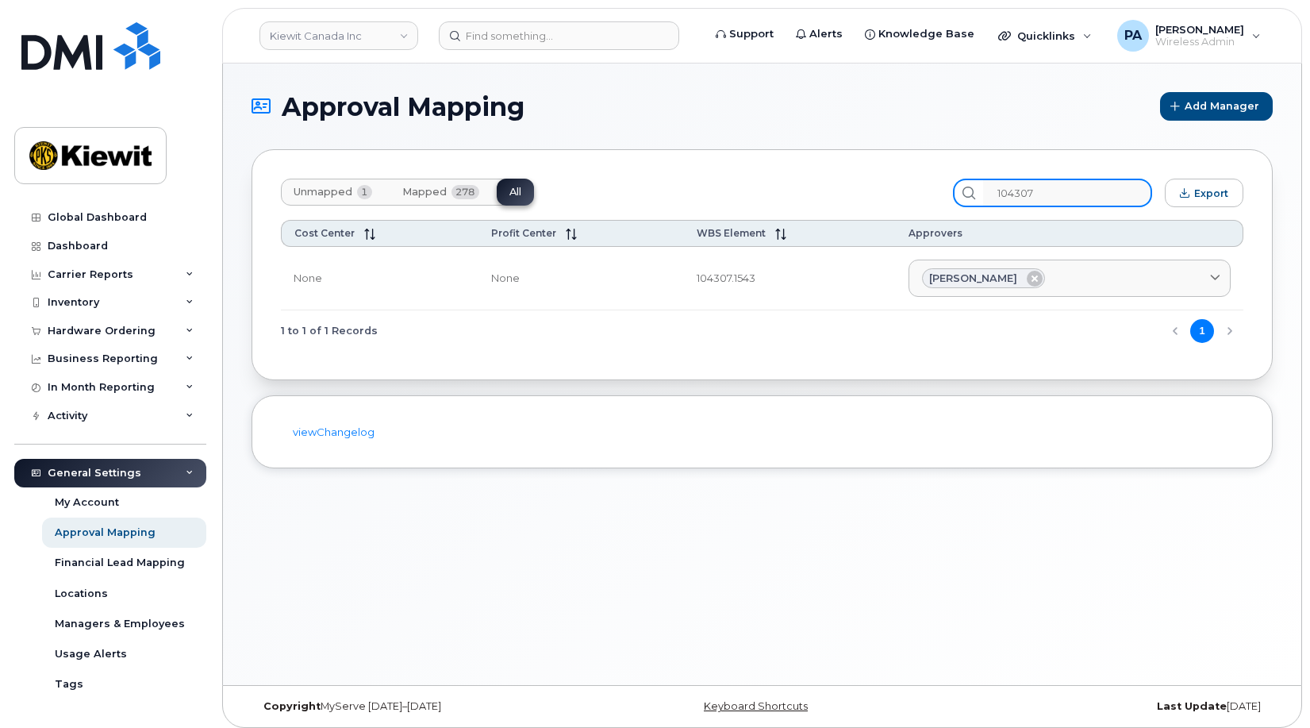
type input "104307"
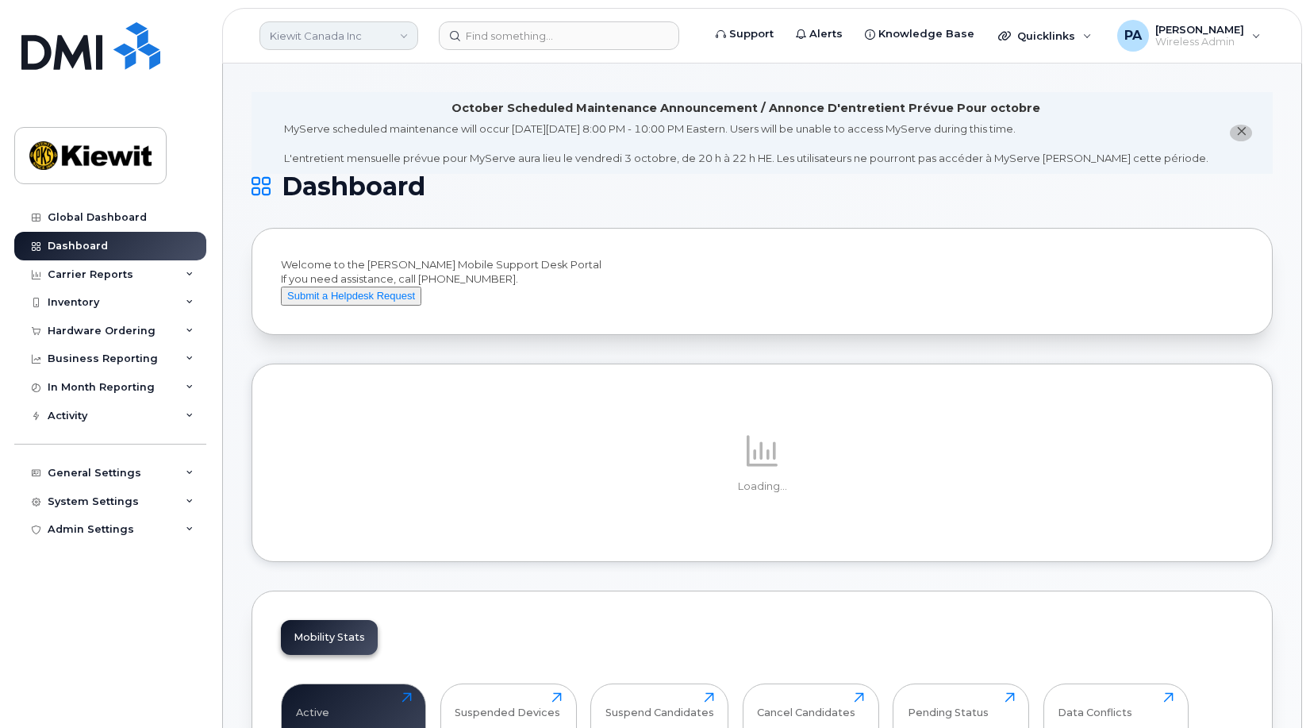
click at [357, 42] on link "Kiewit Canada Inc" at bounding box center [338, 35] width 159 height 29
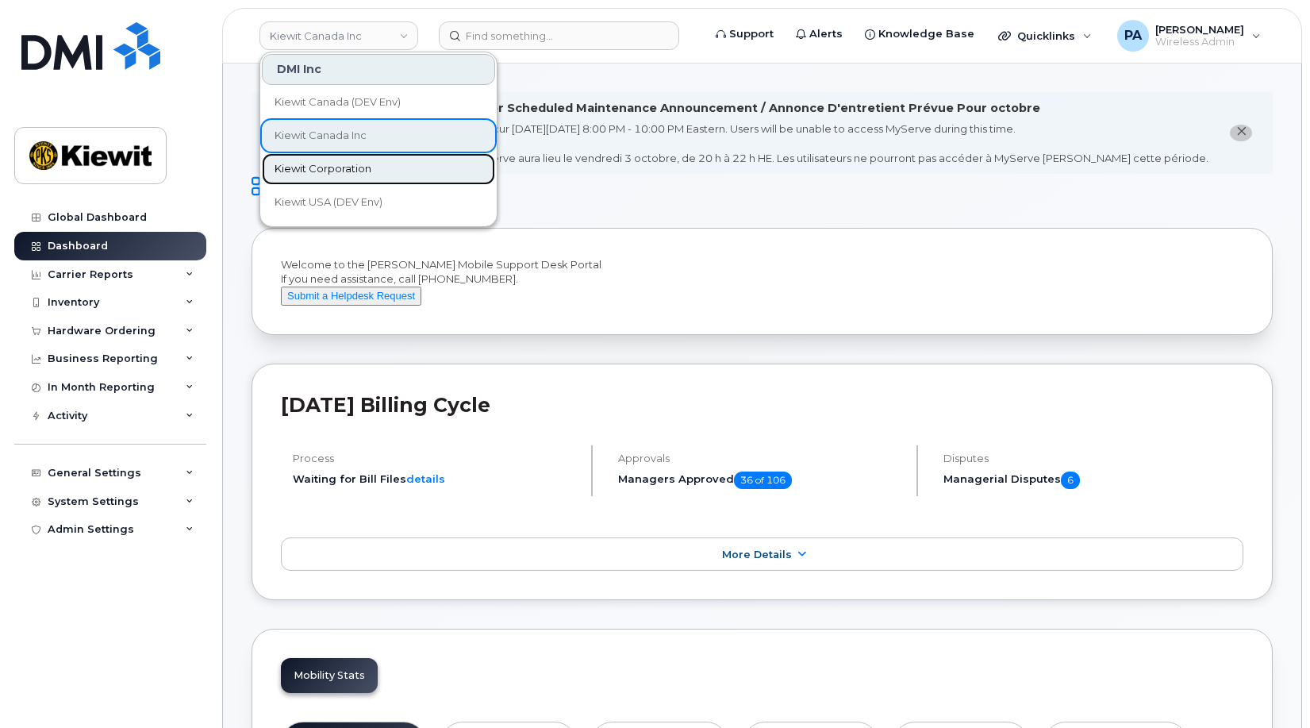
click at [340, 165] on span "Kiewit Corporation" at bounding box center [323, 169] width 97 height 16
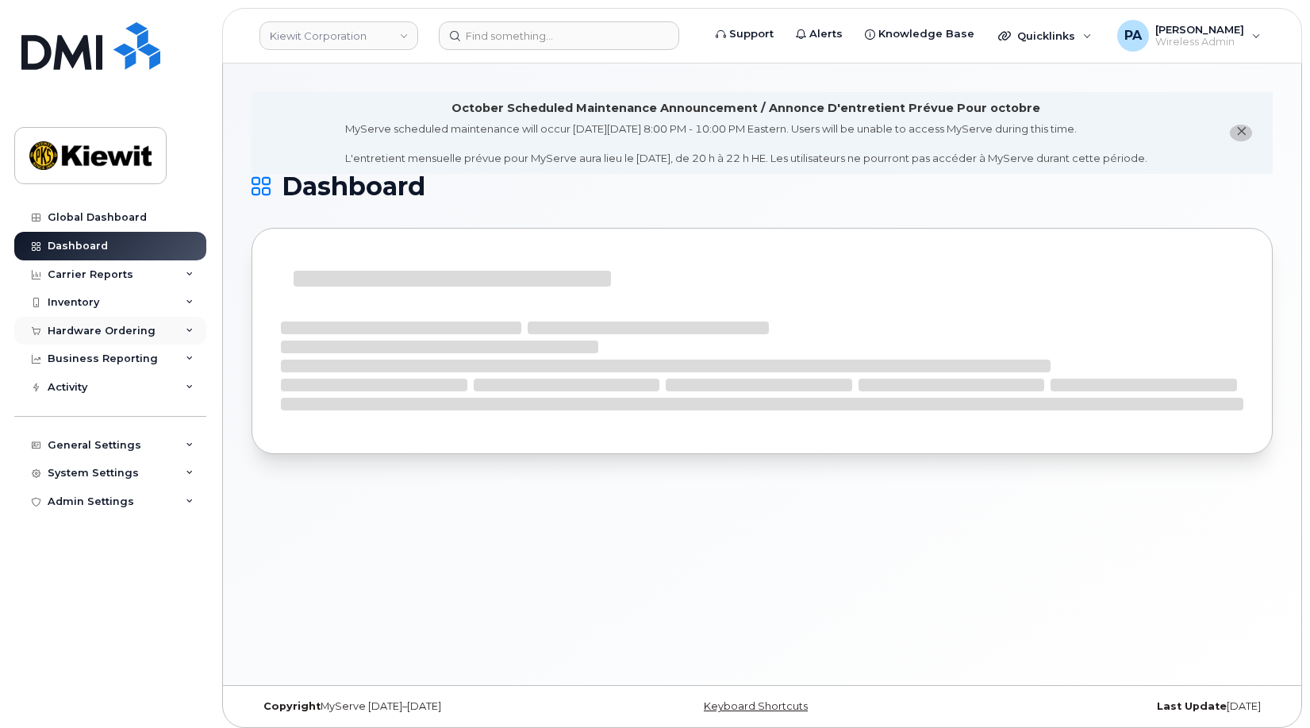
click at [112, 327] on div "Hardware Ordering" at bounding box center [102, 331] width 108 height 13
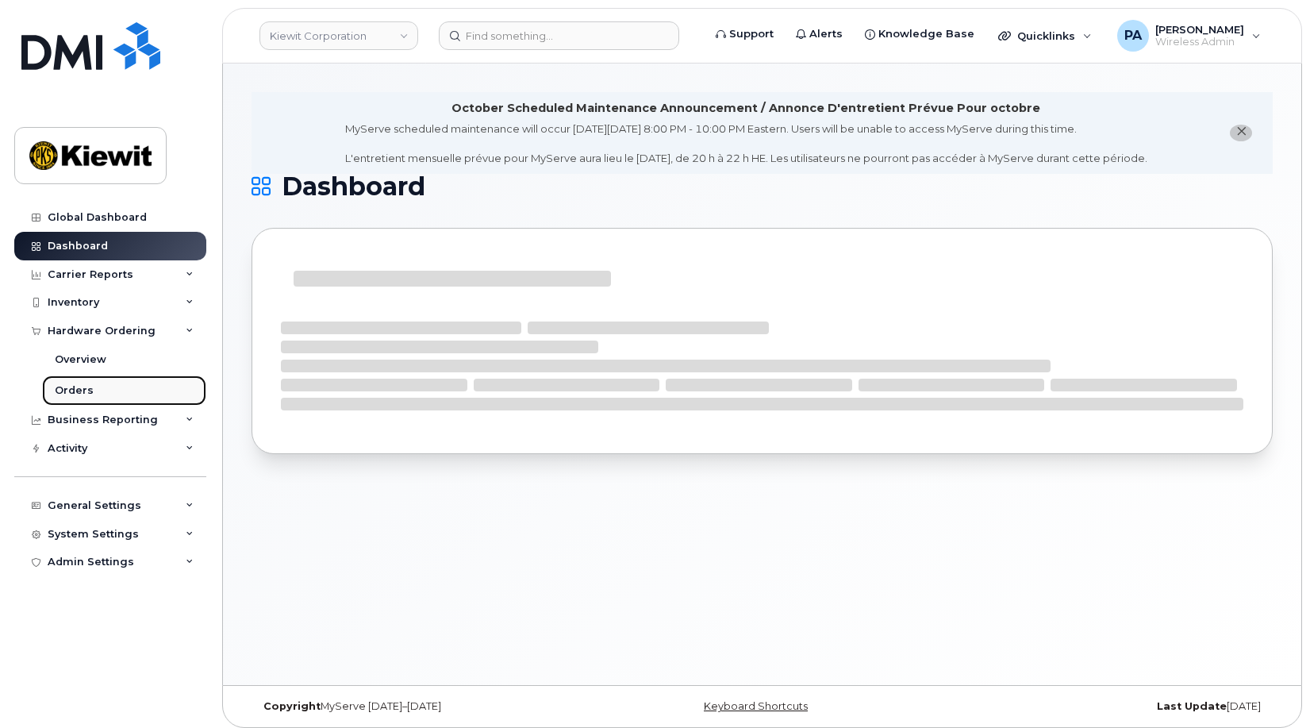
click at [74, 396] on div "Orders" at bounding box center [74, 390] width 39 height 14
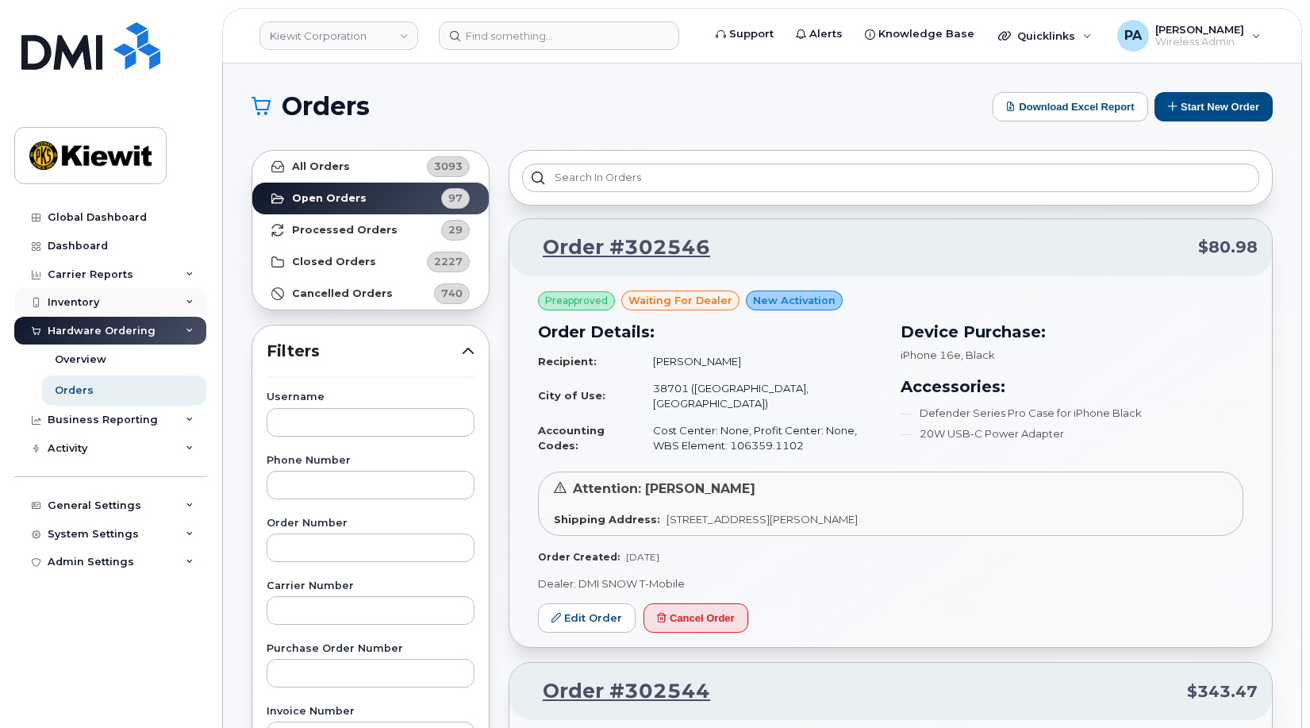
click at [70, 297] on div "Inventory" at bounding box center [74, 302] width 52 height 13
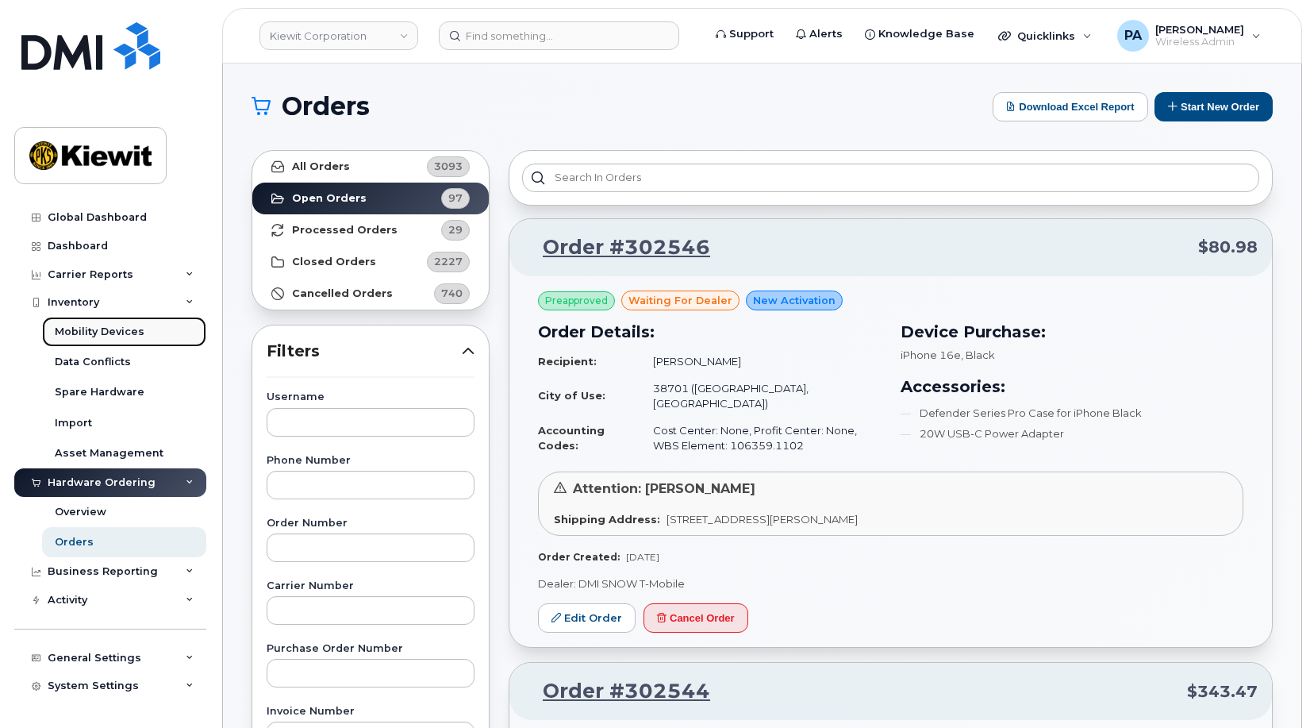
click at [100, 332] on div "Mobility Devices" at bounding box center [100, 332] width 90 height 14
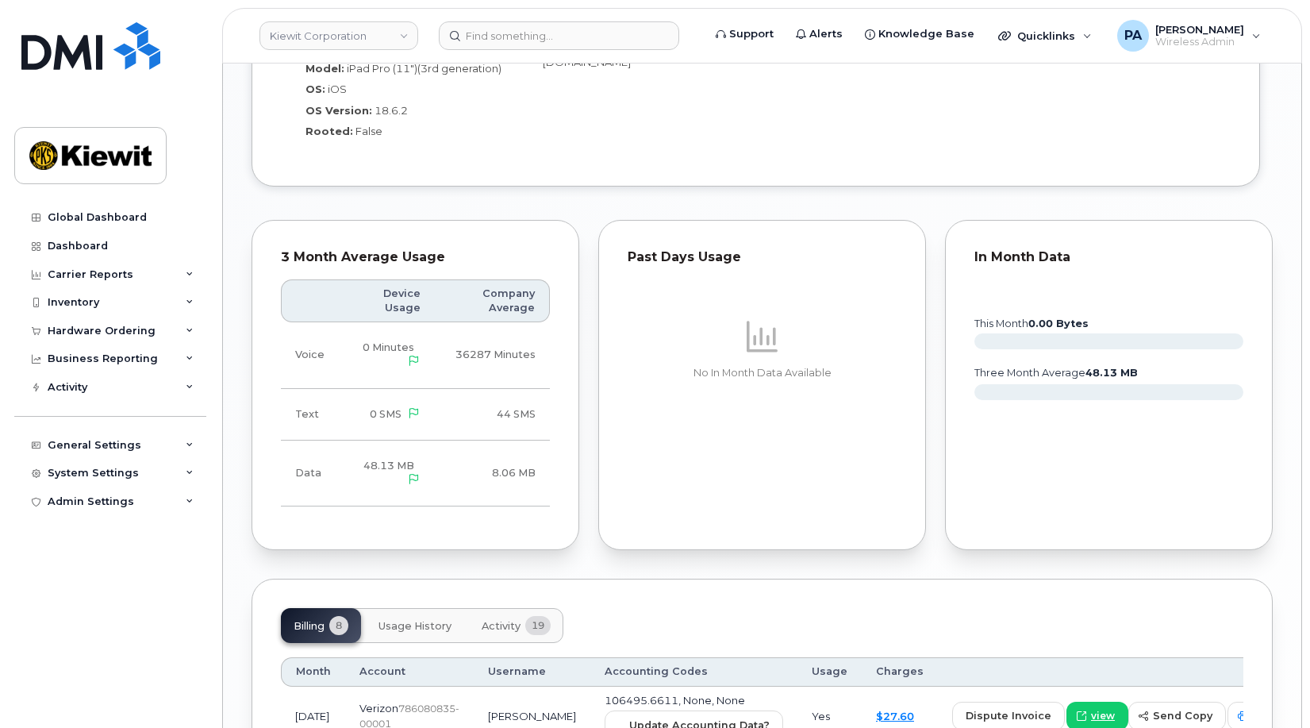
scroll to position [1904, 0]
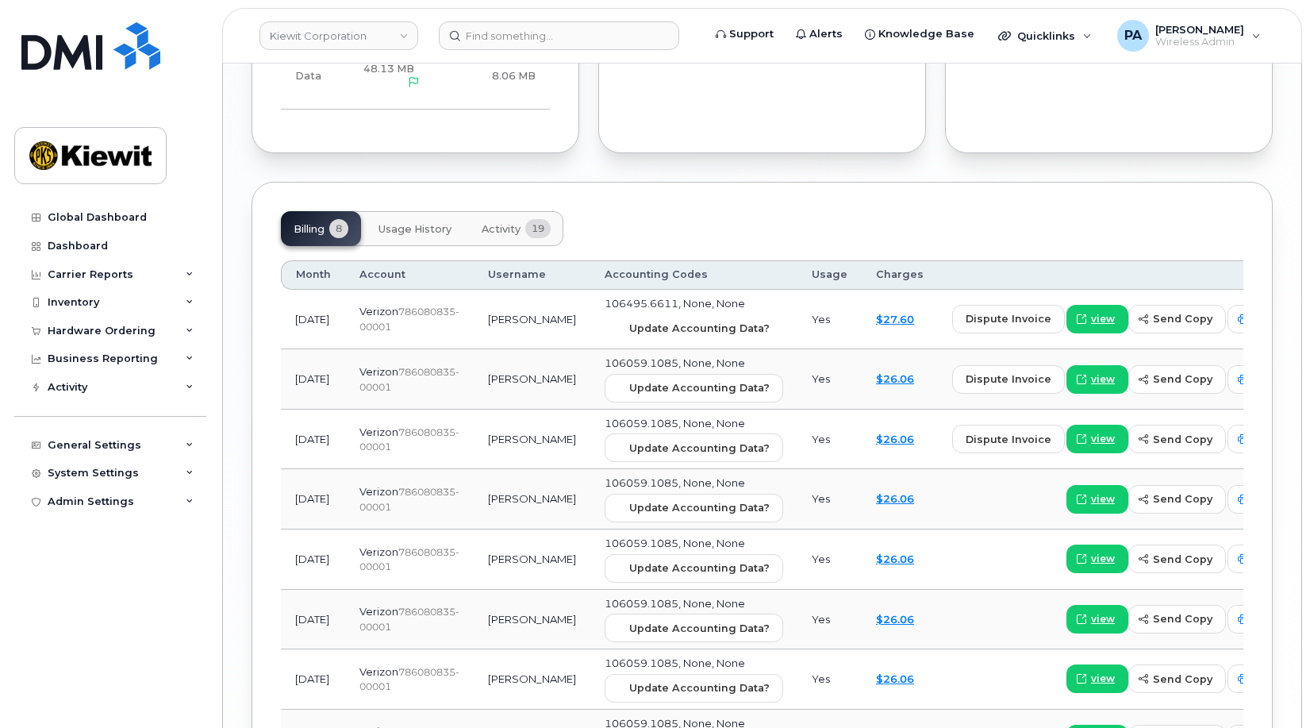
click at [651, 321] on span "Update Accounting Data?" at bounding box center [699, 328] width 140 height 15
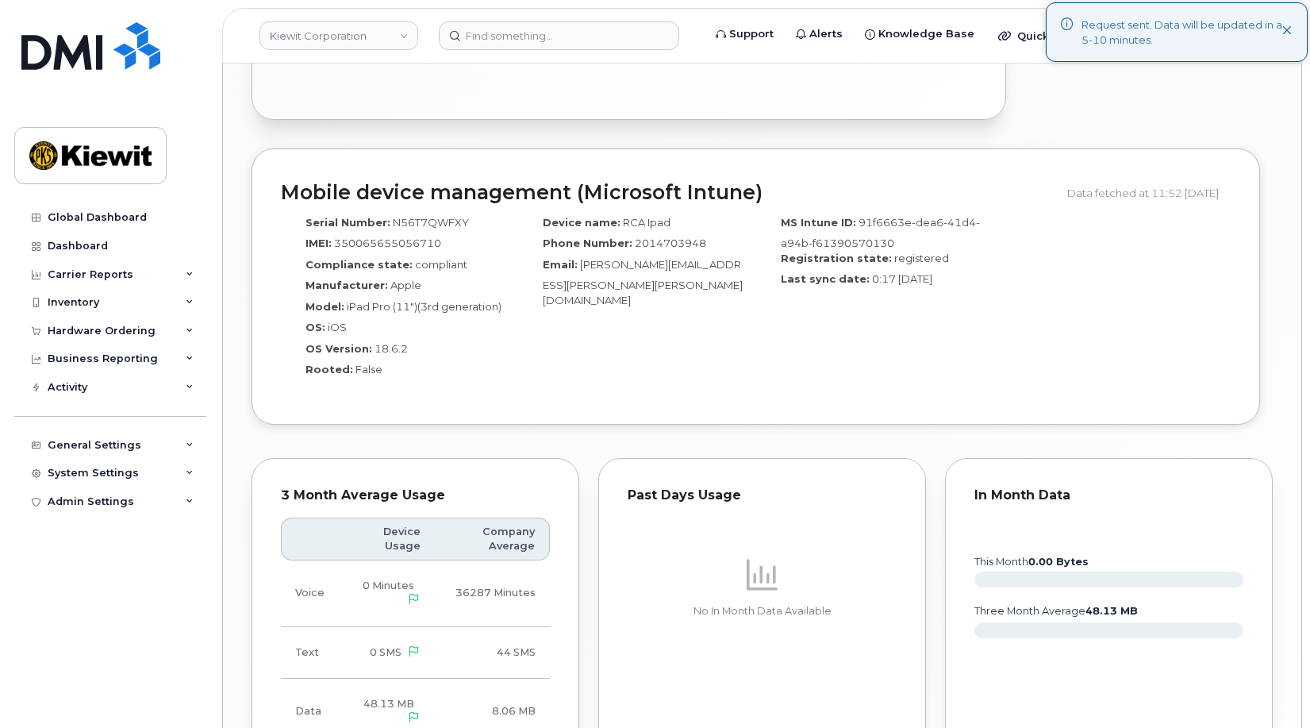
scroll to position [1032, 0]
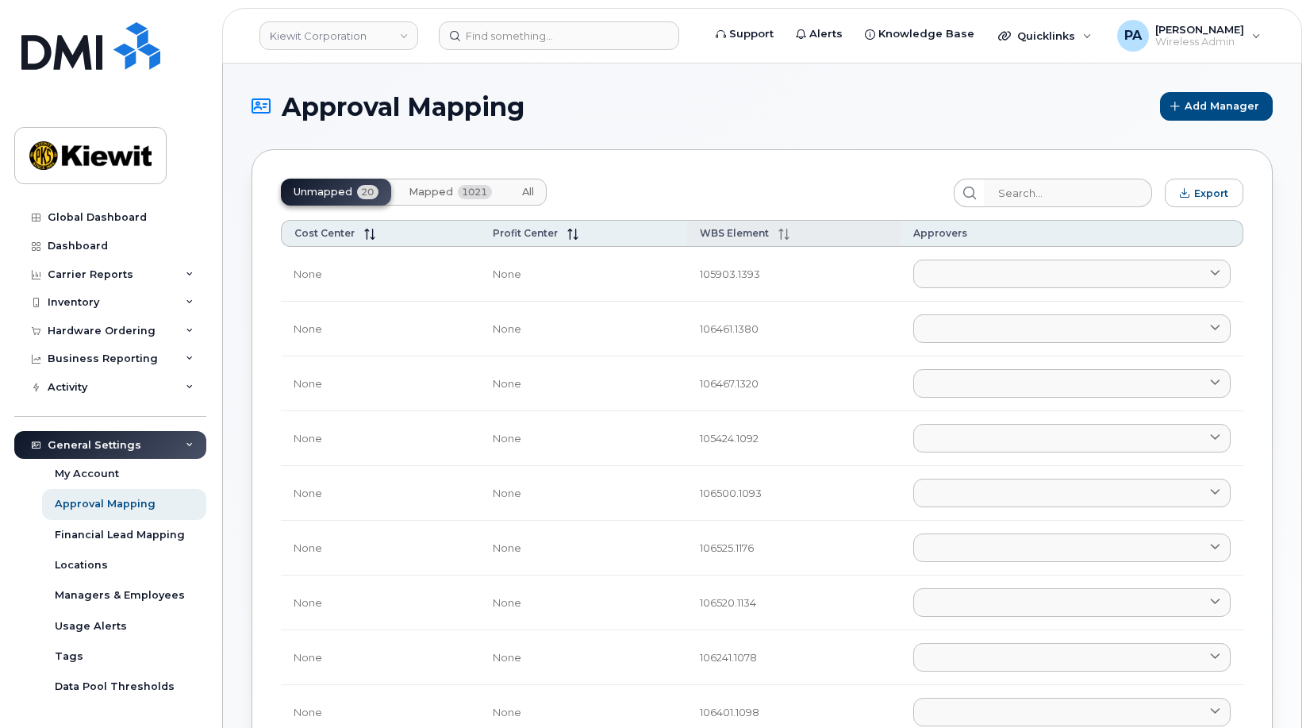
click at [721, 232] on span "WBS Element" at bounding box center [734, 233] width 69 height 12
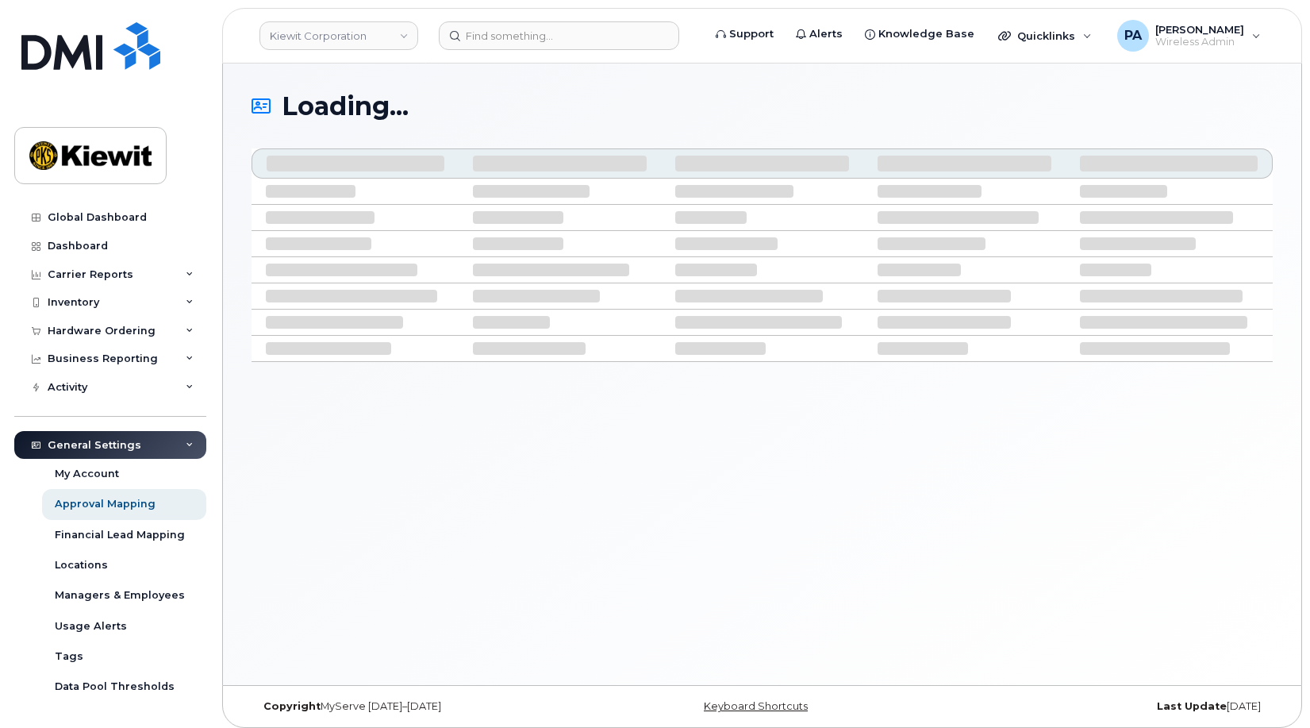
click at [328, 229] on td at bounding box center [355, 218] width 207 height 26
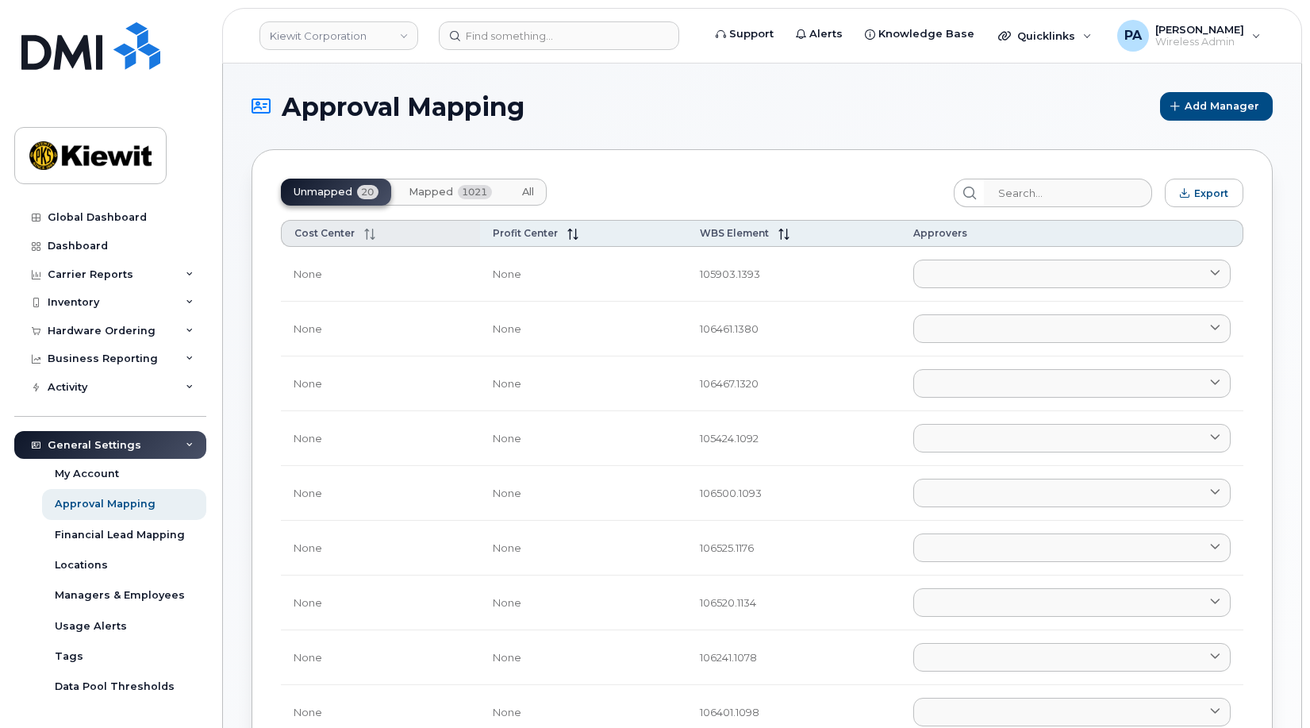
click at [320, 225] on th "Cost Center" at bounding box center [380, 233] width 199 height 27
click at [736, 230] on span "WBS Element" at bounding box center [734, 233] width 69 height 12
